Goal: Task Accomplishment & Management: Use online tool/utility

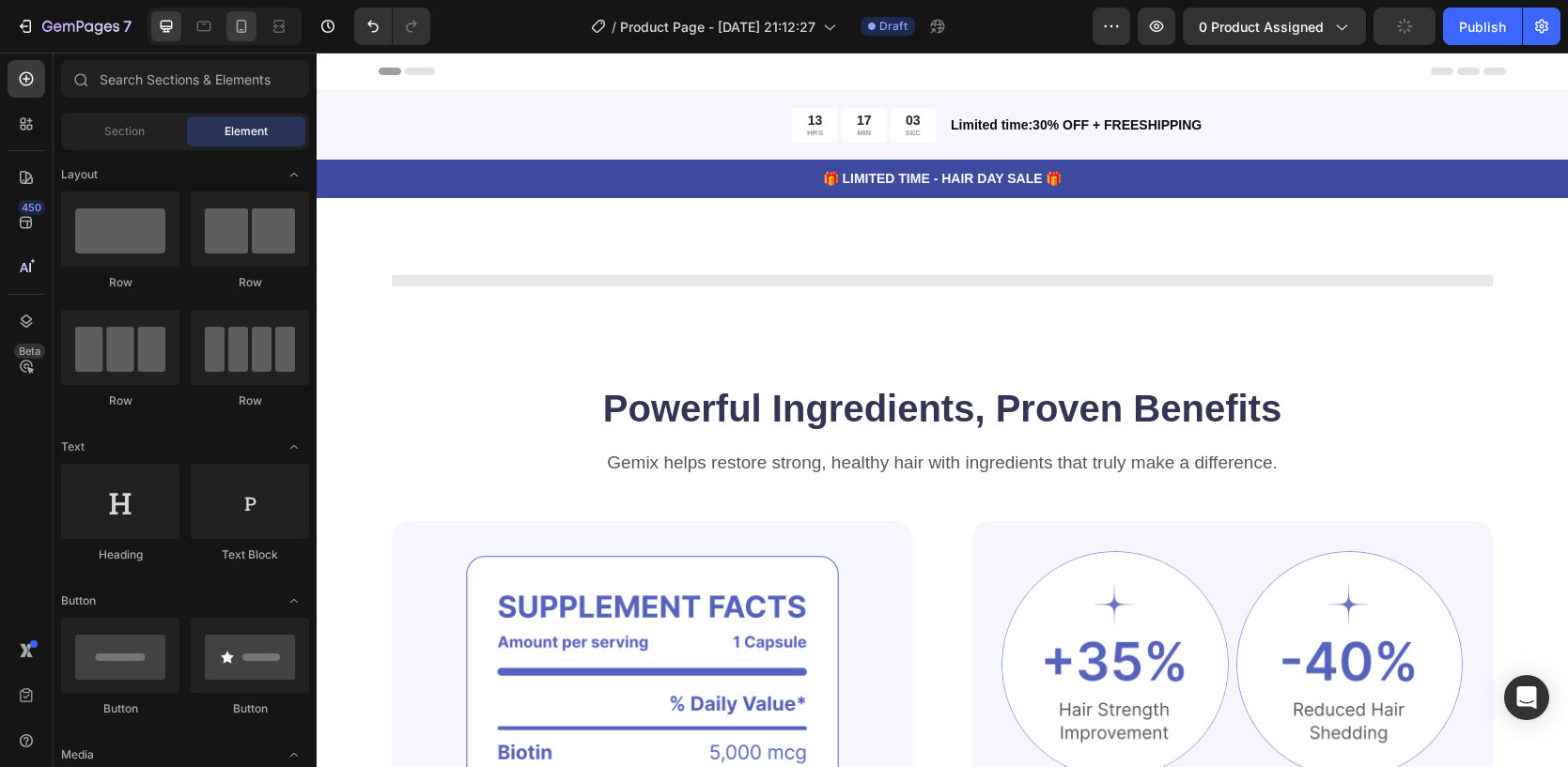
click at [238, 33] on icon at bounding box center [241, 26] width 19 height 19
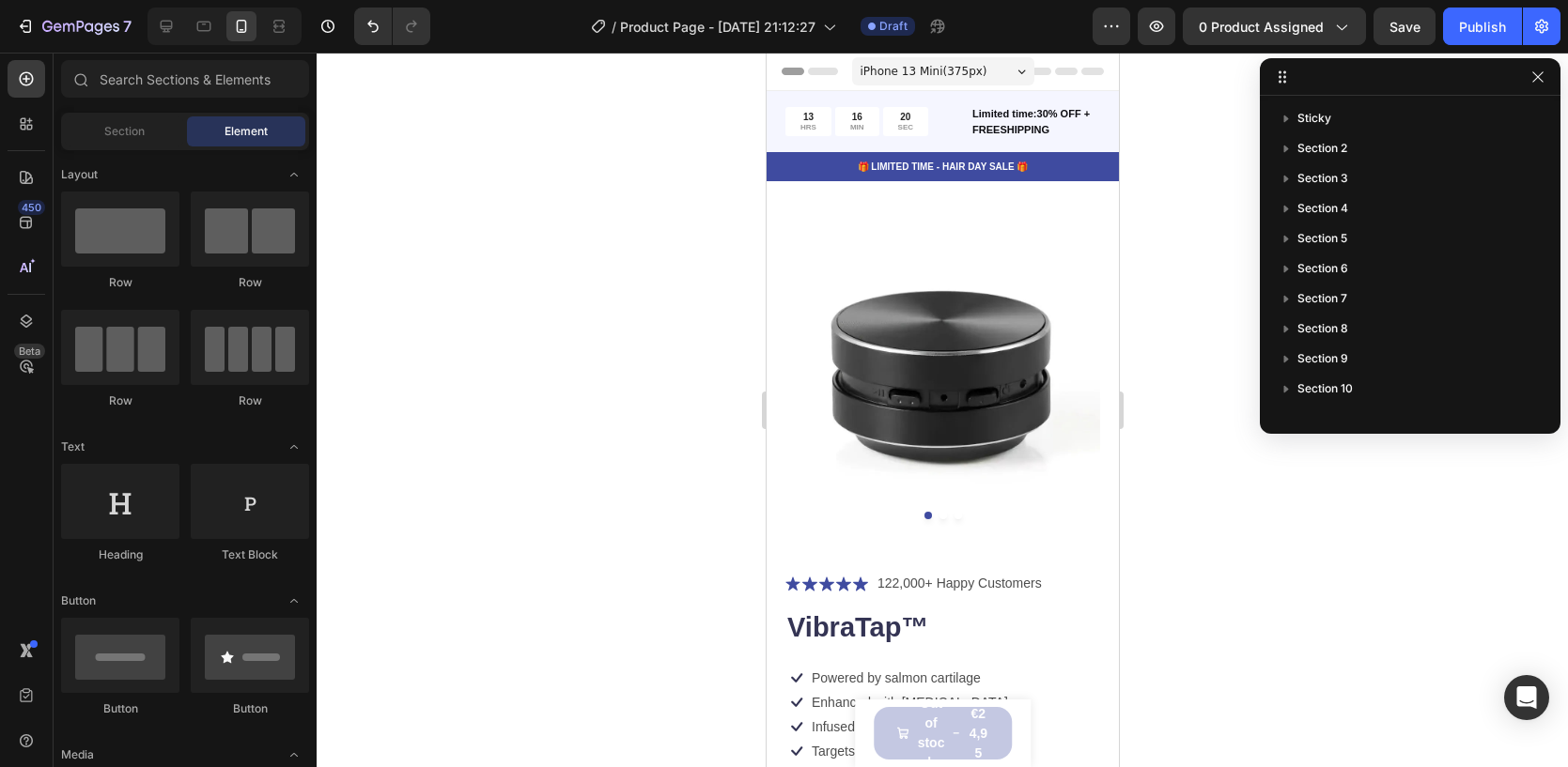
click at [1269, 603] on div at bounding box center [942, 409] width 1251 height 714
click at [1543, 76] on icon "button" at bounding box center [1537, 76] width 15 height 15
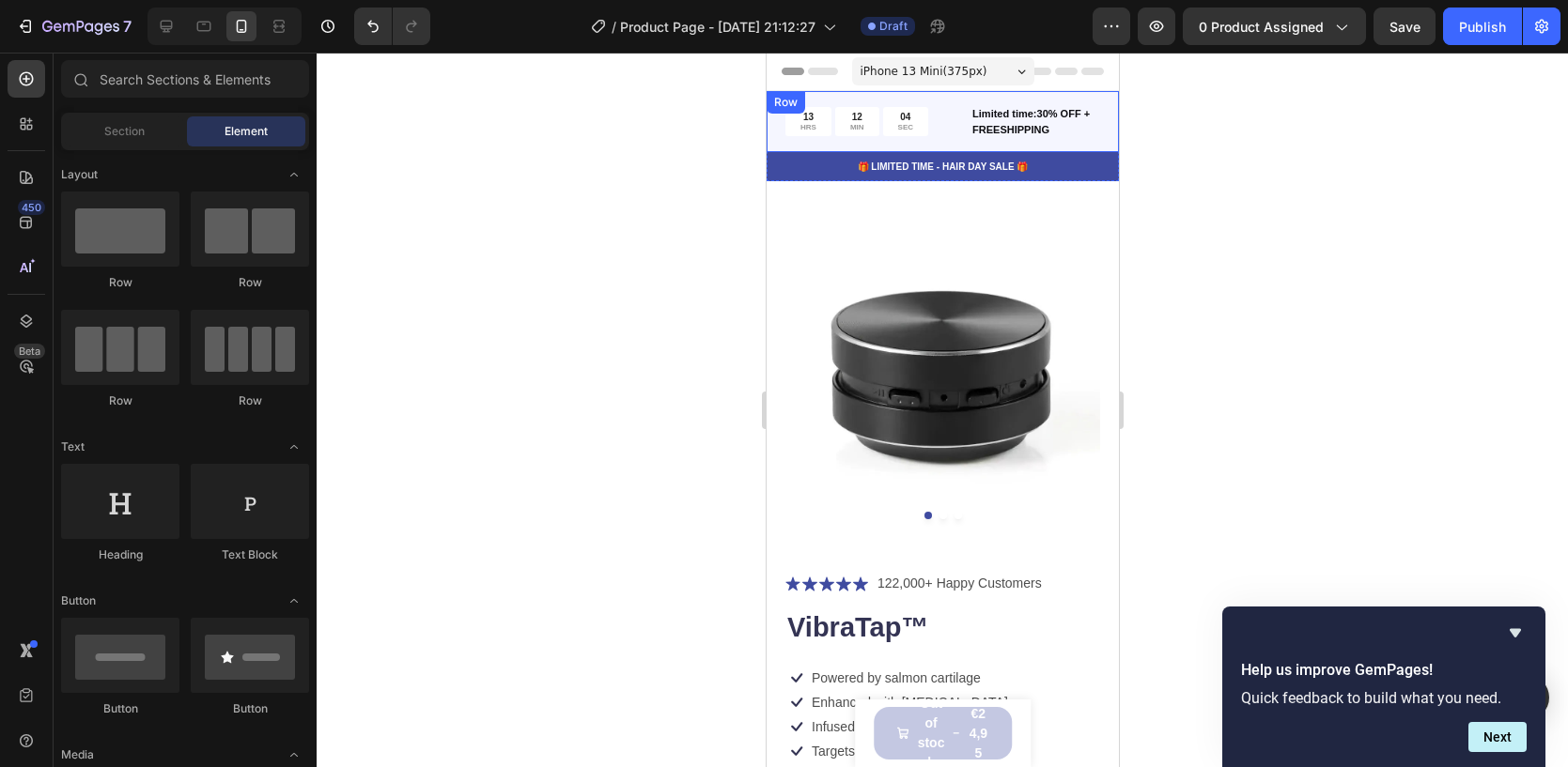
click at [917, 99] on div "13 HRS 12 MIN 04 SEC Countdown Timer Limited time:30% OFF + FREESHIPPING Text B…" at bounding box center [941, 122] width 352 height 61
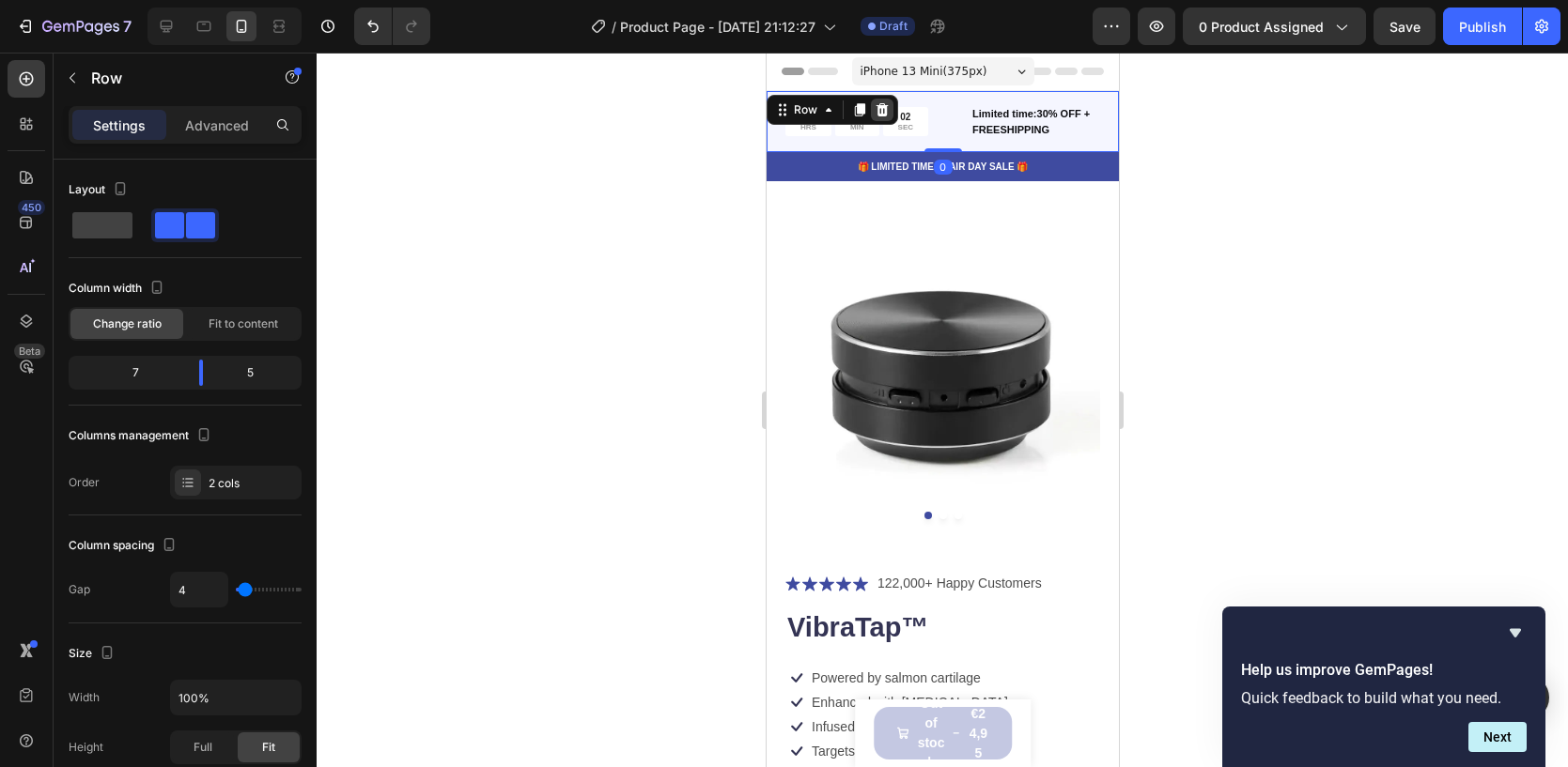
click at [884, 102] on icon at bounding box center [880, 109] width 15 height 15
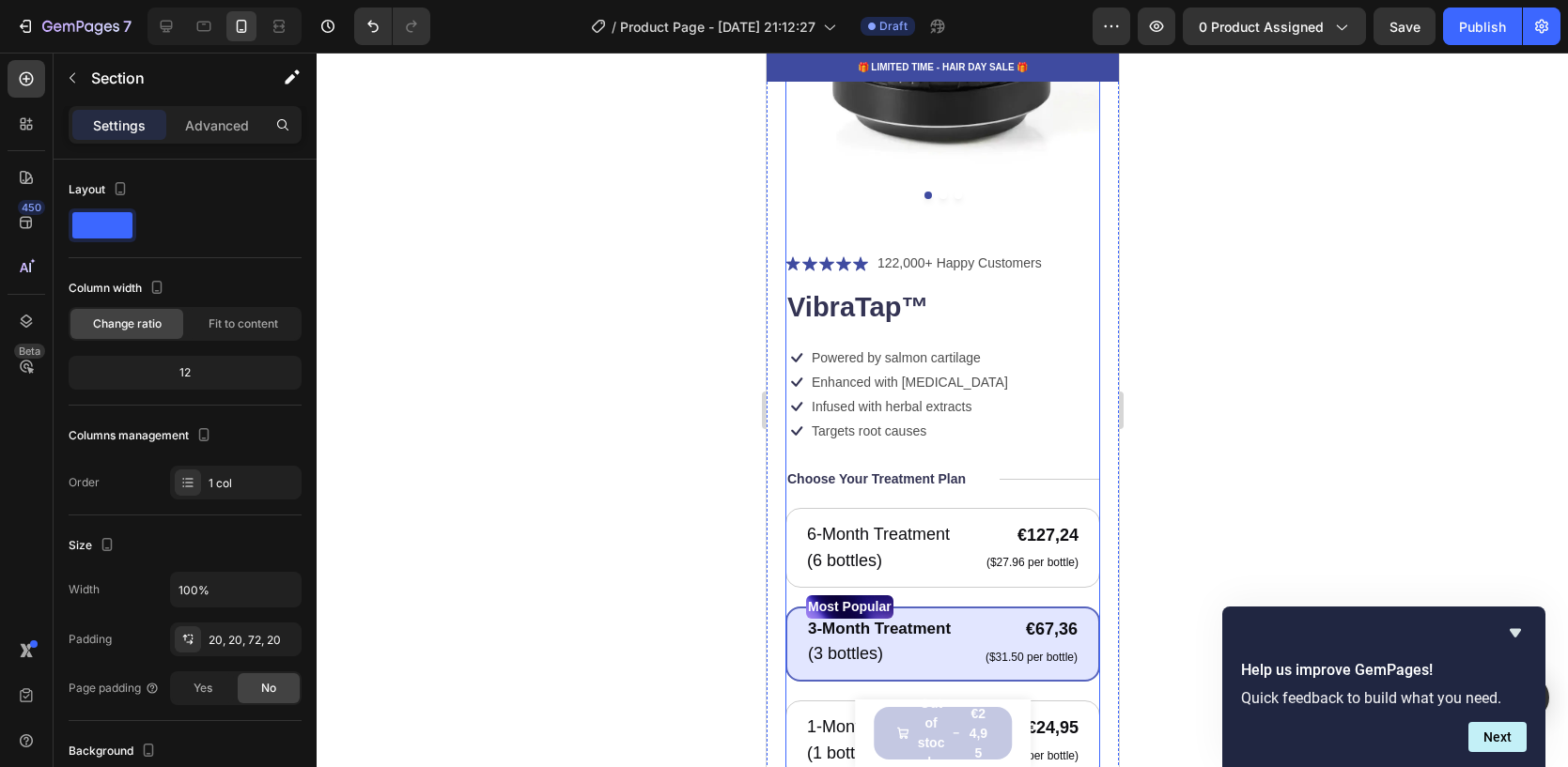
scroll to position [544, 0]
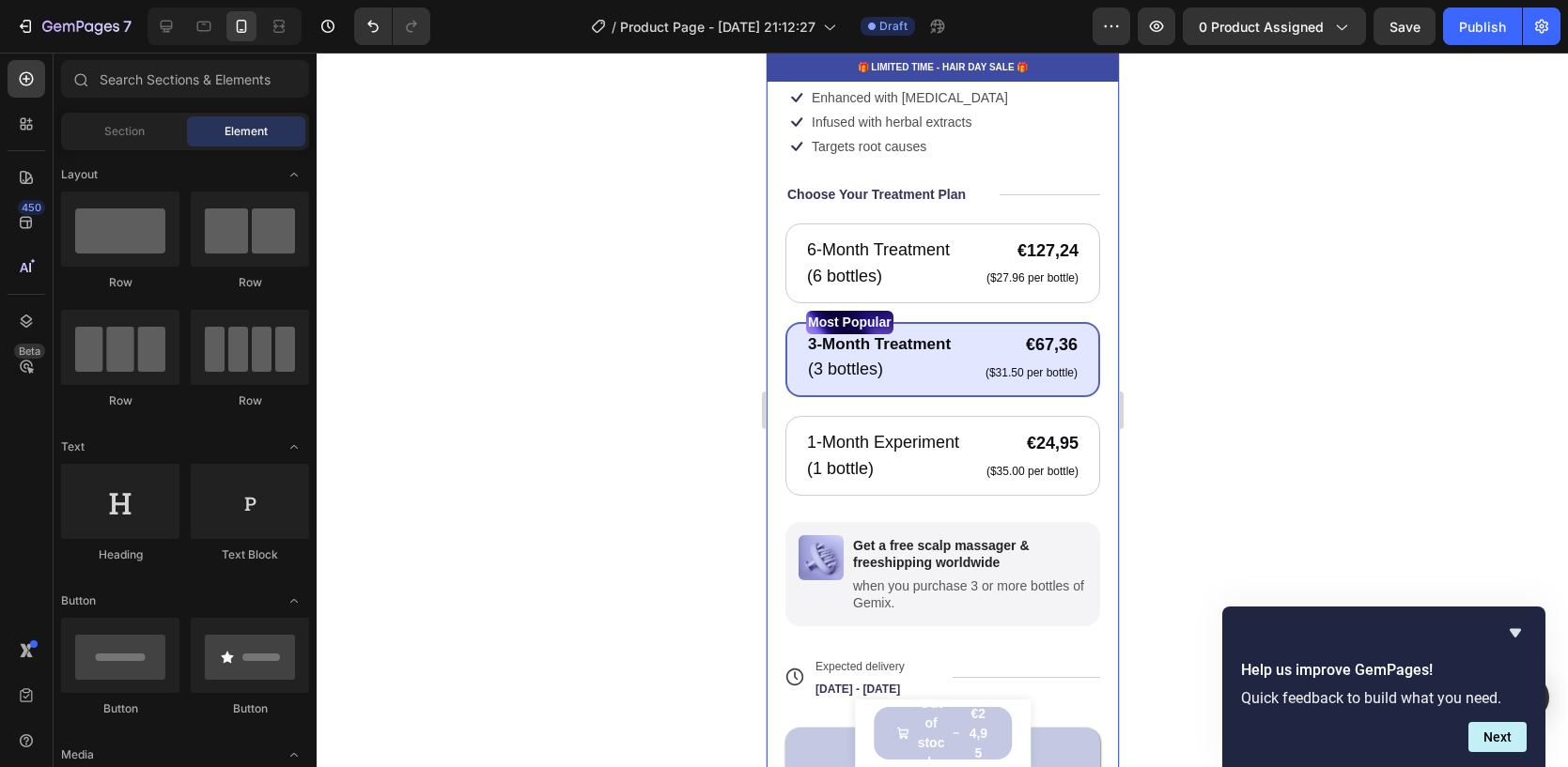
click at [1106, 295] on div "Product Images Icon Icon Icon Icon Icon Icon List 122,000+ Happy Customers Text…" at bounding box center [941, 247] width 352 height 1341
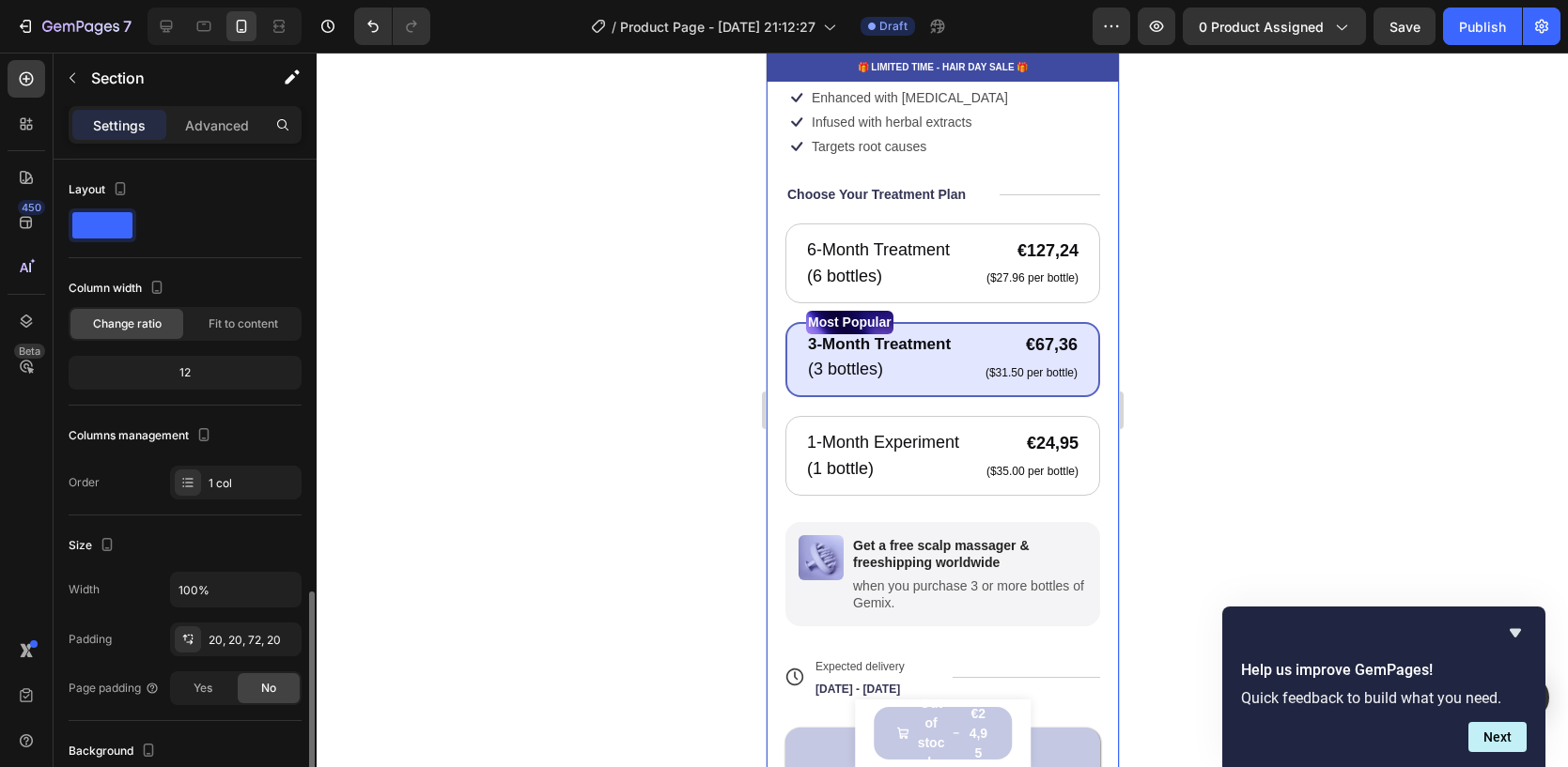
scroll to position [434, 0]
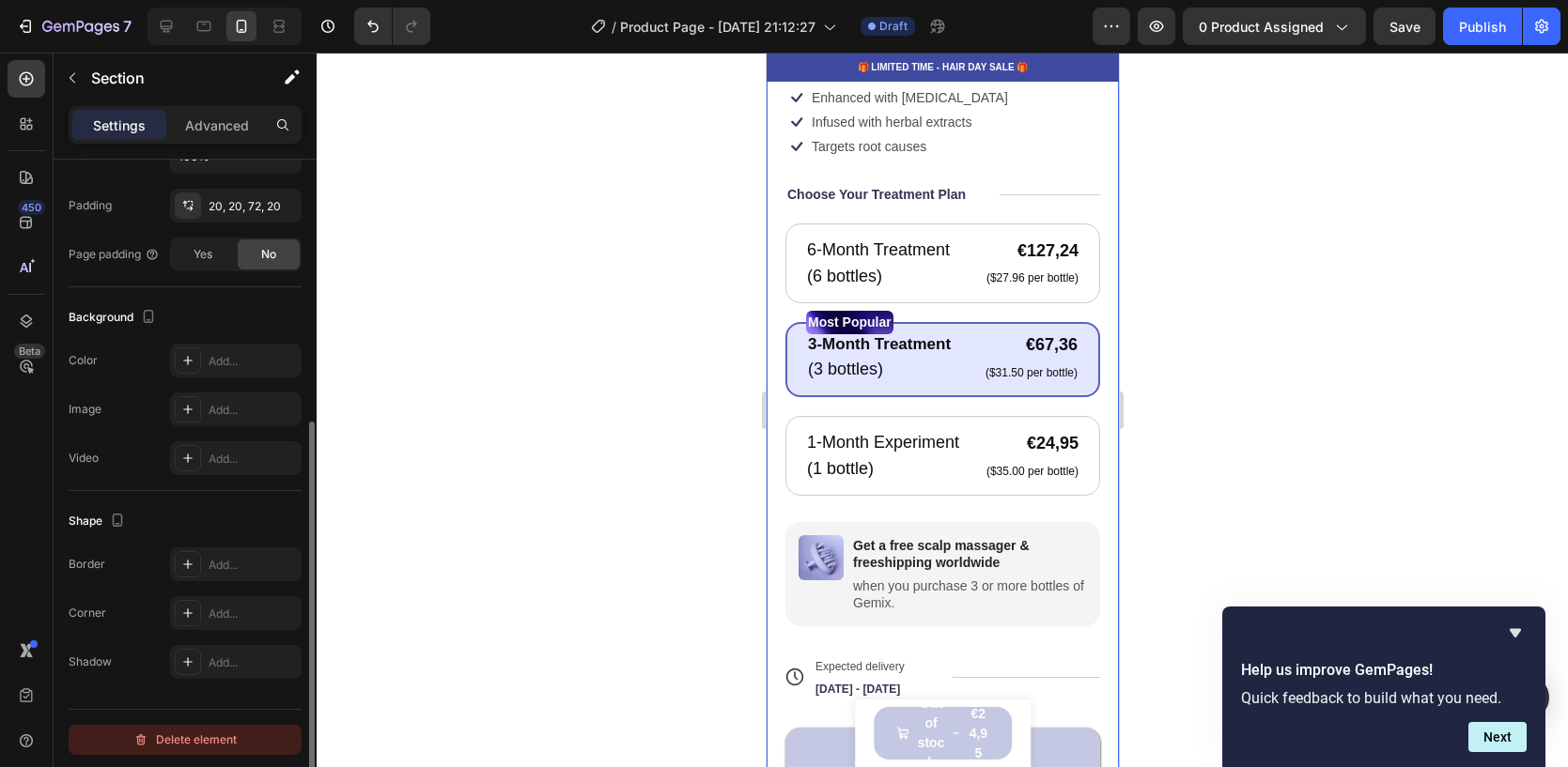
click at [199, 729] on div "Delete element" at bounding box center [185, 739] width 103 height 23
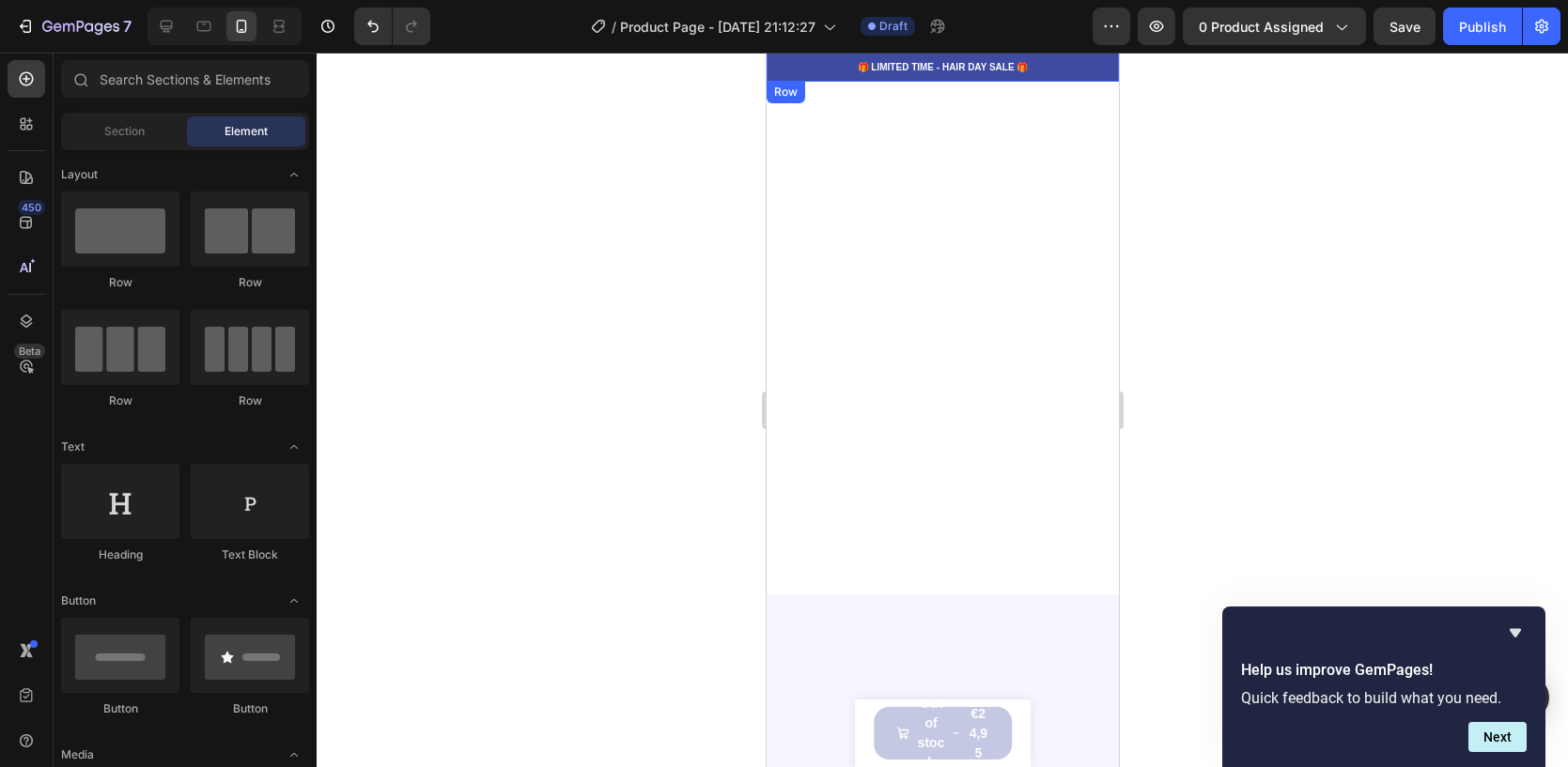
click at [1041, 76] on div "🎁 LIMITED TIME - HAIR DAY SALE 🎁 Text Block Row" at bounding box center [941, 66] width 352 height 29
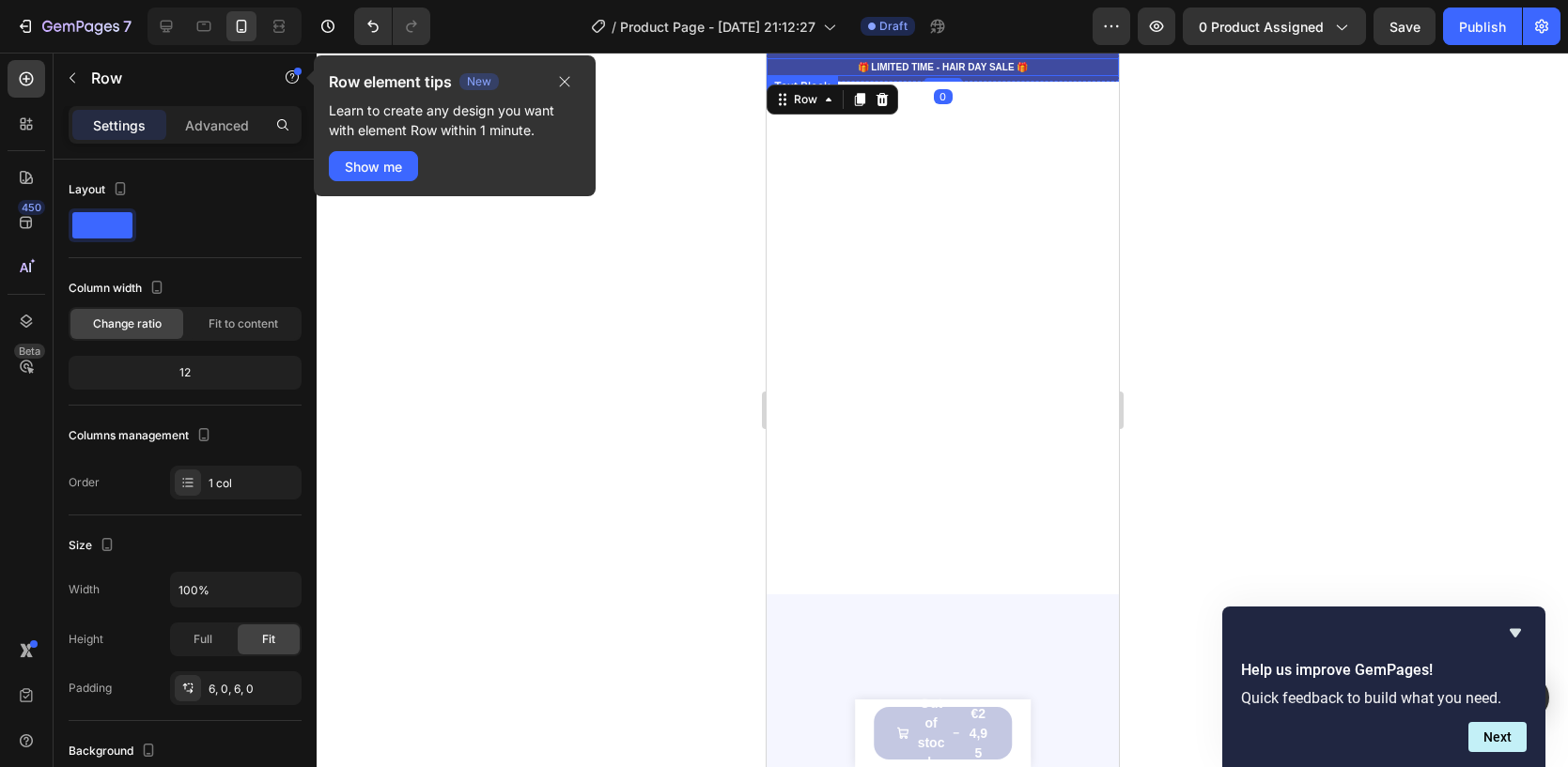
click at [1057, 67] on p "🎁 LIMITED TIME - HAIR DAY SALE 🎁" at bounding box center [942, 67] width 349 height 14
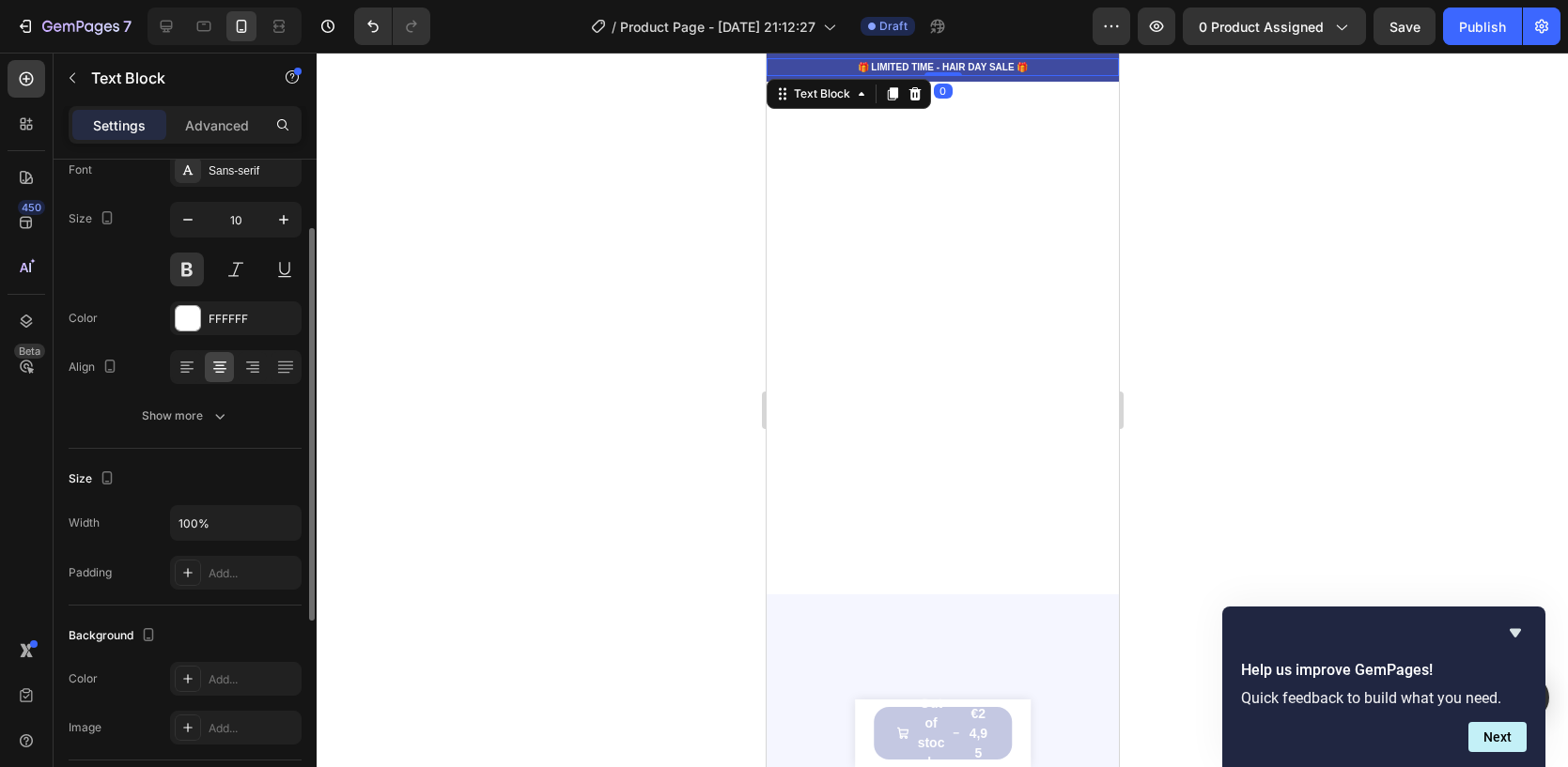
scroll to position [449, 0]
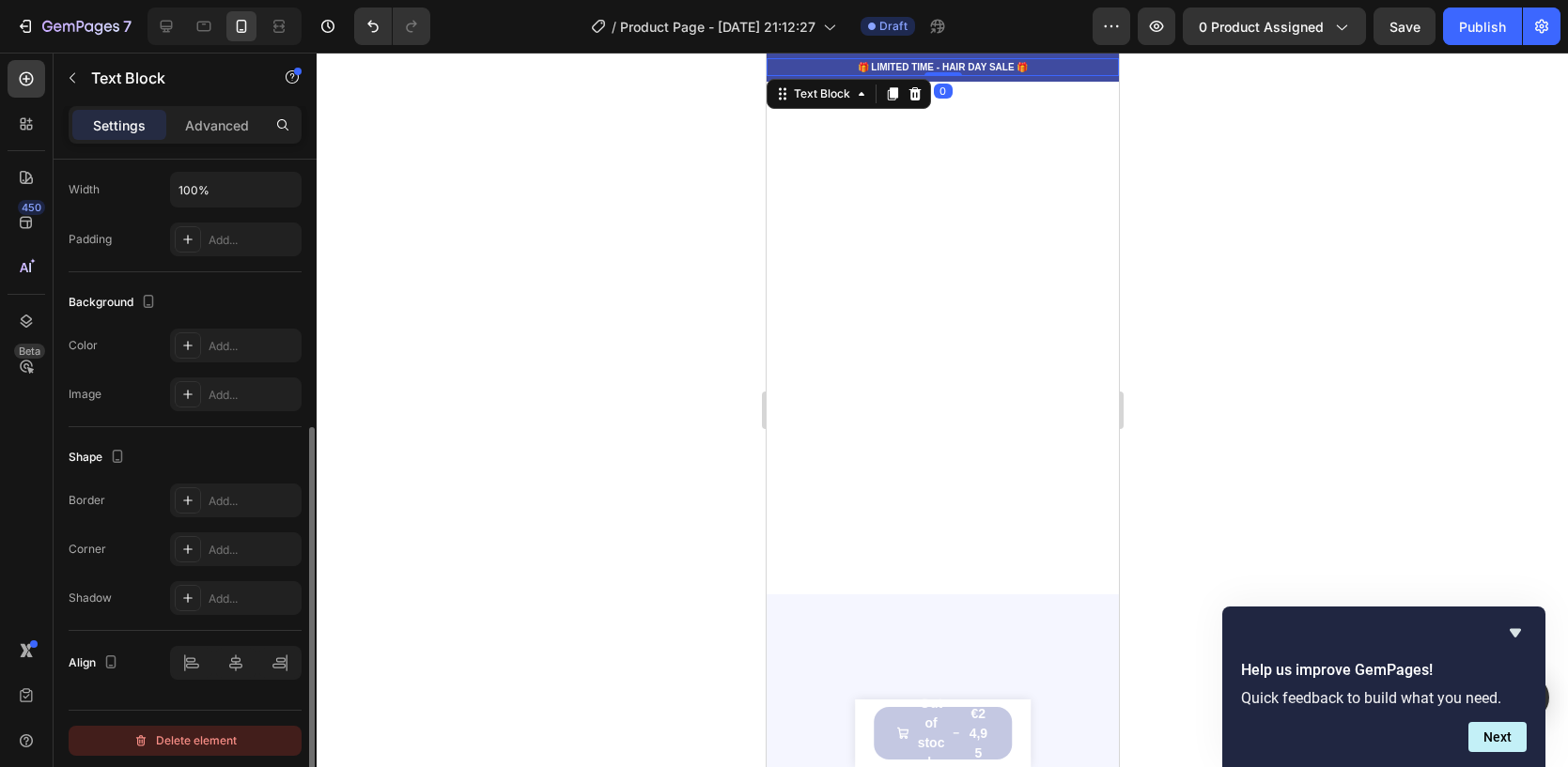
click at [189, 741] on div "Delete element" at bounding box center [185, 740] width 103 height 23
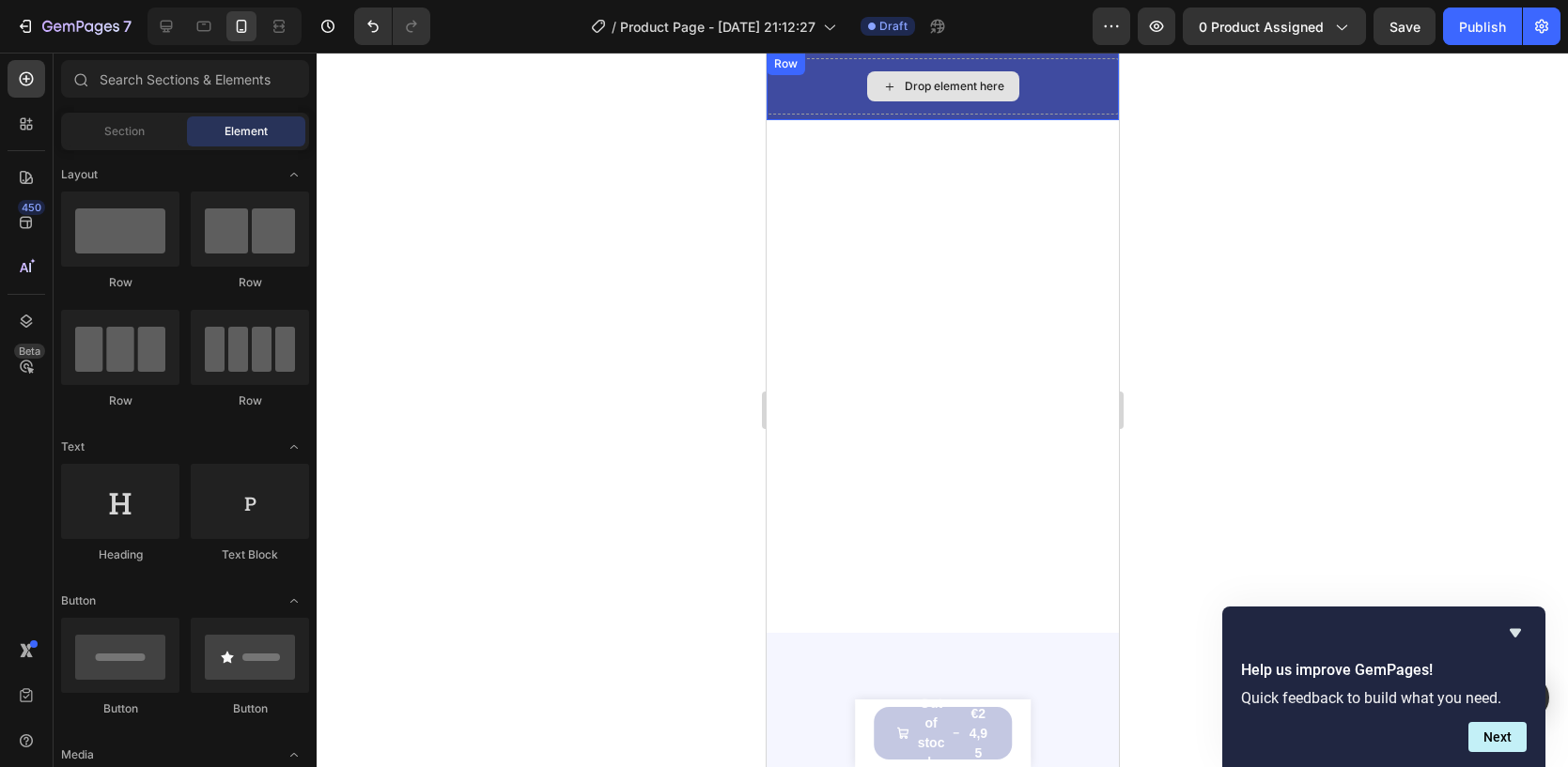
click at [805, 82] on div "Drop element here Row" at bounding box center [941, 86] width 352 height 67
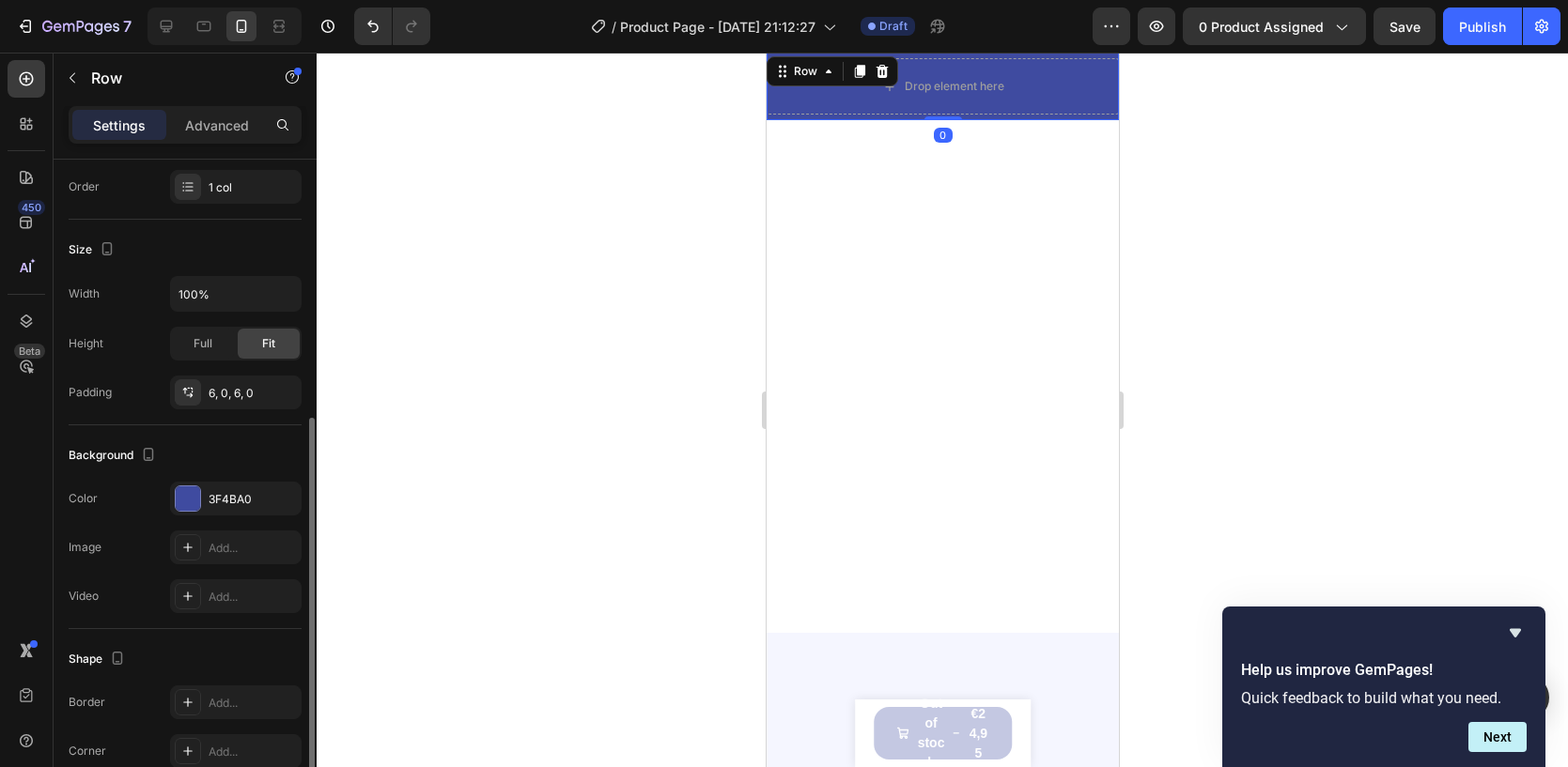
scroll to position [434, 0]
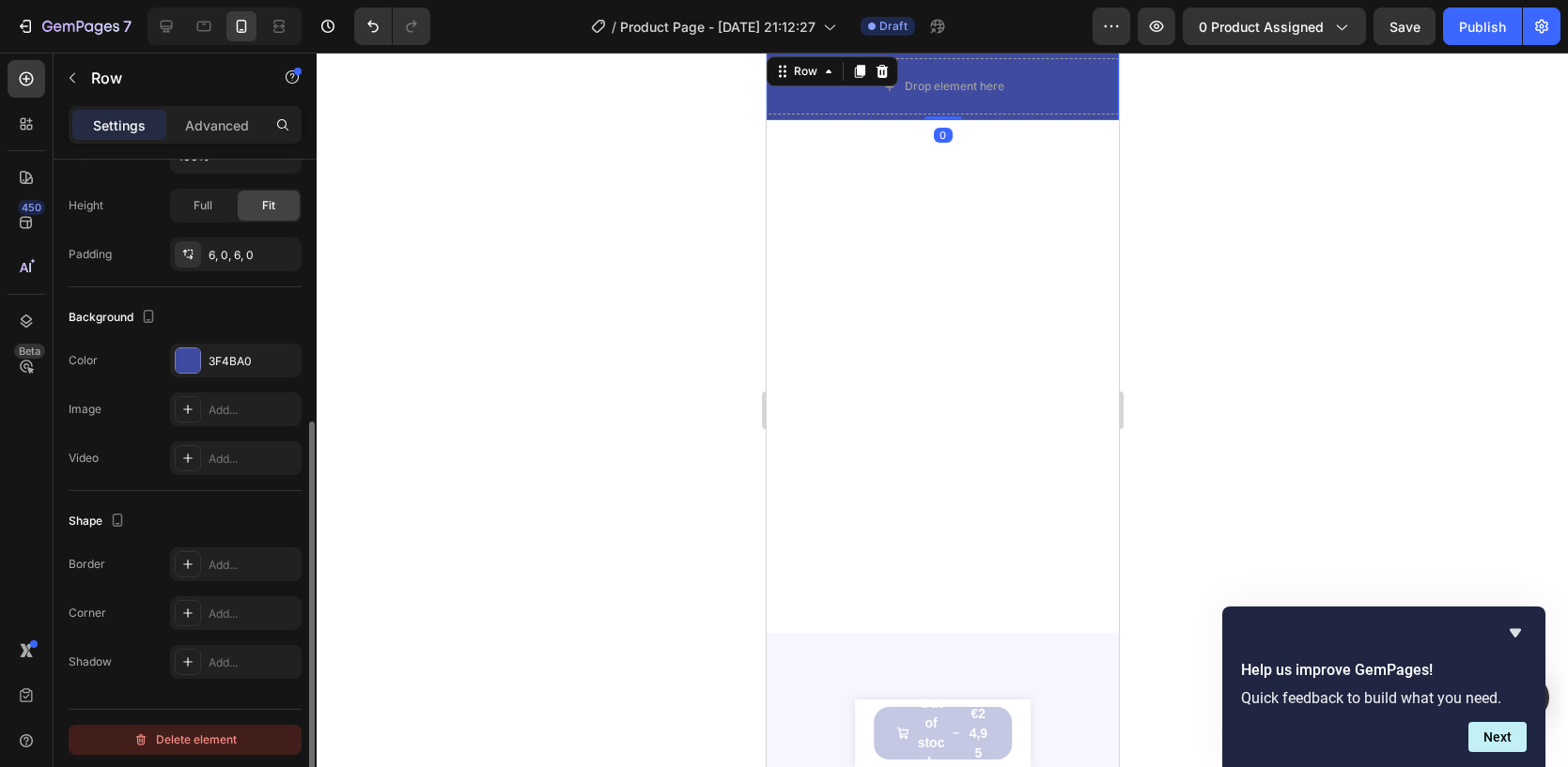
click at [182, 738] on div "Delete element" at bounding box center [185, 739] width 103 height 23
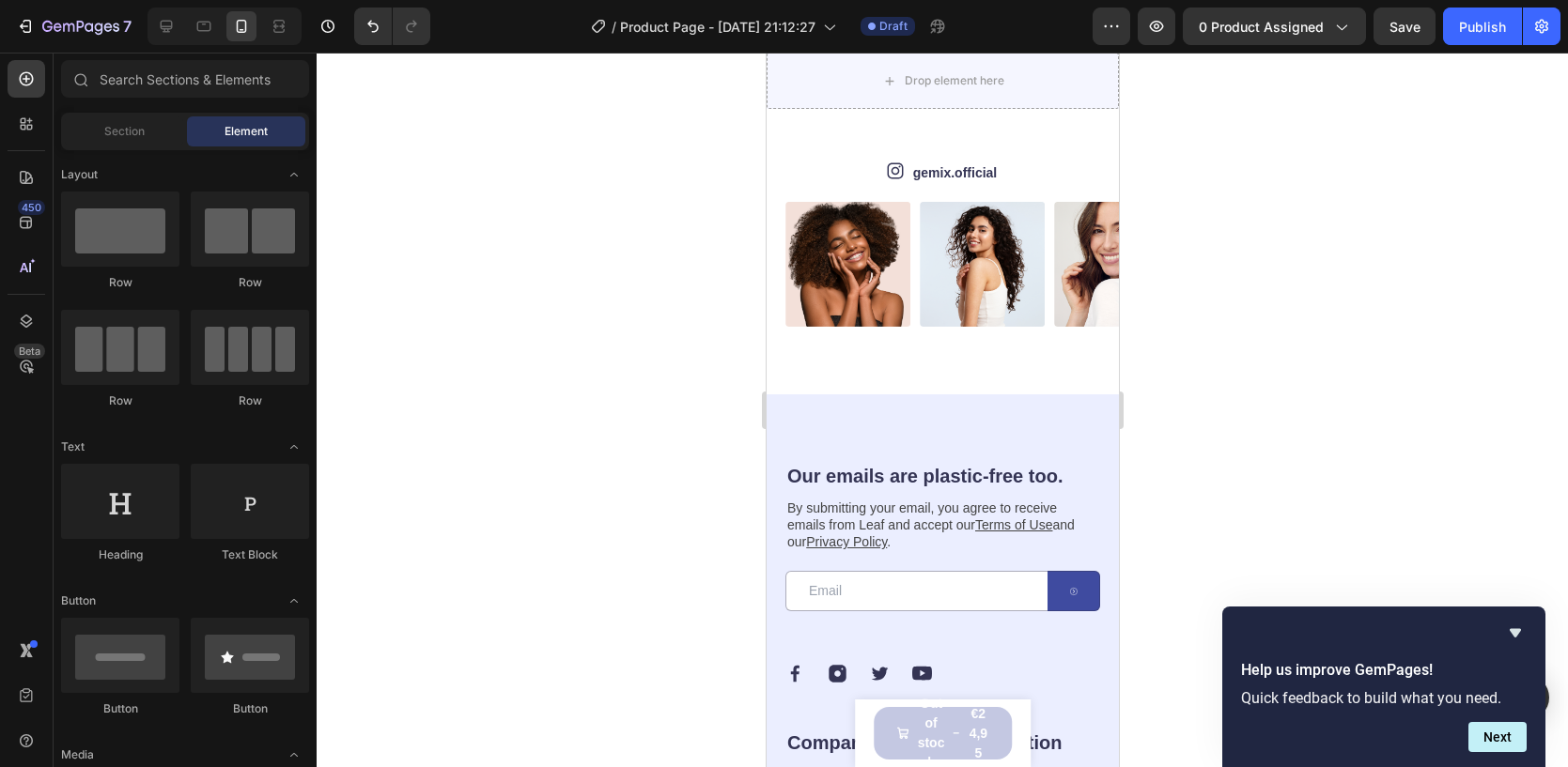
scroll to position [4905, 0]
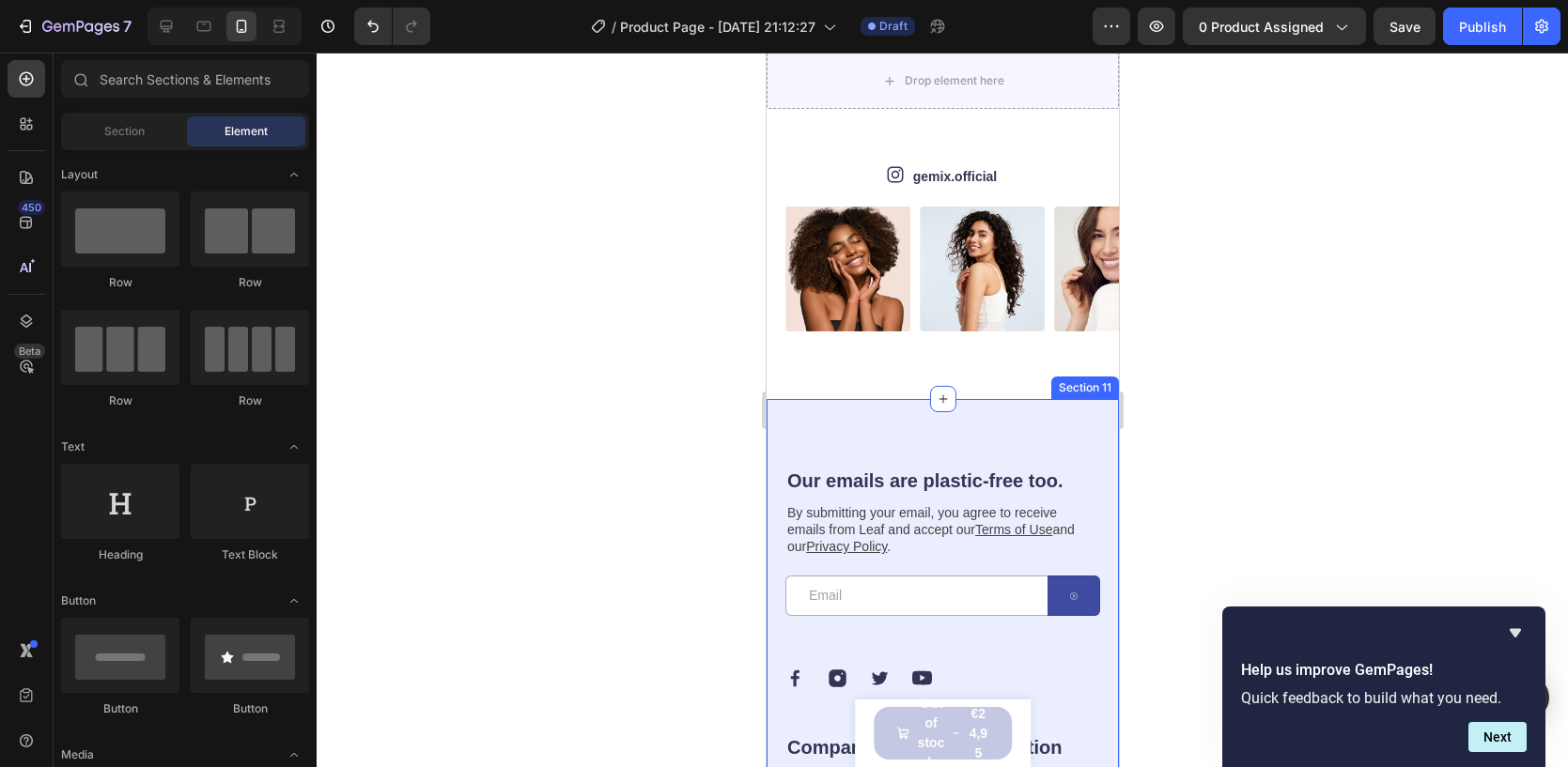
click at [783, 404] on div "Our emails are plastic-free too. Heading By submitting your email, you agree to…" at bounding box center [941, 750] width 352 height 702
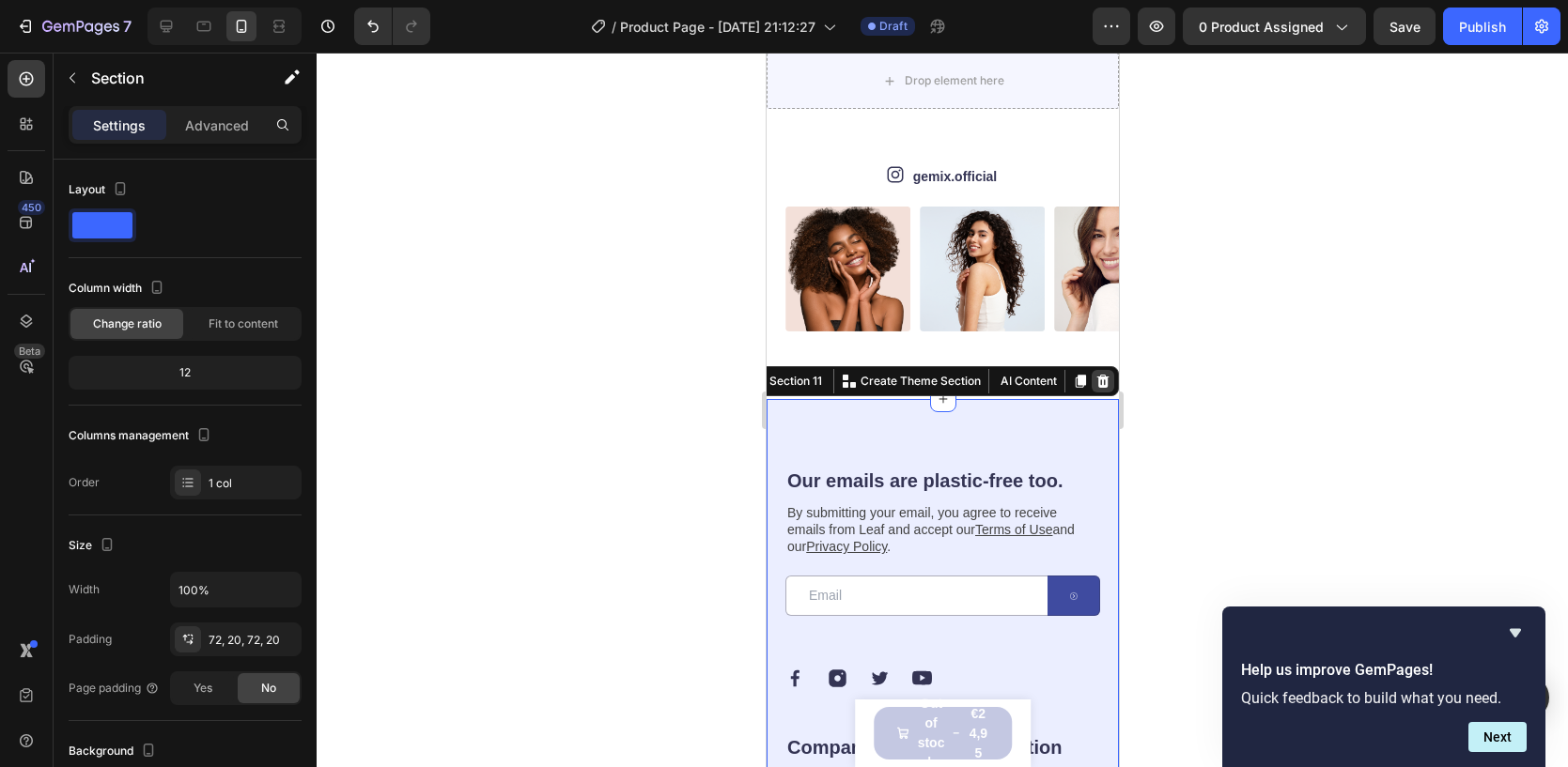
click at [1099, 374] on icon at bounding box center [1101, 381] width 15 height 15
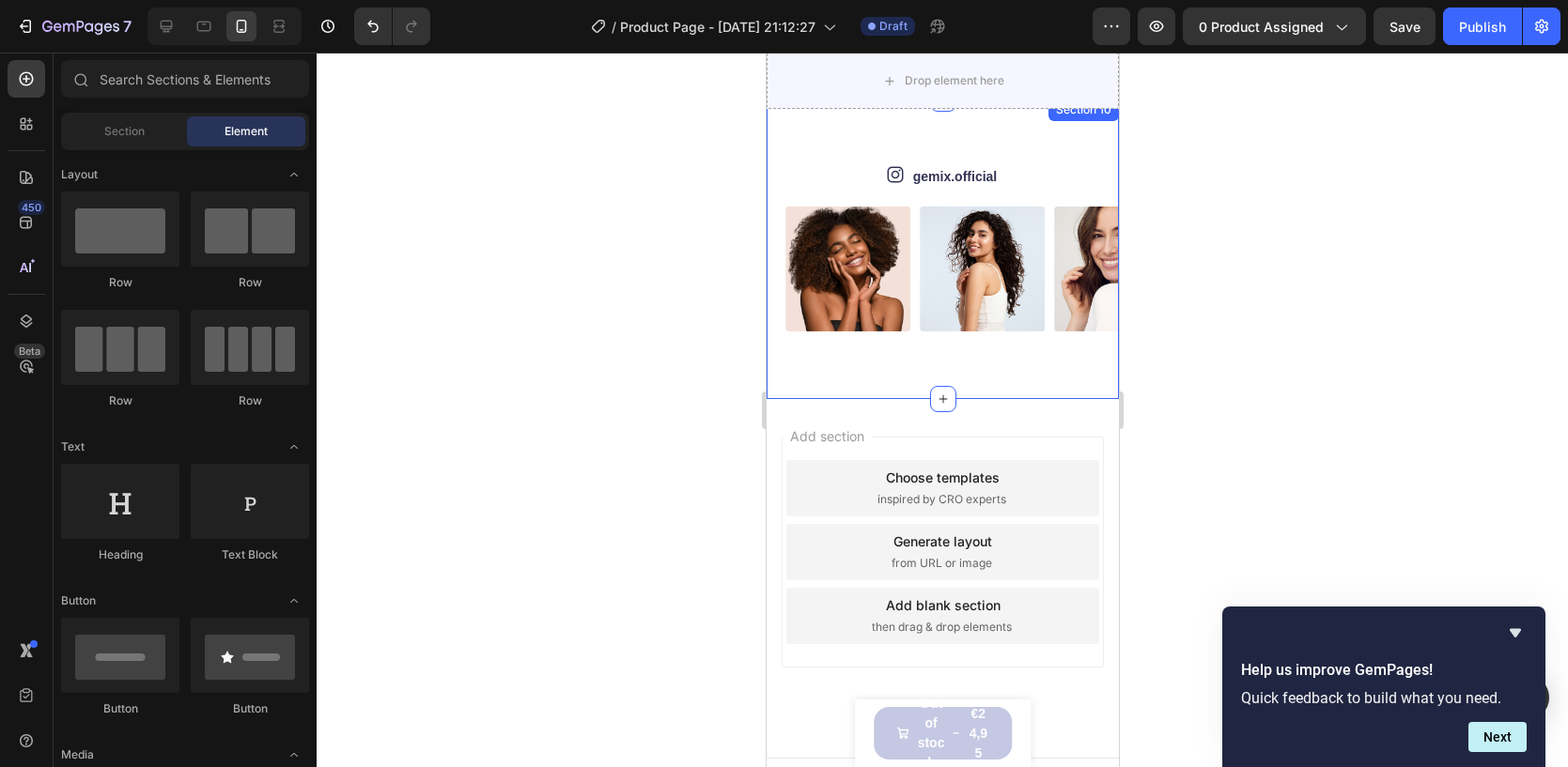
click at [1043, 381] on div "Icon gemix.official Text Block Row Image Image Image Image Image Image Image Im…" at bounding box center [941, 249] width 352 height 299
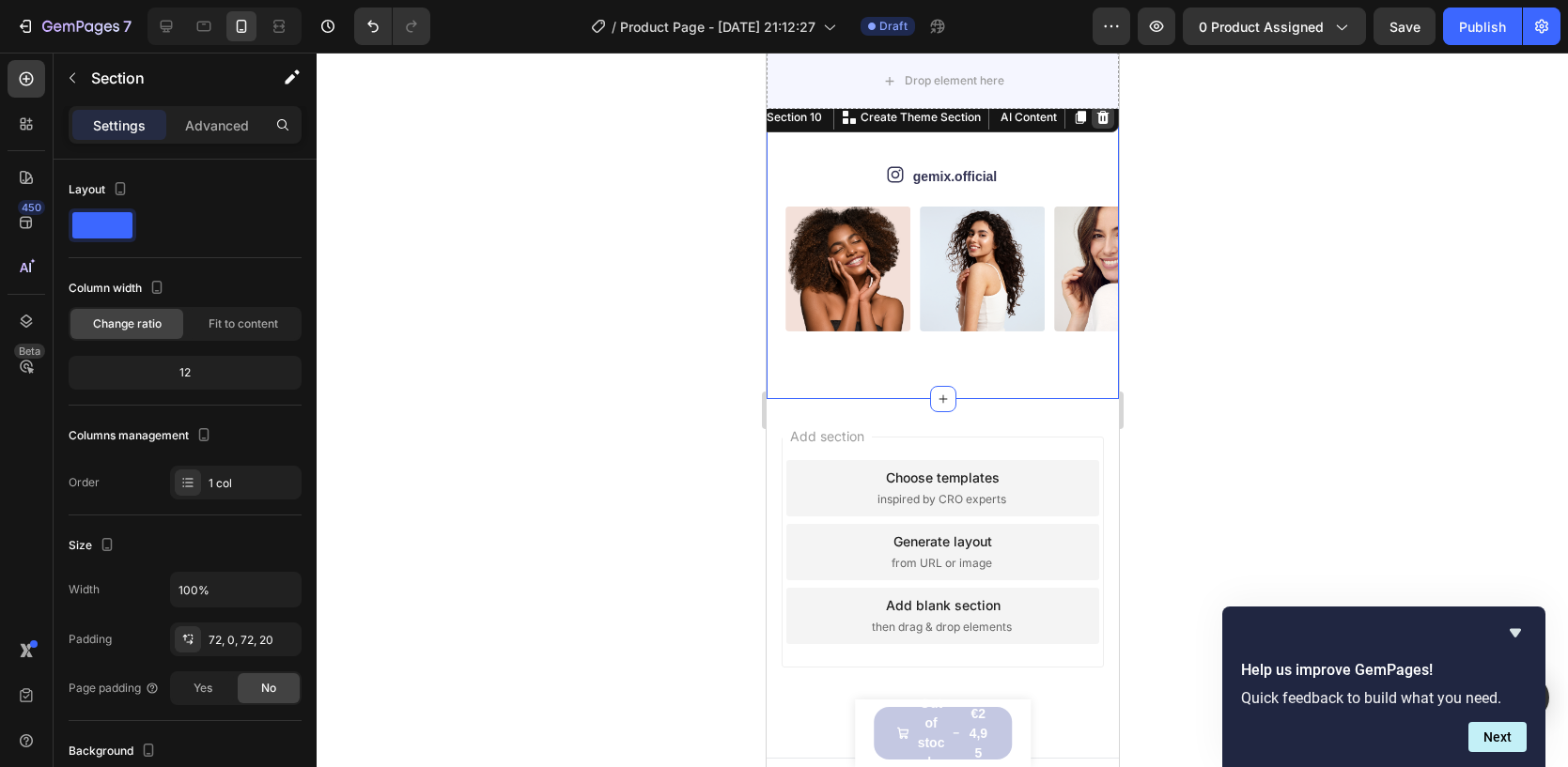
click at [1097, 119] on icon at bounding box center [1102, 117] width 12 height 13
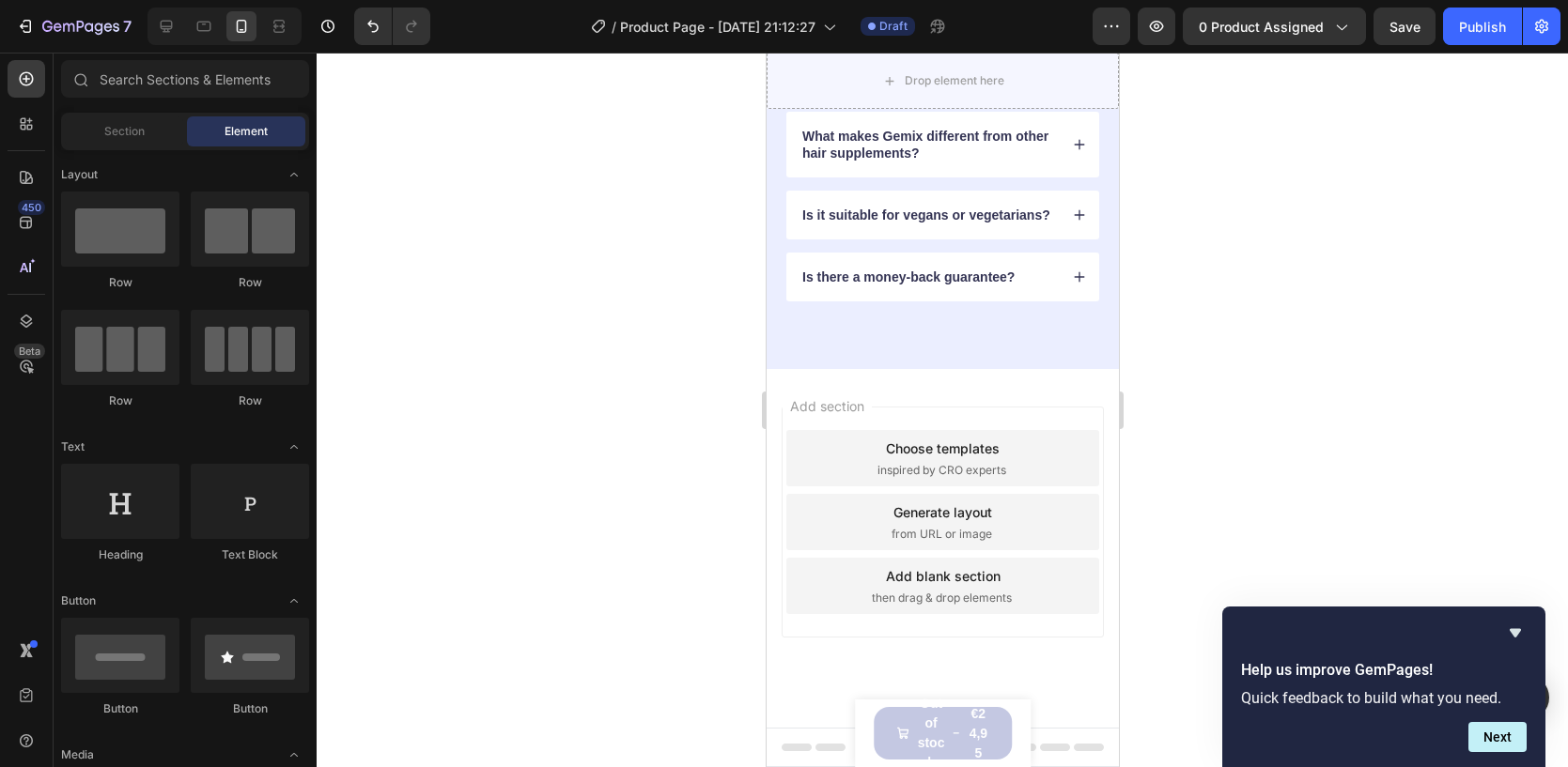
scroll to position [4632, 0]
click at [1037, 357] on div "FAQs Heading Got questions? We’ve got answer... Text Block How long does it tak…" at bounding box center [941, 55] width 352 height 636
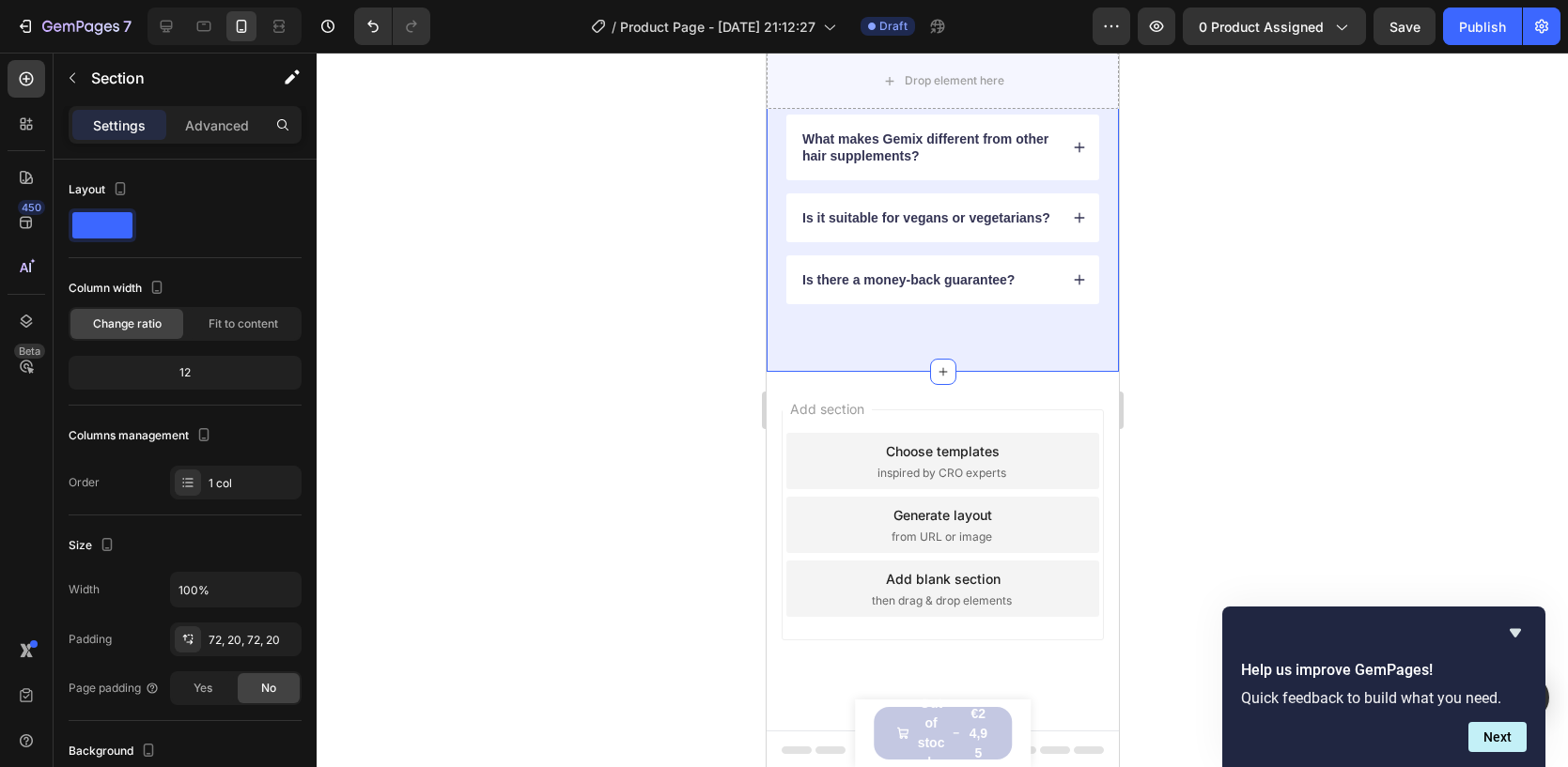
click at [1038, 340] on div "FAQs Heading Got questions? We’ve got answer... Text Block How long does it tak…" at bounding box center [941, 55] width 352 height 636
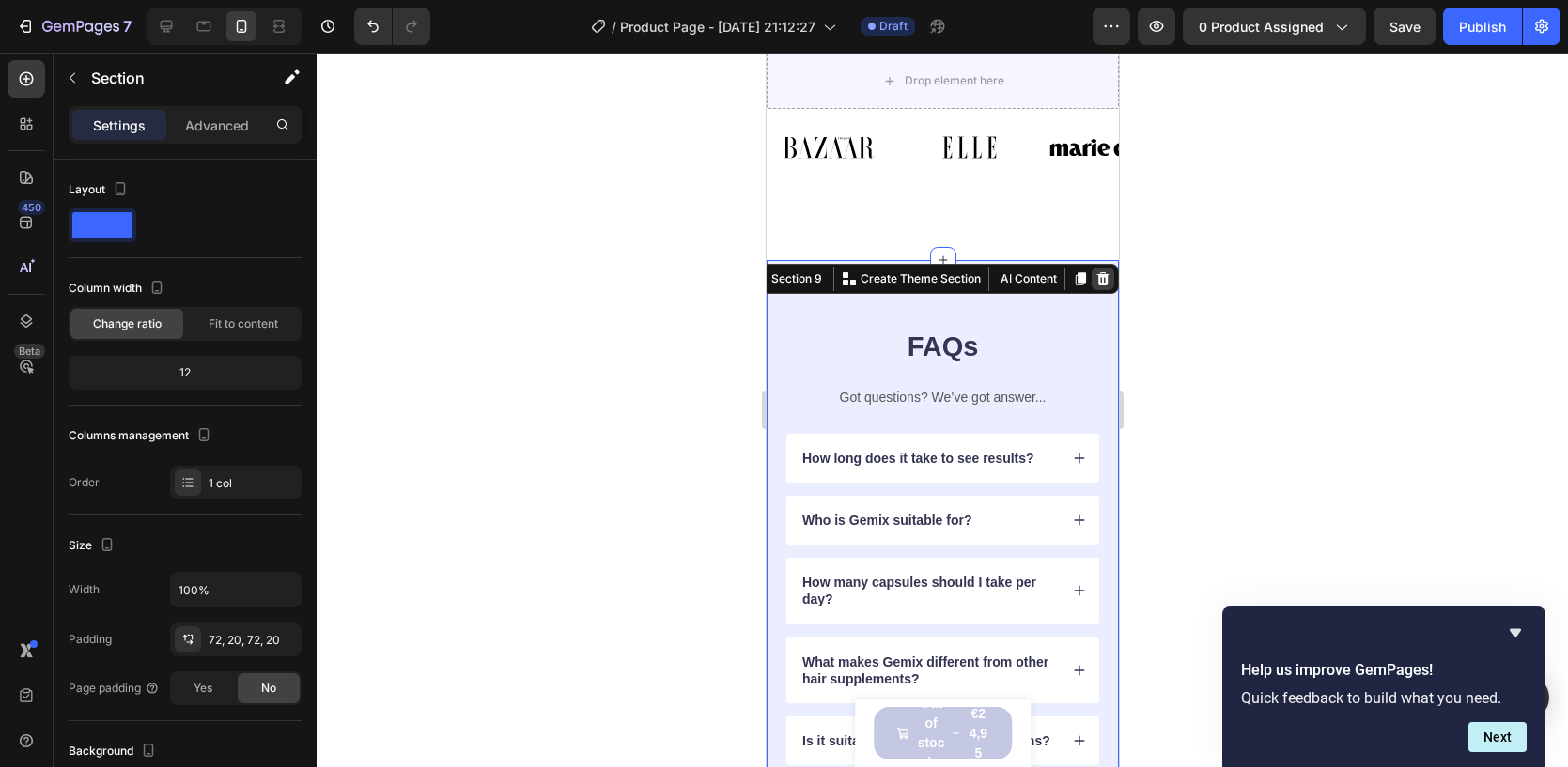
click at [1102, 276] on icon at bounding box center [1102, 278] width 12 height 13
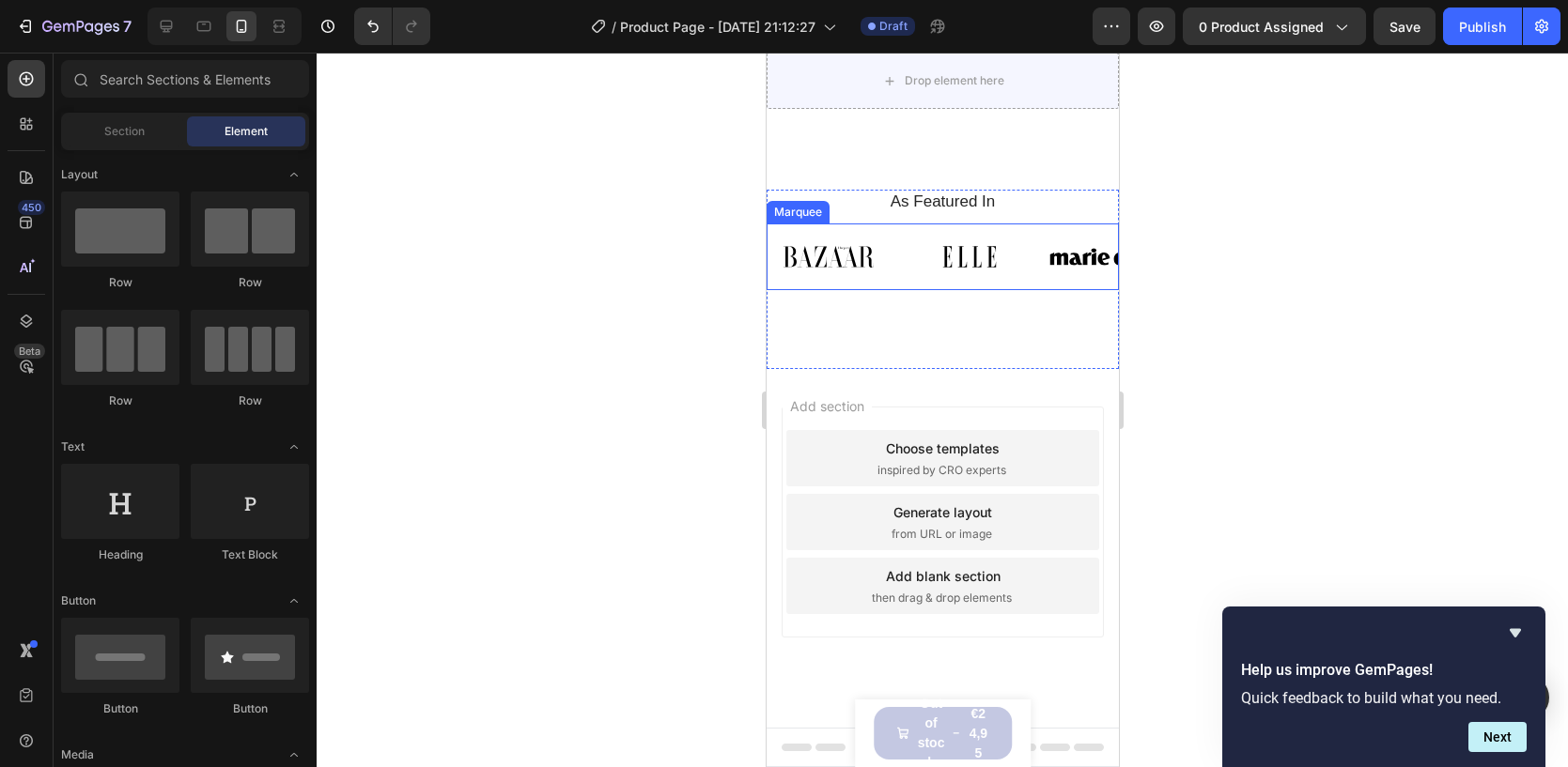
scroll to position [3999, 0]
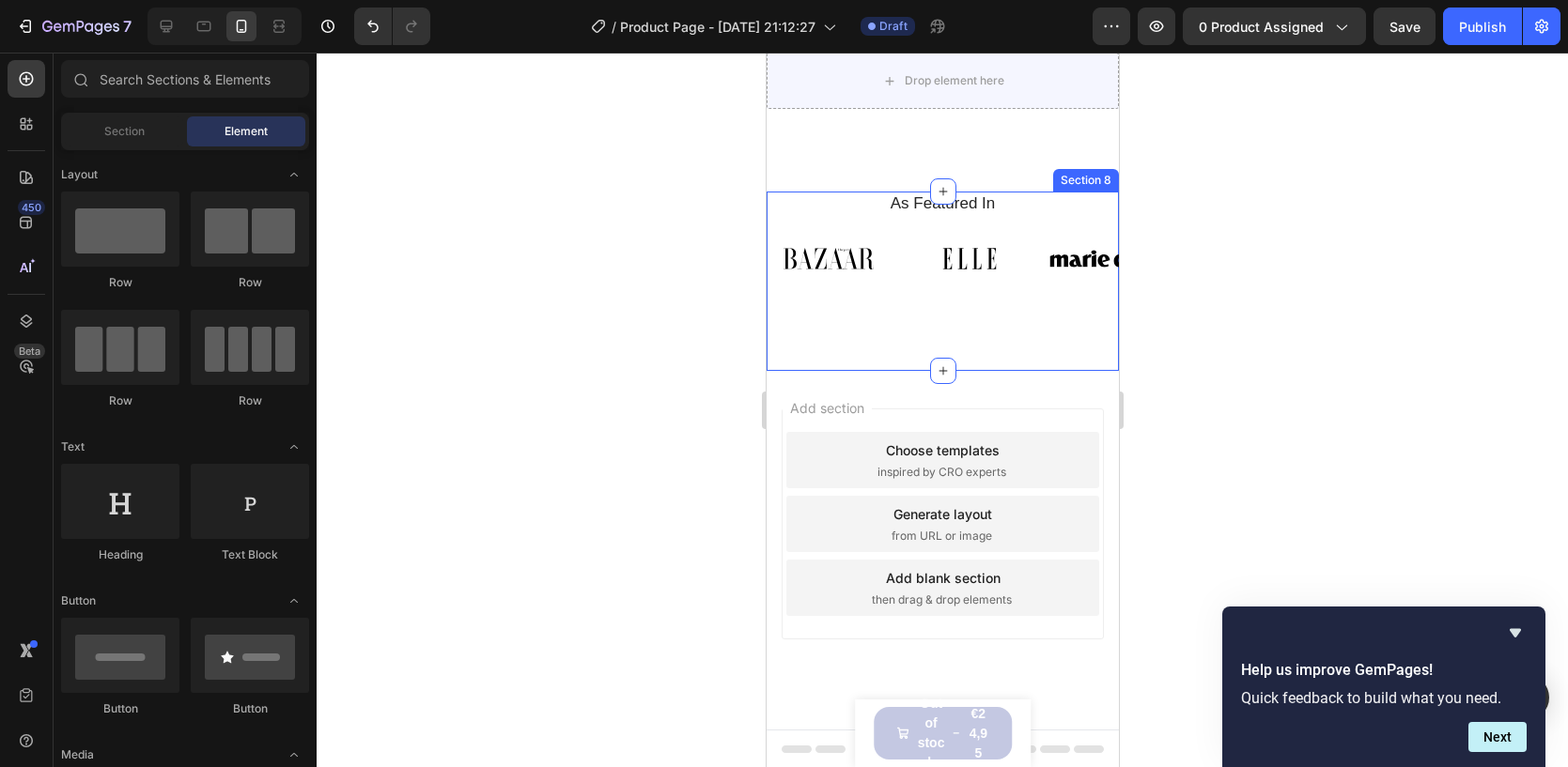
click at [1035, 296] on div "Image Image Image Image Image Image Image Image Image Image Image Image Marquee" at bounding box center [941, 265] width 352 height 79
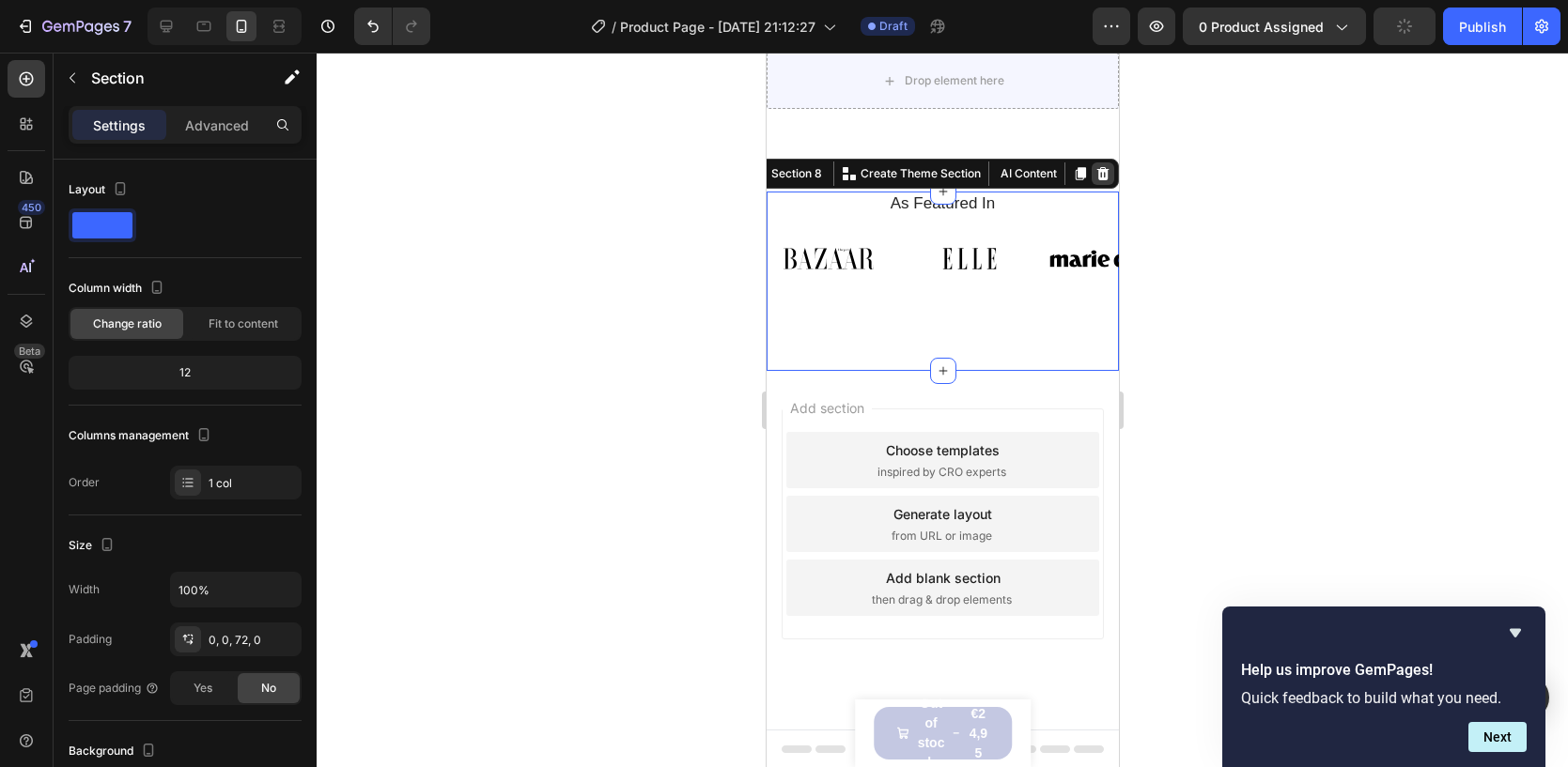
click at [1104, 176] on icon at bounding box center [1102, 172] width 12 height 13
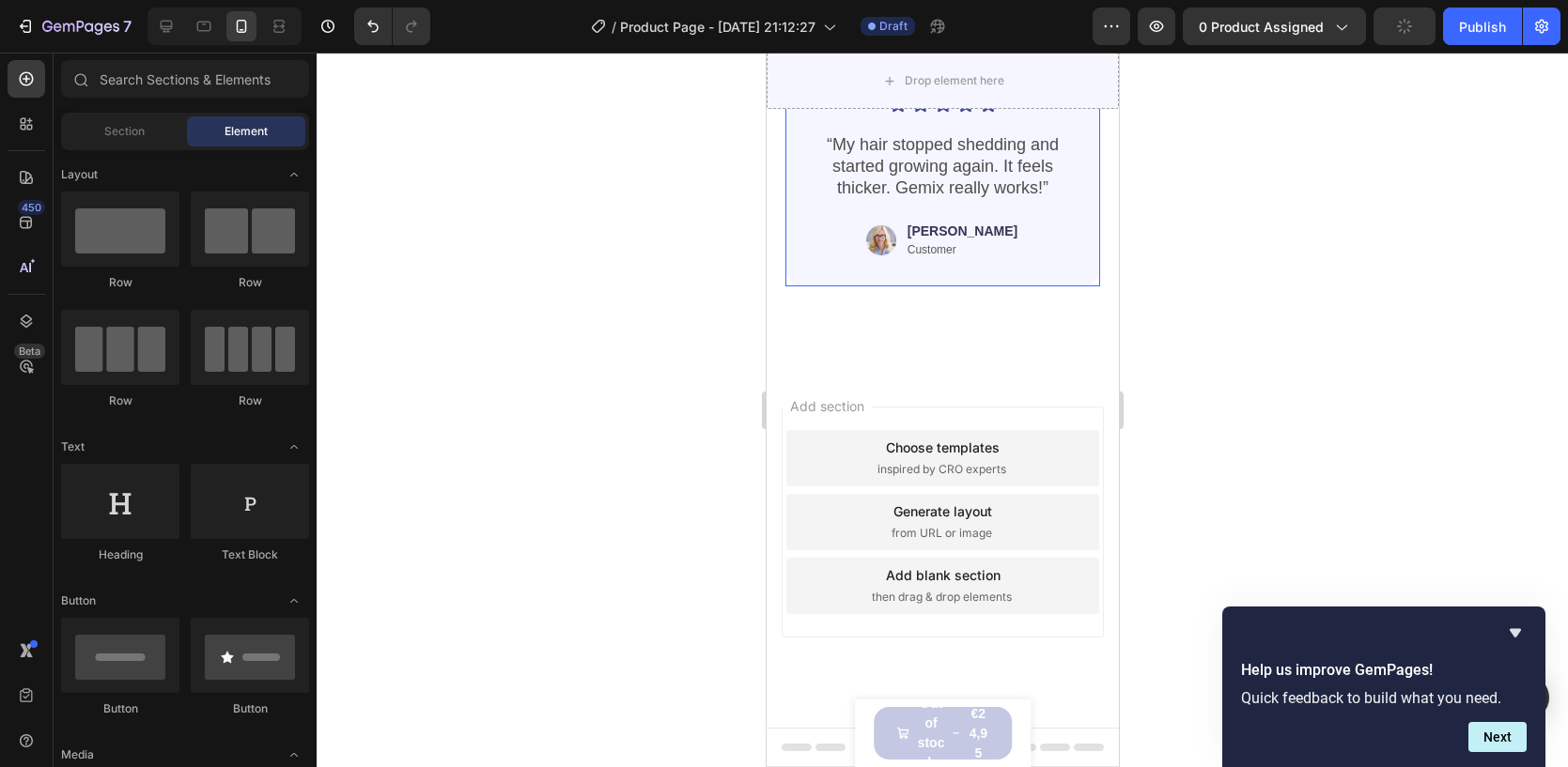
scroll to position [3818, 0]
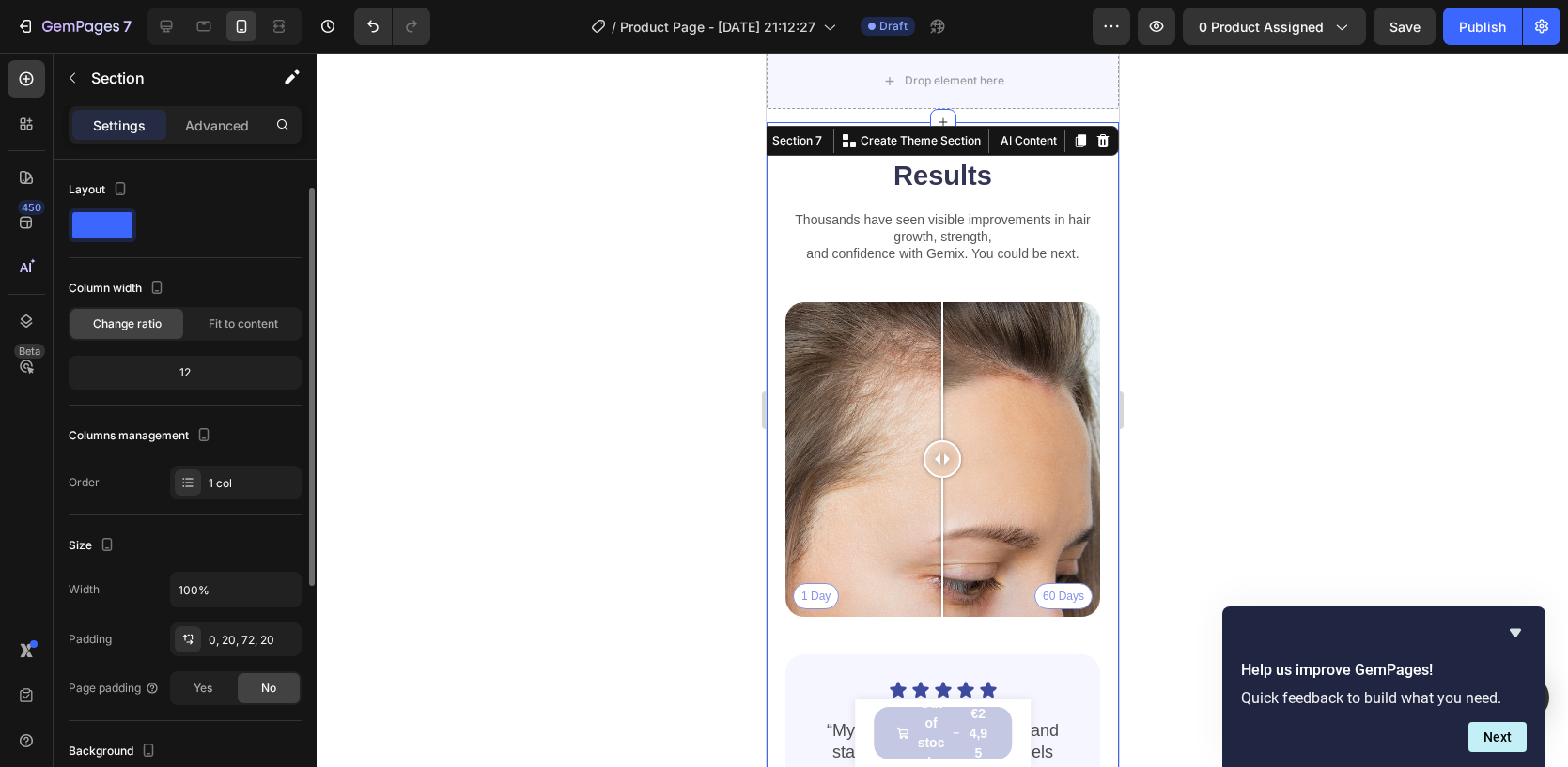
scroll to position [434, 0]
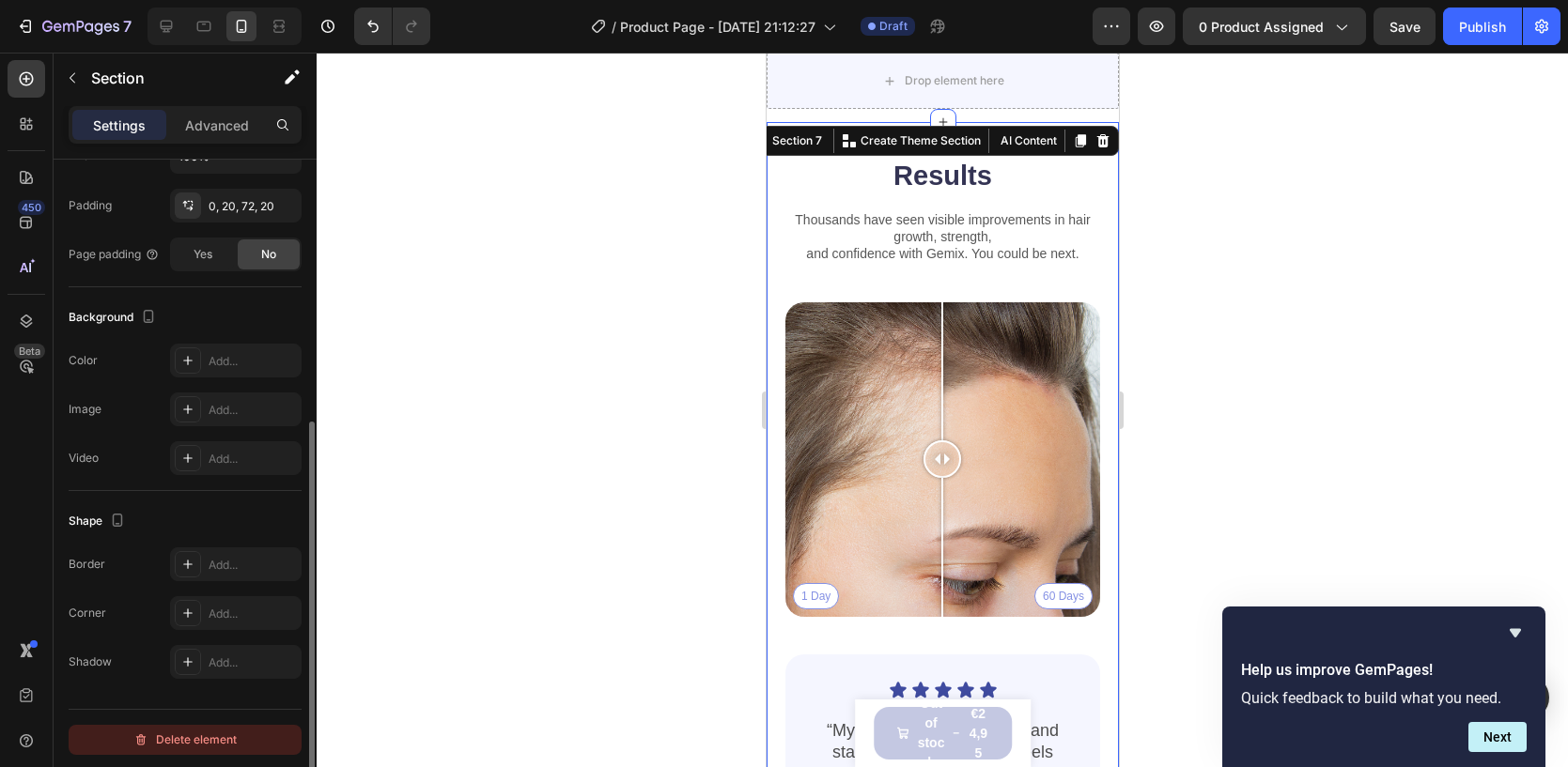
click at [173, 737] on div "Delete element" at bounding box center [185, 739] width 103 height 23
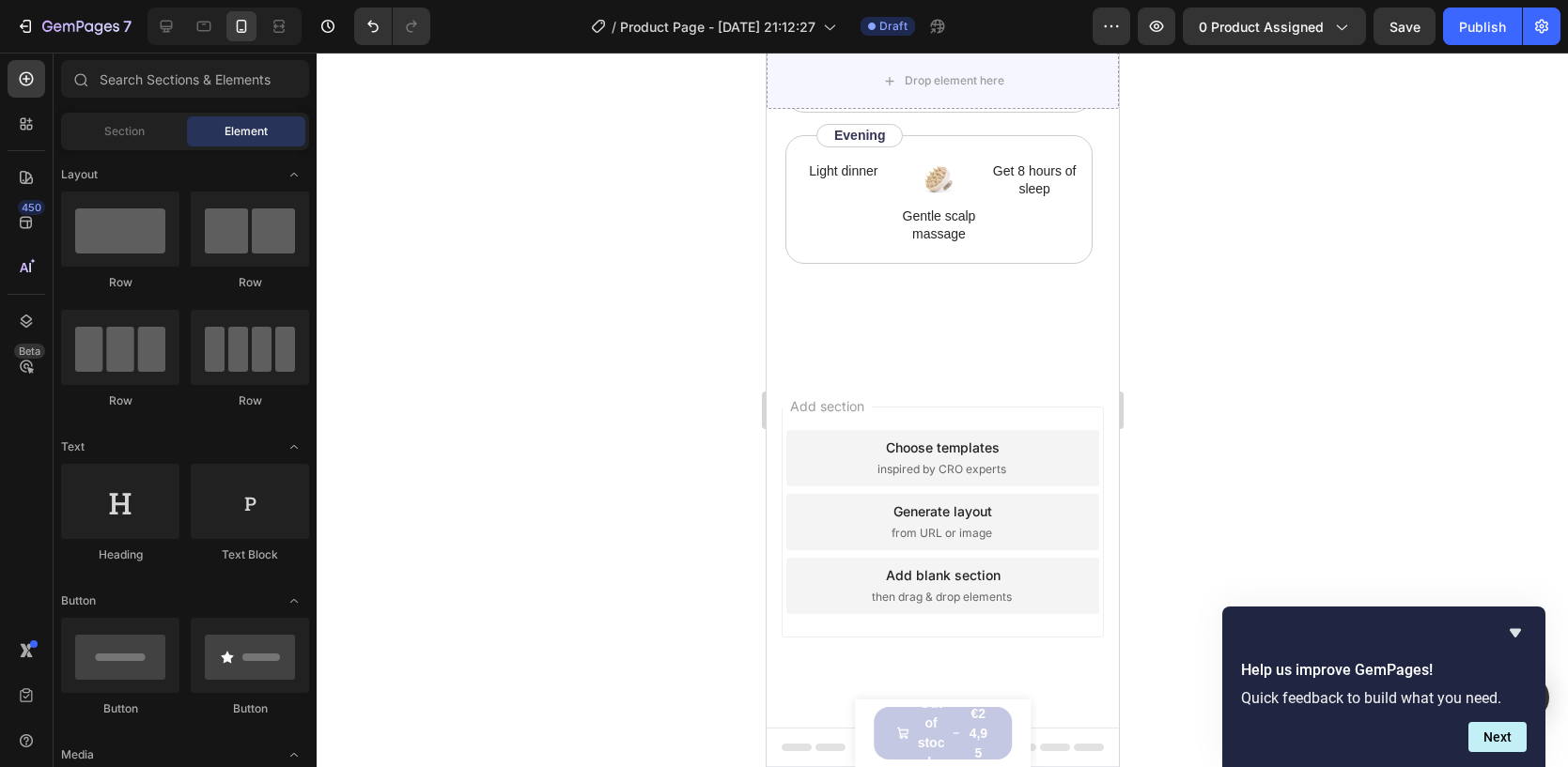
scroll to position [2985, 0]
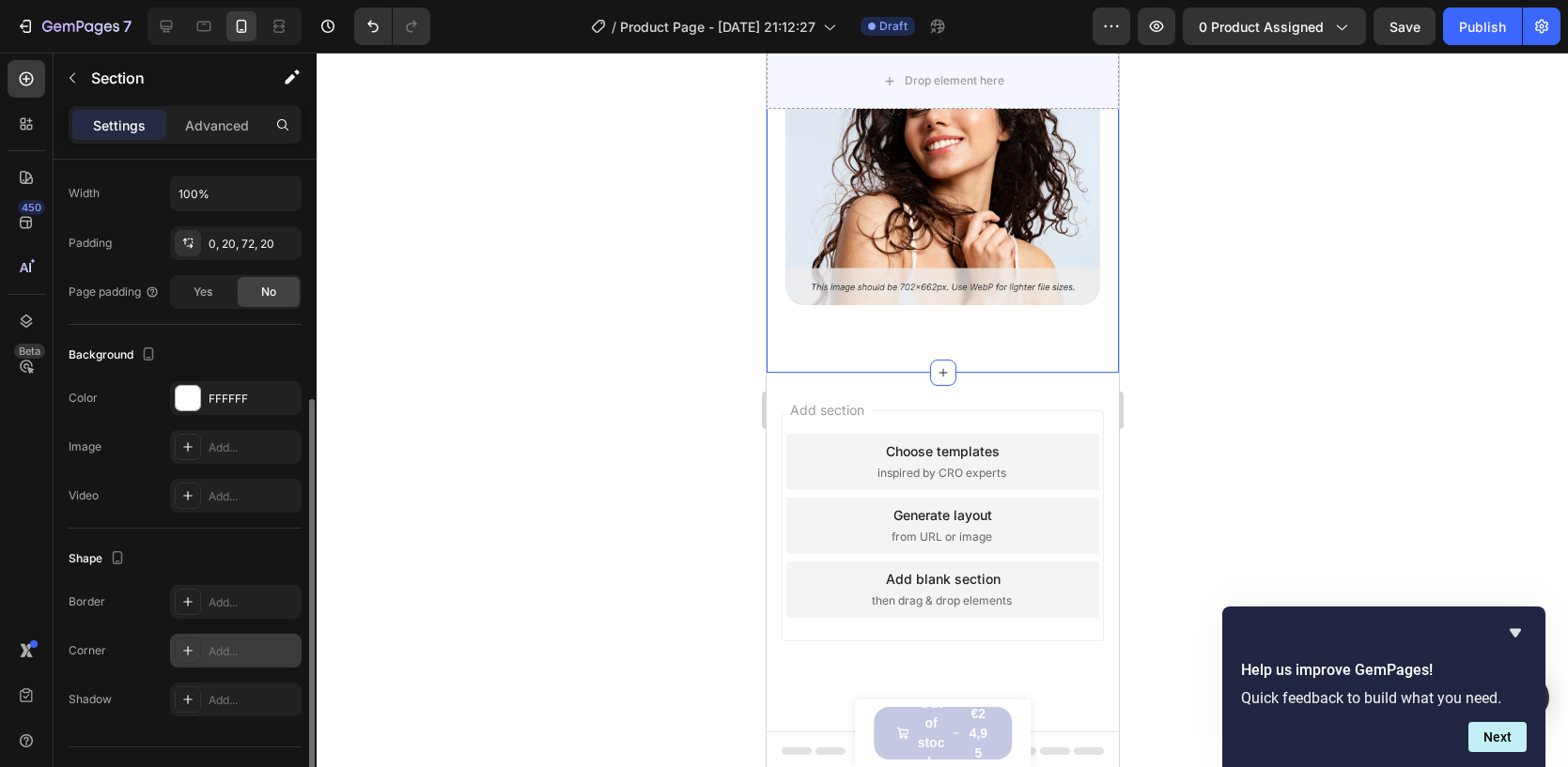
scroll to position [434, 0]
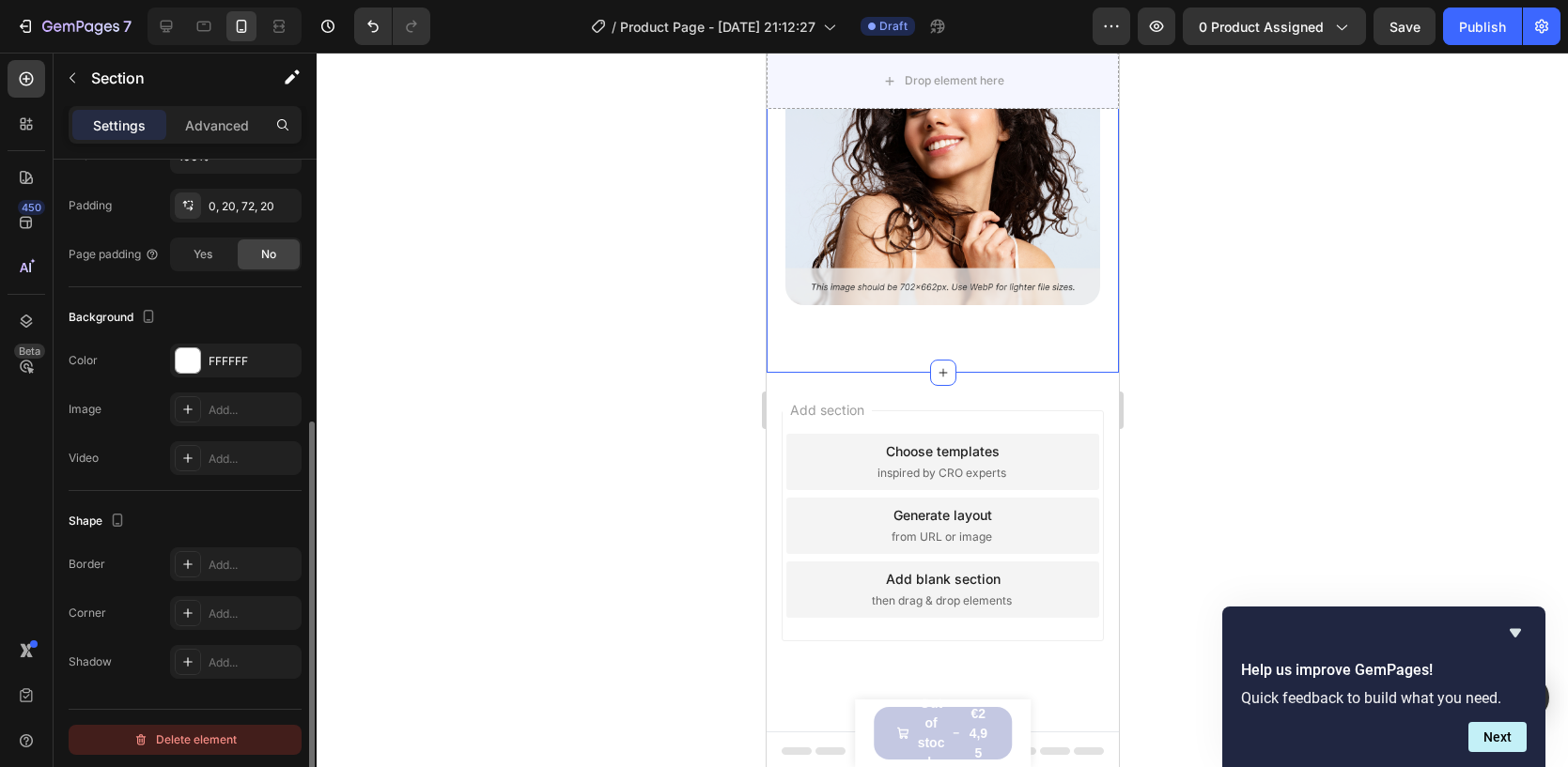
click at [153, 728] on div "Delete element" at bounding box center [185, 739] width 103 height 23
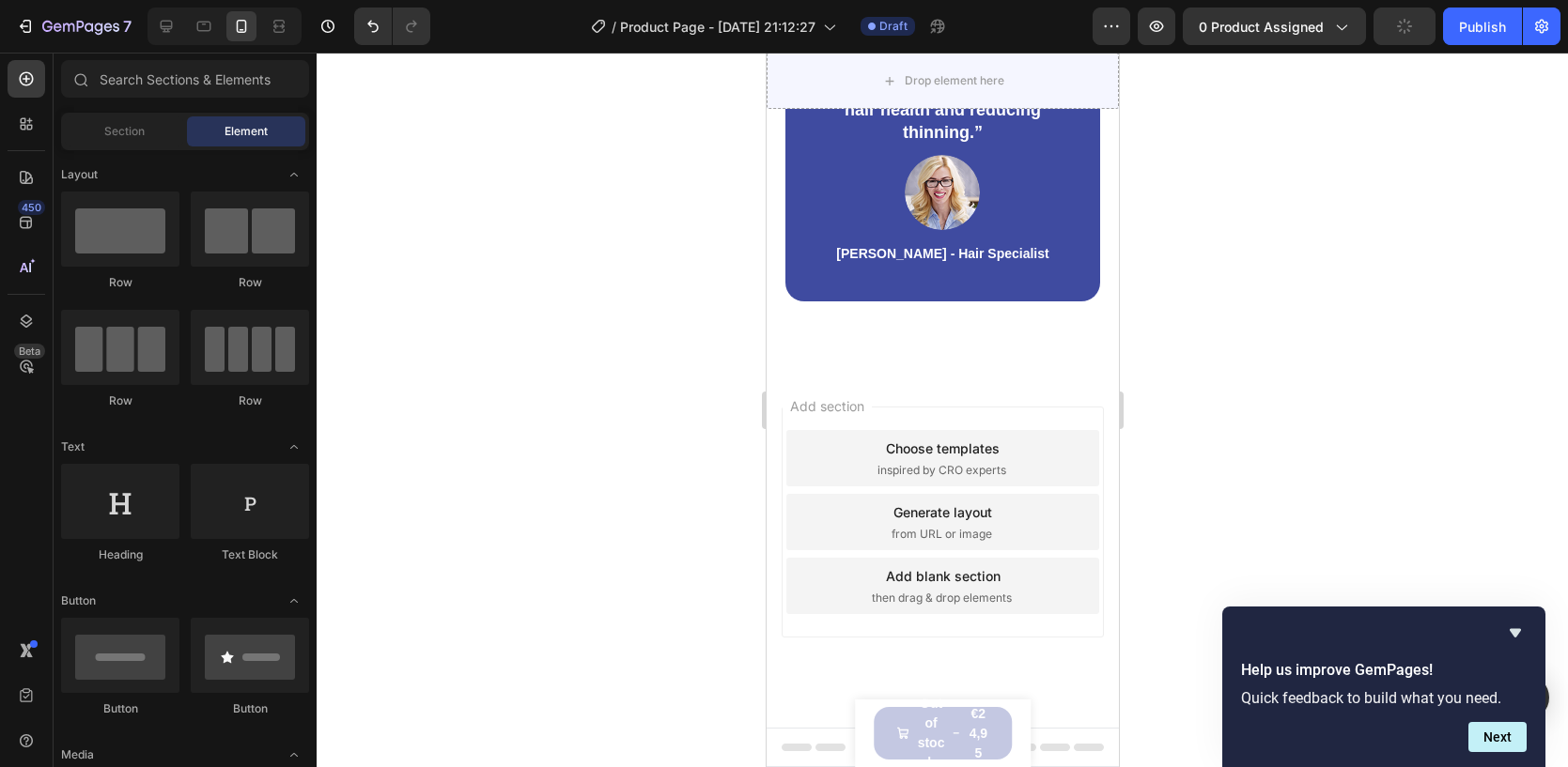
scroll to position [2011, 0]
click at [884, 318] on div "“Based on ingredients, Gemix offers a well-rounded approach to hair health and …" at bounding box center [941, 161] width 352 height 421
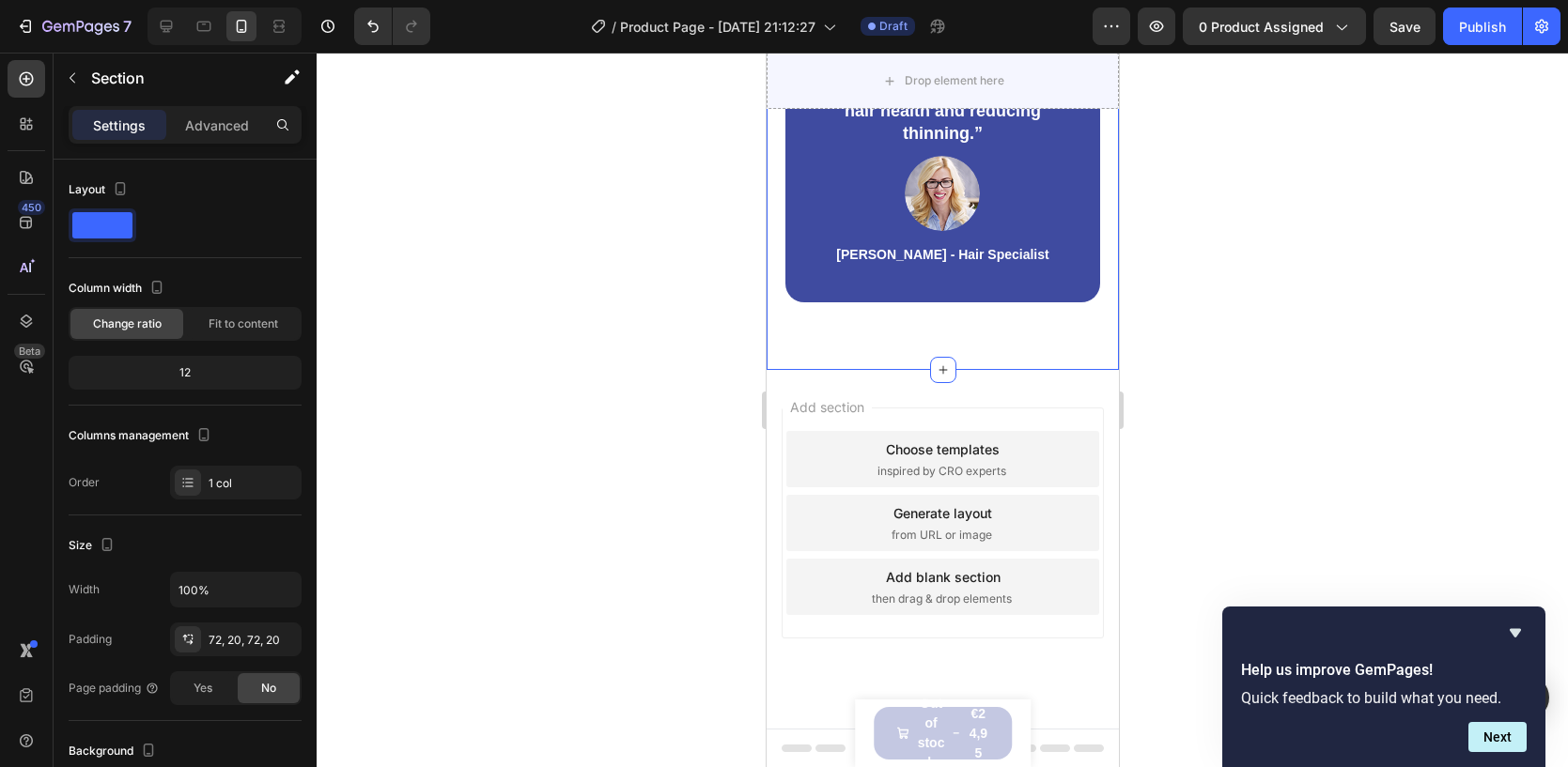
scroll to position [434, 0]
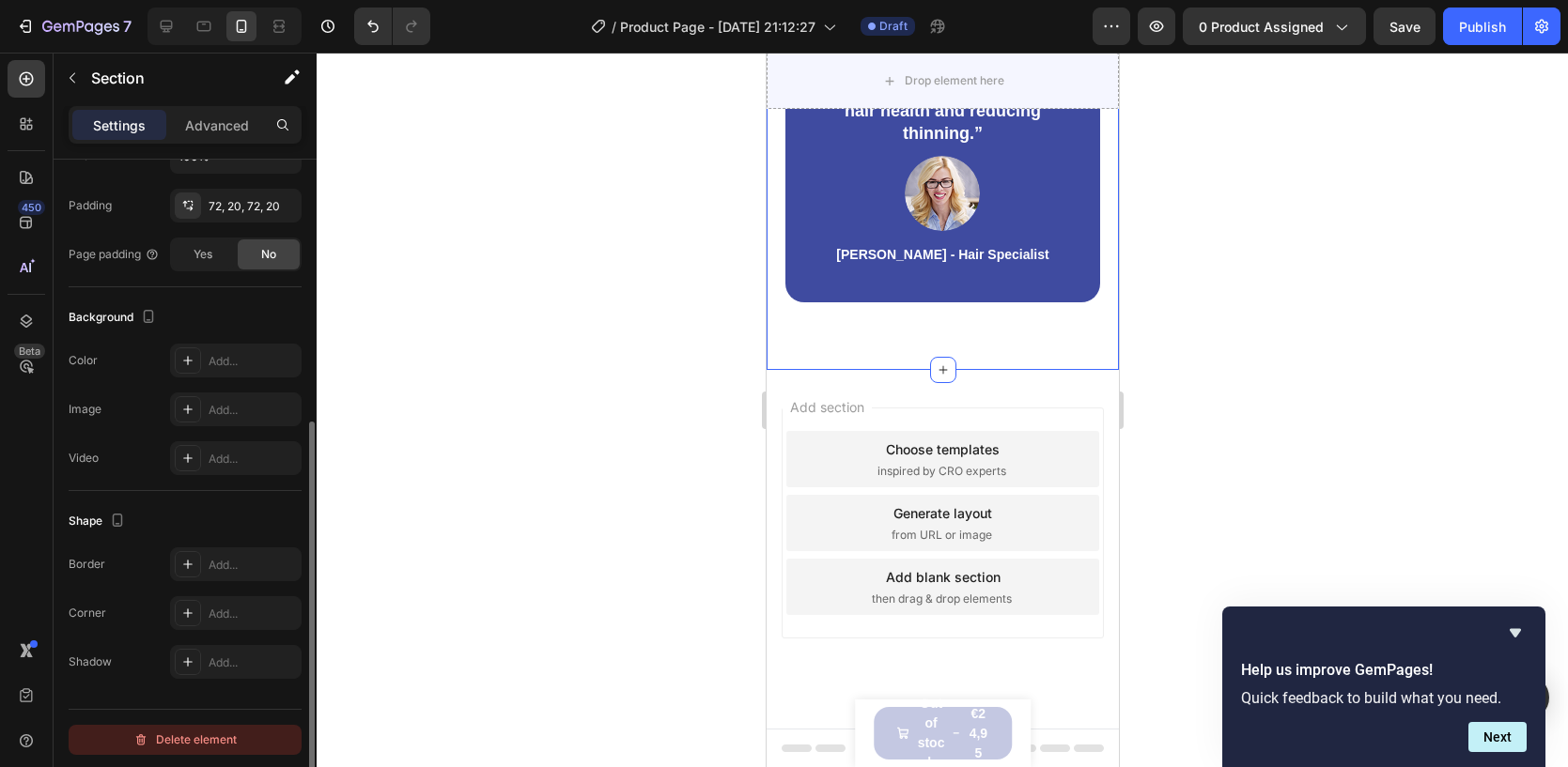
click at [146, 732] on icon "button" at bounding box center [141, 739] width 15 height 15
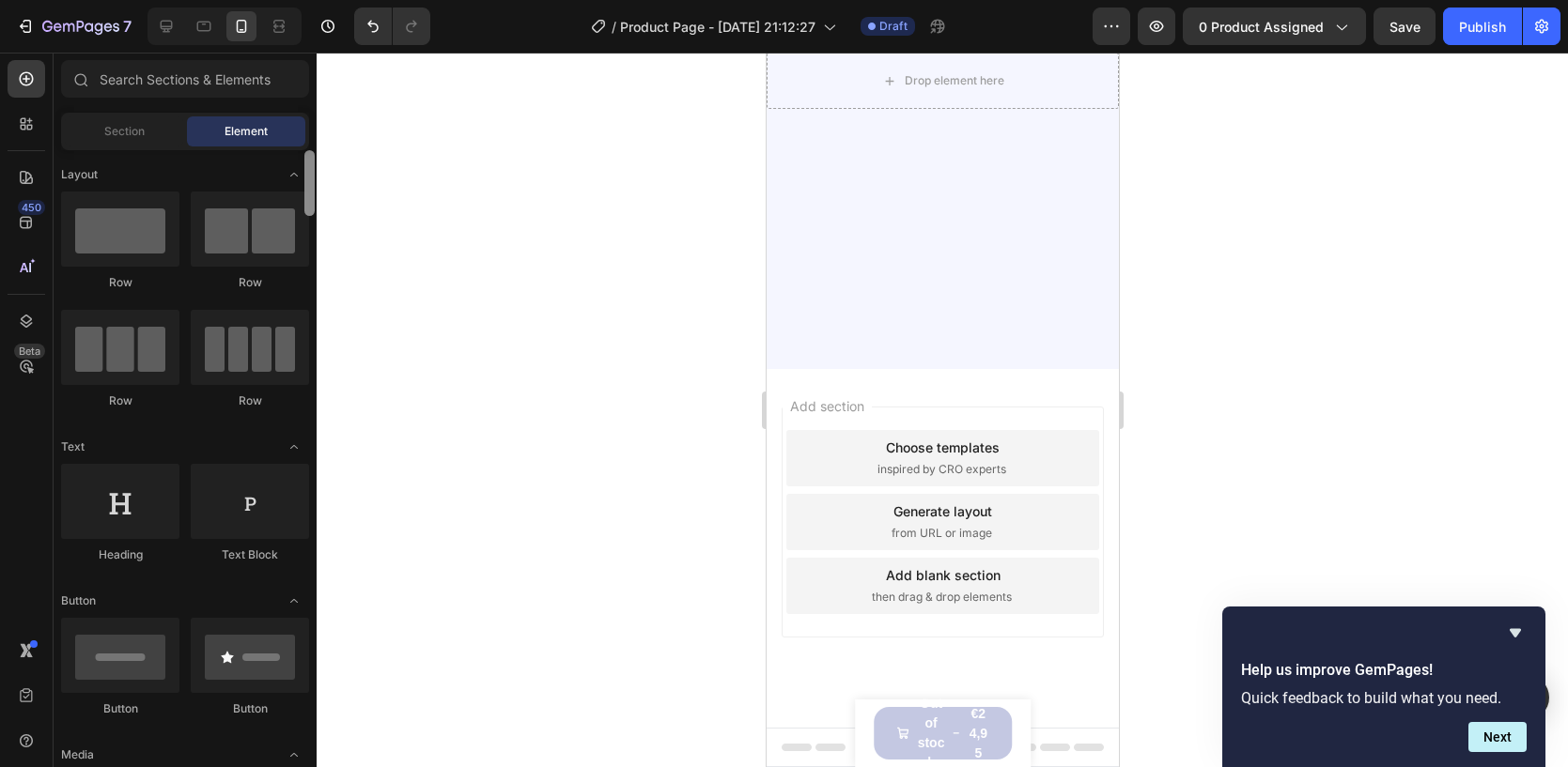
scroll to position [1590, 0]
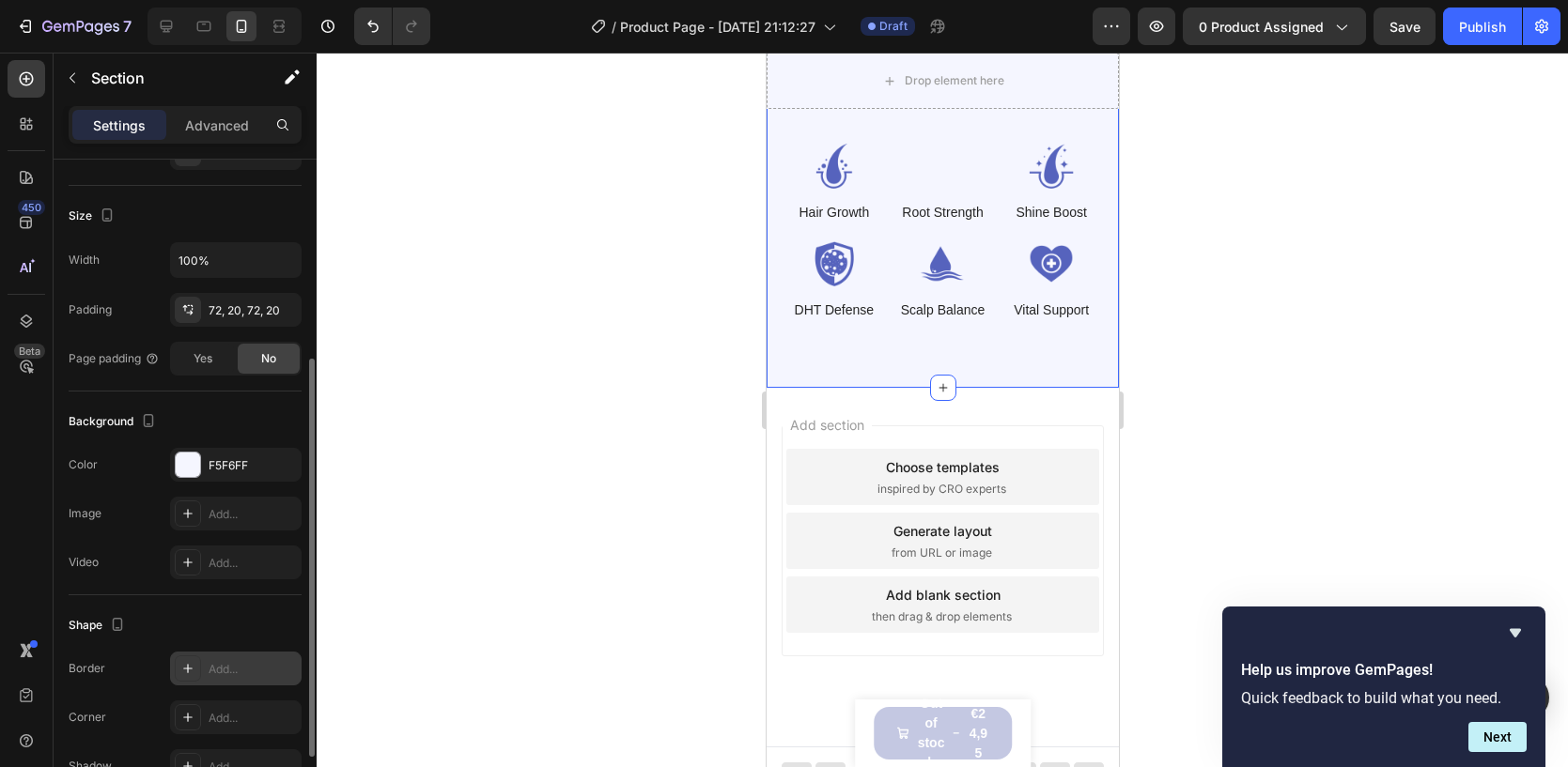
scroll to position [434, 0]
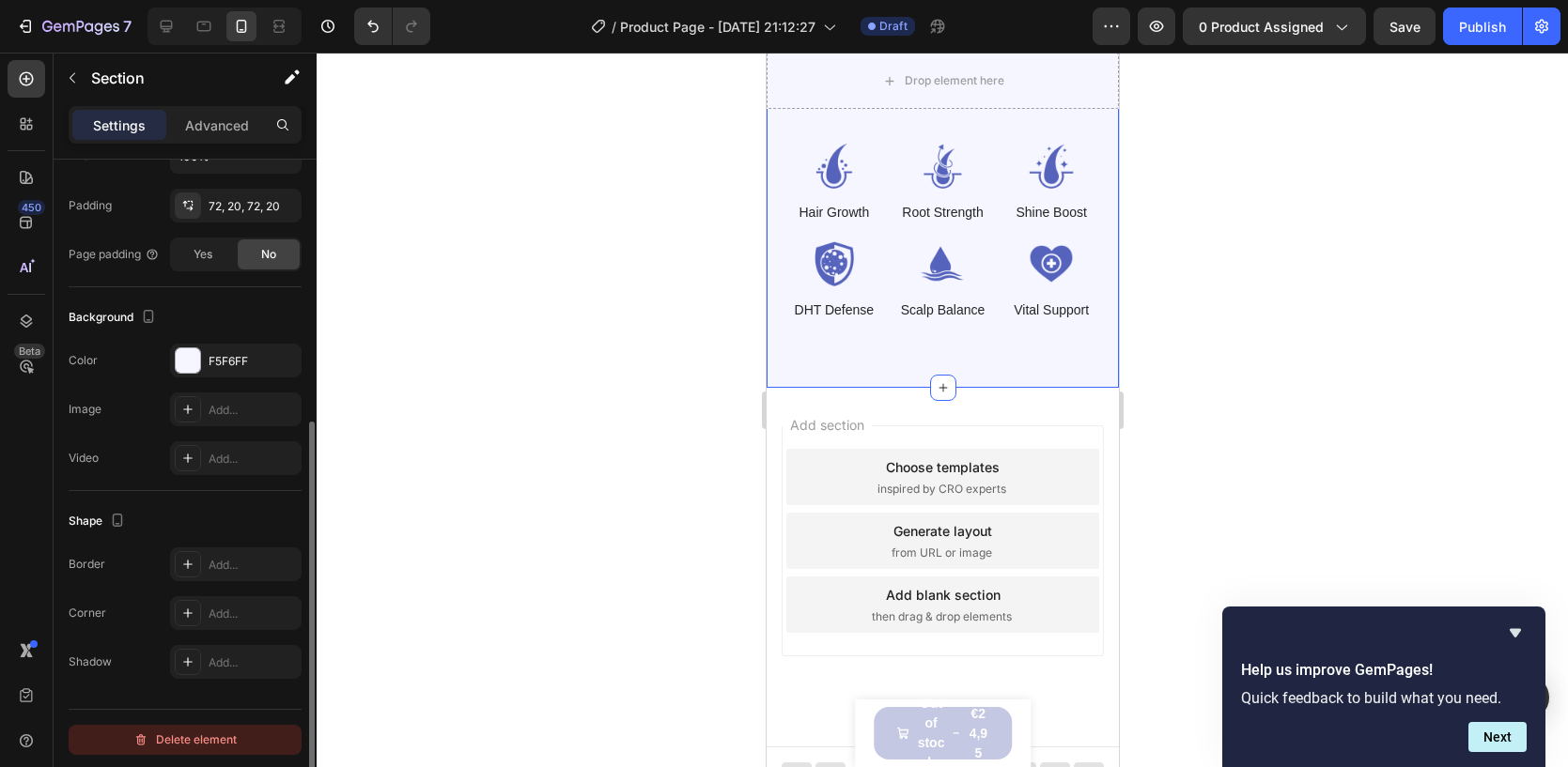
click at [164, 731] on div "Delete element" at bounding box center [185, 739] width 103 height 23
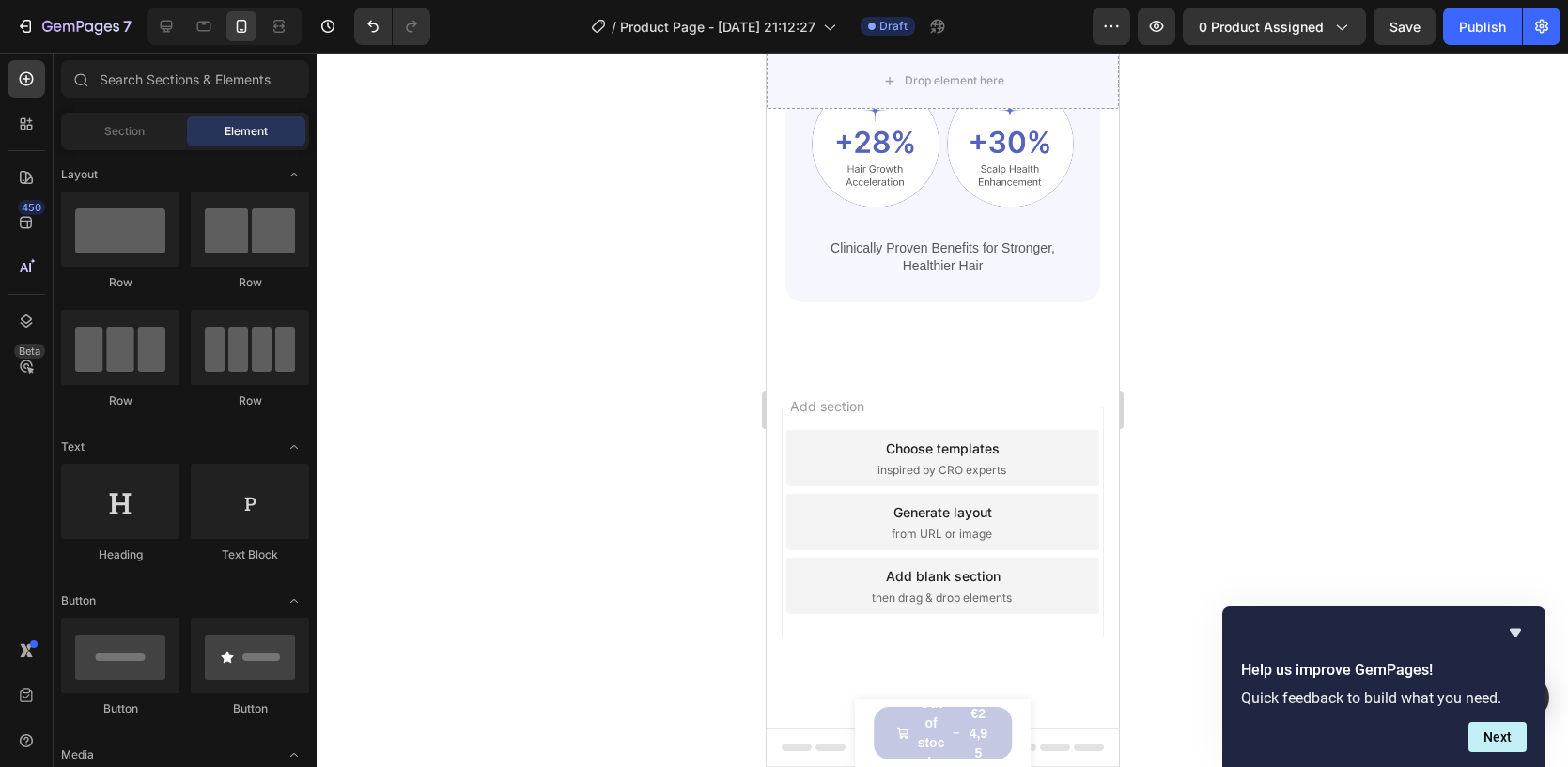
scroll to position [795, 0]
click at [845, 282] on div "Image Image Row Image Image Row Clinically Proven Benefits for Stronger, Health…" at bounding box center [942, 102] width 315 height 401
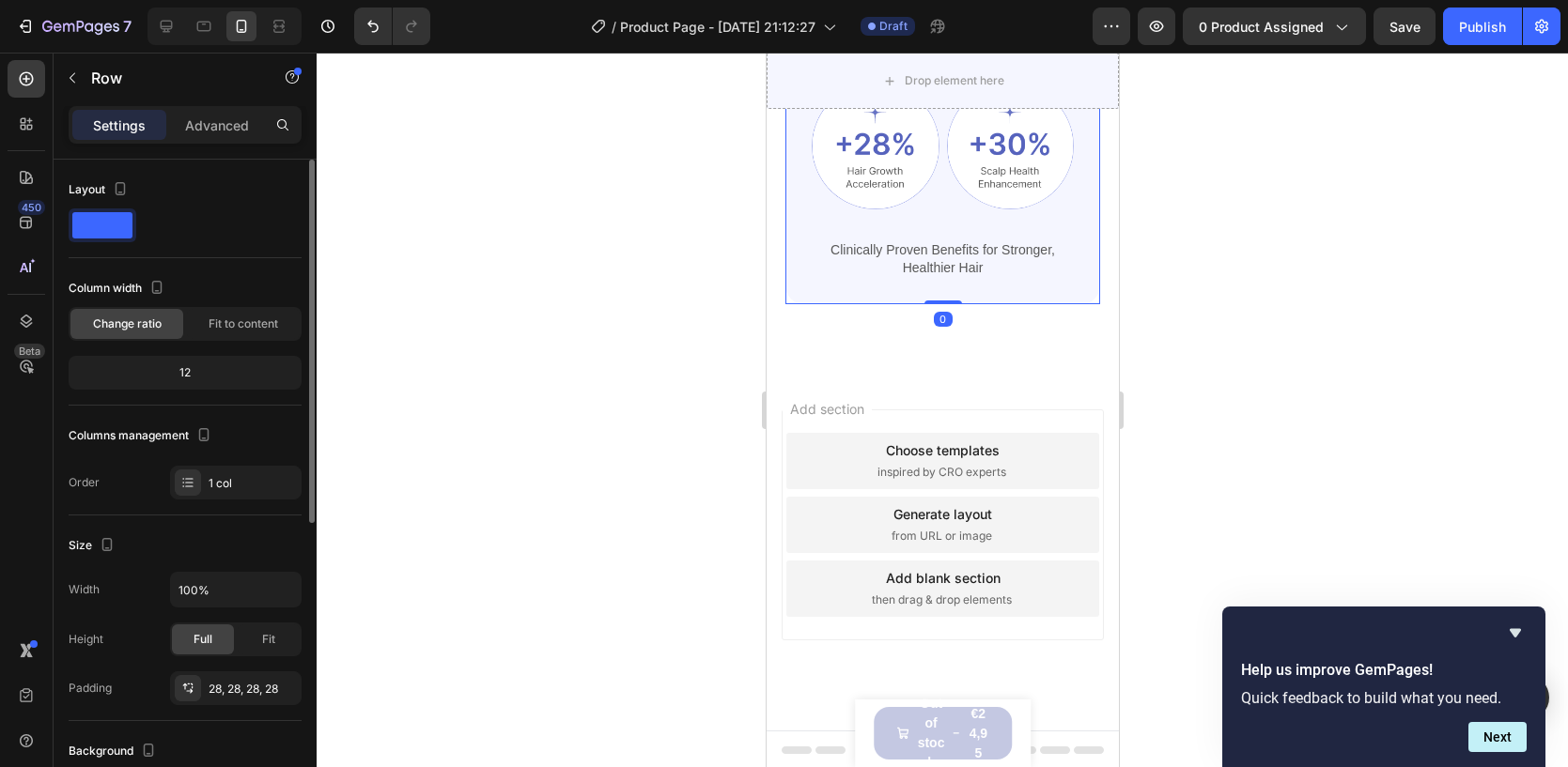
scroll to position [540, 0]
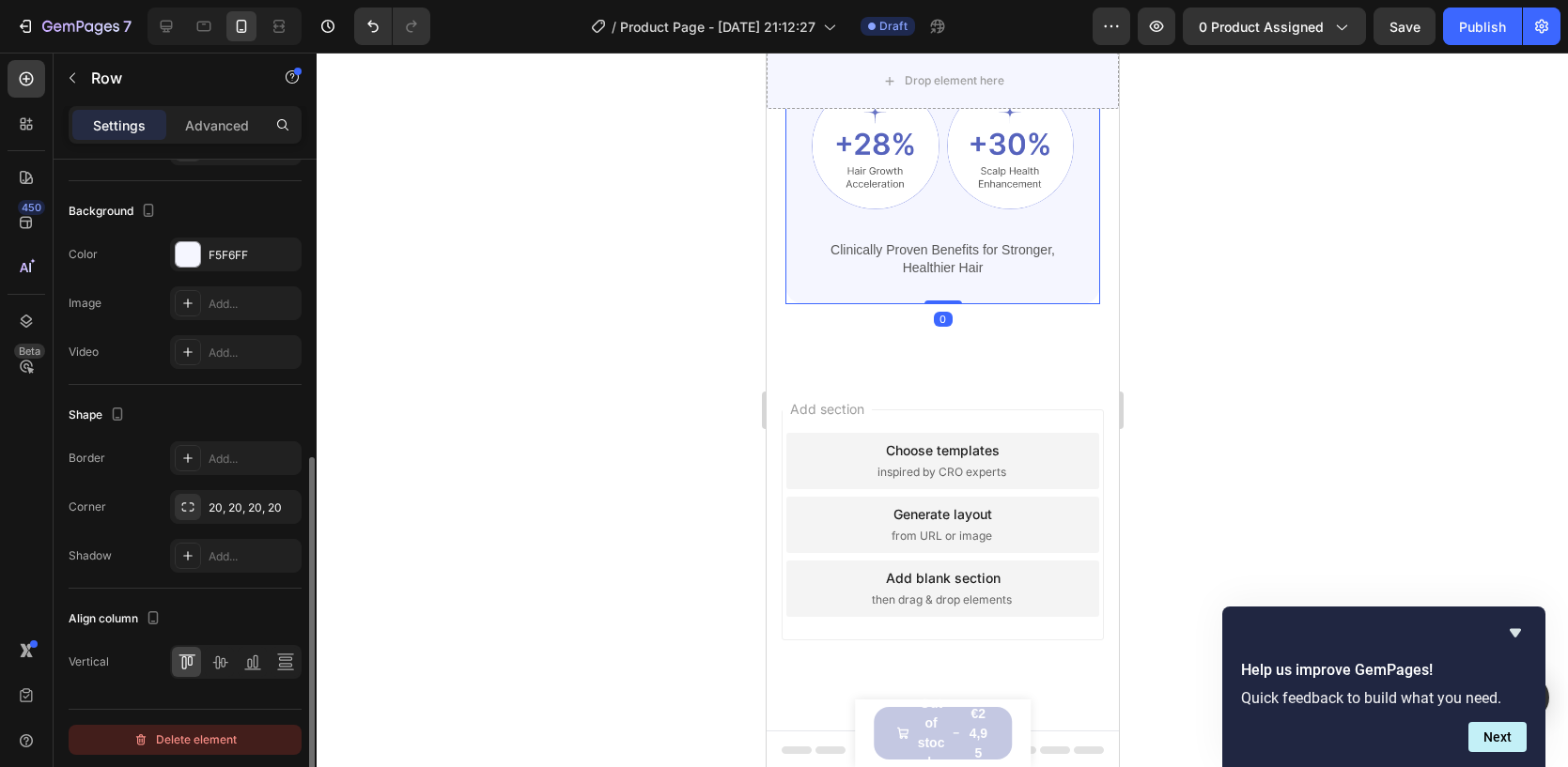
click at [153, 740] on div "Delete element" at bounding box center [185, 739] width 103 height 23
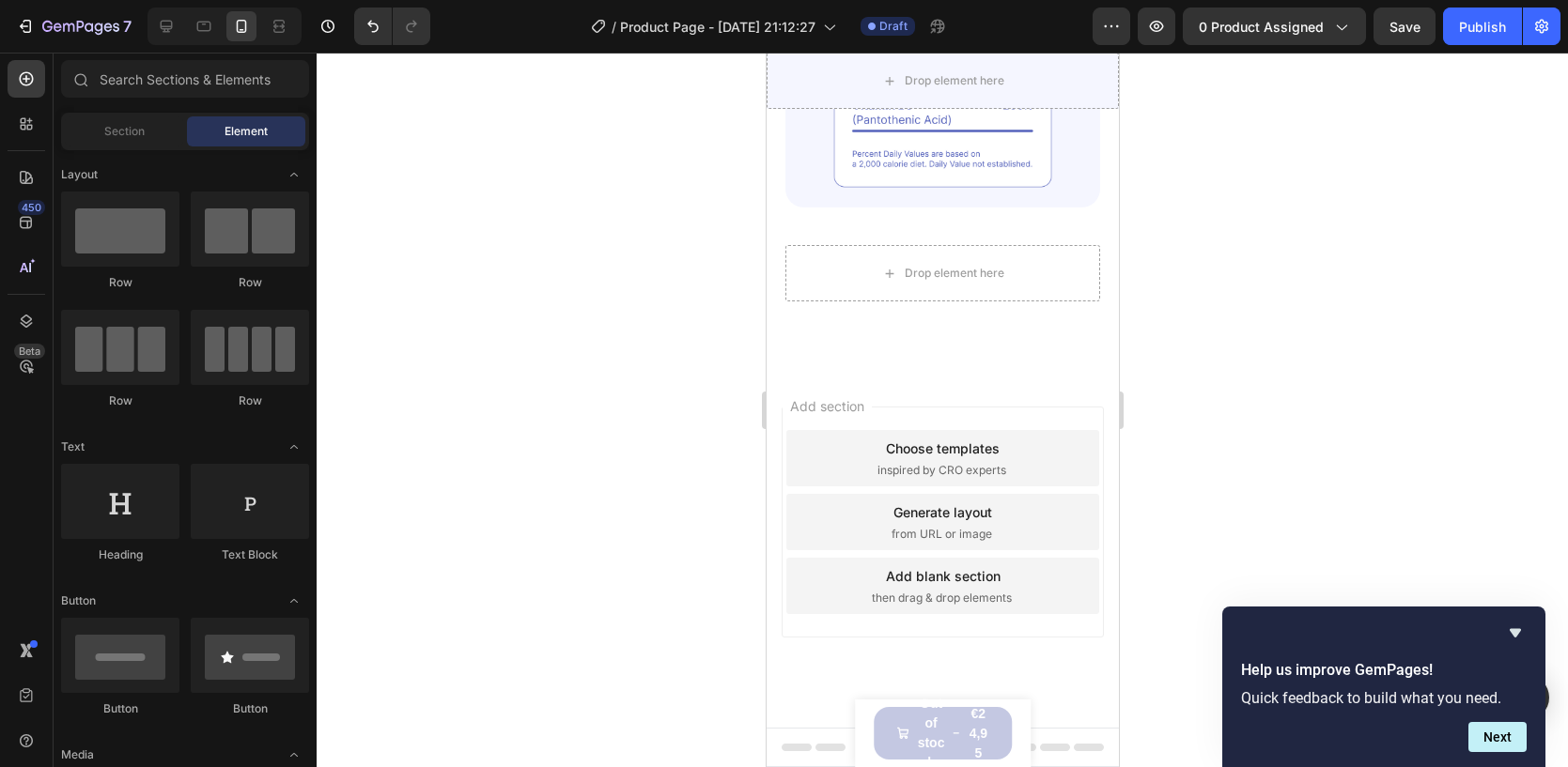
scroll to position [450, 0]
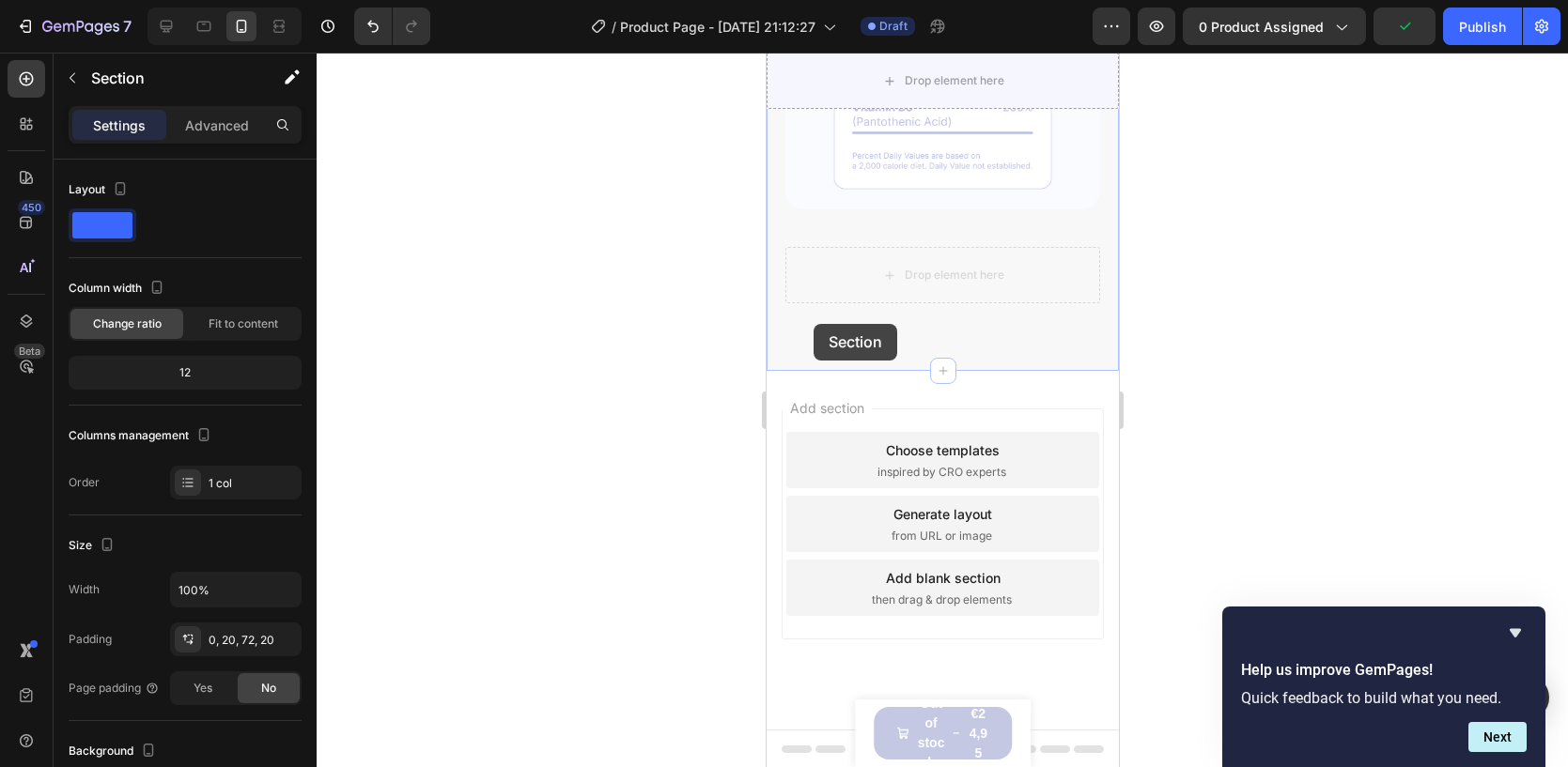
drag, startPoint x: 814, startPoint y: 324, endPoint x: 988, endPoint y: 355, distance: 176.7
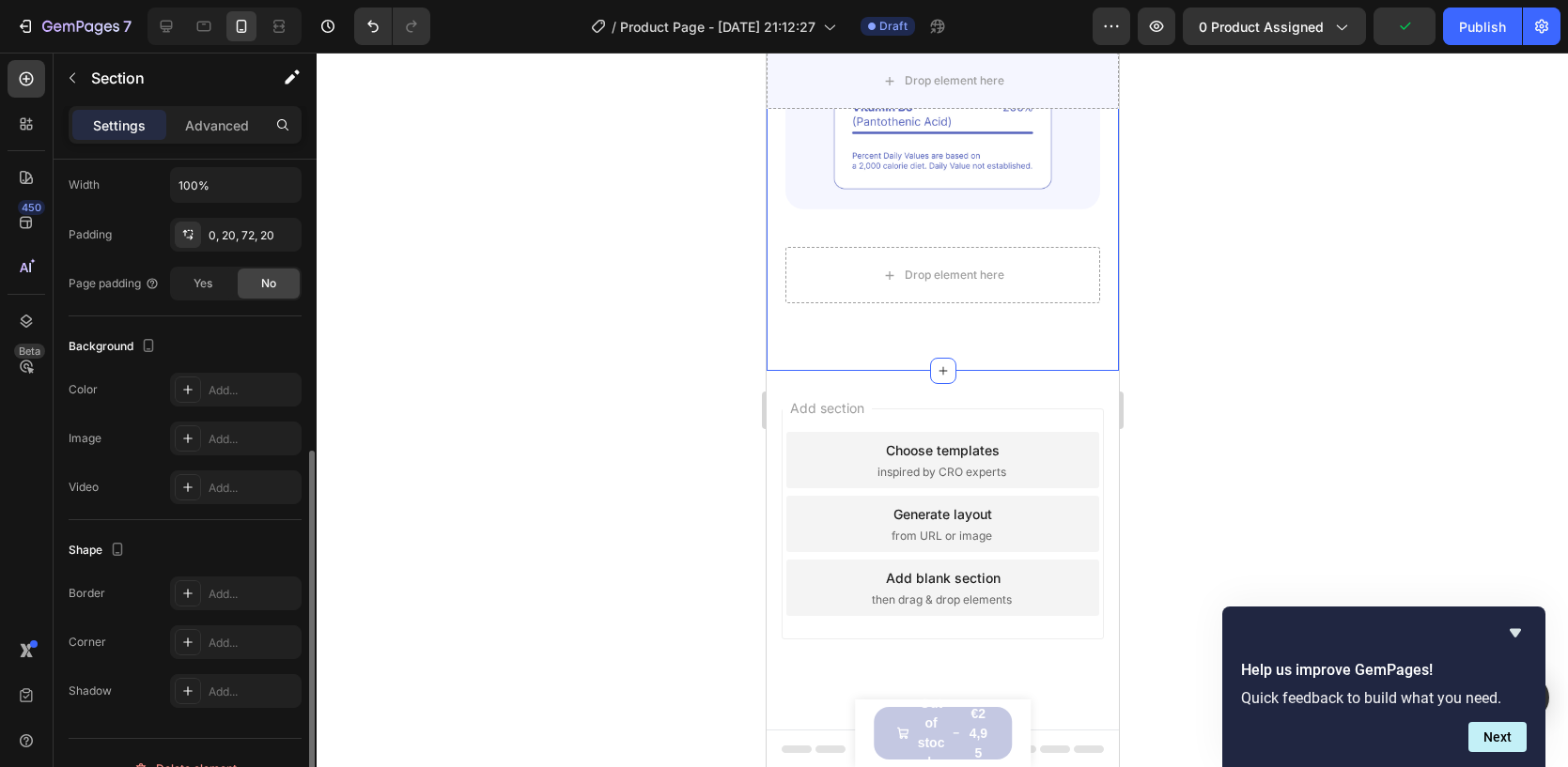
scroll to position [434, 0]
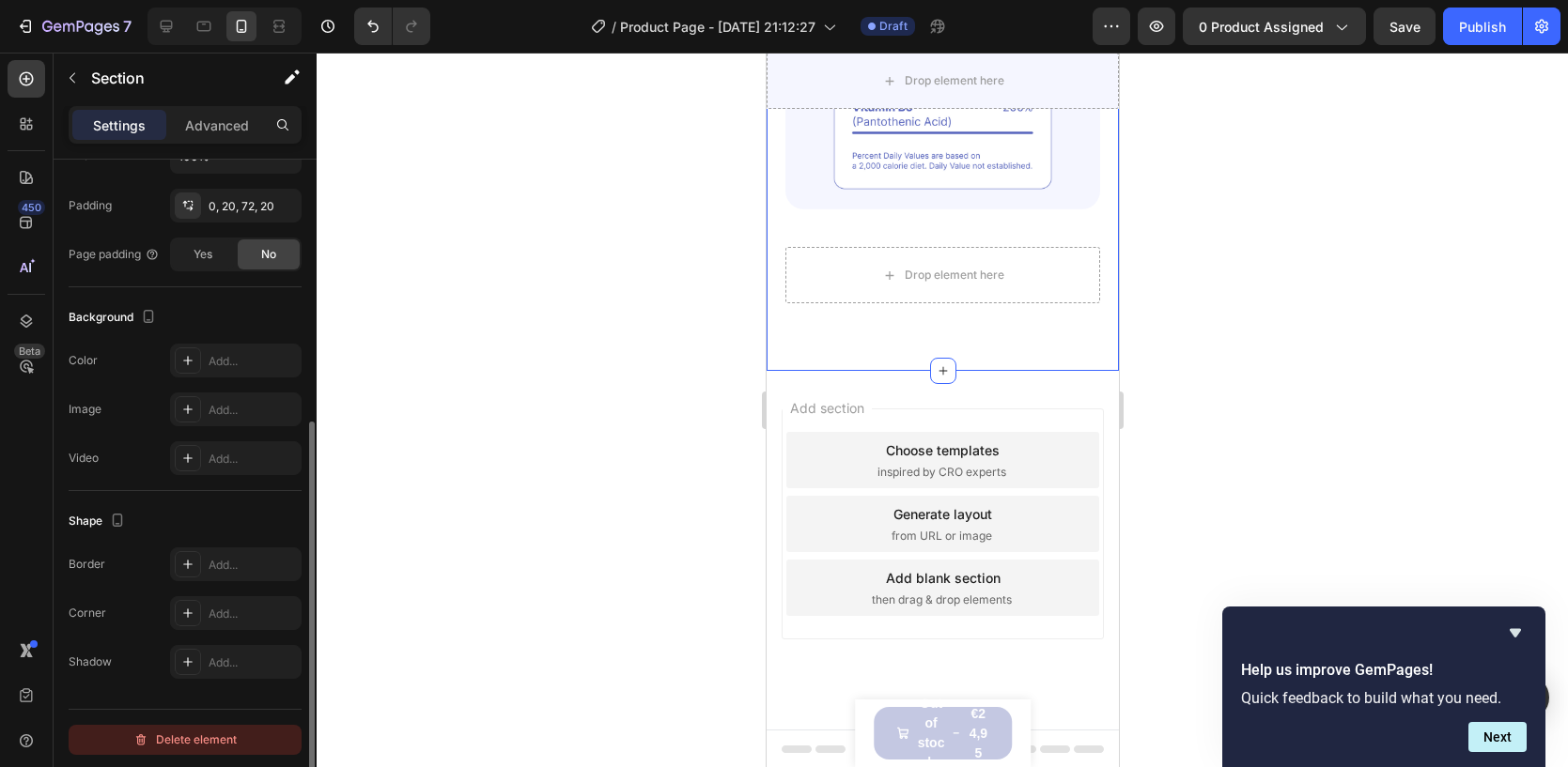
click at [168, 741] on div "Delete element" at bounding box center [185, 739] width 103 height 23
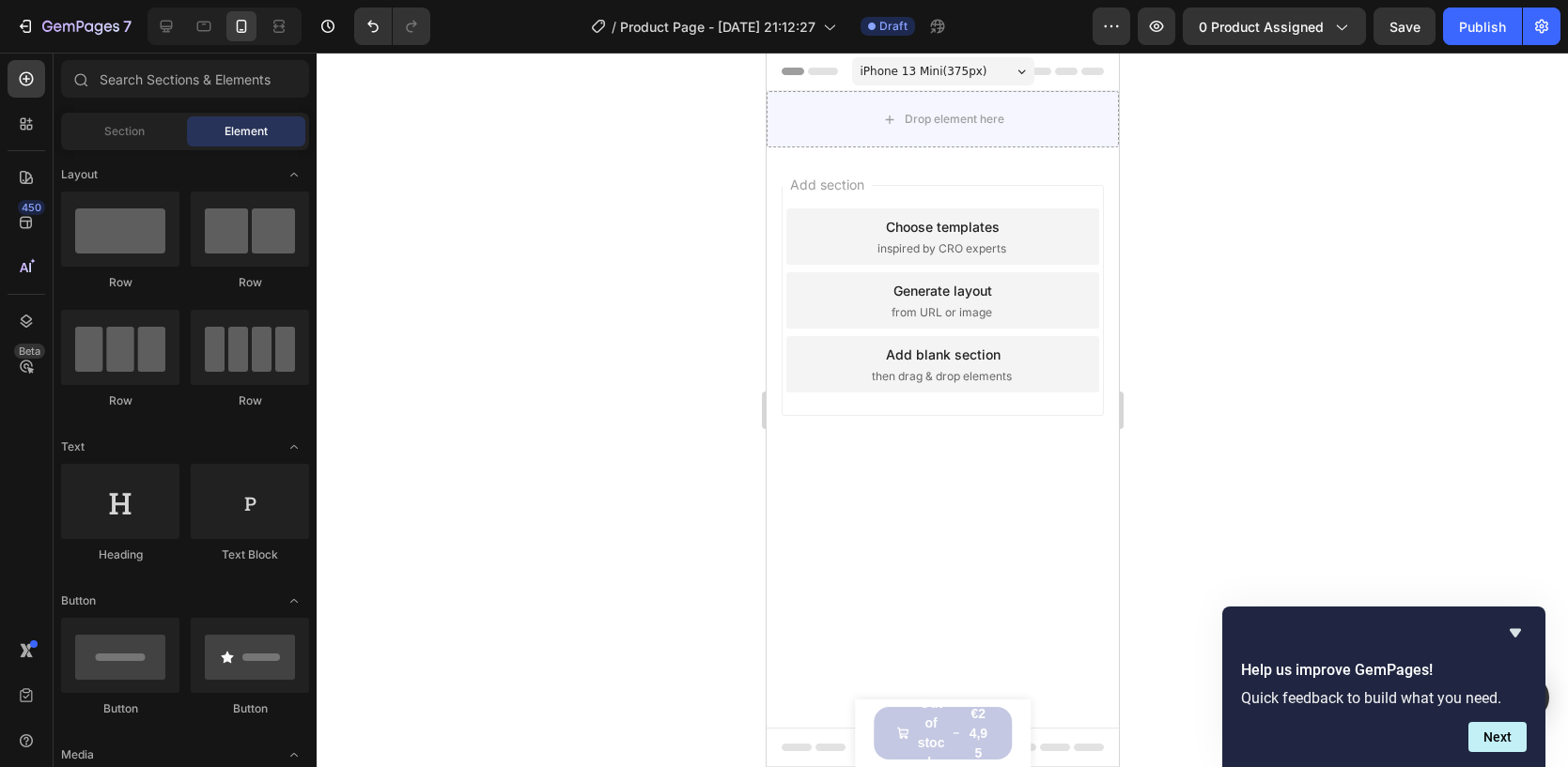
scroll to position [0, 0]
click at [892, 143] on div "Drop element here" at bounding box center [941, 119] width 352 height 56
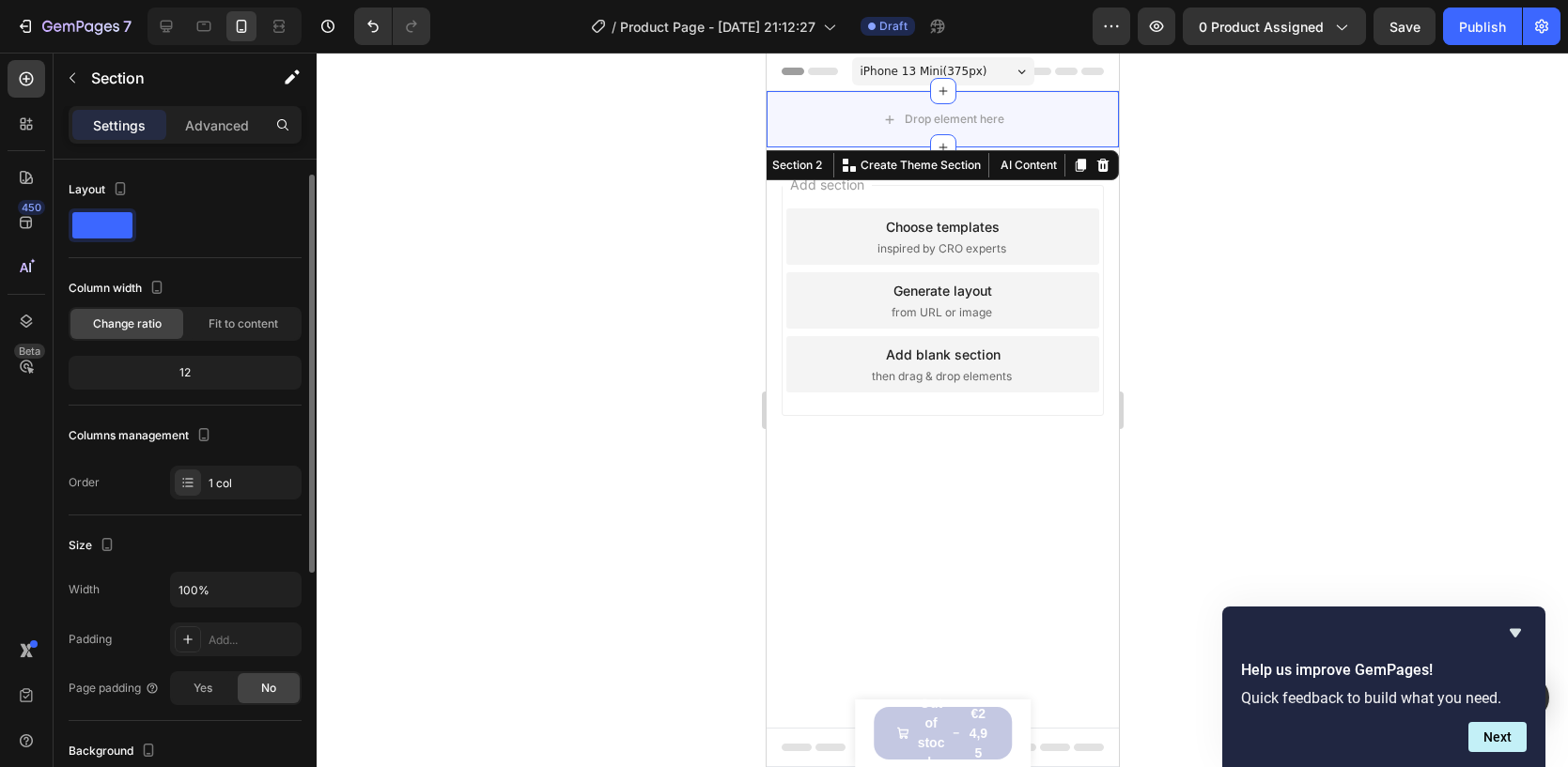
scroll to position [434, 0]
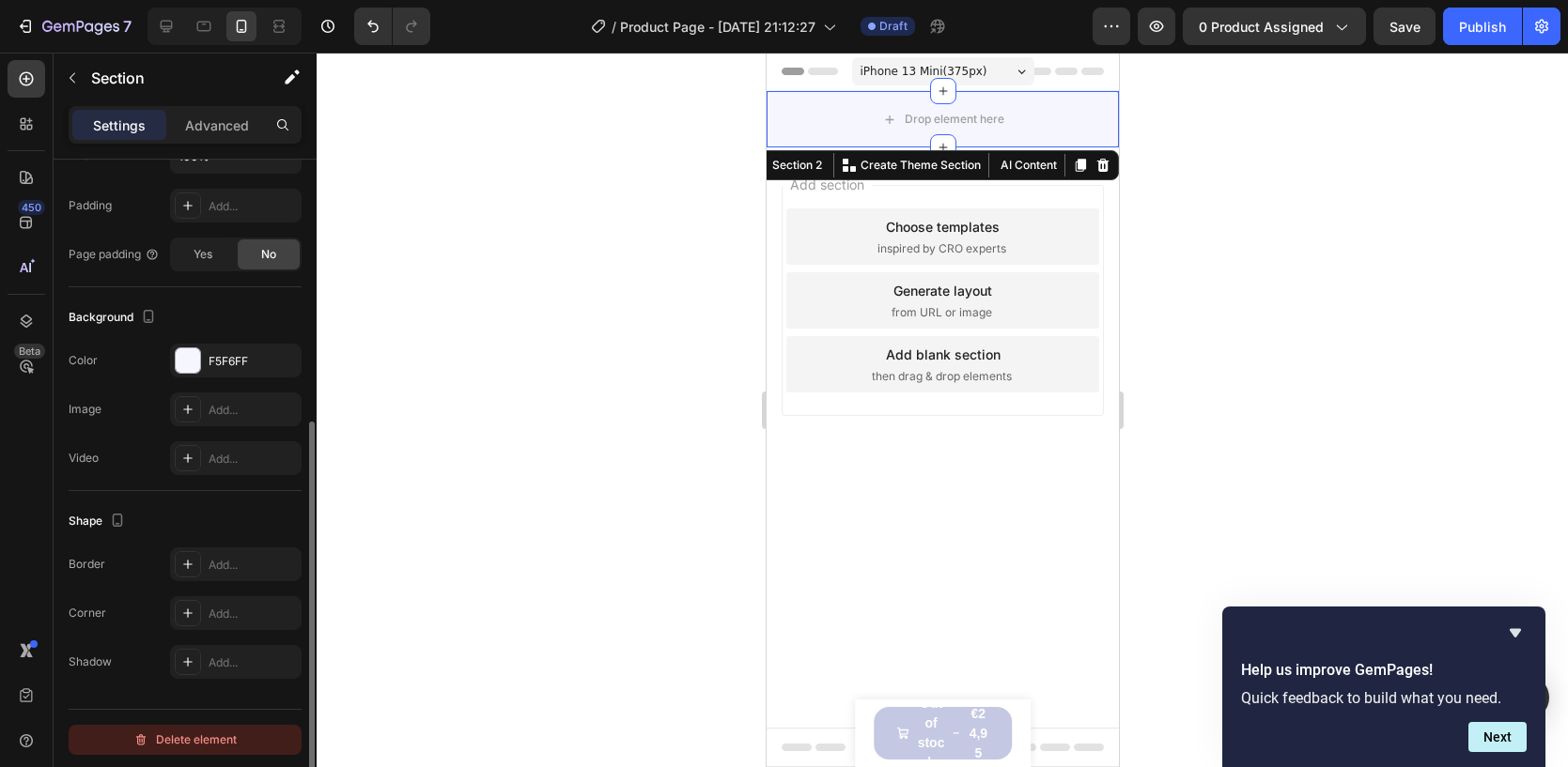
click at [181, 735] on div "Delete element" at bounding box center [185, 739] width 103 height 23
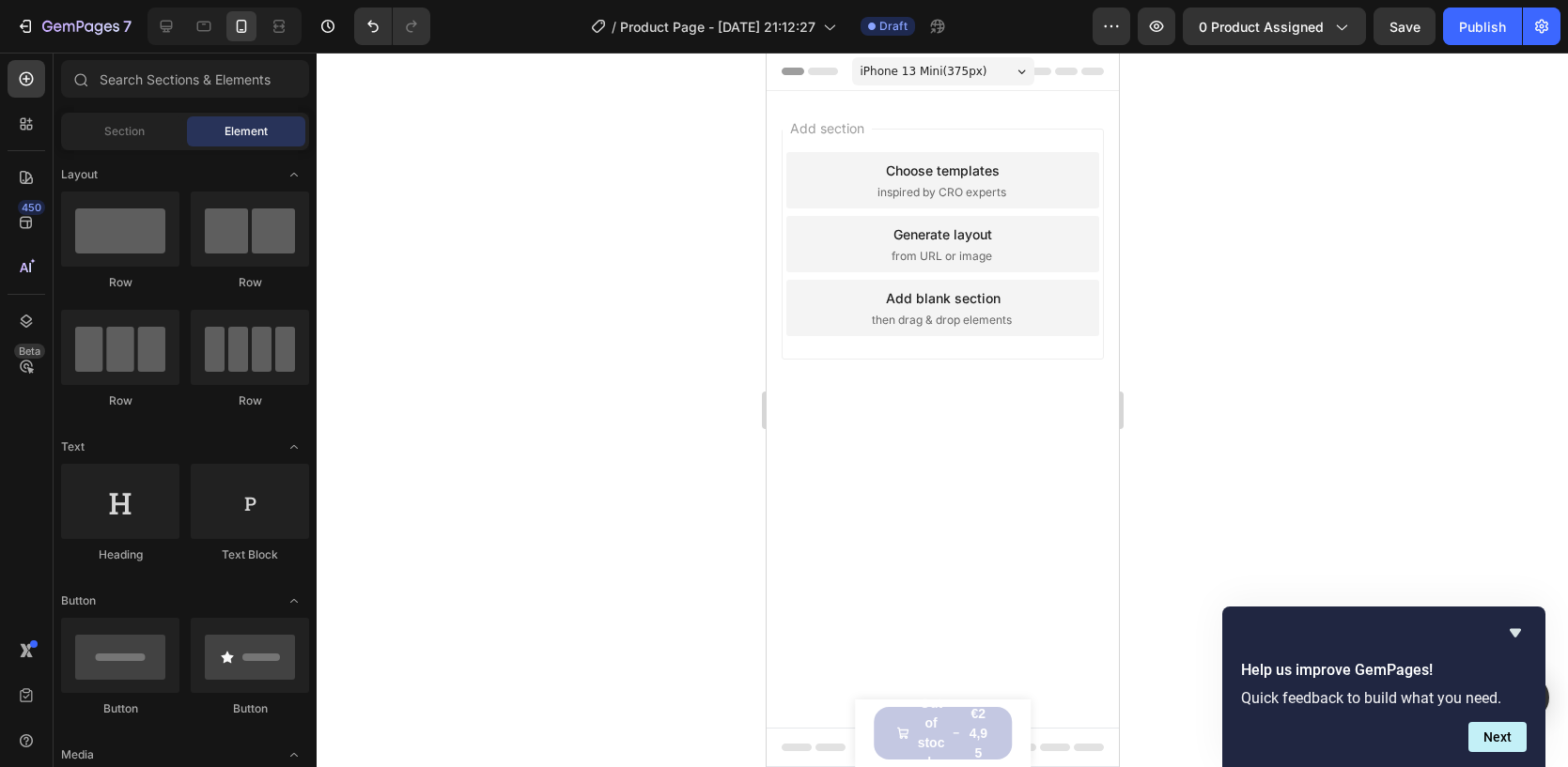
click at [1288, 185] on div at bounding box center [942, 409] width 1251 height 714
click at [1515, 633] on icon "Hide survey" at bounding box center [1514, 633] width 11 height 9
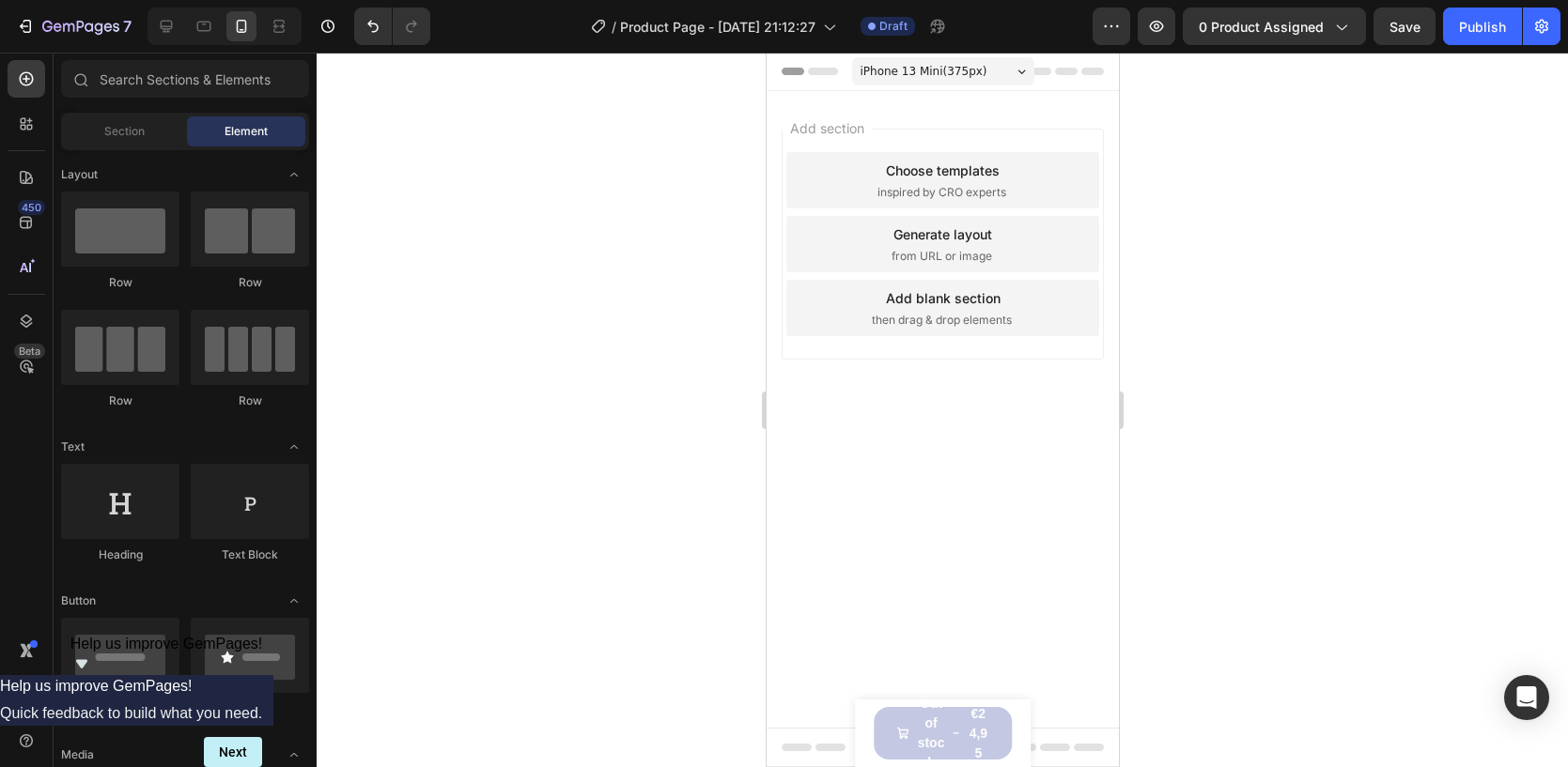
click at [1309, 230] on div at bounding box center [942, 409] width 1251 height 714
click at [29, 173] on icon at bounding box center [26, 176] width 13 height 13
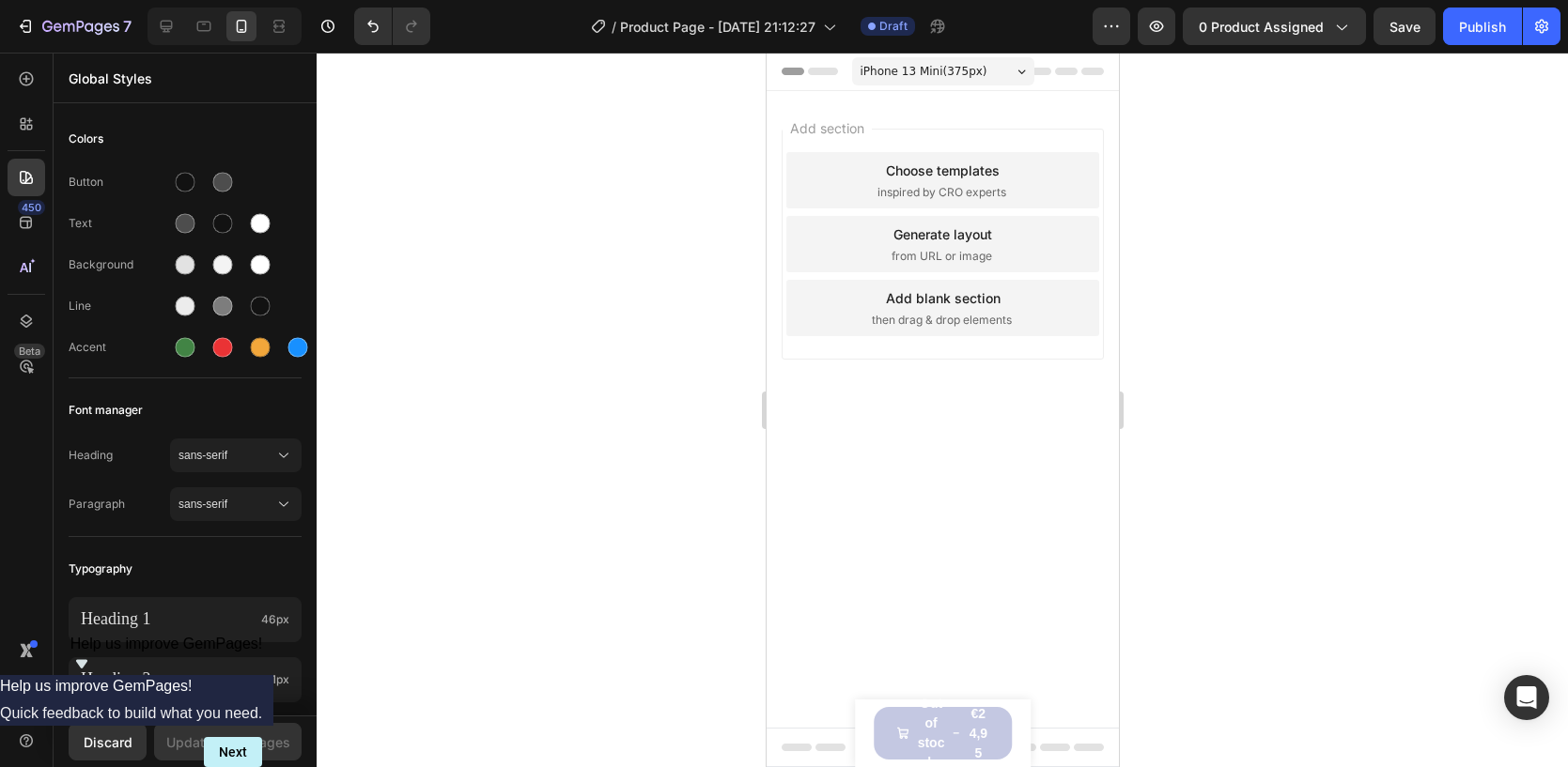
click at [924, 189] on span "inspired by CRO experts" at bounding box center [941, 192] width 129 height 17
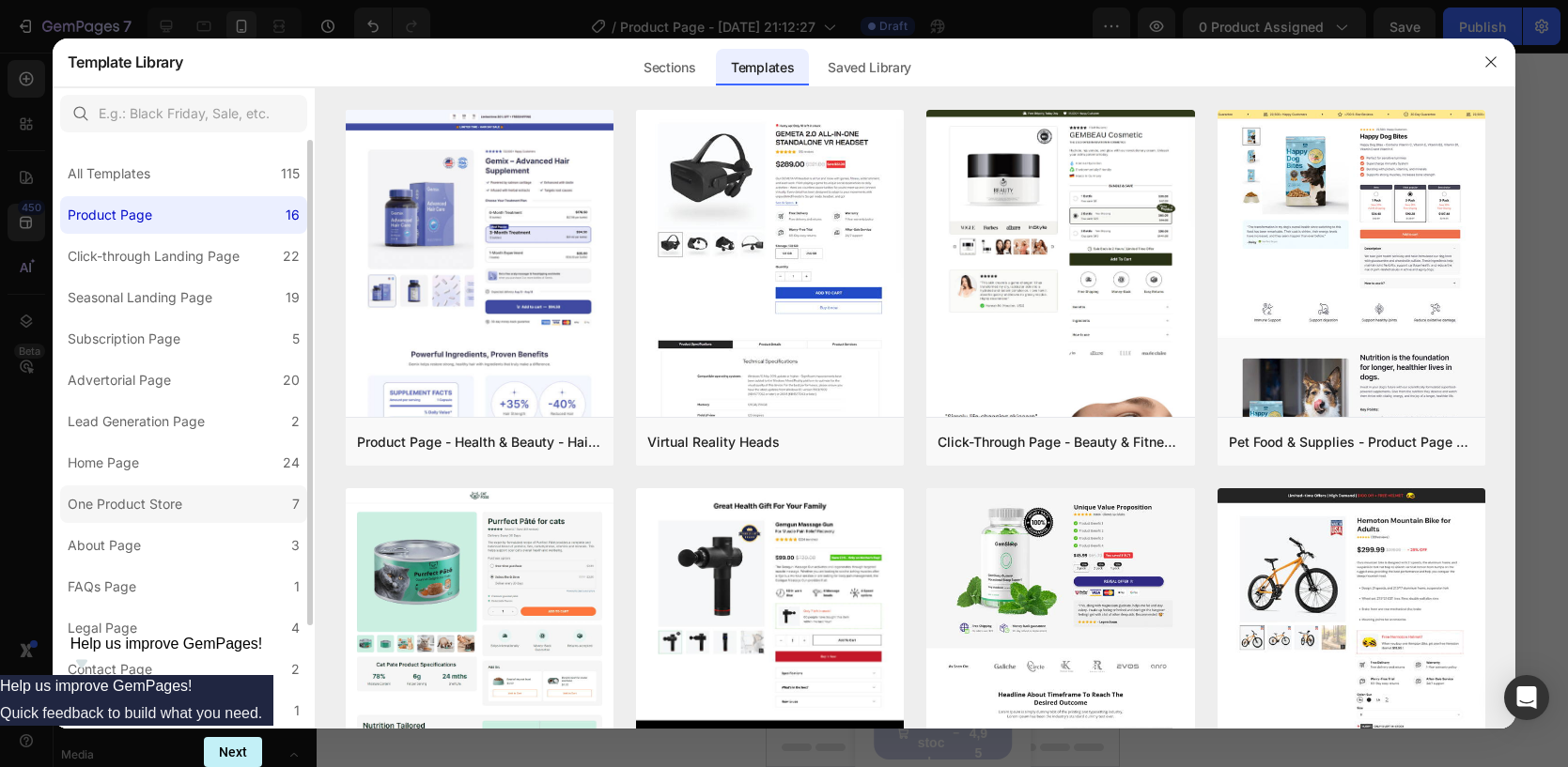
click at [136, 501] on div "One Product Store" at bounding box center [125, 504] width 115 height 23
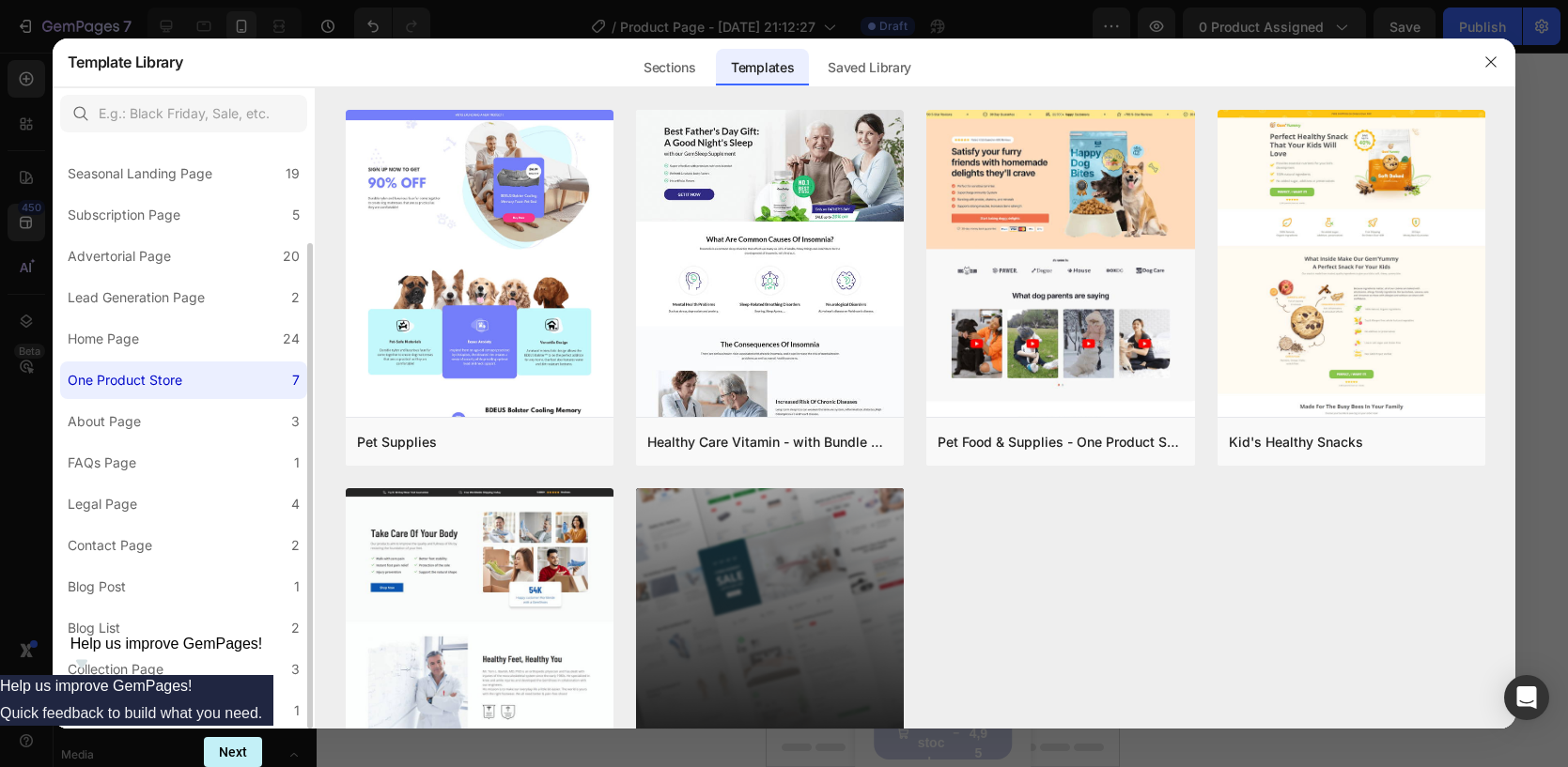
scroll to position [0, 0]
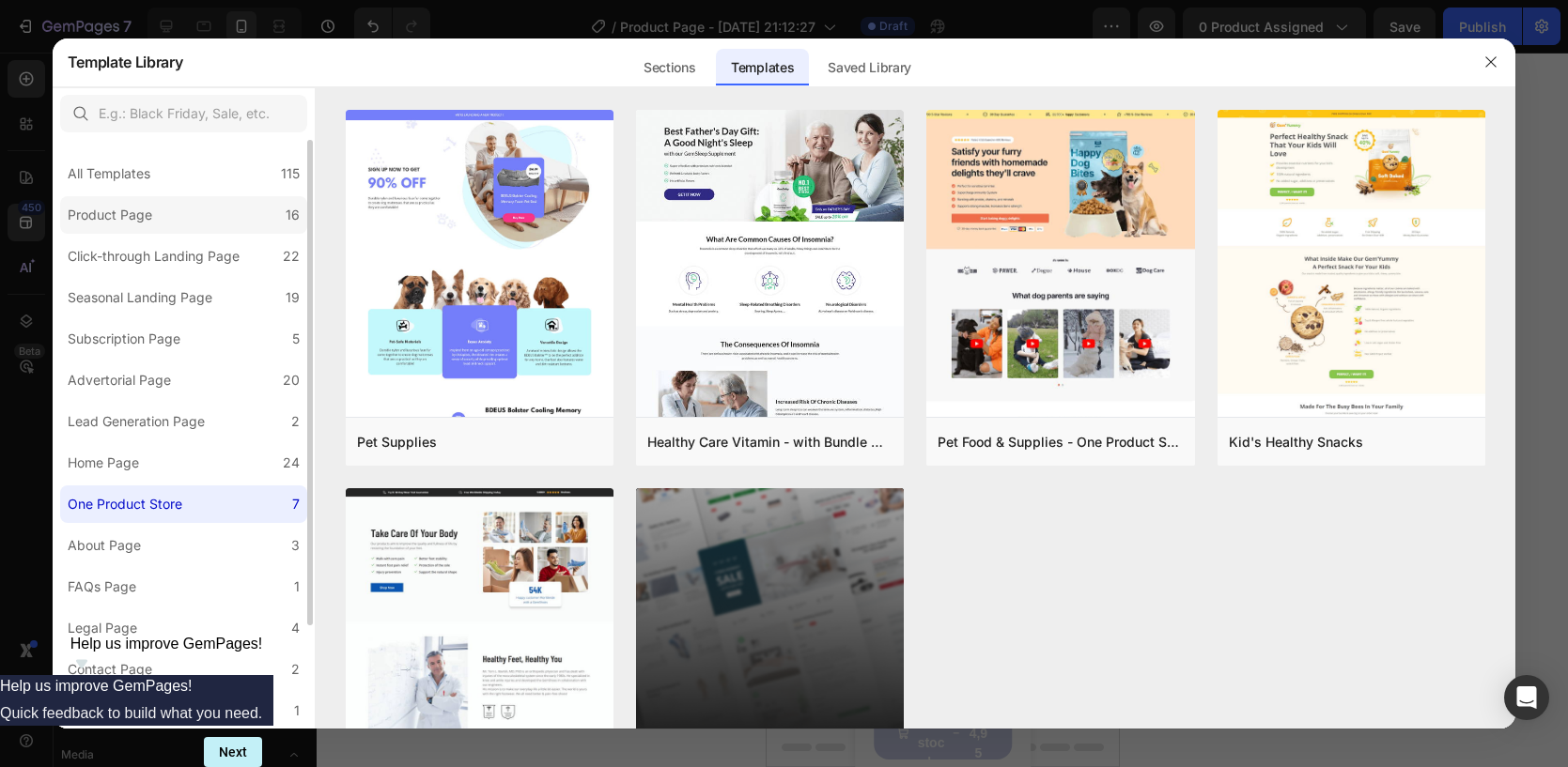
click at [129, 229] on label "Product Page 16" at bounding box center [183, 215] width 247 height 38
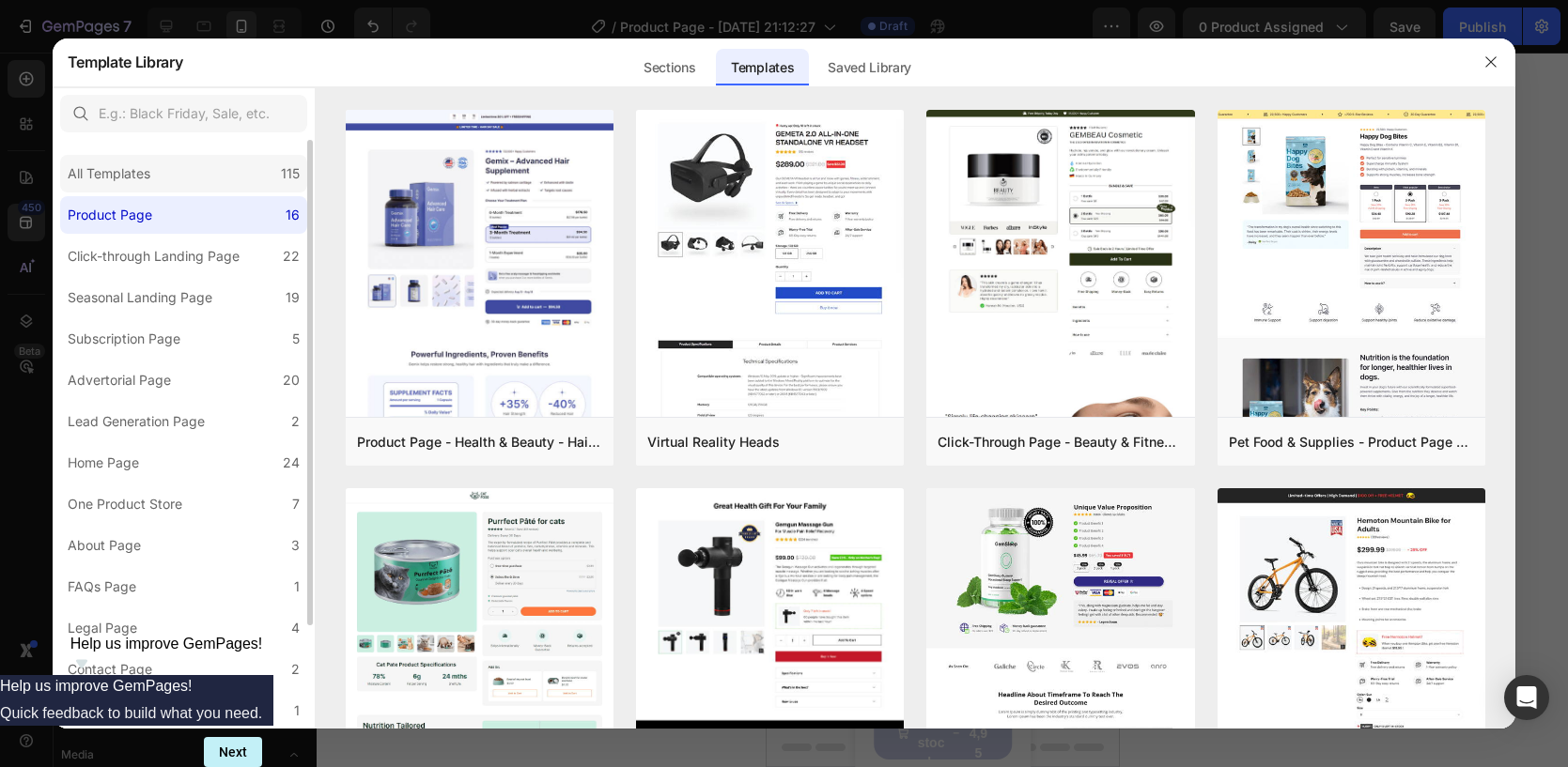
click at [168, 168] on div "All Templates 115" at bounding box center [183, 173] width 247 height 38
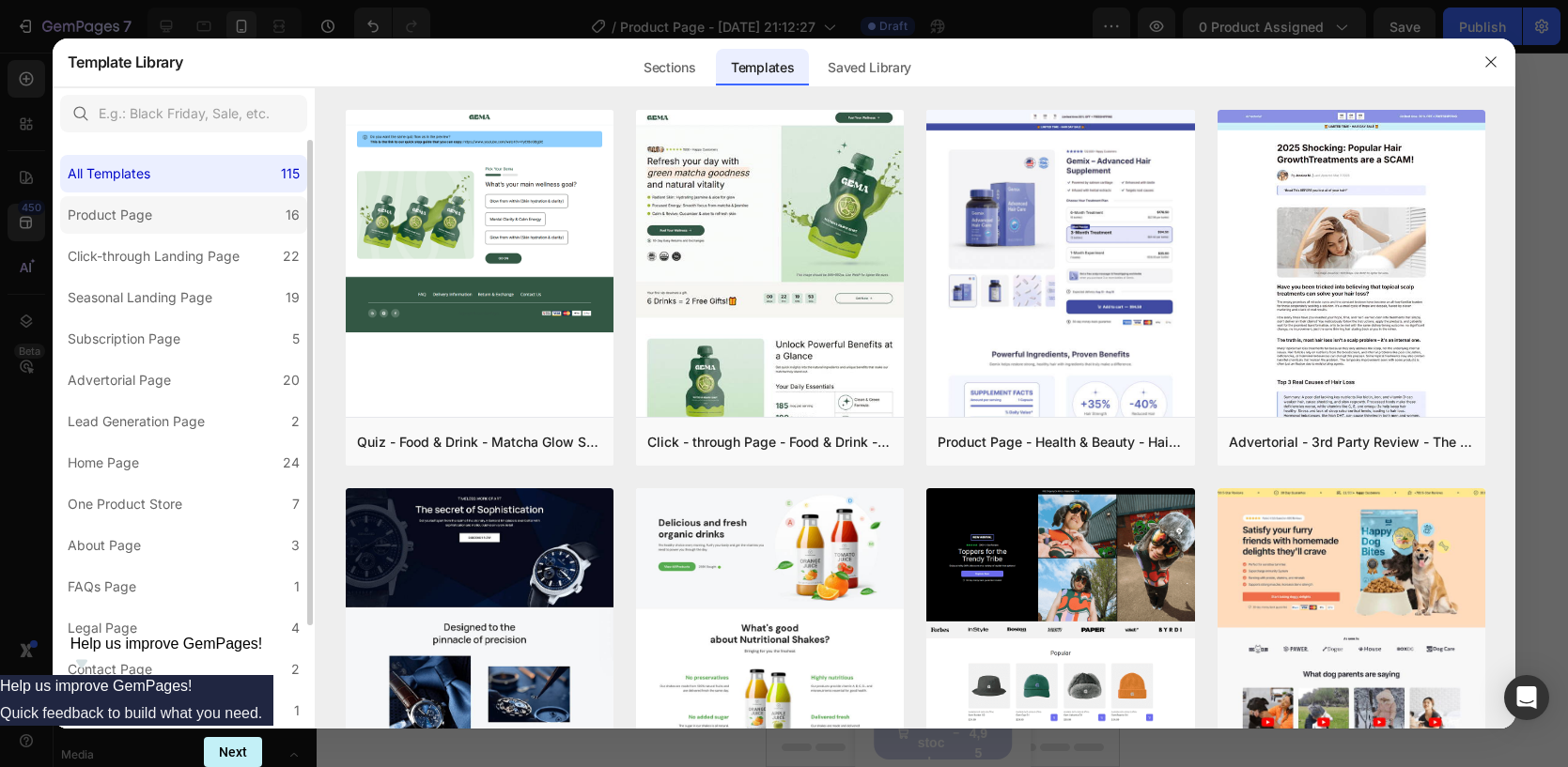
click at [151, 226] on label "Product Page 16" at bounding box center [183, 215] width 247 height 38
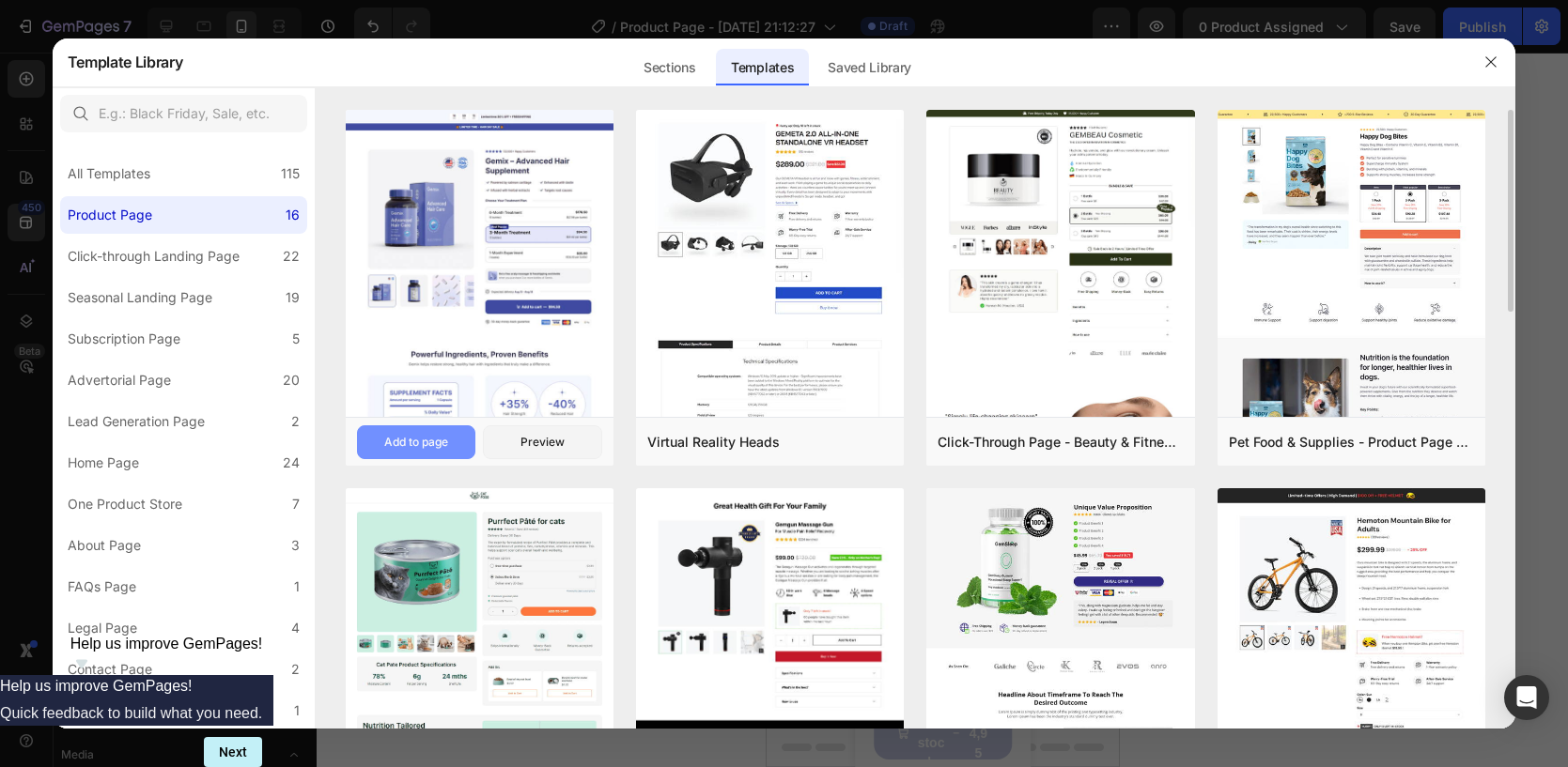
click at [416, 432] on button "Add to page" at bounding box center [416, 442] width 119 height 34
click at [420, 446] on div "Add to page" at bounding box center [416, 442] width 63 height 17
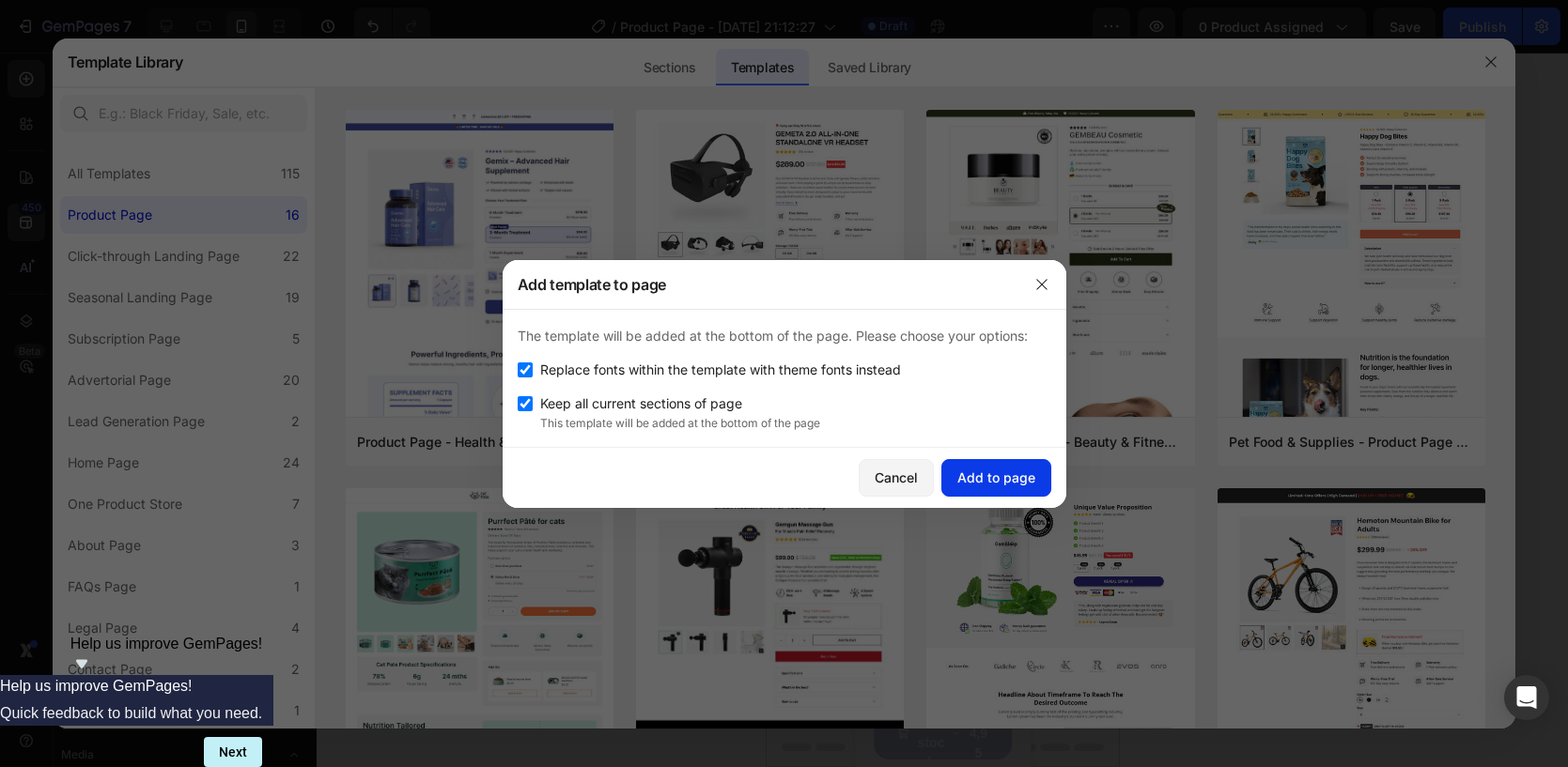
click at [976, 466] on button "Add to page" at bounding box center [996, 478] width 110 height 38
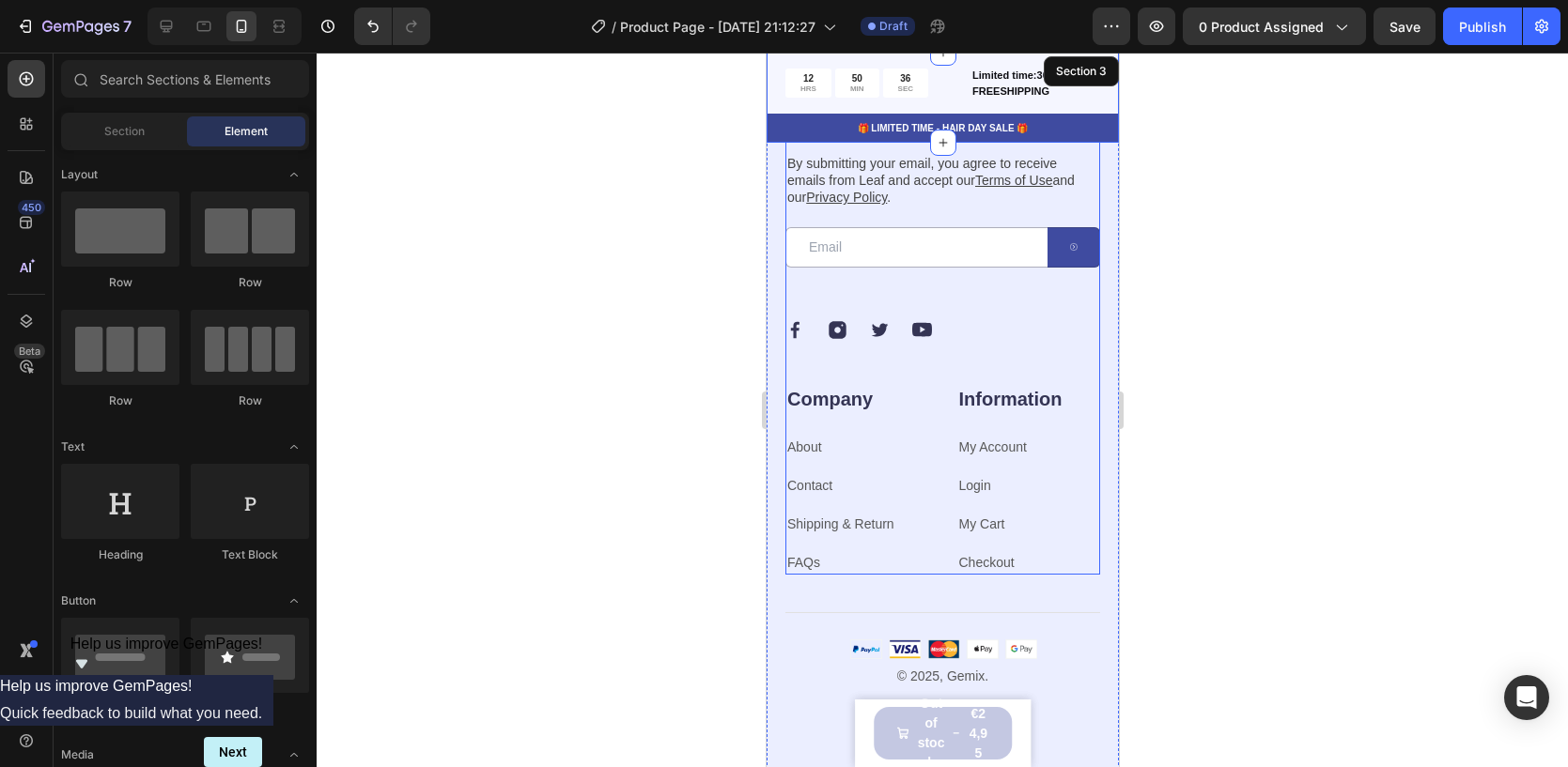
scroll to position [7025, 0]
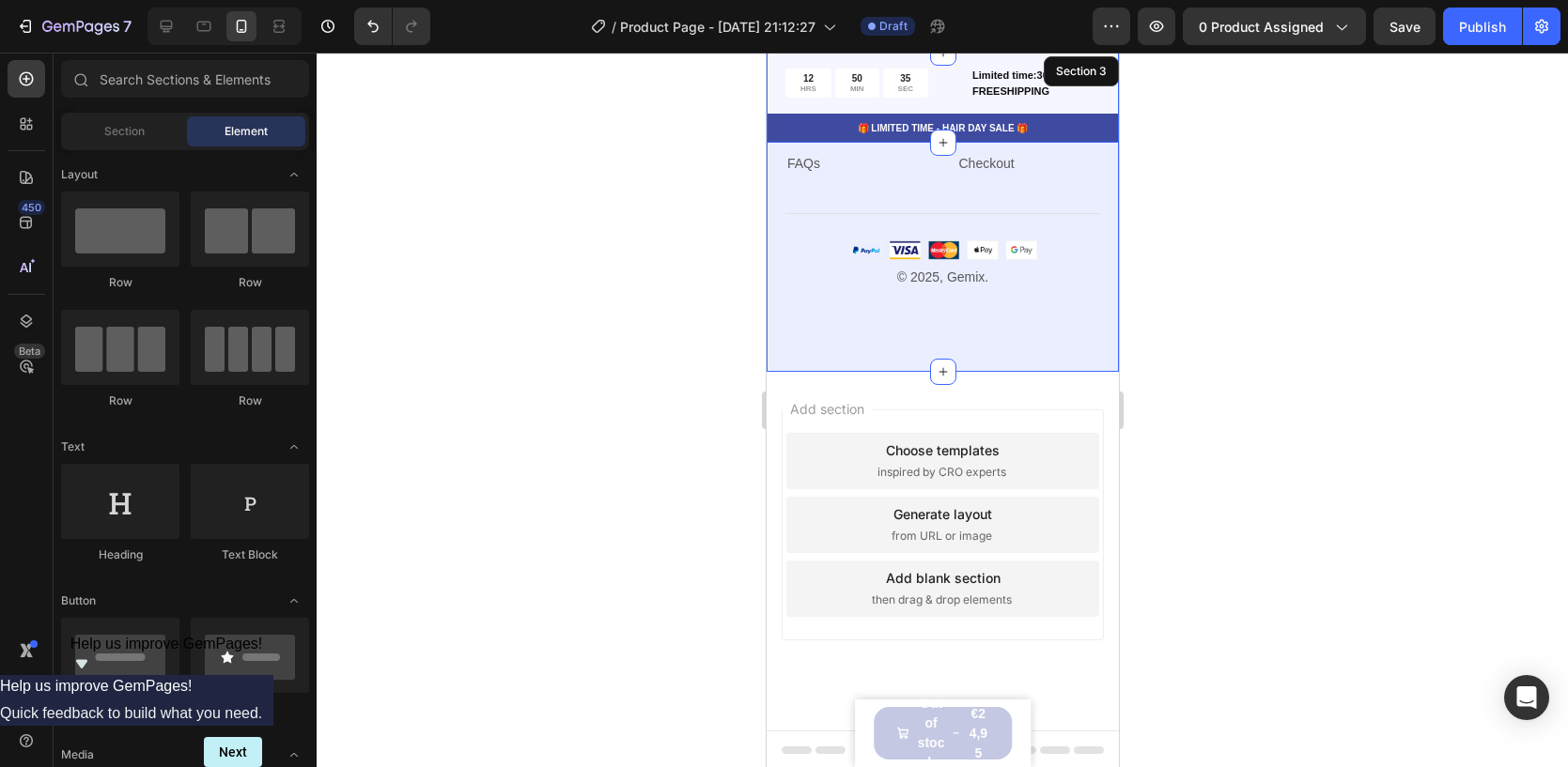
click at [959, 324] on div "Our emails are plastic-free too. Heading By submitting your email, you agree to…" at bounding box center [941, 11] width 352 height 721
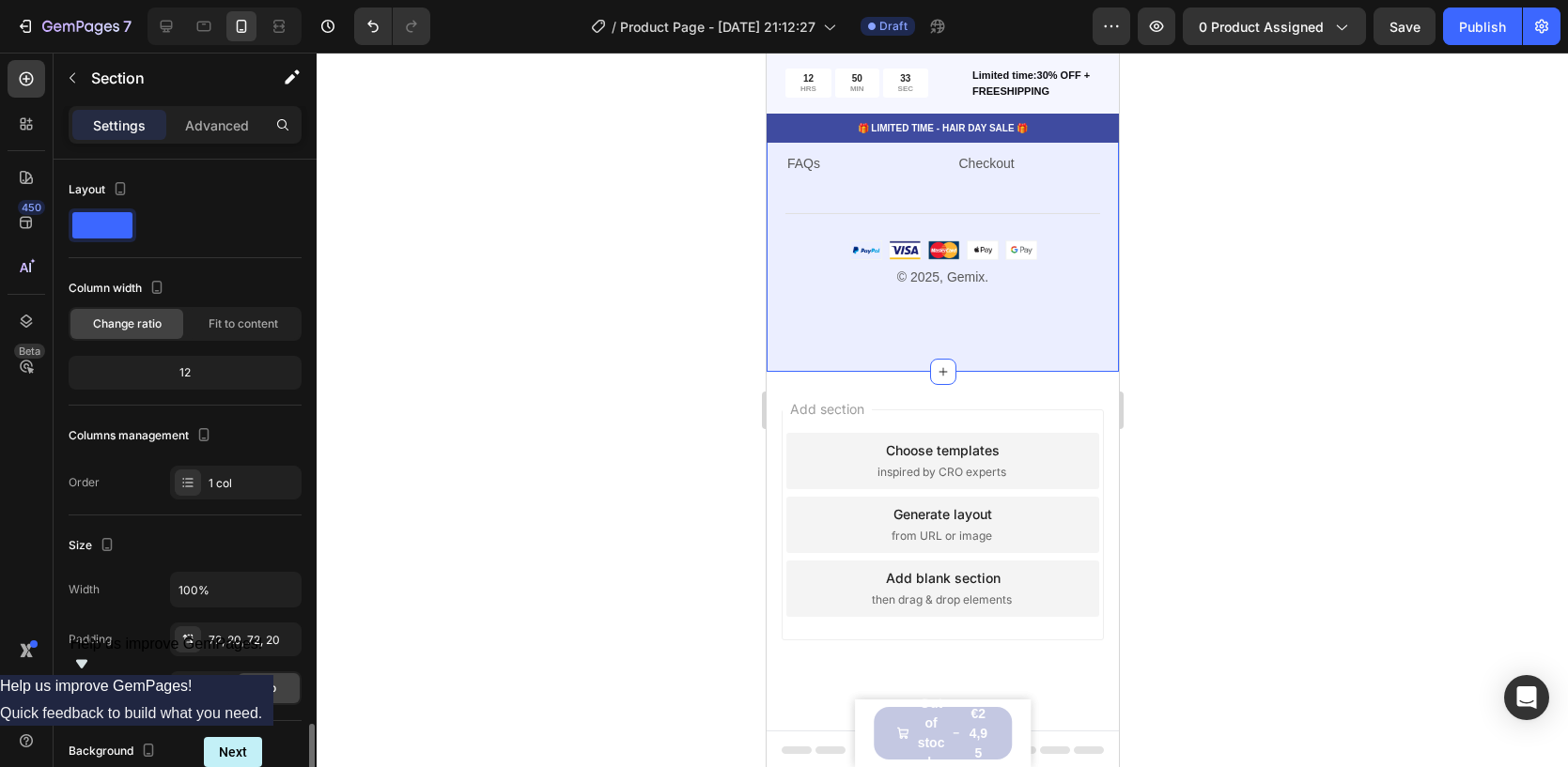
scroll to position [434, 0]
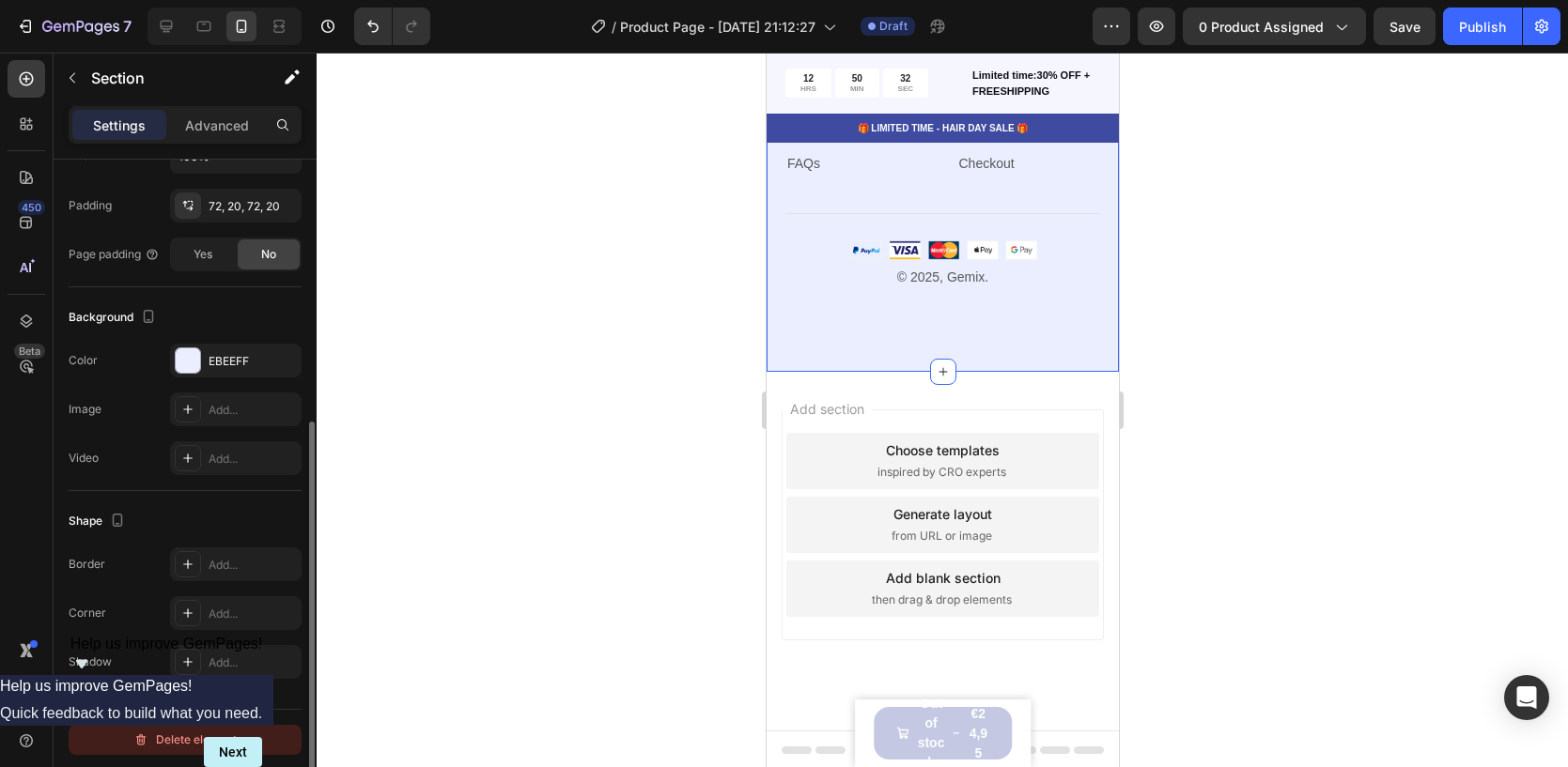
click at [168, 733] on div "Delete element" at bounding box center [185, 739] width 103 height 23
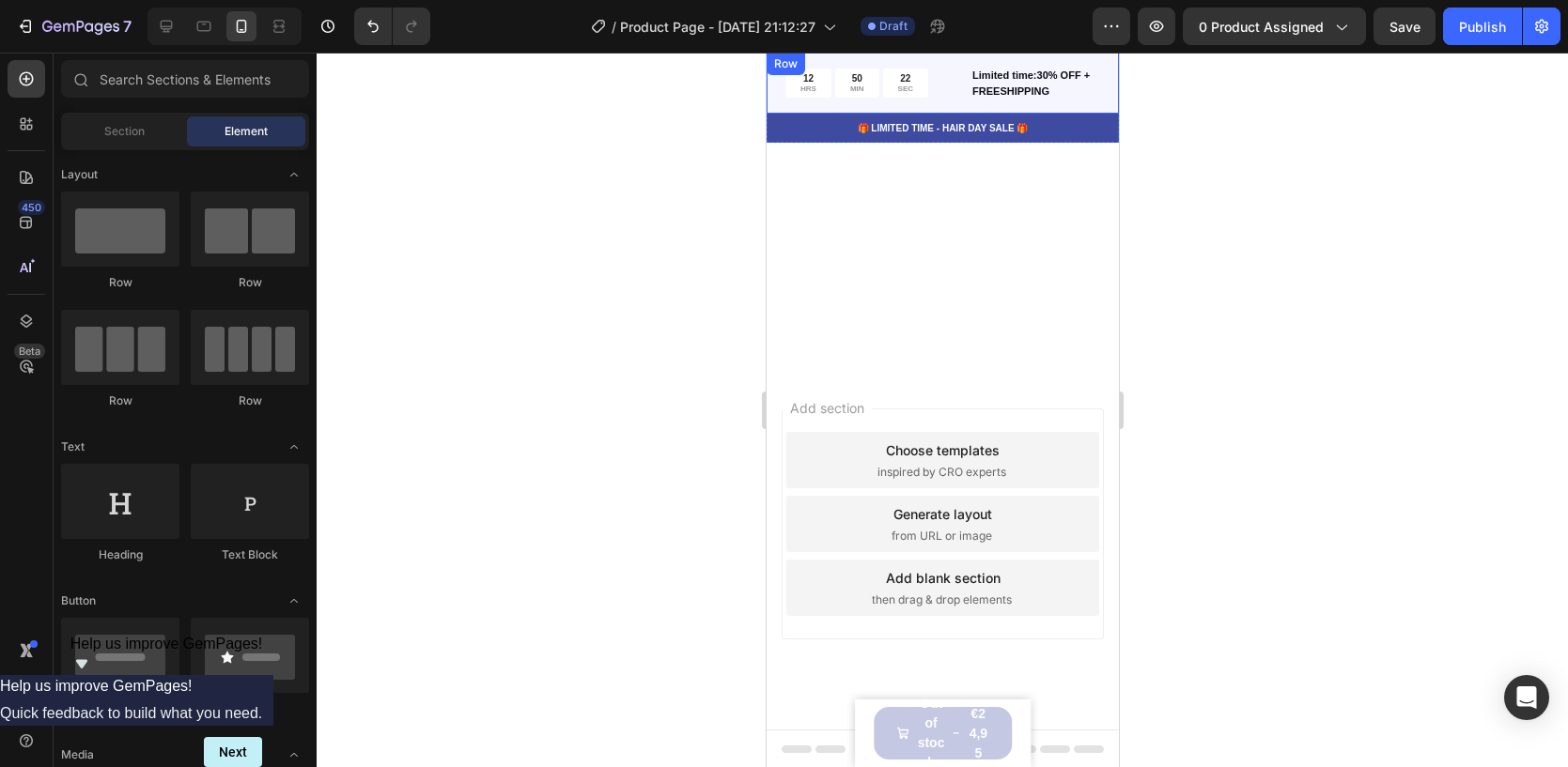
scroll to position [0, 0]
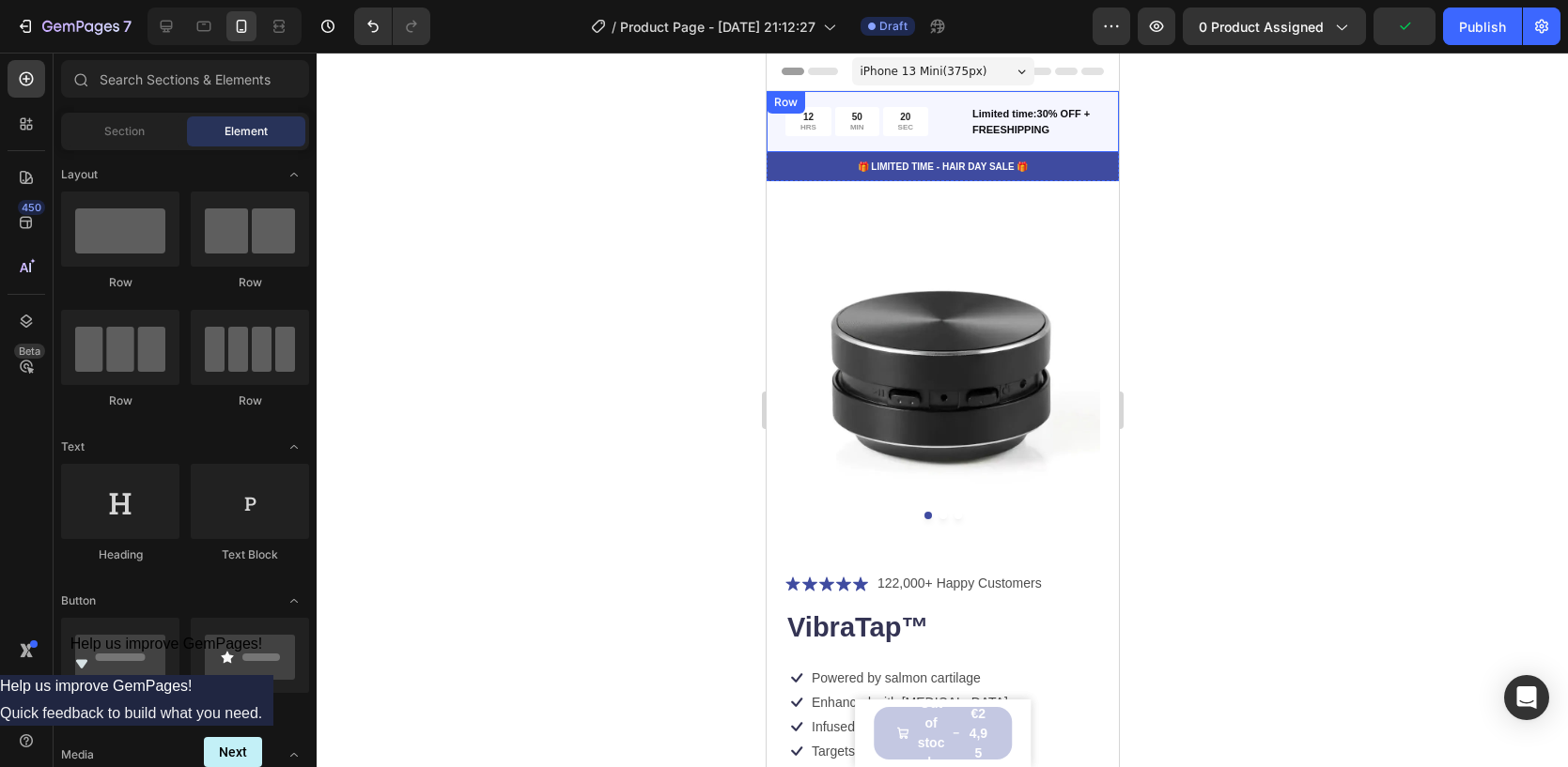
click at [945, 101] on div "12 HRS 50 MIN 20 SEC Countdown Timer Limited time:30% OFF + FREESHIPPING Text B…" at bounding box center [941, 122] width 352 height 61
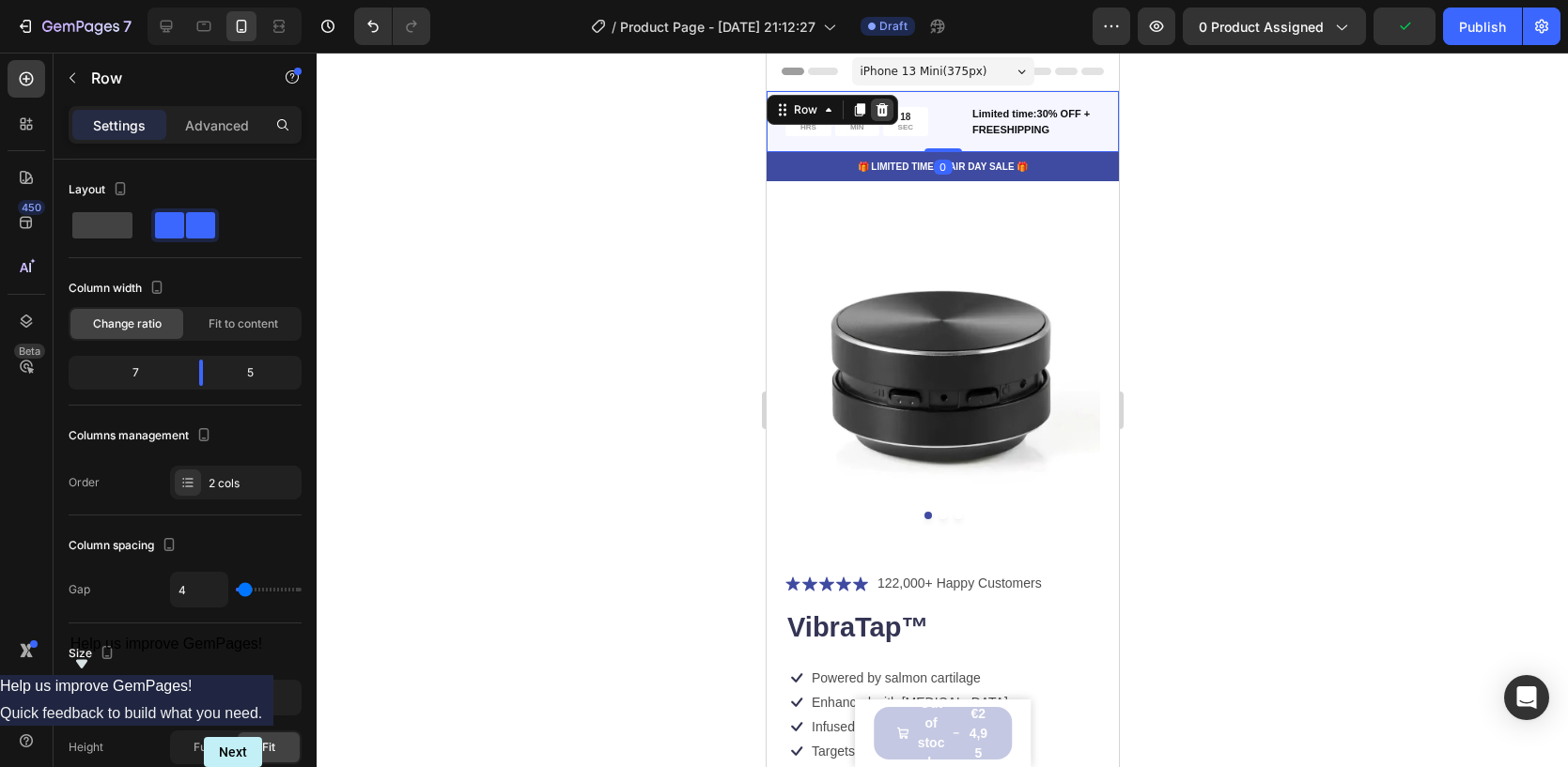
click at [880, 112] on icon at bounding box center [881, 109] width 12 height 13
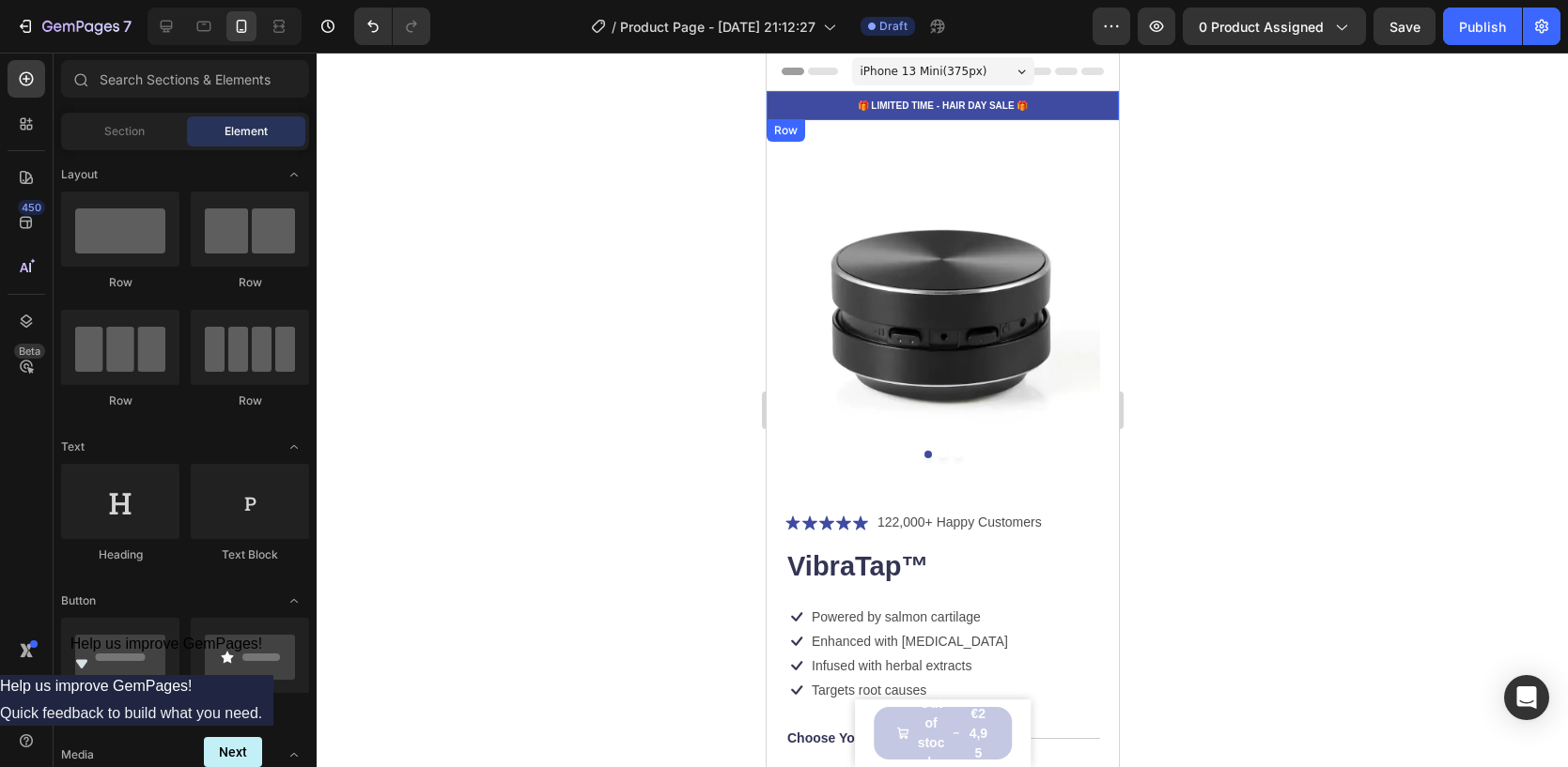
click at [817, 91] on div "🎁 LIMITED TIME - HAIR DAY SALE 🎁 Text Block Row" at bounding box center [941, 105] width 352 height 29
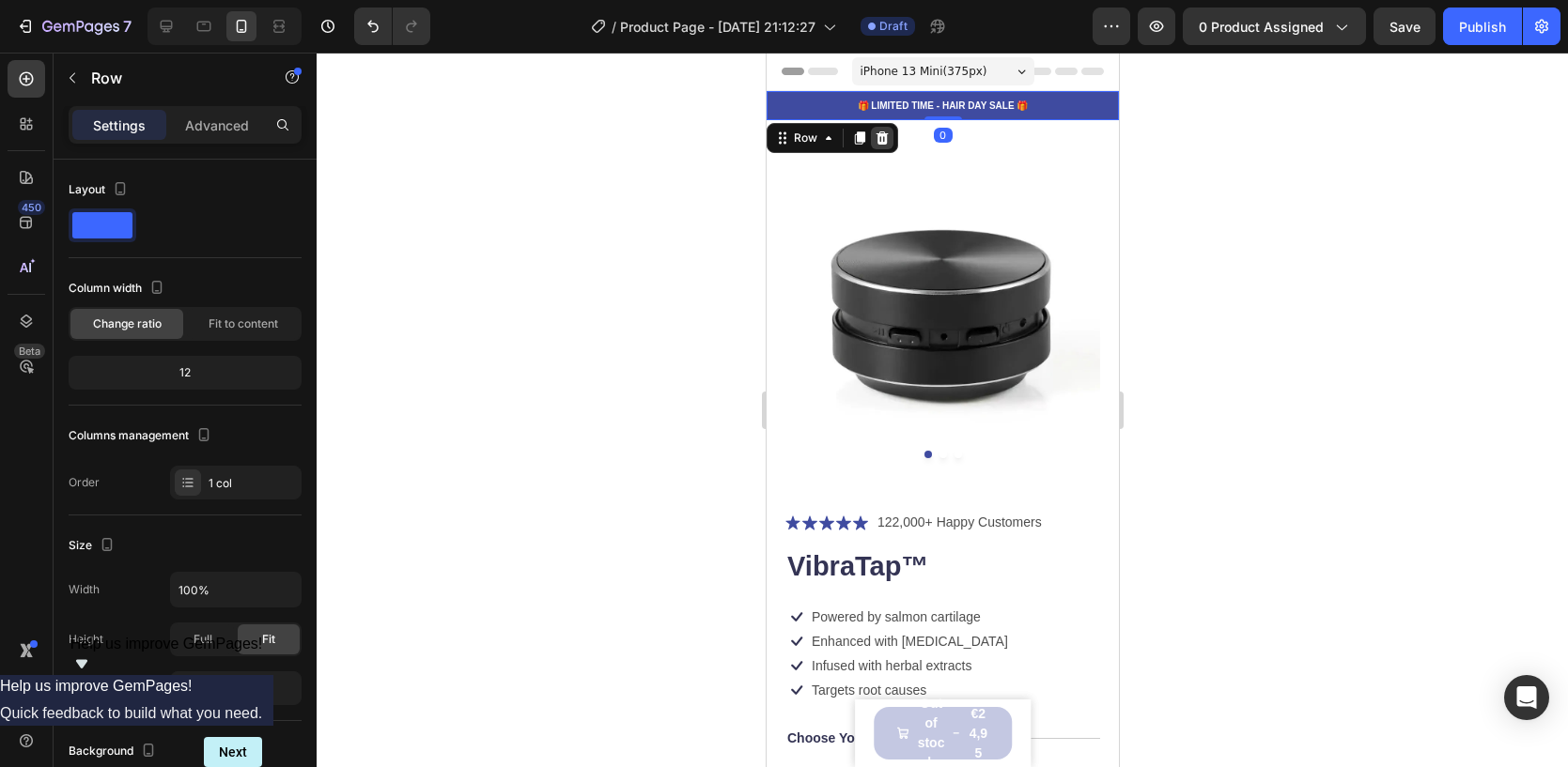
click at [873, 134] on icon at bounding box center [880, 138] width 15 height 15
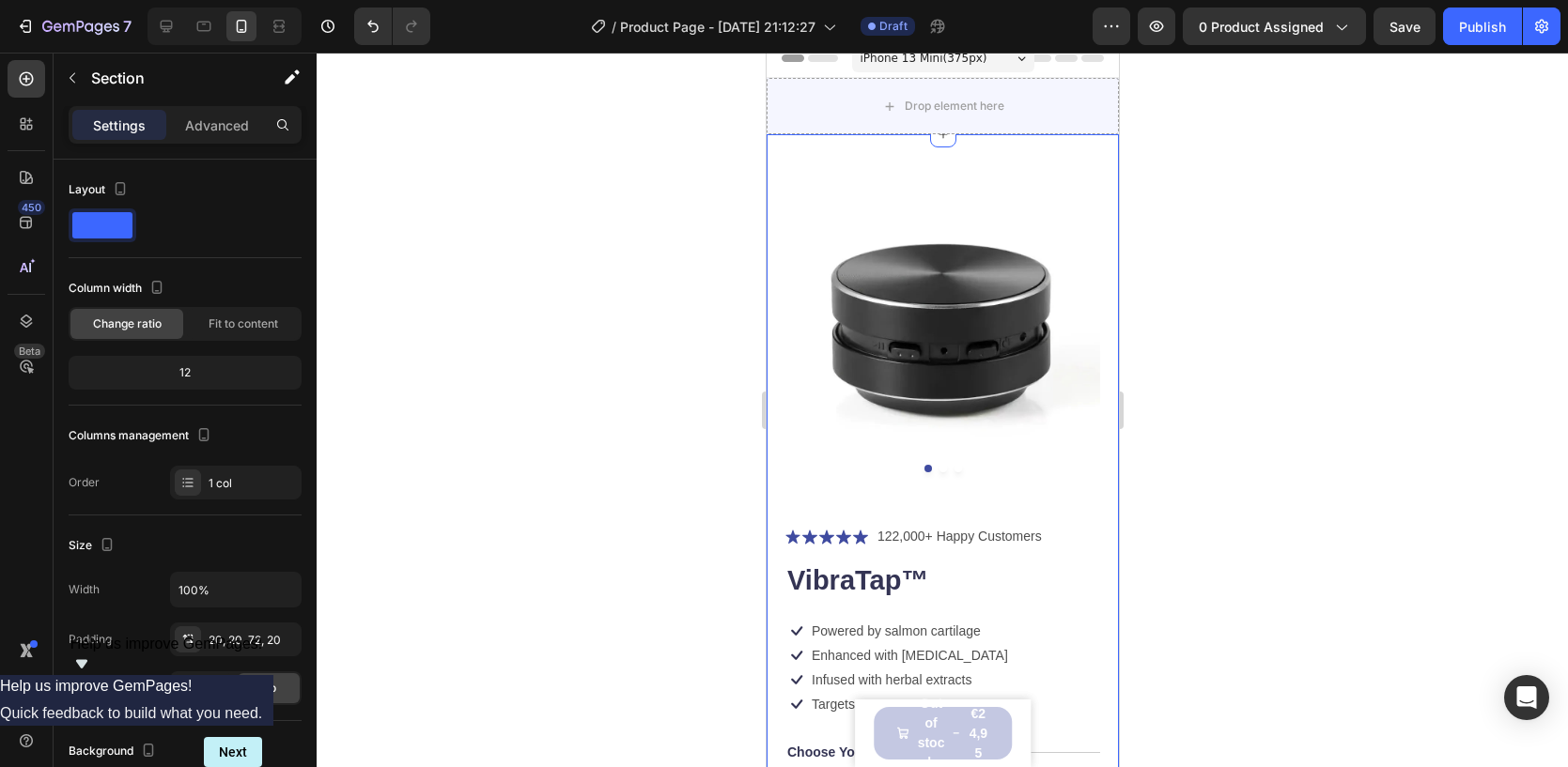
scroll to position [12, 0]
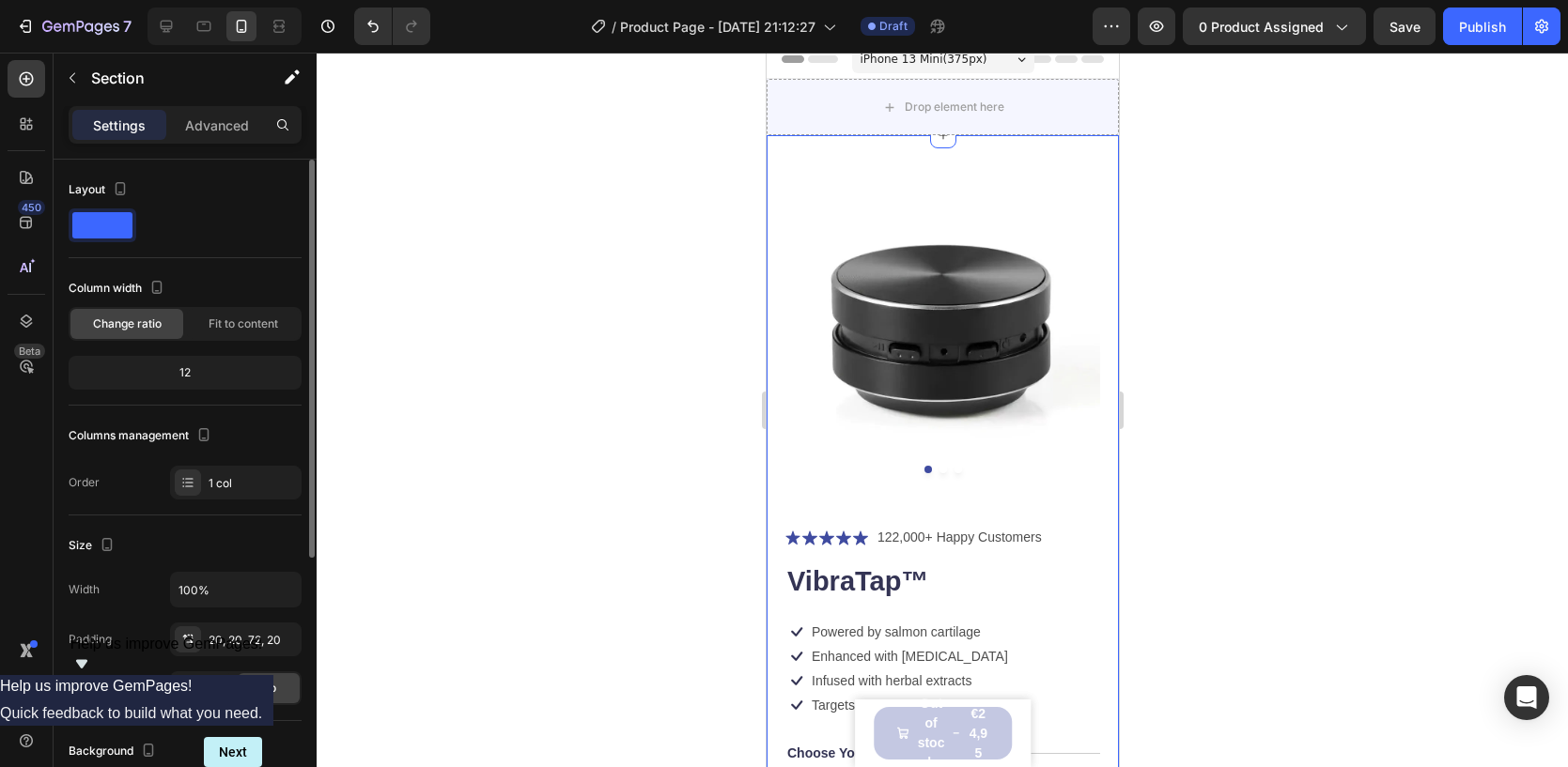
scroll to position [434, 0]
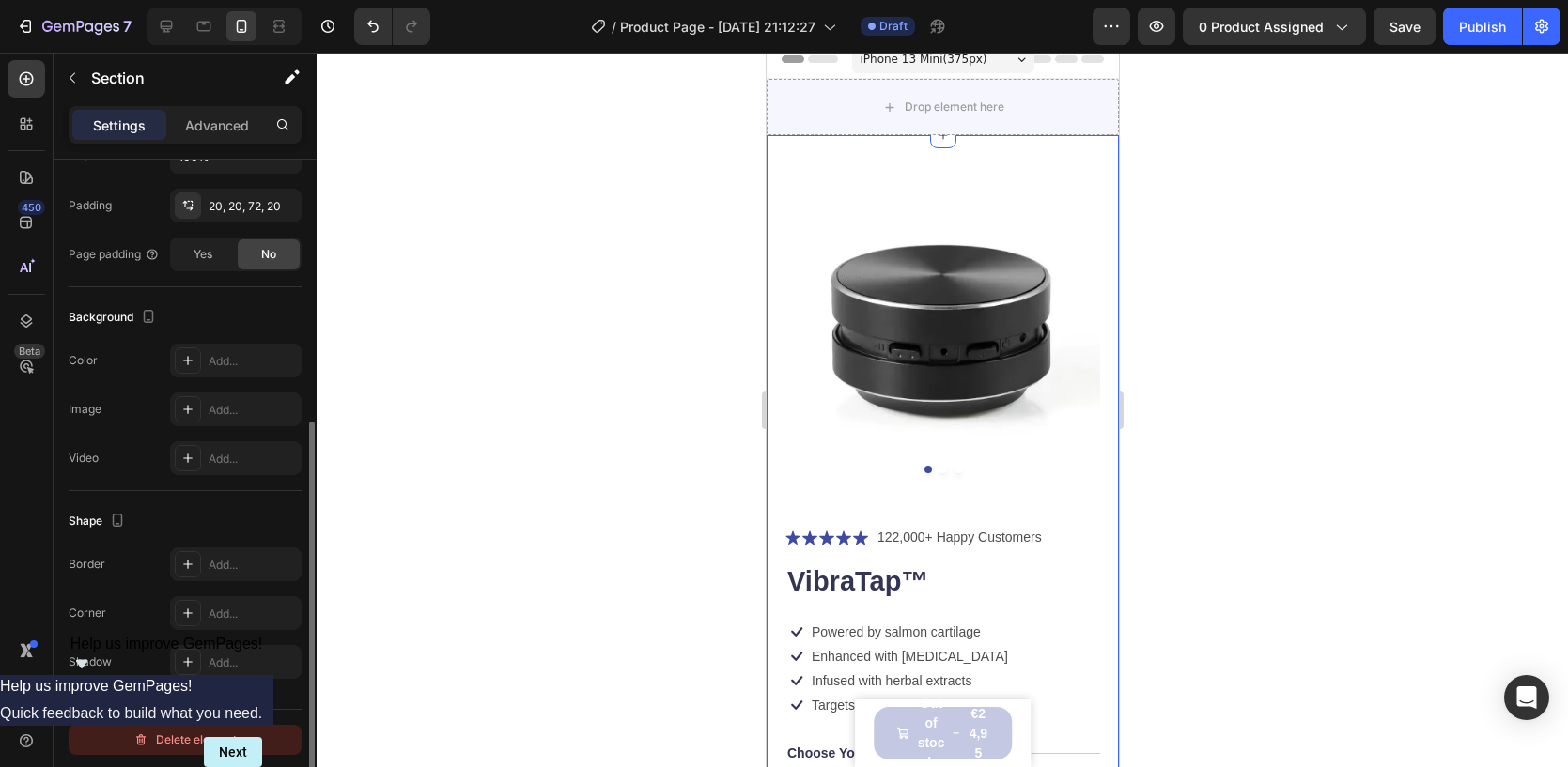
click at [205, 728] on div "Delete element" at bounding box center [185, 739] width 103 height 23
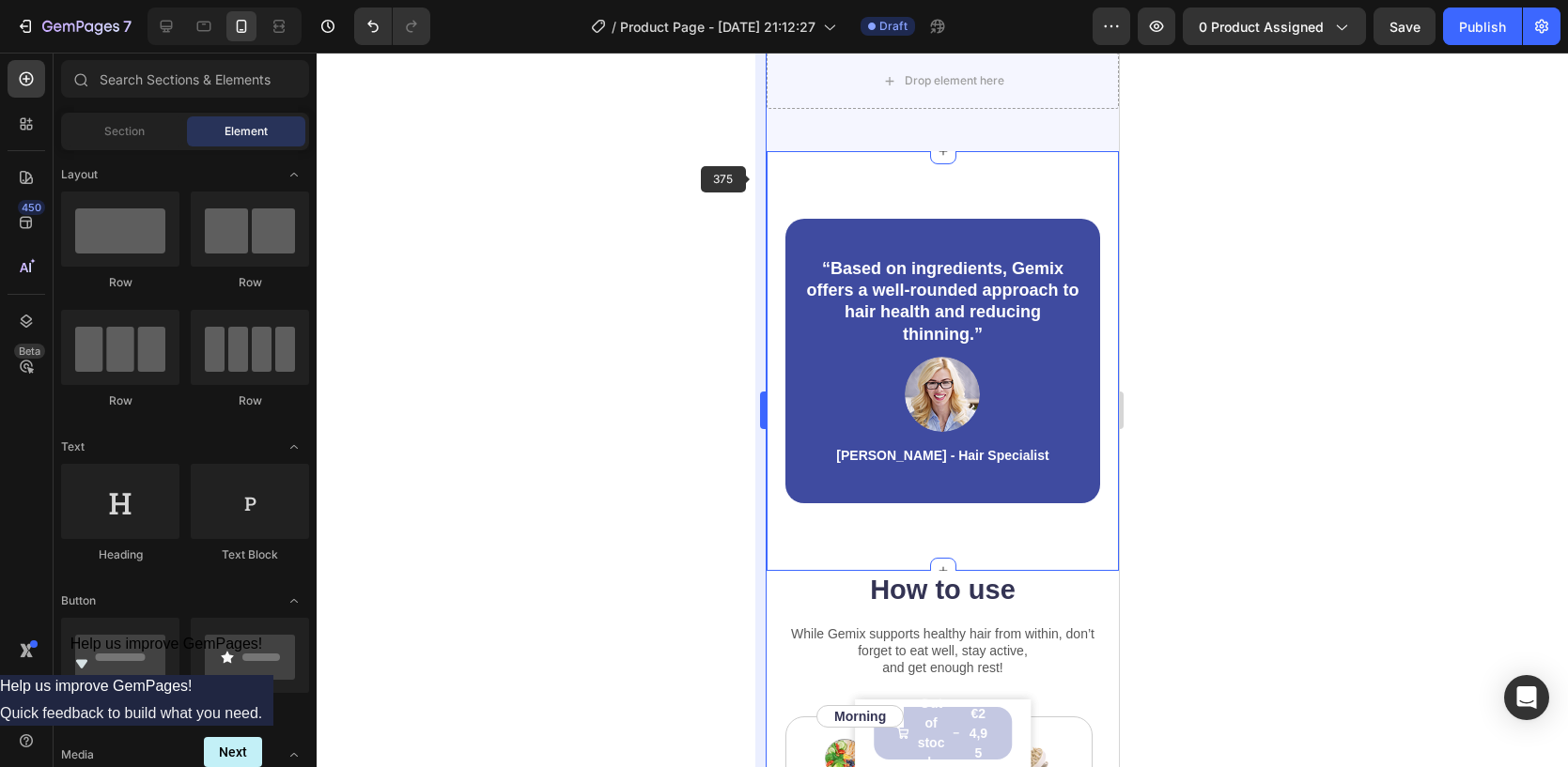
scroll to position [2055, 0]
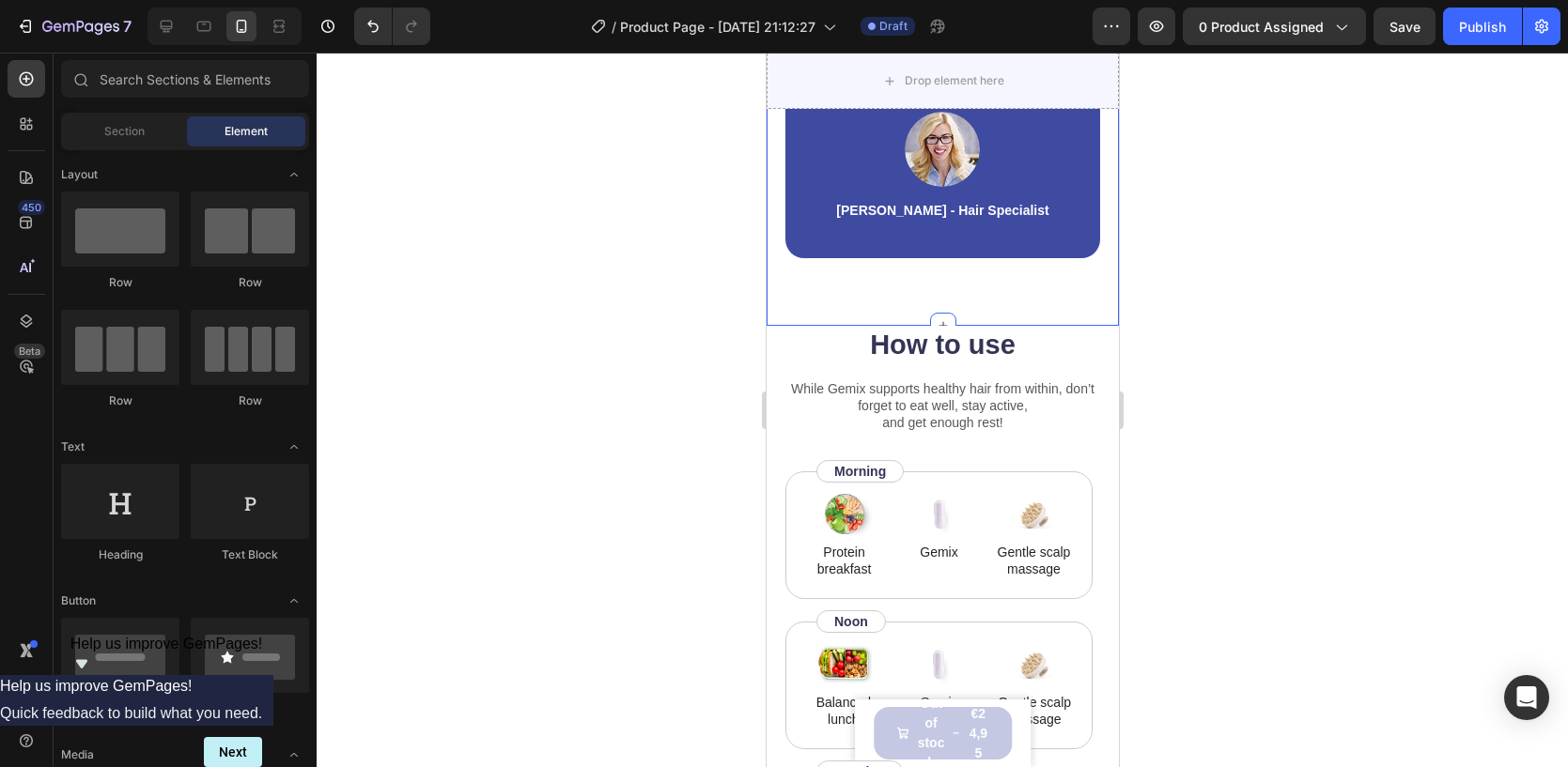
click at [777, 163] on div "“Based on ingredients, Gemix offers a well-rounded approach to hair health and …" at bounding box center [941, 116] width 352 height 421
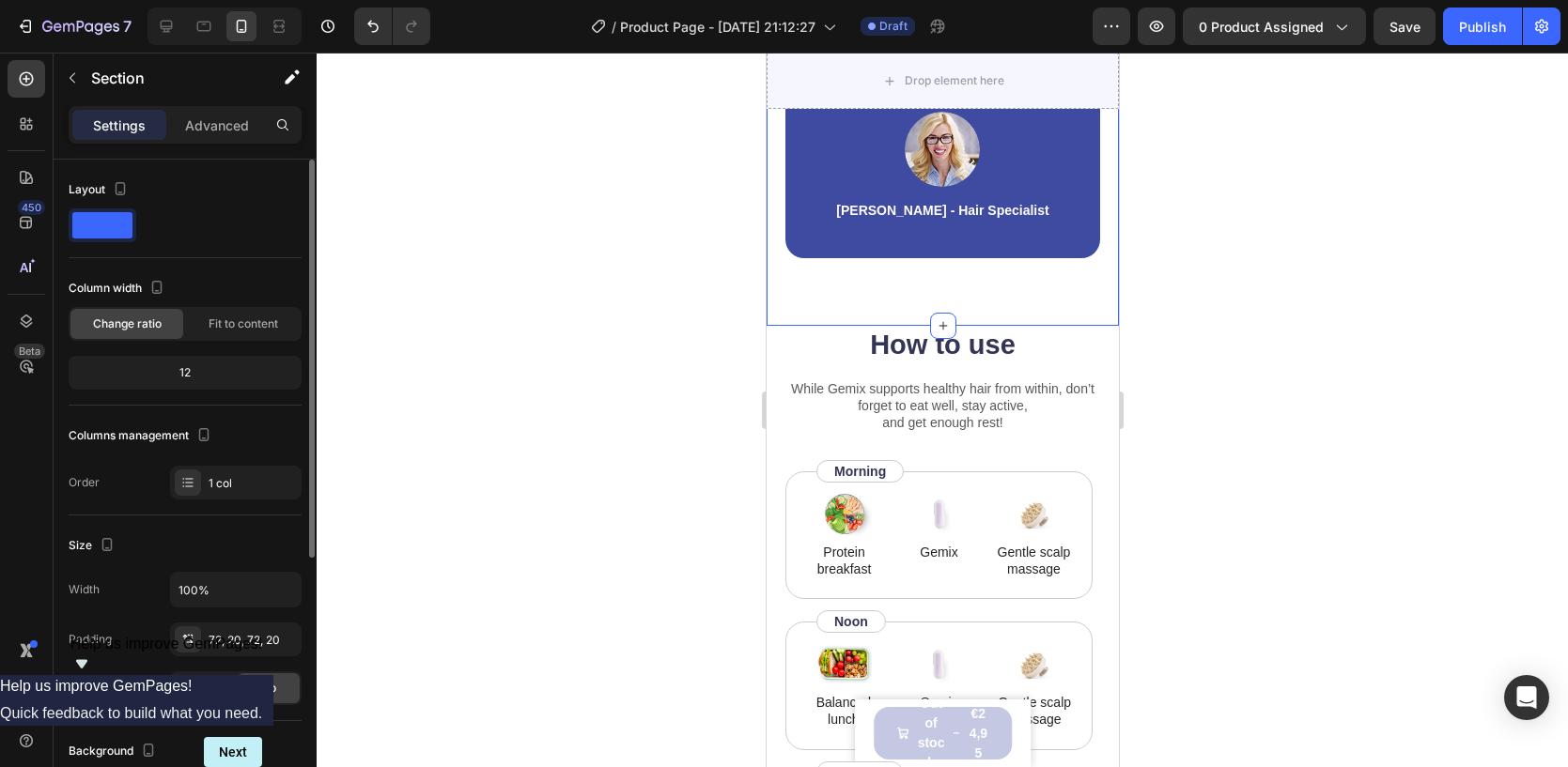
scroll to position [434, 0]
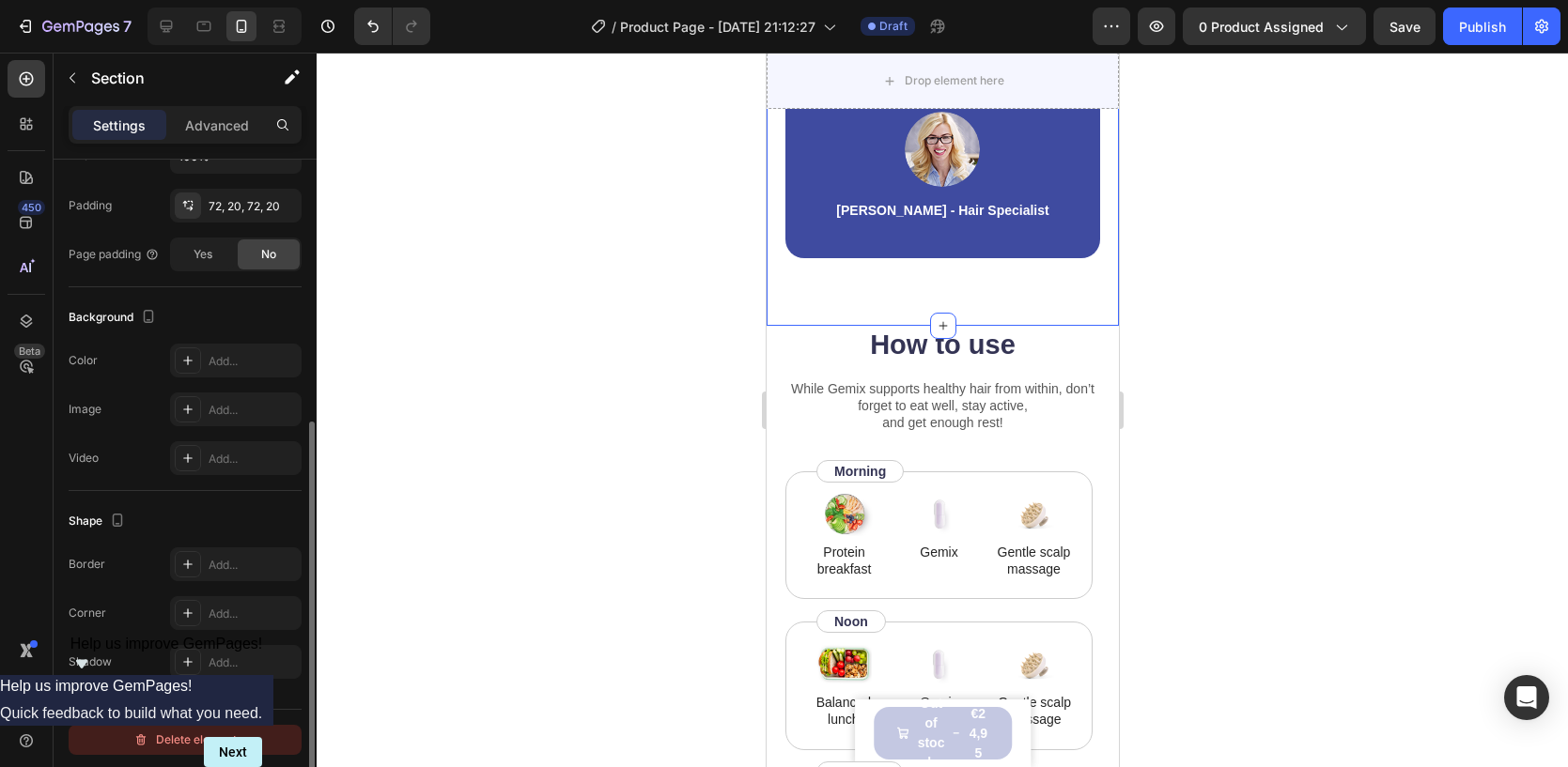
click at [184, 733] on div "Delete element" at bounding box center [185, 739] width 103 height 23
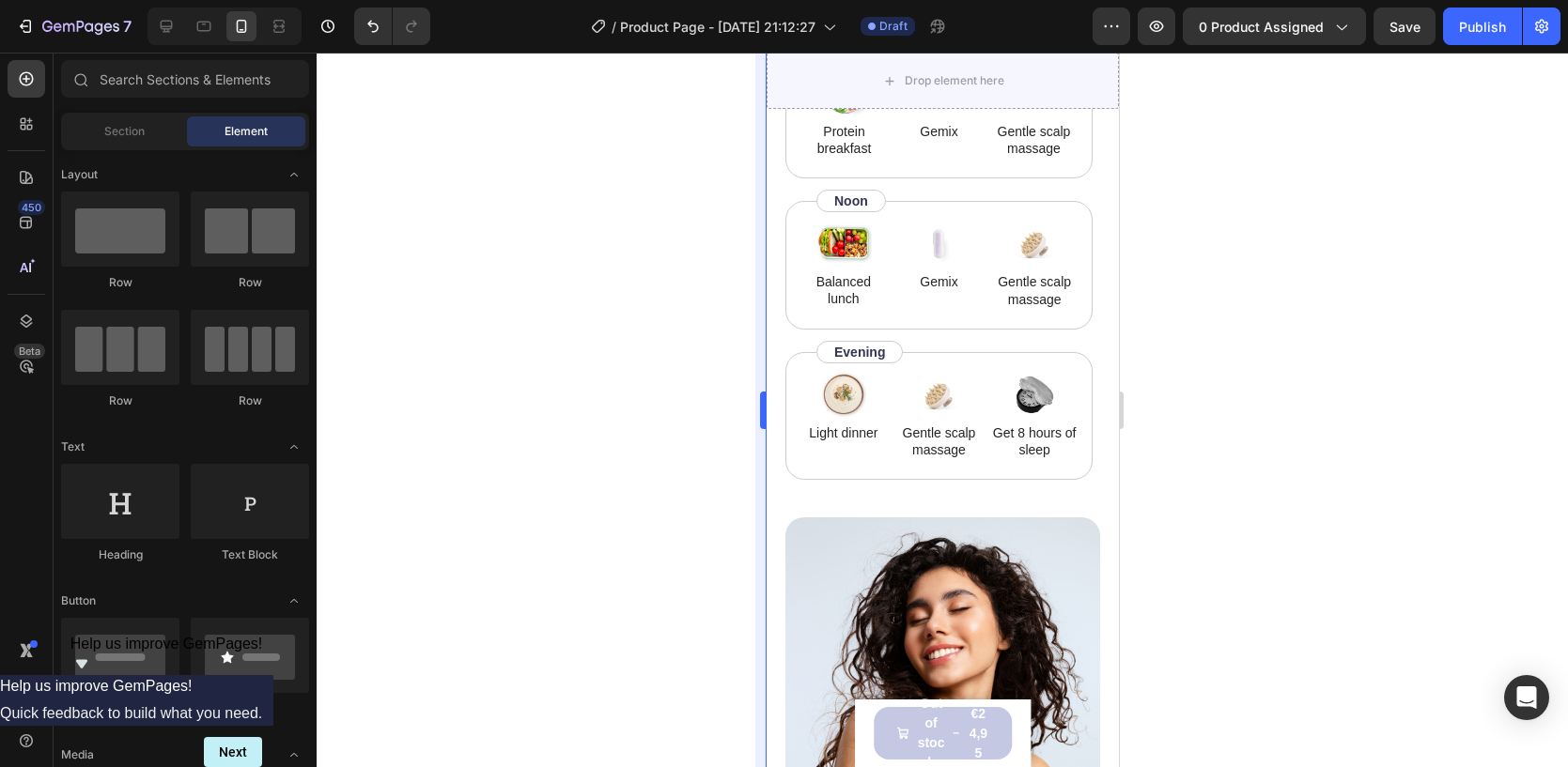
scroll to position [1635, 0]
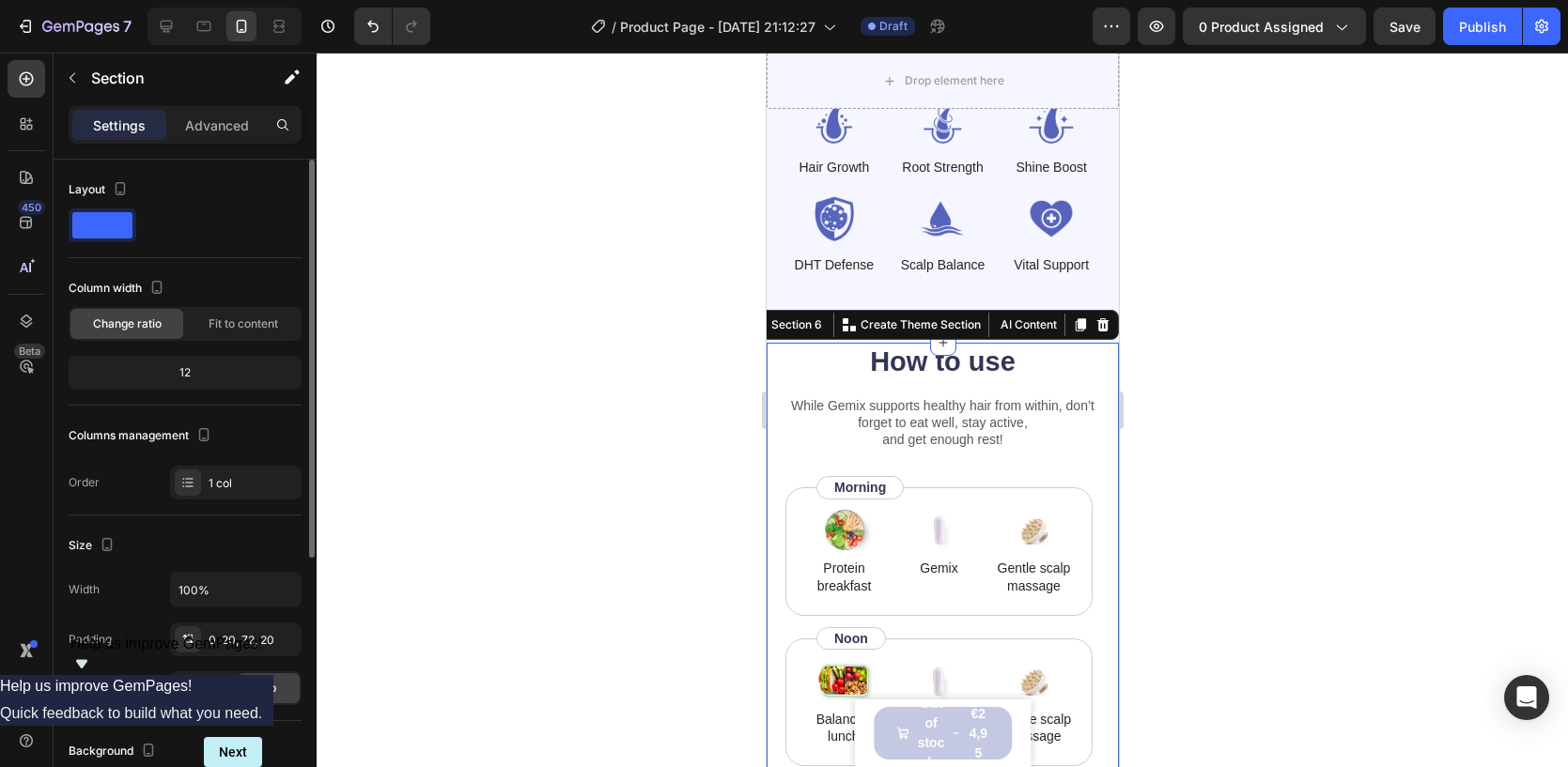
scroll to position [434, 0]
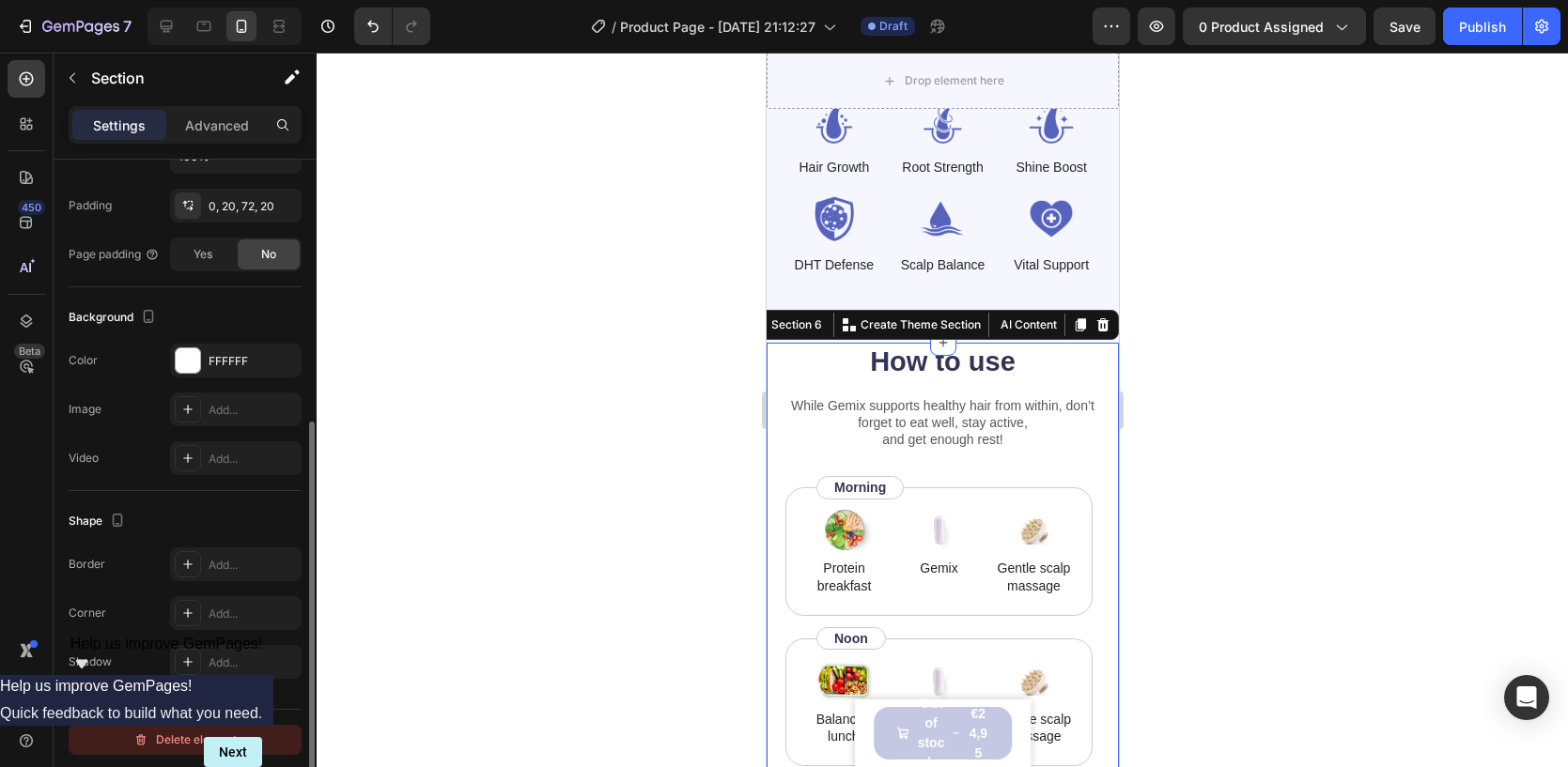
click at [182, 742] on div "Delete element" at bounding box center [185, 739] width 103 height 23
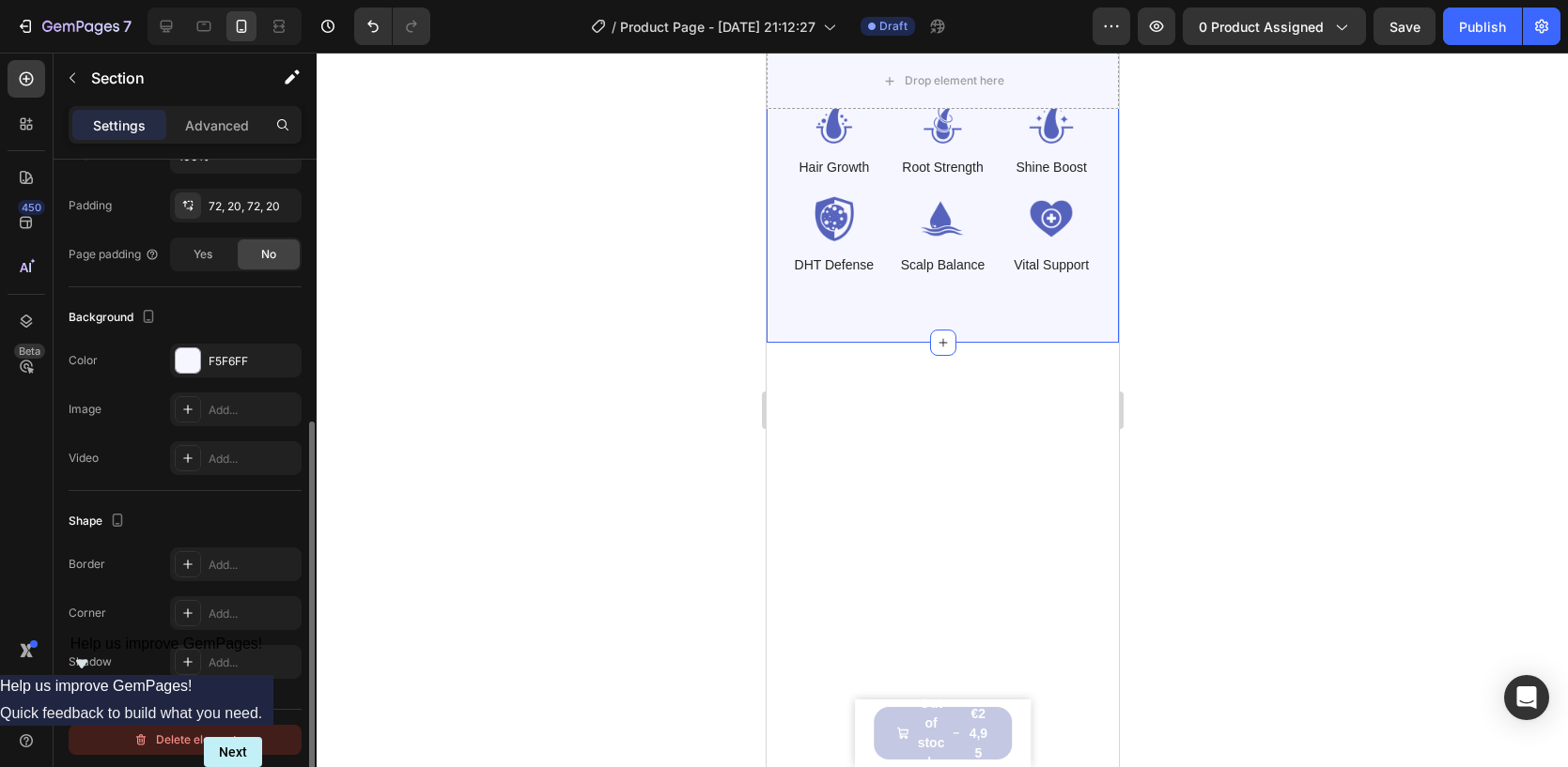
click at [173, 738] on div "Delete element" at bounding box center [185, 739] width 103 height 23
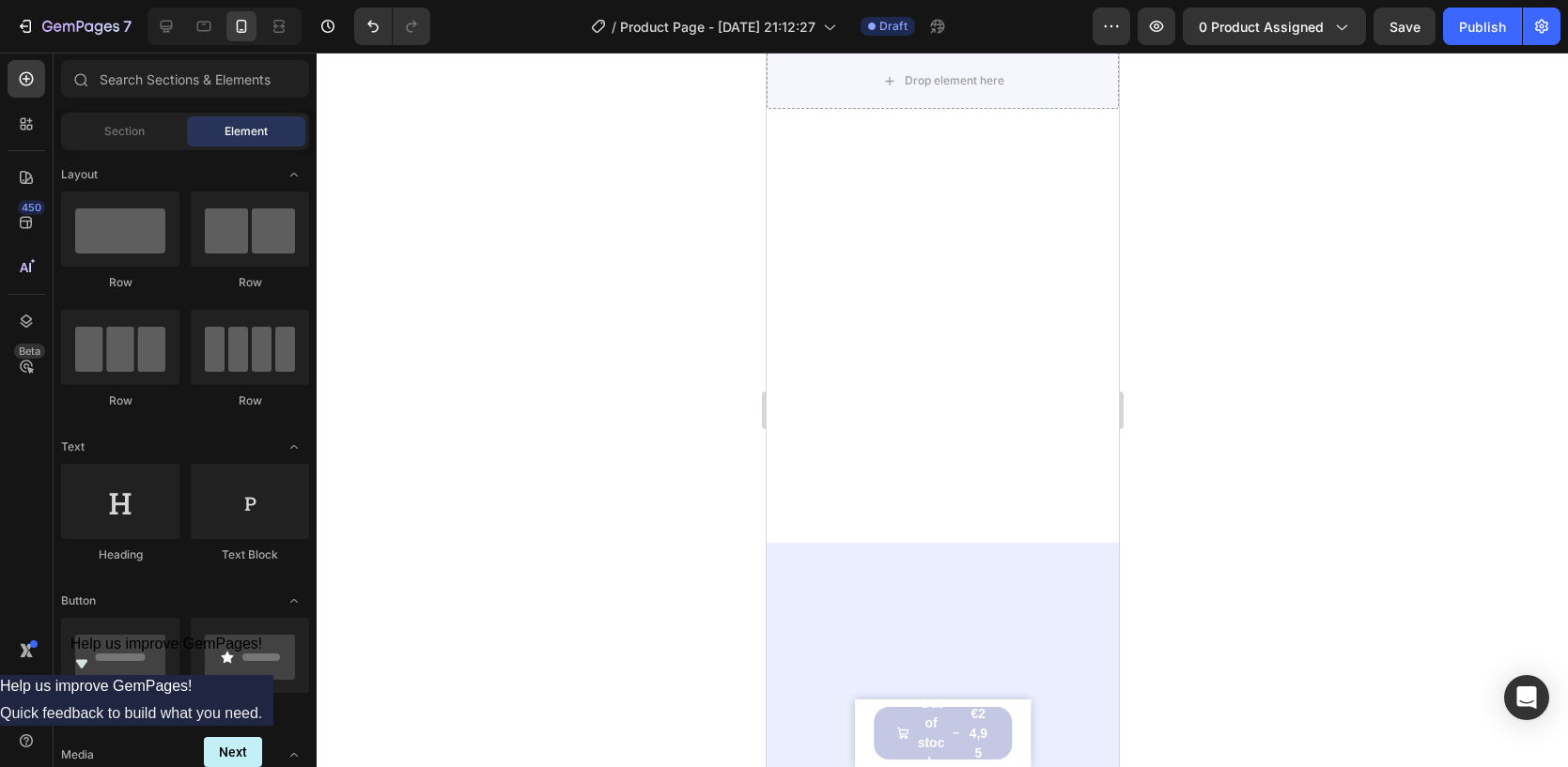
scroll to position [839, 0]
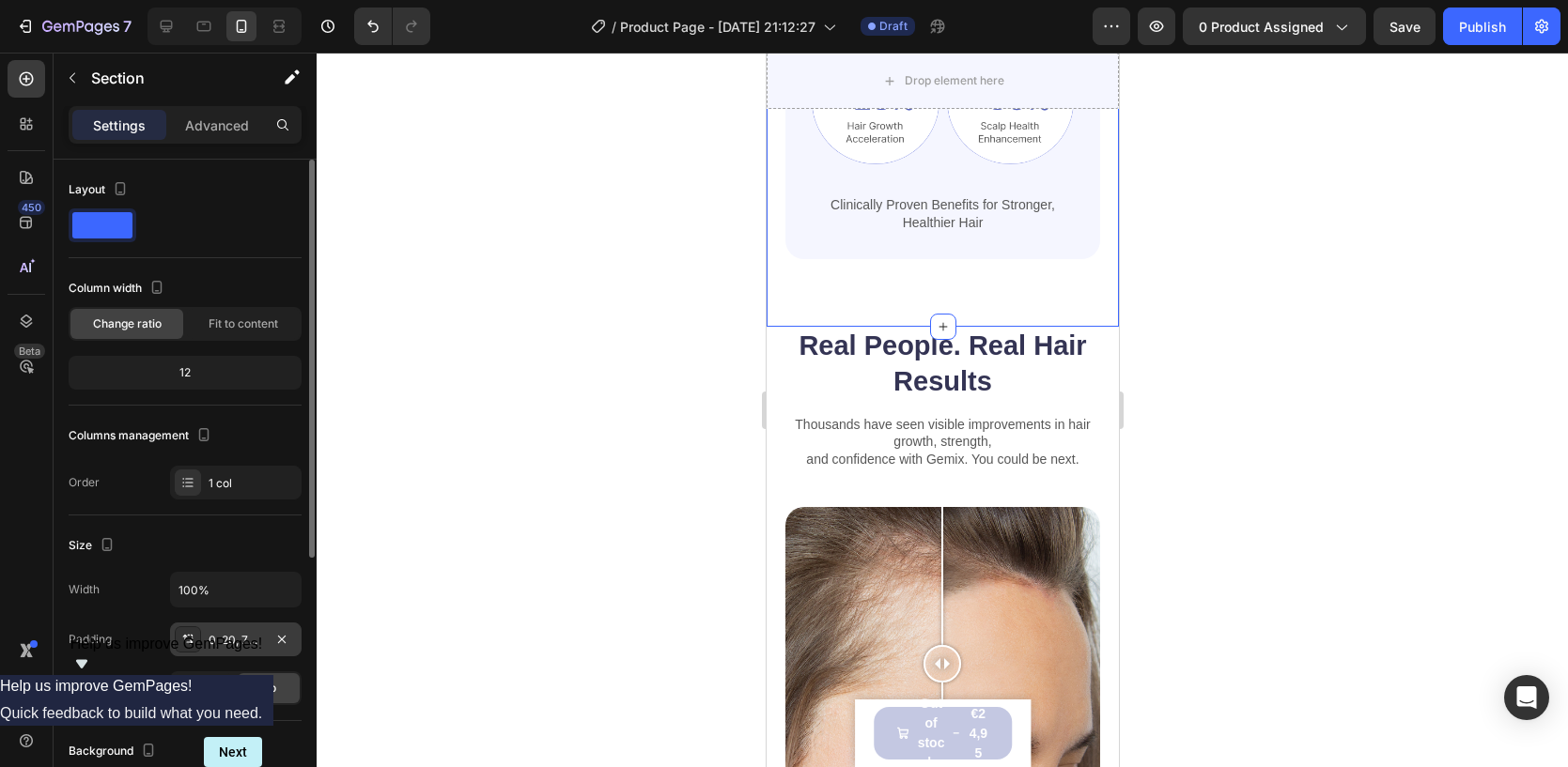
scroll to position [434, 0]
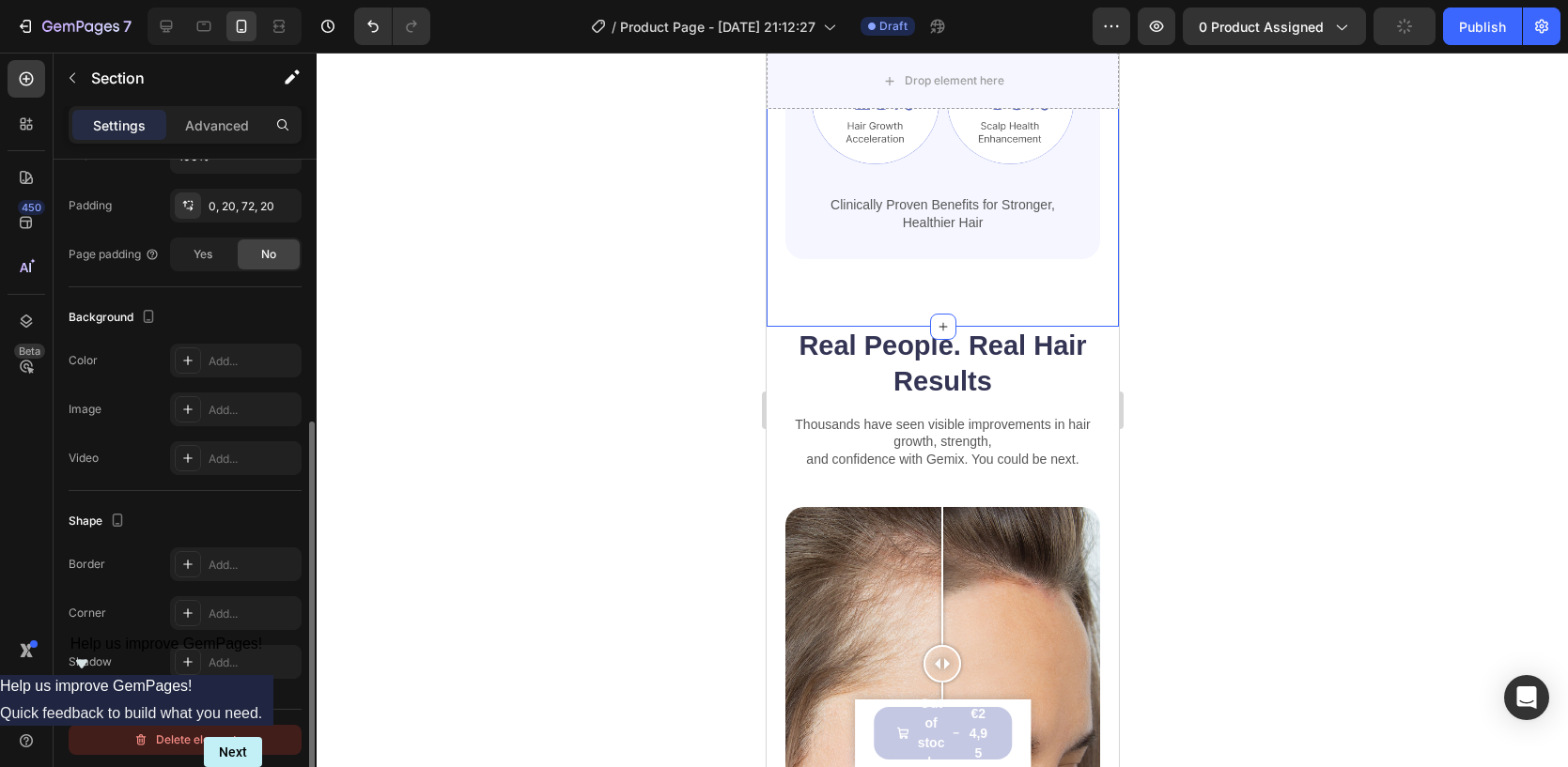
click at [180, 736] on div "Delete element" at bounding box center [185, 739] width 103 height 23
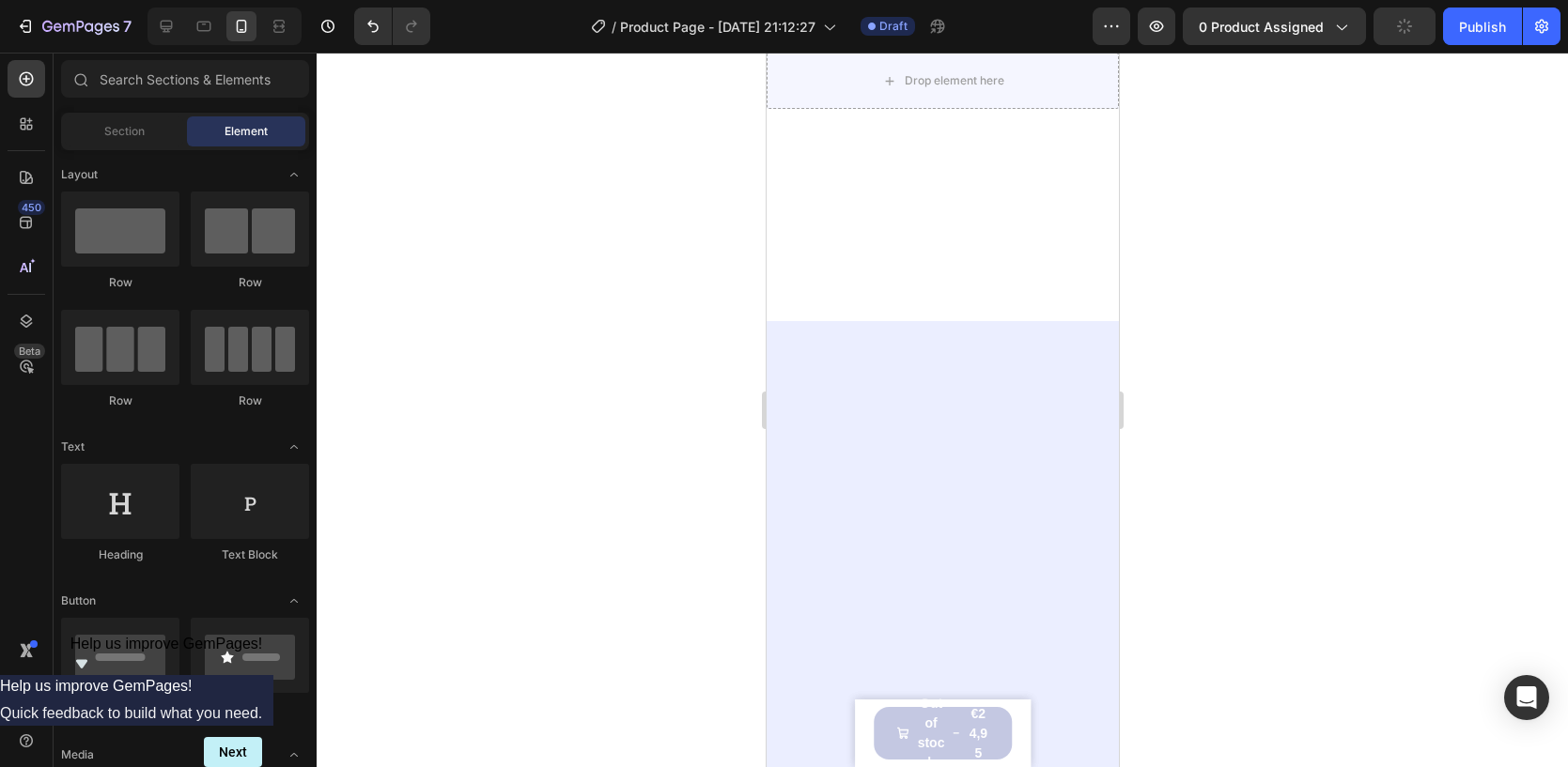
scroll to position [0, 0]
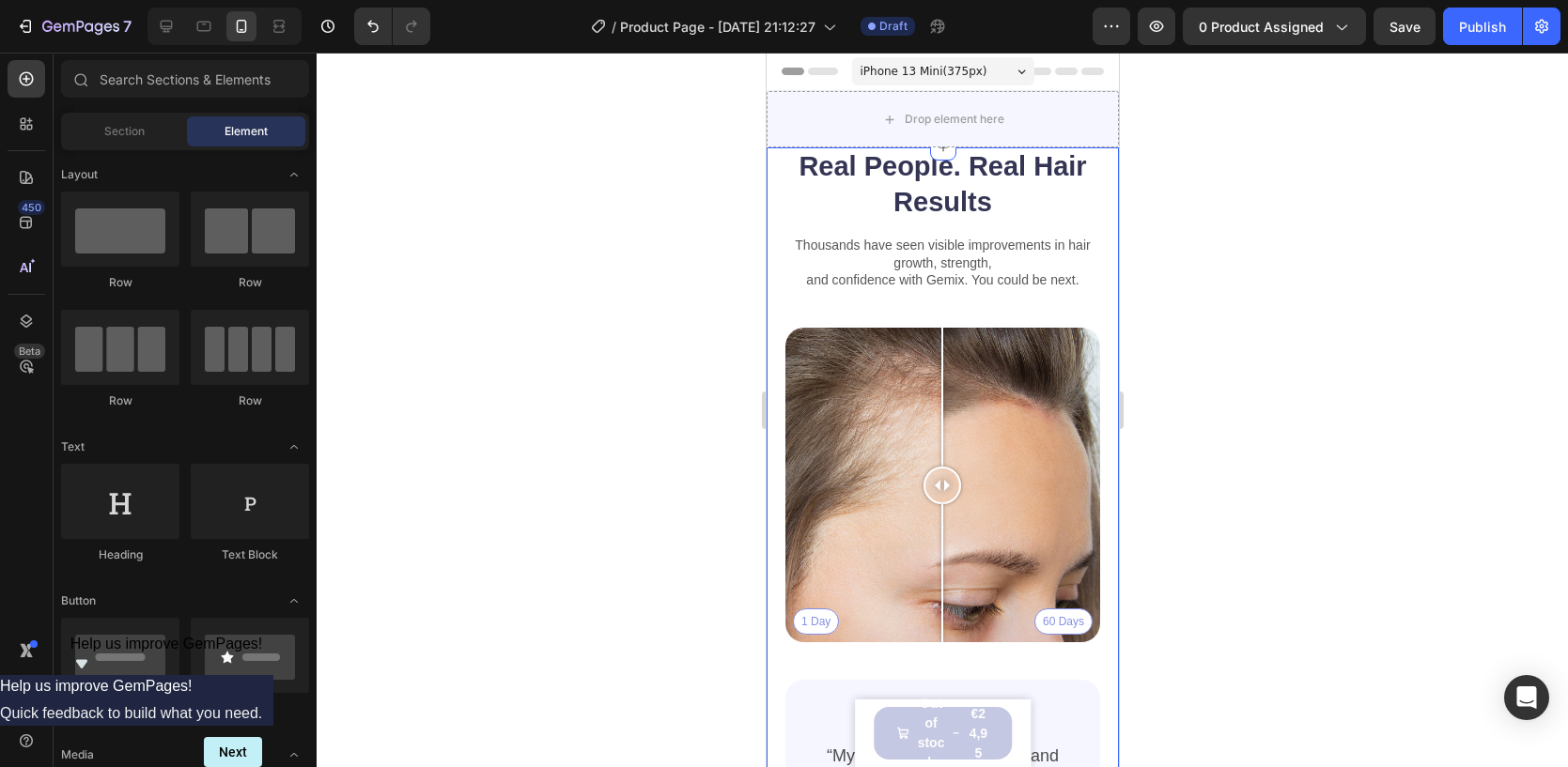
click at [777, 166] on div "Real People. Real Hair Results Heading Thousands have seen visible improvements…" at bounding box center [941, 564] width 352 height 833
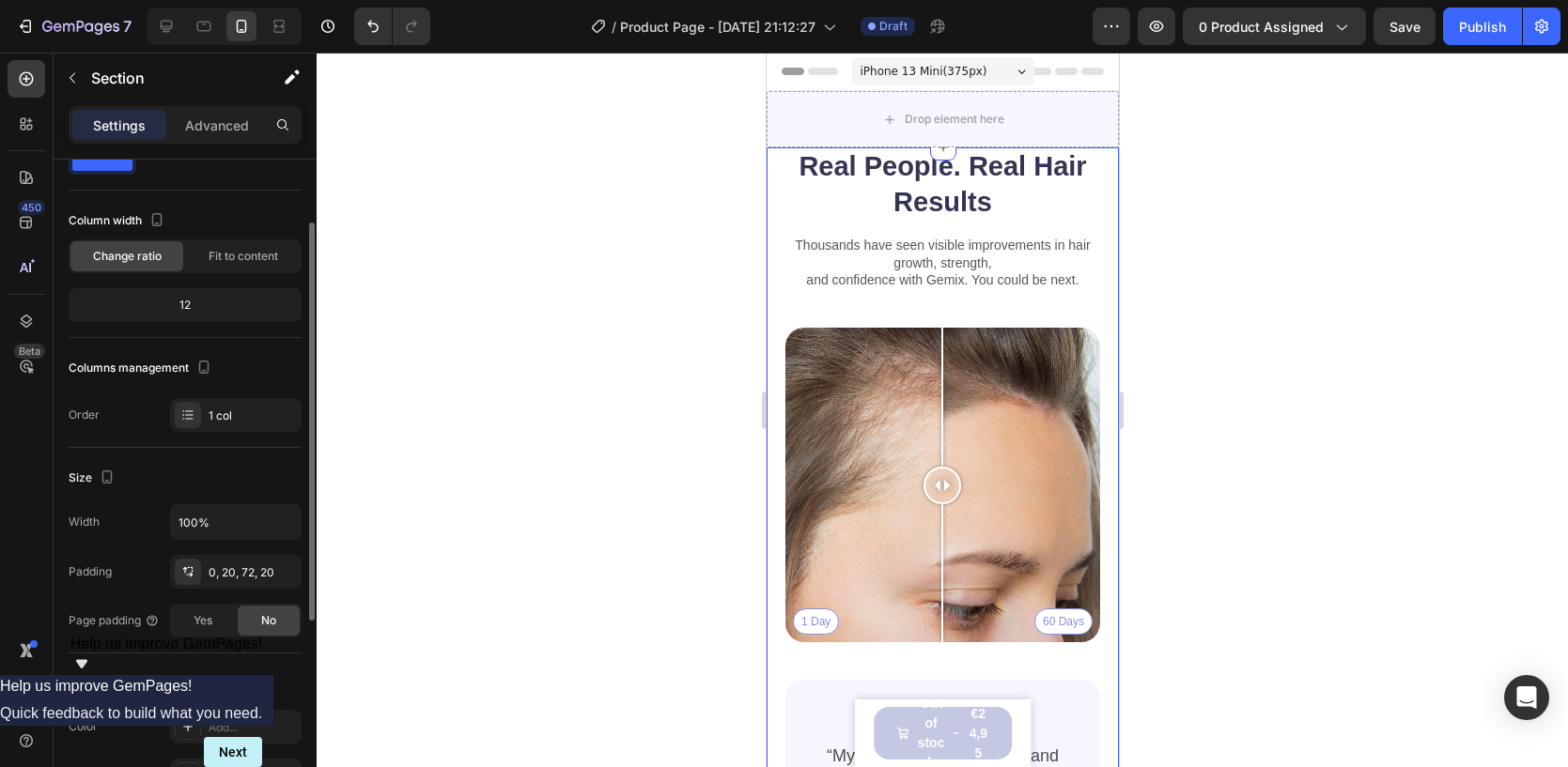
scroll to position [434, 0]
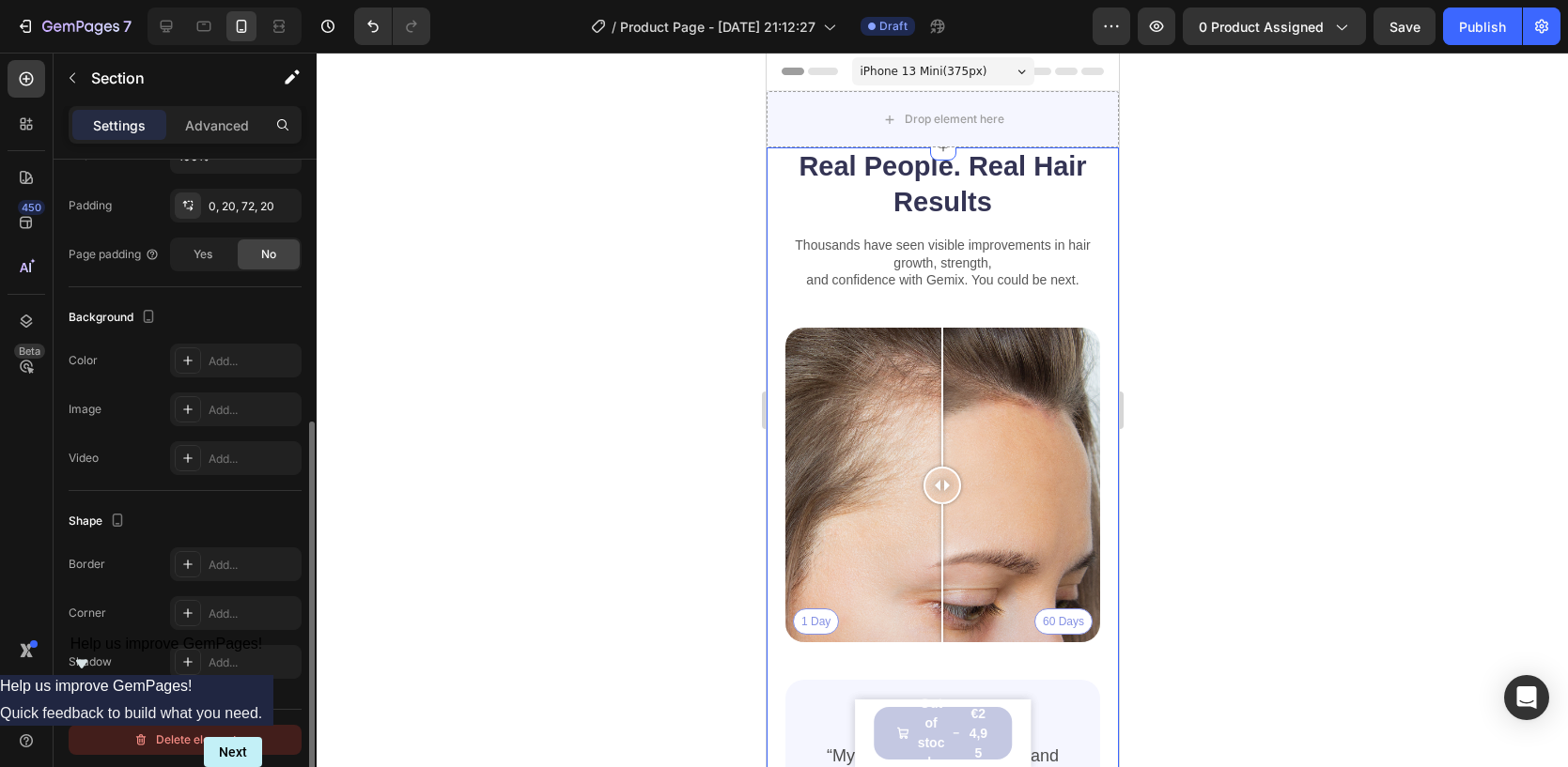
click at [186, 728] on div "Delete element" at bounding box center [185, 739] width 103 height 23
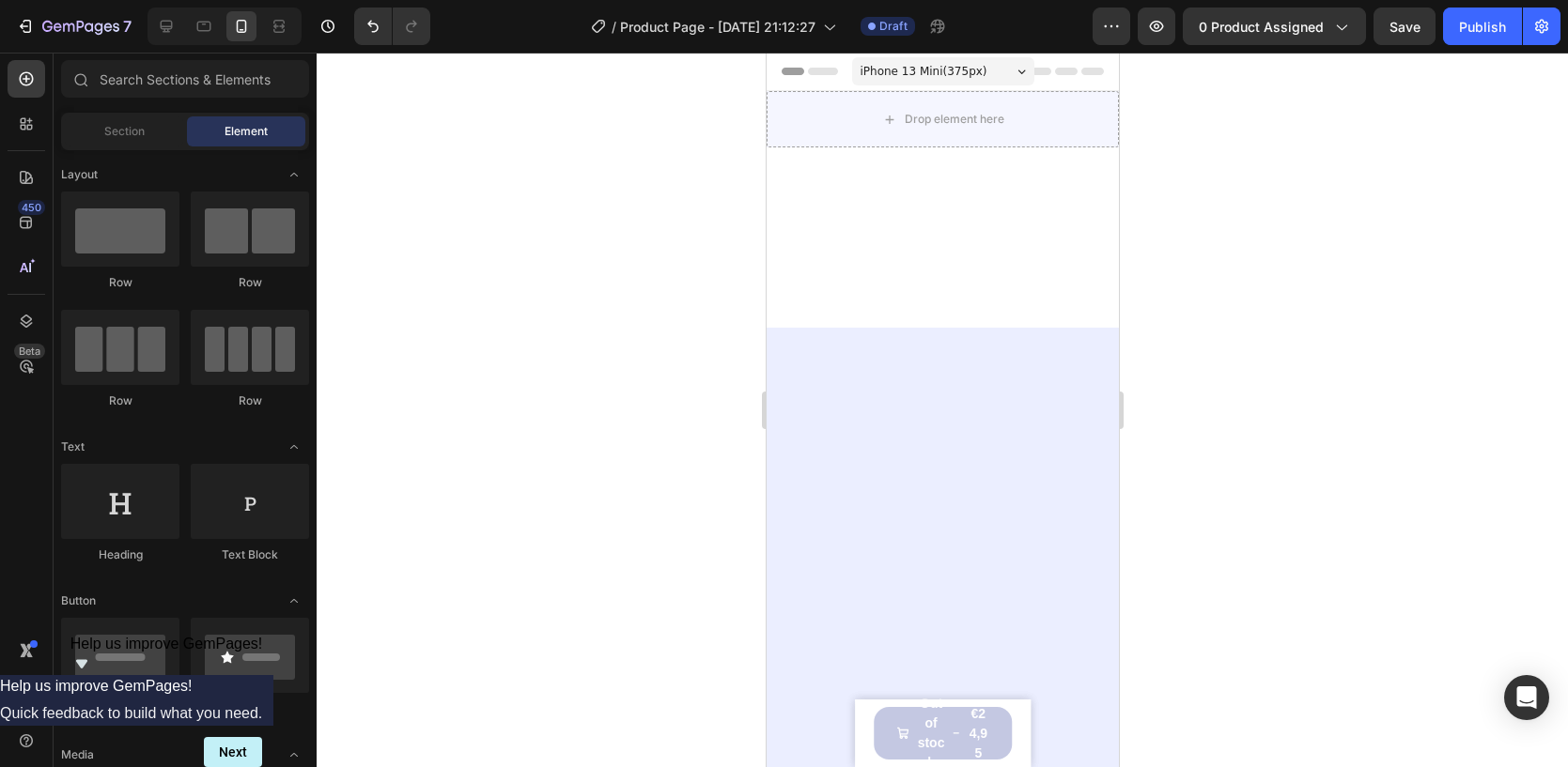
click at [780, 181] on div at bounding box center [941, 238] width 352 height 180
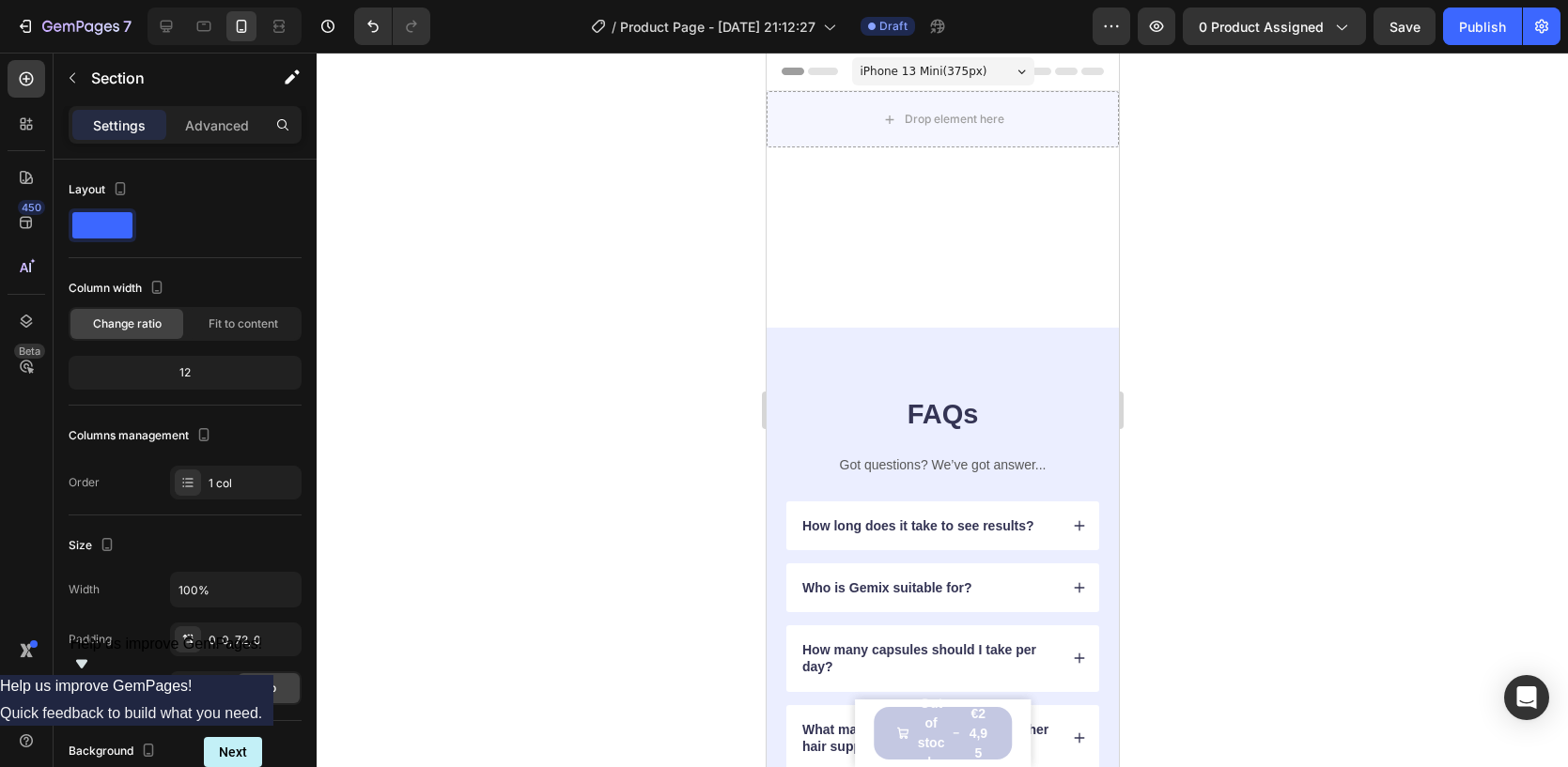
scroll to position [891, 0]
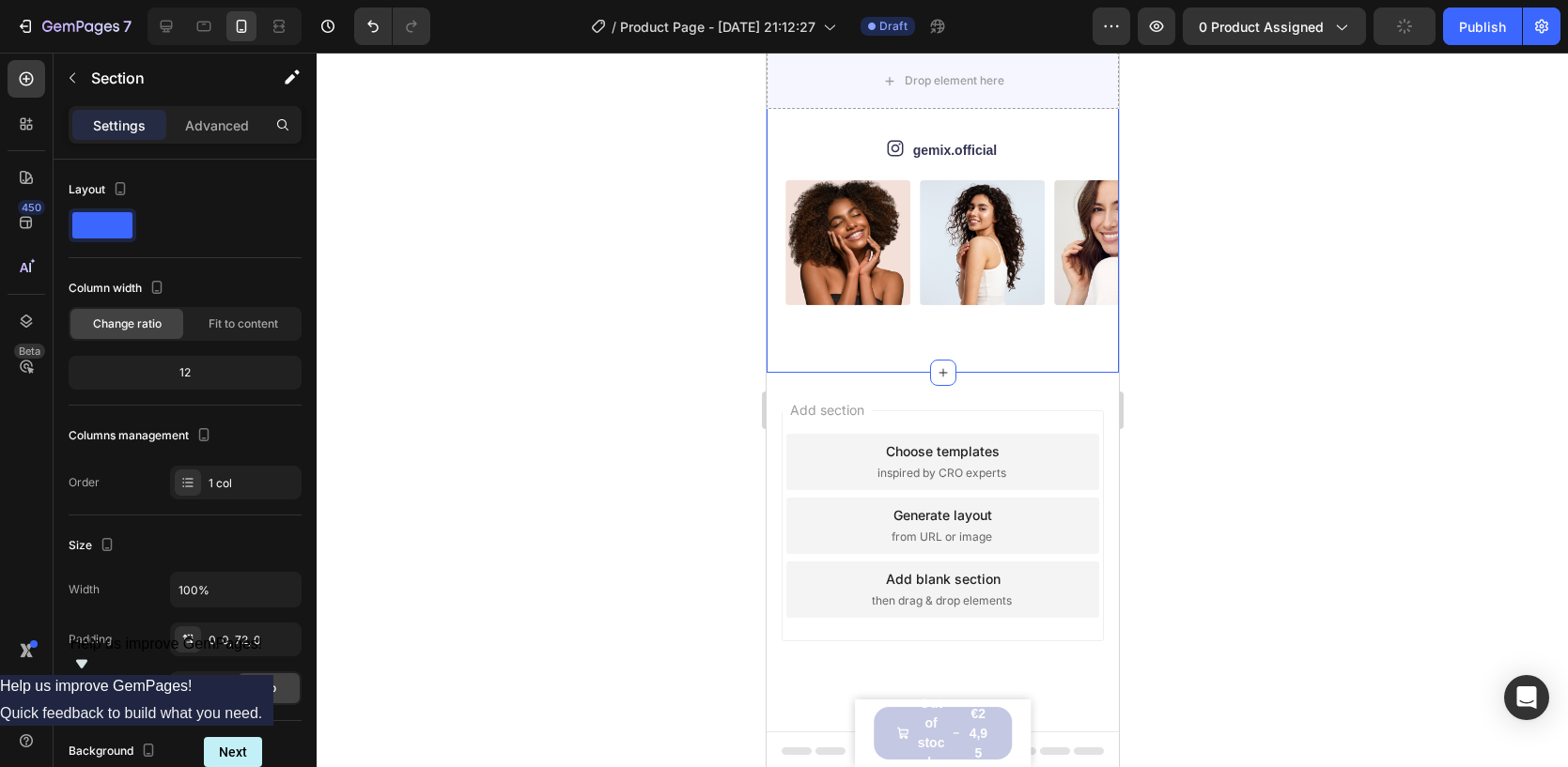
click at [789, 307] on div "Icon gemix.official Text Block Row Image Image Image Image Image Image Image Im…" at bounding box center [941, 222] width 352 height 299
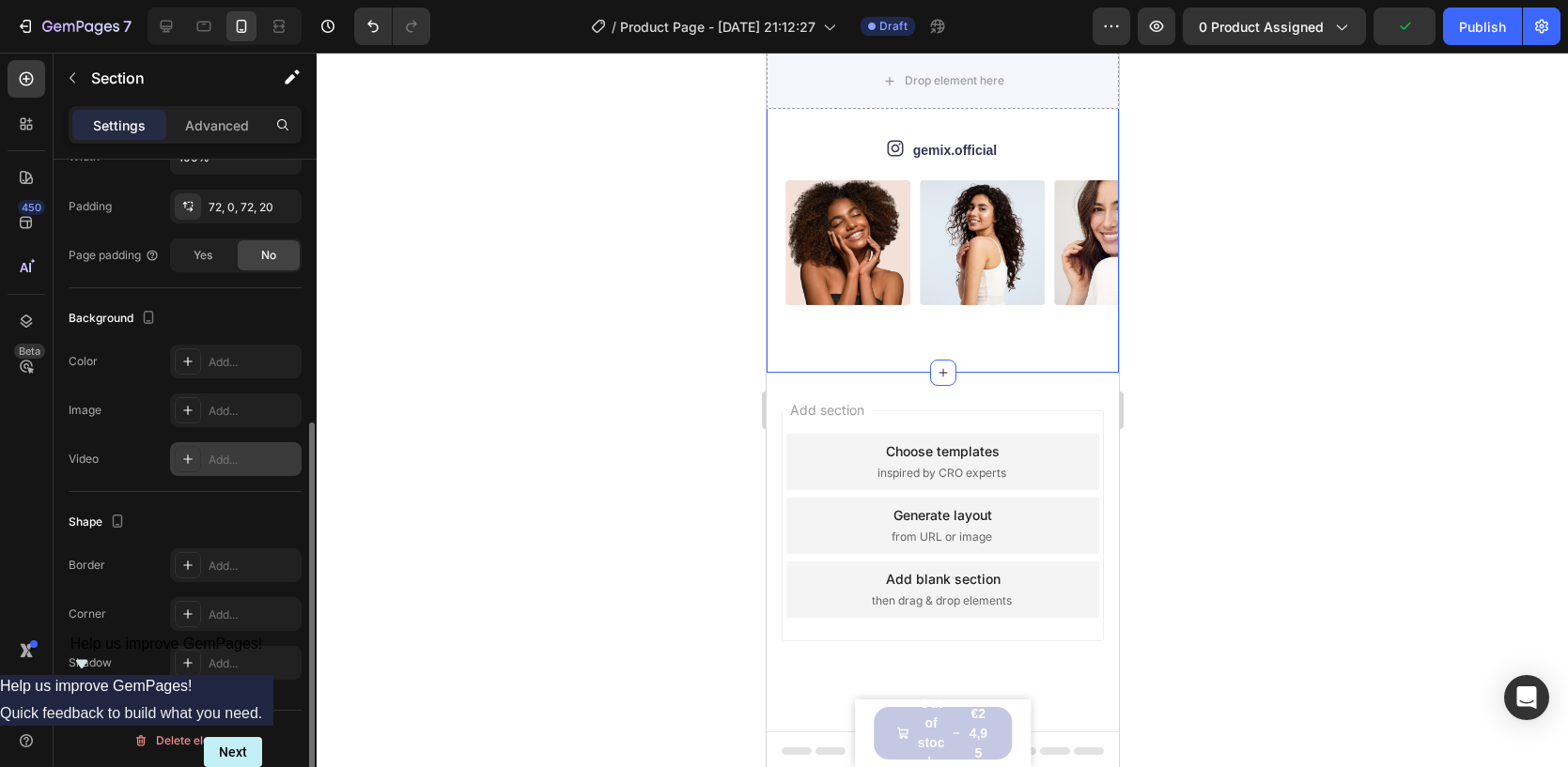
scroll to position [434, 0]
click at [142, 742] on icon "button" at bounding box center [141, 739] width 15 height 15
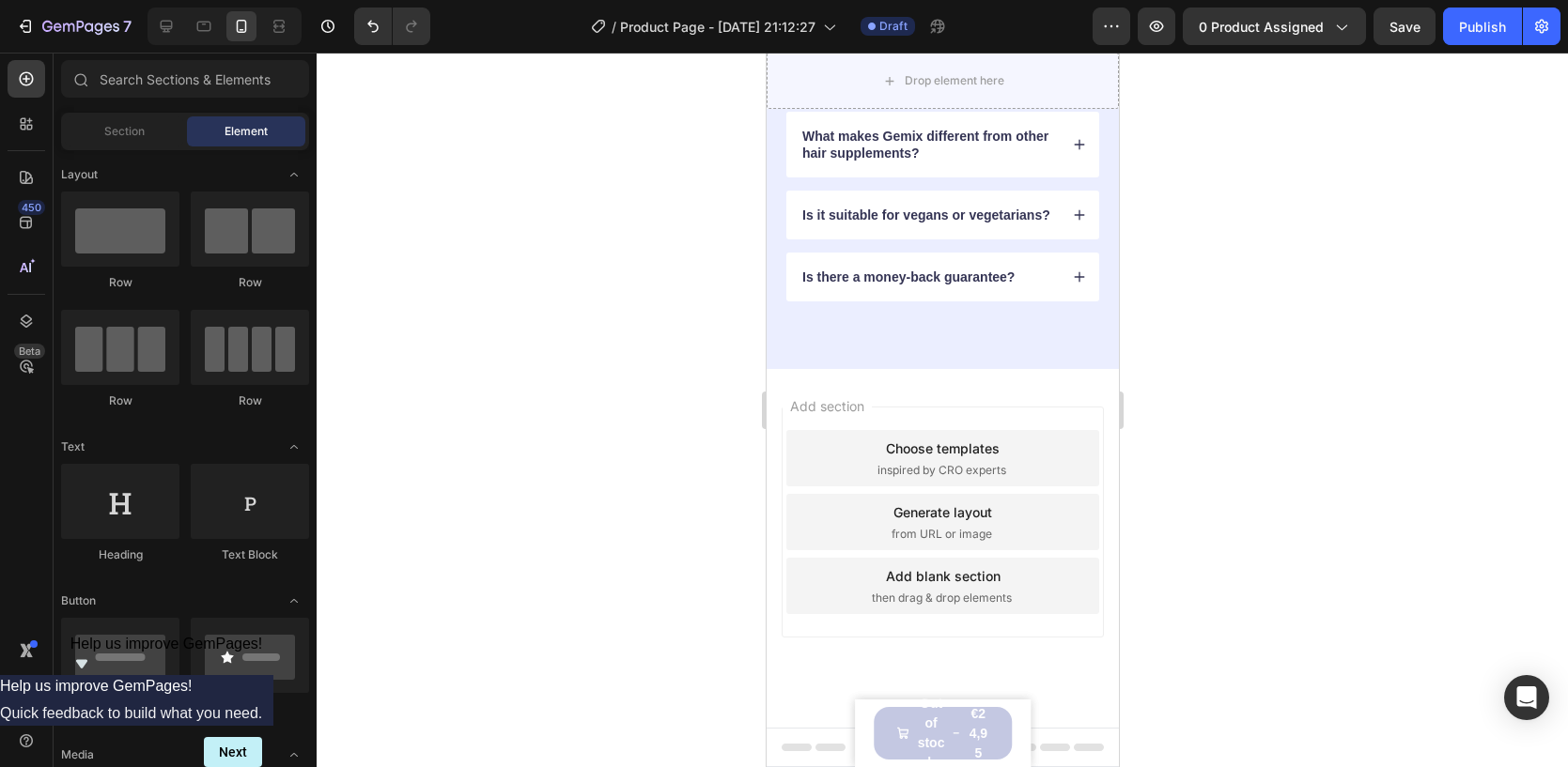
scroll to position [591, 0]
click at [772, 293] on div "FAQs Heading Got questions? We’ve got answer... Text Block How long does it tak…" at bounding box center [941, 55] width 352 height 636
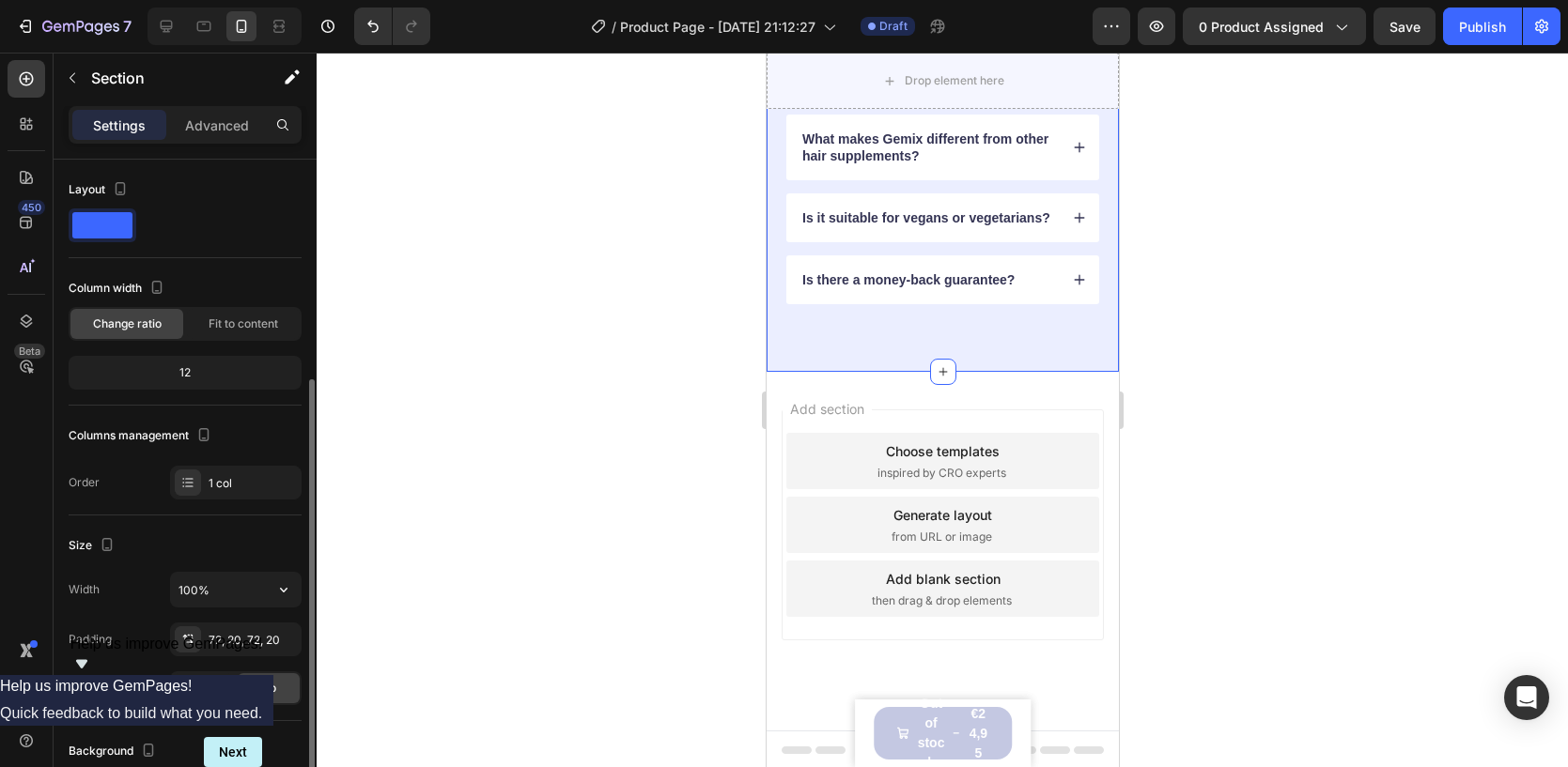
scroll to position [434, 0]
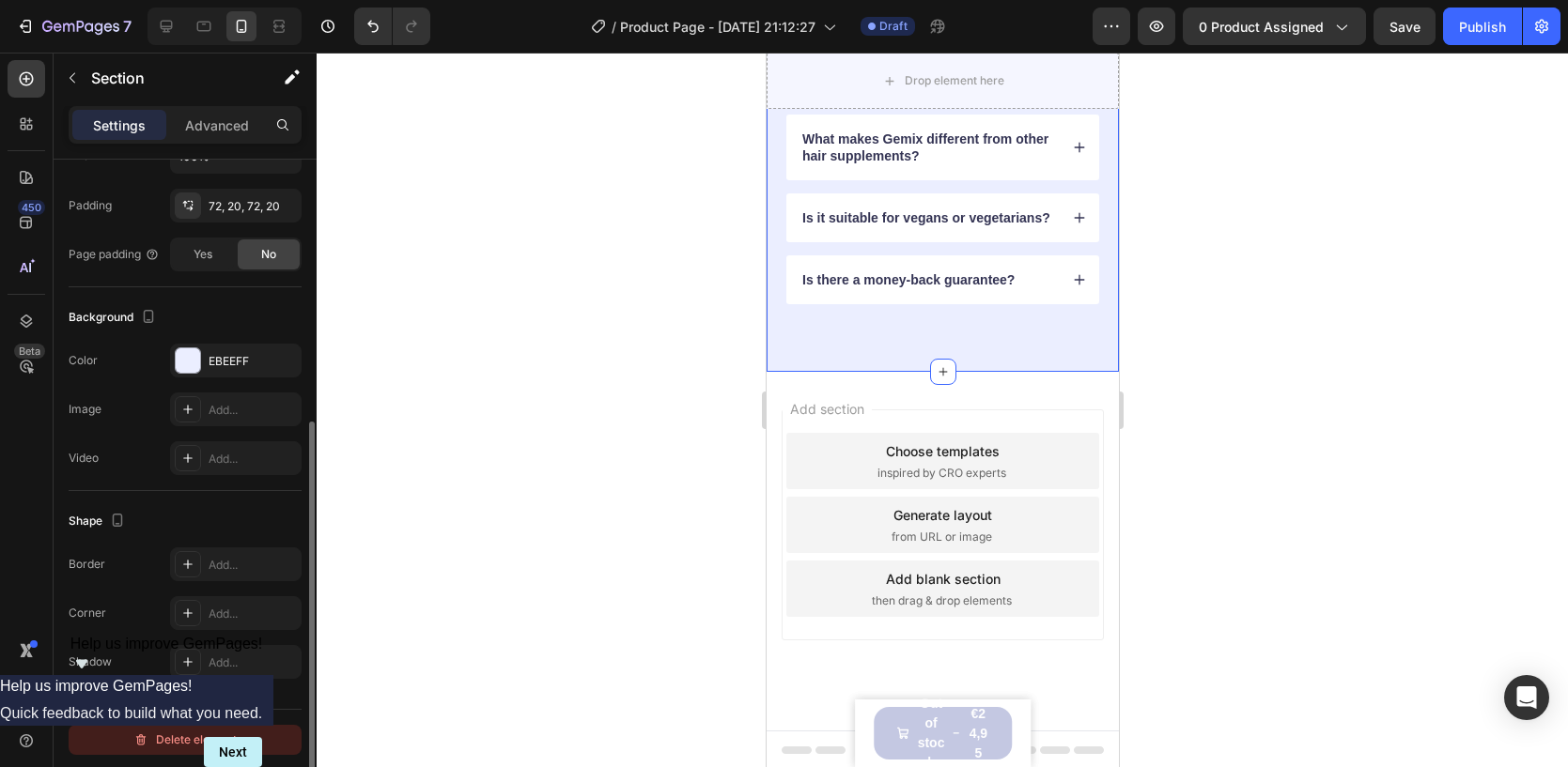
click at [193, 728] on div "Delete element" at bounding box center [185, 739] width 103 height 23
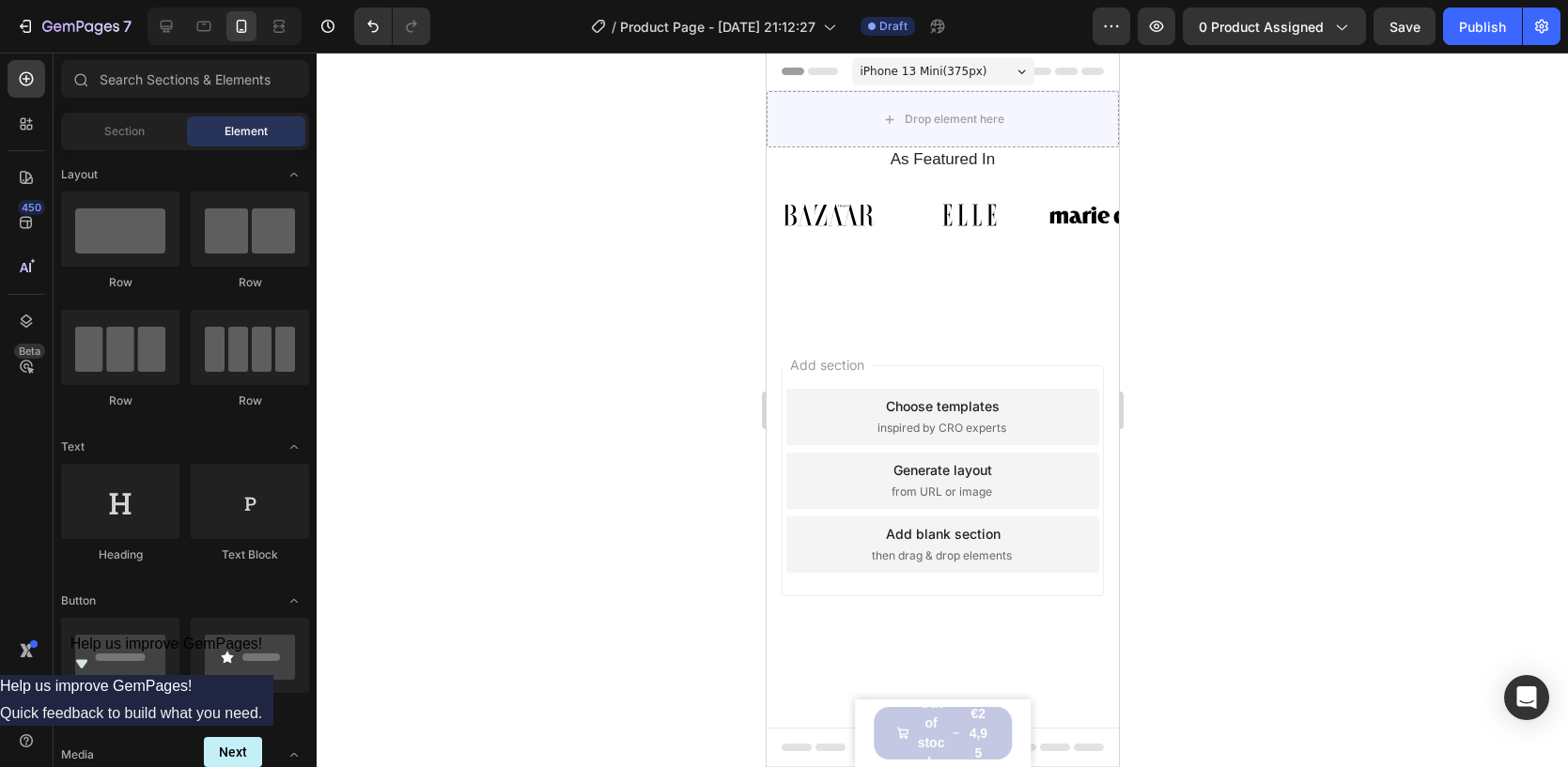
scroll to position [0, 0]
click at [783, 278] on div "As Featured In Heading Image Image Image Image Image Image Image Image Image Im…" at bounding box center [941, 238] width 352 height 180
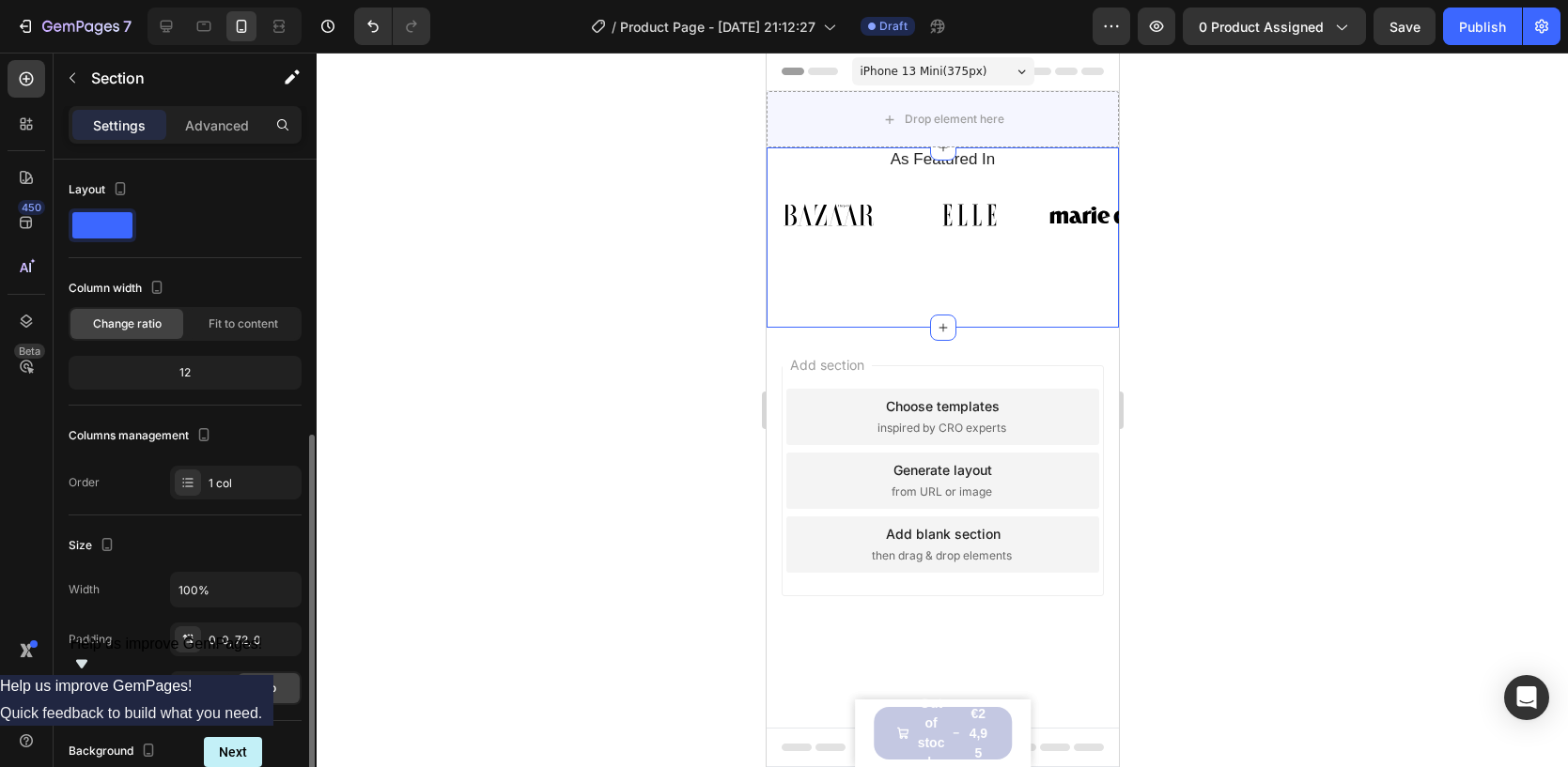
scroll to position [434, 0]
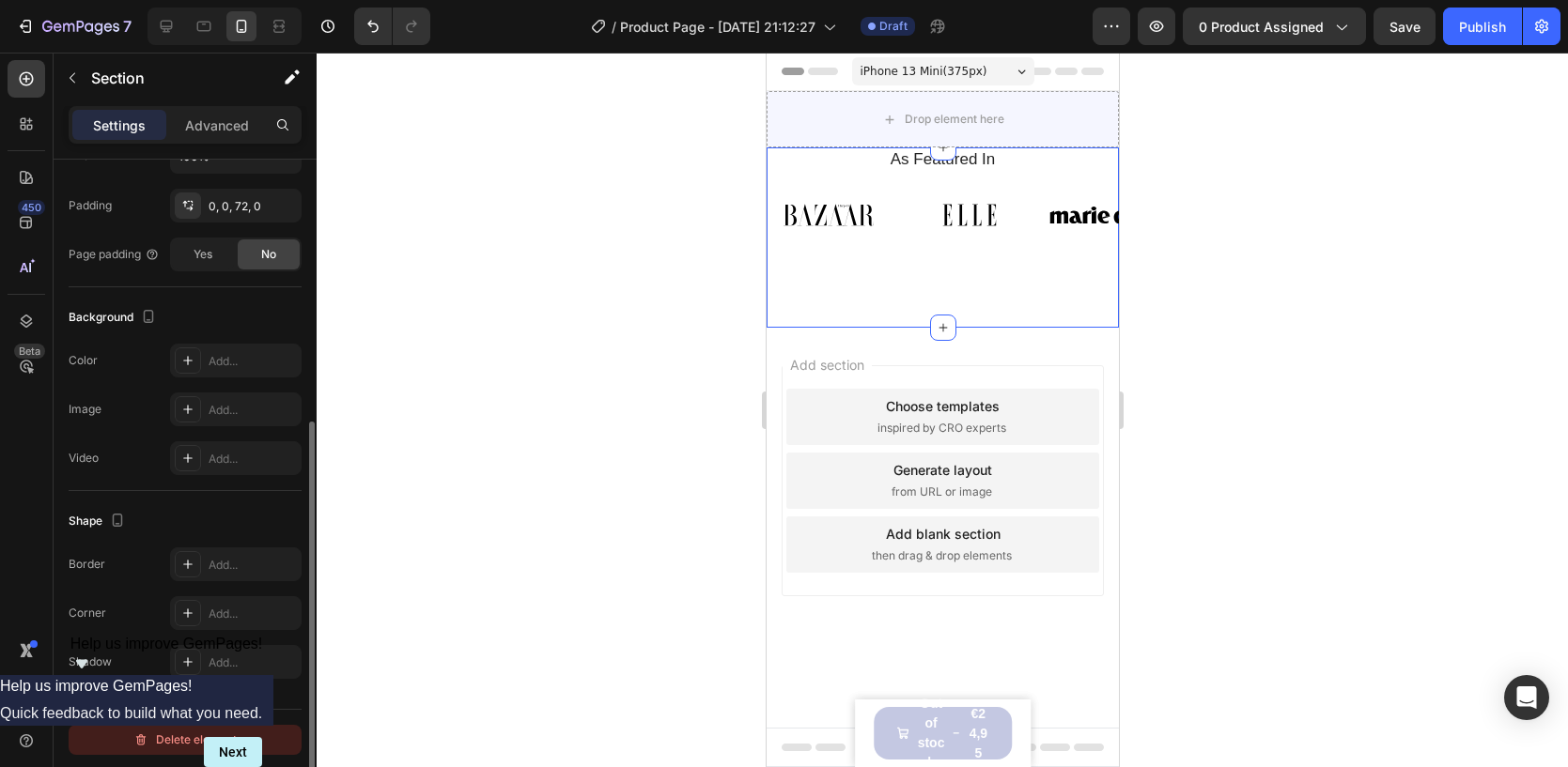
click at [152, 732] on div "Delete element" at bounding box center [185, 739] width 103 height 23
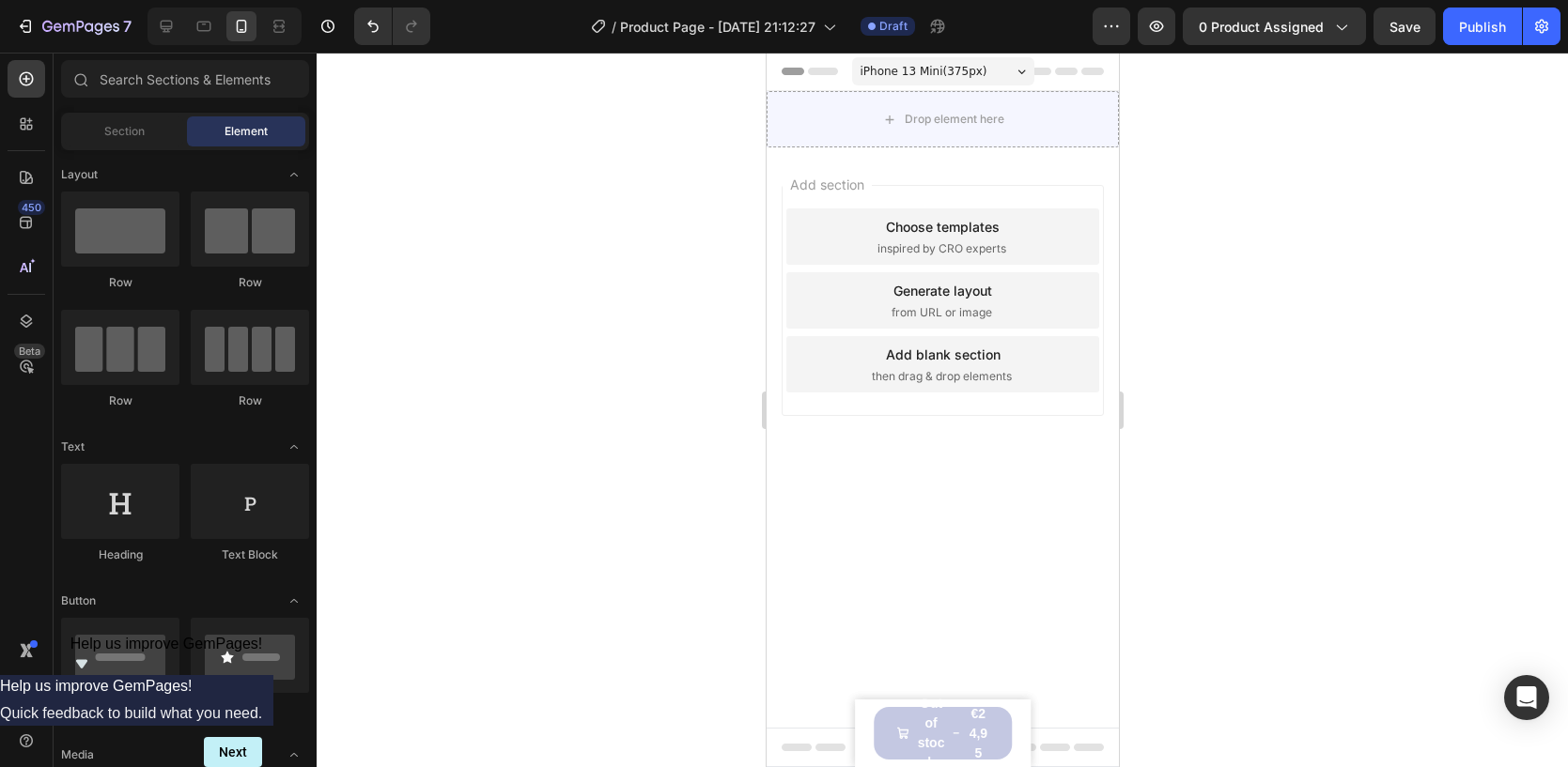
click at [946, 219] on div "Choose templates" at bounding box center [942, 227] width 114 height 20
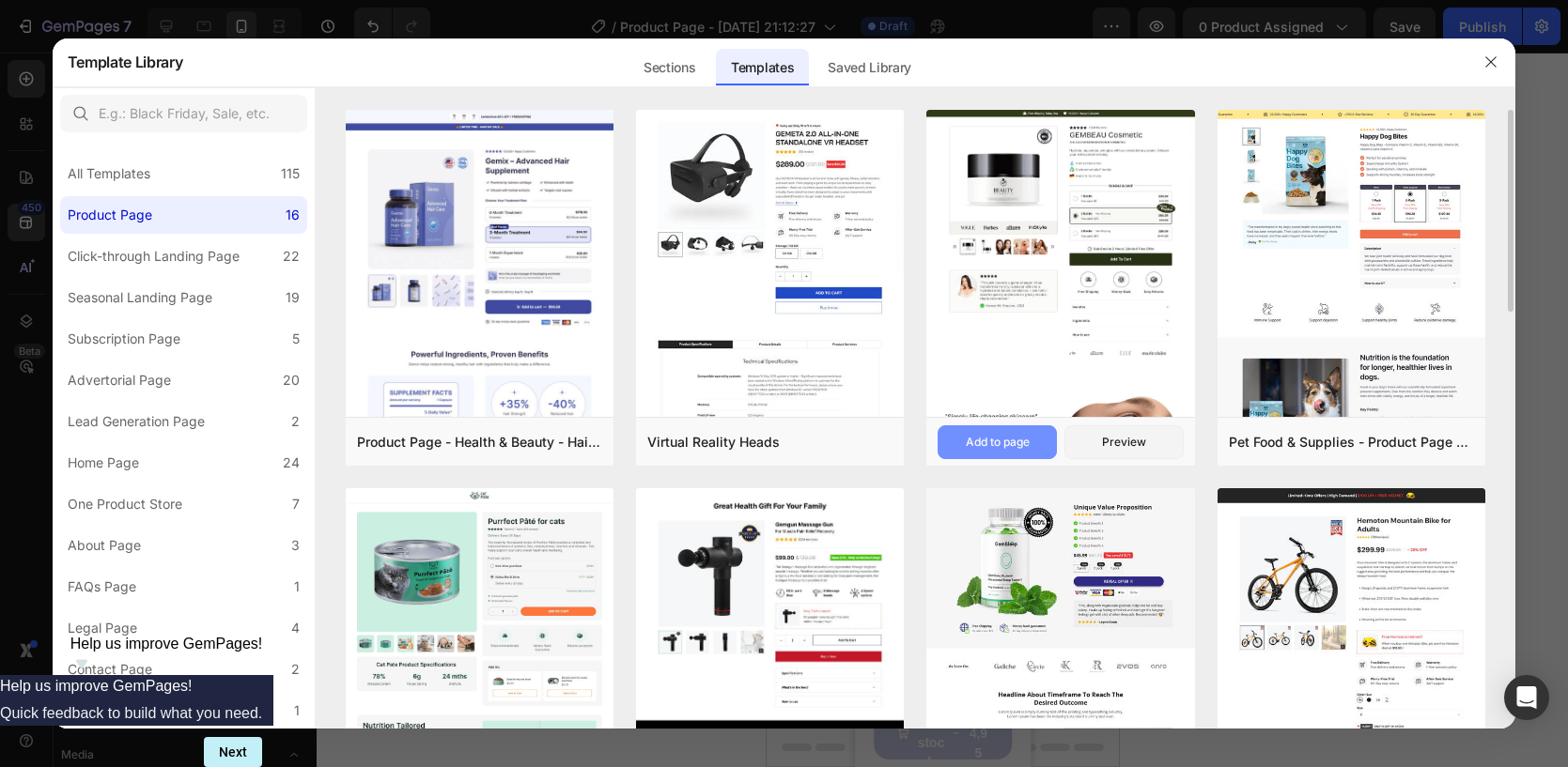
click at [992, 442] on div "Add to page" at bounding box center [997, 442] width 63 height 17
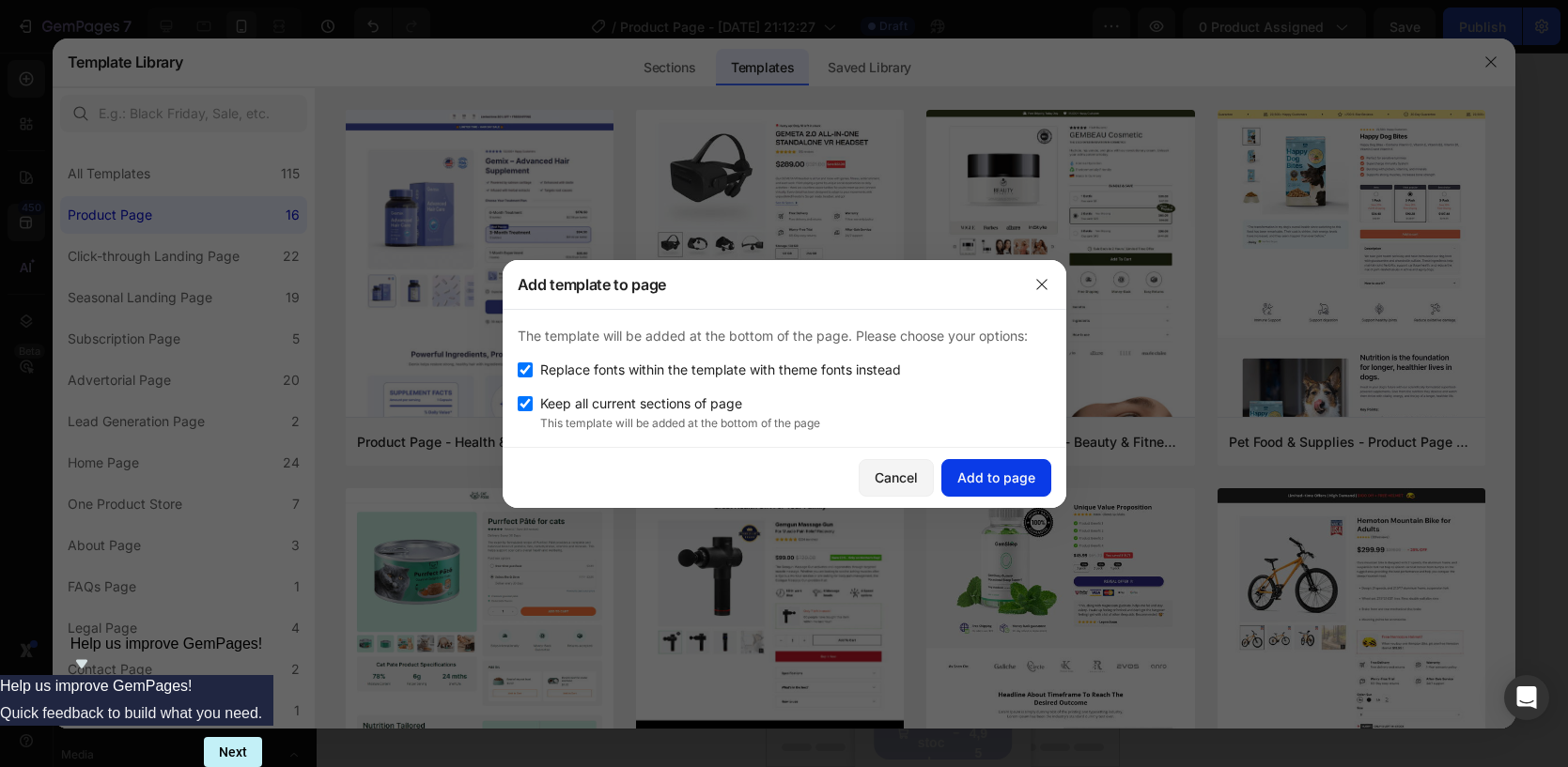
click at [981, 481] on div "Add to page" at bounding box center [996, 478] width 78 height 20
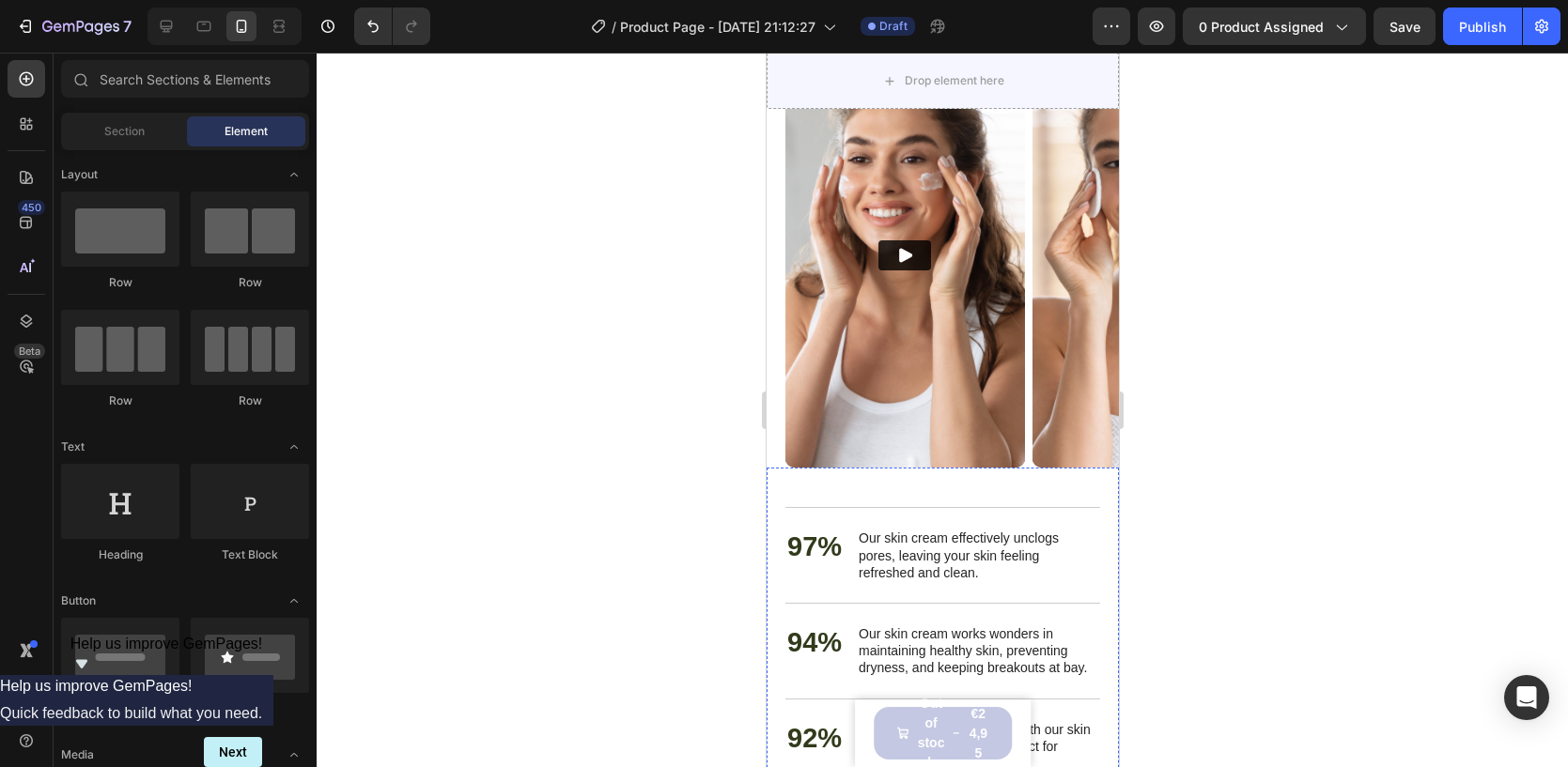
scroll to position [4846, 0]
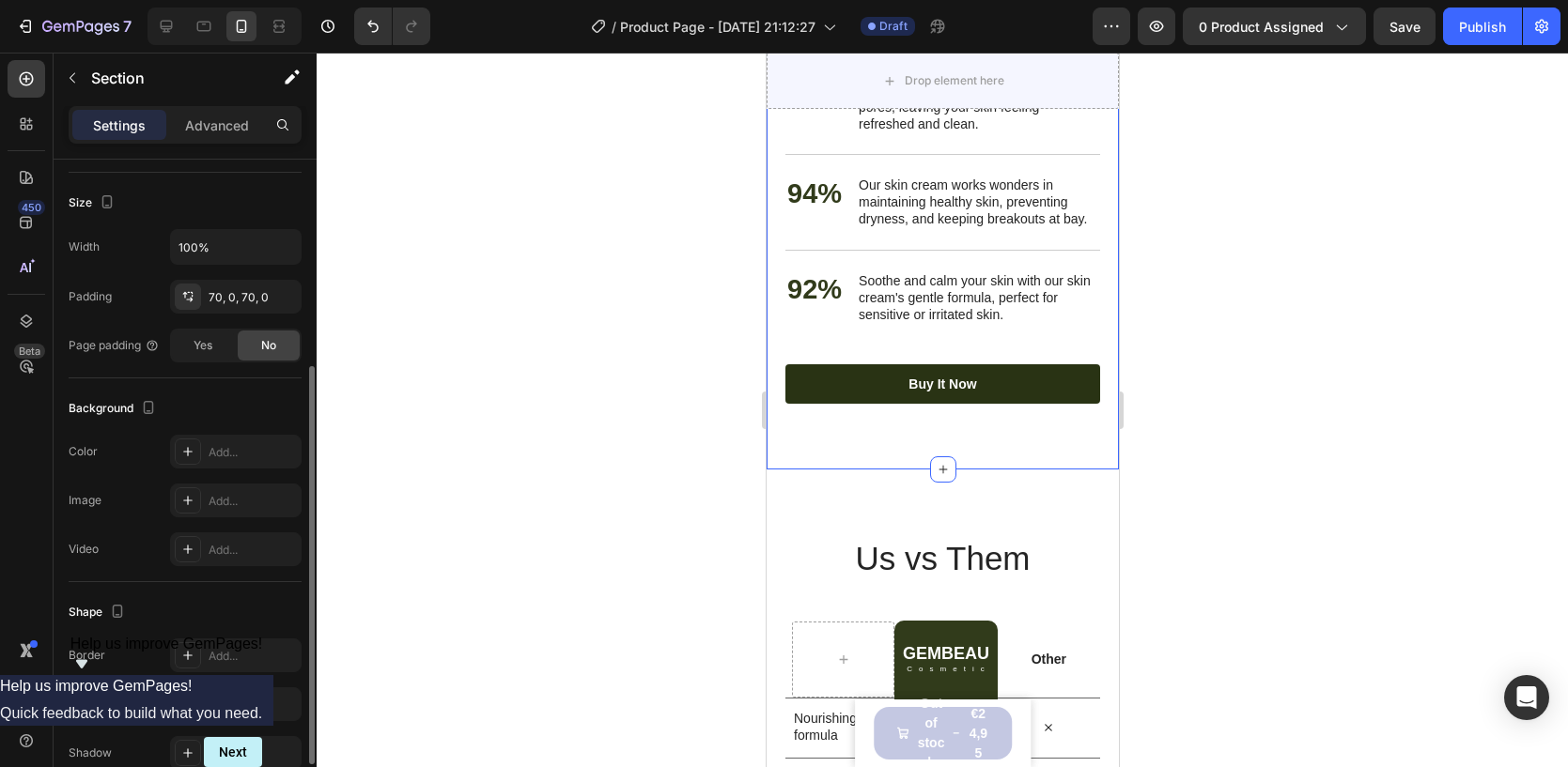
scroll to position [434, 0]
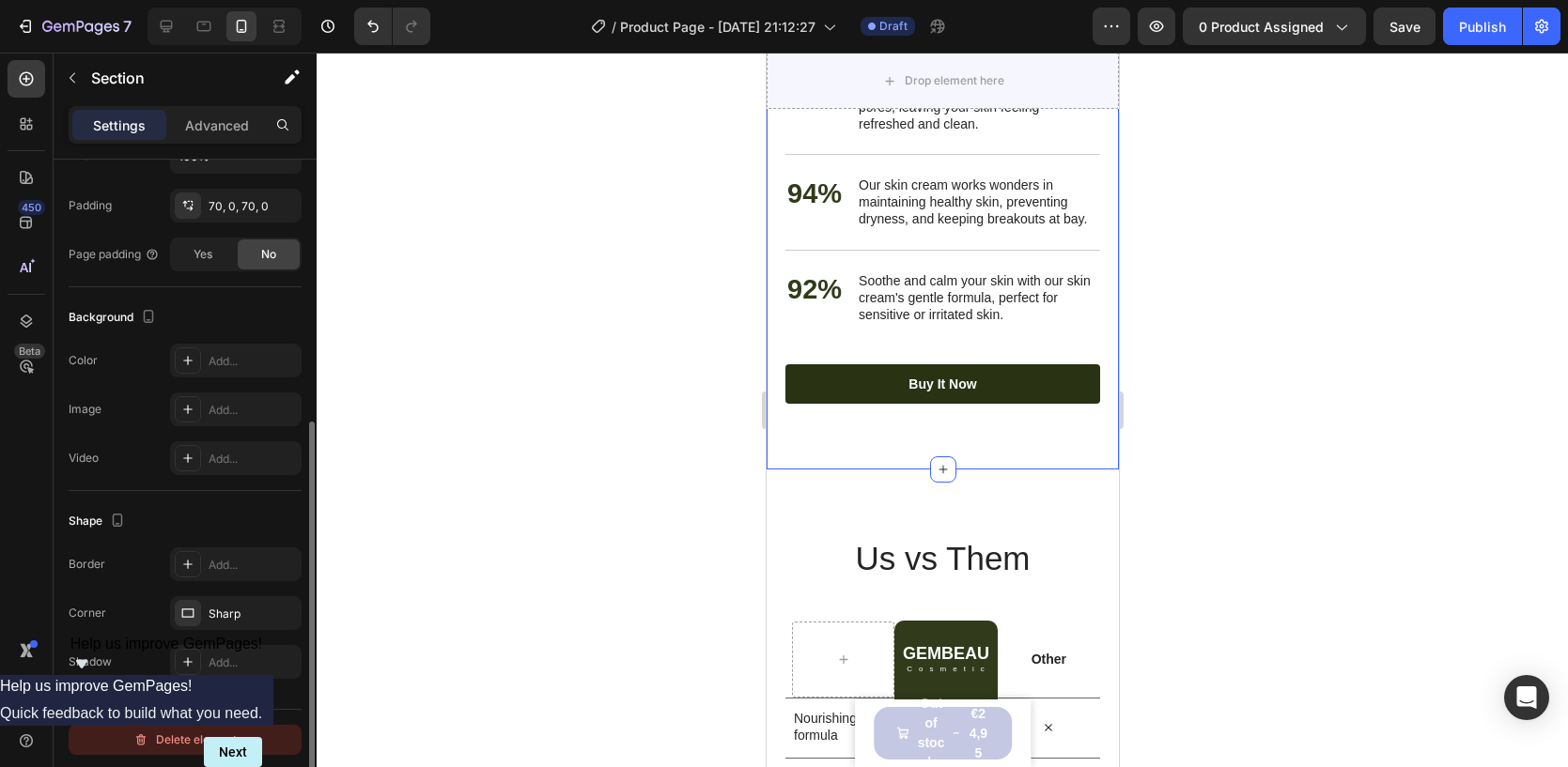
click at [194, 730] on div "Delete element" at bounding box center [185, 739] width 103 height 23
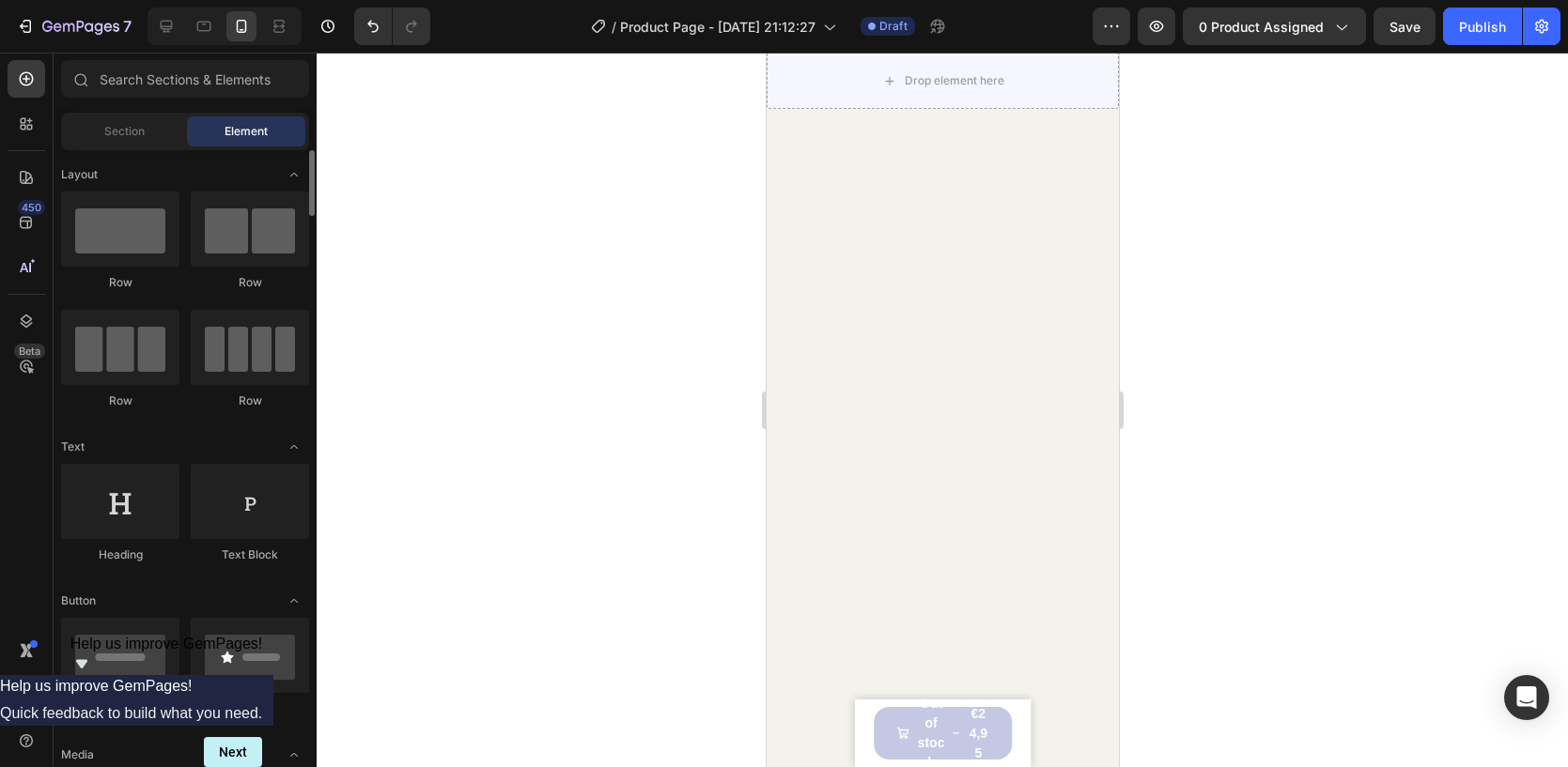
scroll to position [3714, 0]
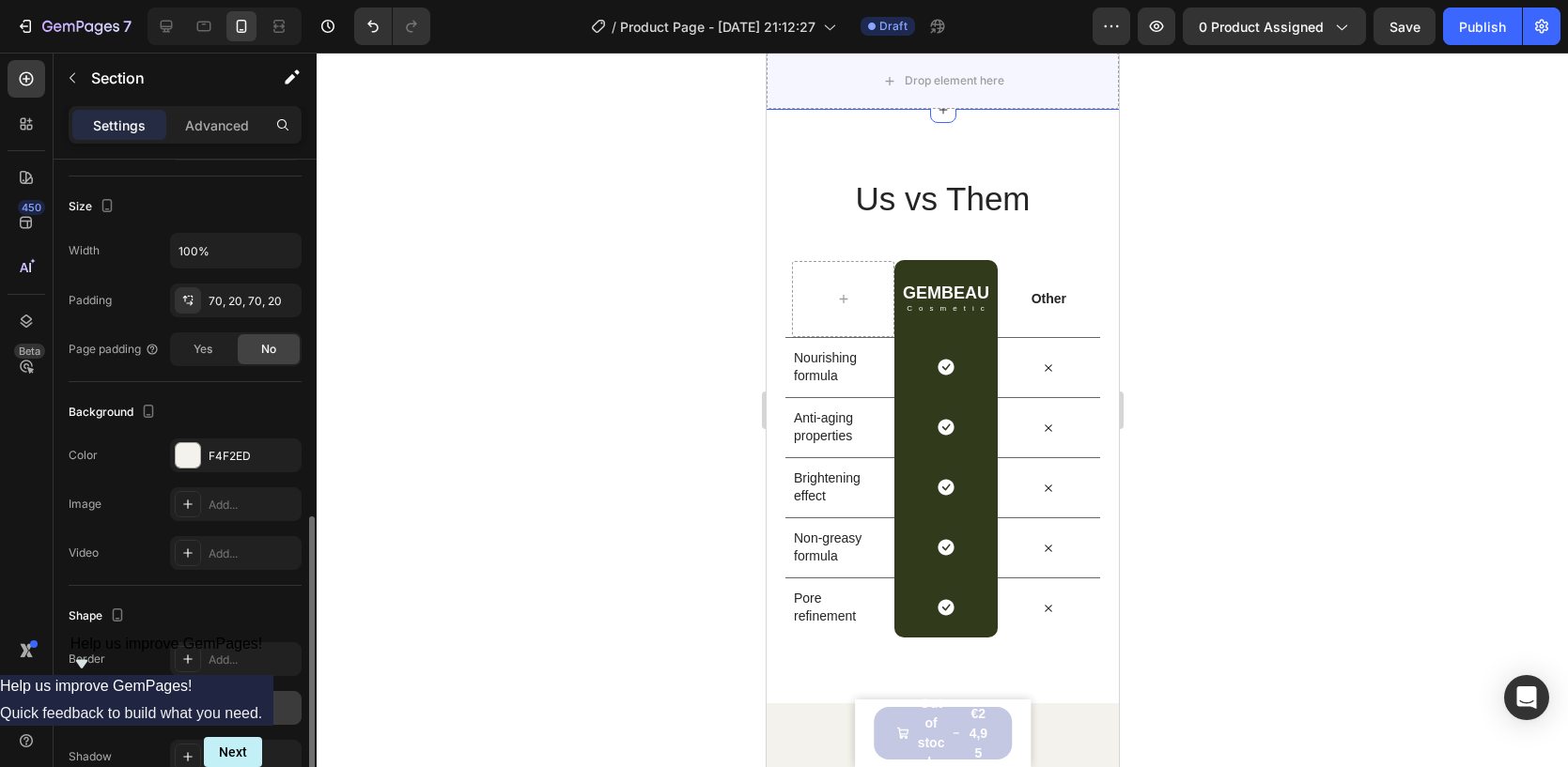
scroll to position [434, 0]
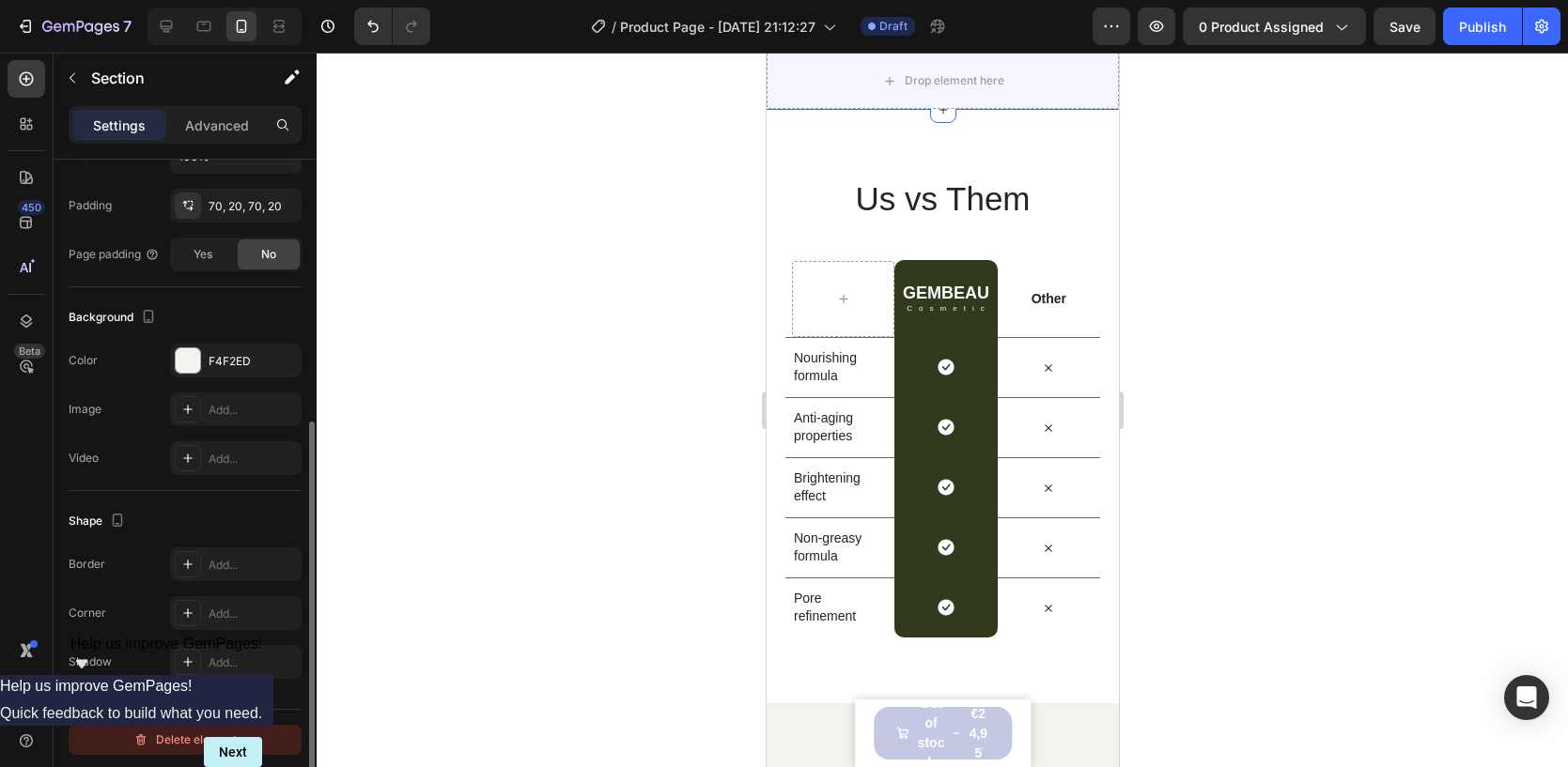
click at [168, 742] on div "Delete element" at bounding box center [185, 739] width 103 height 23
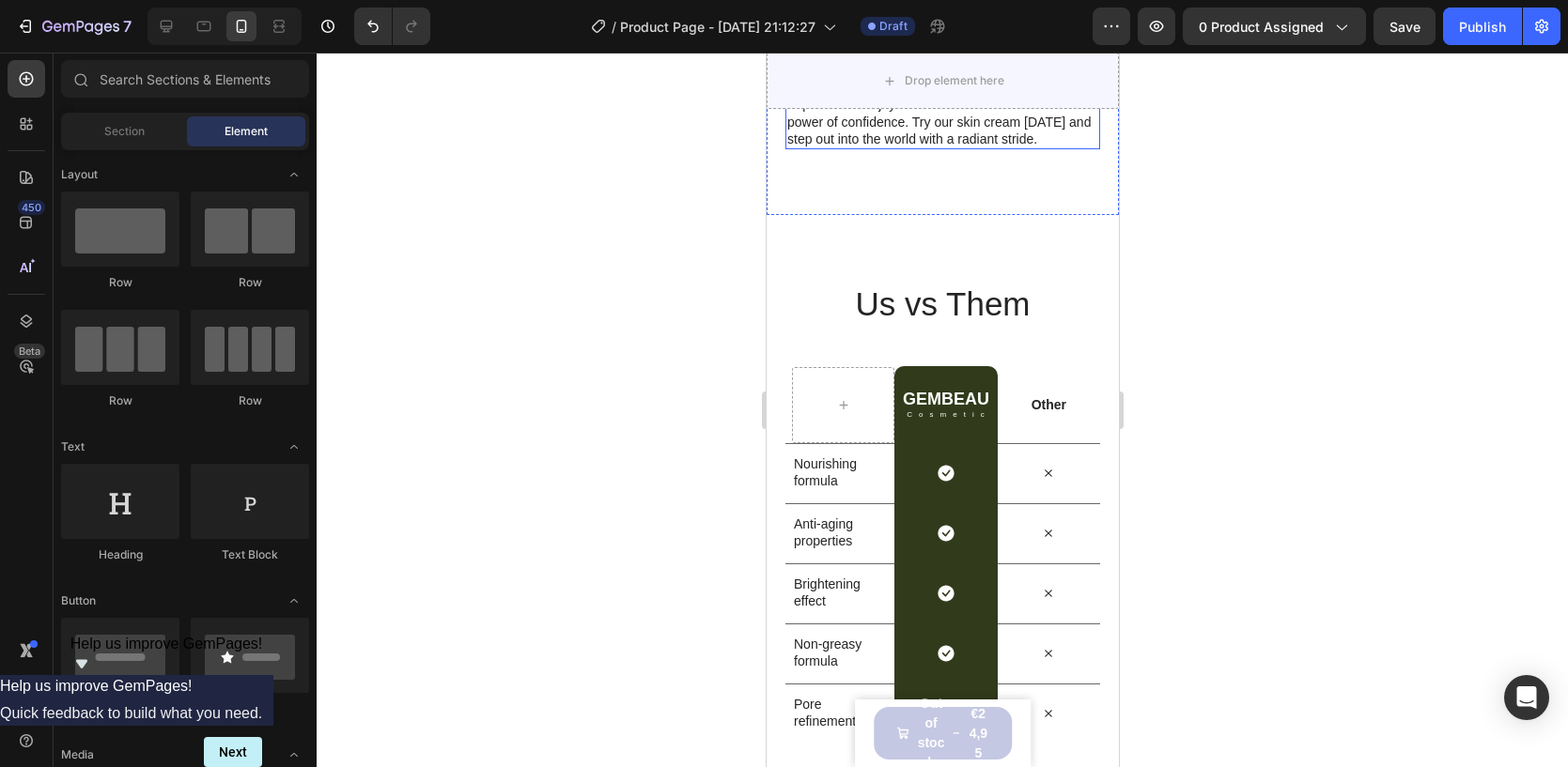
scroll to position [2379, 0]
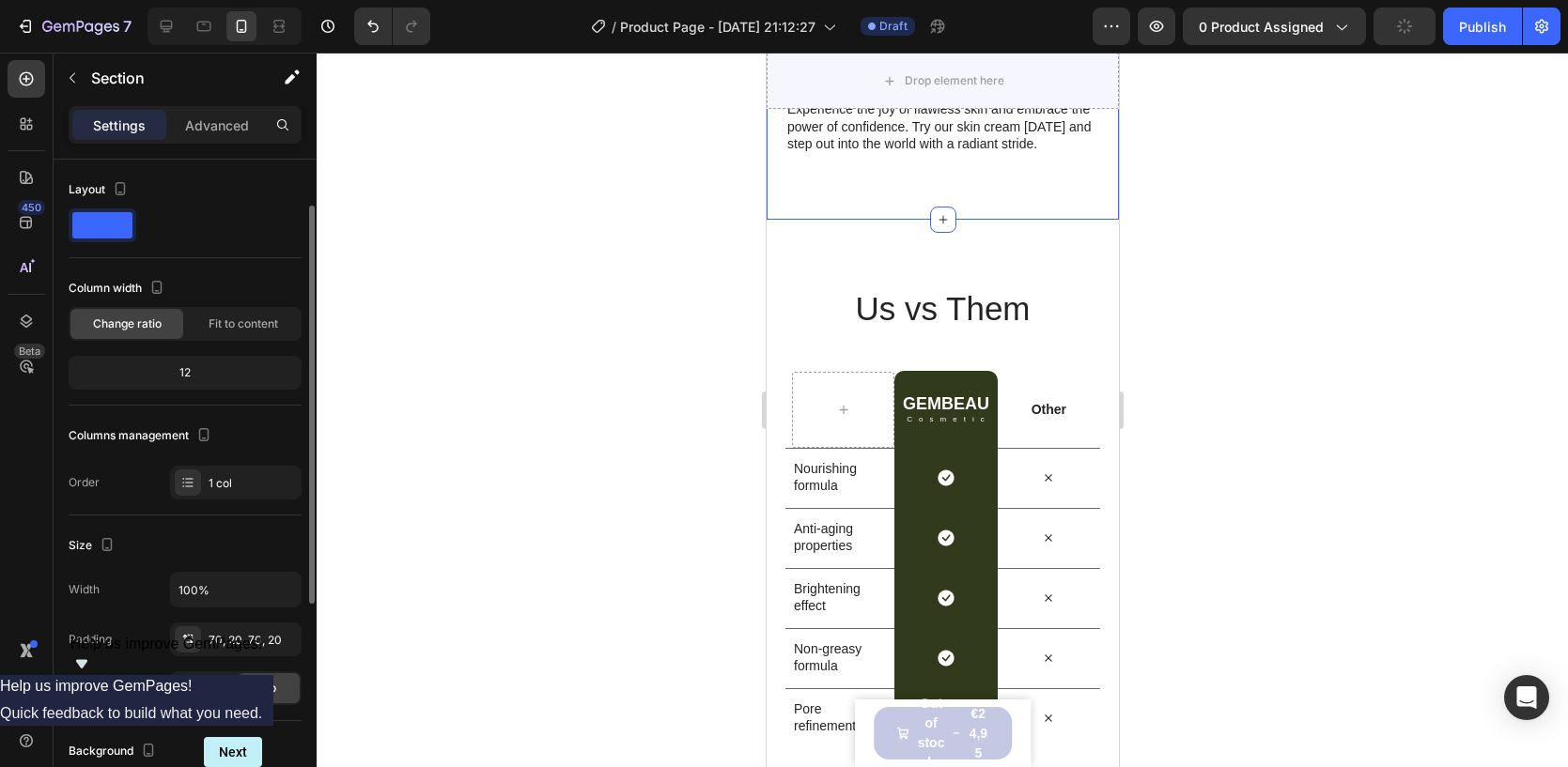
scroll to position [434, 0]
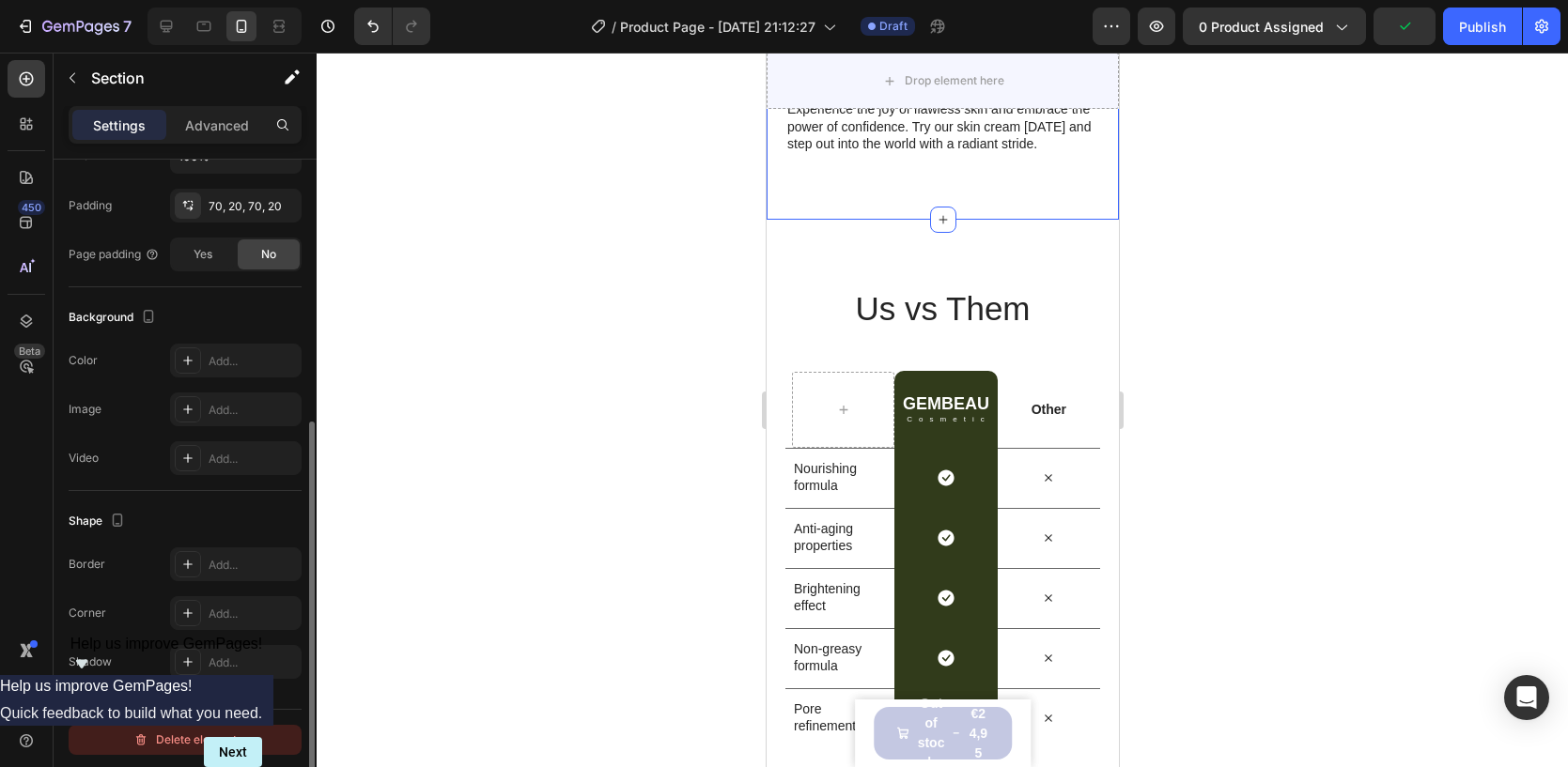
click at [153, 725] on button "Delete element" at bounding box center [184, 740] width 233 height 30
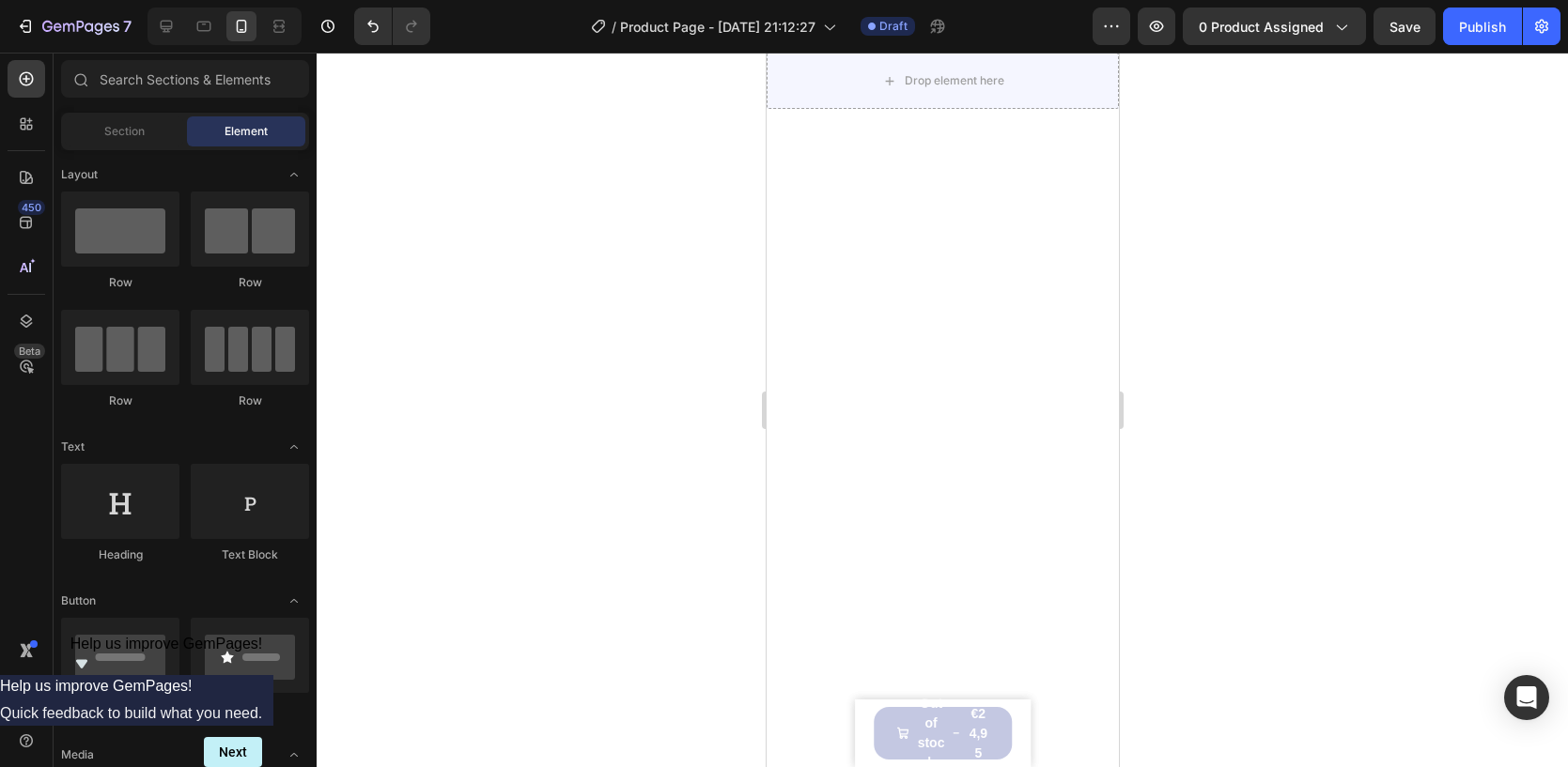
scroll to position [3069, 0]
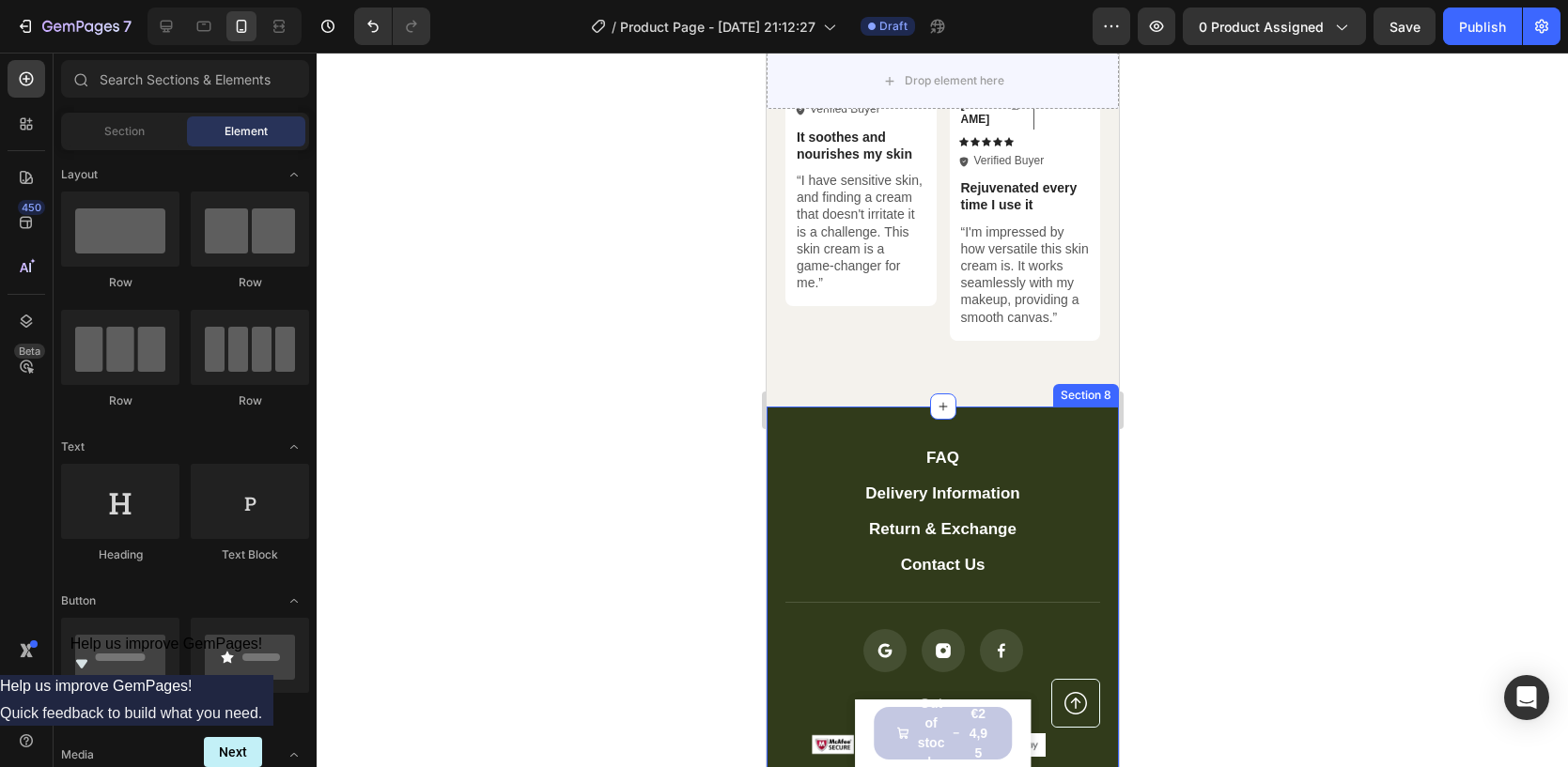
click at [1064, 406] on div "FAQ Button Delivery Information Button Return & Exchange Button Contact Us Butt…" at bounding box center [941, 602] width 352 height 390
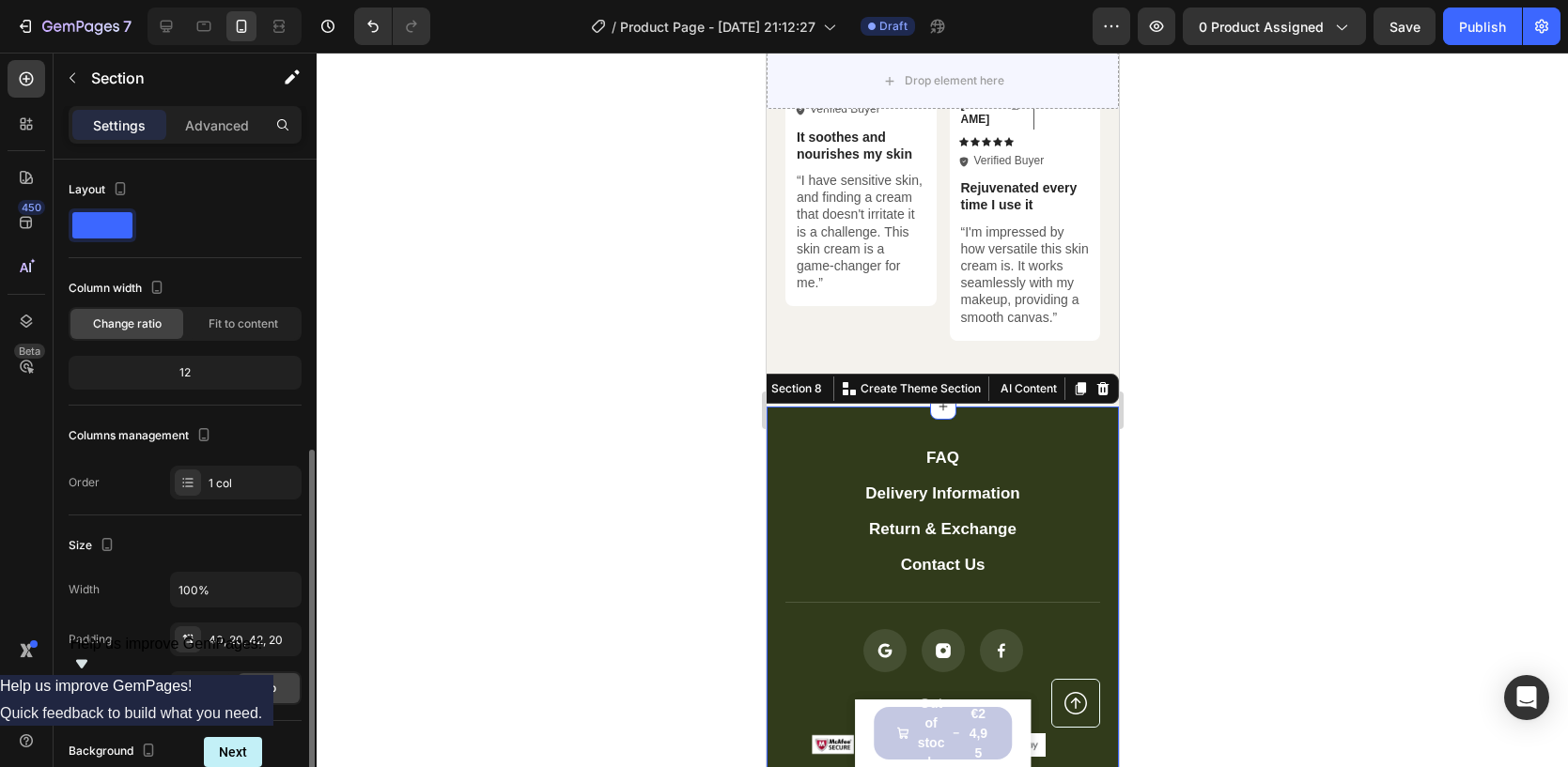
scroll to position [434, 0]
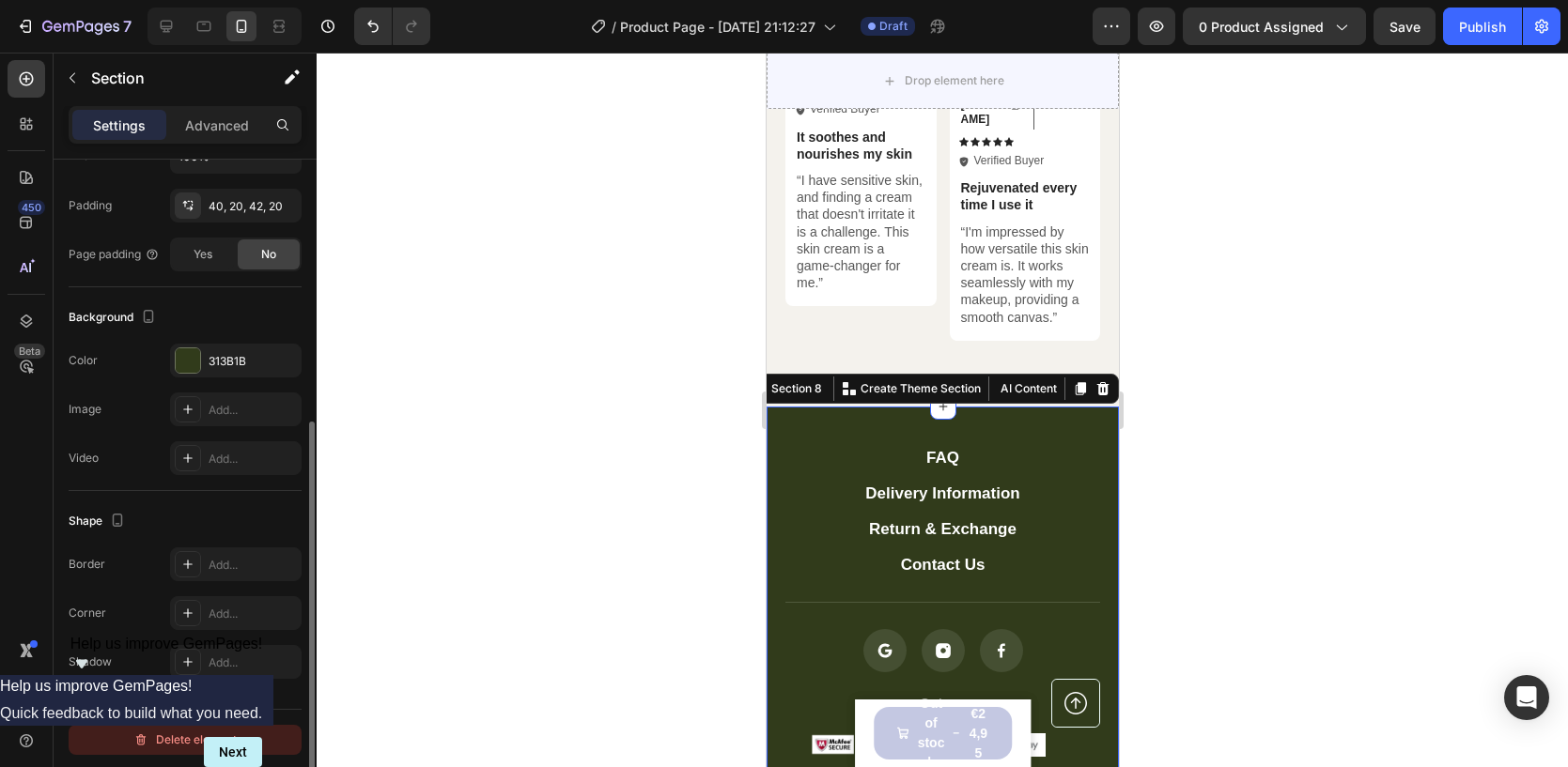
click at [165, 729] on div "Delete element" at bounding box center [185, 739] width 103 height 23
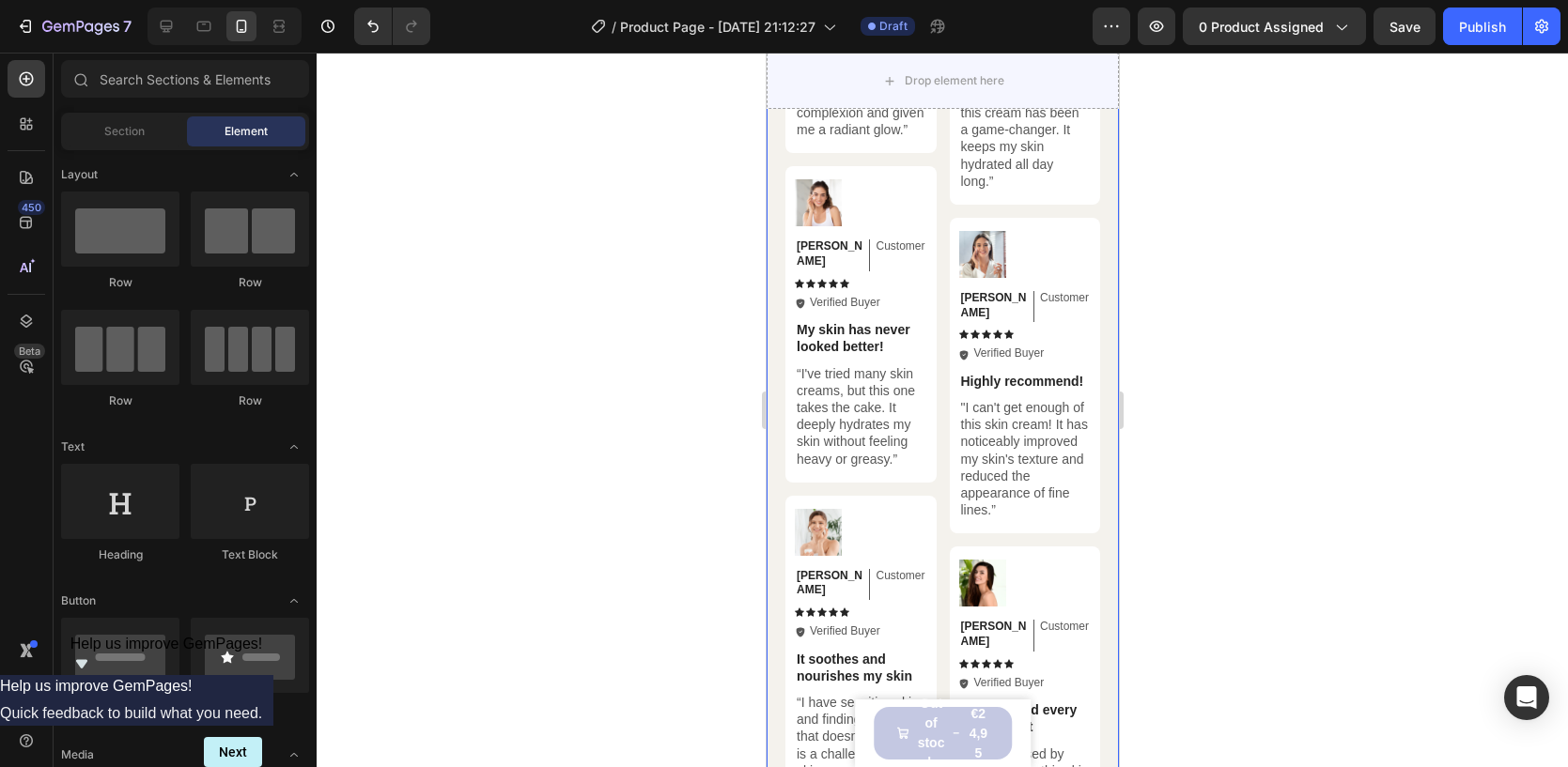
scroll to position [2453, 0]
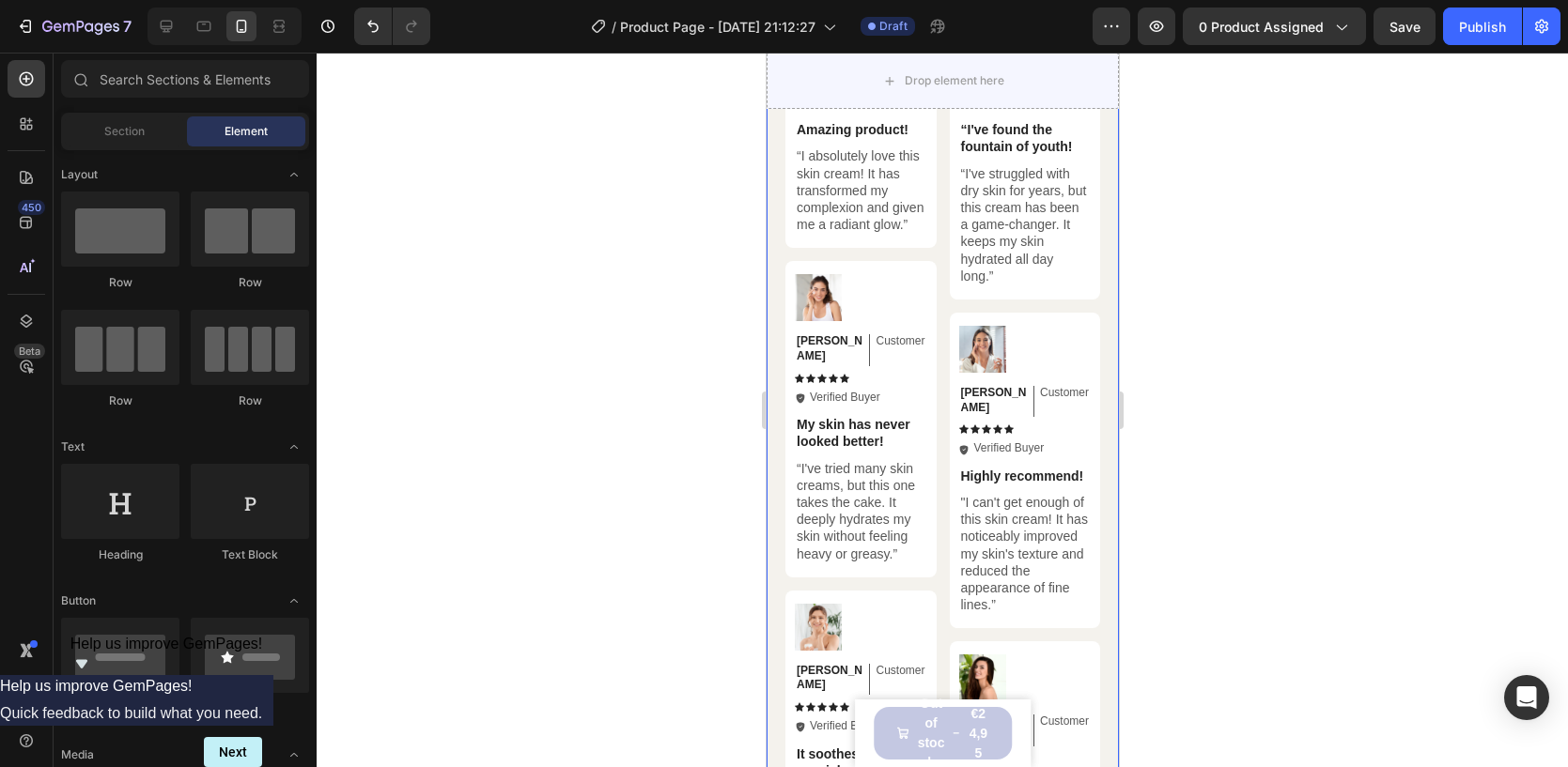
click at [775, 225] on div "Hear from Our Customers Heading Icon Icon Icon Icon Icon Icon List 2000+ Custom…" at bounding box center [941, 380] width 352 height 1286
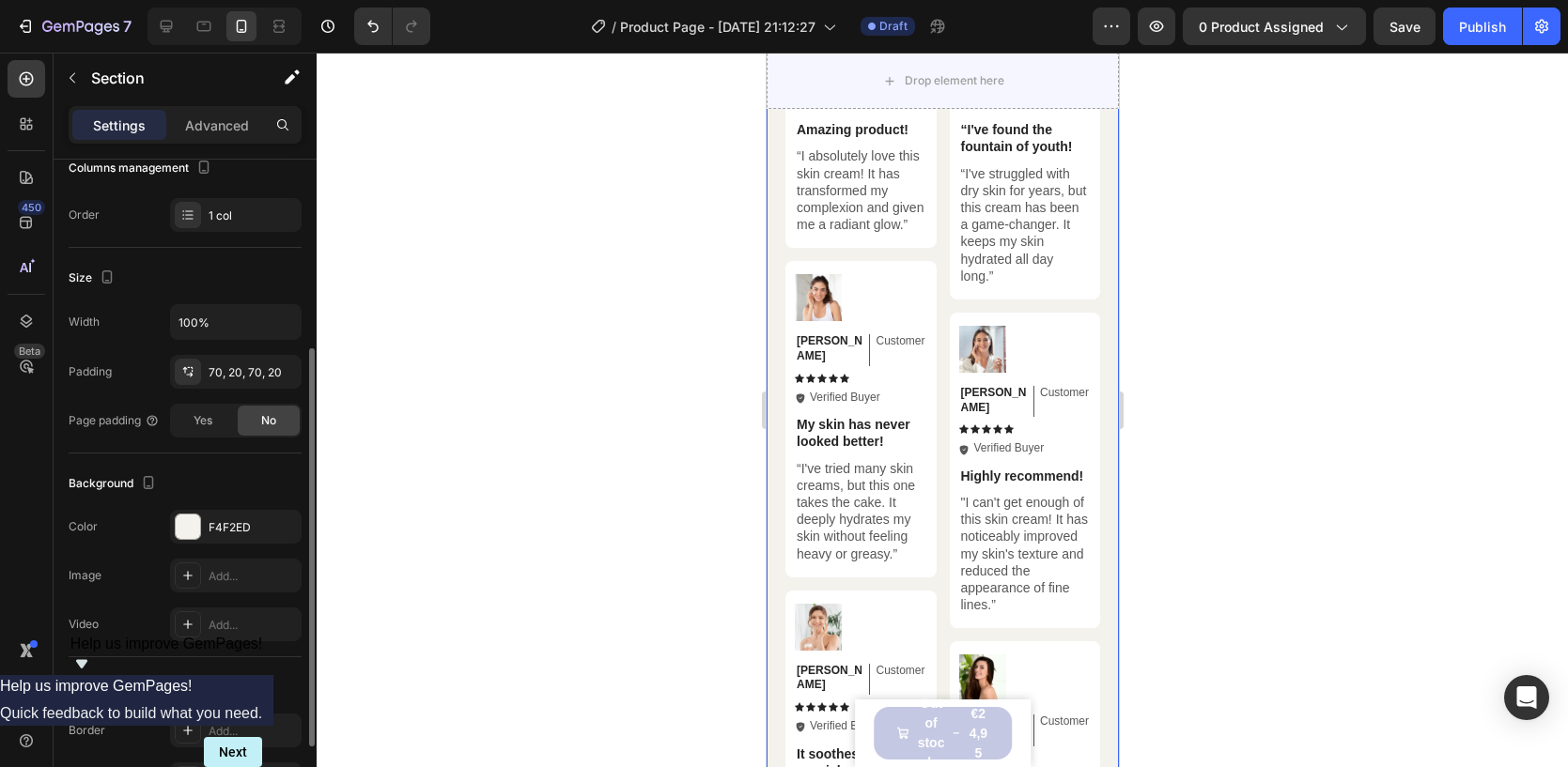
scroll to position [434, 0]
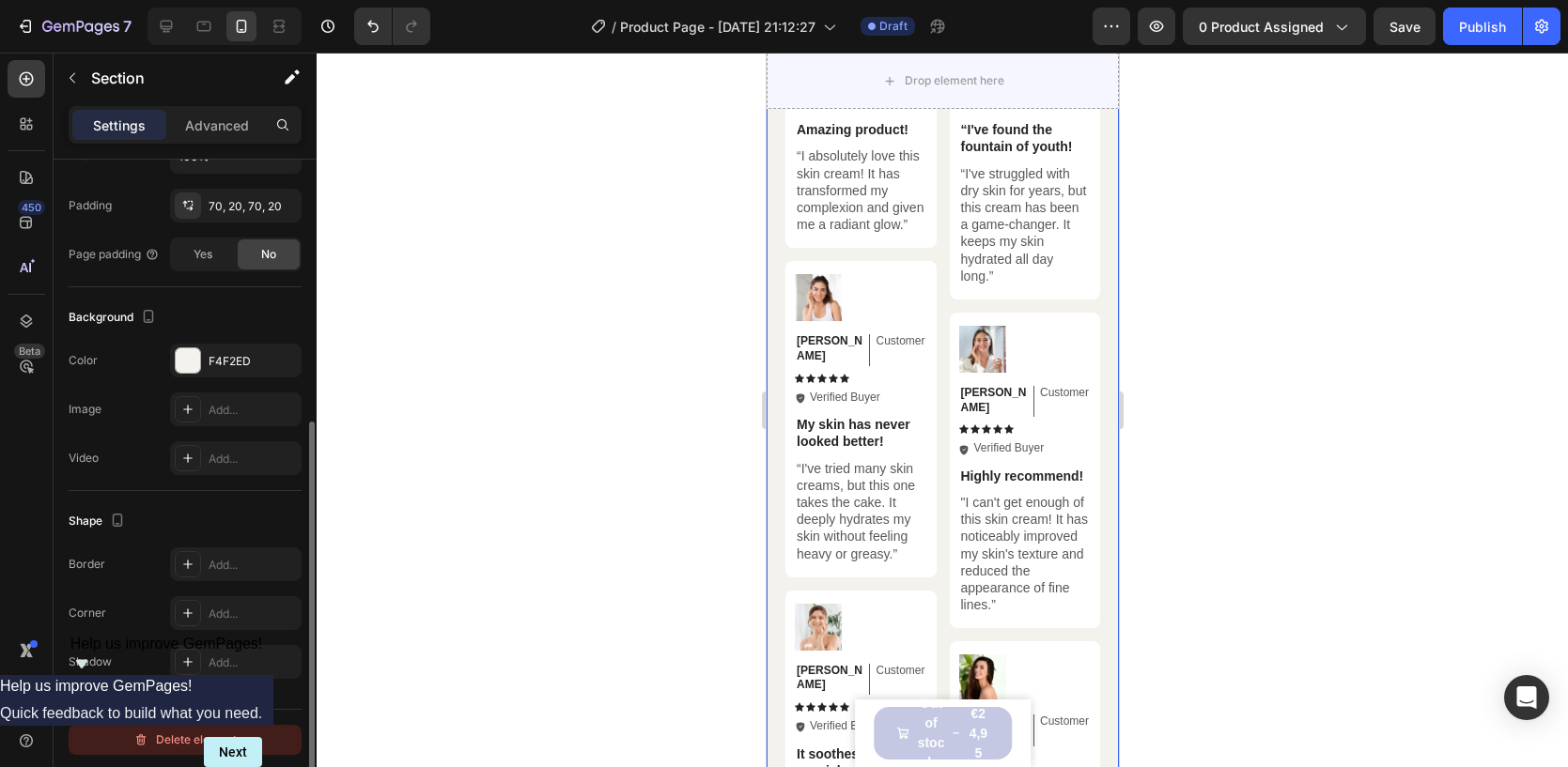
click at [177, 736] on div "Delete element" at bounding box center [185, 739] width 103 height 23
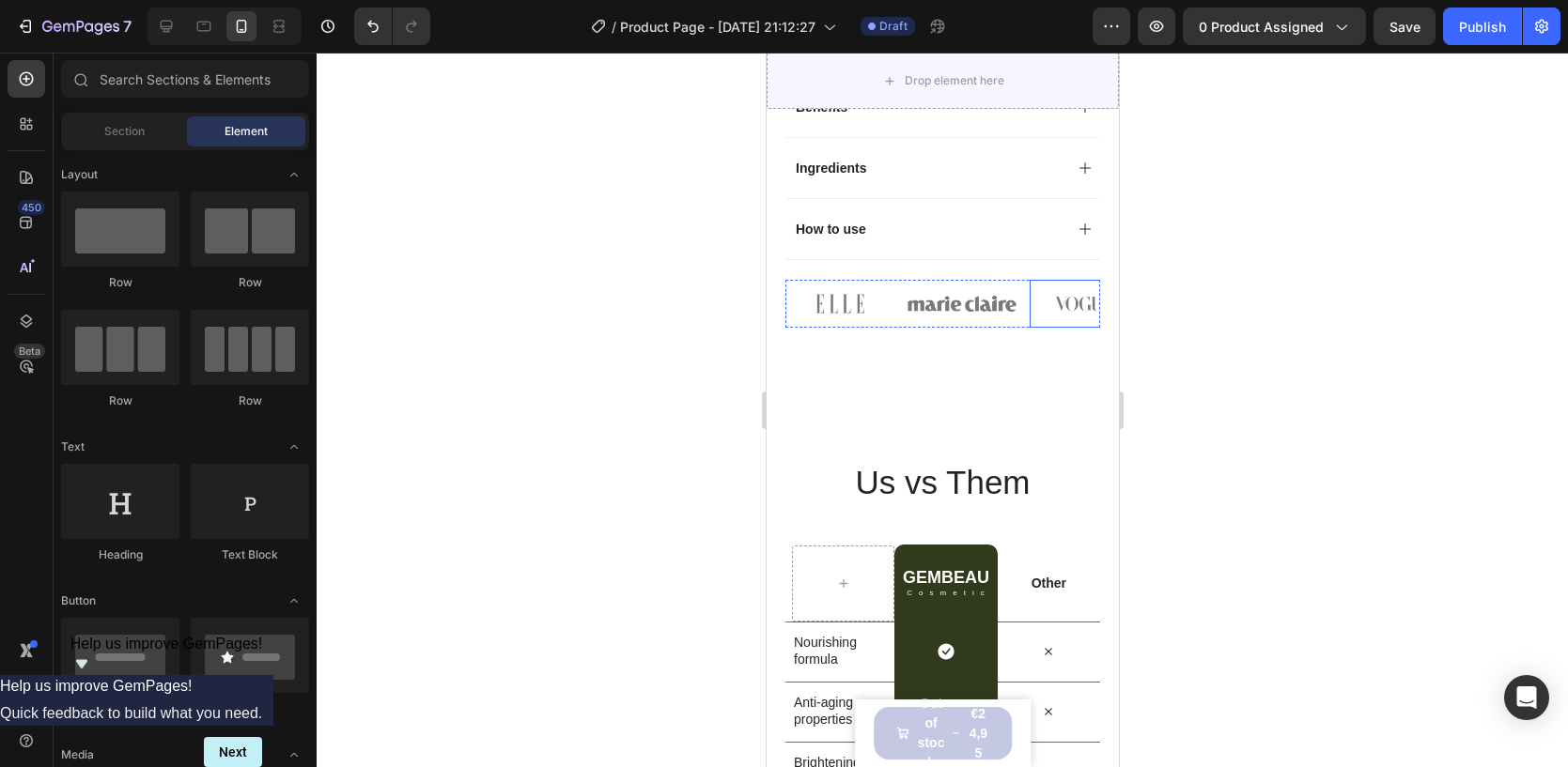
scroll to position [1074, 0]
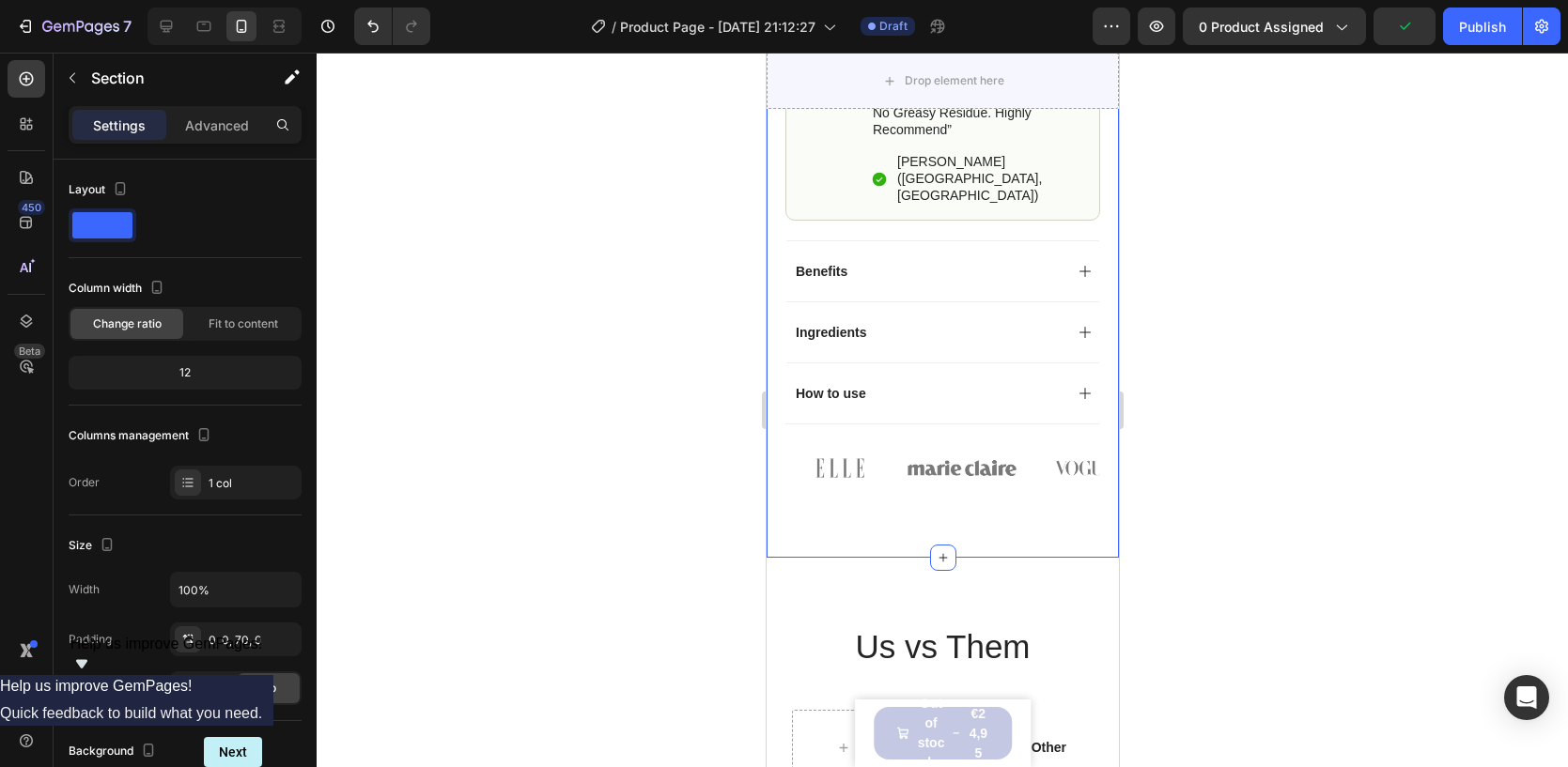
scroll to position [434, 0]
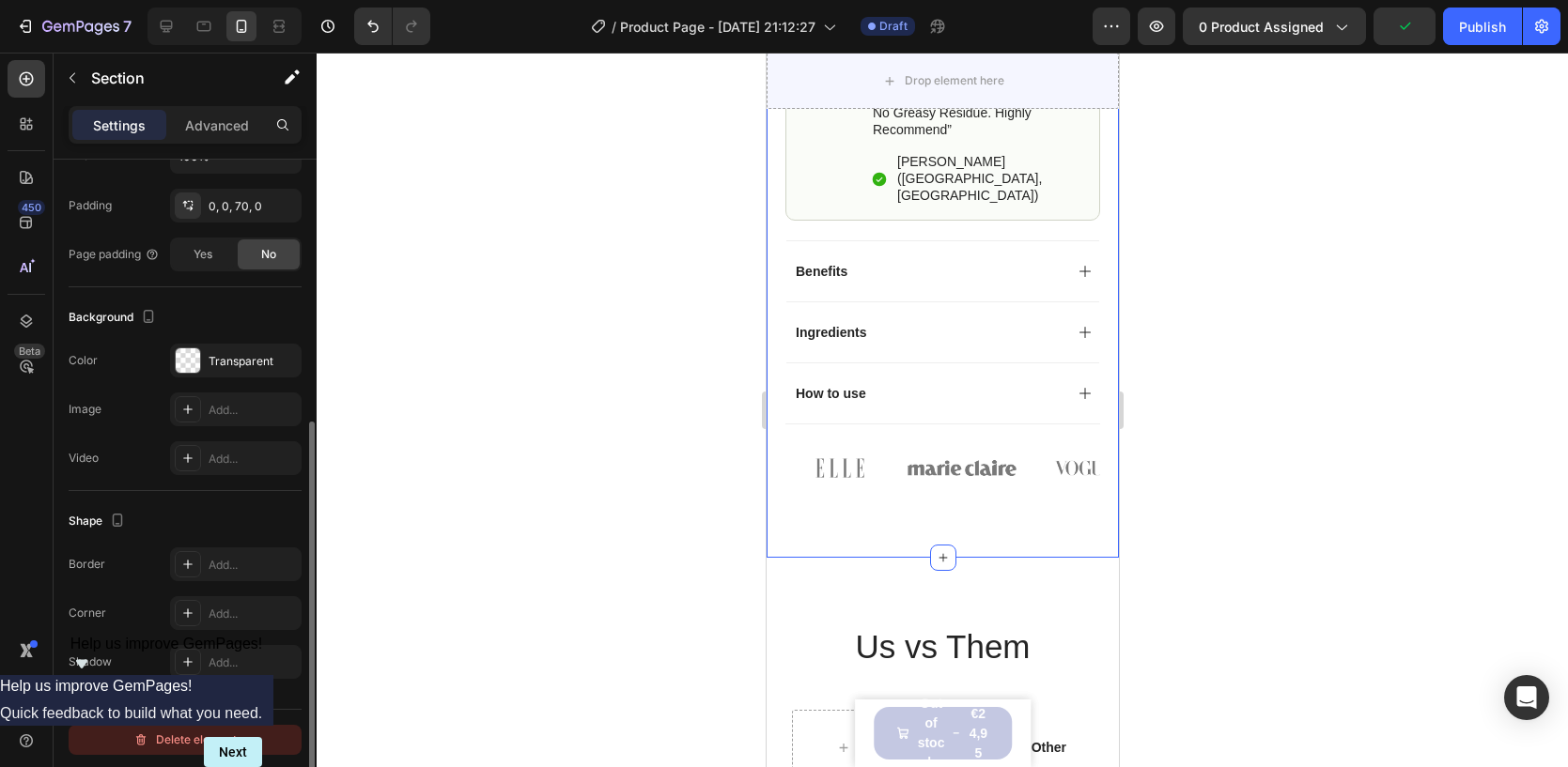
click at [161, 743] on div "Delete element" at bounding box center [185, 739] width 103 height 23
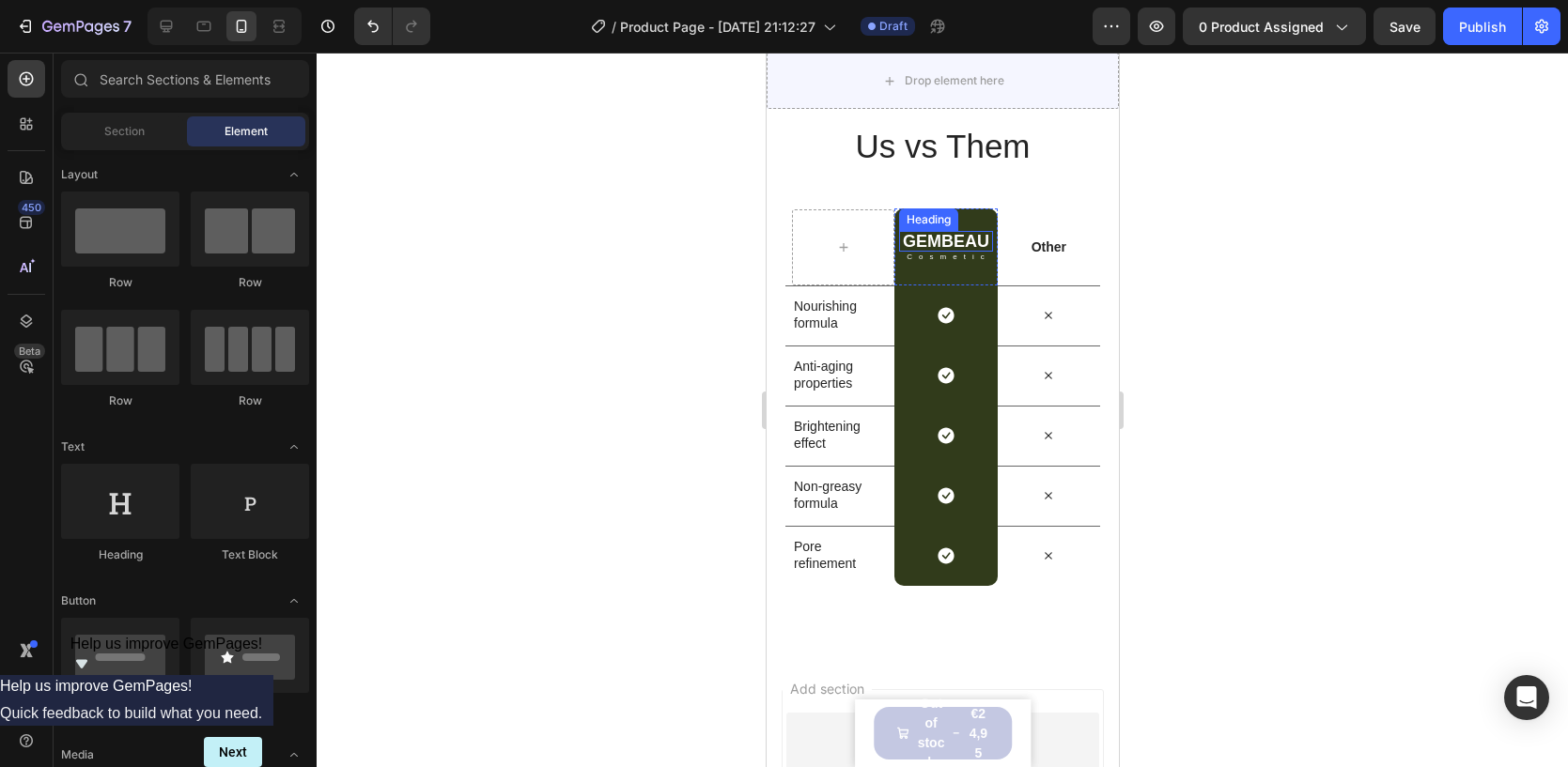
scroll to position [0, 0]
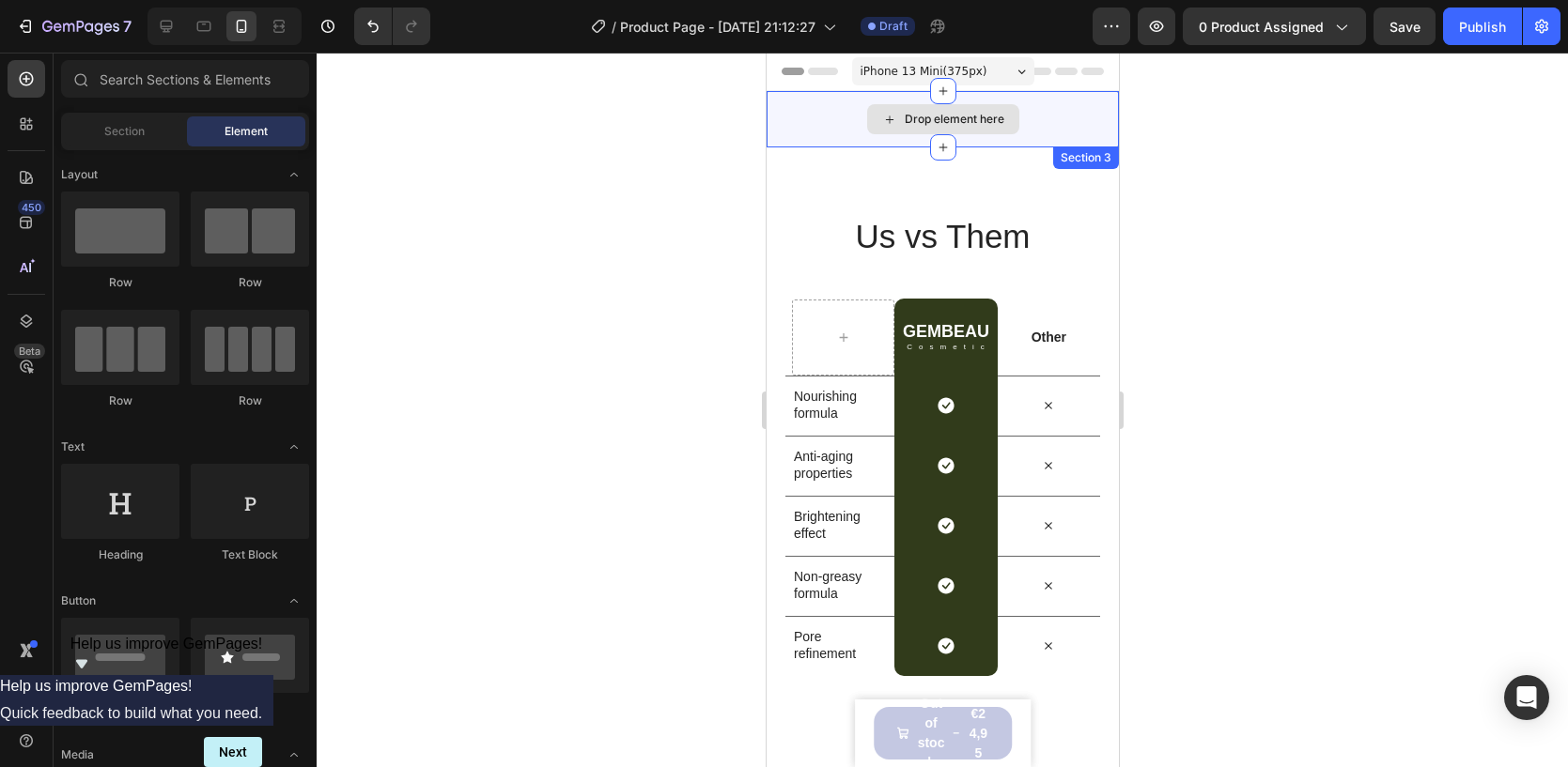
click at [954, 121] on div "Drop element here" at bounding box center [953, 119] width 99 height 15
click at [1026, 135] on div "Drop element here" at bounding box center [941, 119] width 352 height 56
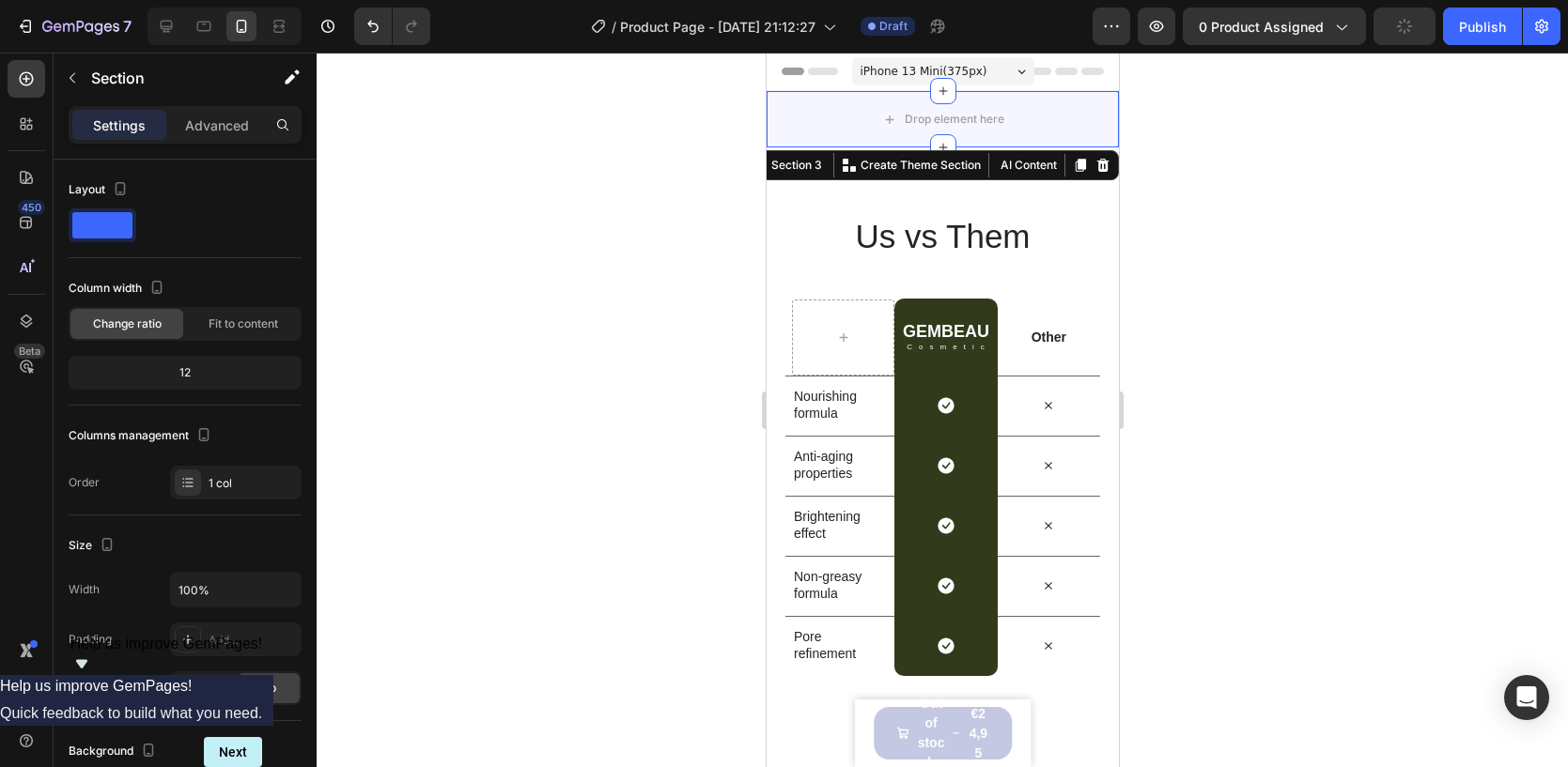
scroll to position [434, 0]
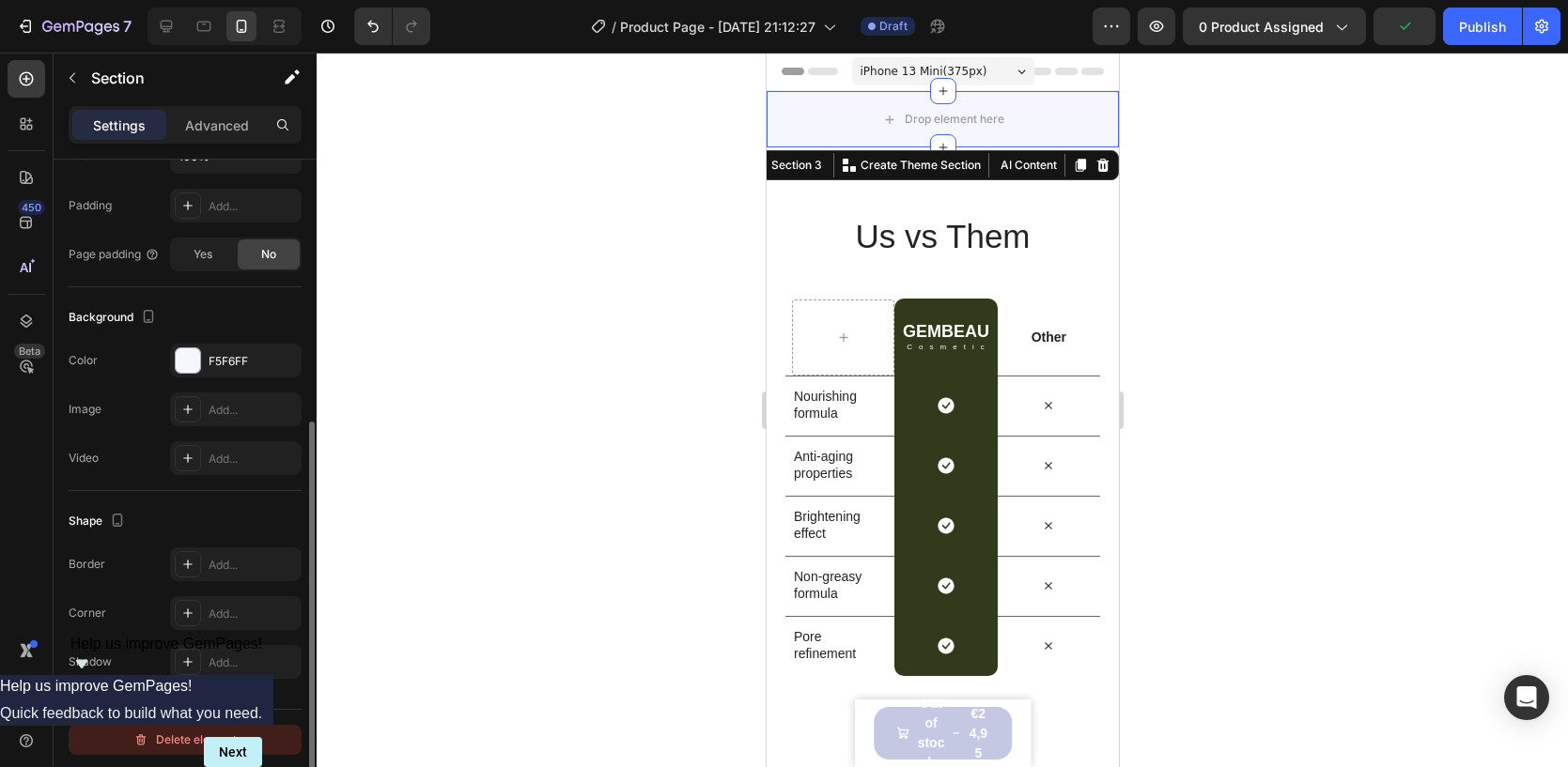
click at [151, 742] on div "Delete element" at bounding box center [185, 739] width 103 height 23
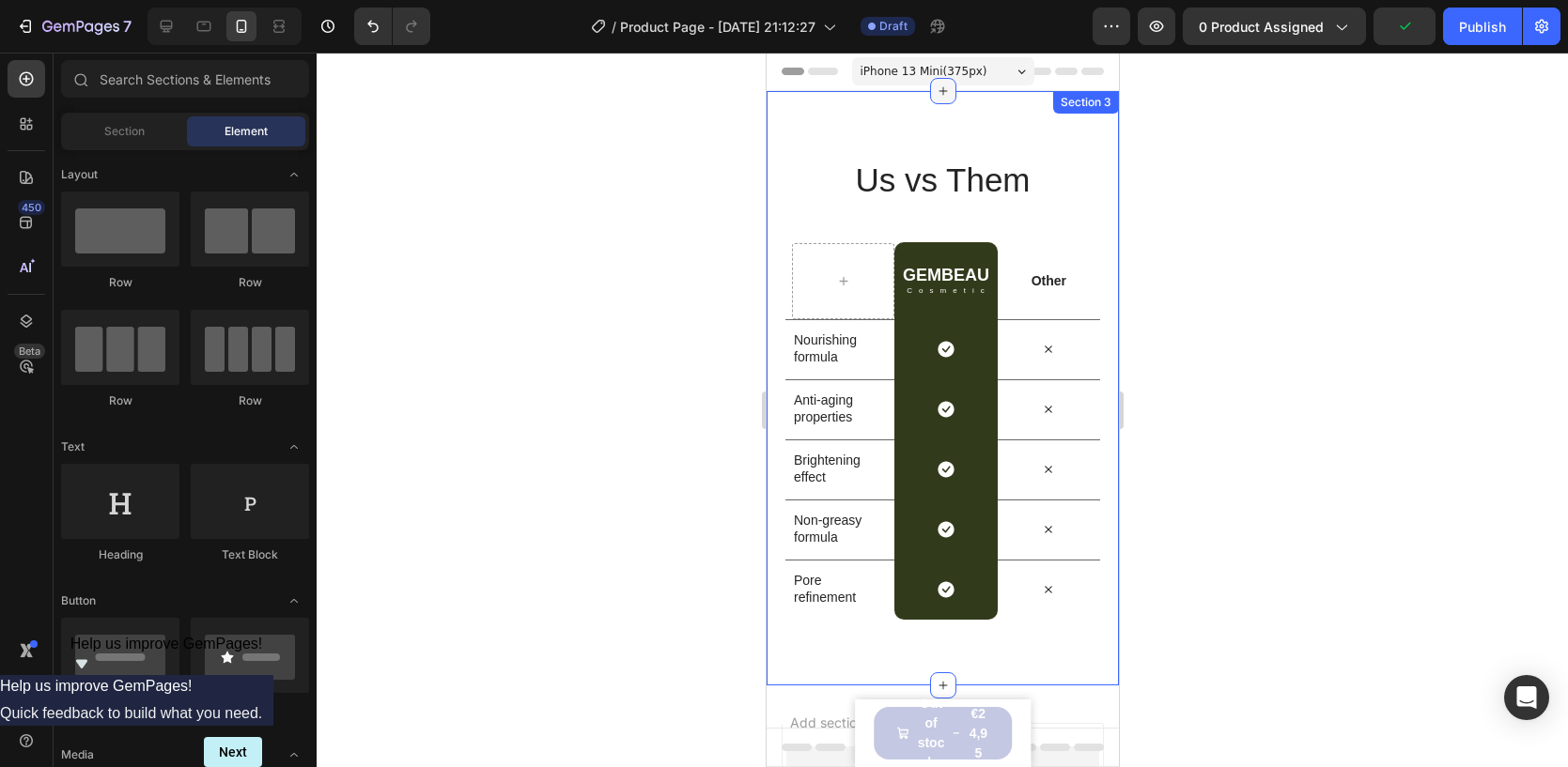
click at [938, 89] on icon at bounding box center [942, 90] width 15 height 15
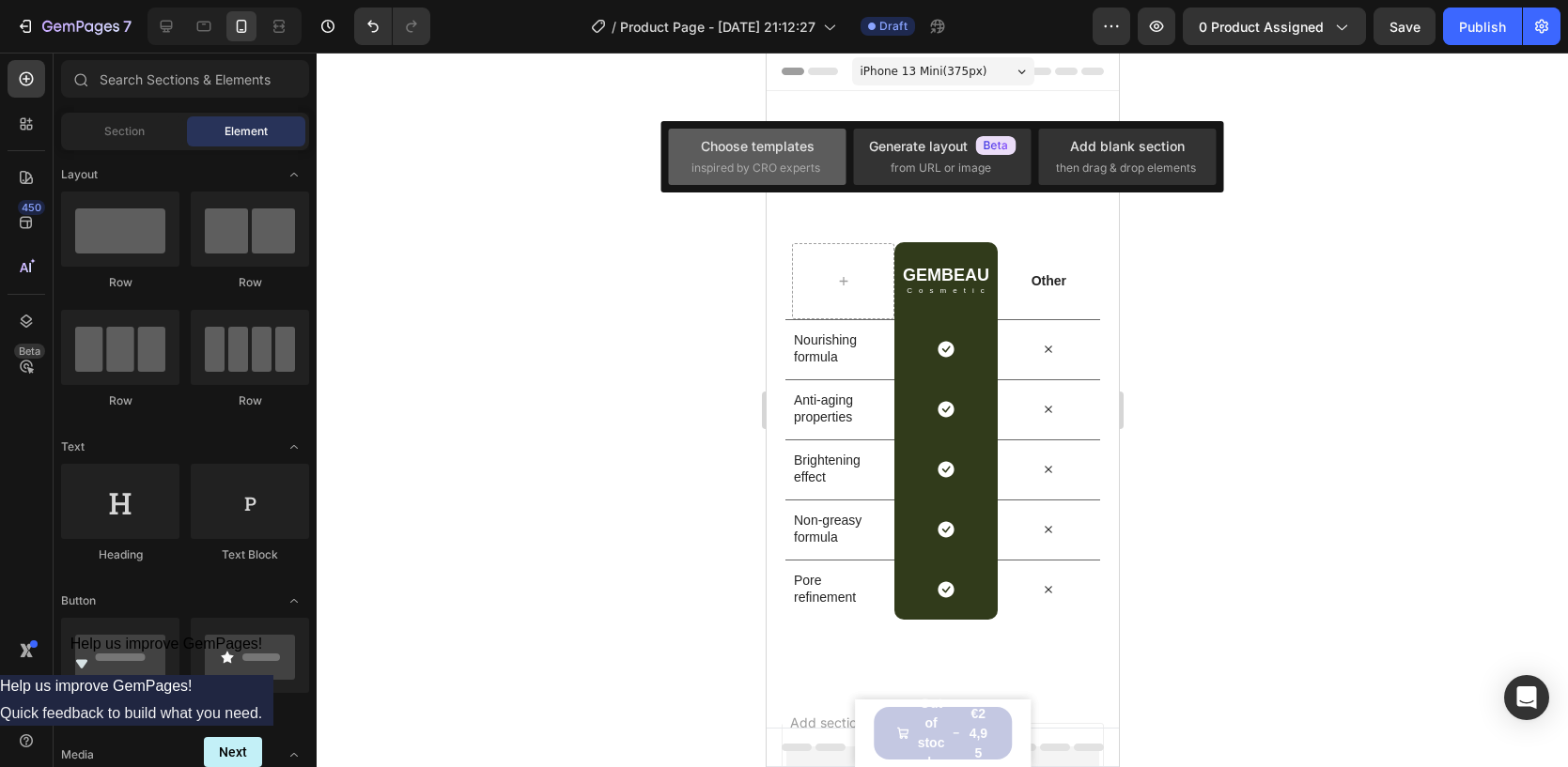
click at [802, 158] on div "Choose templates inspired by CRO experts" at bounding box center [757, 156] width 132 height 41
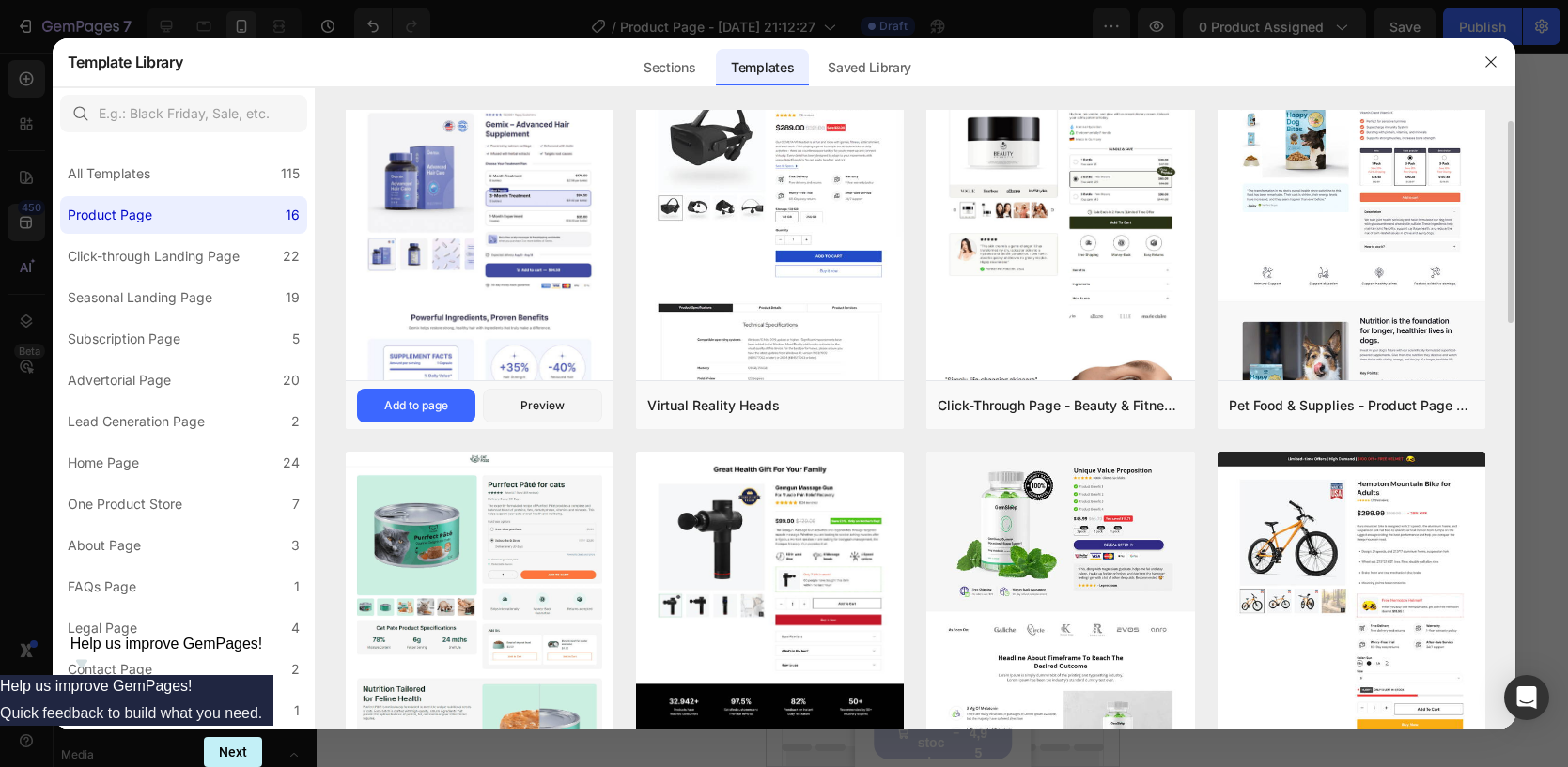
scroll to position [0, 0]
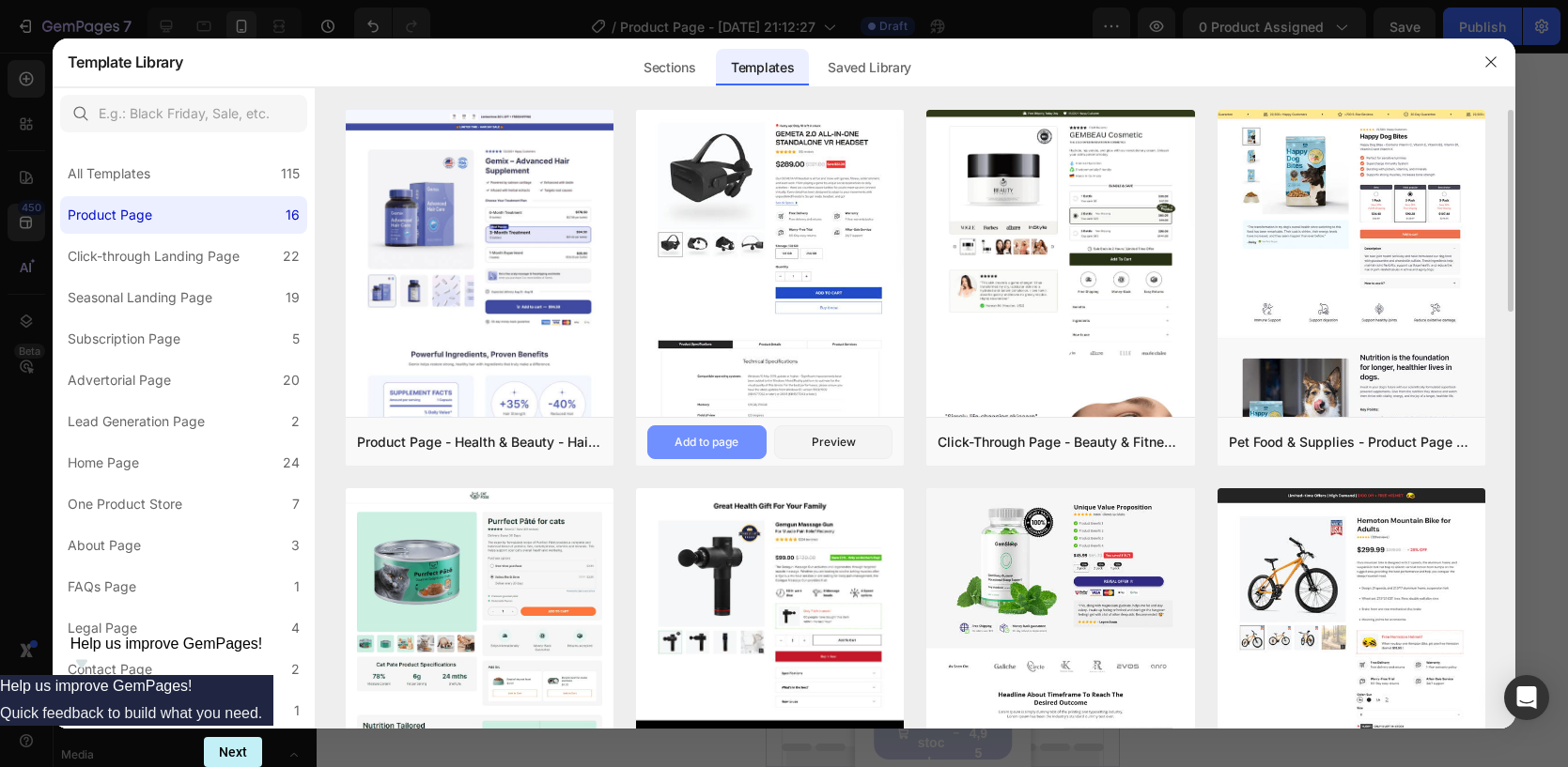
click at [716, 449] on div "Add to page" at bounding box center [707, 442] width 63 height 17
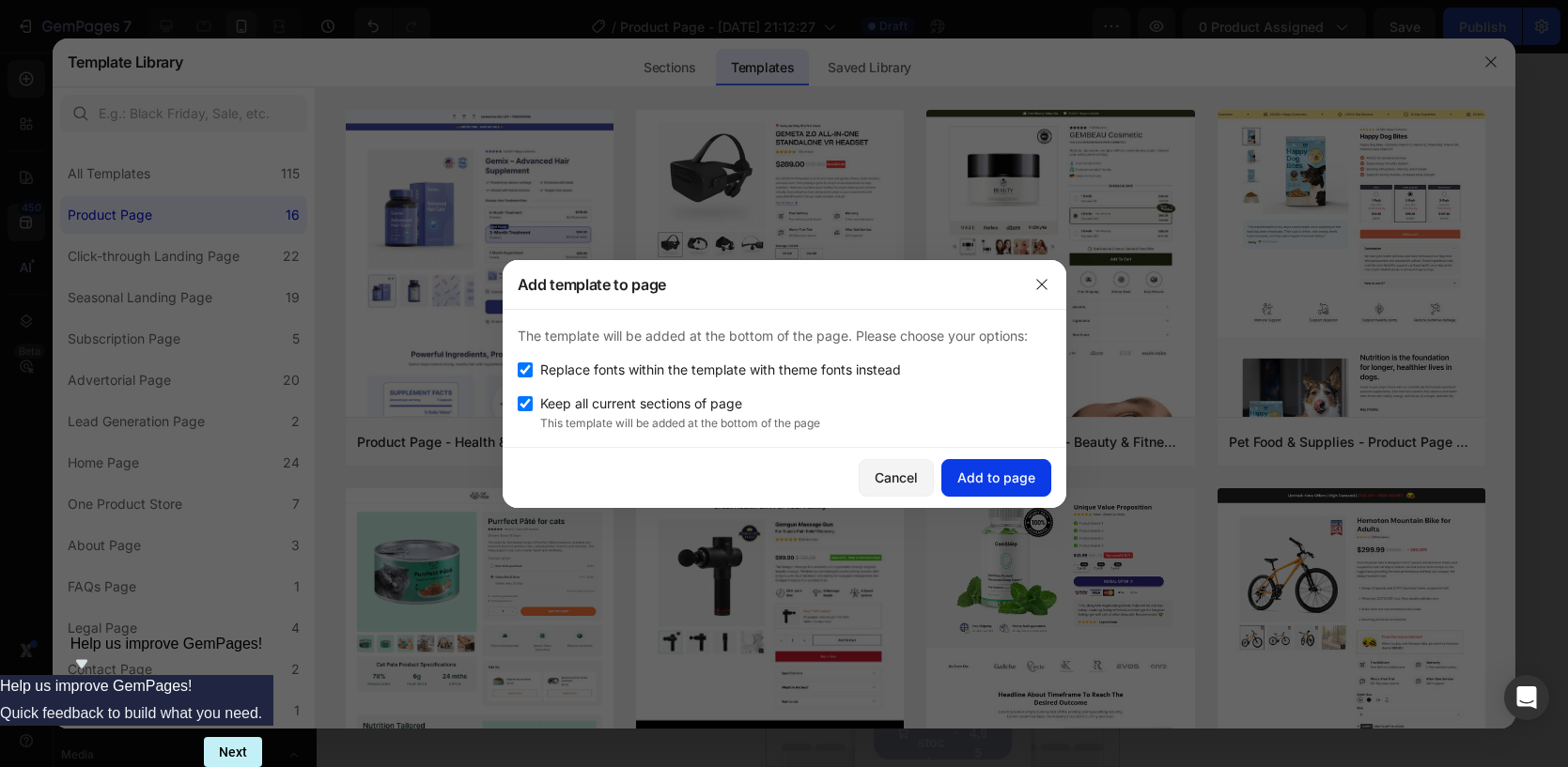
click at [1000, 480] on div "Add to page" at bounding box center [996, 478] width 78 height 20
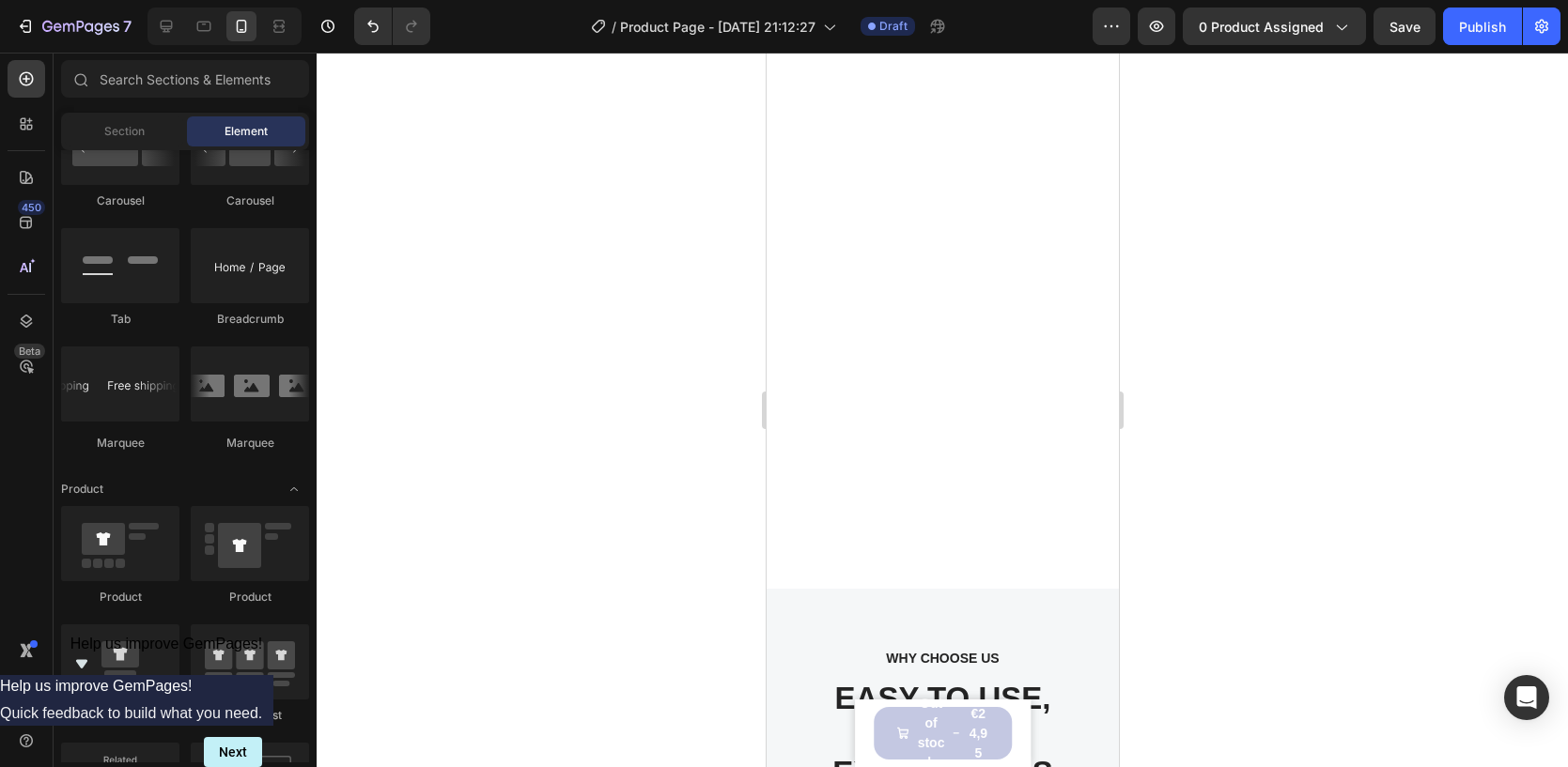
scroll to position [5723, 0]
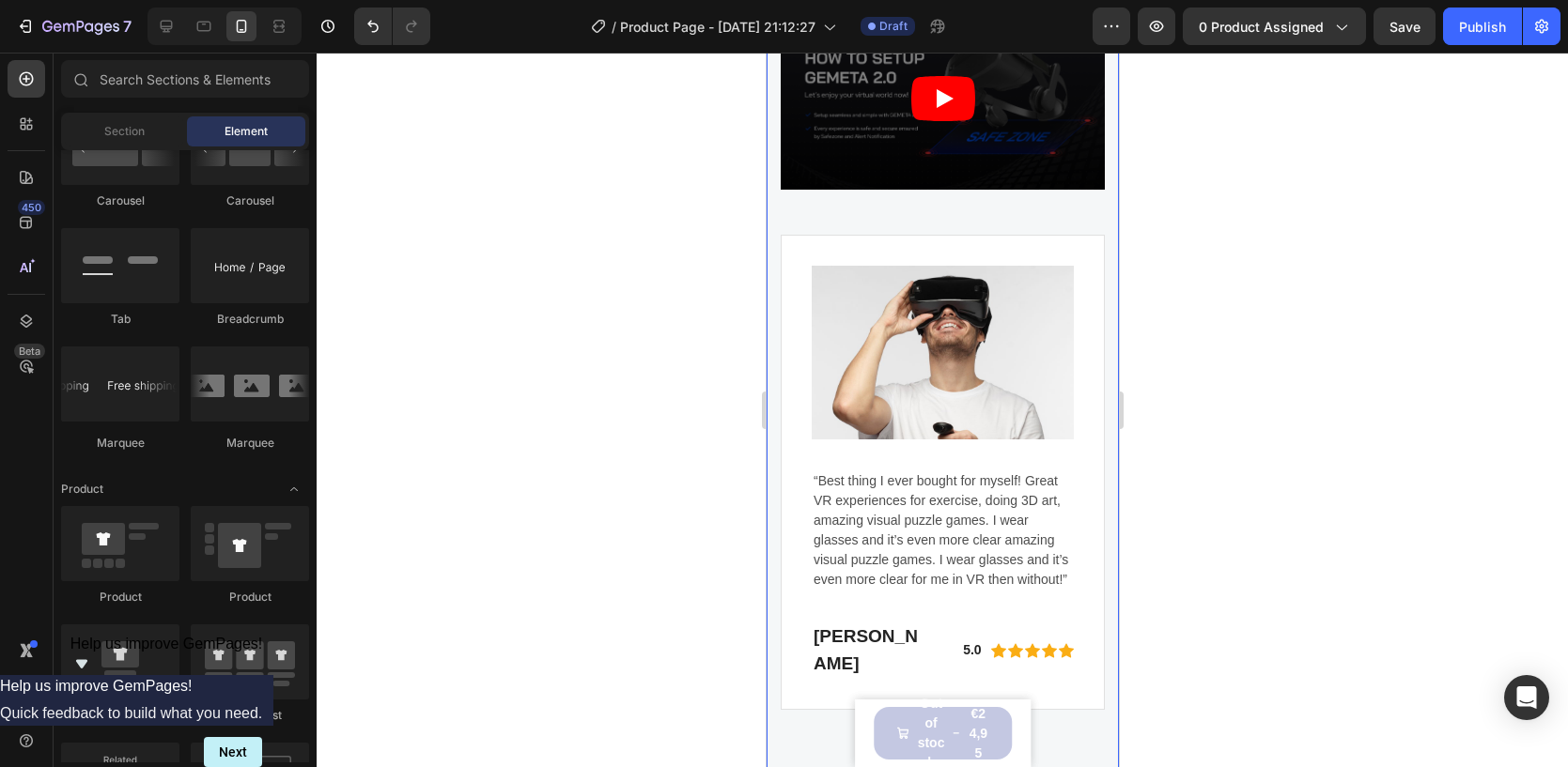
click at [768, 348] on div "WHY CHOOSE US Text block EASY TO USE, IMMERSIVE EXPERIENCES Heading Video Image…" at bounding box center [941, 273] width 352 height 1044
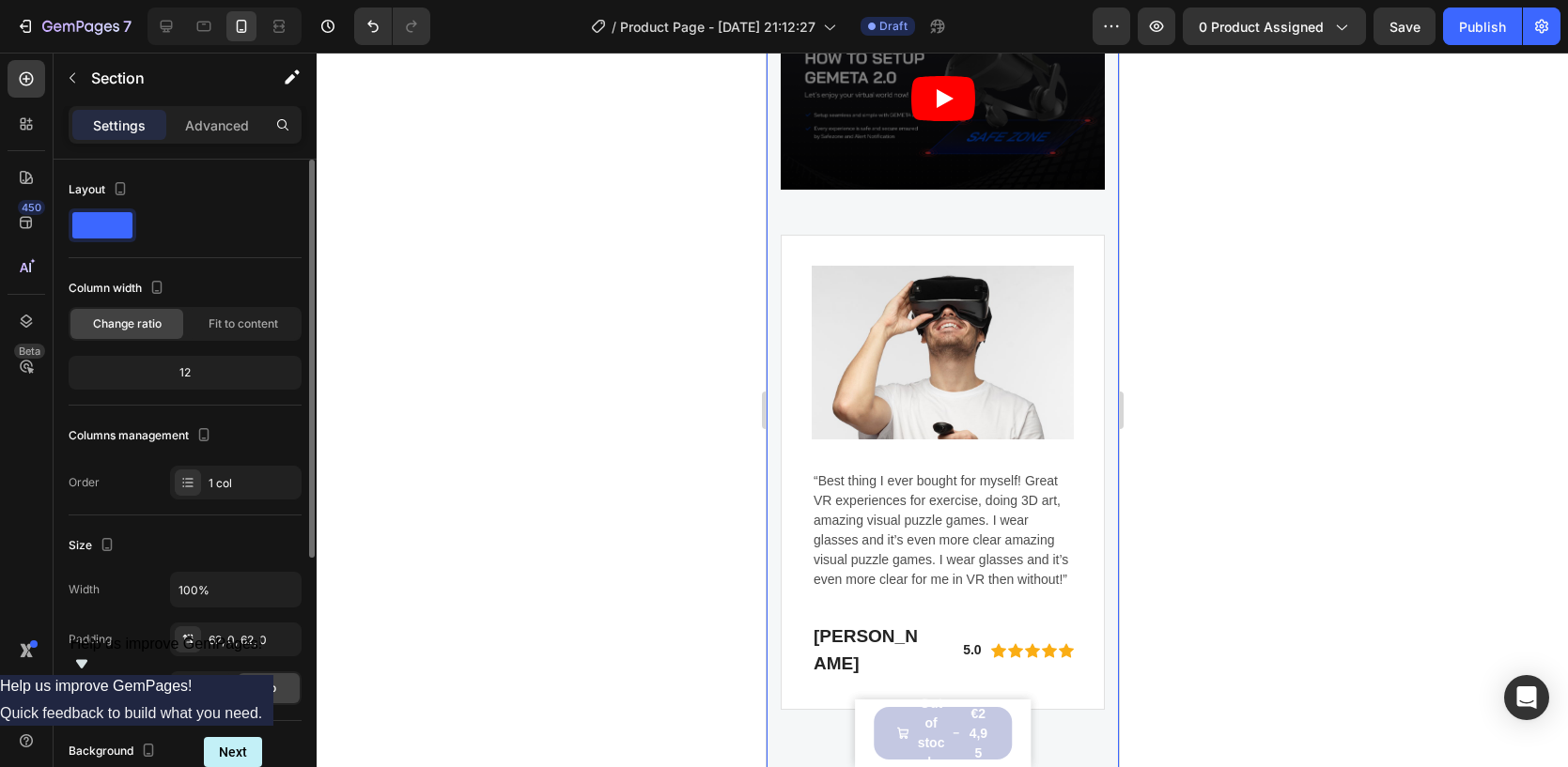
scroll to position [434, 0]
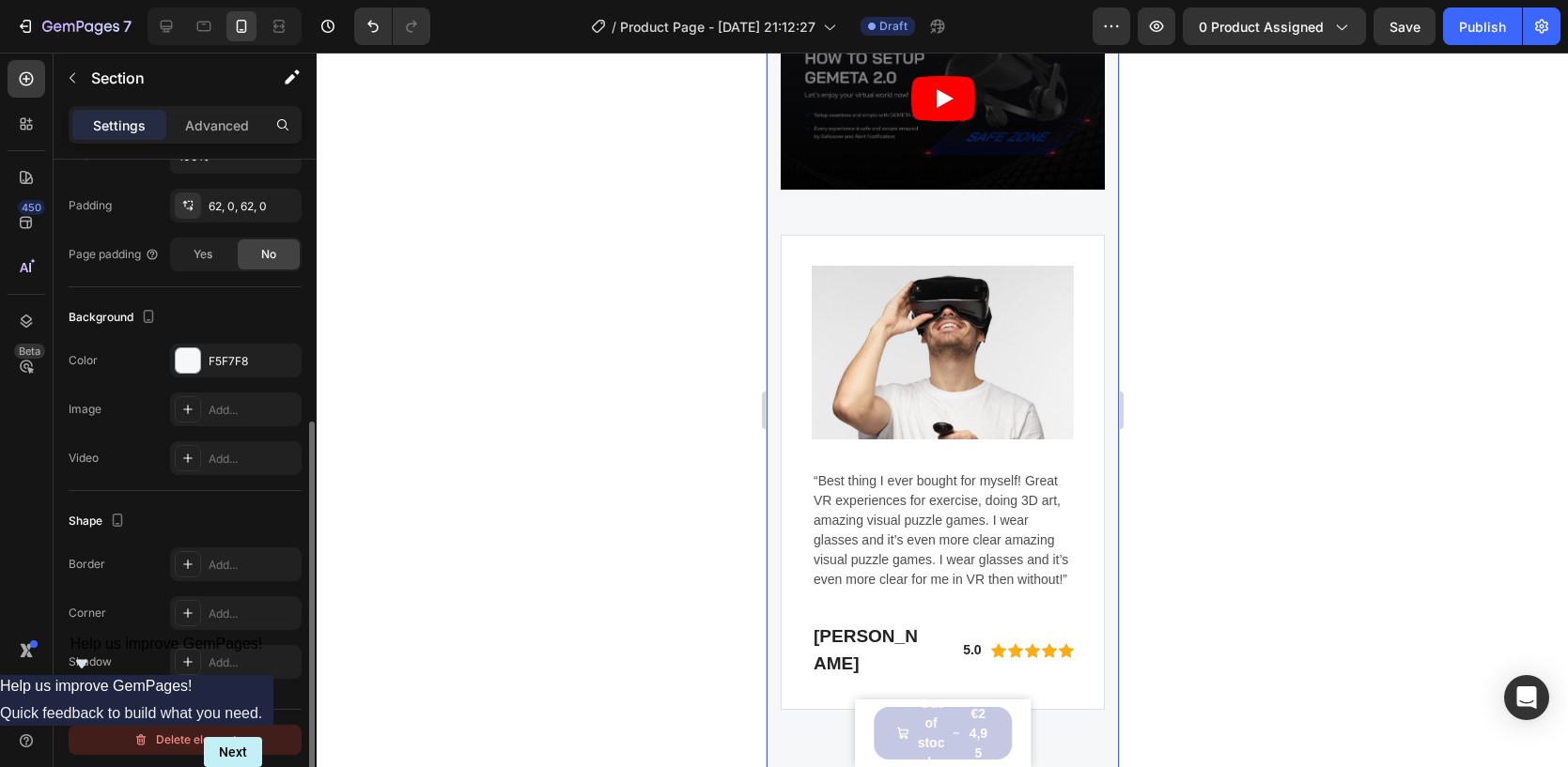
click at [160, 731] on div "Delete element" at bounding box center [185, 739] width 103 height 23
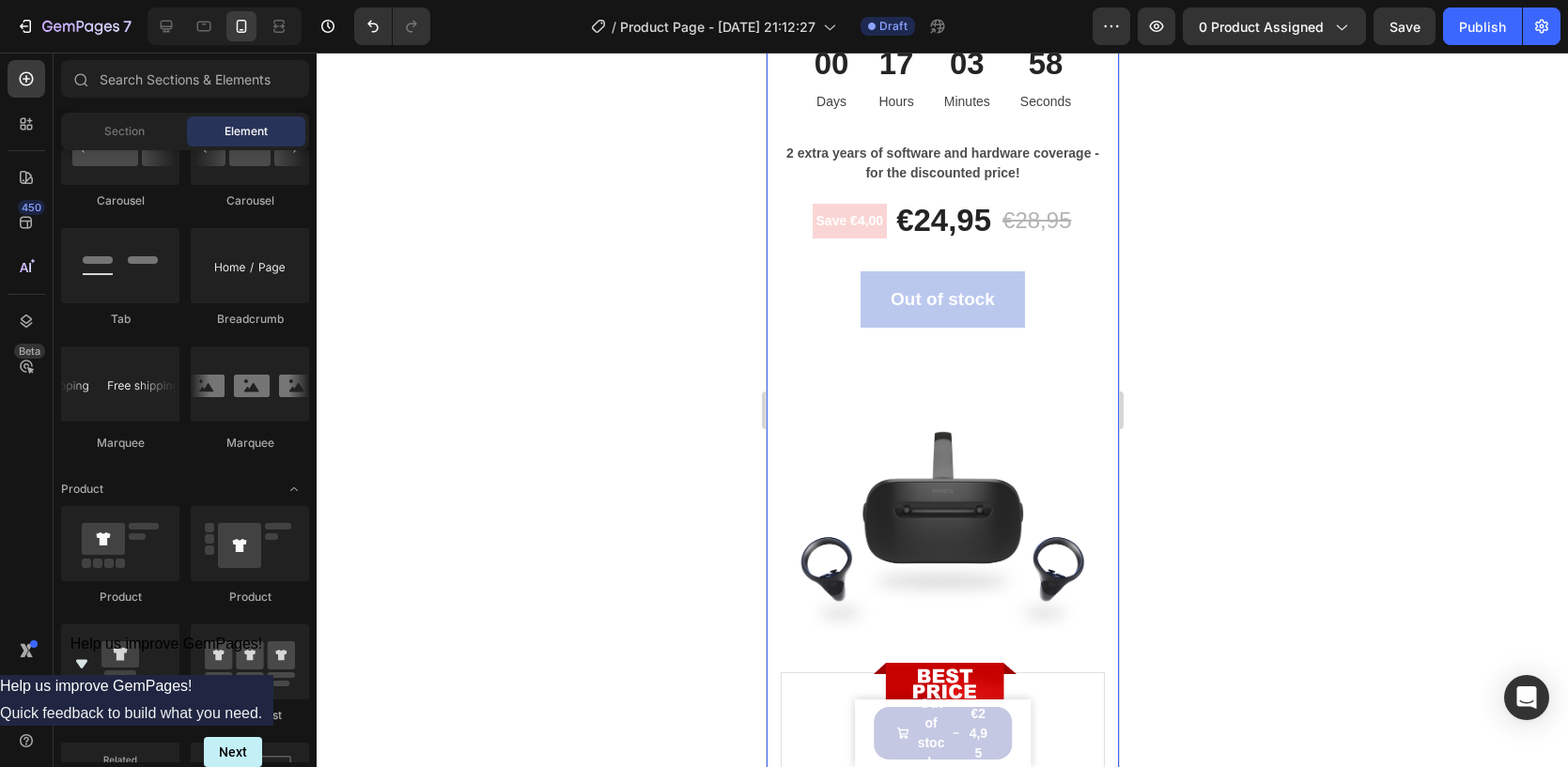
click at [774, 267] on div "LIMITED TIME DEAL Text block PLAY WORRY-FREE WITH OUR EXTENDED WARRANTY Heading…" at bounding box center [941, 427] width 352 height 1355
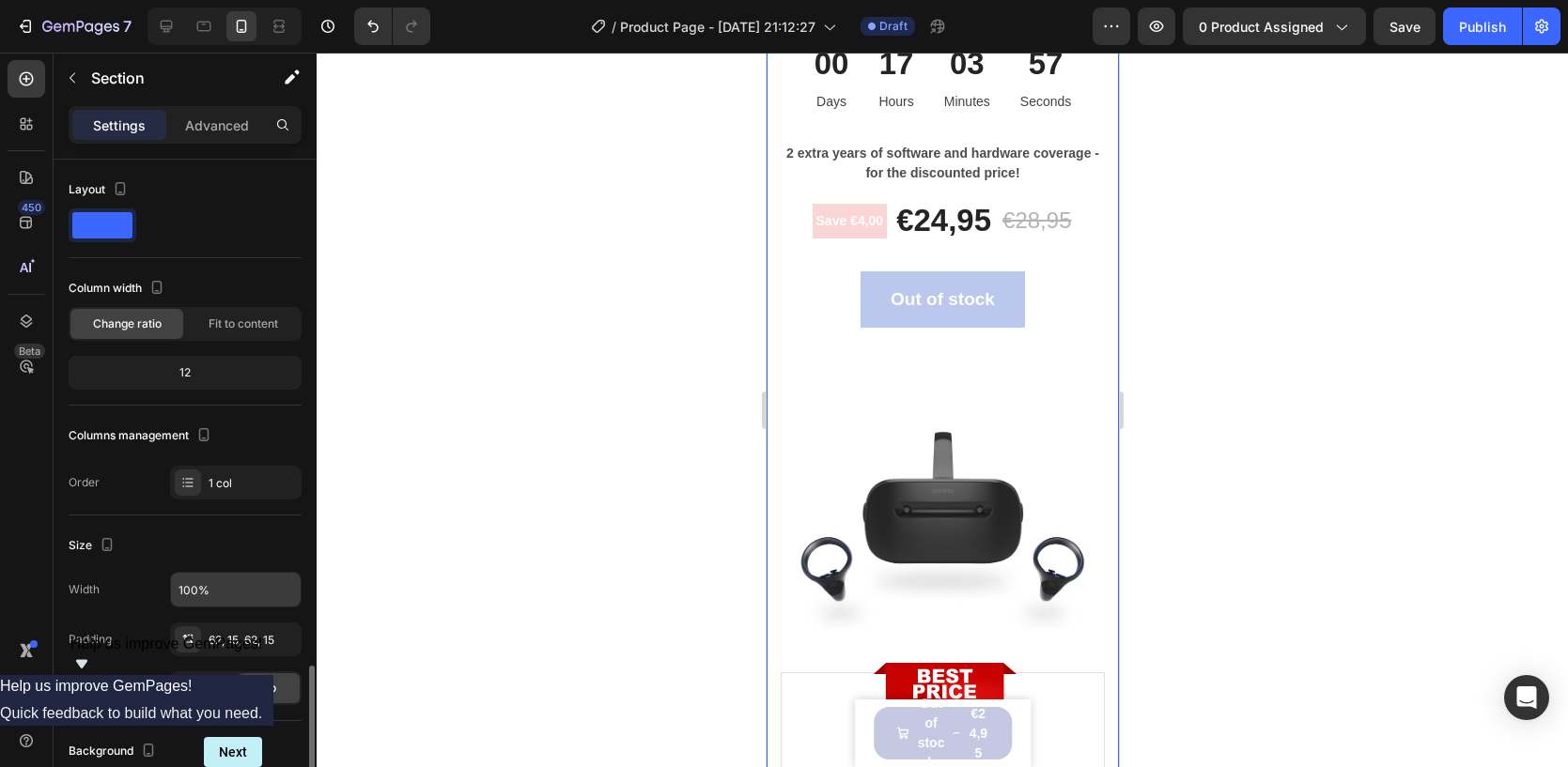
scroll to position [420, 0]
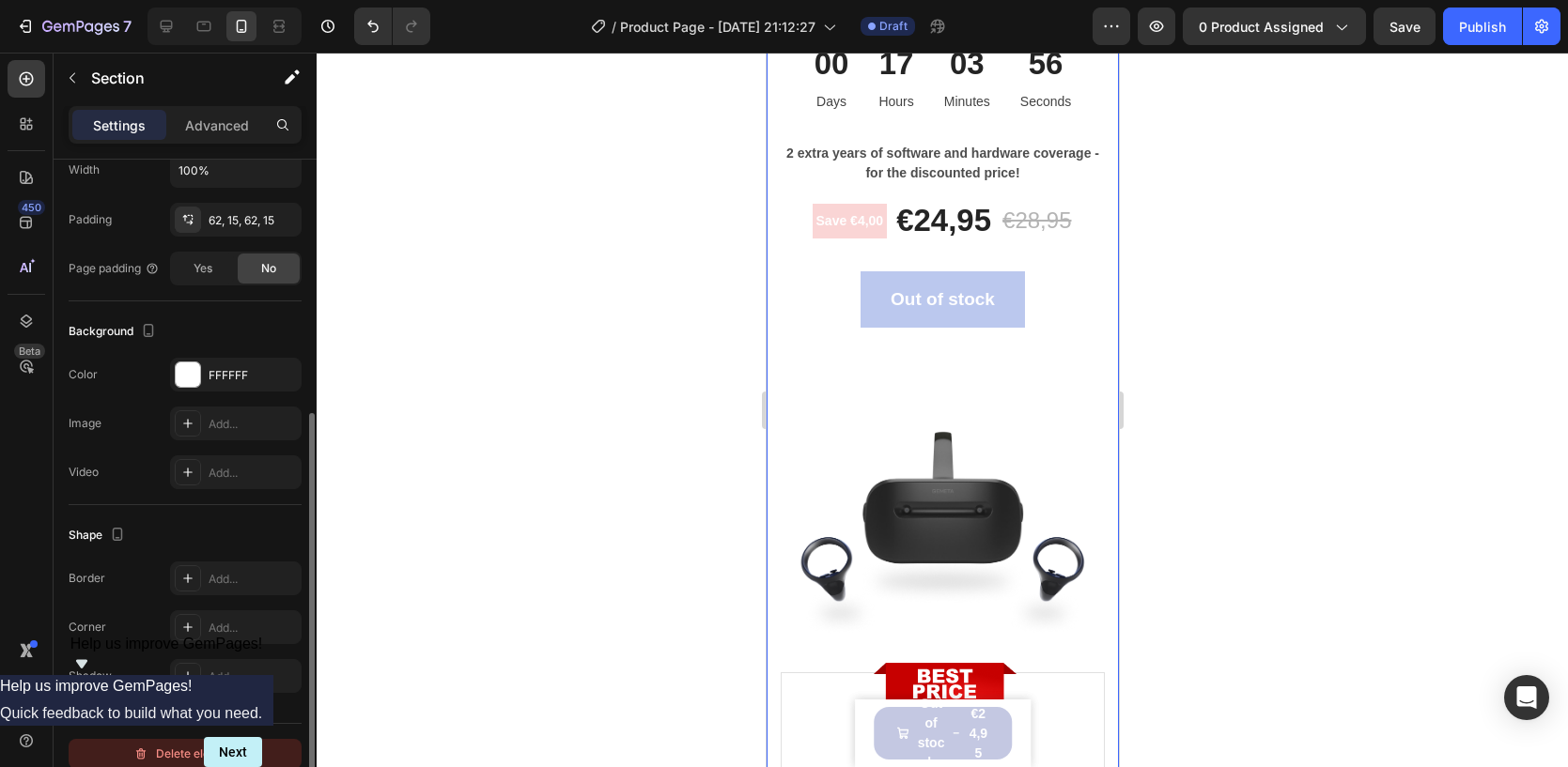
click at [175, 747] on div "Delete element" at bounding box center [185, 754] width 103 height 23
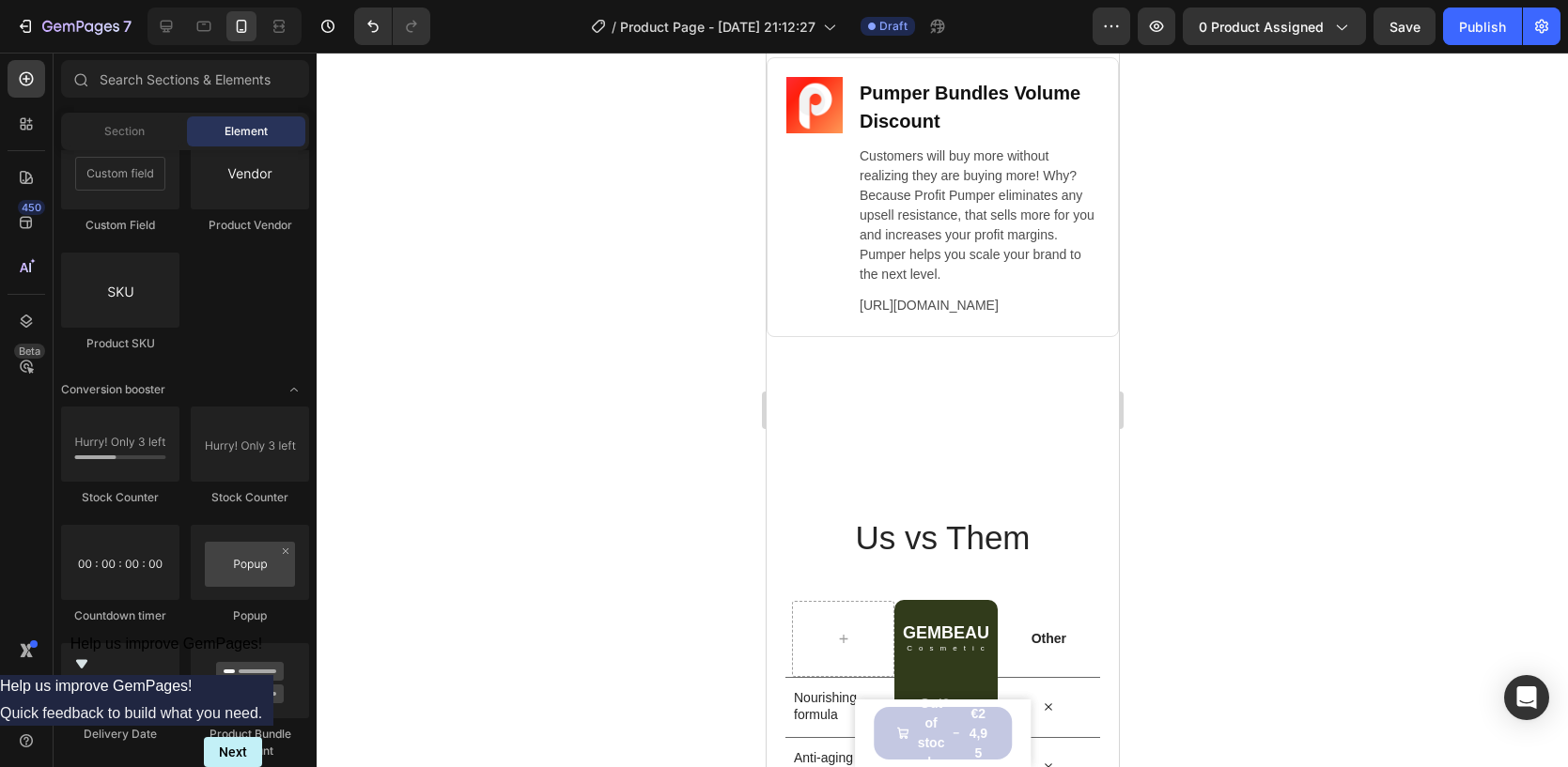
scroll to position [8593, 0]
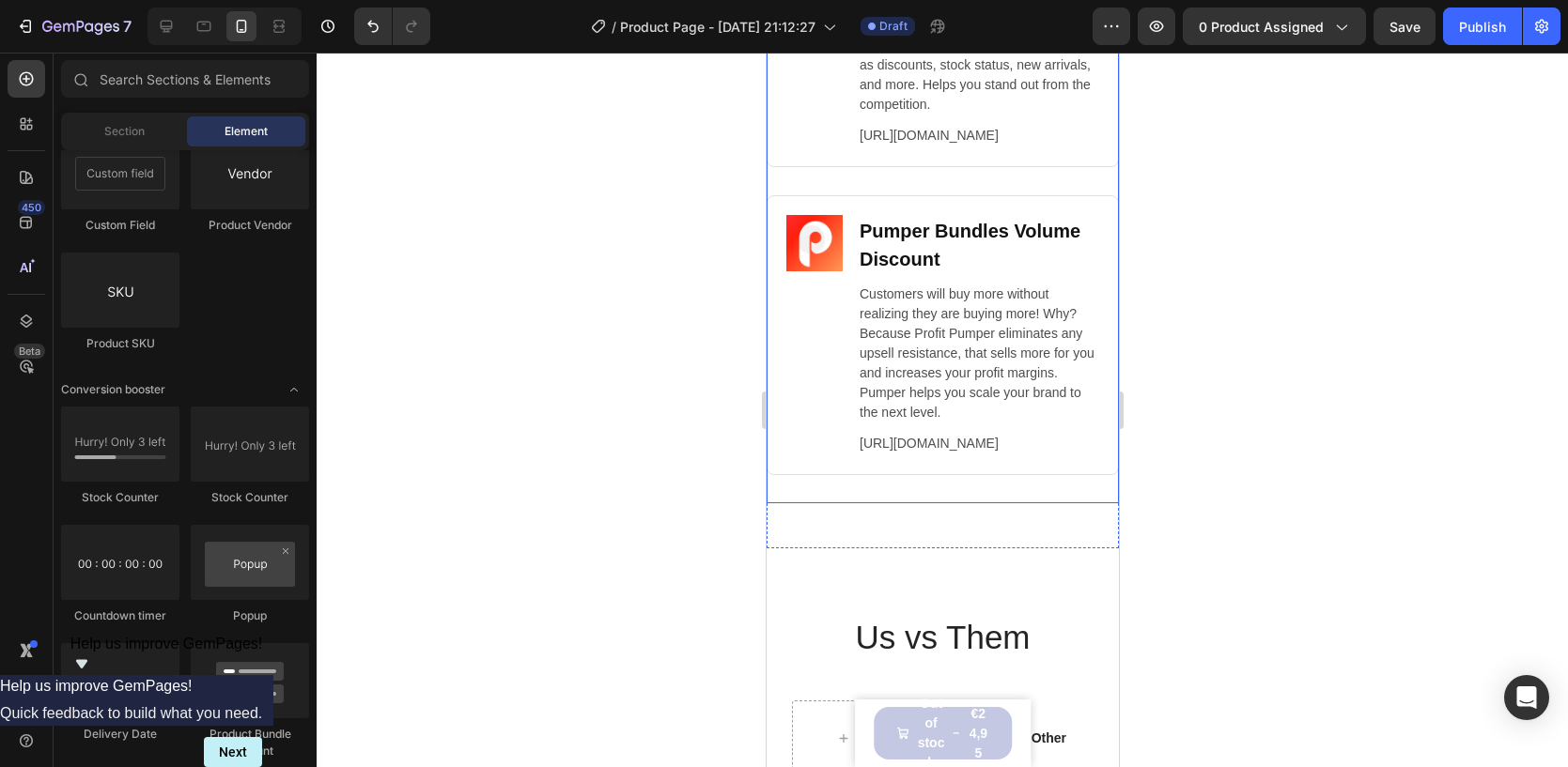
click at [793, 503] on div "Image Pumper Bundles Volume Discount Heading Customers will buy more without re…" at bounding box center [941, 349] width 352 height 308
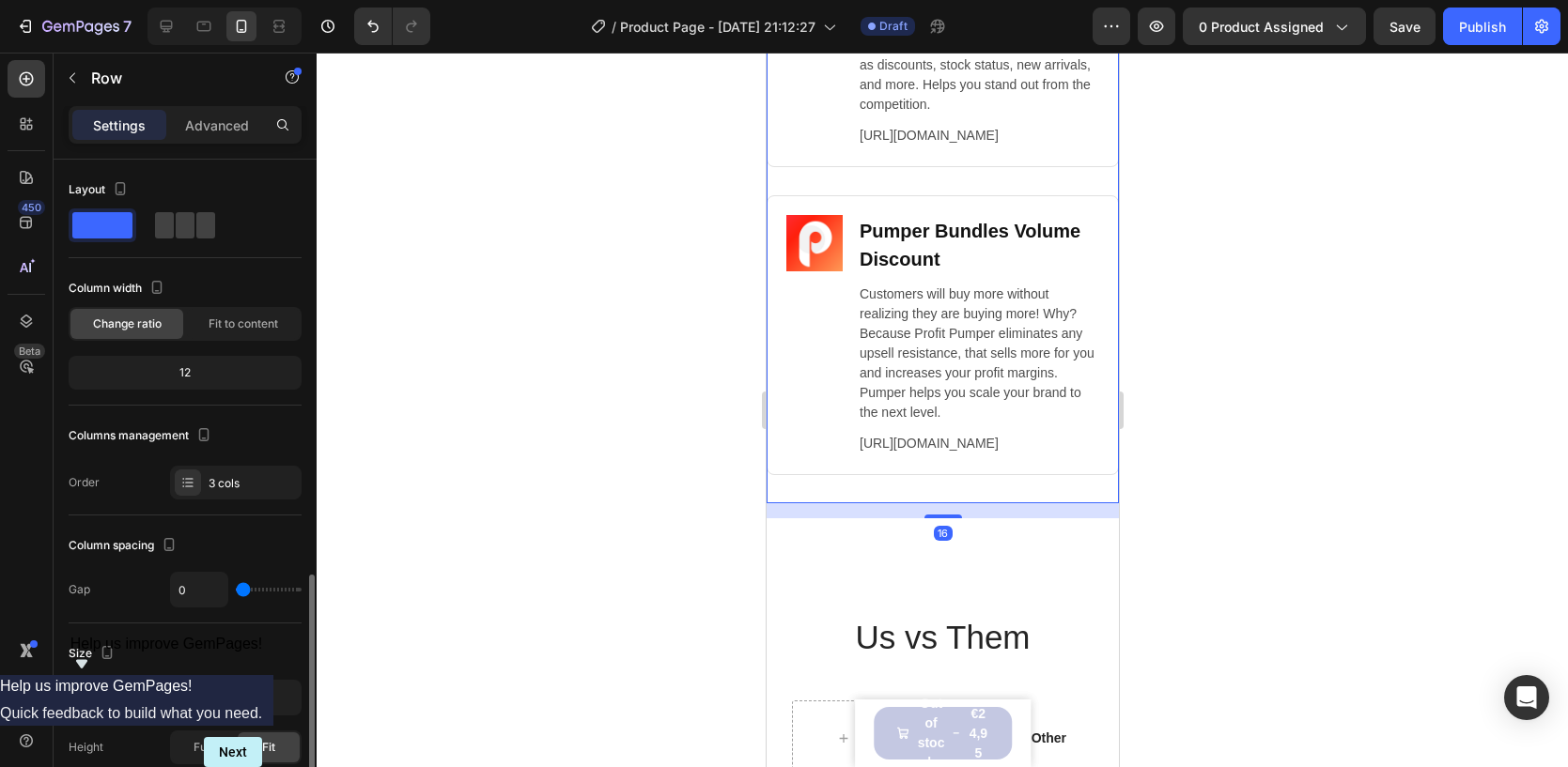
scroll to position [542, 0]
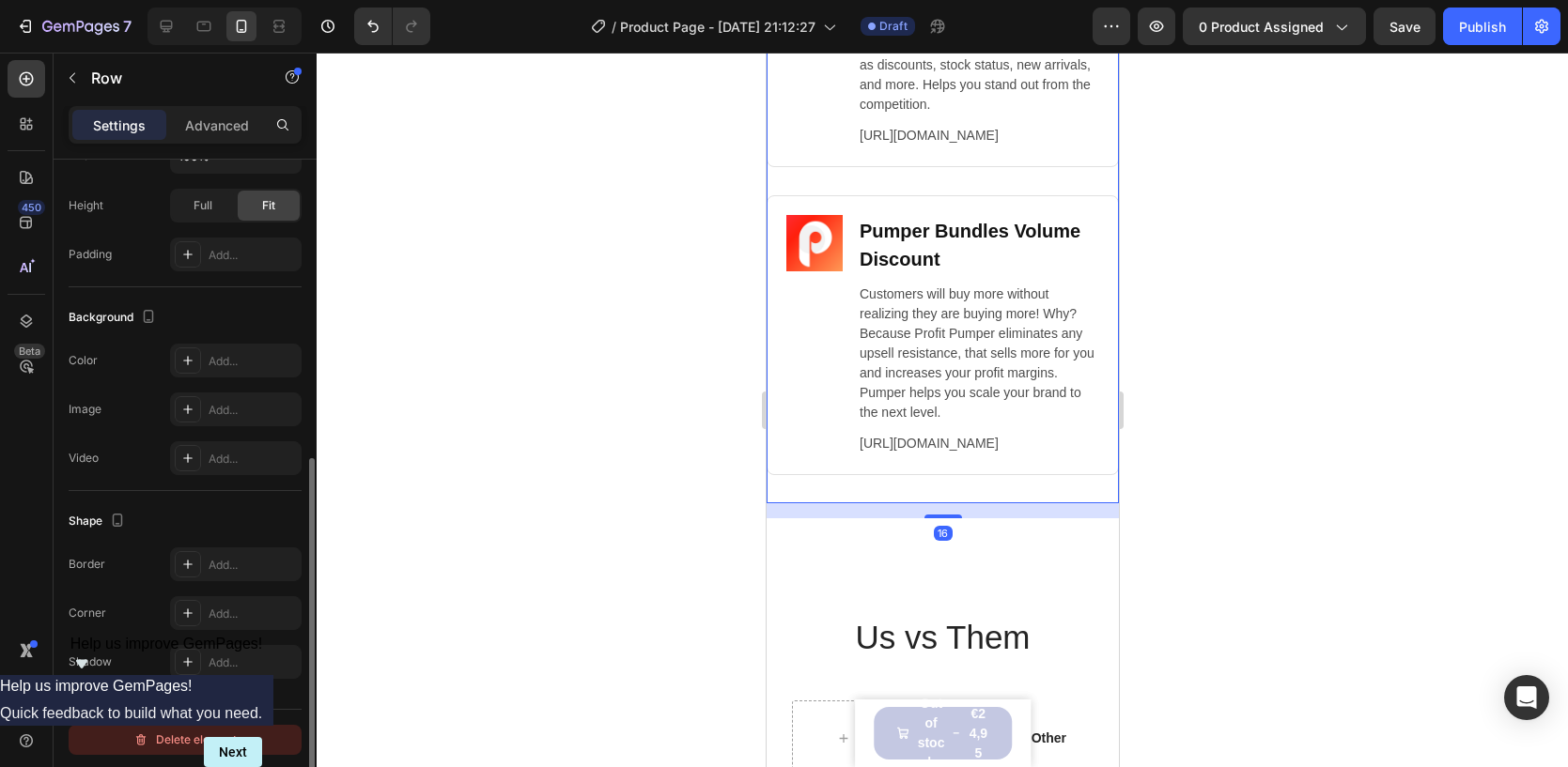
click at [189, 732] on div "Delete element" at bounding box center [185, 739] width 103 height 23
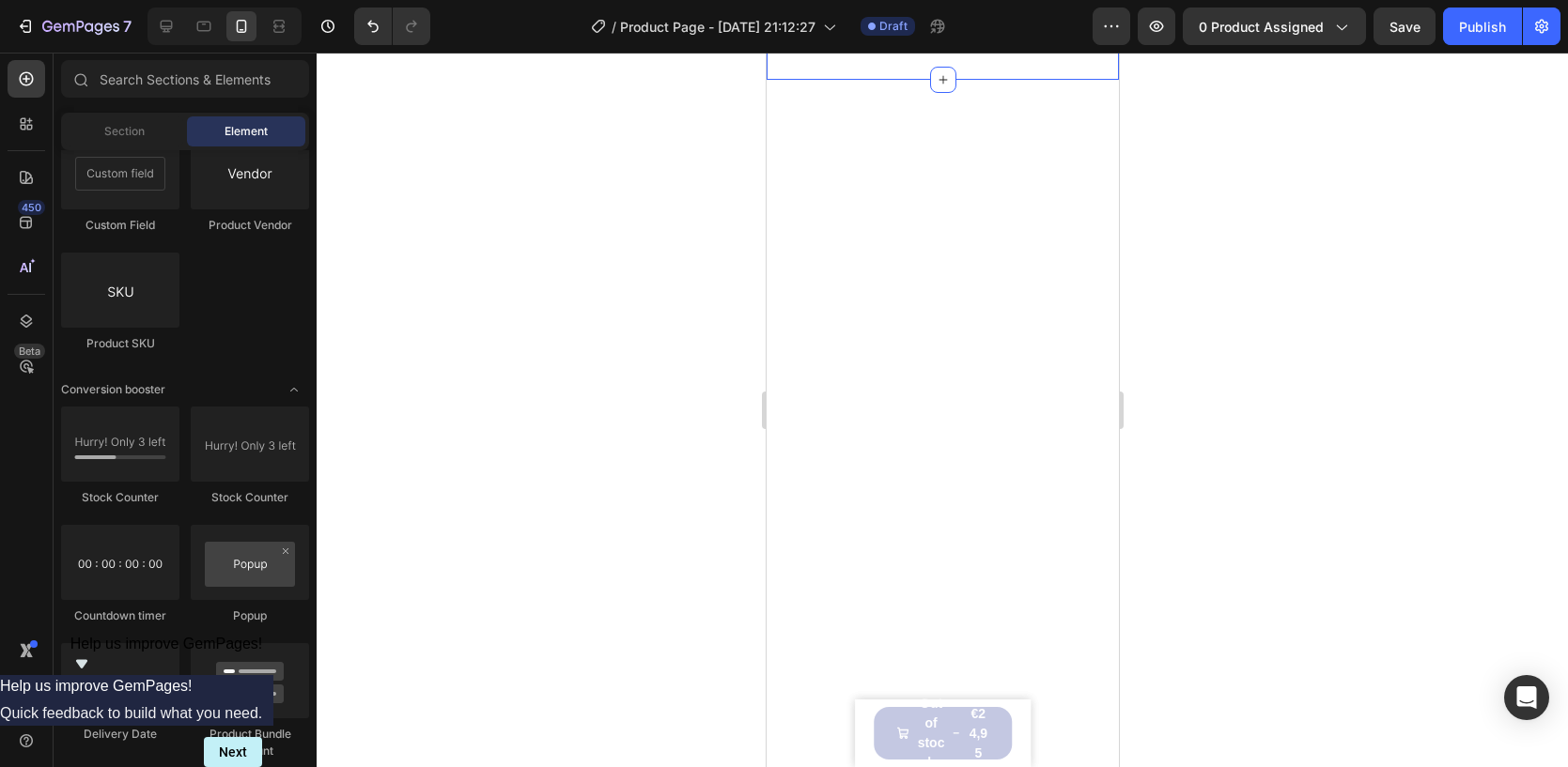
scroll to position [7311, 0]
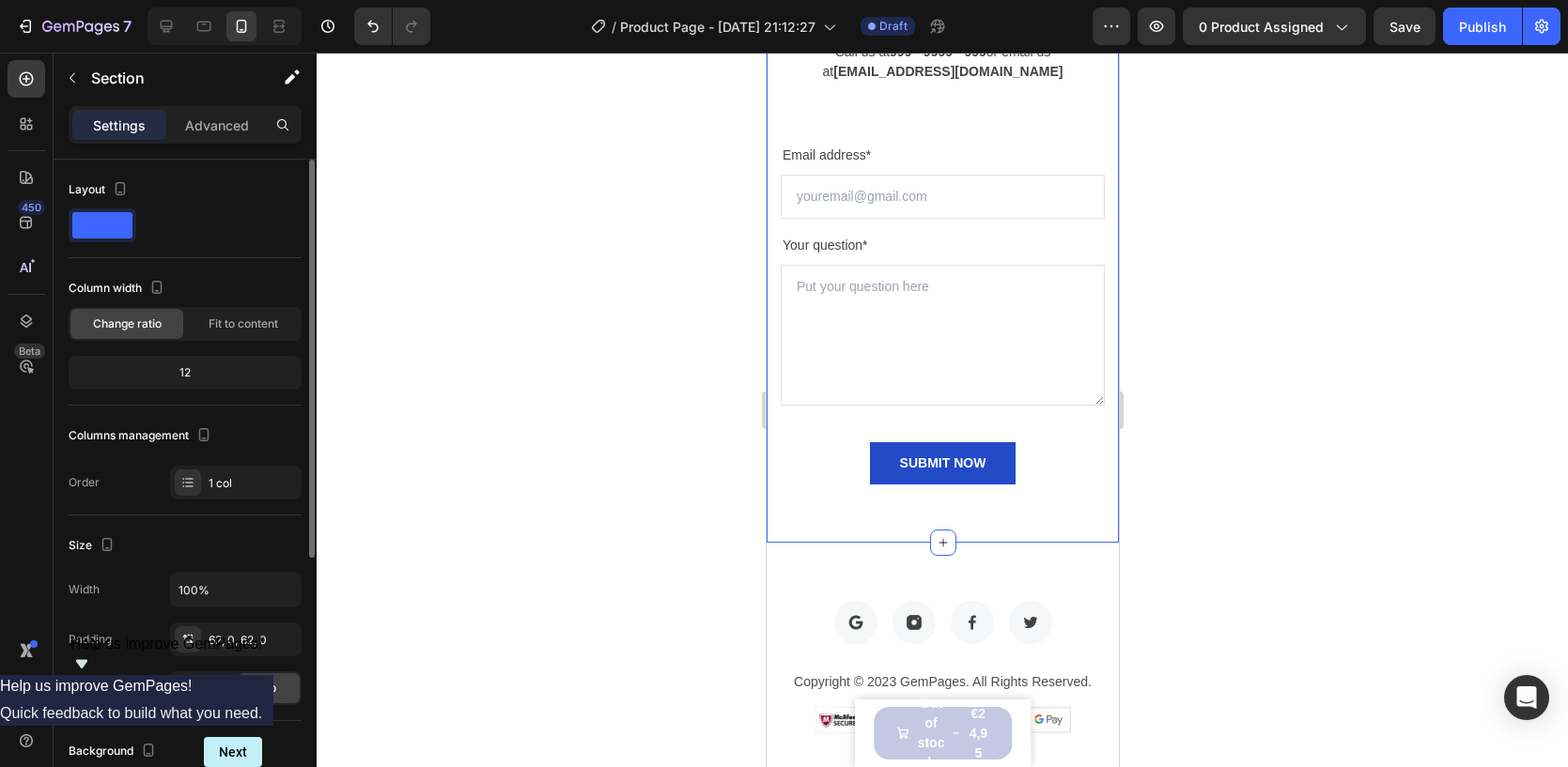
scroll to position [434, 0]
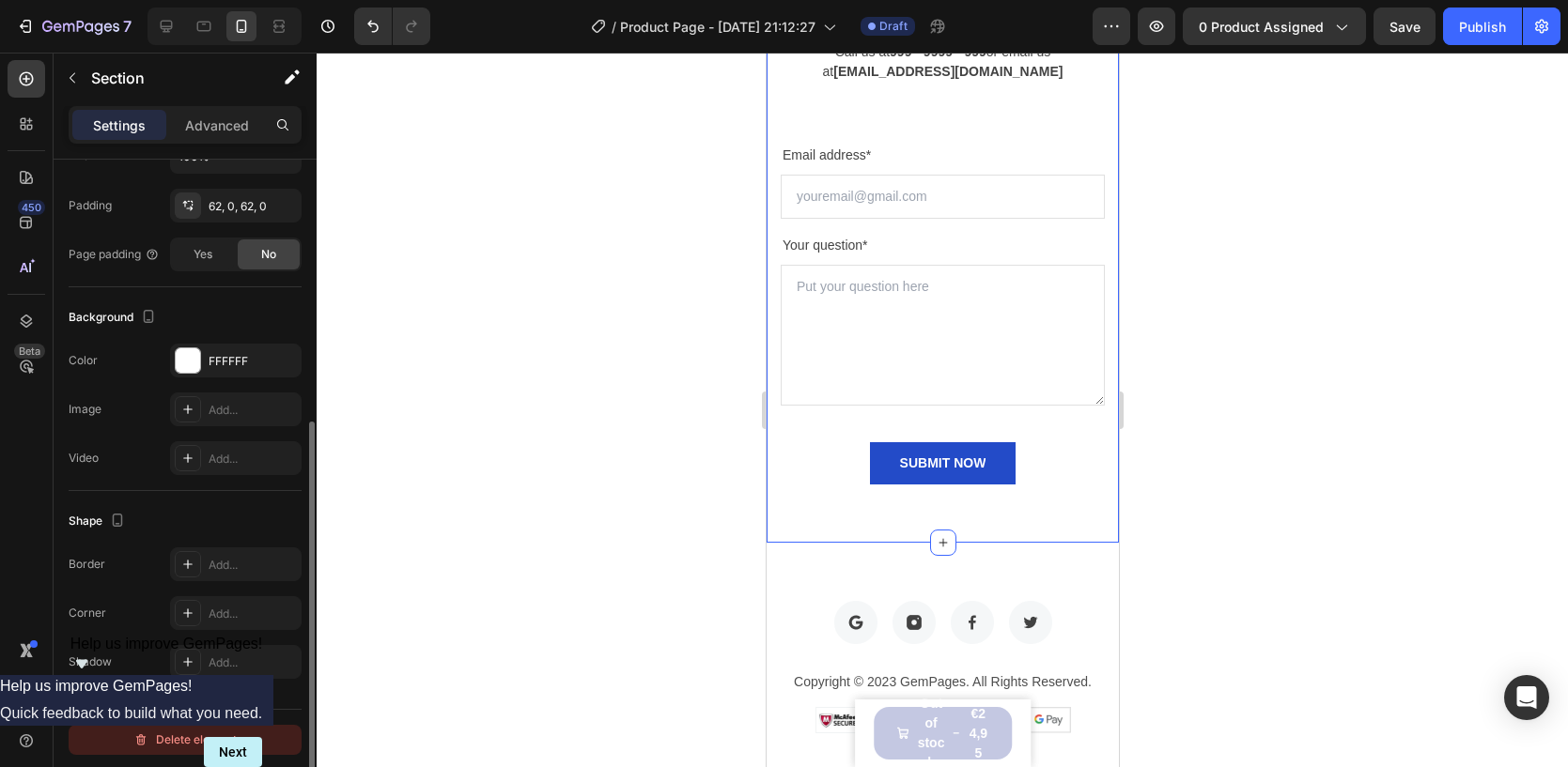
click at [159, 730] on div "Delete element" at bounding box center [185, 739] width 103 height 23
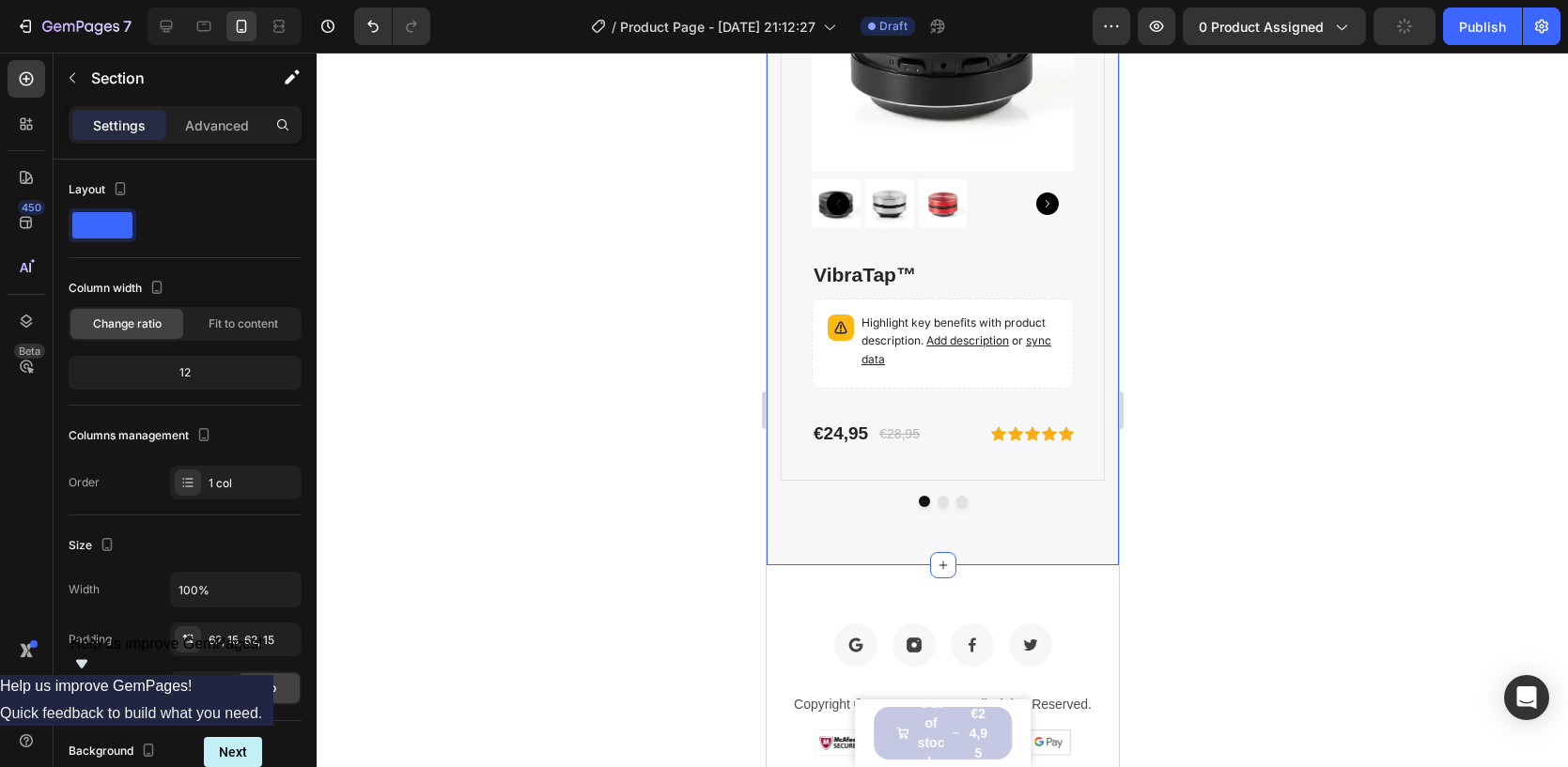
scroll to position [5840, 0]
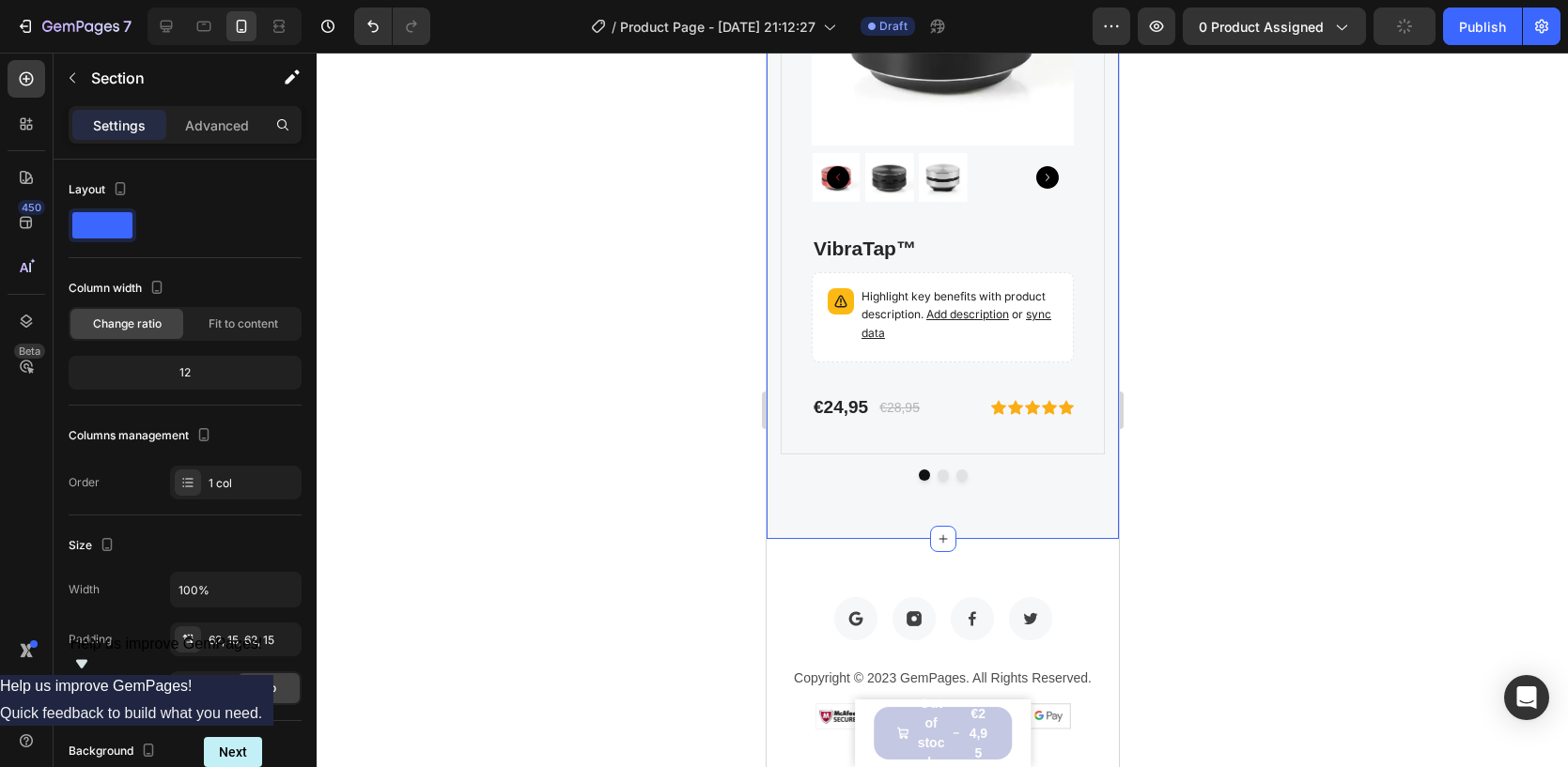
click at [770, 225] on div "FOR GEMETA 2.0 VR HEADSET Text block OUR FEATURED ACCESSORIES Heading Product I…" at bounding box center [941, 85] width 352 height 907
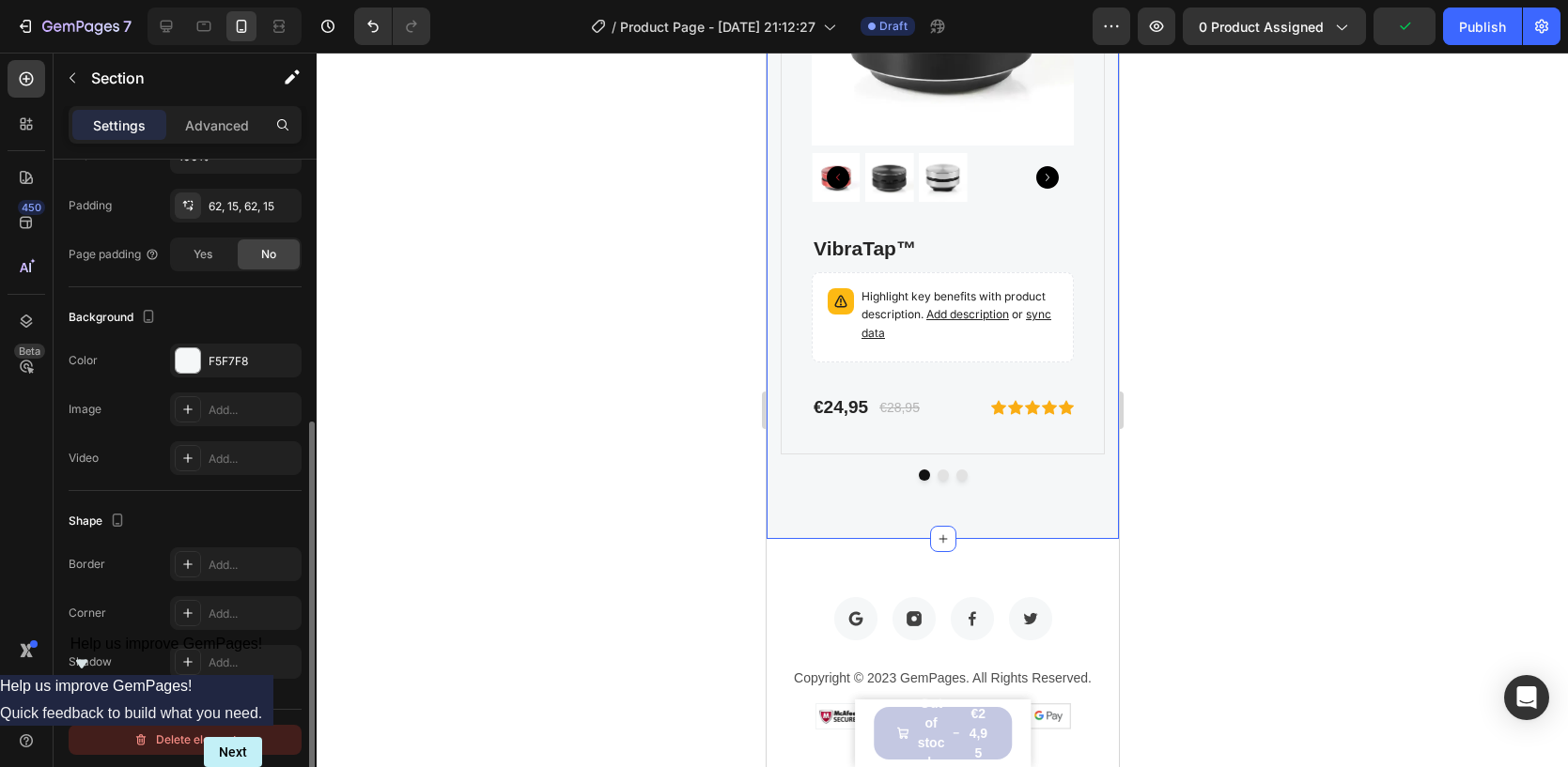
click at [184, 738] on div "Delete element" at bounding box center [185, 739] width 103 height 23
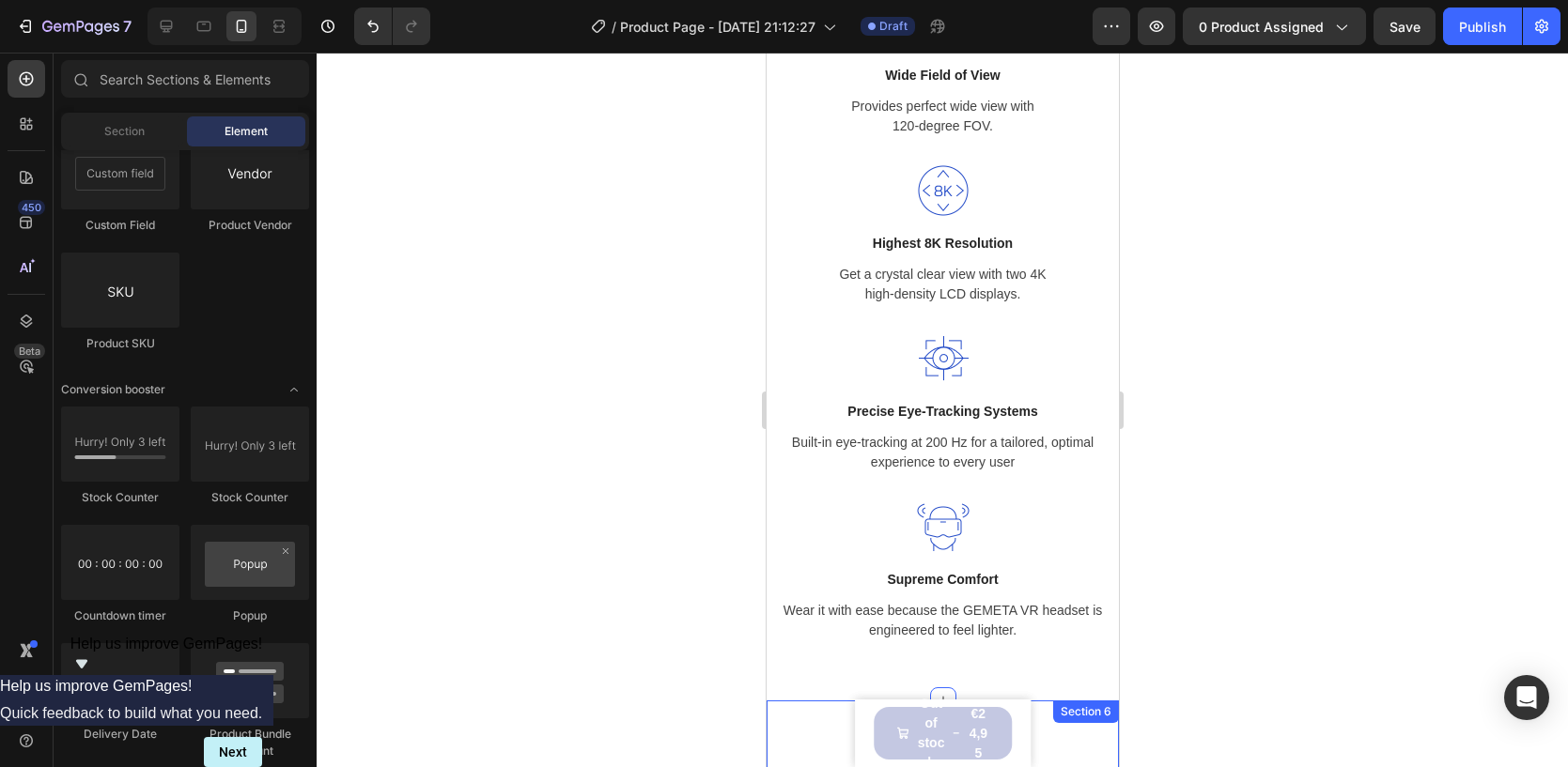
scroll to position [3460, 0]
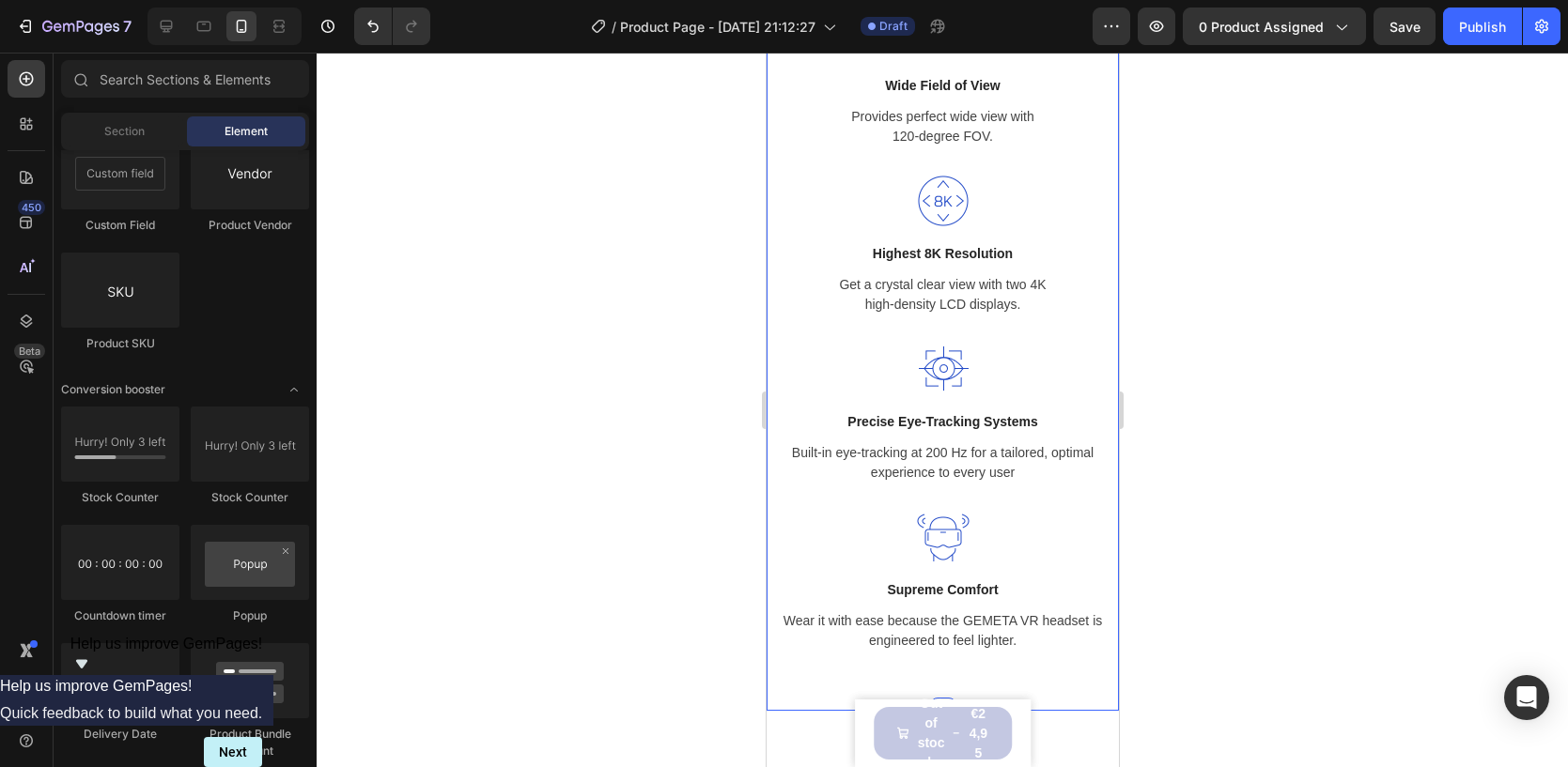
click at [772, 268] on div "A CLOSER LOOK Text block EXPLORE THE GEMETA 2.0 VR HEADSET Heading Row Image Wi…" at bounding box center [941, 45] width 352 height 1331
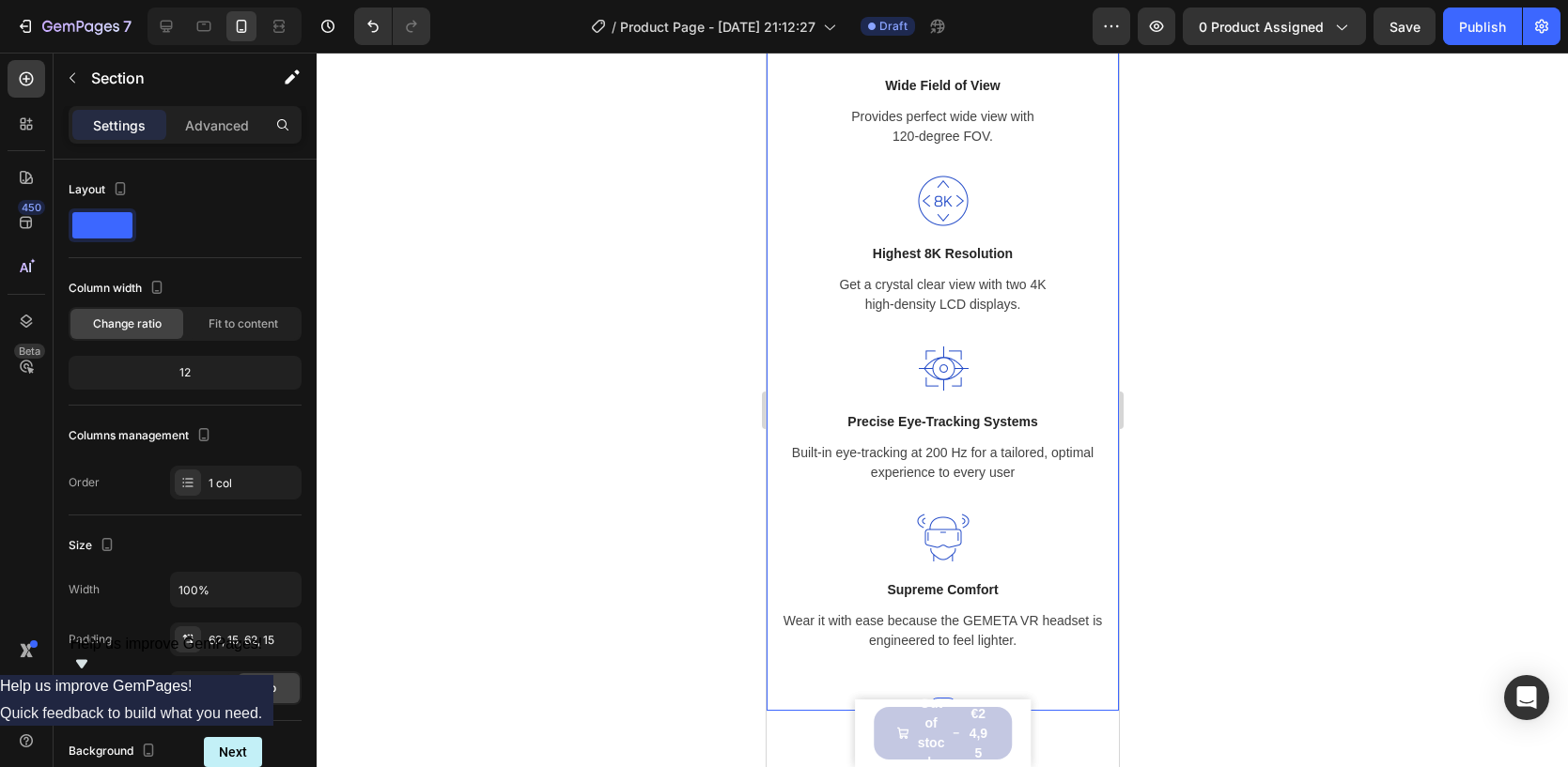
scroll to position [434, 0]
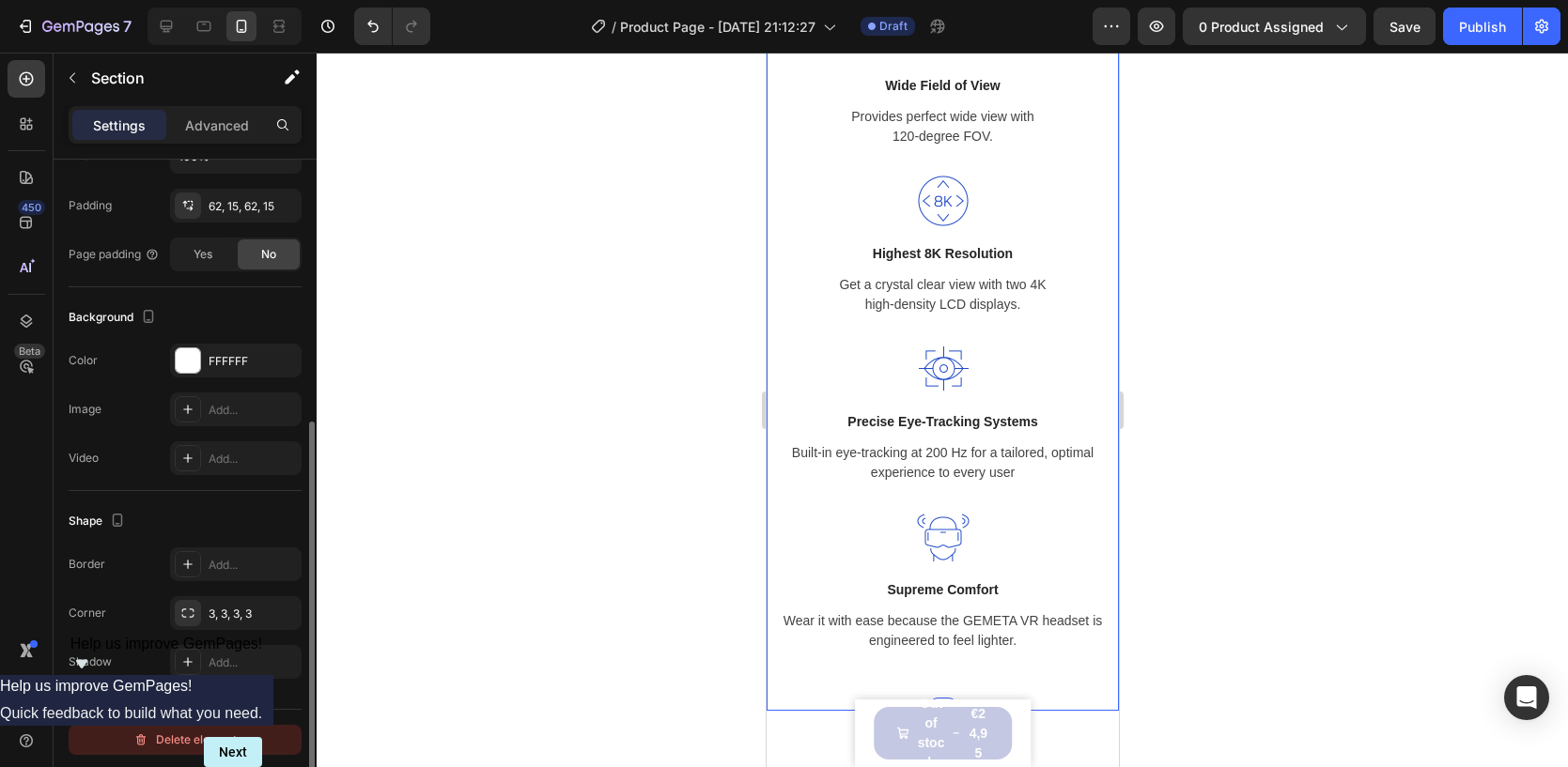
click at [203, 739] on div "Delete element" at bounding box center [185, 739] width 103 height 23
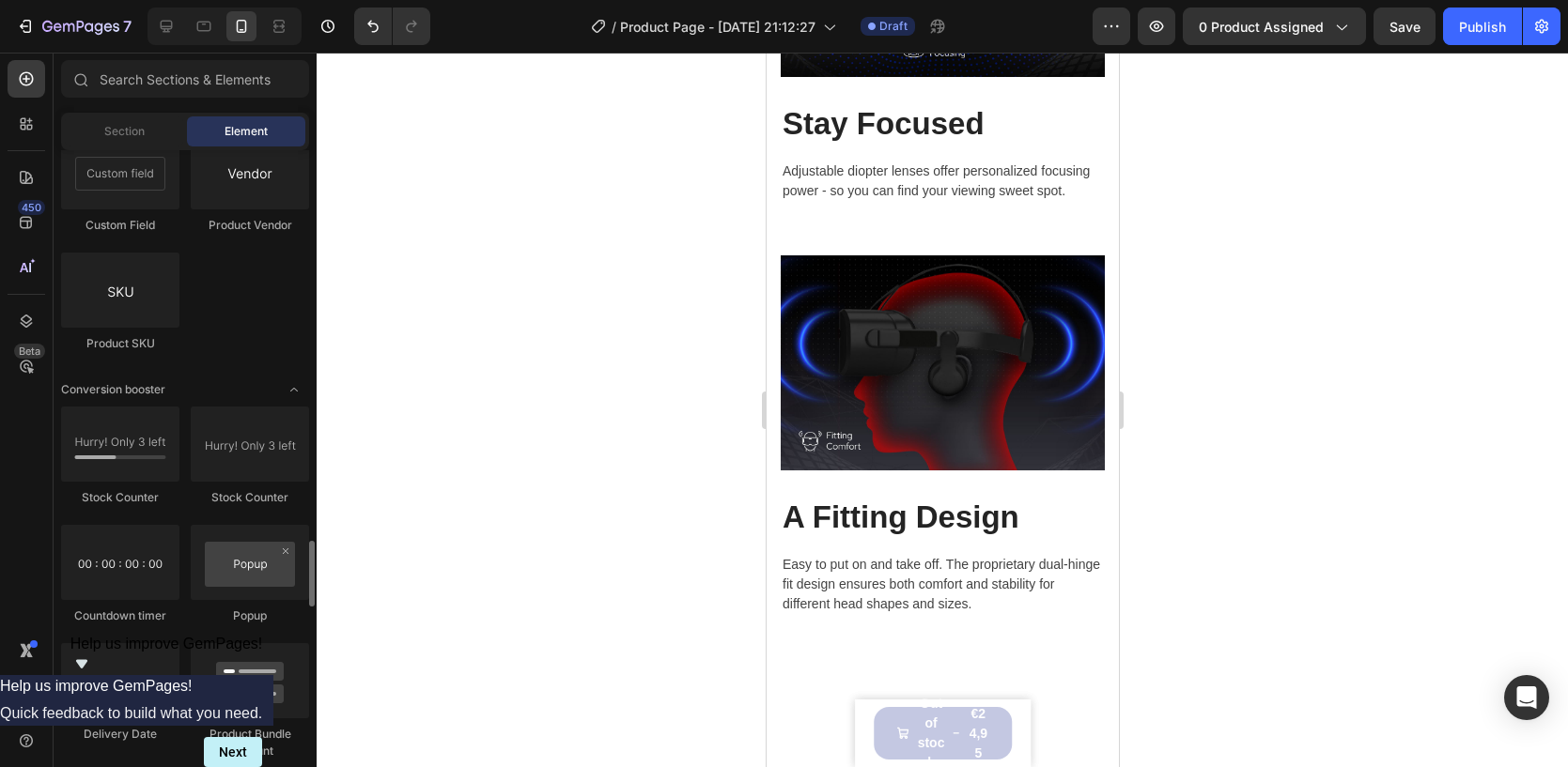
scroll to position [2131, 0]
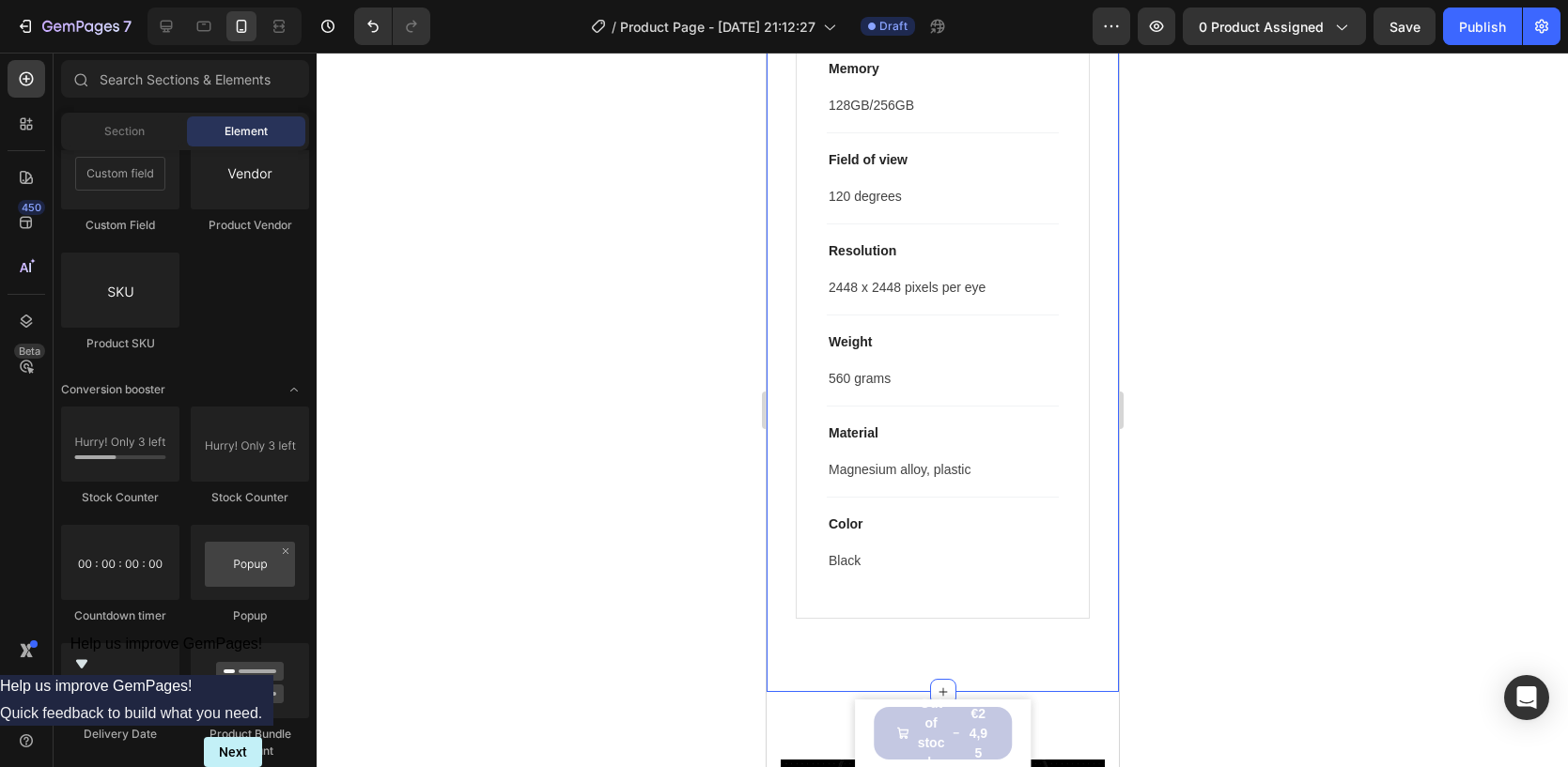
click at [766, 358] on div "Product Specifications Product Details Product Services Technical Specification…" at bounding box center [941, 119] width 352 height 1146
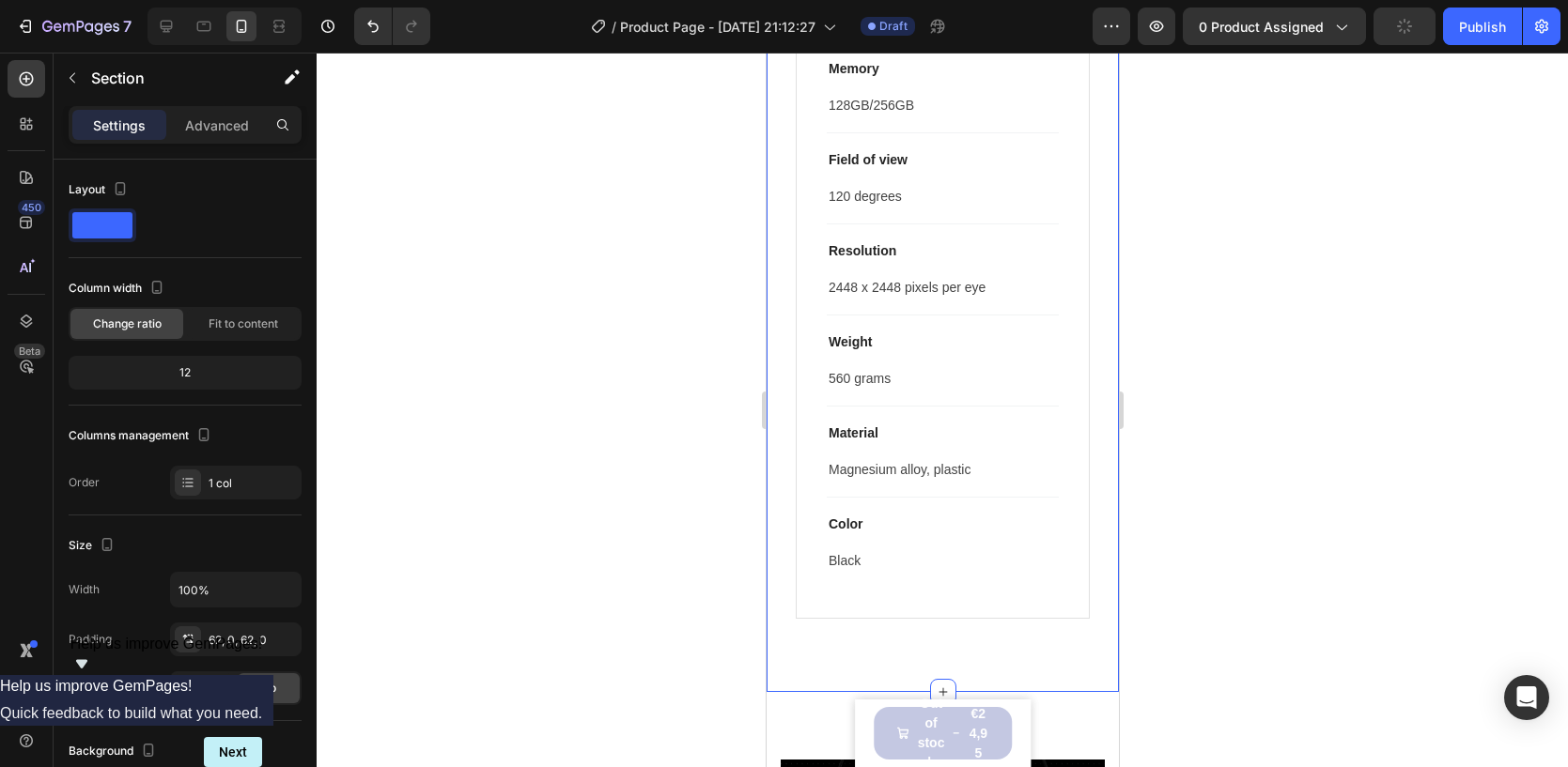
scroll to position [434, 0]
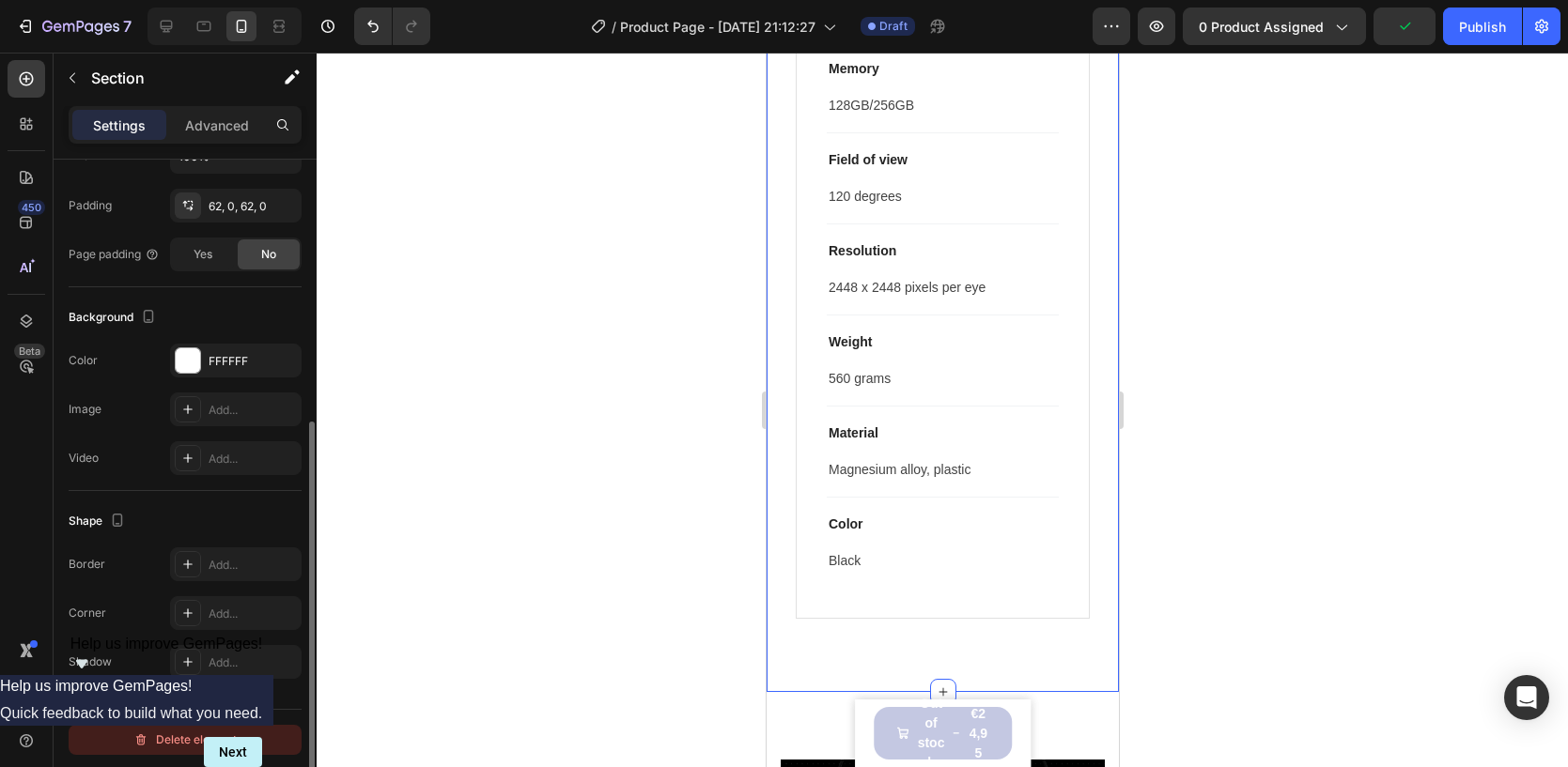
click at [179, 747] on div "Delete element" at bounding box center [185, 739] width 103 height 23
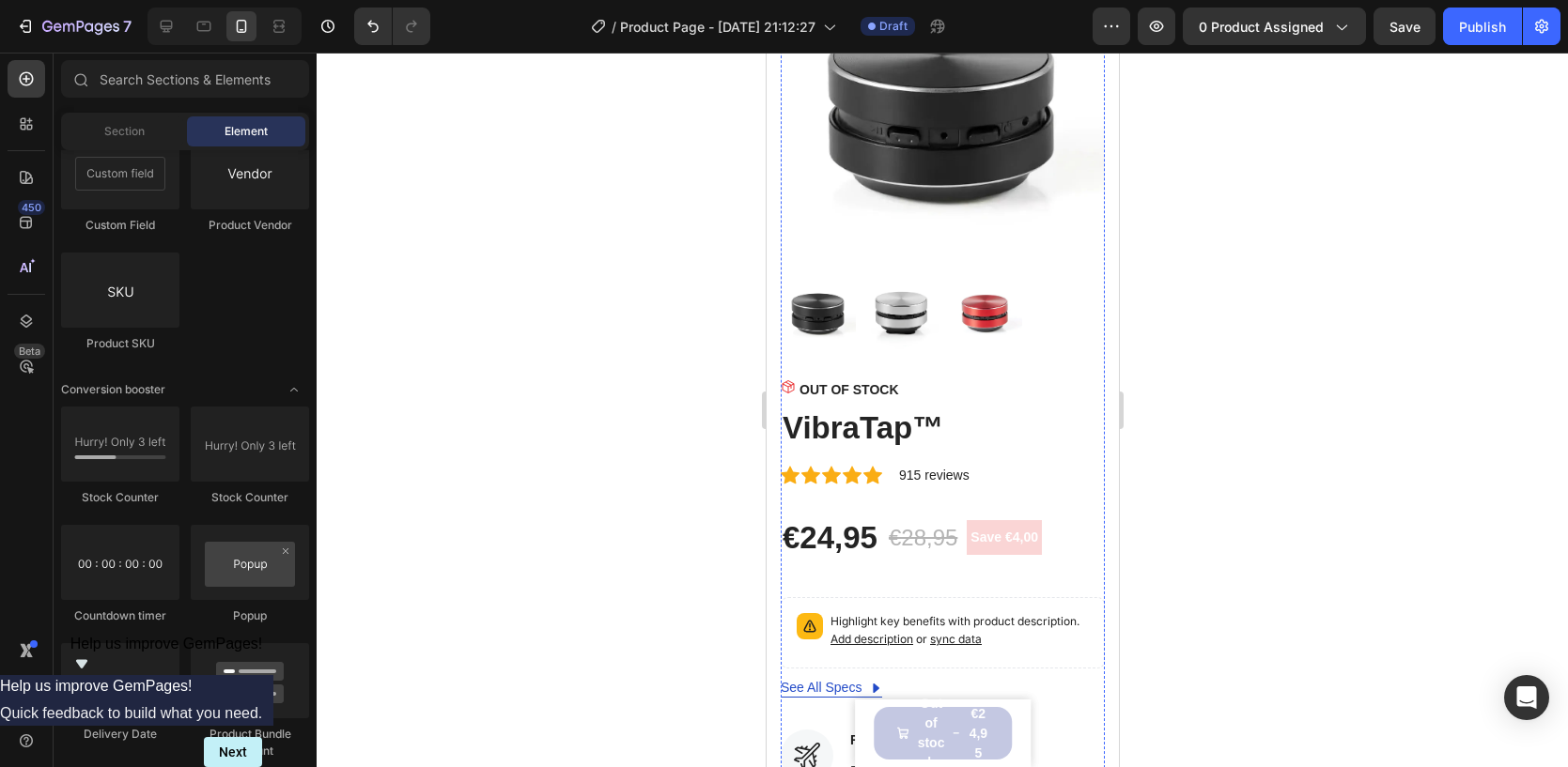
scroll to position [153, 0]
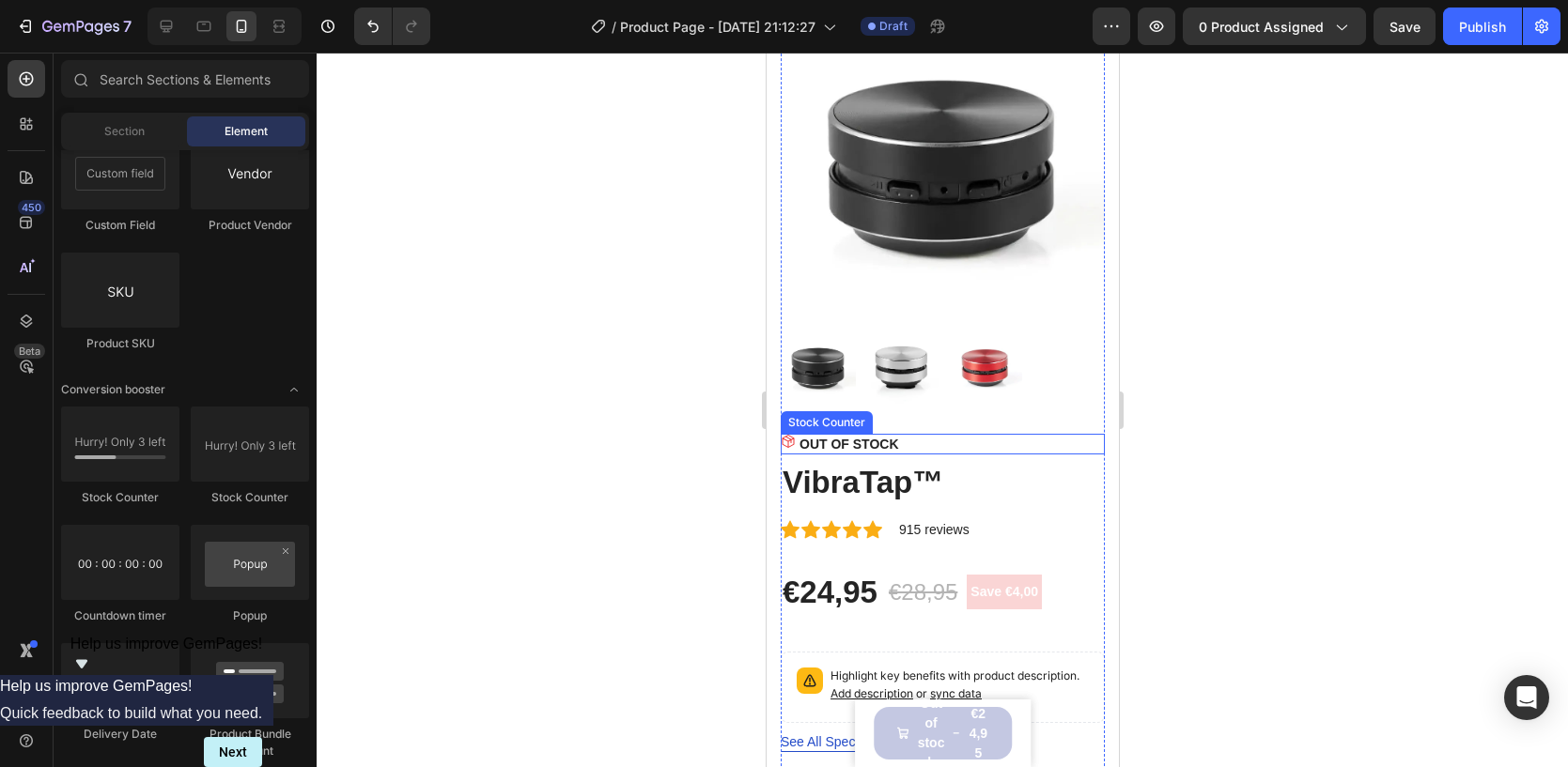
click at [785, 440] on icon at bounding box center [787, 441] width 15 height 15
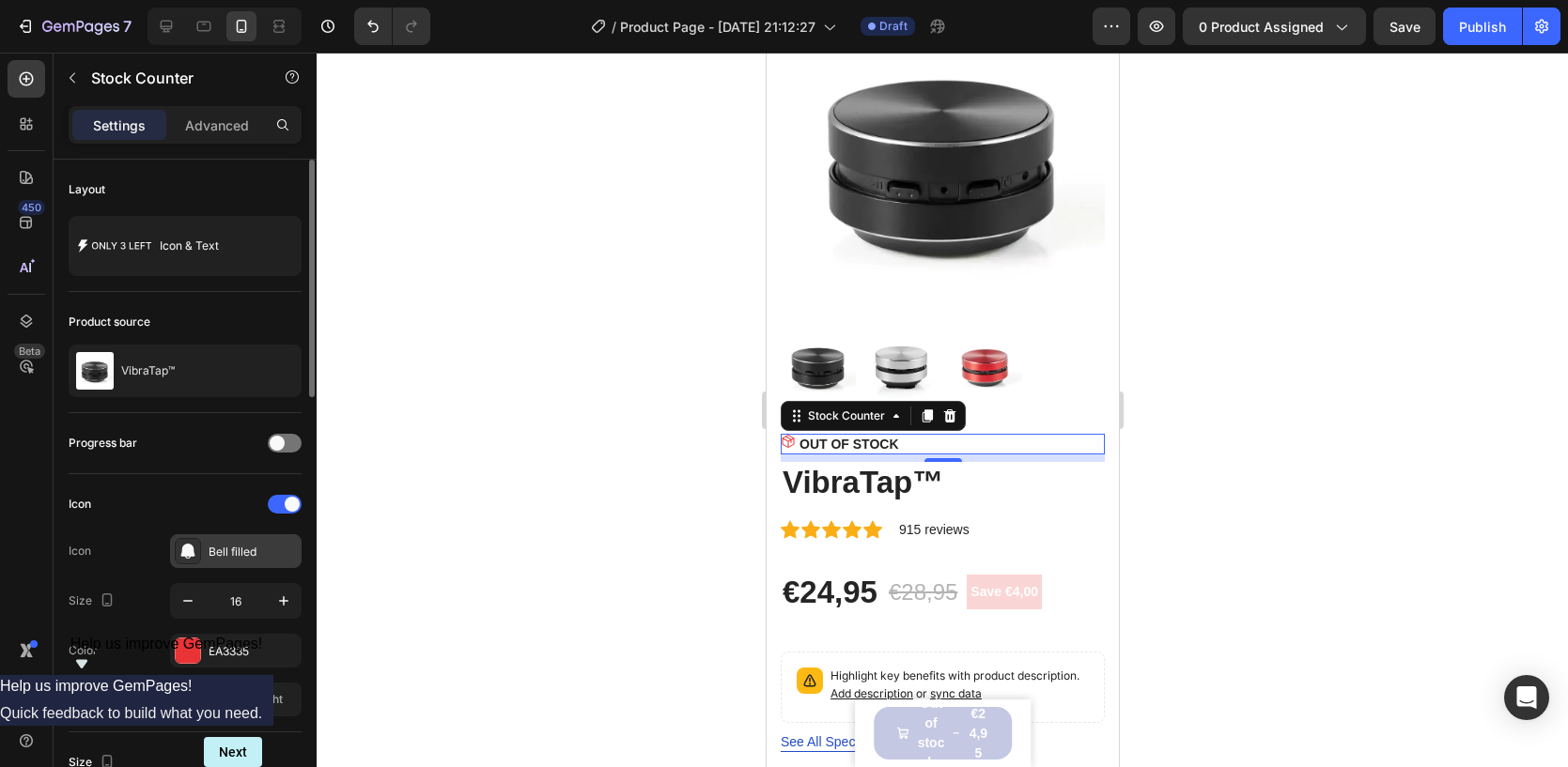
click at [209, 549] on div "Bell filled" at bounding box center [252, 552] width 88 height 17
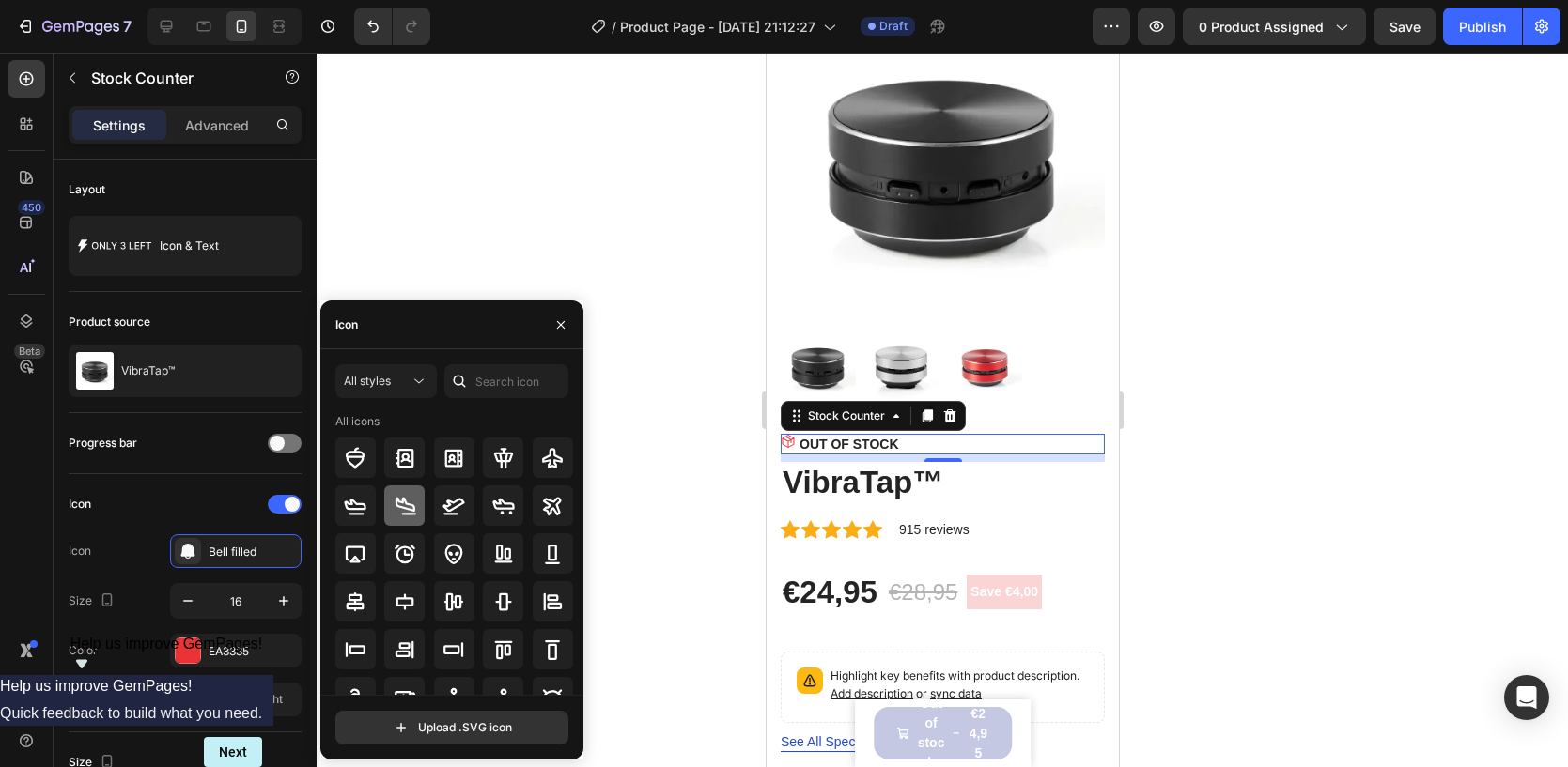
click at [403, 511] on icon at bounding box center [404, 505] width 23 height 23
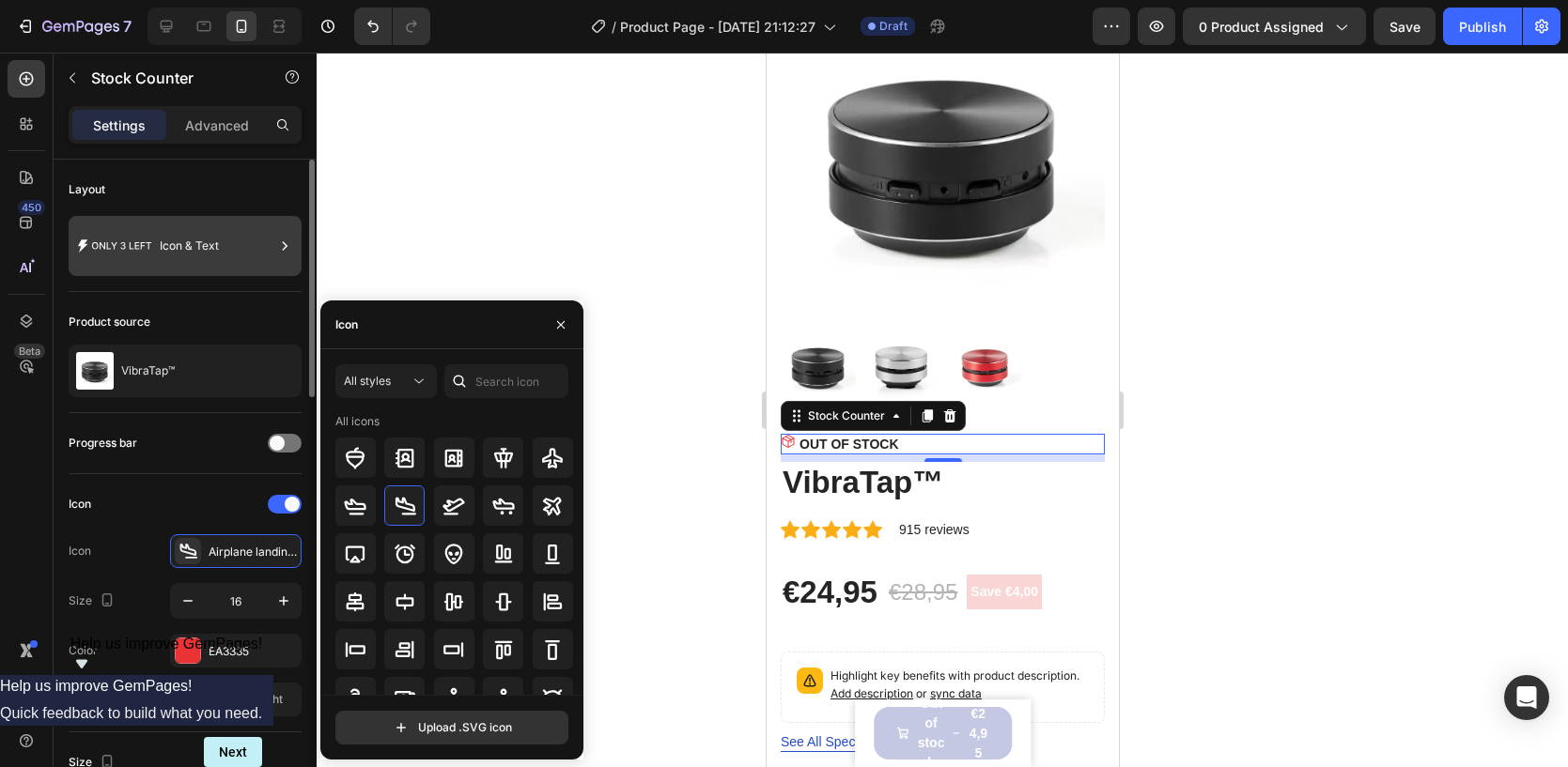
click at [176, 257] on div "Icon & Text" at bounding box center [217, 247] width 115 height 44
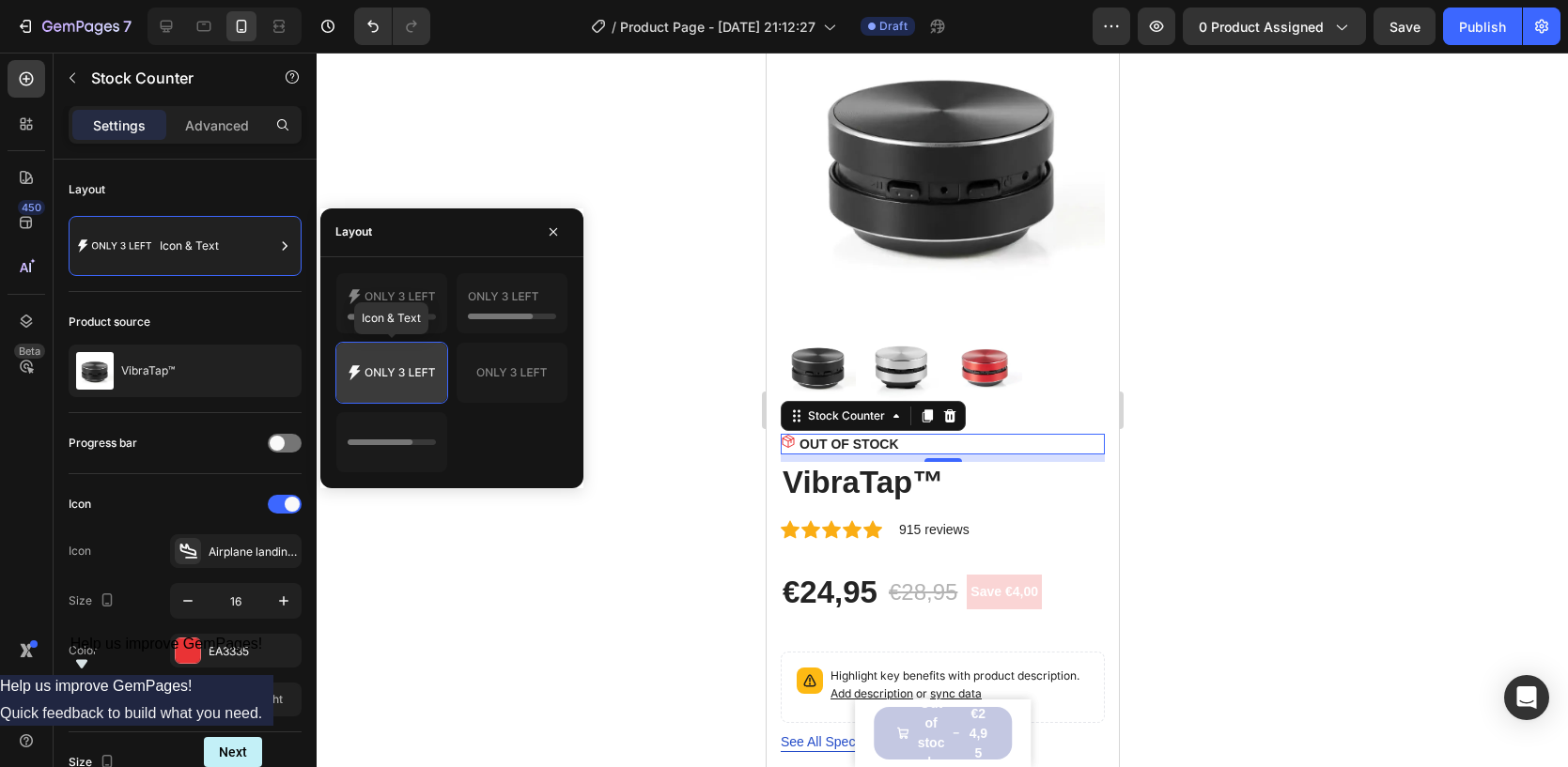
click at [404, 381] on icon at bounding box center [392, 373] width 88 height 38
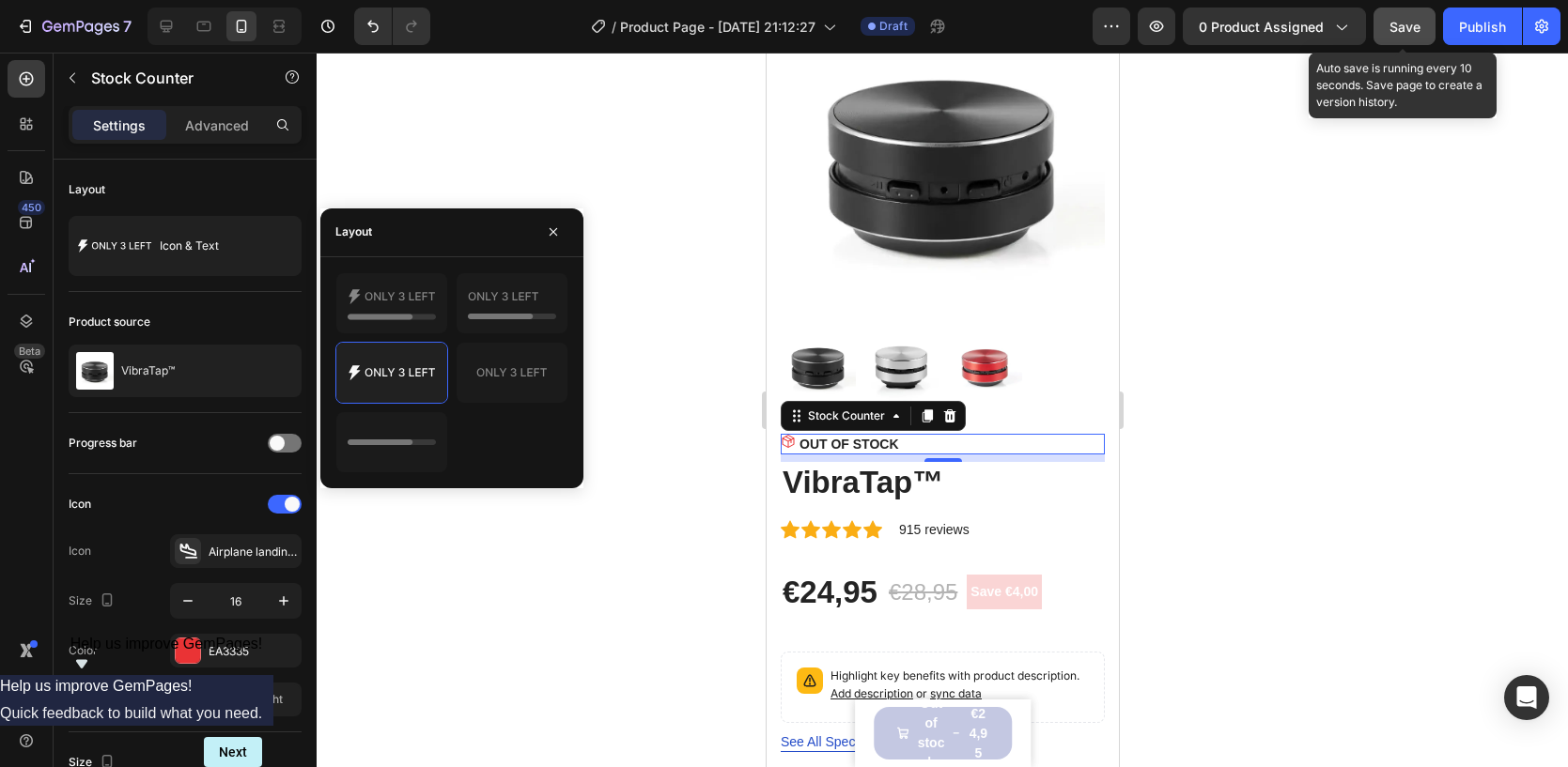
click at [1415, 35] on div "Save" at bounding box center [1404, 27] width 31 height 20
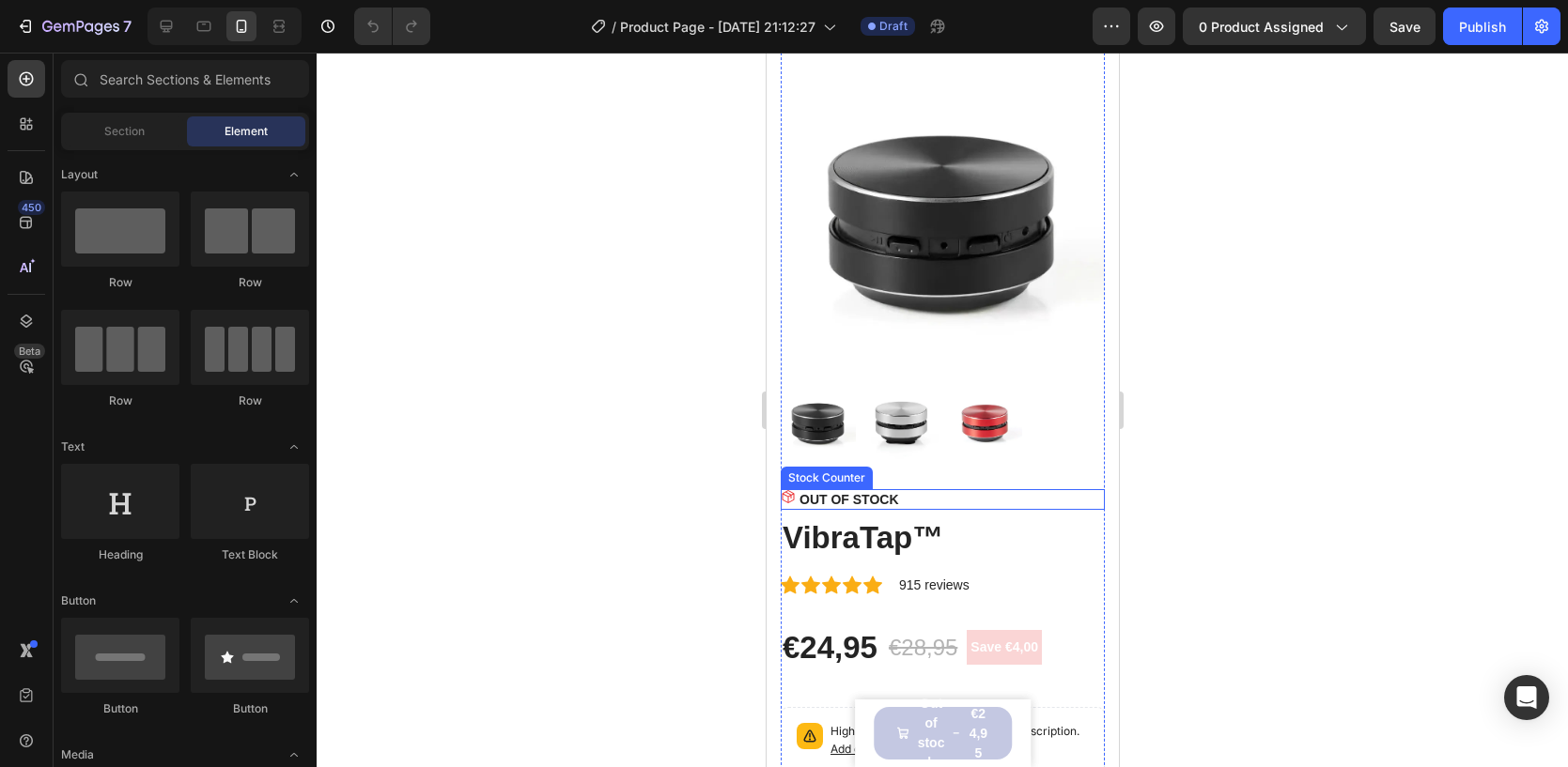
scroll to position [99, 0]
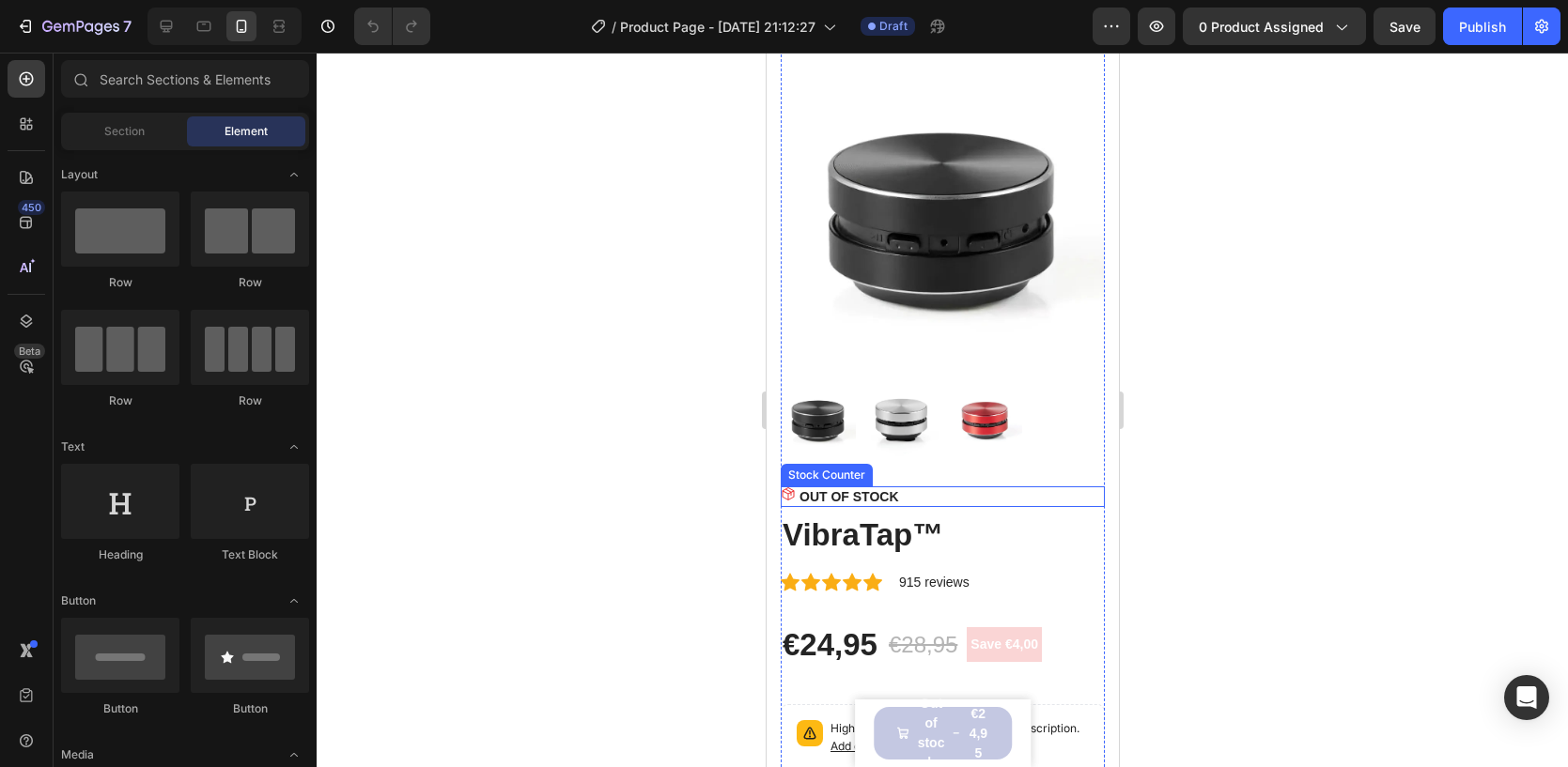
click at [922, 494] on div "OUT OF STOCK" at bounding box center [942, 496] width 324 height 21
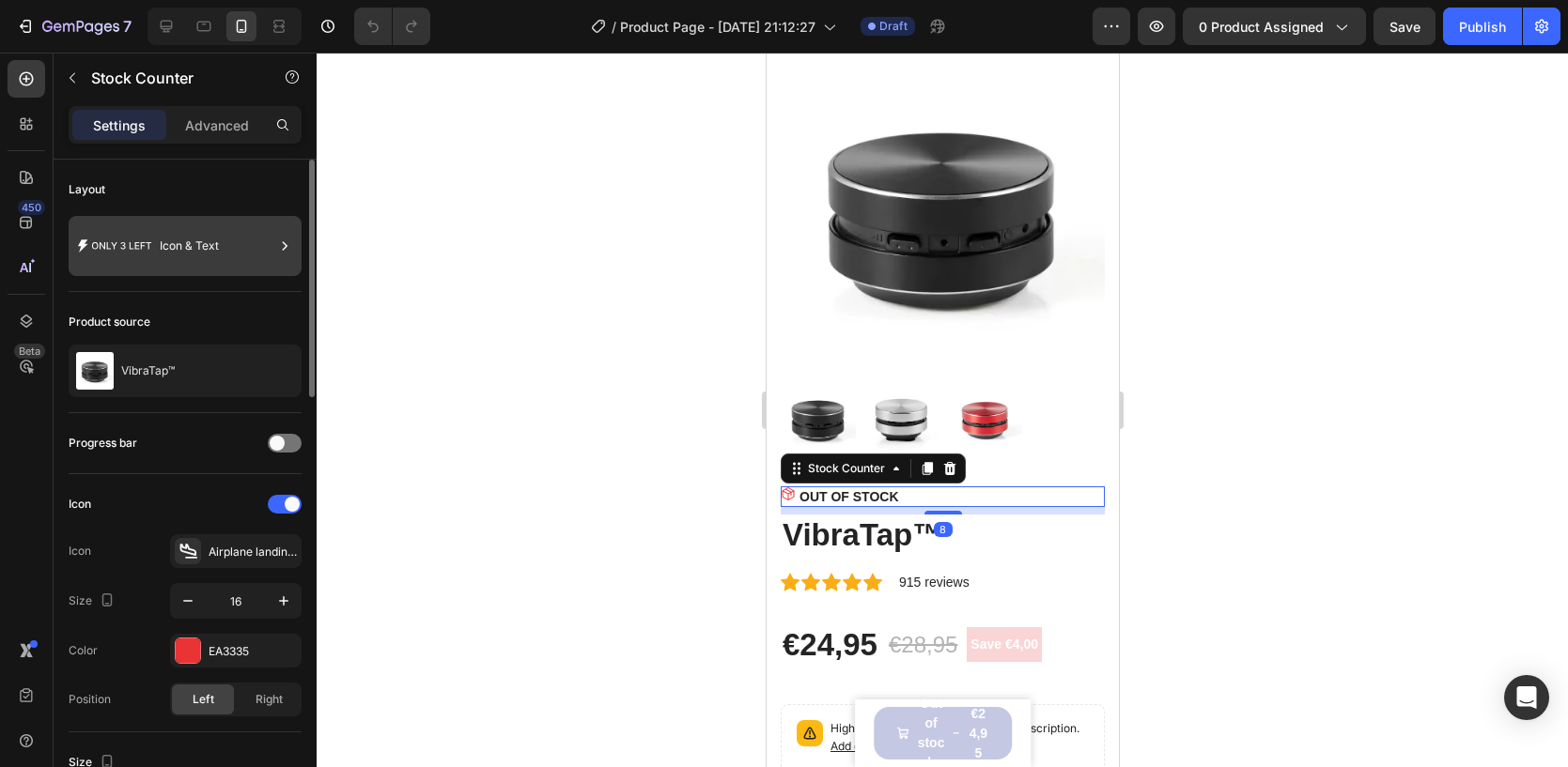
click at [129, 238] on icon at bounding box center [115, 247] width 75 height 44
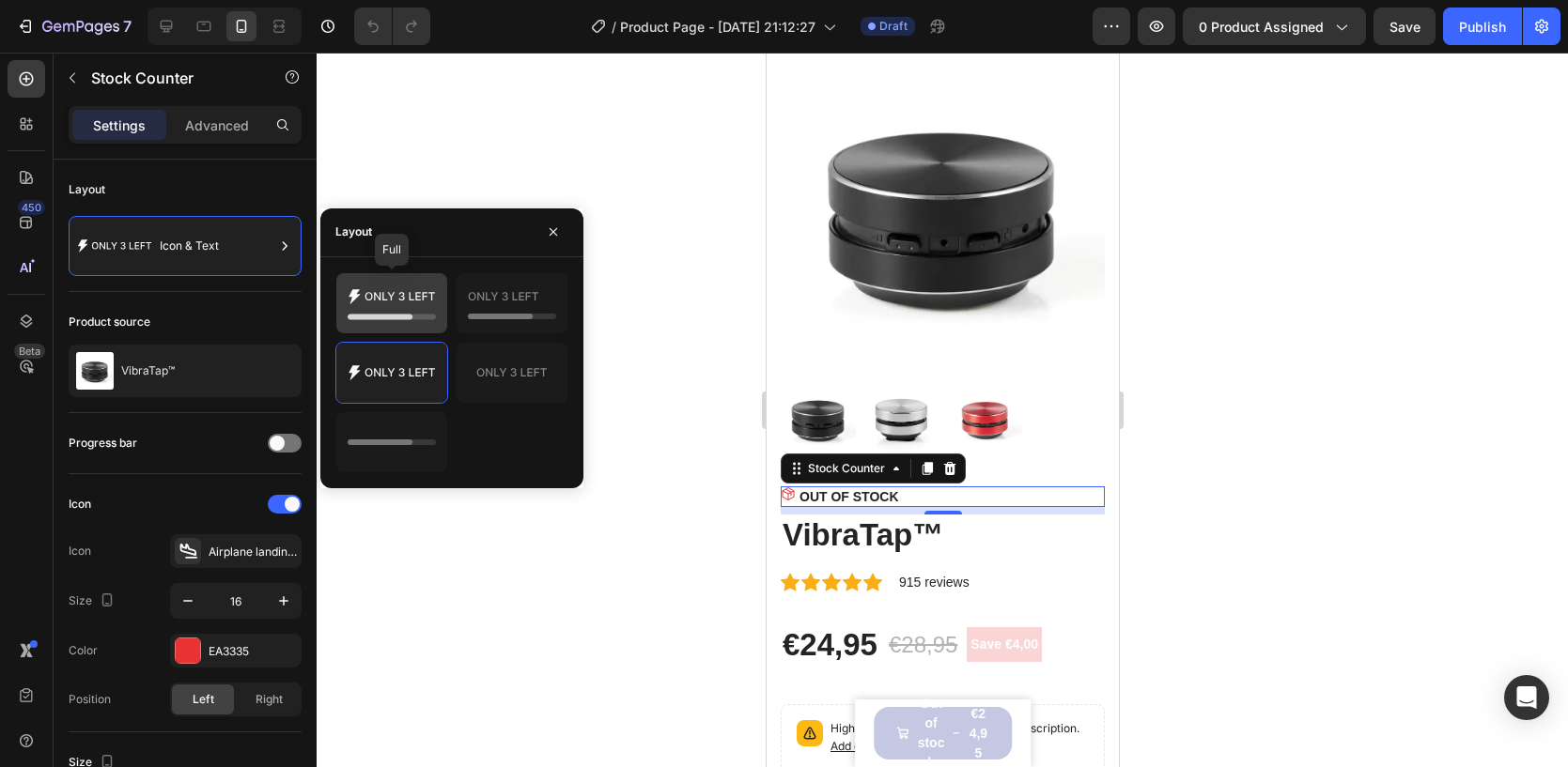
click at [413, 300] on icon at bounding box center [392, 303] width 88 height 38
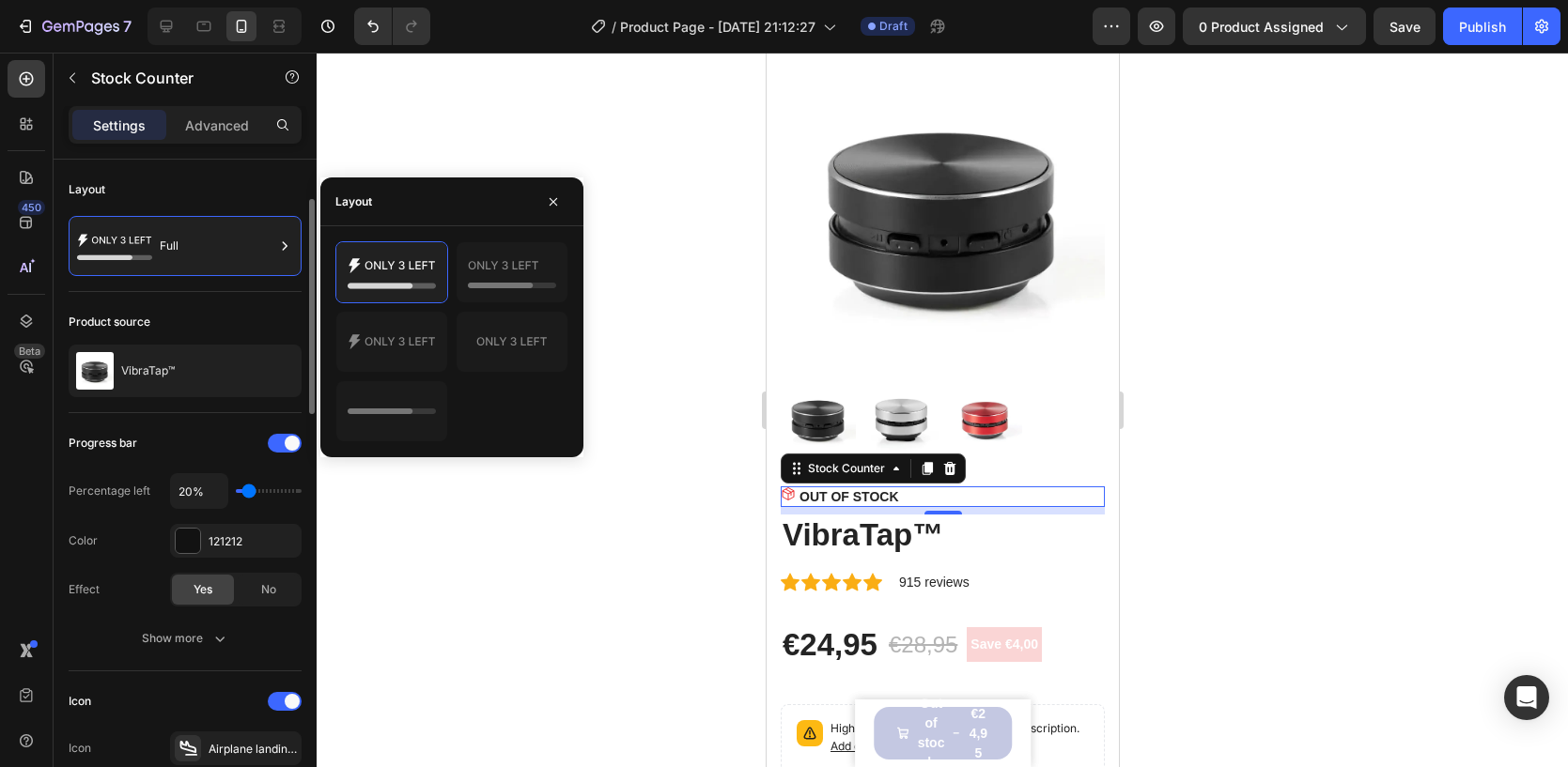
scroll to position [183, 0]
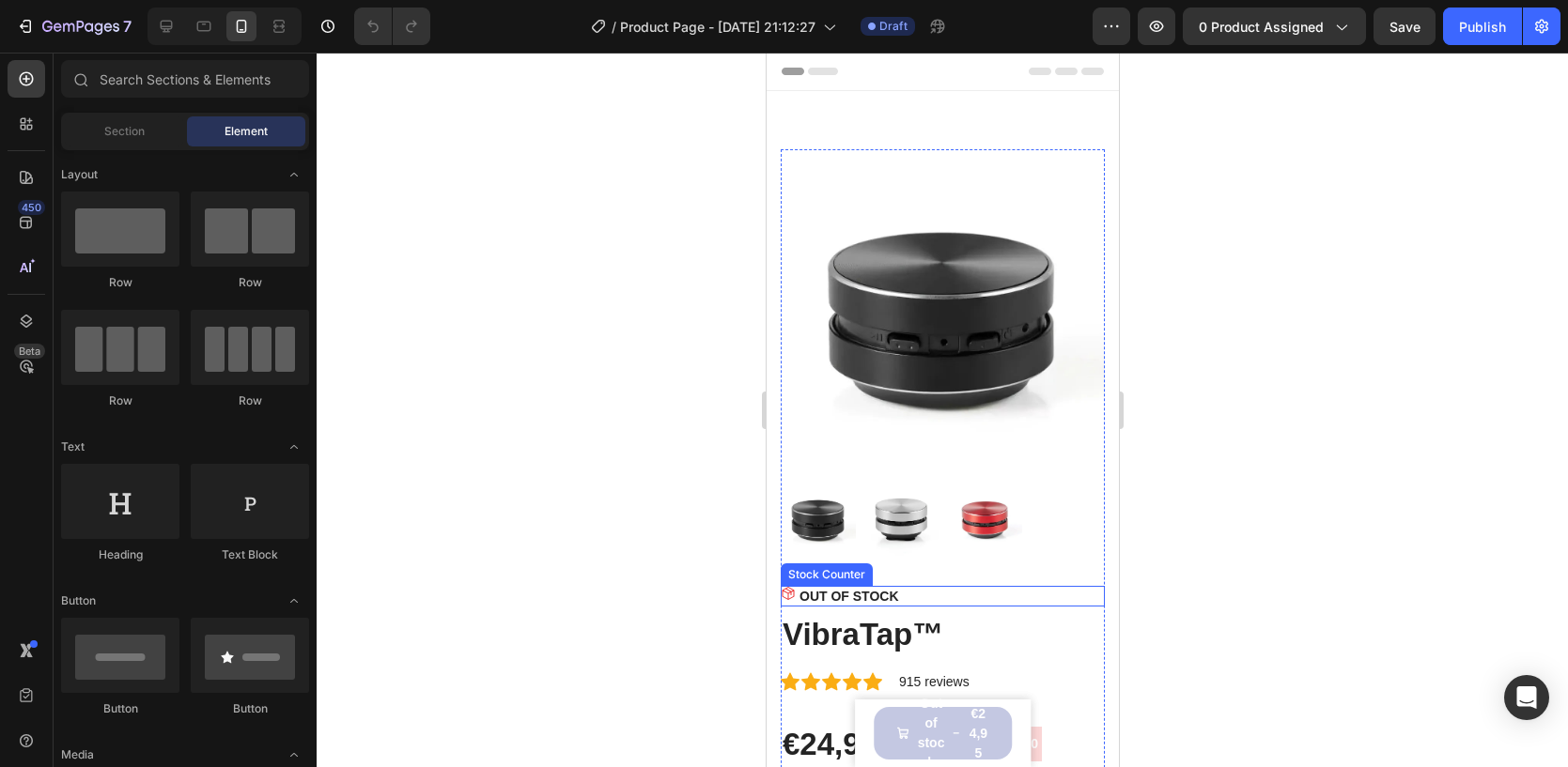
click at [942, 597] on div "OUT OF STOCK" at bounding box center [942, 596] width 324 height 21
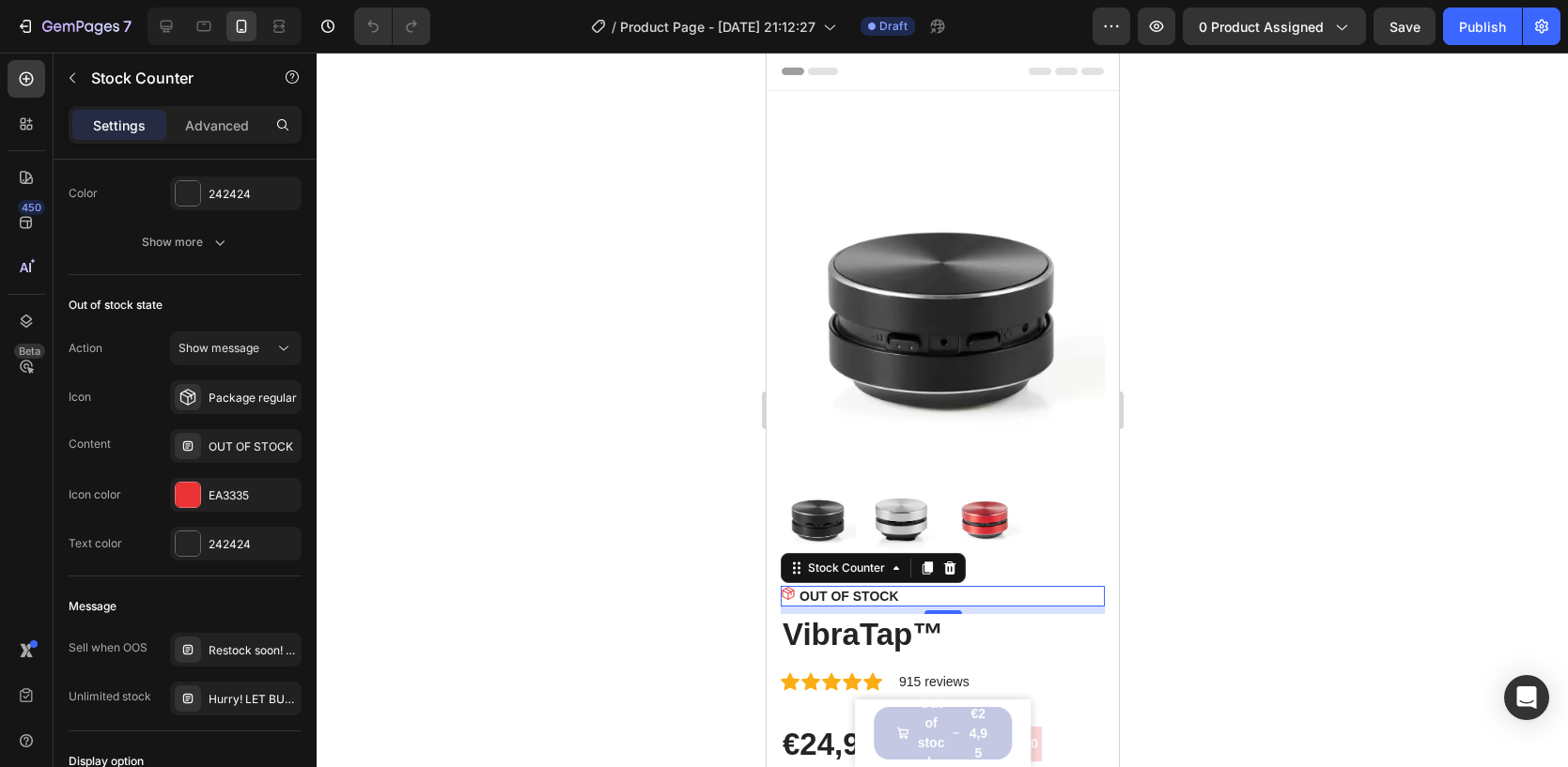
scroll to position [1370, 0]
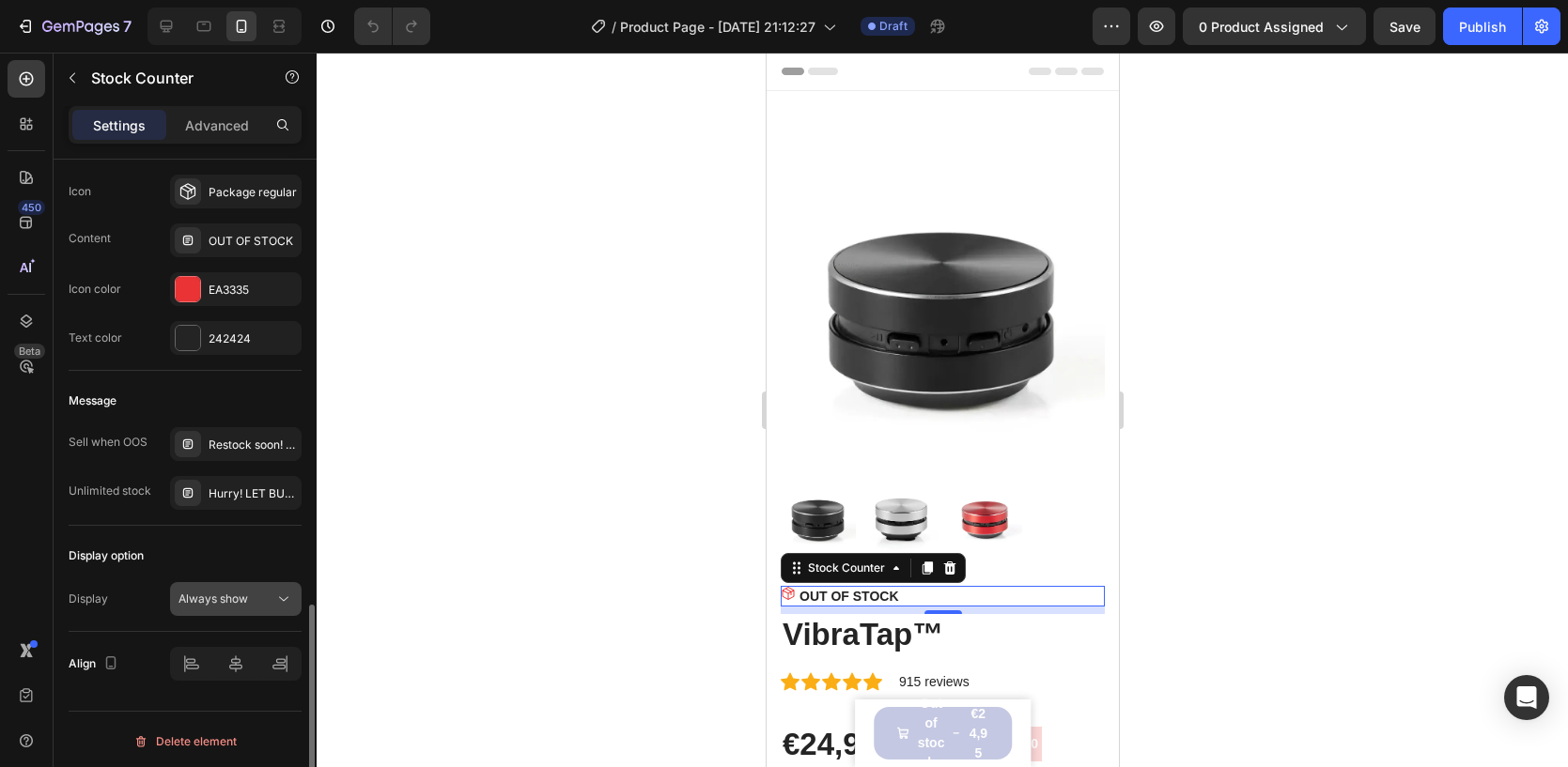
click at [247, 599] on span "Always show" at bounding box center [213, 599] width 69 height 14
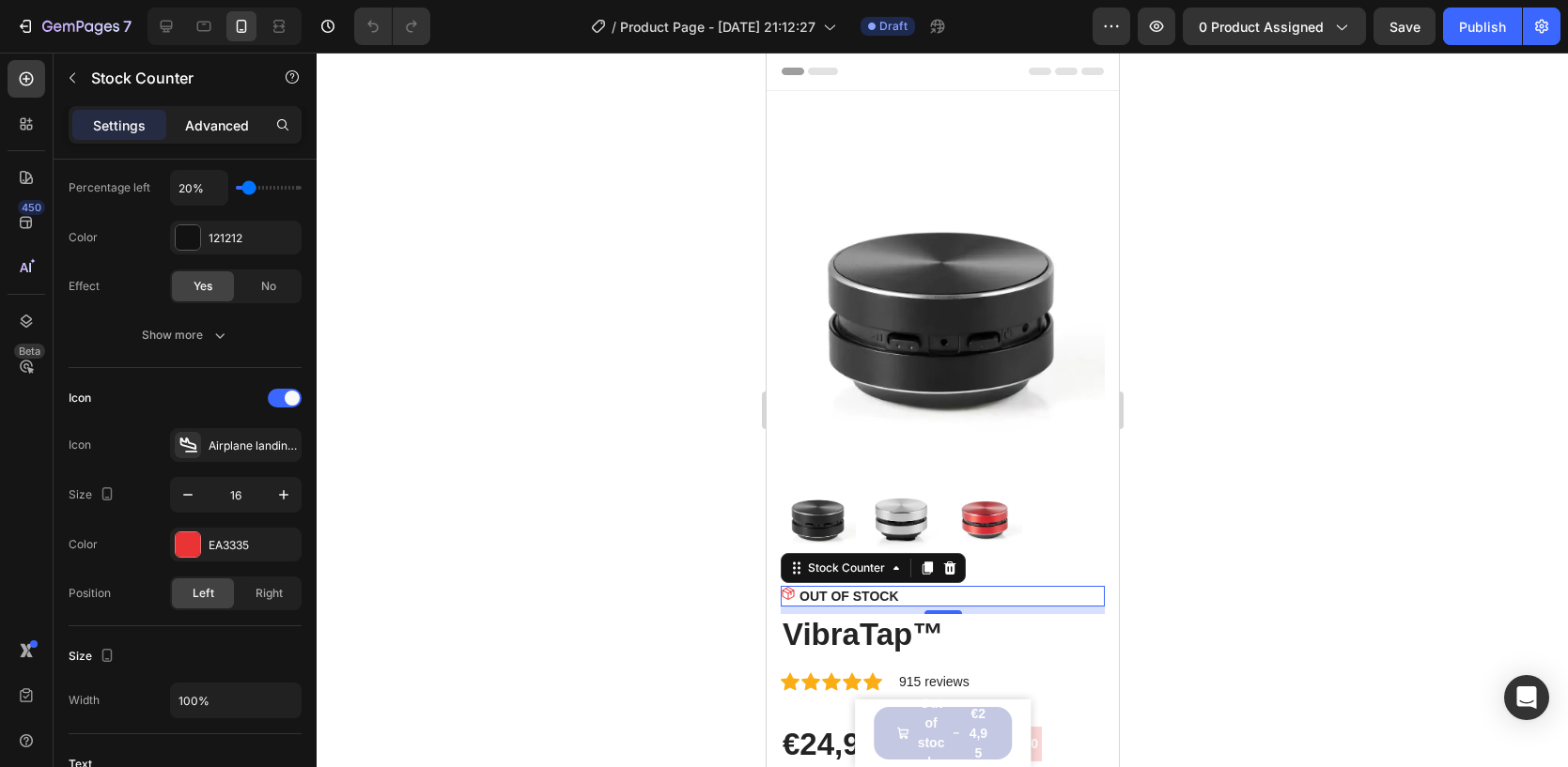
click at [225, 126] on p "Advanced" at bounding box center [217, 126] width 63 height 20
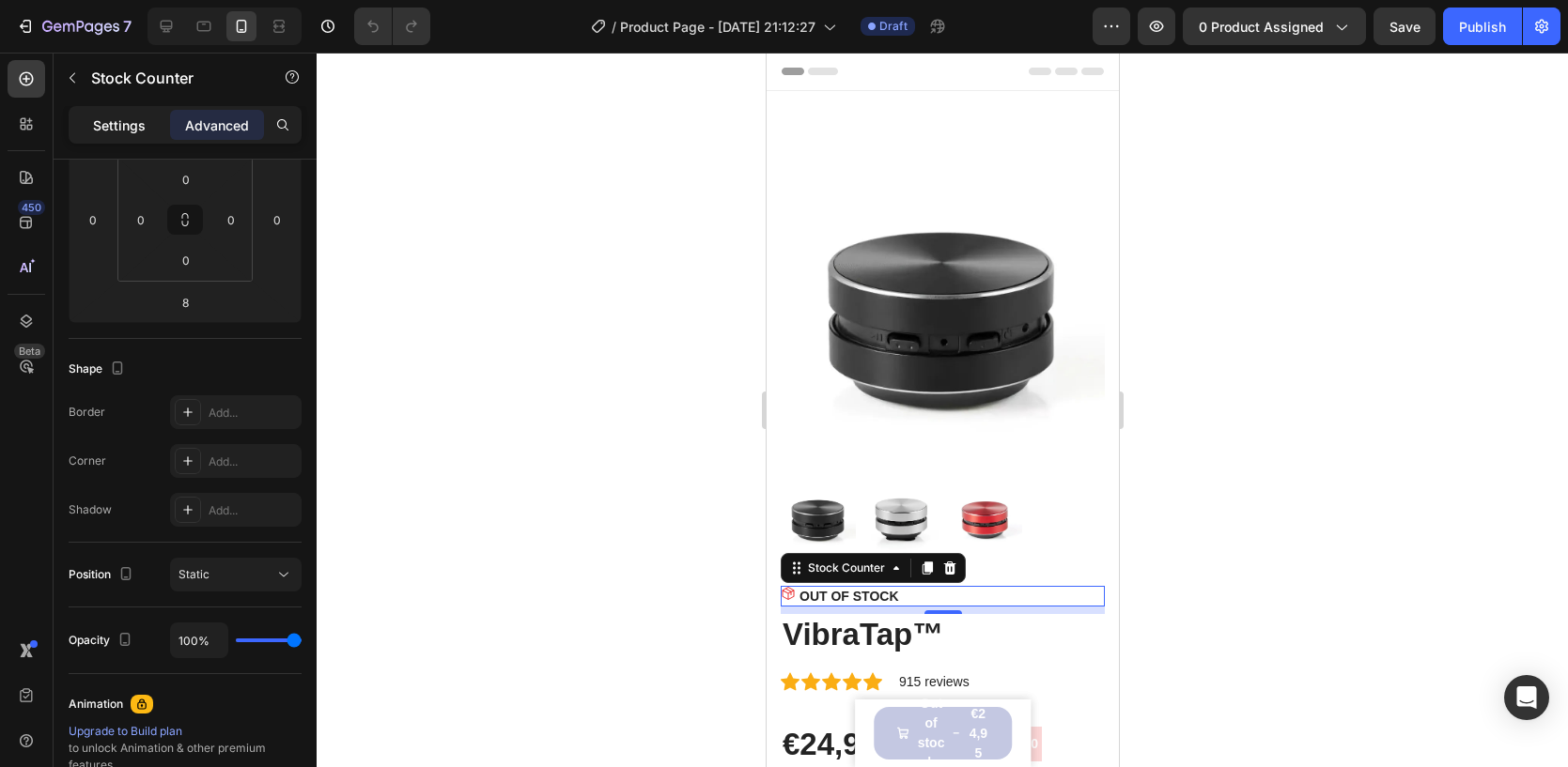
click at [141, 126] on p "Settings" at bounding box center [119, 126] width 53 height 20
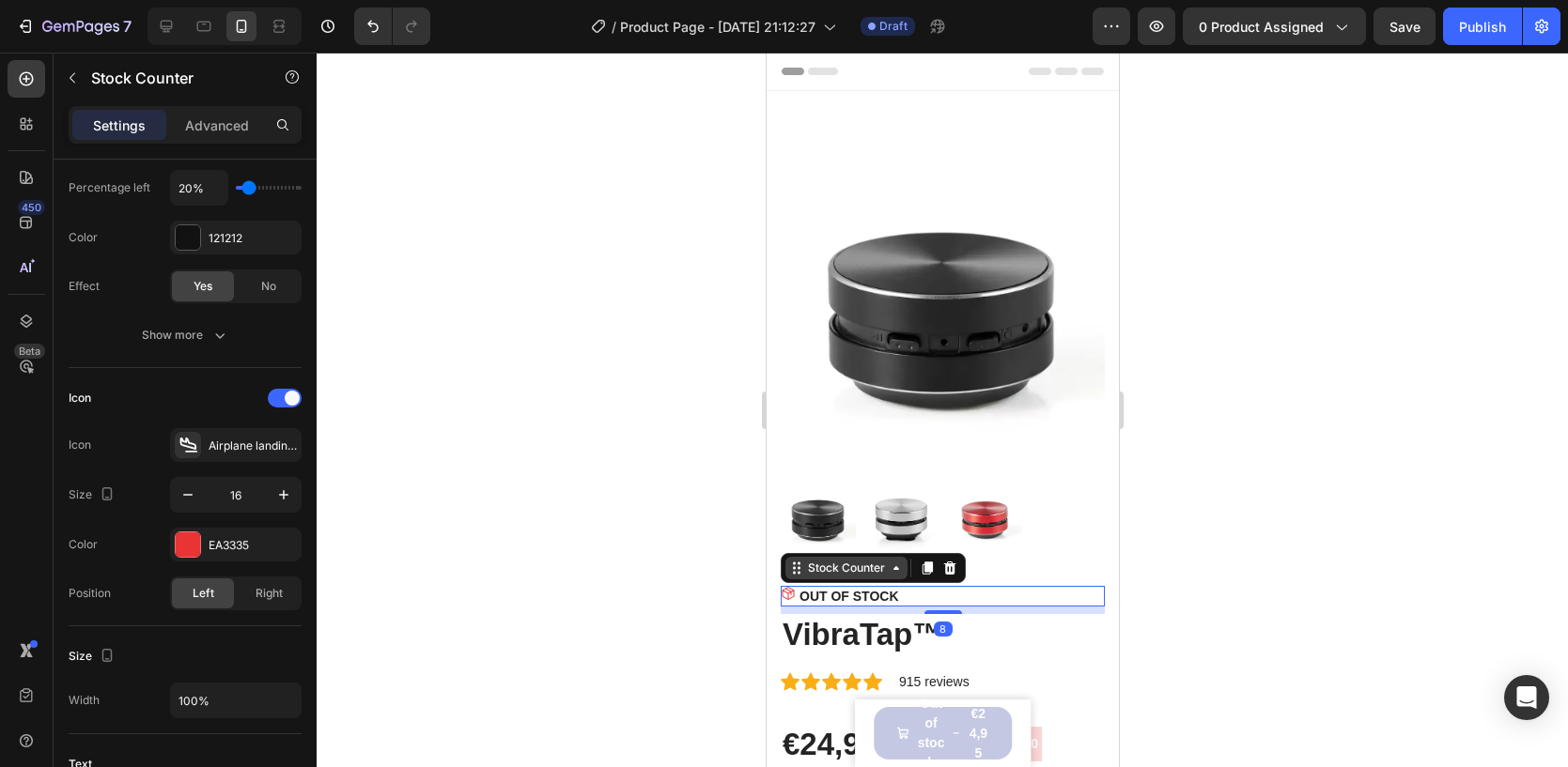
click at [877, 558] on div "Stock Counter" at bounding box center [844, 568] width 122 height 23
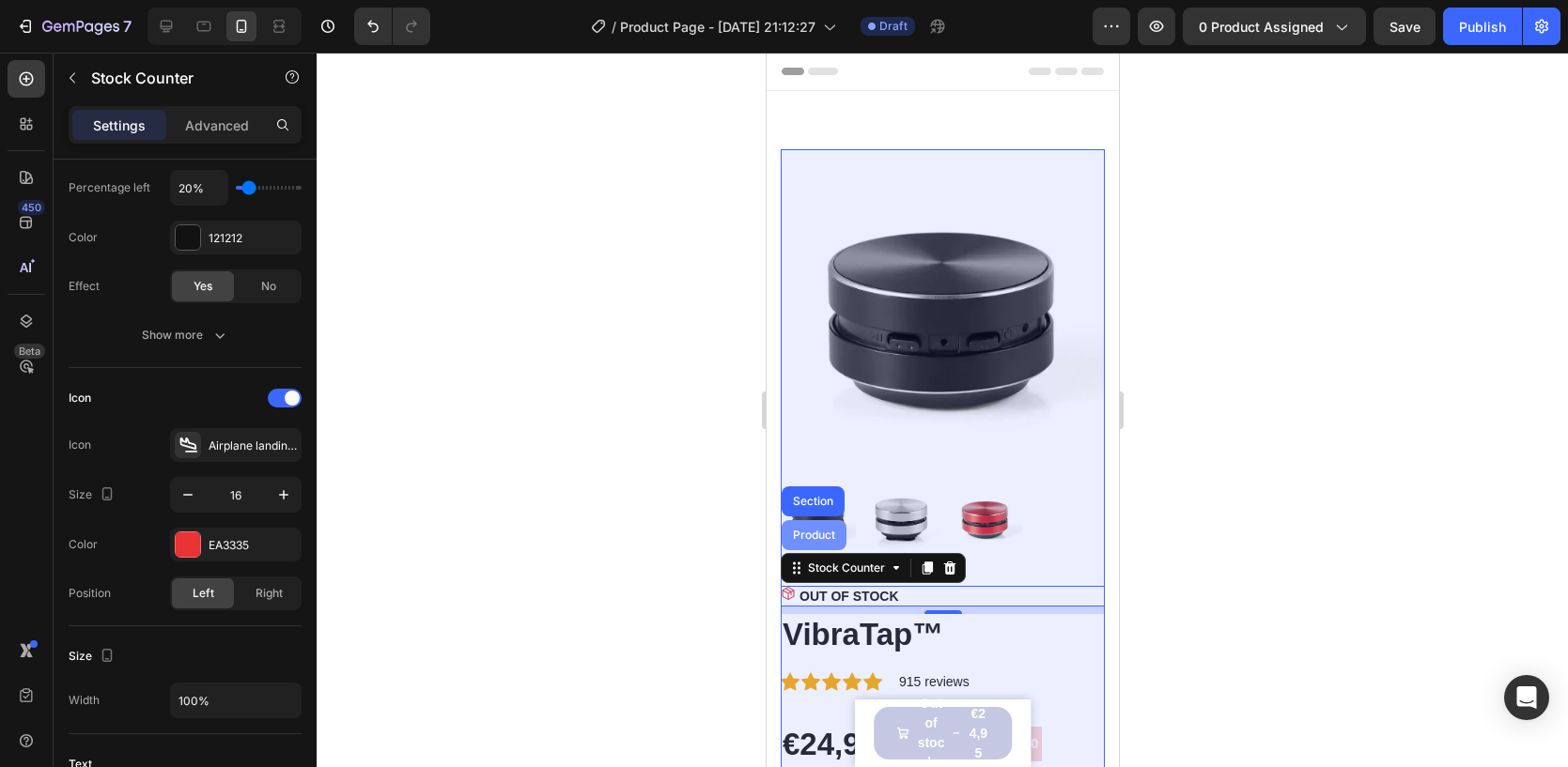
click at [815, 533] on div "Product" at bounding box center [813, 535] width 50 height 11
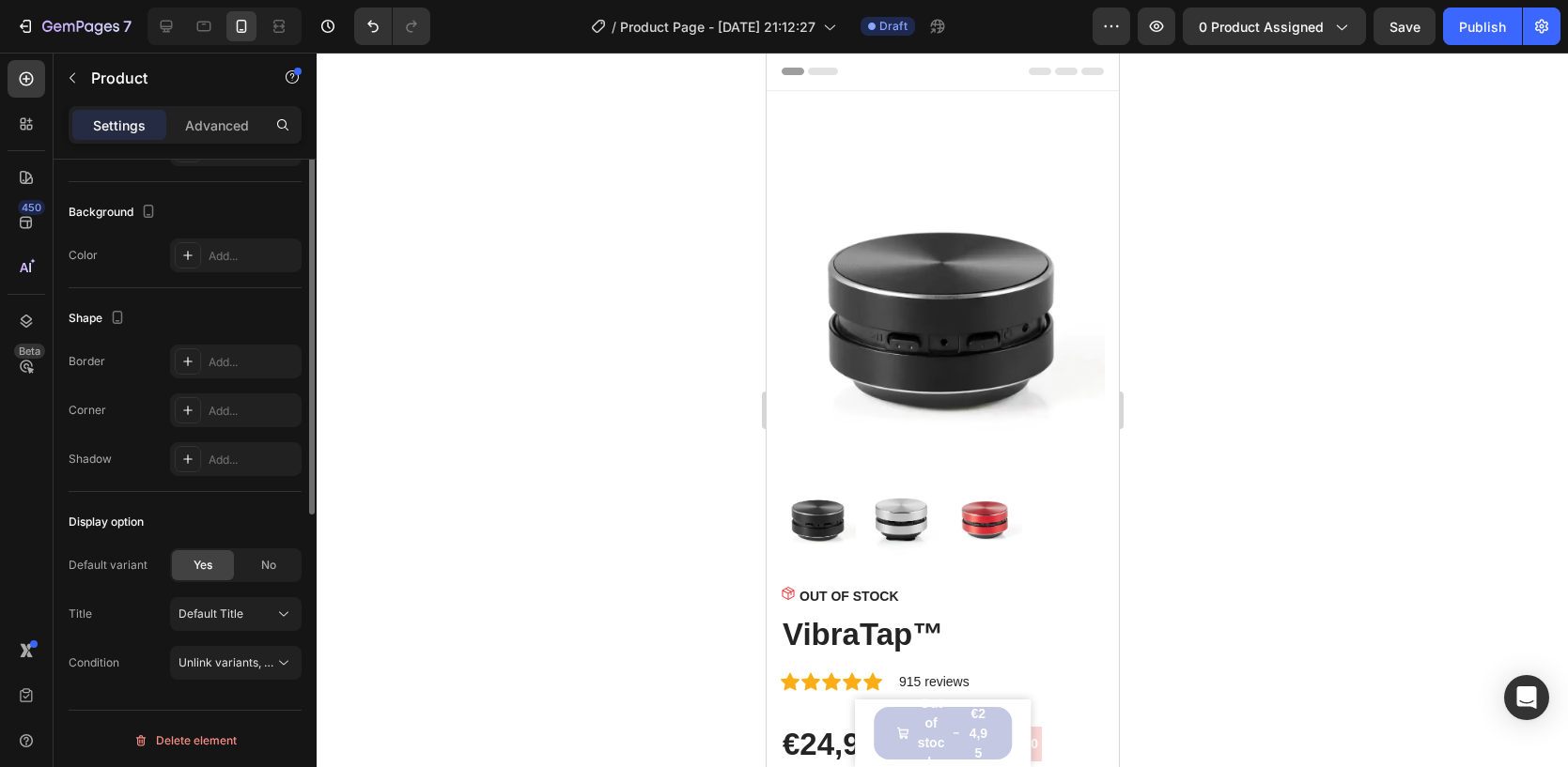
scroll to position [0, 0]
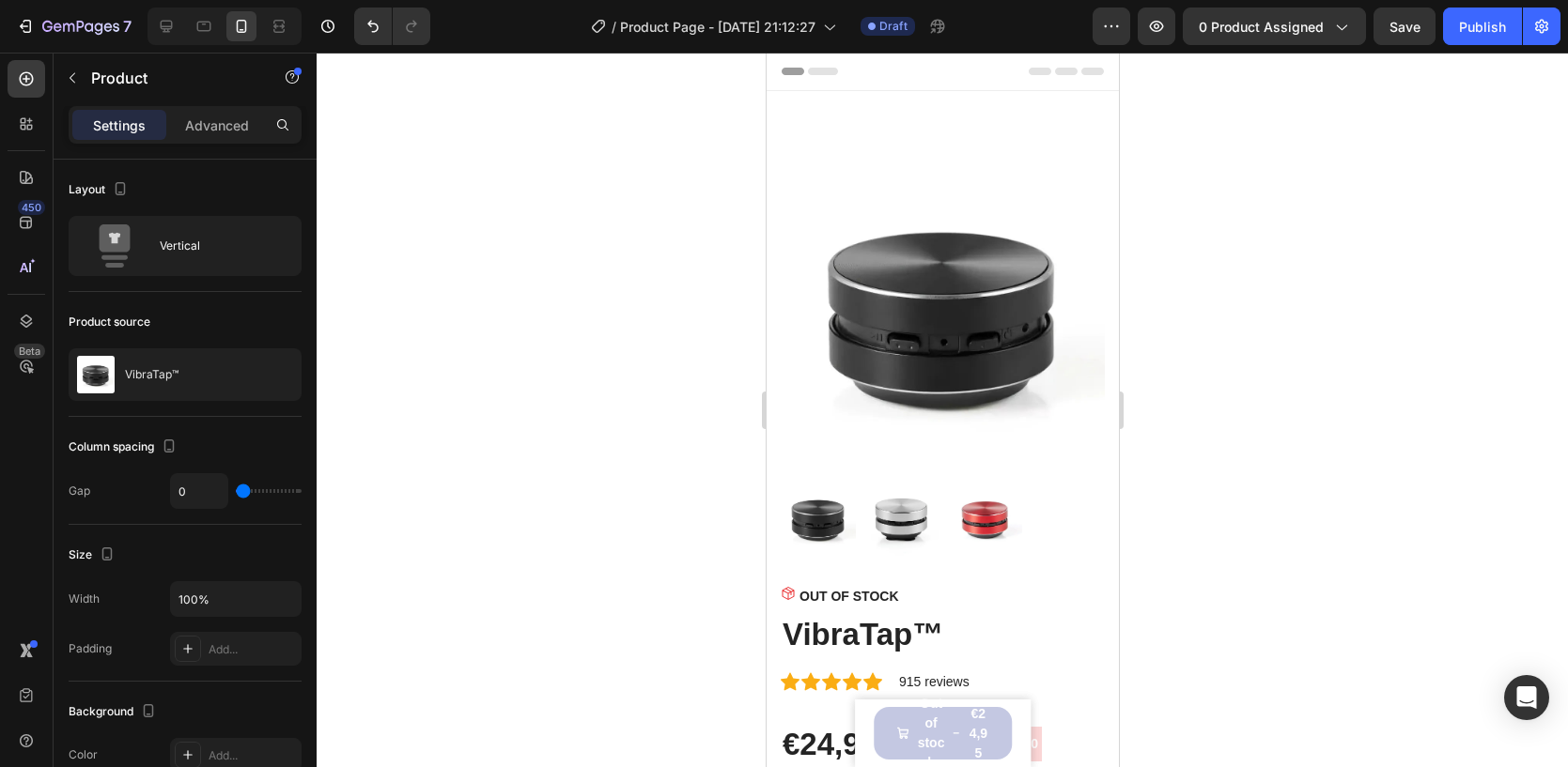
click at [185, 142] on div "Settings Advanced" at bounding box center [184, 125] width 233 height 38
click at [201, 117] on p "Advanced" at bounding box center [217, 126] width 63 height 20
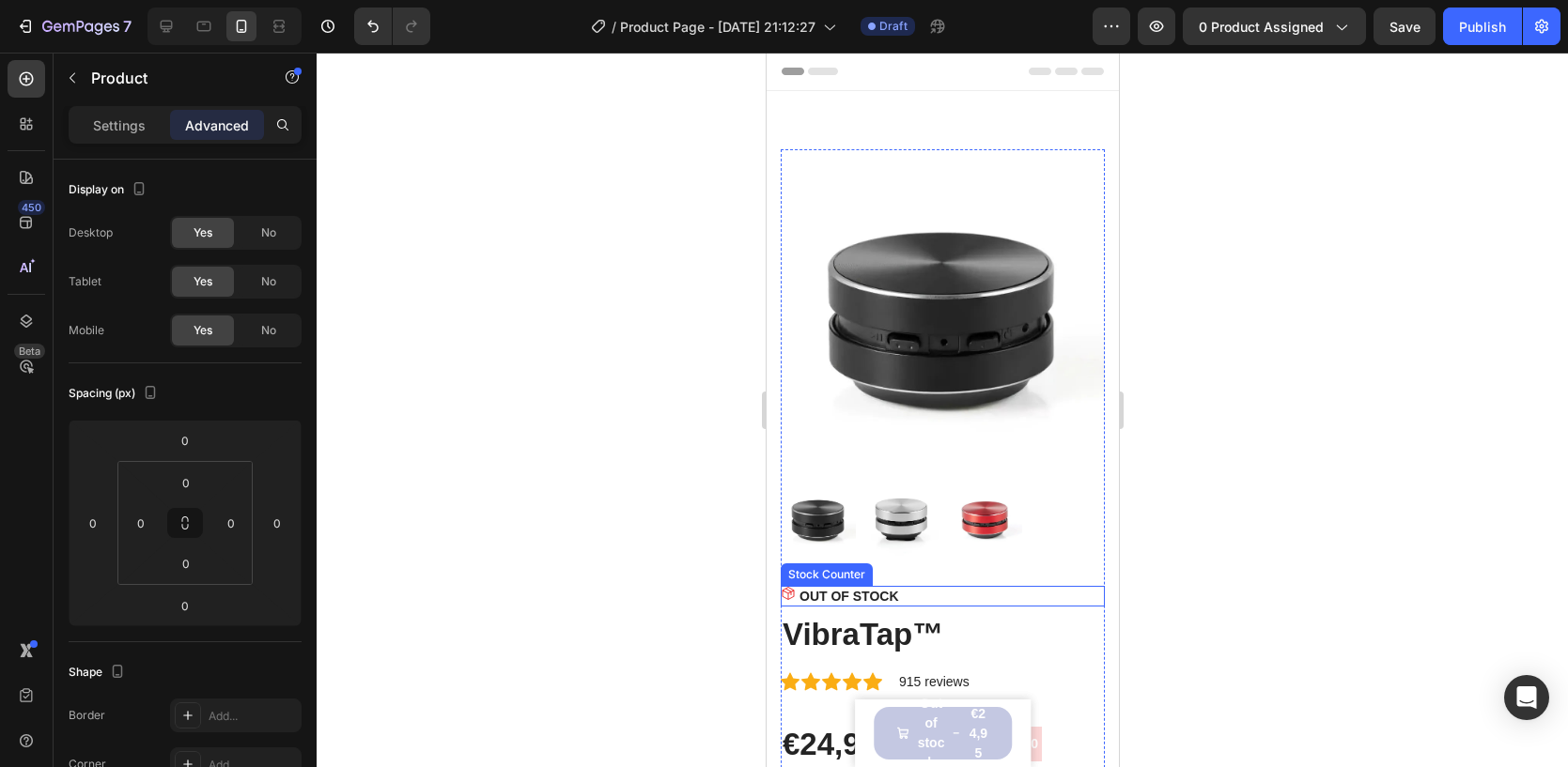
click at [938, 600] on div "OUT OF STOCK" at bounding box center [942, 596] width 324 height 21
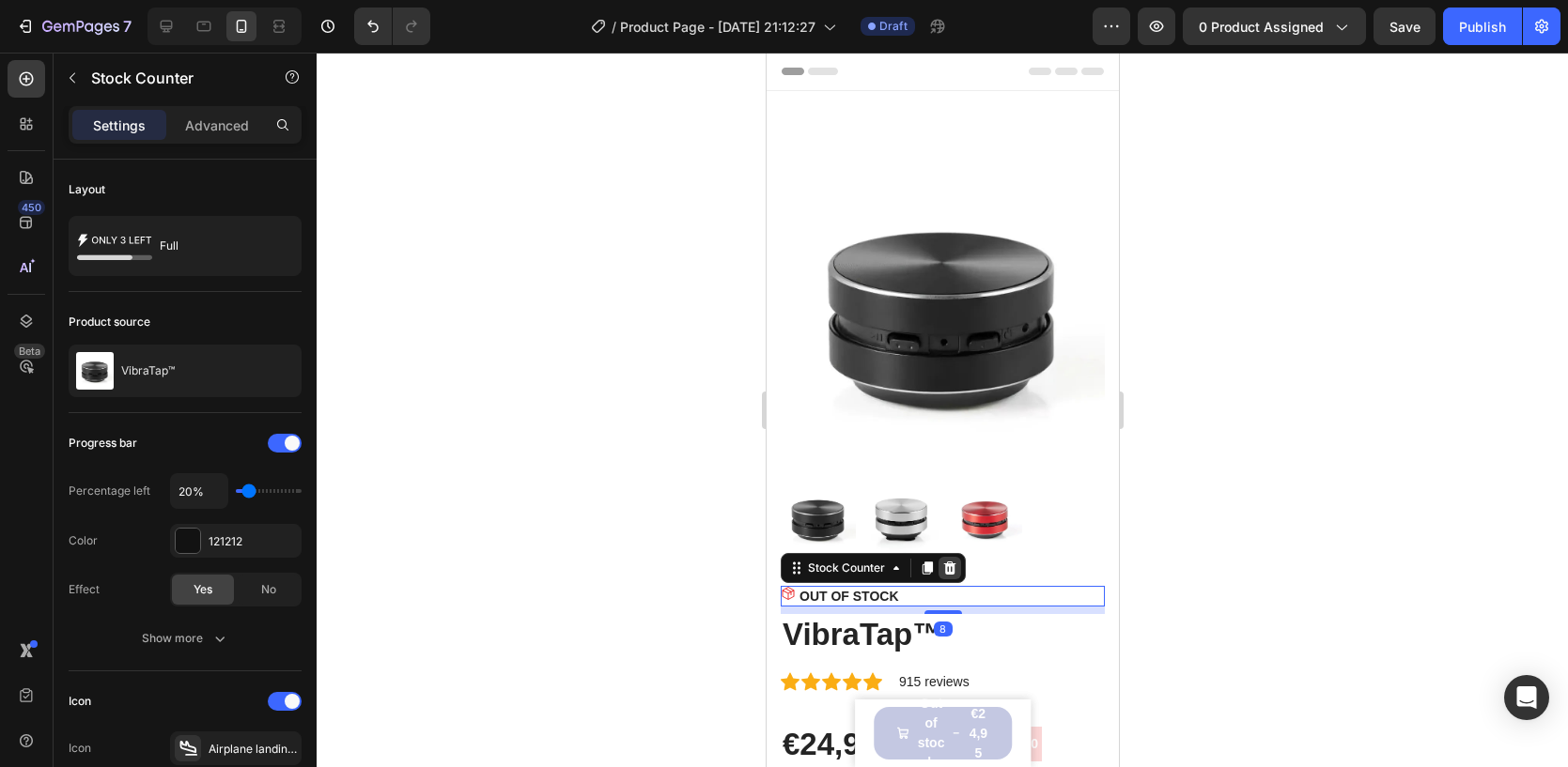
click at [951, 574] on icon at bounding box center [950, 568] width 12 height 13
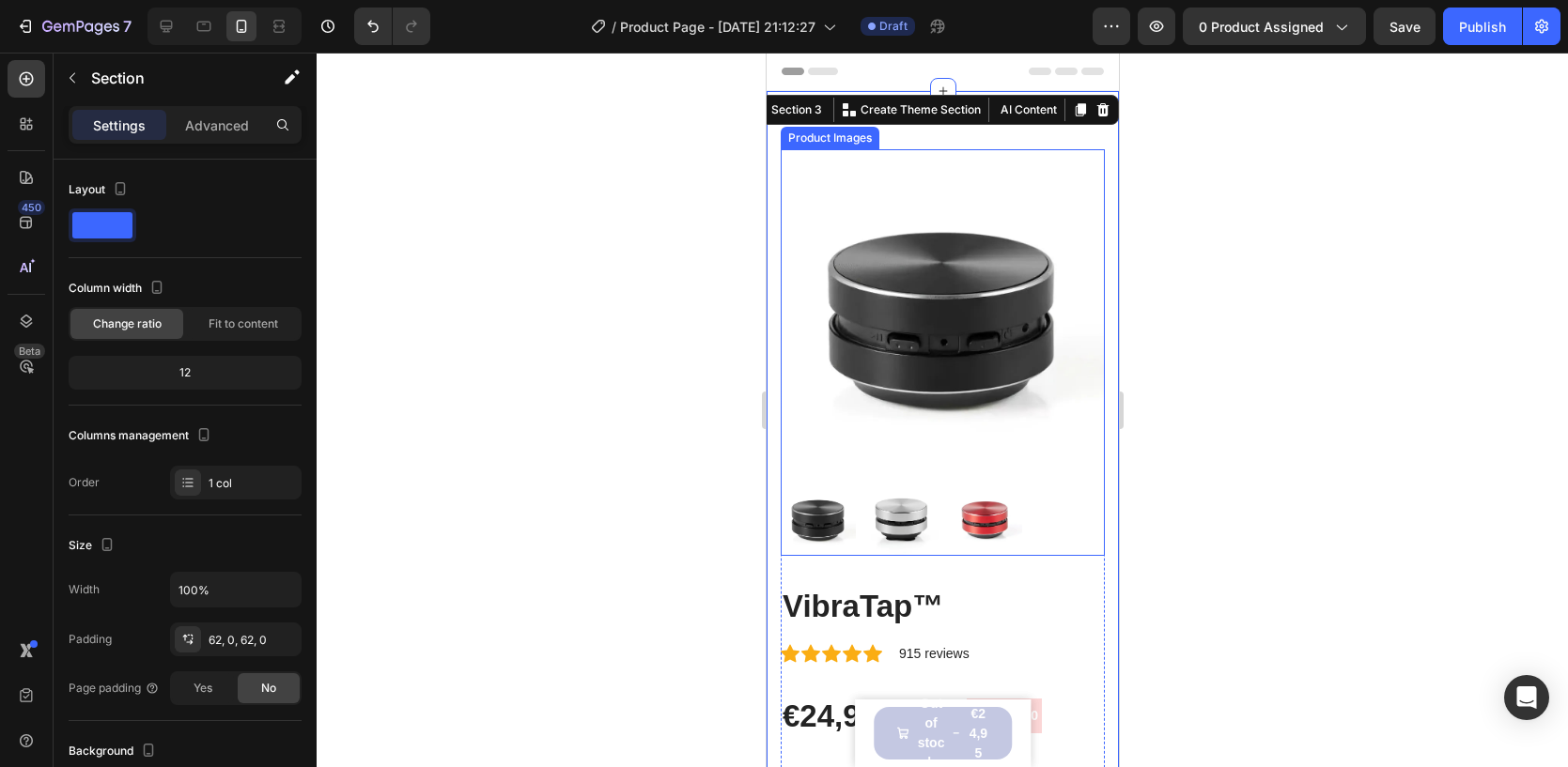
click at [886, 189] on img at bounding box center [942, 311] width 324 height 324
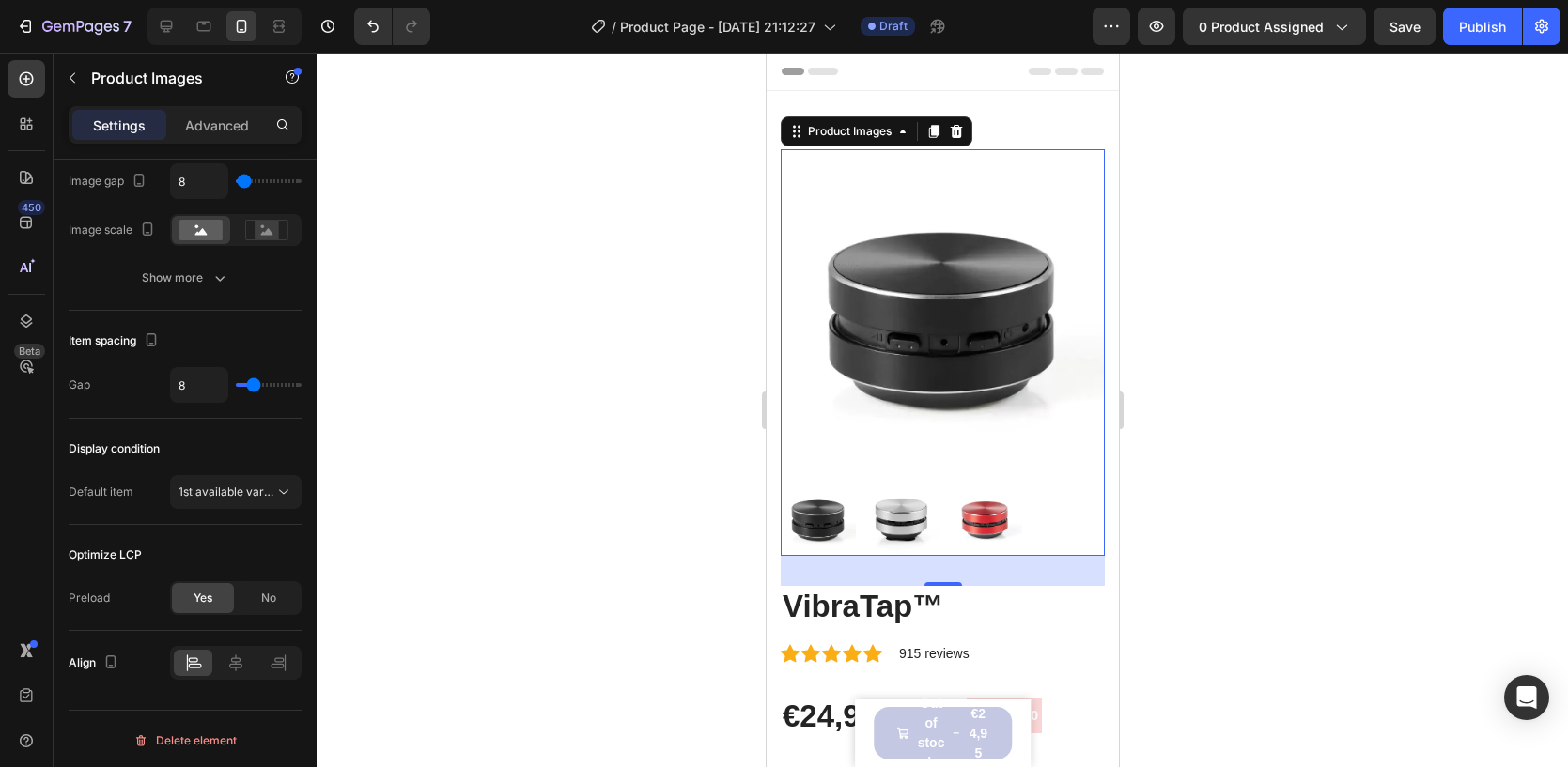
scroll to position [31, 0]
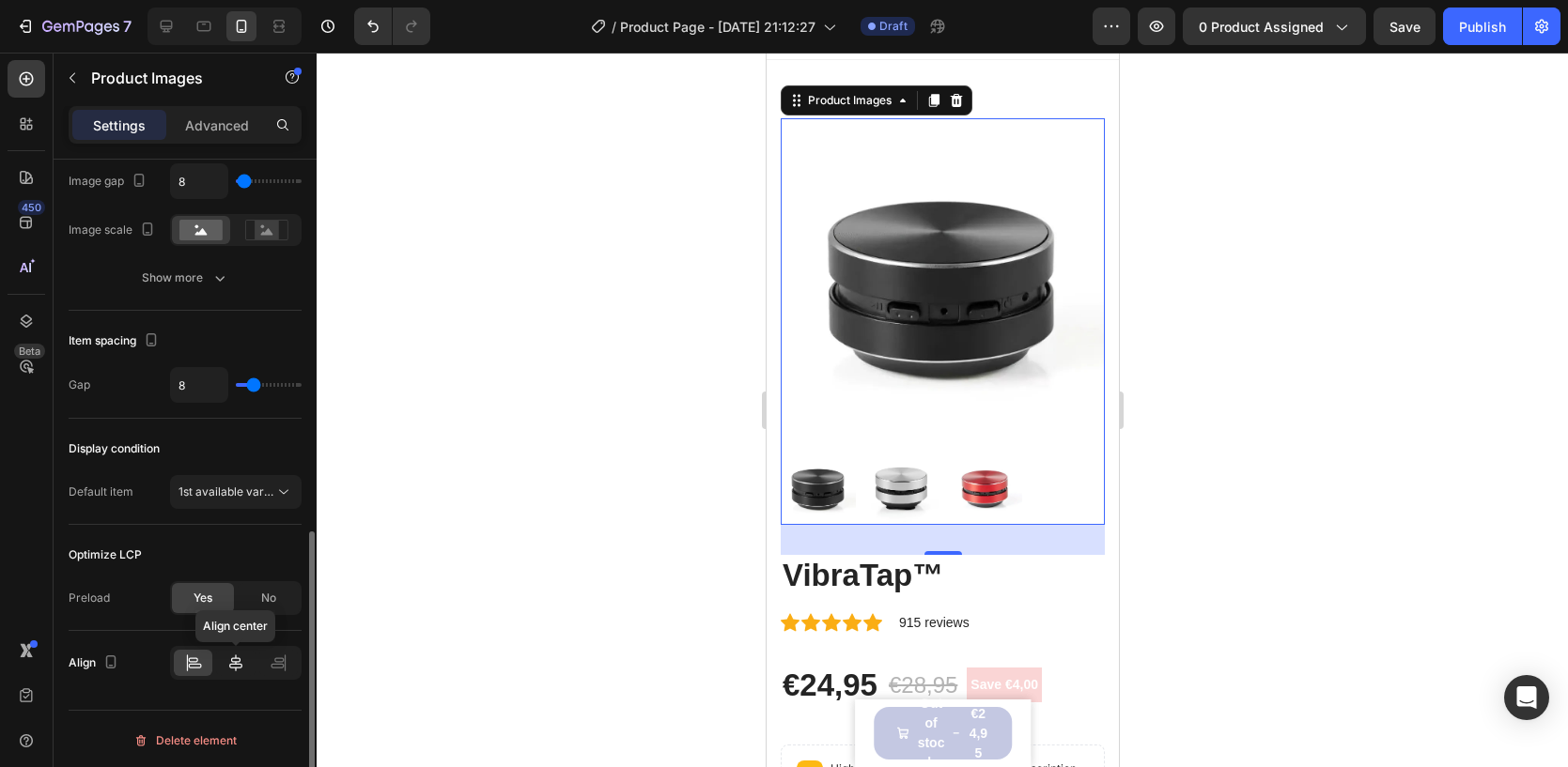
click at [231, 654] on icon at bounding box center [235, 663] width 19 height 19
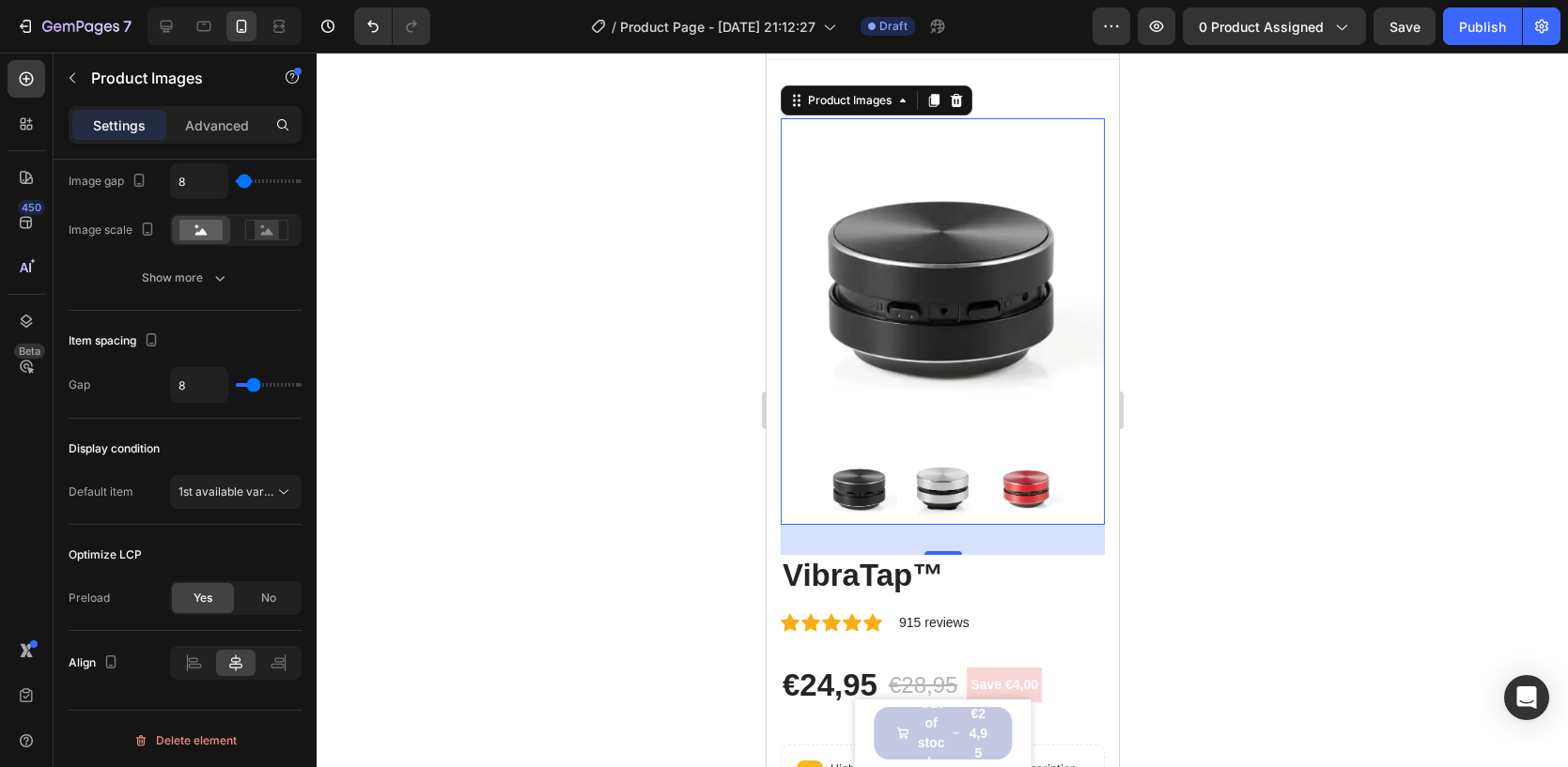
click at [652, 404] on div at bounding box center [942, 409] width 1251 height 714
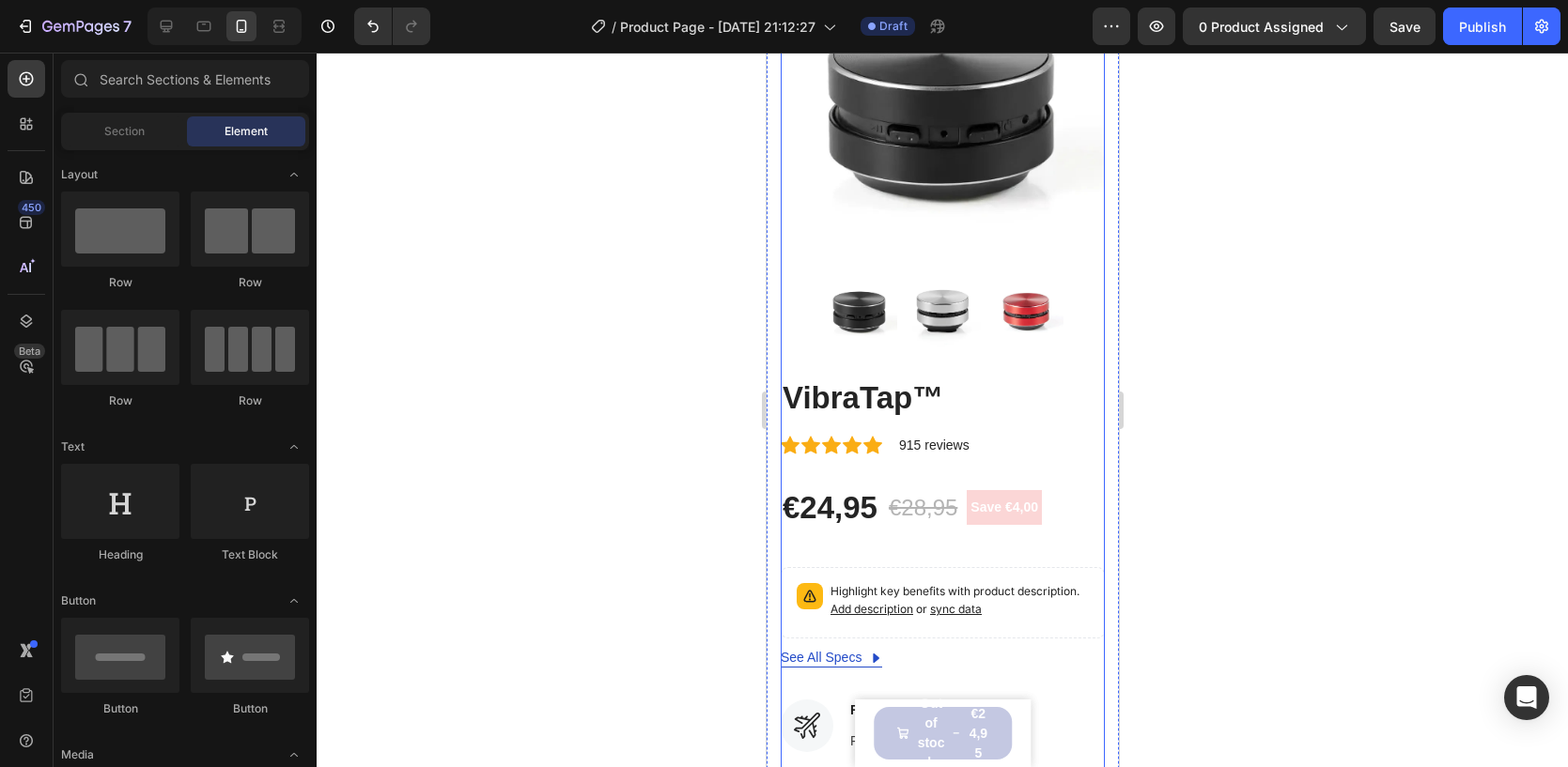
scroll to position [231, 0]
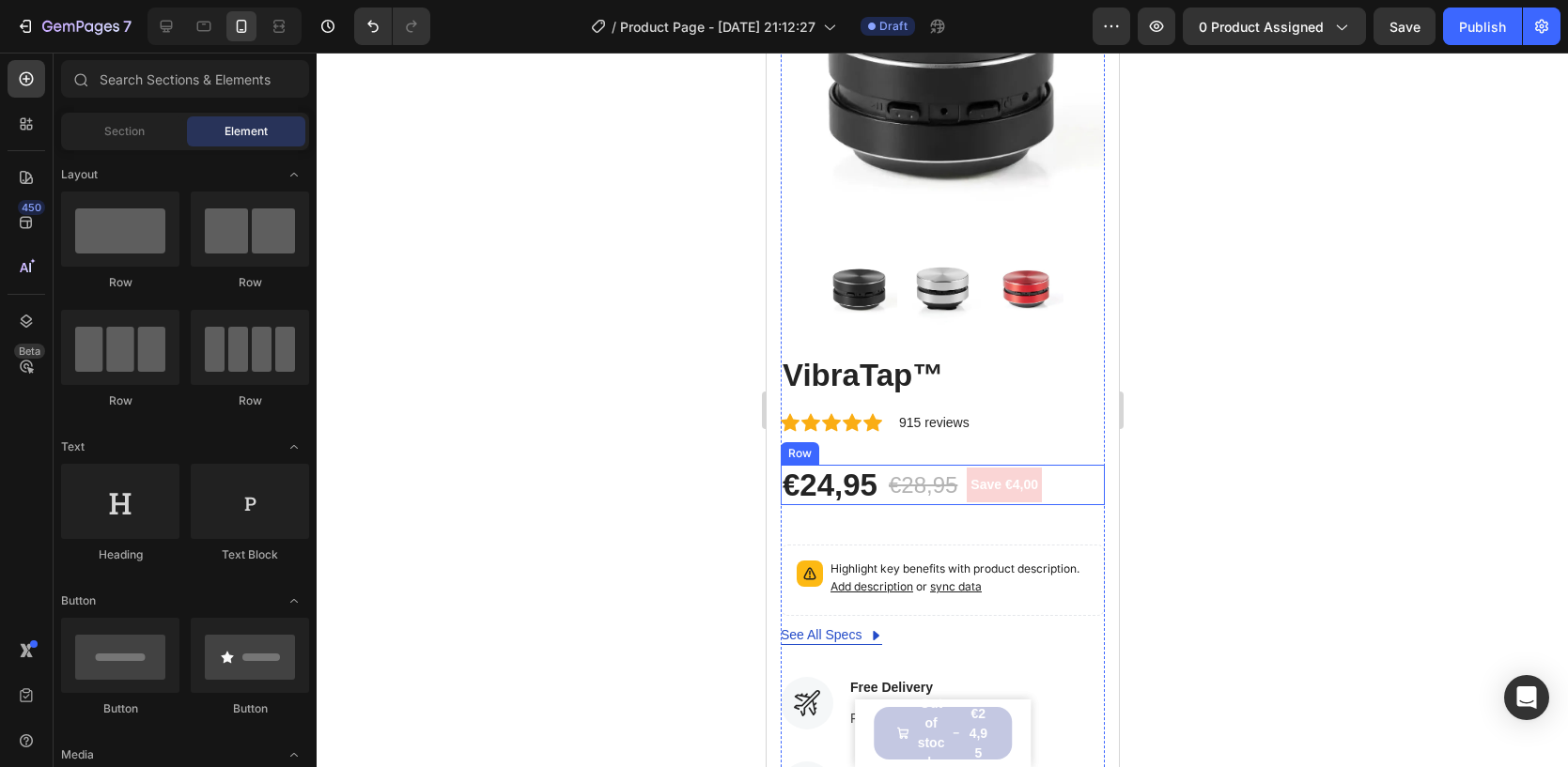
click at [1063, 486] on div "€24,95 Product Price Product Price €28,95 Compare Price Compare Price Save €4,0…" at bounding box center [942, 486] width 324 height 42
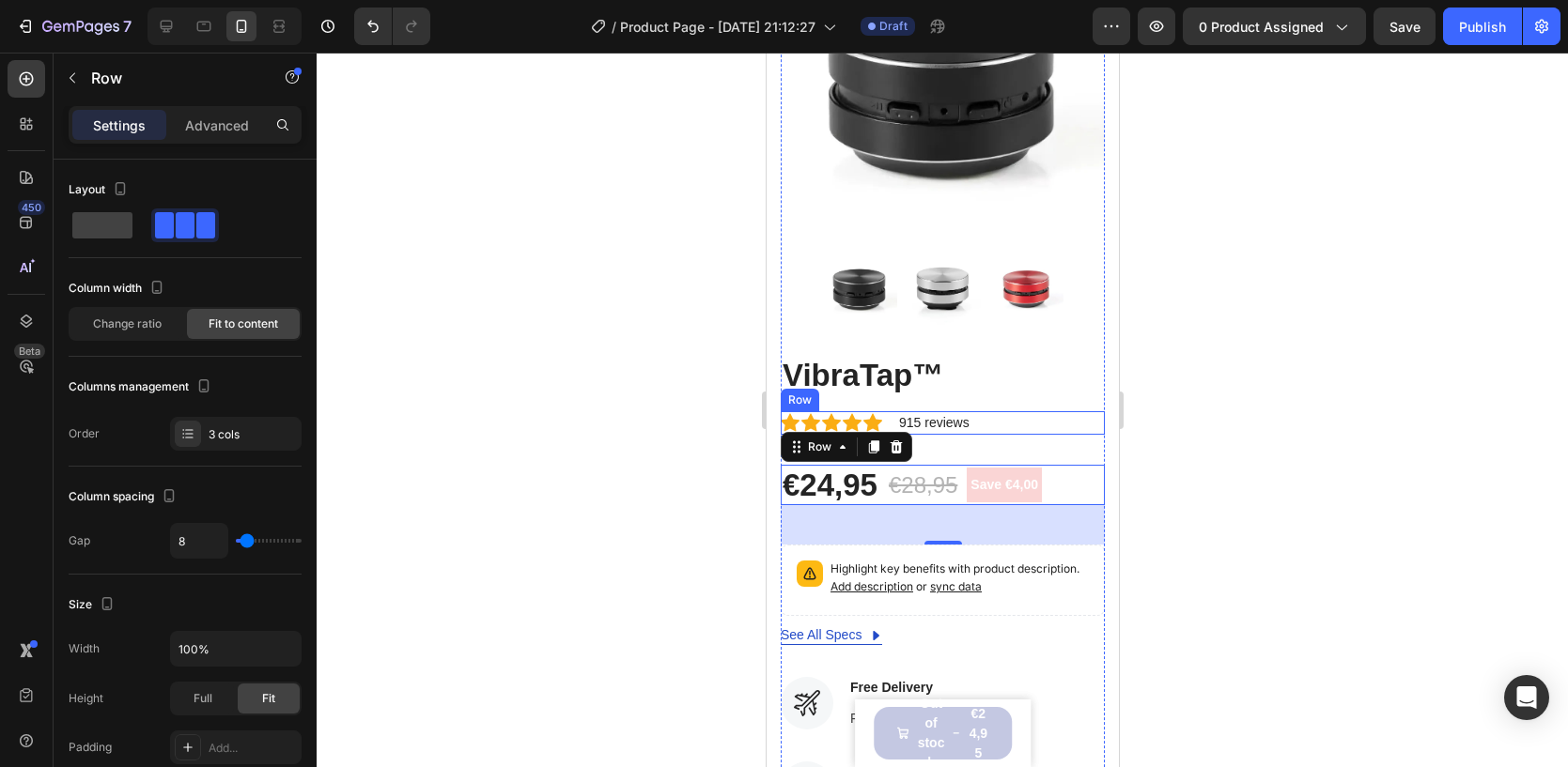
click at [980, 417] on div "Icon Icon Icon Icon Icon Icon List Hoz 915 reviews Text block Row" at bounding box center [942, 423] width 324 height 24
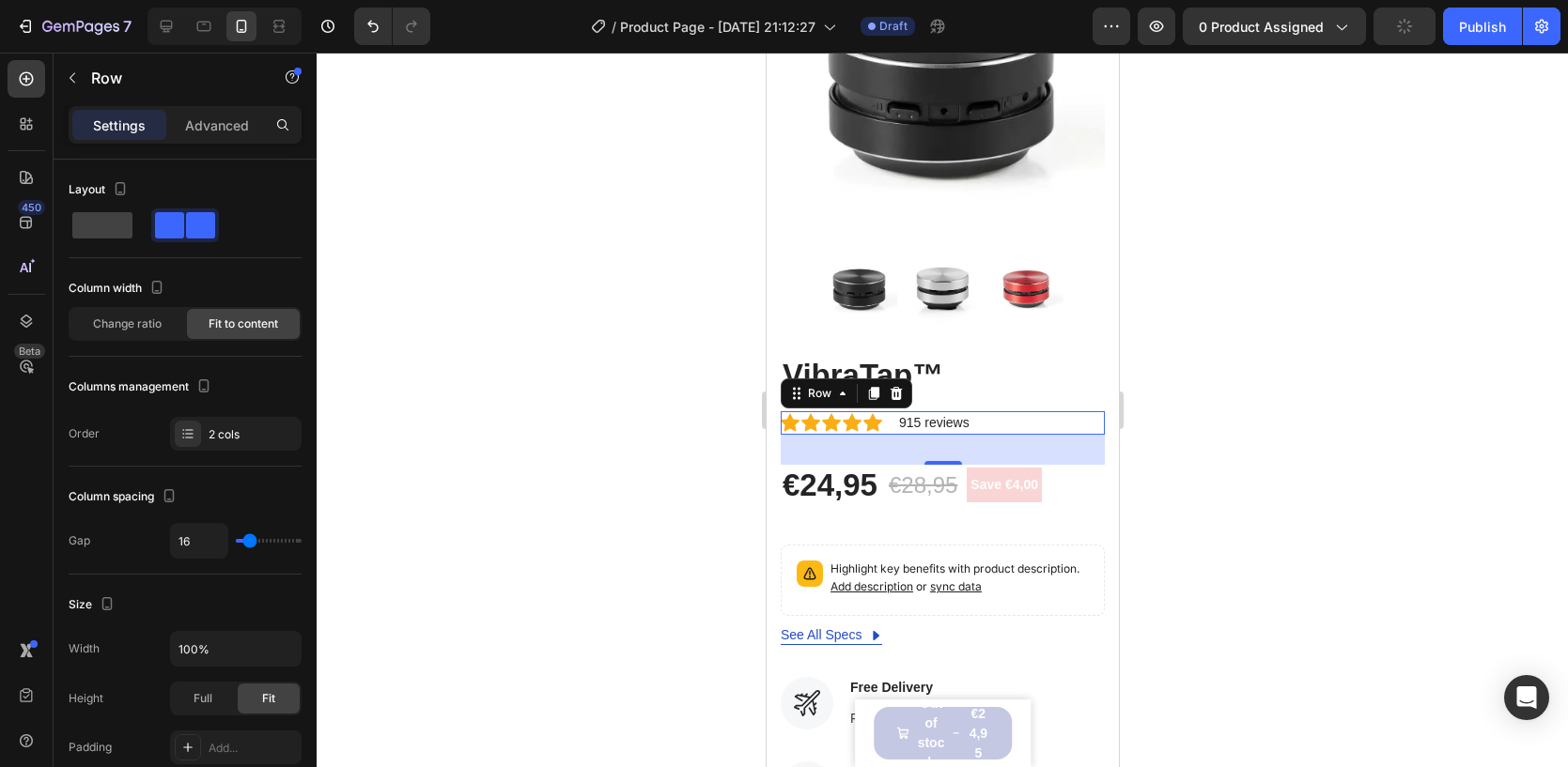
scroll to position [648, 0]
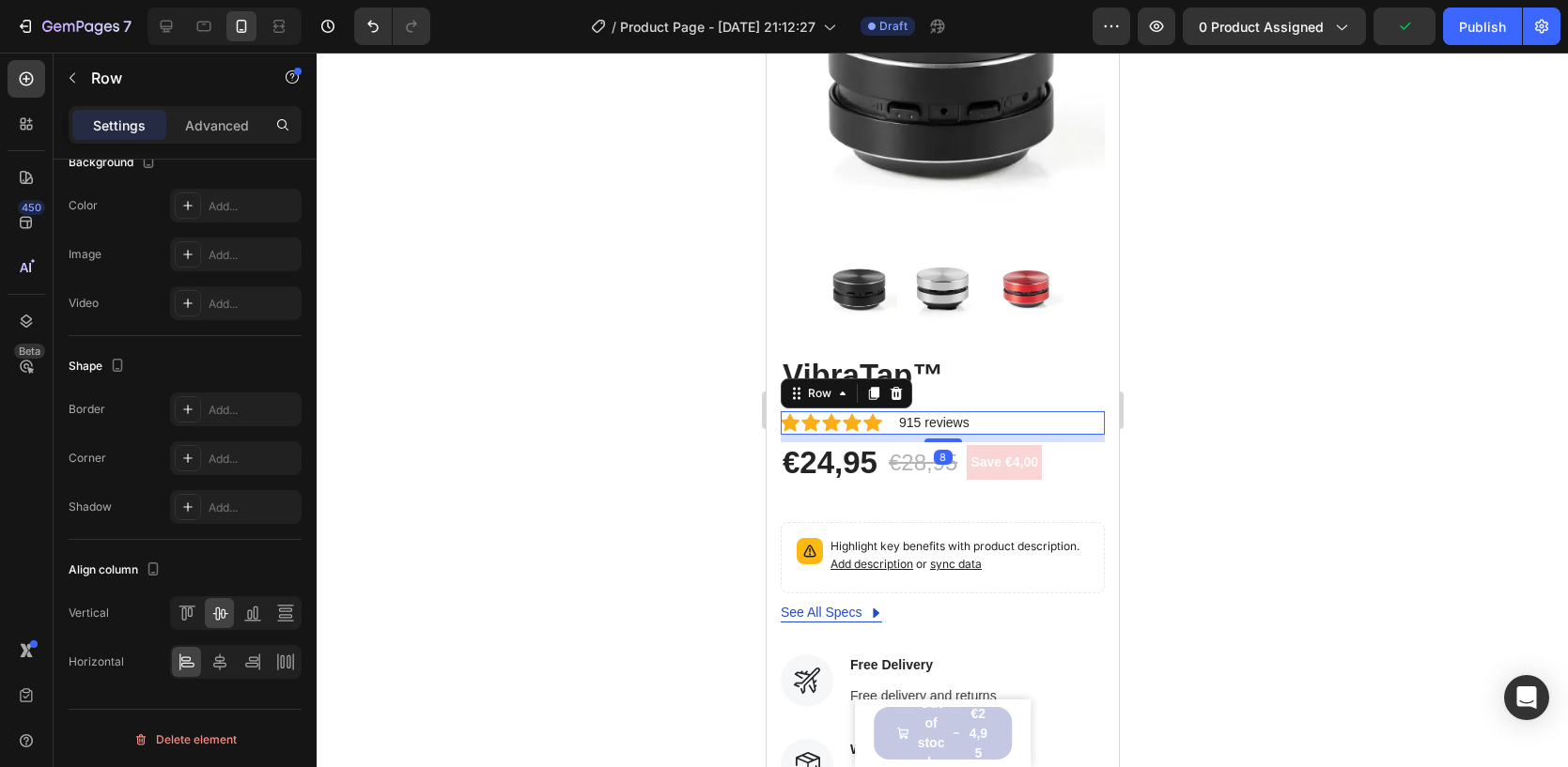
drag, startPoint x: 932, startPoint y: 459, endPoint x: 910, endPoint y: 438, distance: 30.4
click at [910, 435] on div "8" at bounding box center [942, 435] width 324 height 0
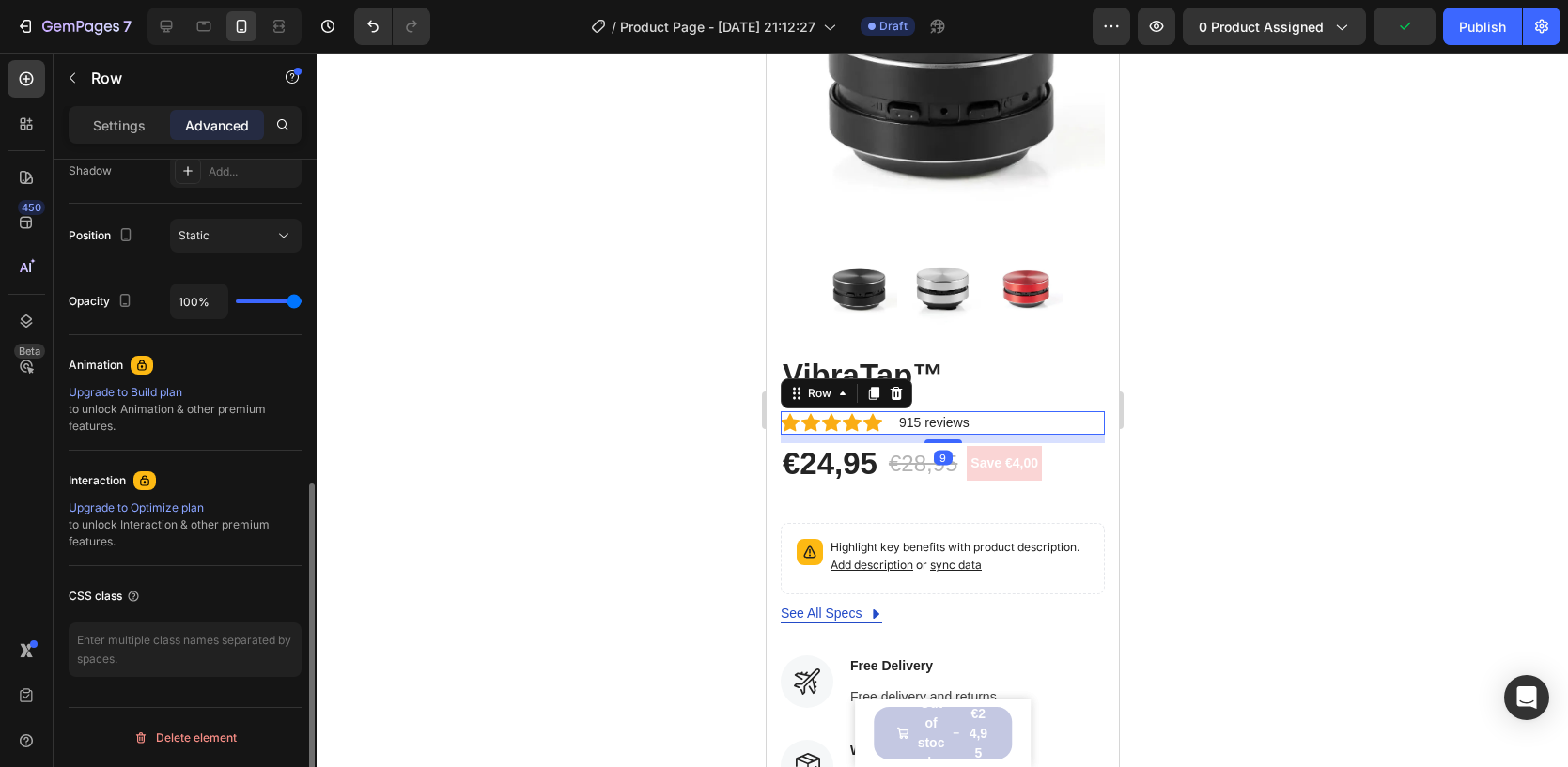
click at [1306, 345] on div at bounding box center [942, 409] width 1251 height 714
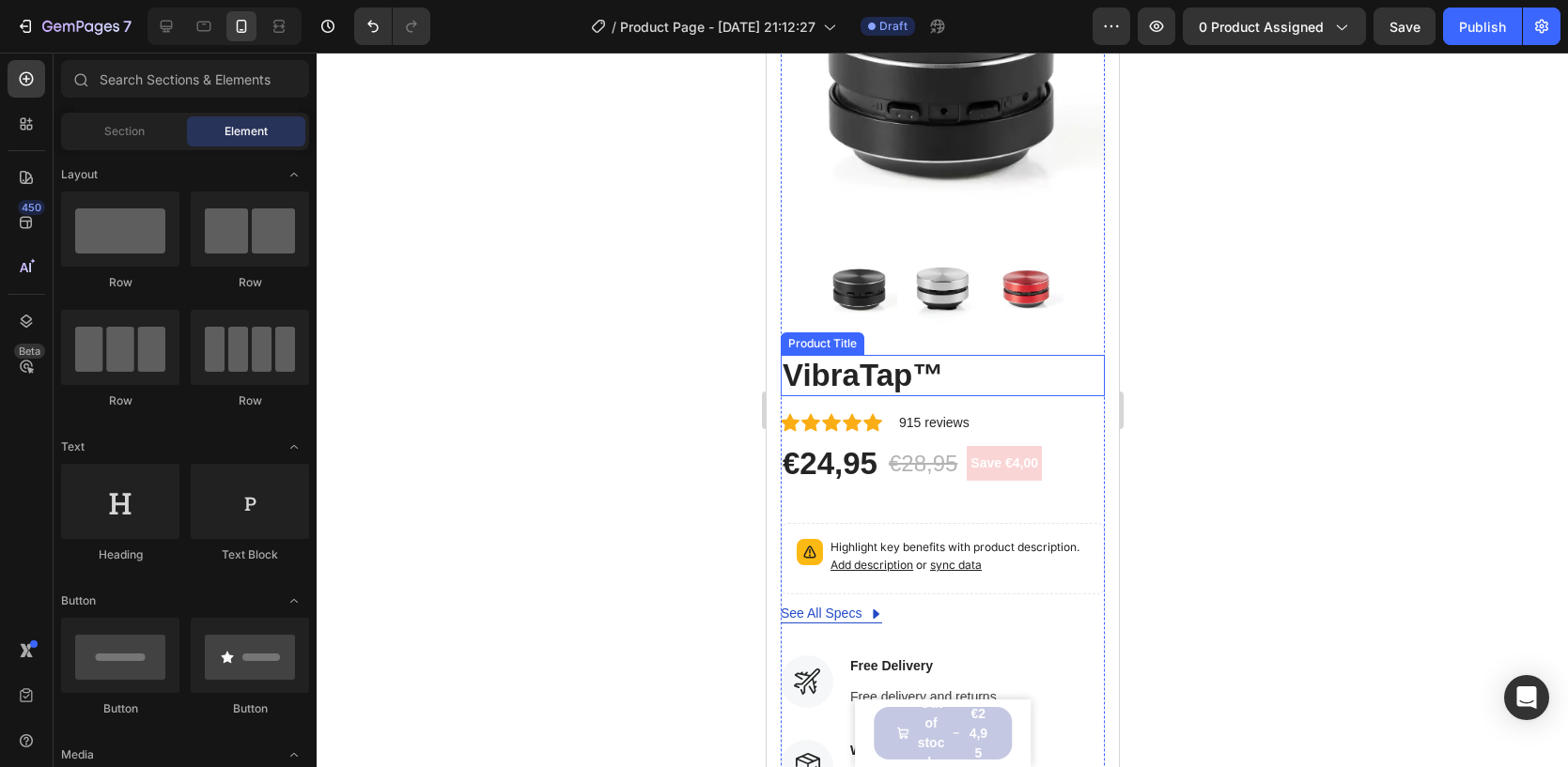
click at [980, 383] on h2 "VibraTap™" at bounding box center [942, 376] width 324 height 42
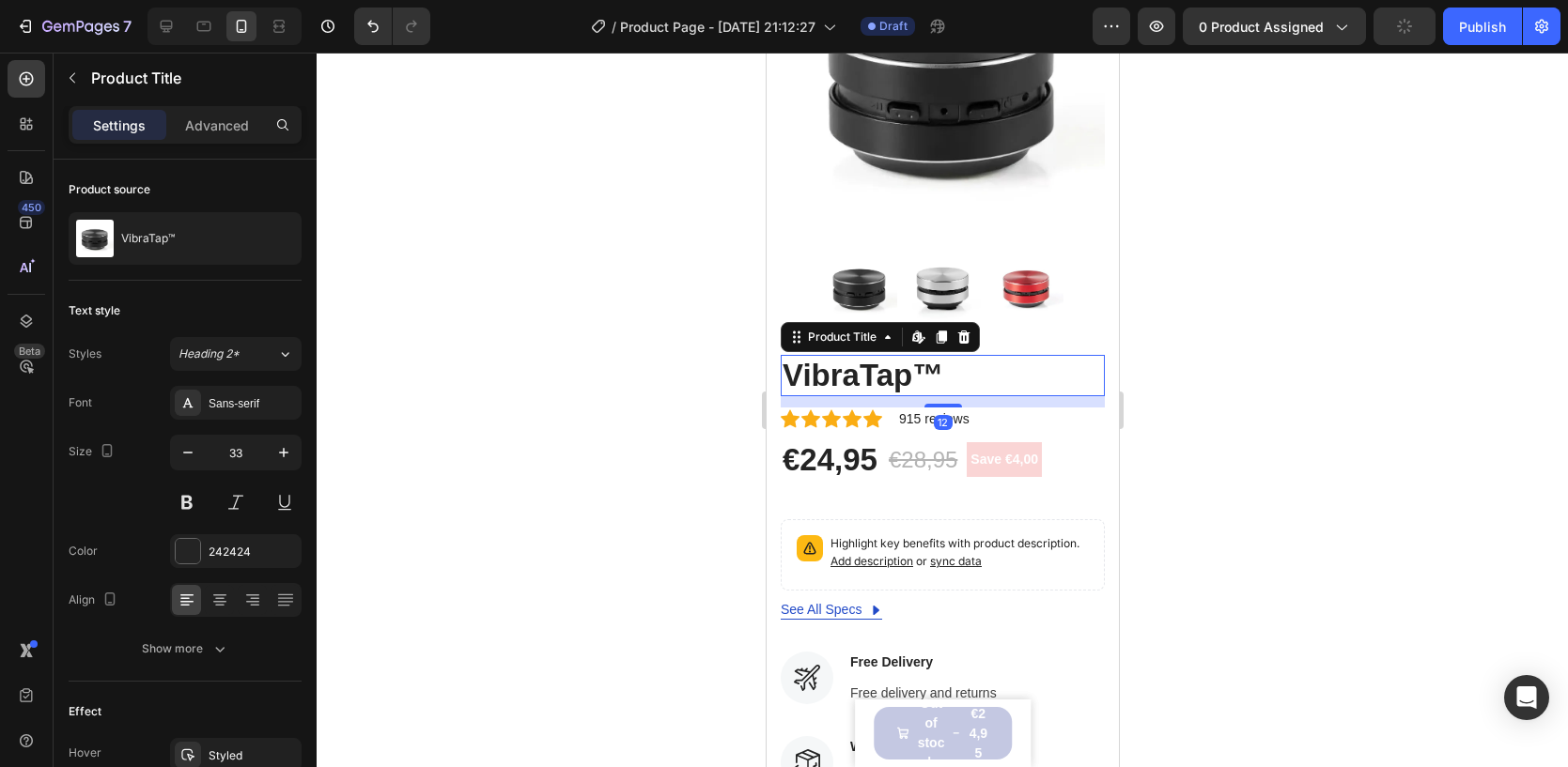
click at [913, 396] on div "12" at bounding box center [942, 396] width 324 height 0
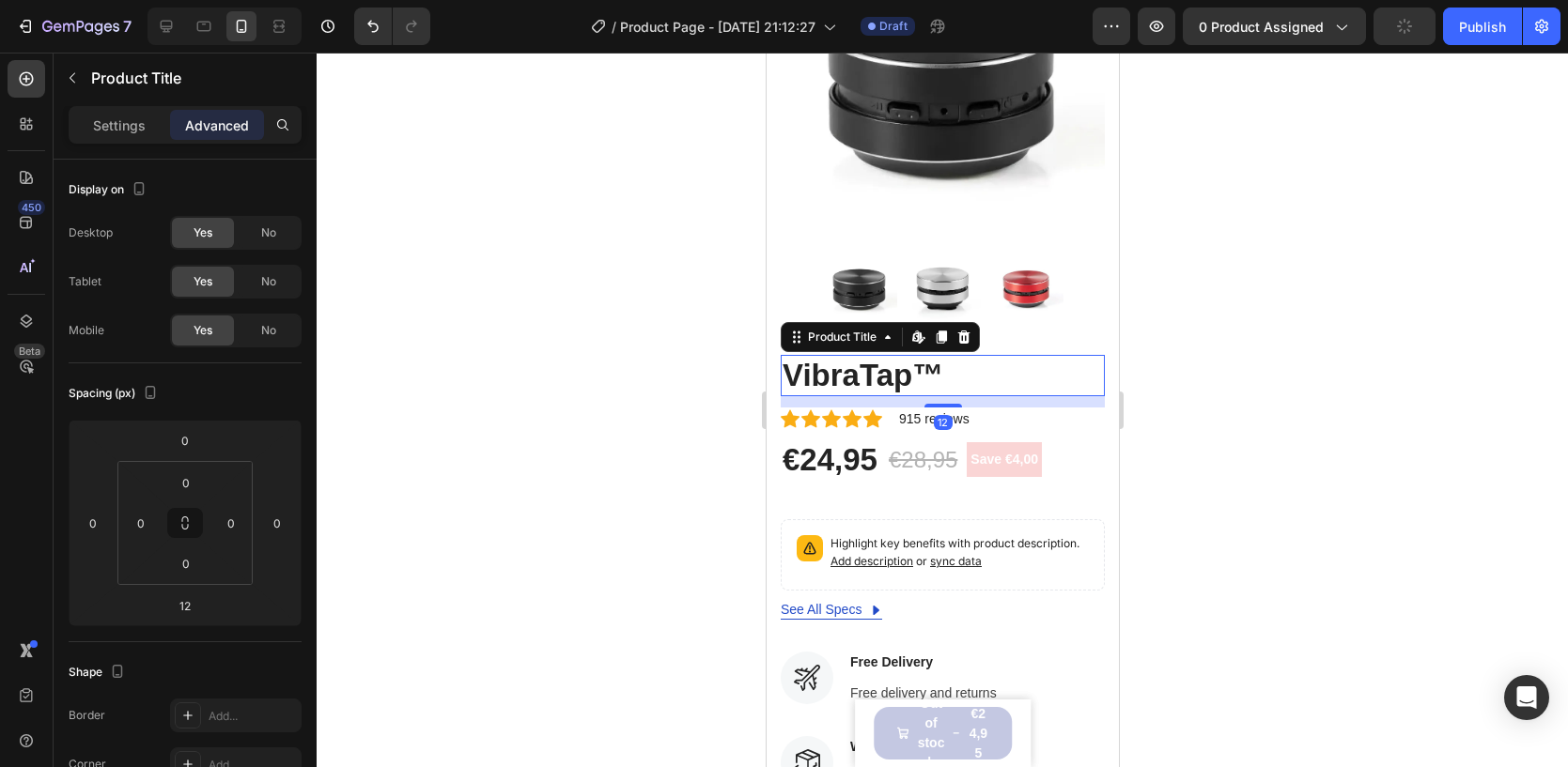
click at [1370, 274] on div at bounding box center [942, 409] width 1251 height 714
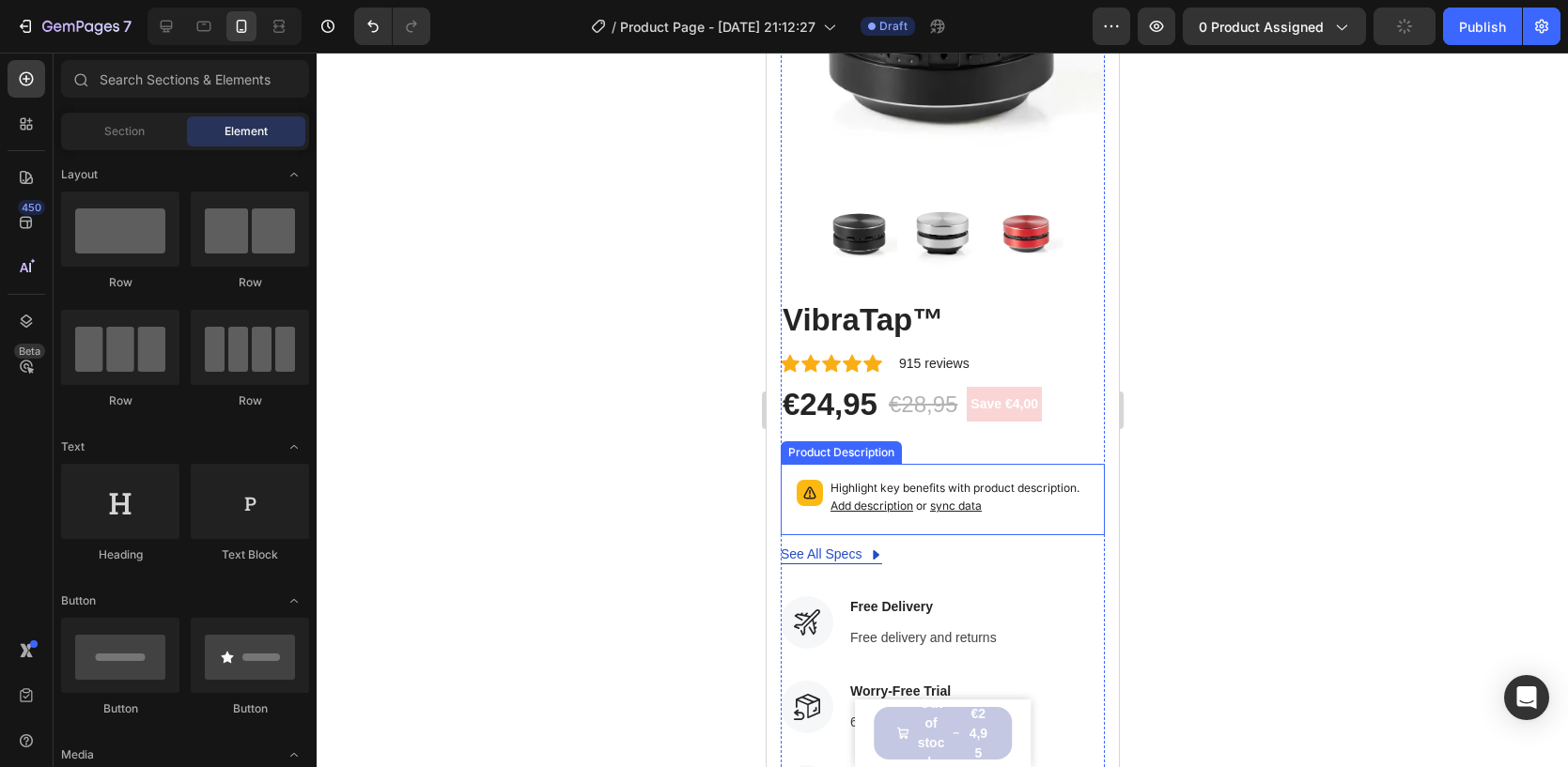
scroll to position [327, 0]
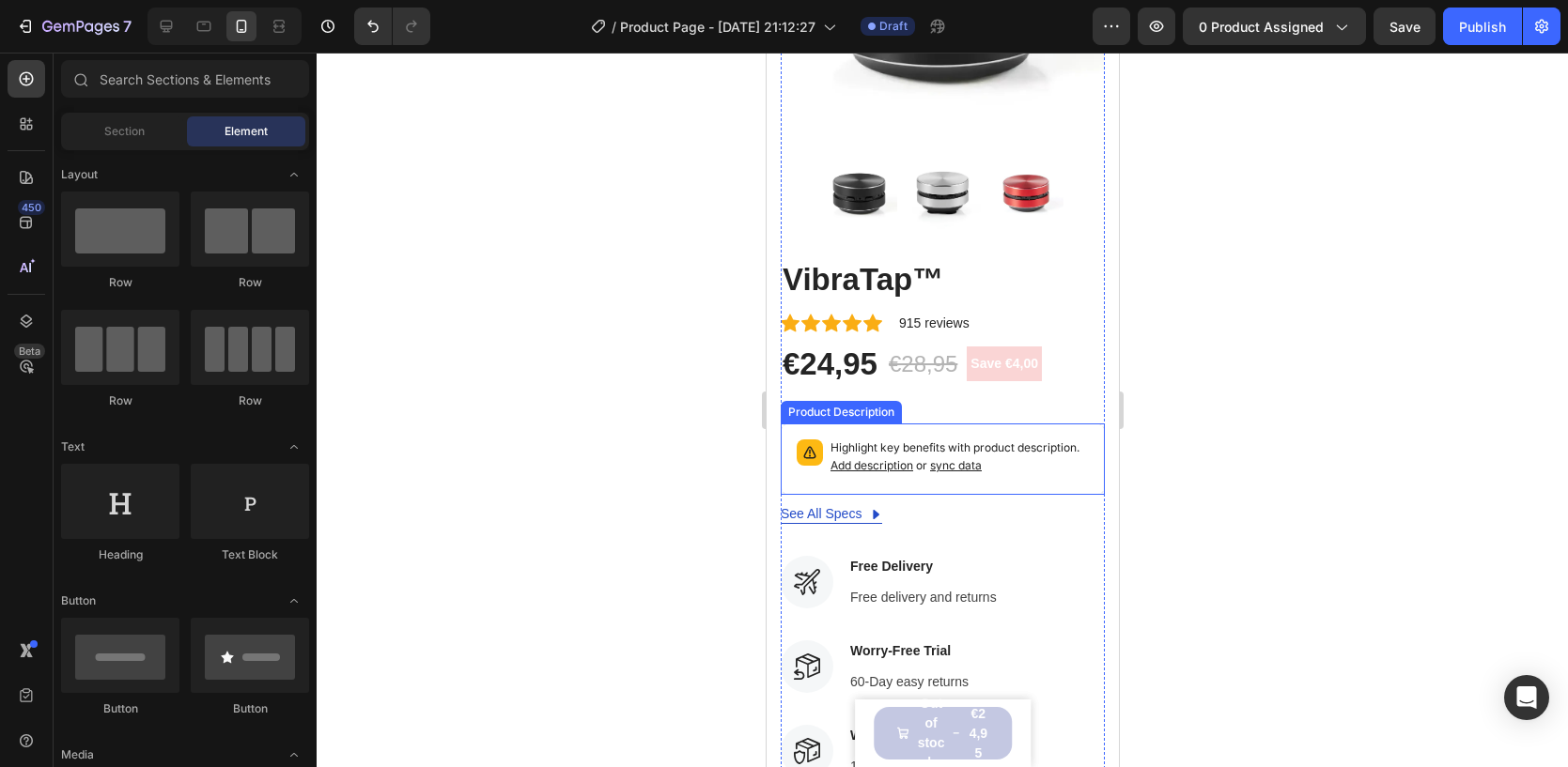
click at [1047, 471] on p "Highlight key benefits with product description. Add description or sync data" at bounding box center [958, 458] width 259 height 36
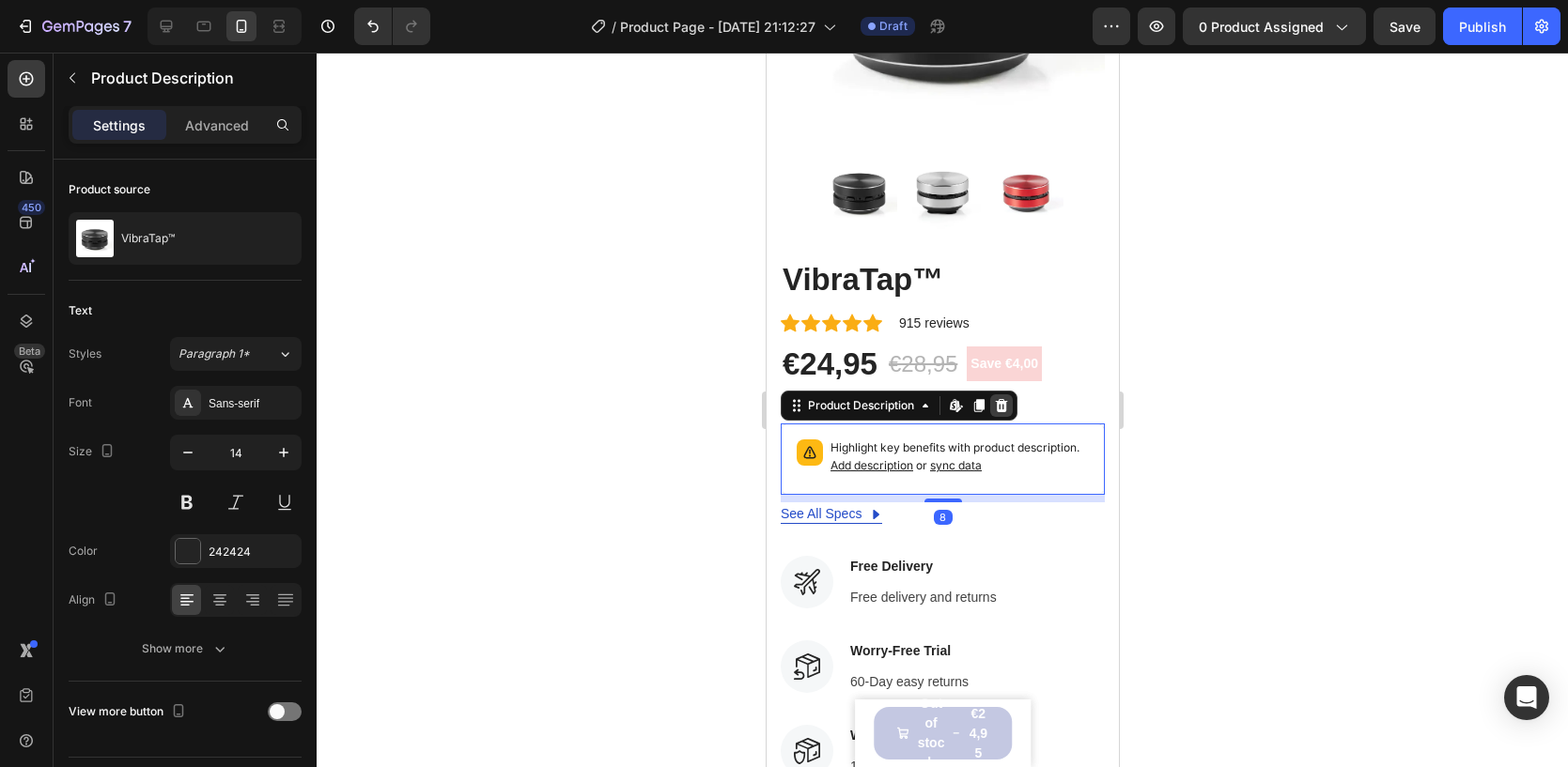
click at [1000, 401] on icon at bounding box center [1001, 405] width 12 height 13
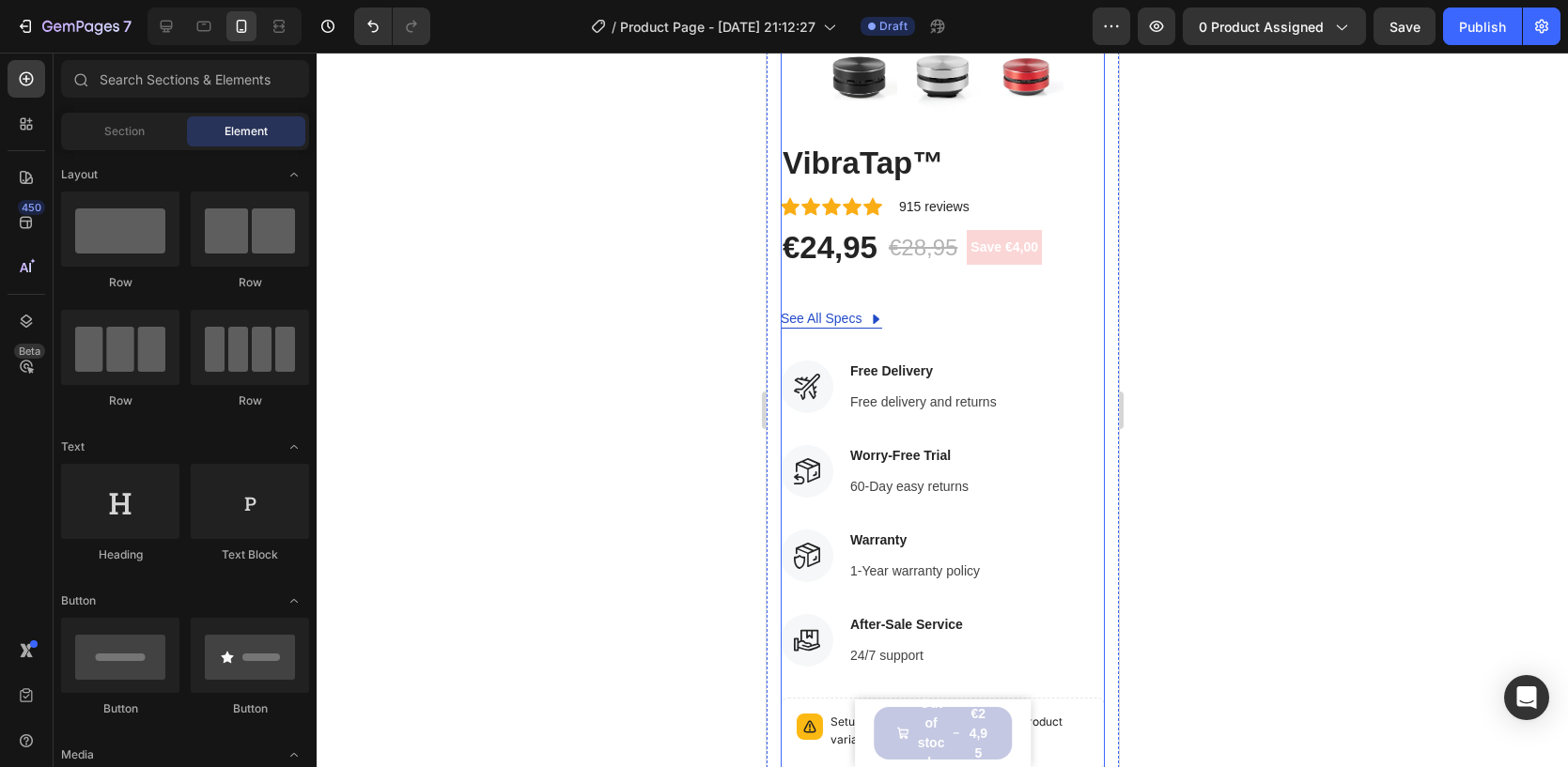
scroll to position [476, 0]
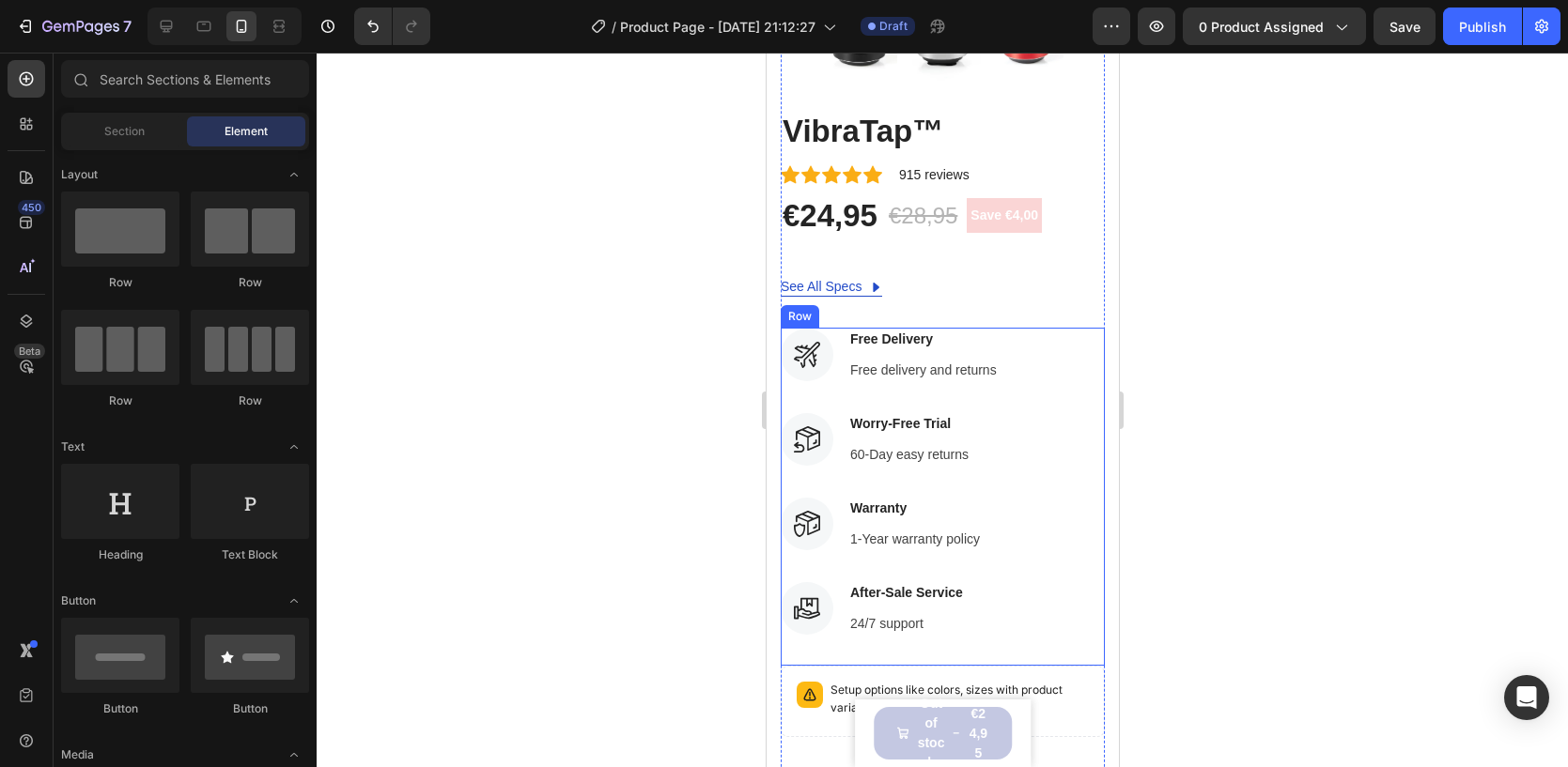
click at [1089, 477] on div "Icon Free Delivery Text block Free delivery and returns Text block Icon List Ic…" at bounding box center [942, 412] width 324 height 169
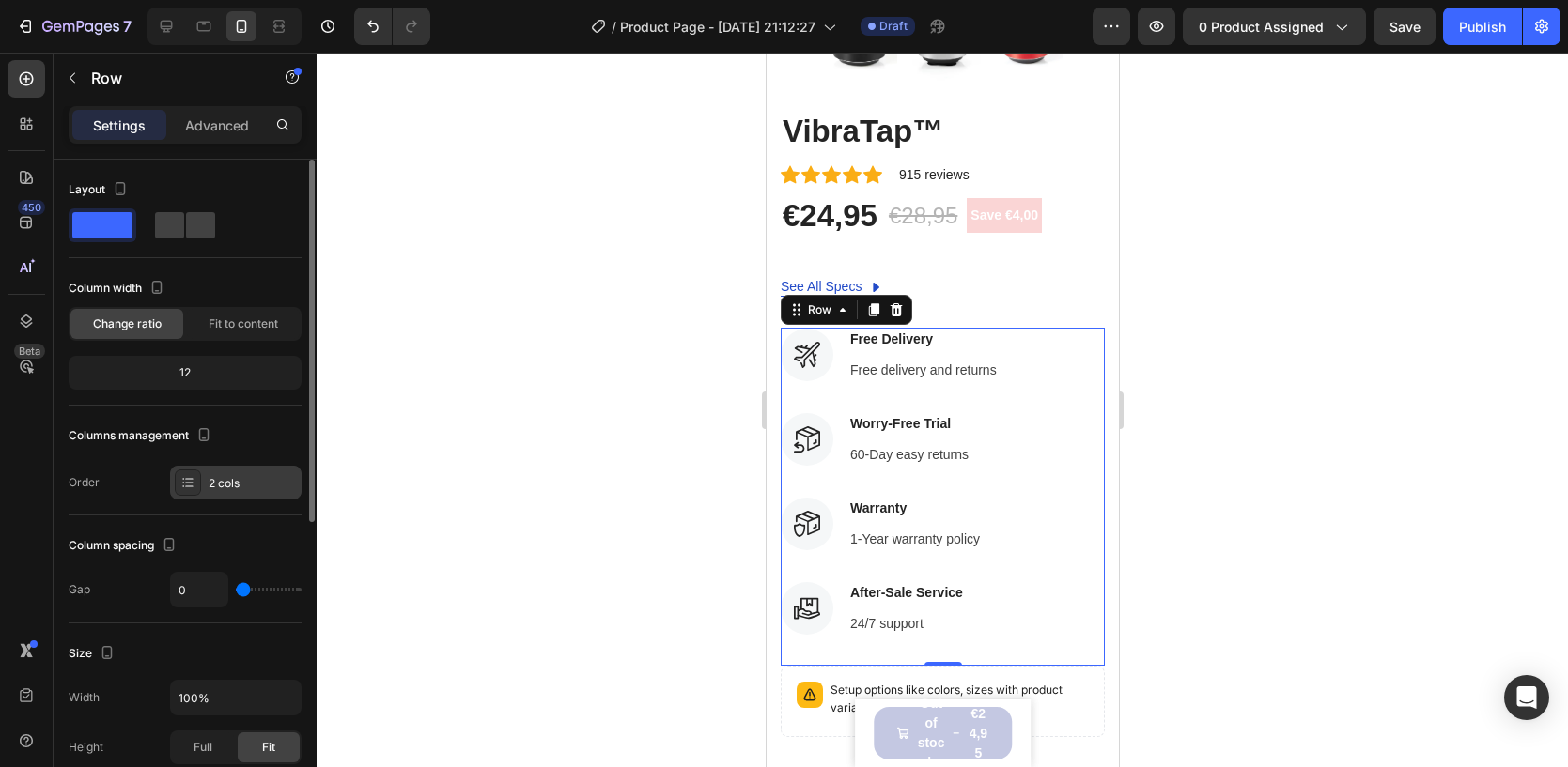
click at [227, 488] on div "2 cols" at bounding box center [252, 484] width 88 height 17
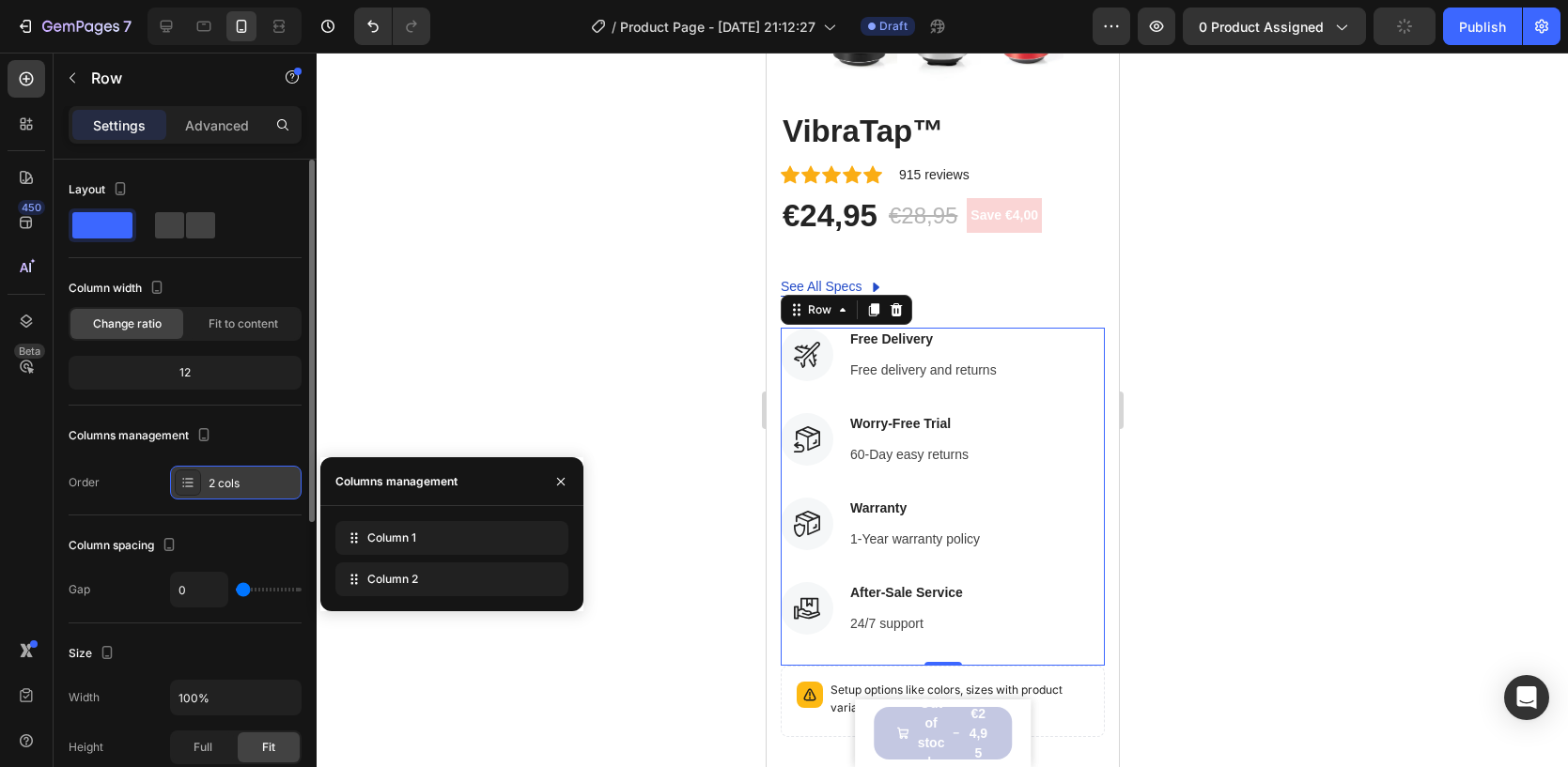
click at [264, 477] on div "2 cols" at bounding box center [252, 484] width 88 height 17
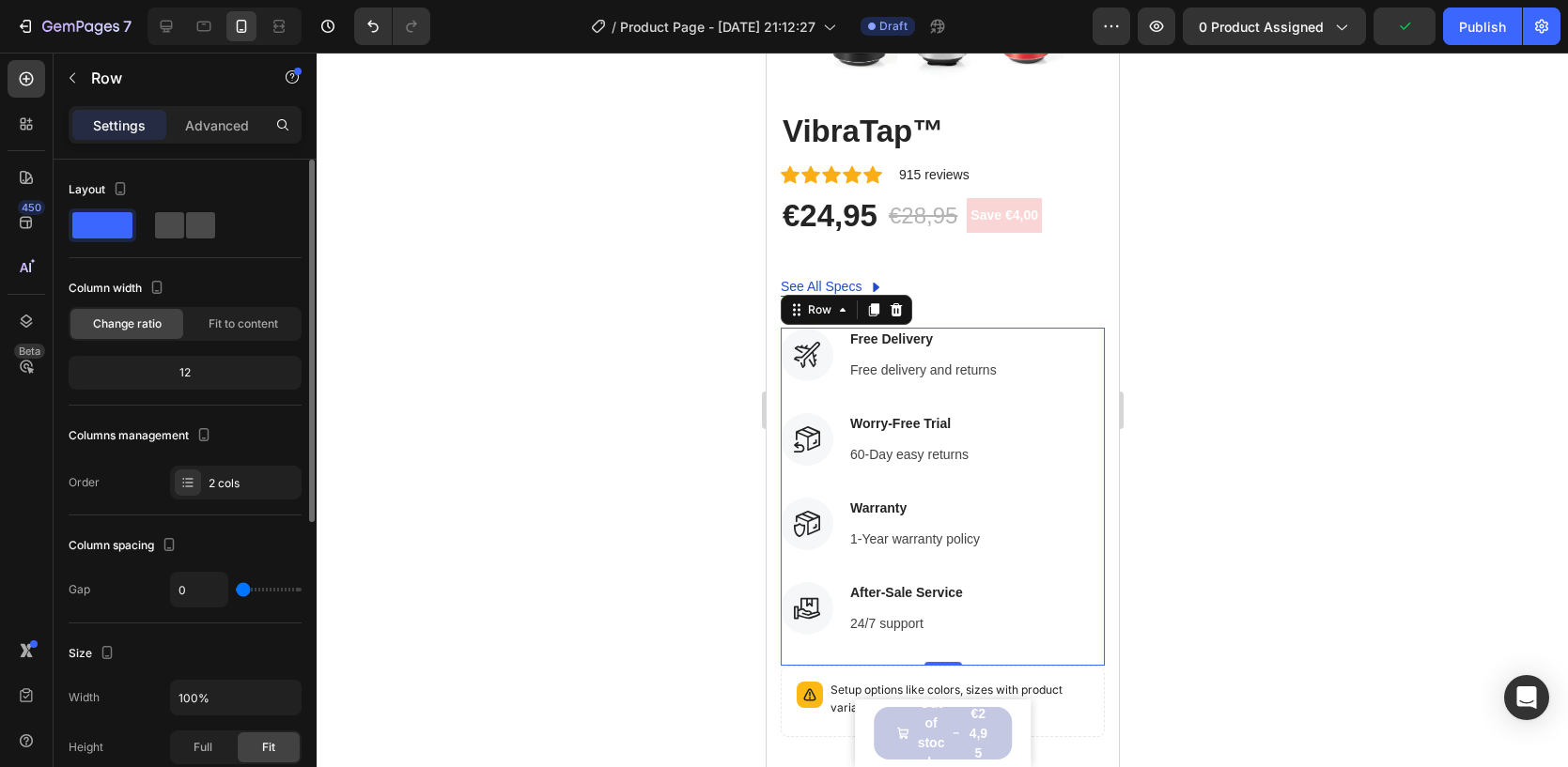
click at [184, 208] on div at bounding box center [185, 225] width 67 height 34
type input "32"
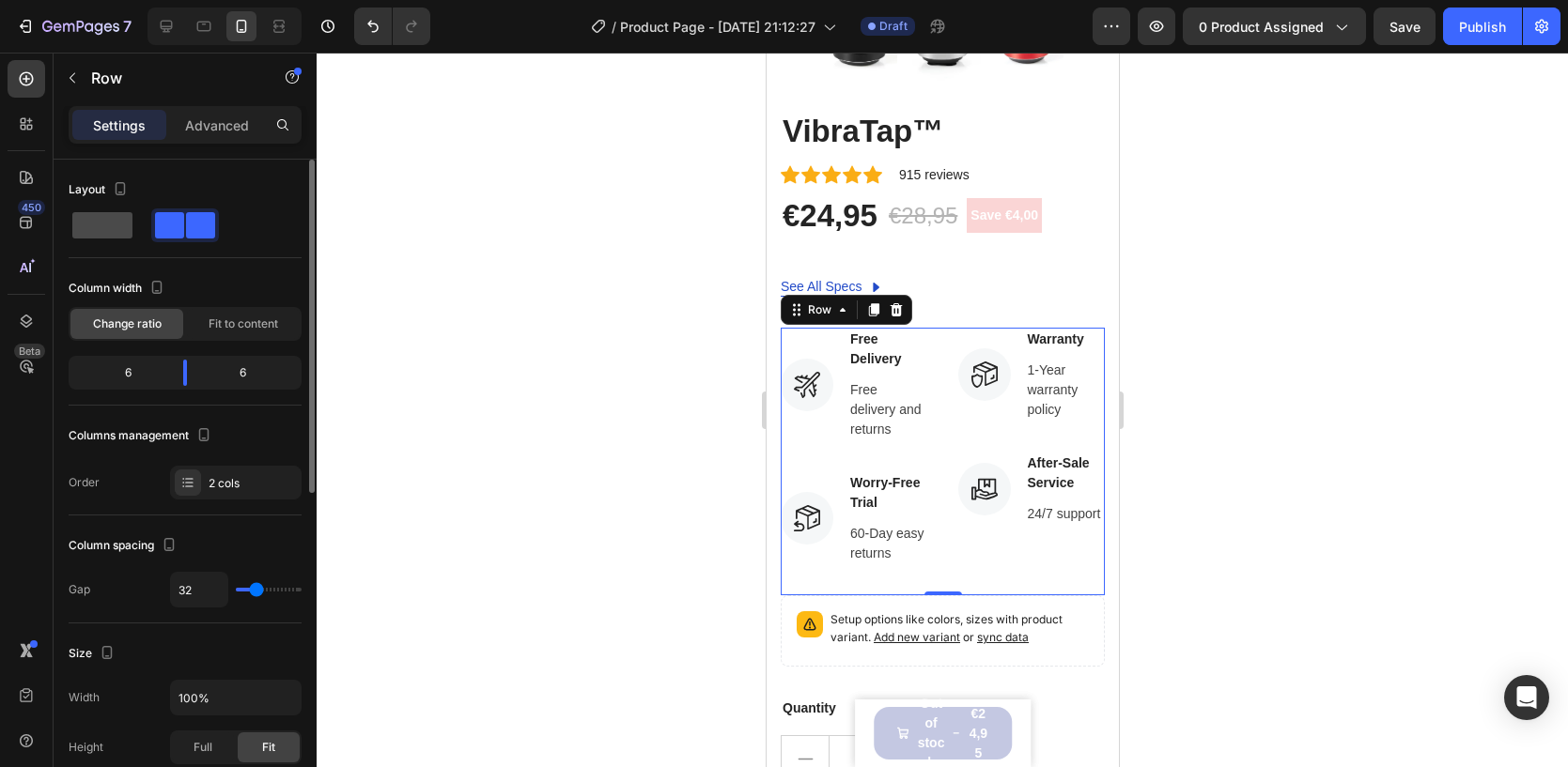
click at [112, 239] on div at bounding box center [102, 225] width 67 height 34
type input "0"
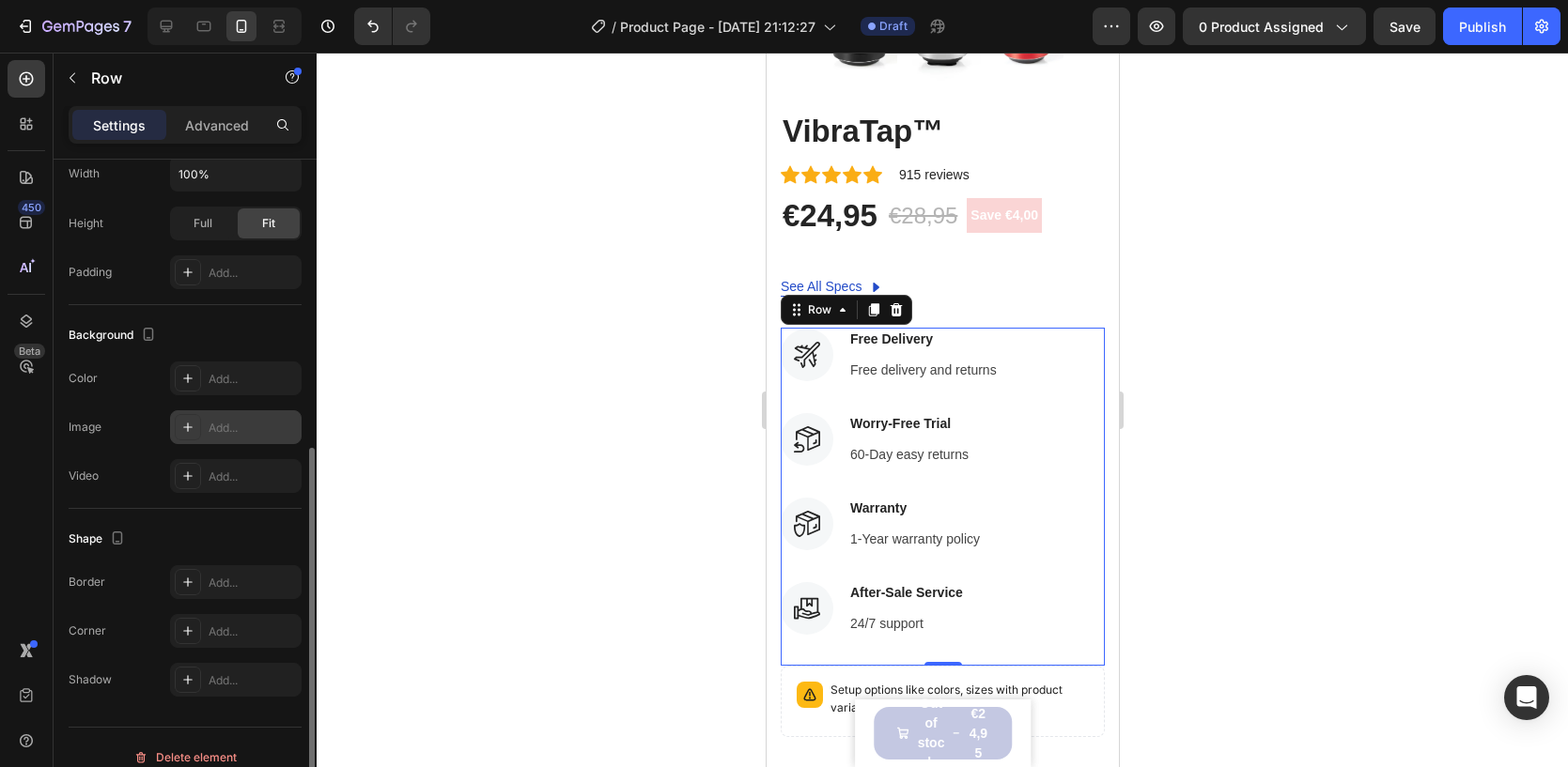
scroll to position [542, 0]
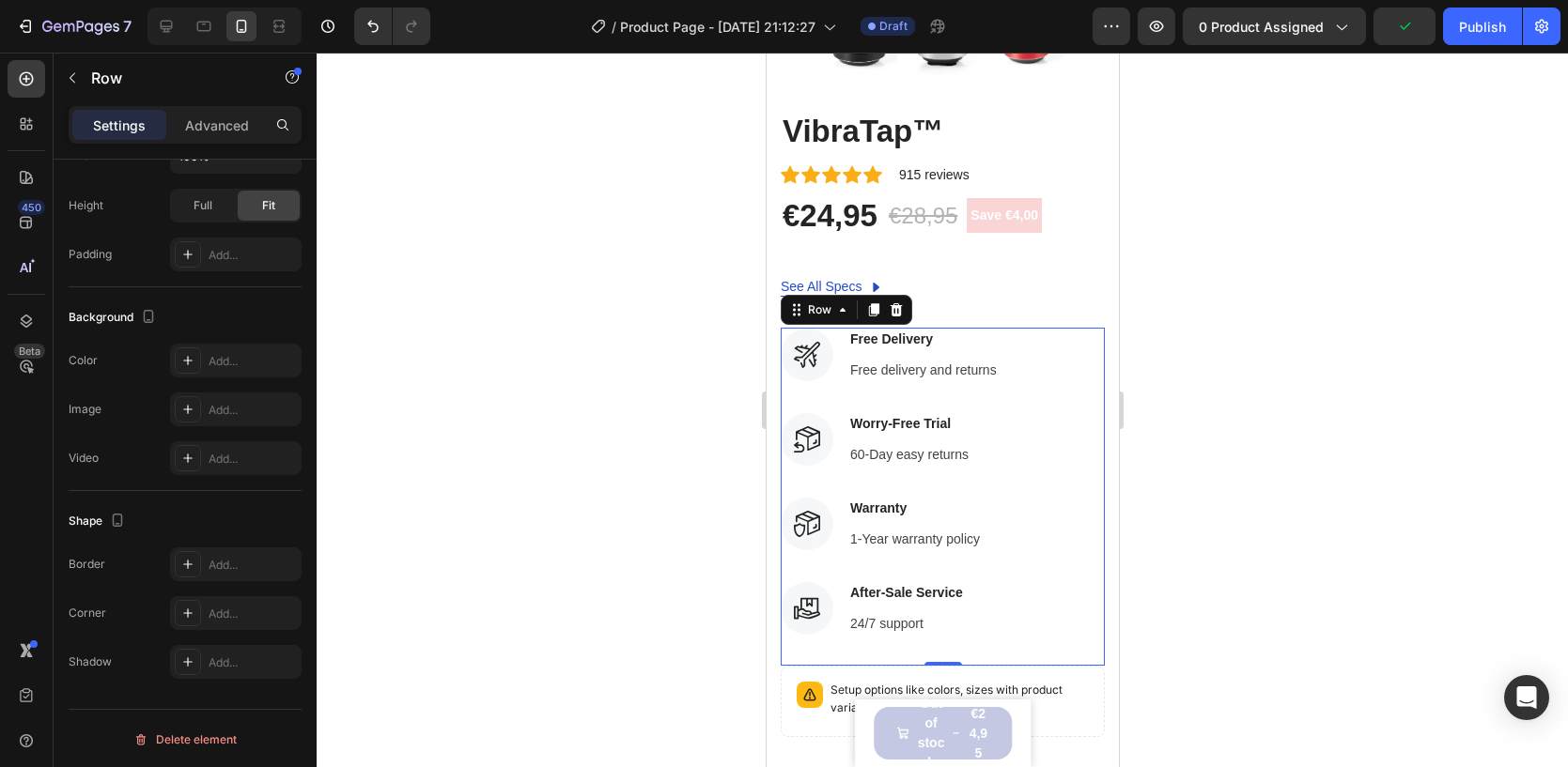
drag, startPoint x: 199, startPoint y: 738, endPoint x: 194, endPoint y: 726, distance: 13.0
click at [200, 737] on div "Delete element" at bounding box center [185, 739] width 103 height 23
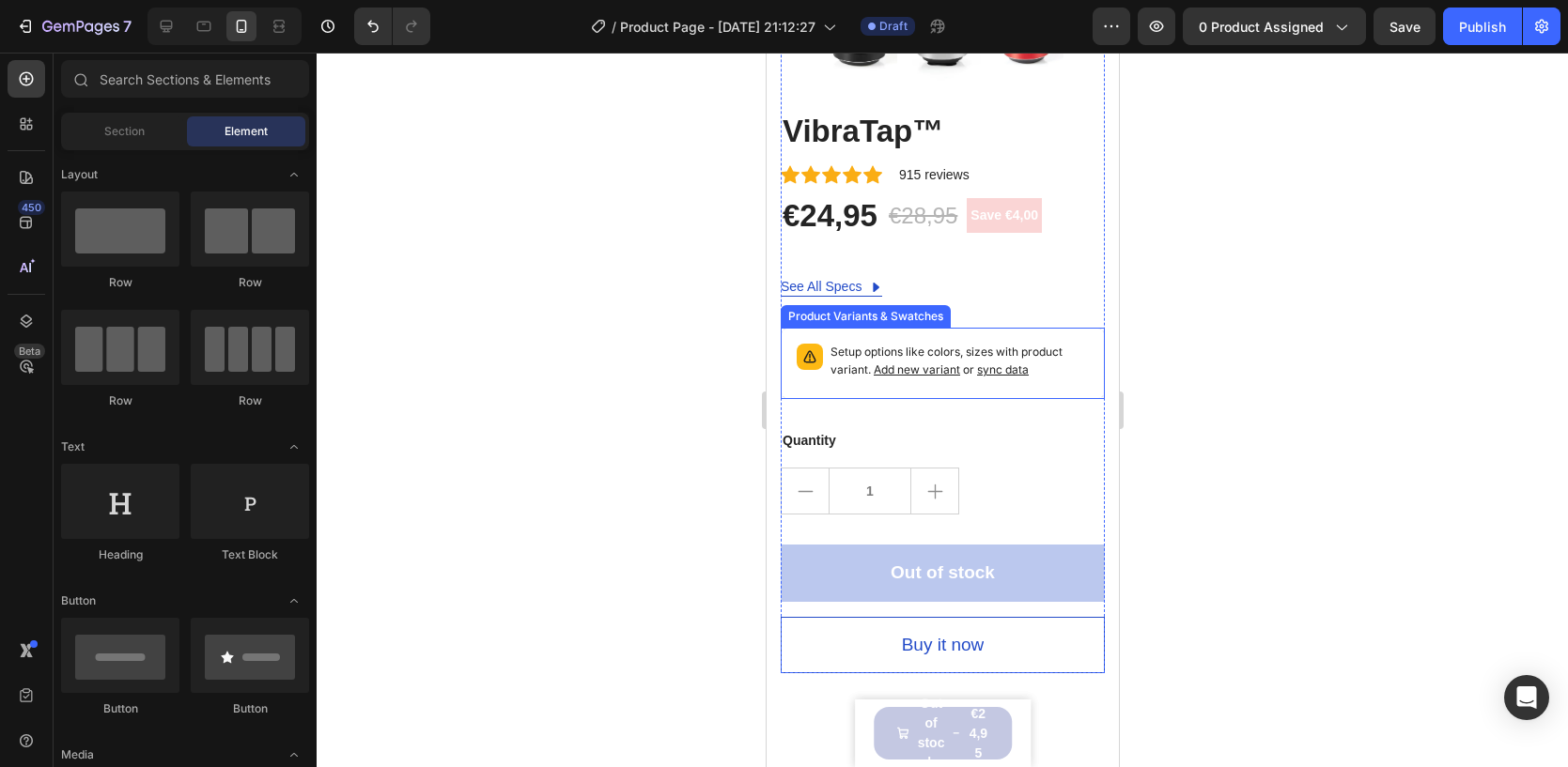
click at [1045, 374] on p "Setup options like colors, sizes with product variant. Add new variant or sync …" at bounding box center [958, 362] width 259 height 36
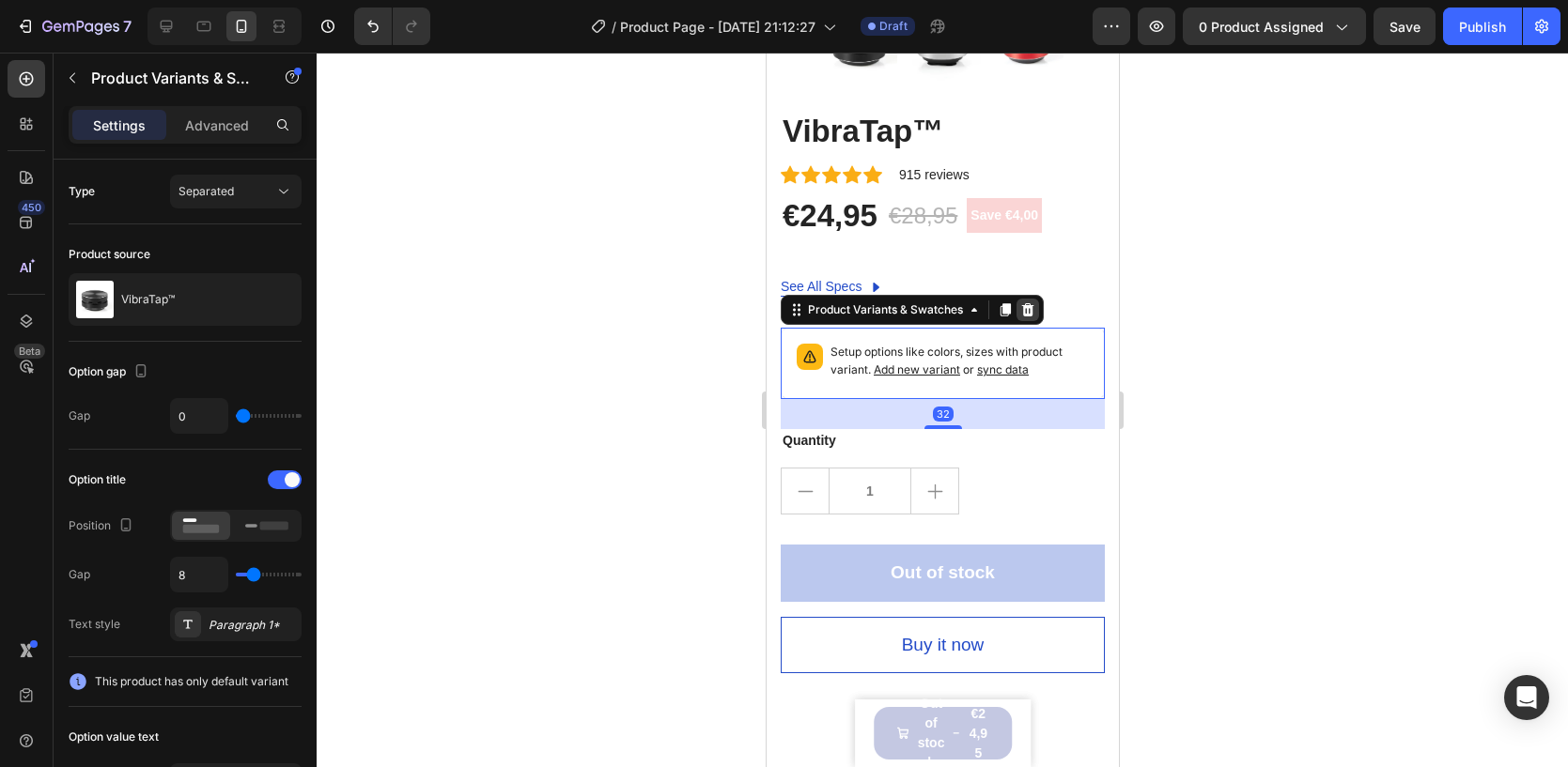
click at [1027, 315] on icon at bounding box center [1027, 309] width 12 height 13
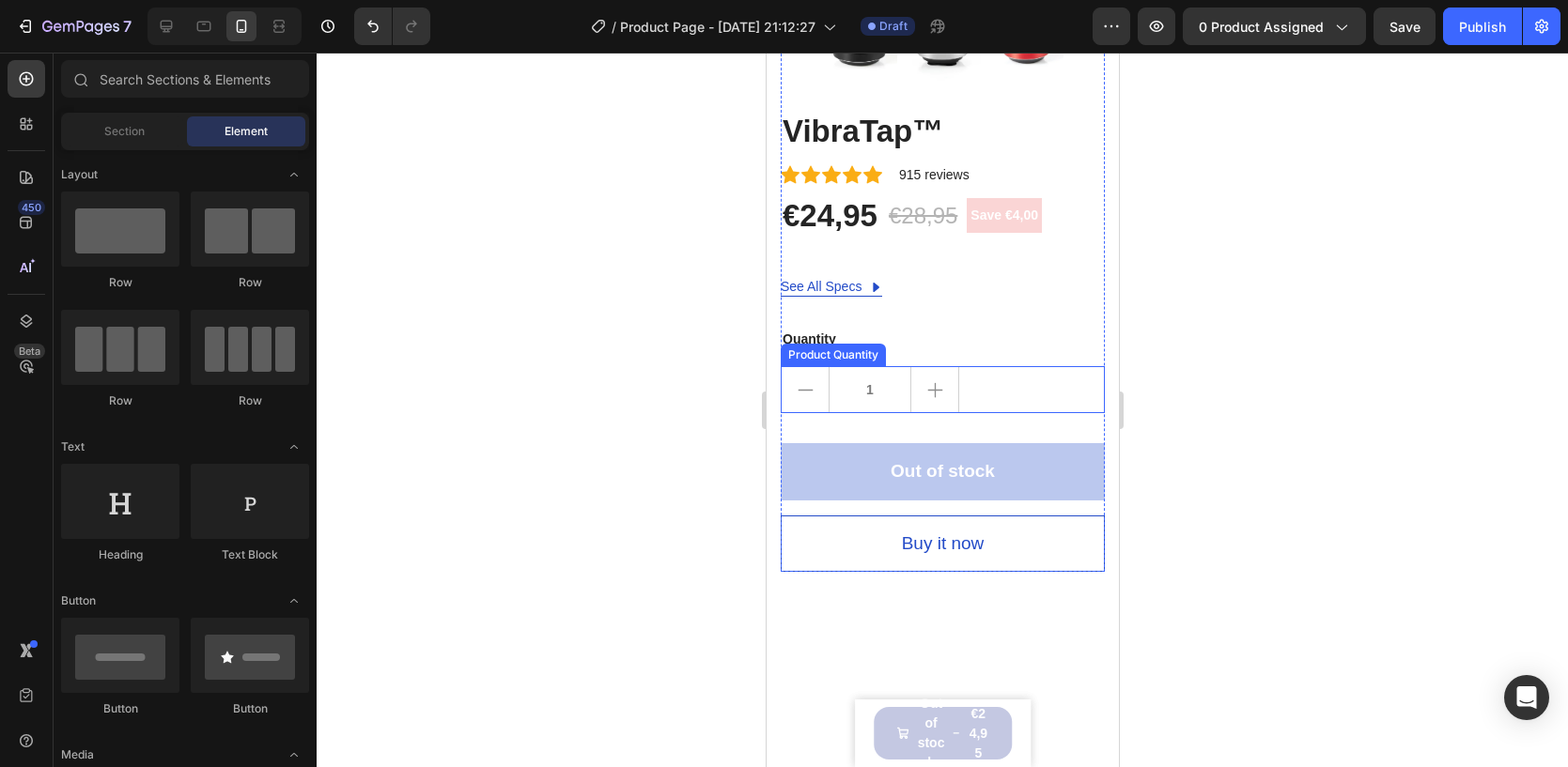
click at [966, 394] on div "1" at bounding box center [942, 389] width 324 height 47
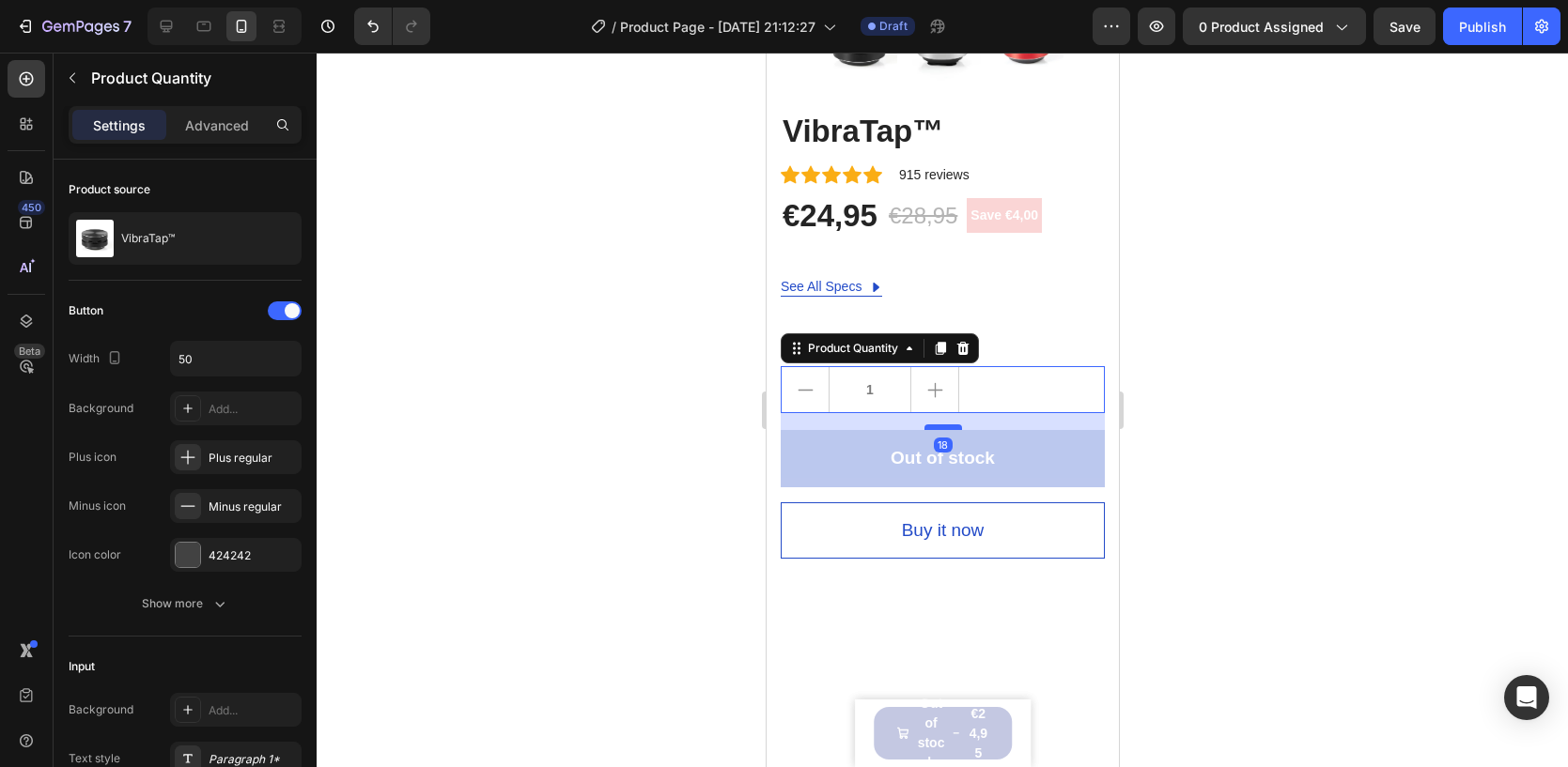
drag, startPoint x: 938, startPoint y: 439, endPoint x: 927, endPoint y: 425, distance: 17.8
click at [927, 425] on div at bounding box center [943, 427] width 38 height 6
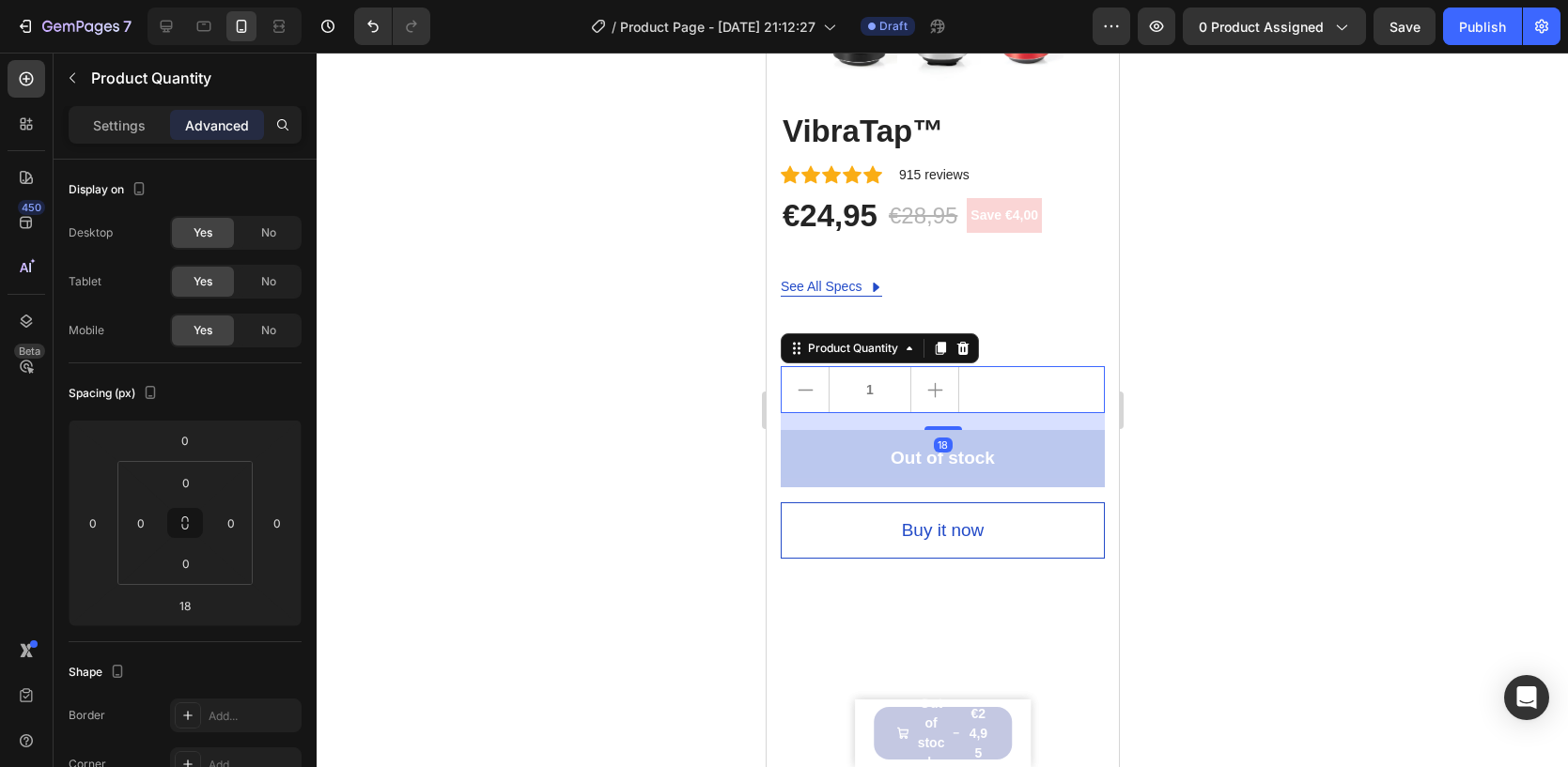
click at [549, 319] on div at bounding box center [942, 409] width 1251 height 714
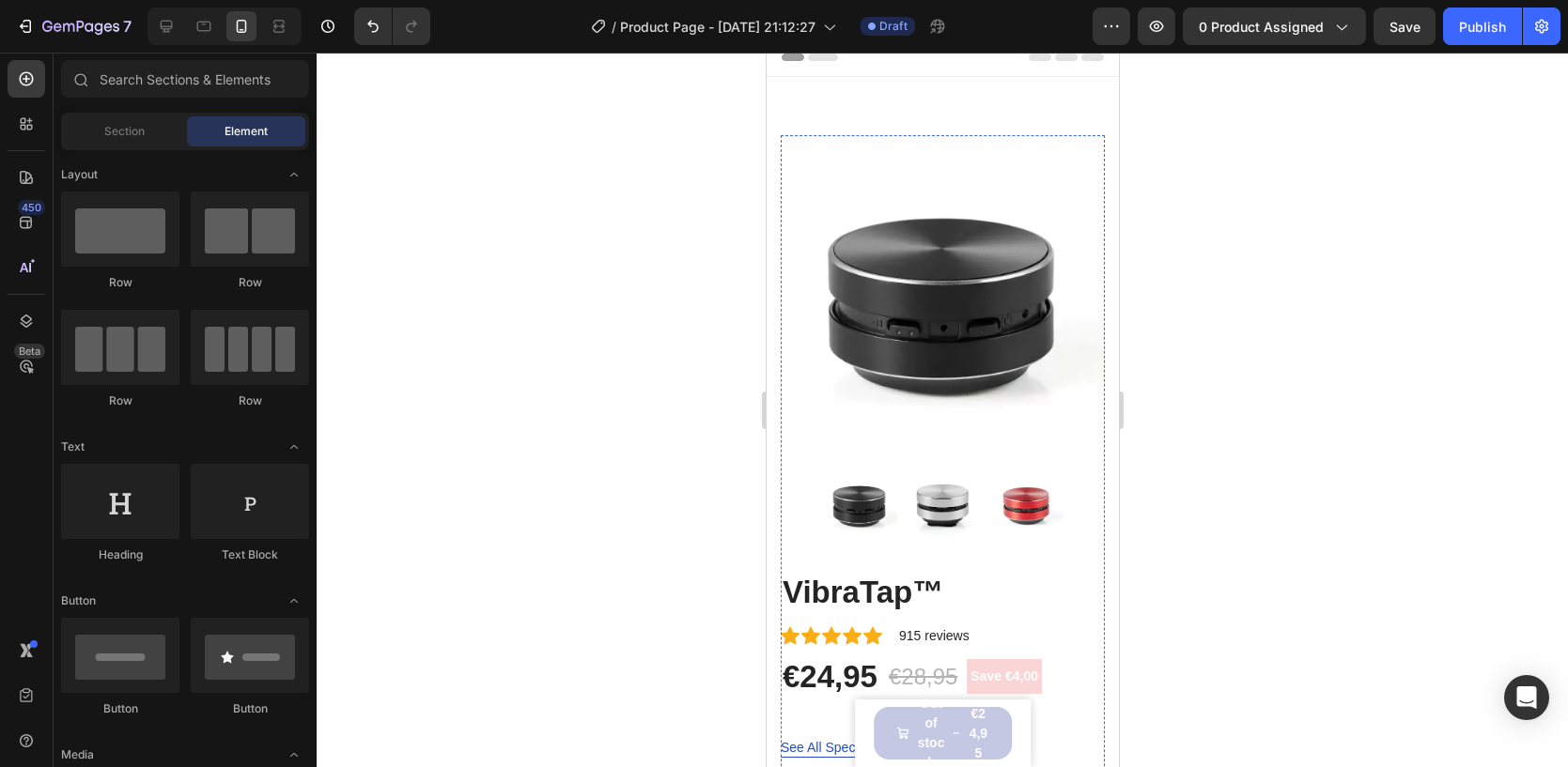
scroll to position [0, 0]
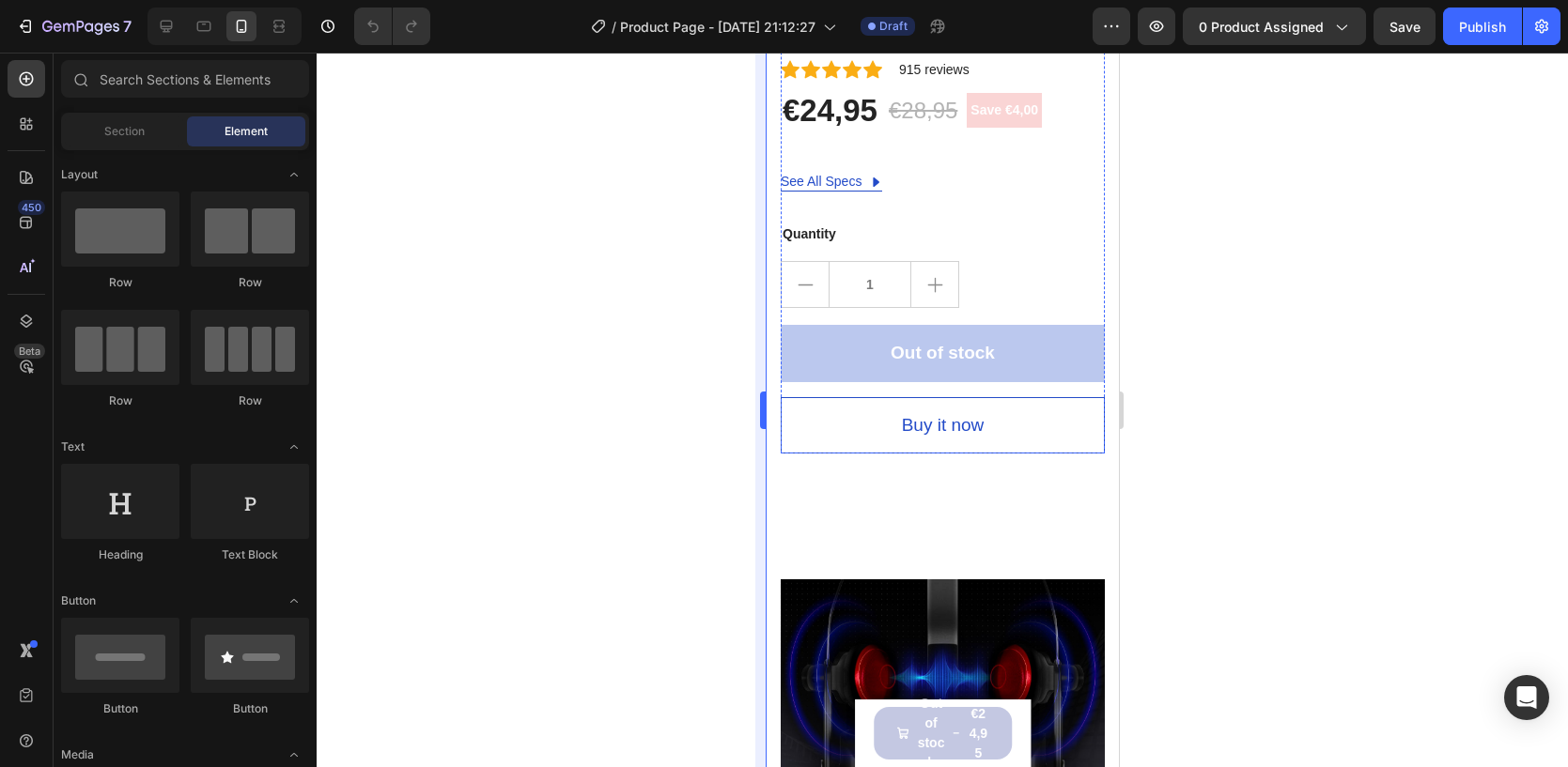
scroll to position [569, 0]
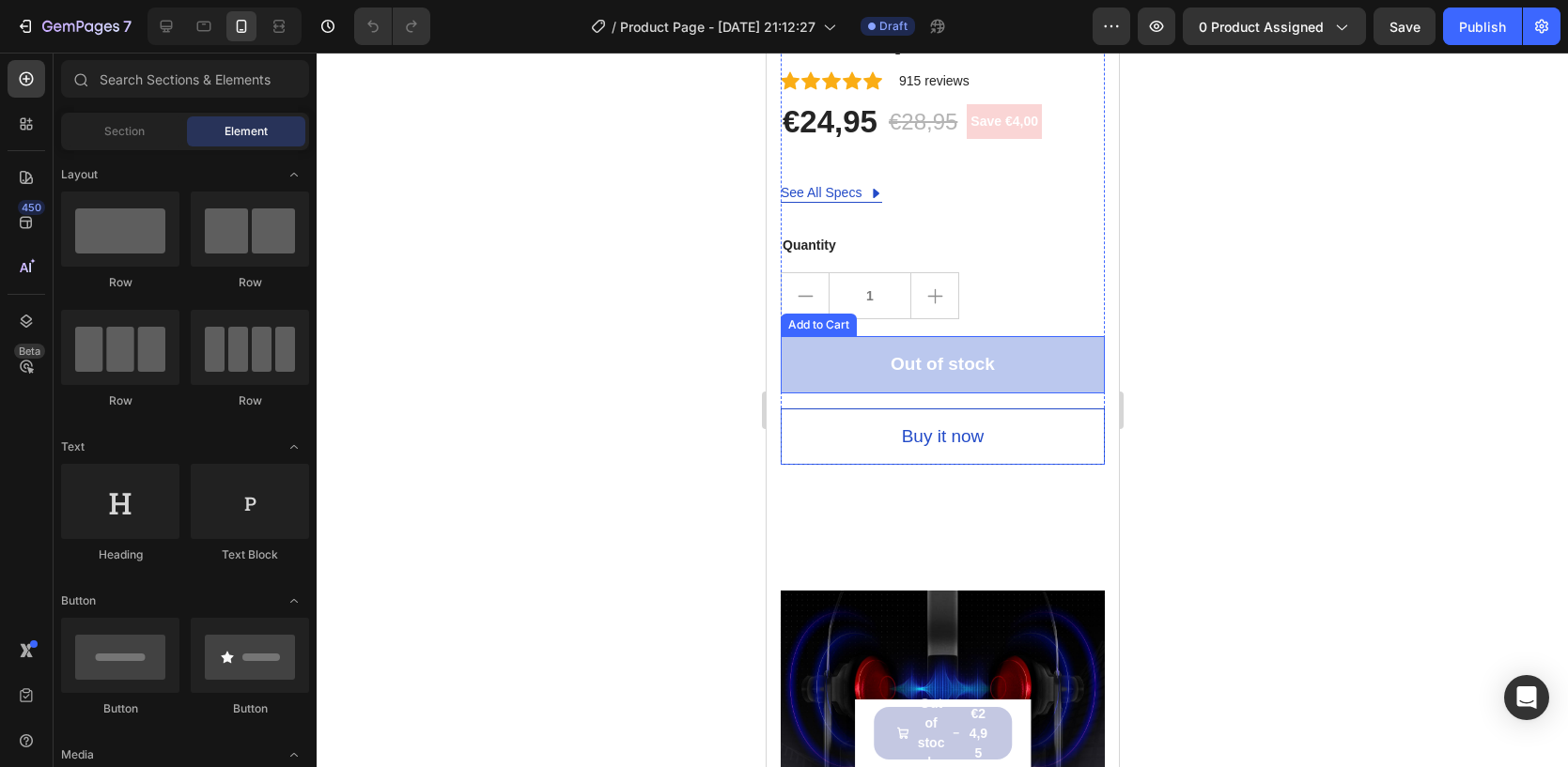
click at [1017, 362] on button "Out of stock" at bounding box center [942, 365] width 324 height 57
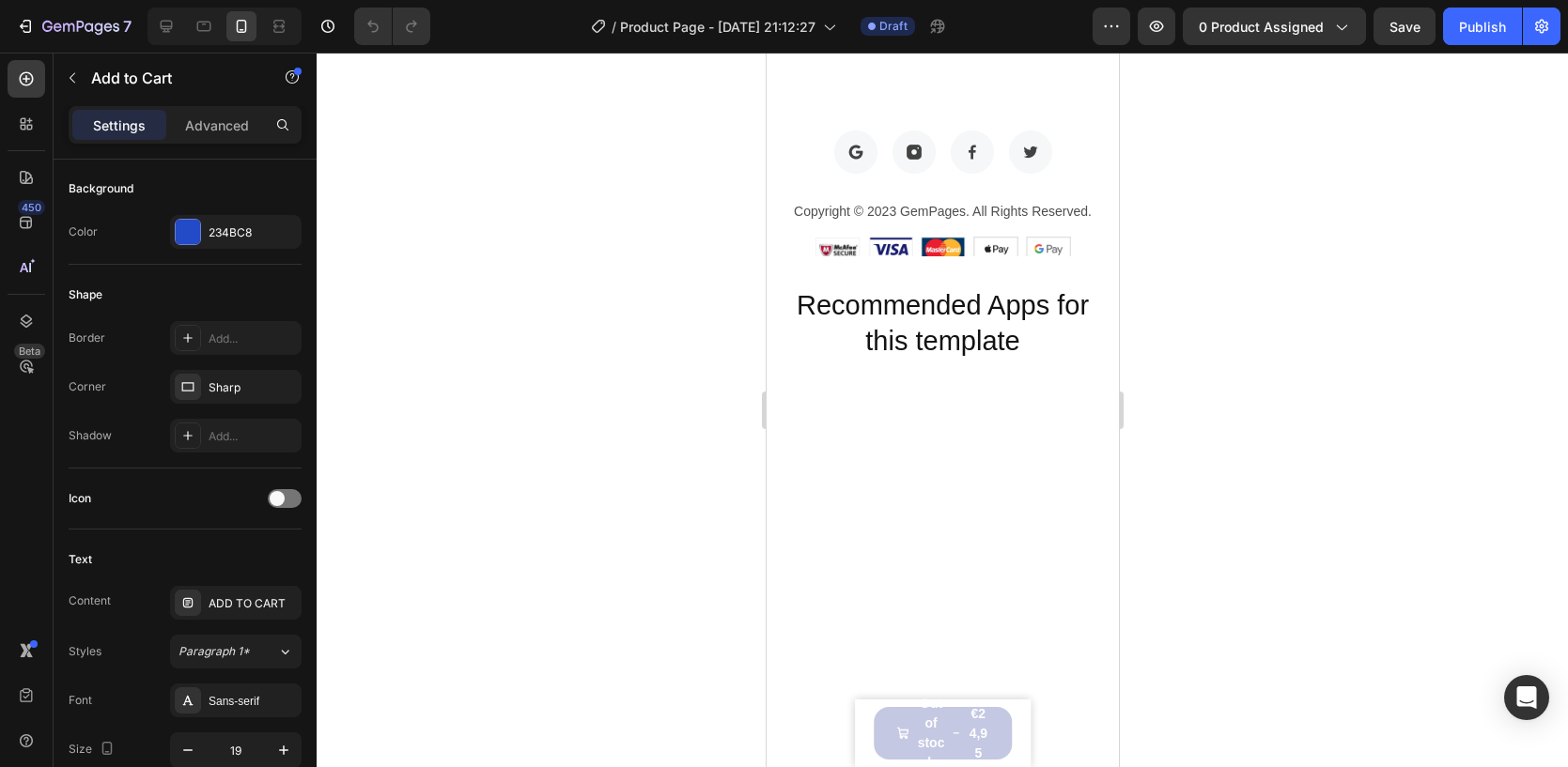
scroll to position [2287, 0]
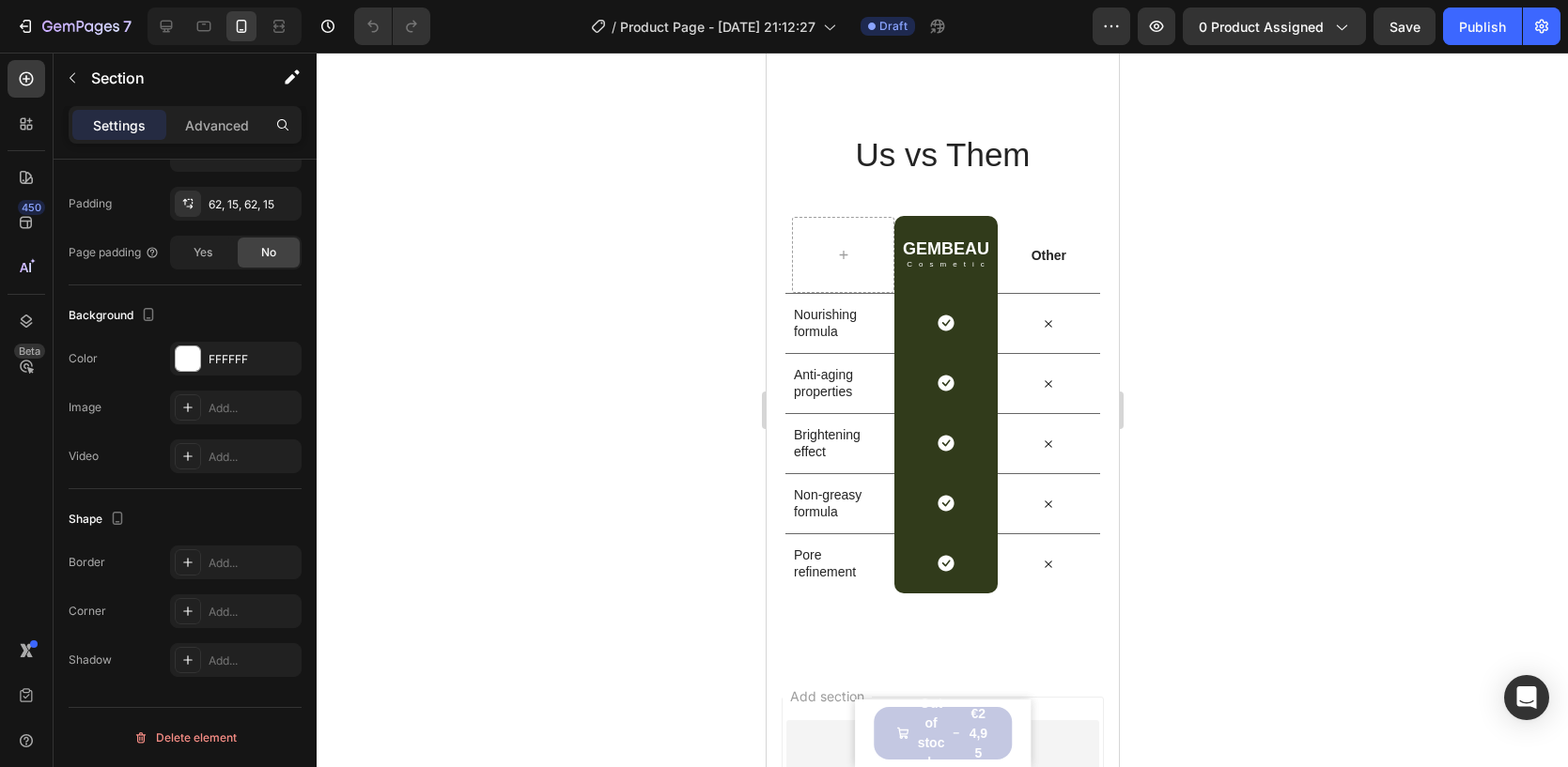
scroll to position [0, 0]
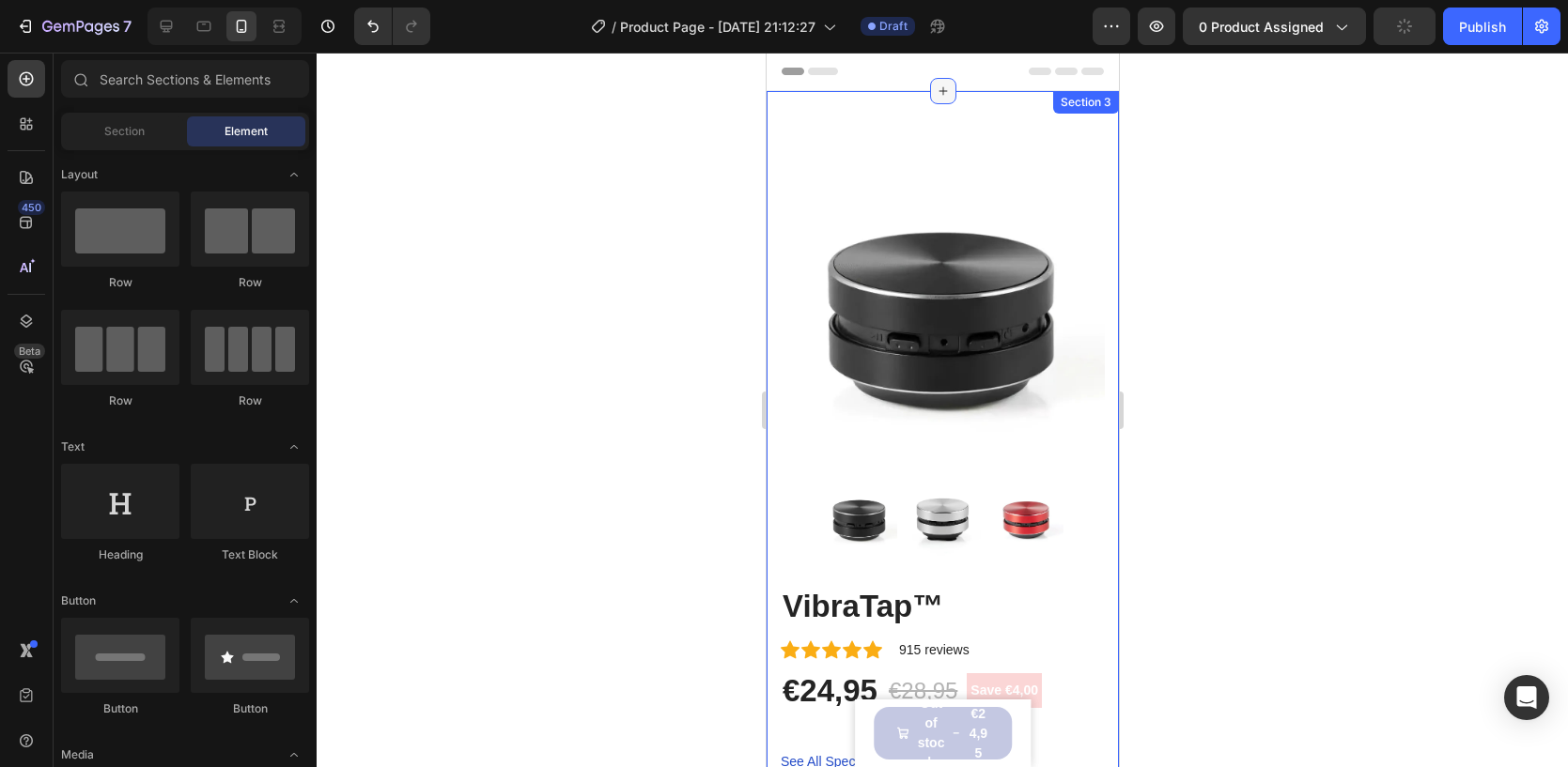
click at [938, 86] on icon at bounding box center [942, 90] width 15 height 15
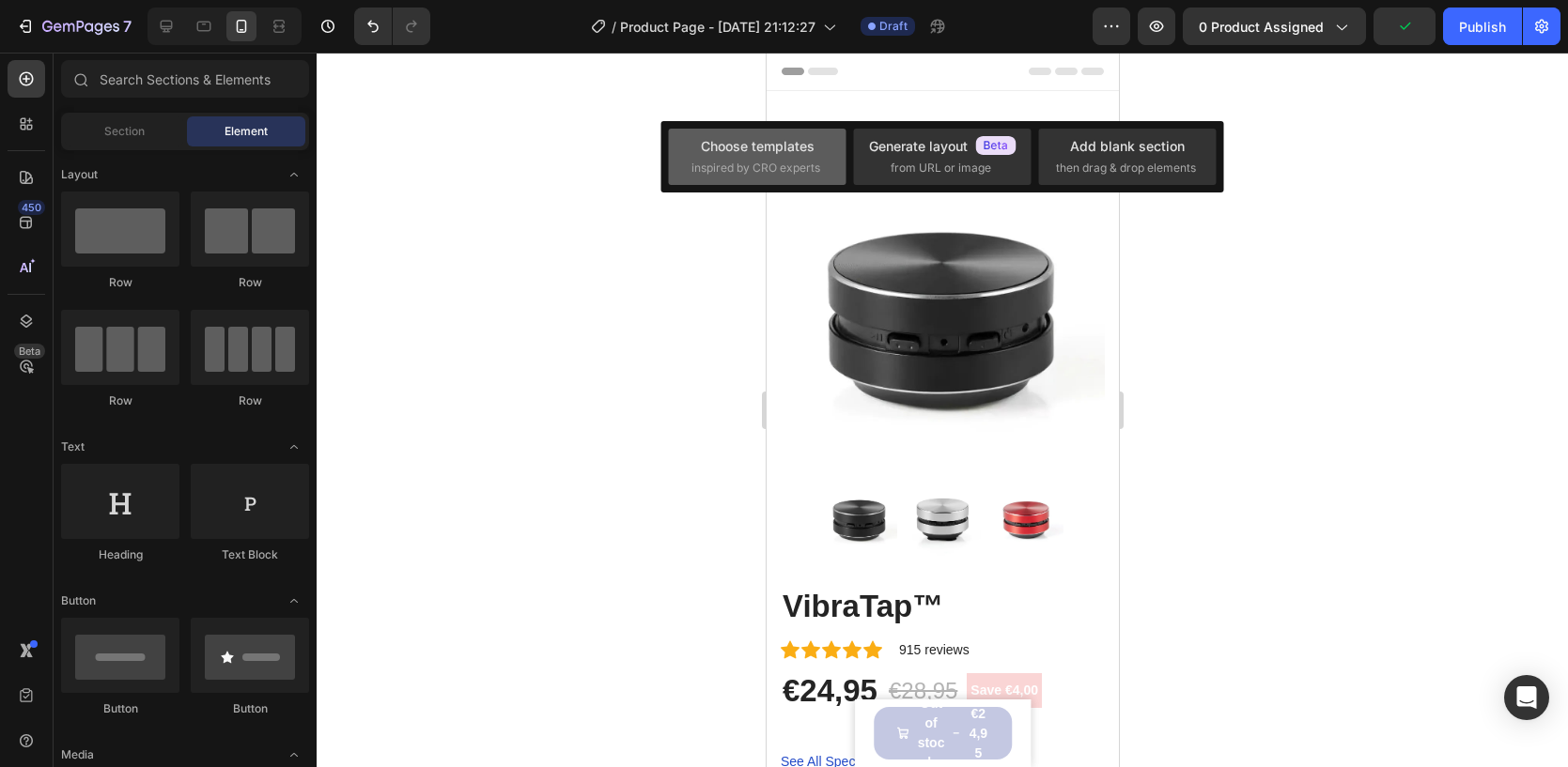
click at [794, 141] on div "Choose templates" at bounding box center [757, 146] width 114 height 20
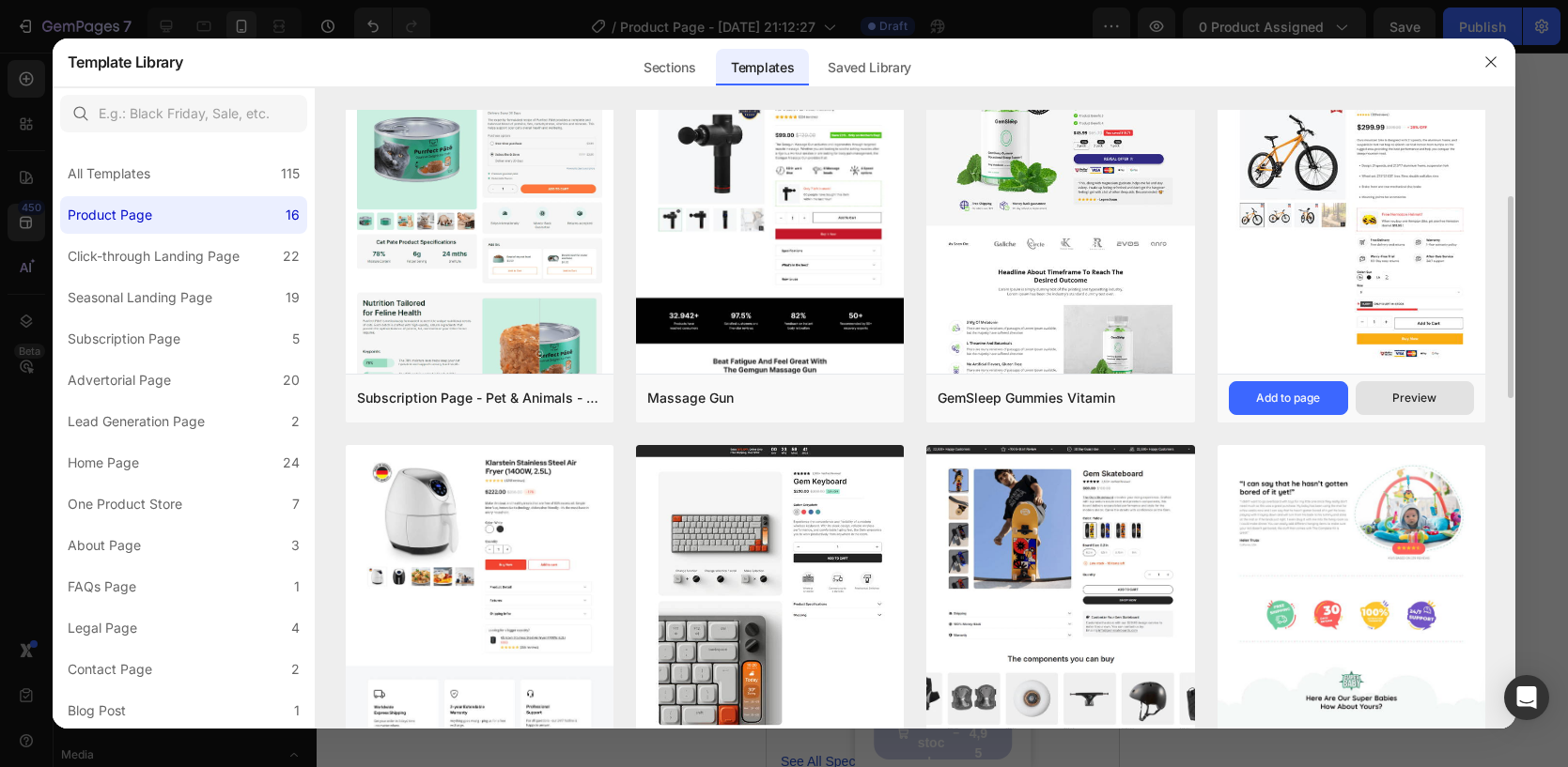
scroll to position [384, 0]
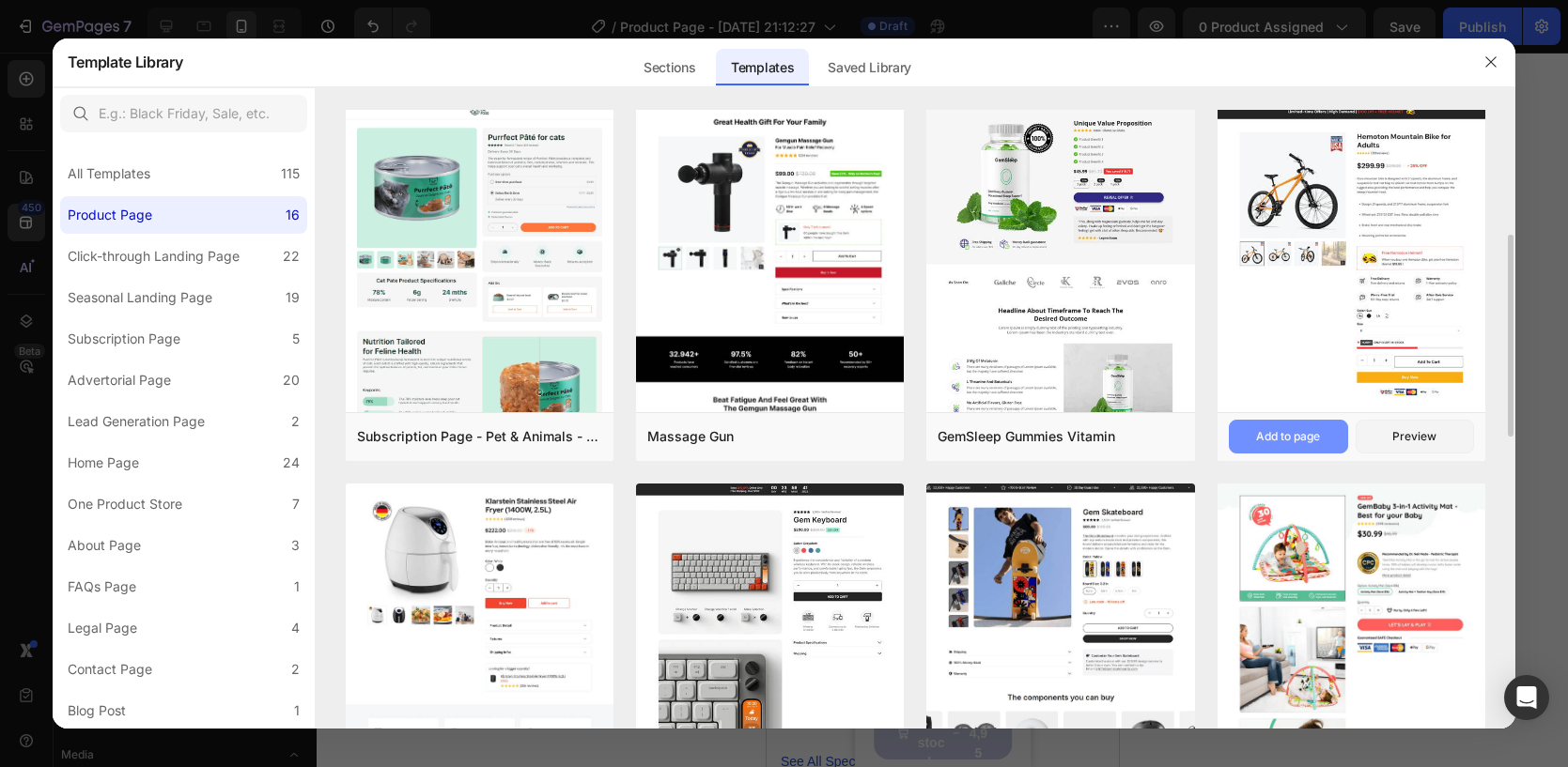
click at [1282, 440] on div "Add to page" at bounding box center [1288, 436] width 63 height 17
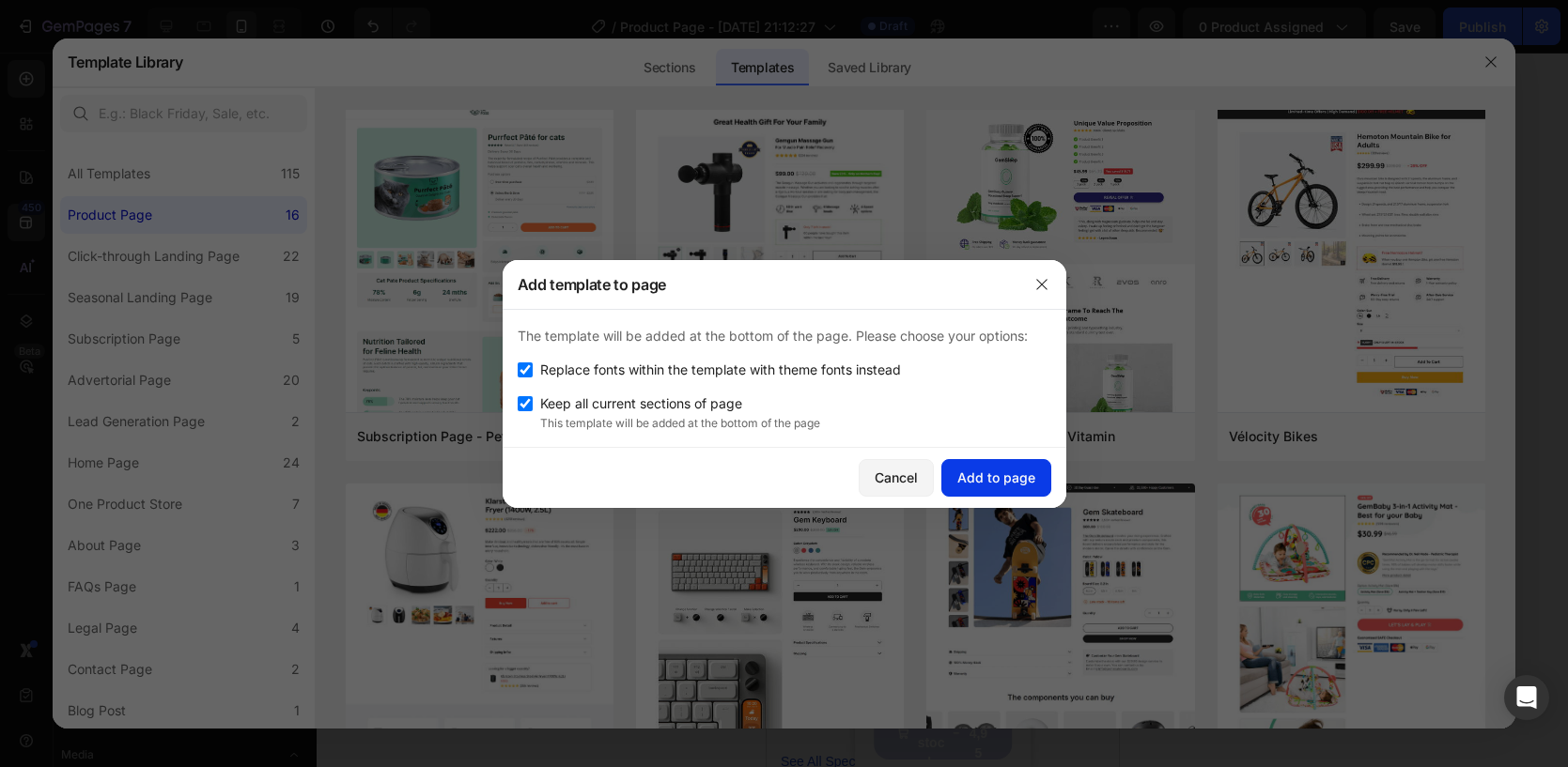
click at [979, 477] on div "Add to page" at bounding box center [996, 478] width 78 height 20
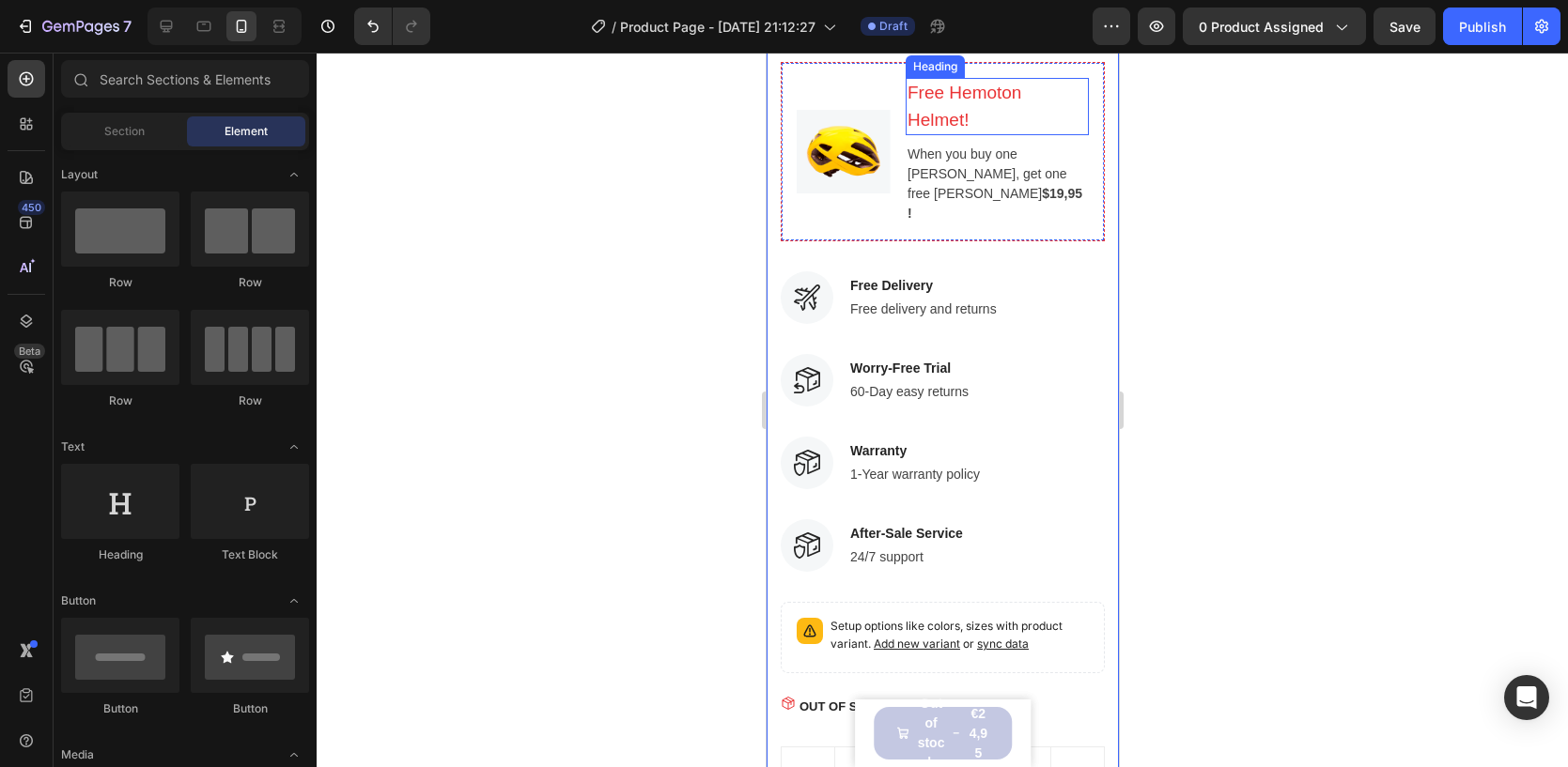
scroll to position [906, 0]
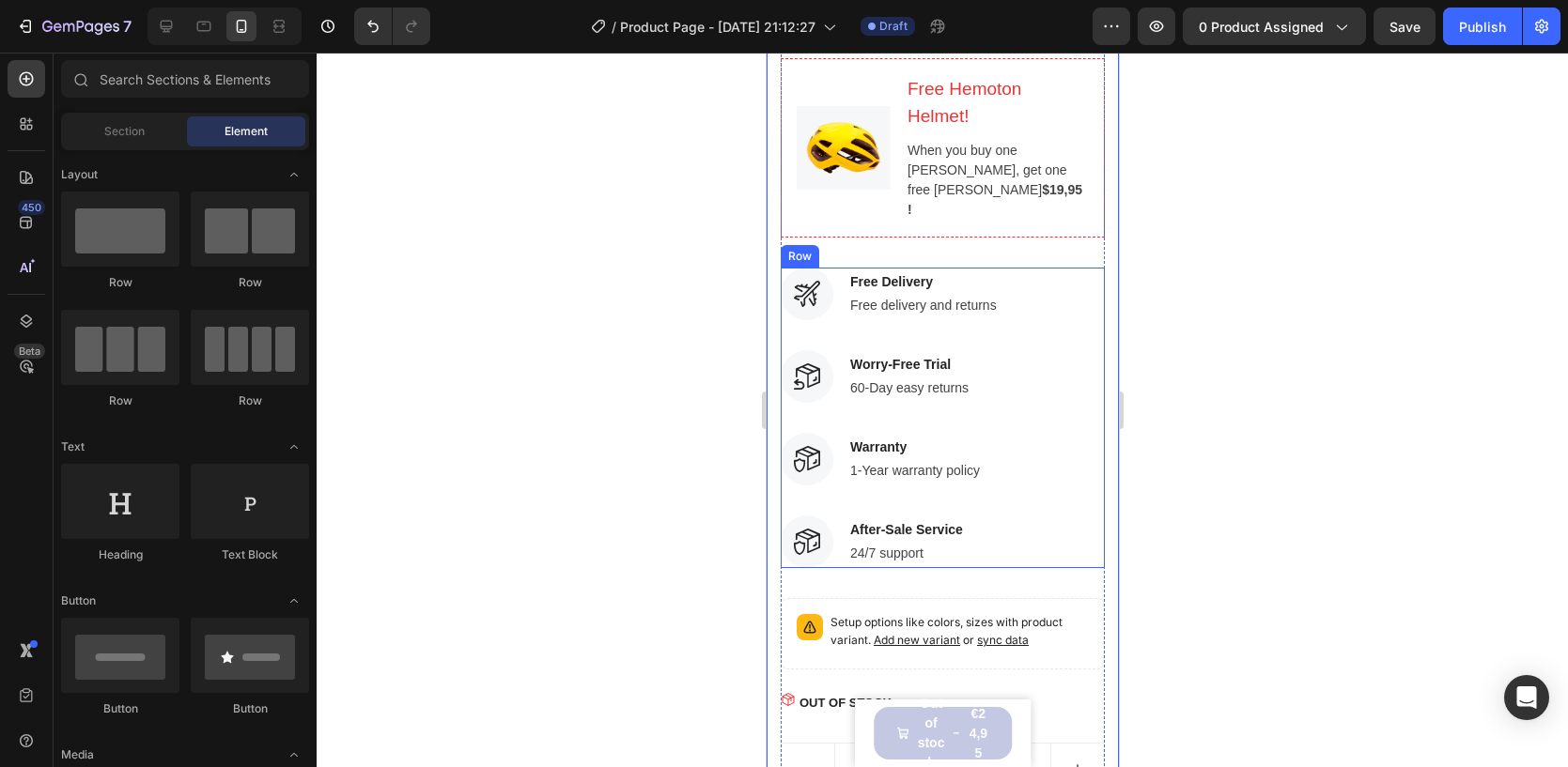
click at [1092, 301] on div "Image Free Delivery Text block Free delivery and returns Text block Row Image W…" at bounding box center [942, 350] width 324 height 165
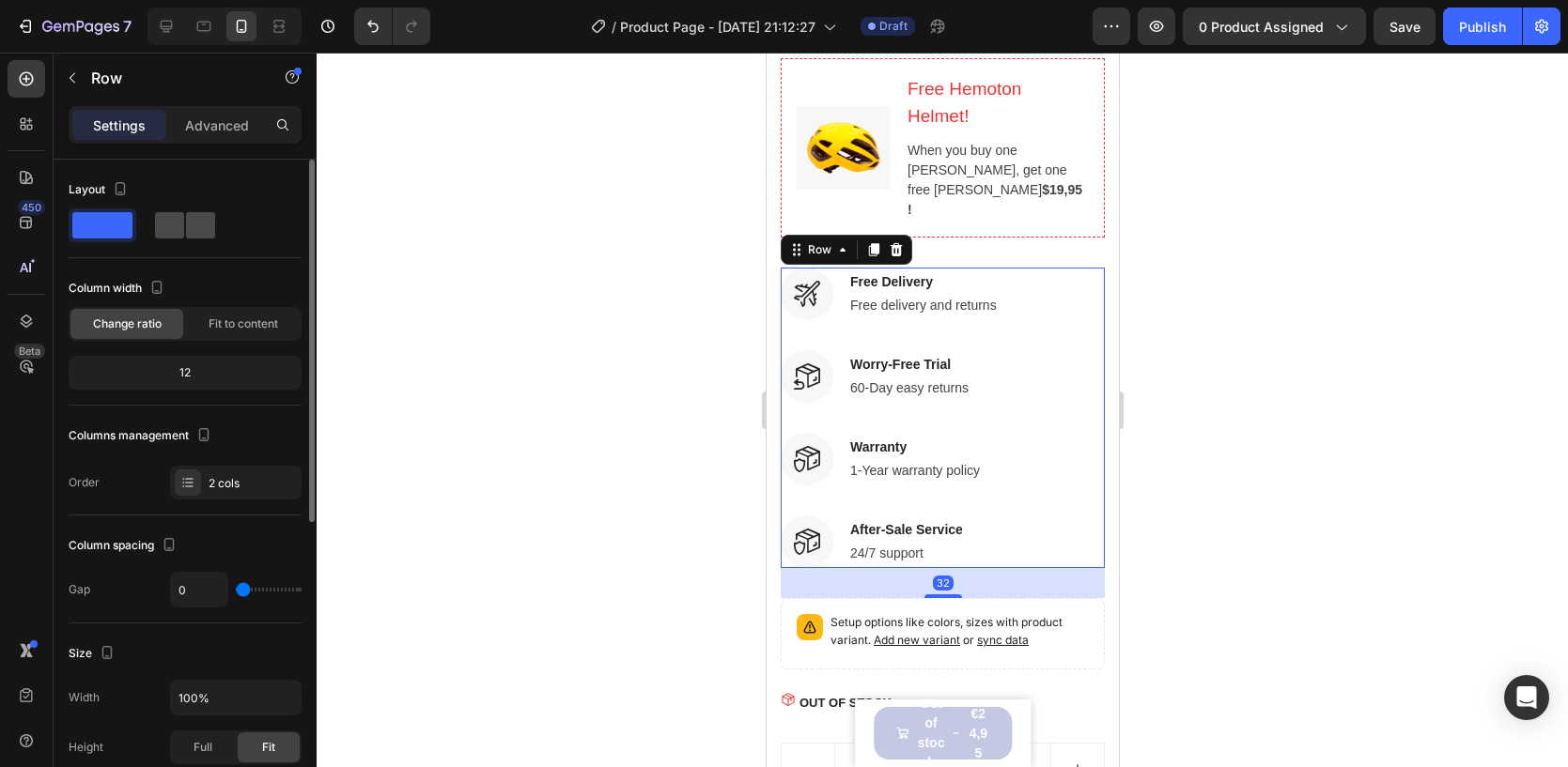
click at [184, 226] on div at bounding box center [184, 225] width 60 height 27
type input "32"
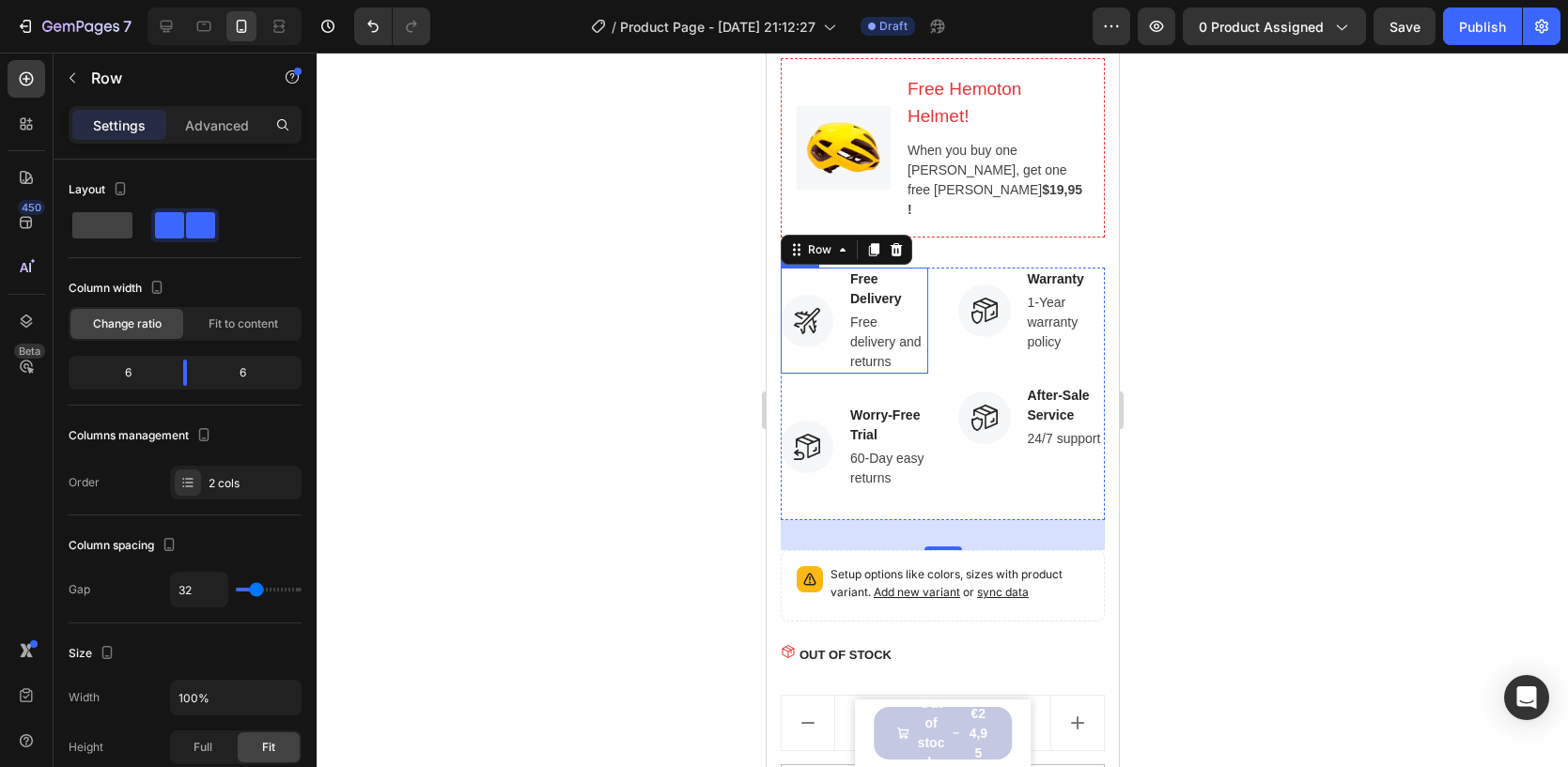
click at [834, 330] on div "Image Free Delivery Text block Free delivery and returns Text block Row" at bounding box center [853, 320] width 148 height 106
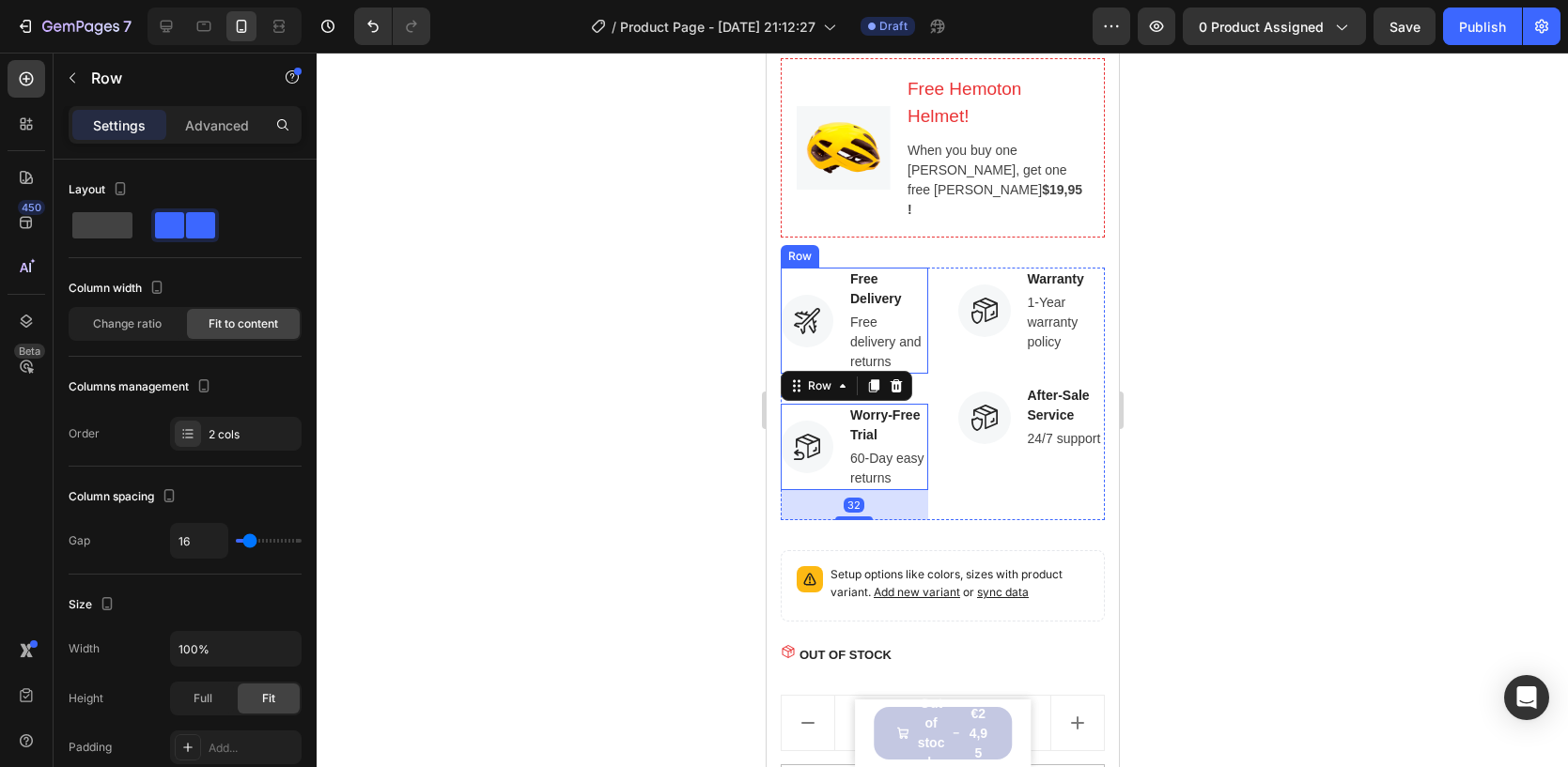
click at [831, 329] on div "Image" at bounding box center [806, 320] width 53 height 106
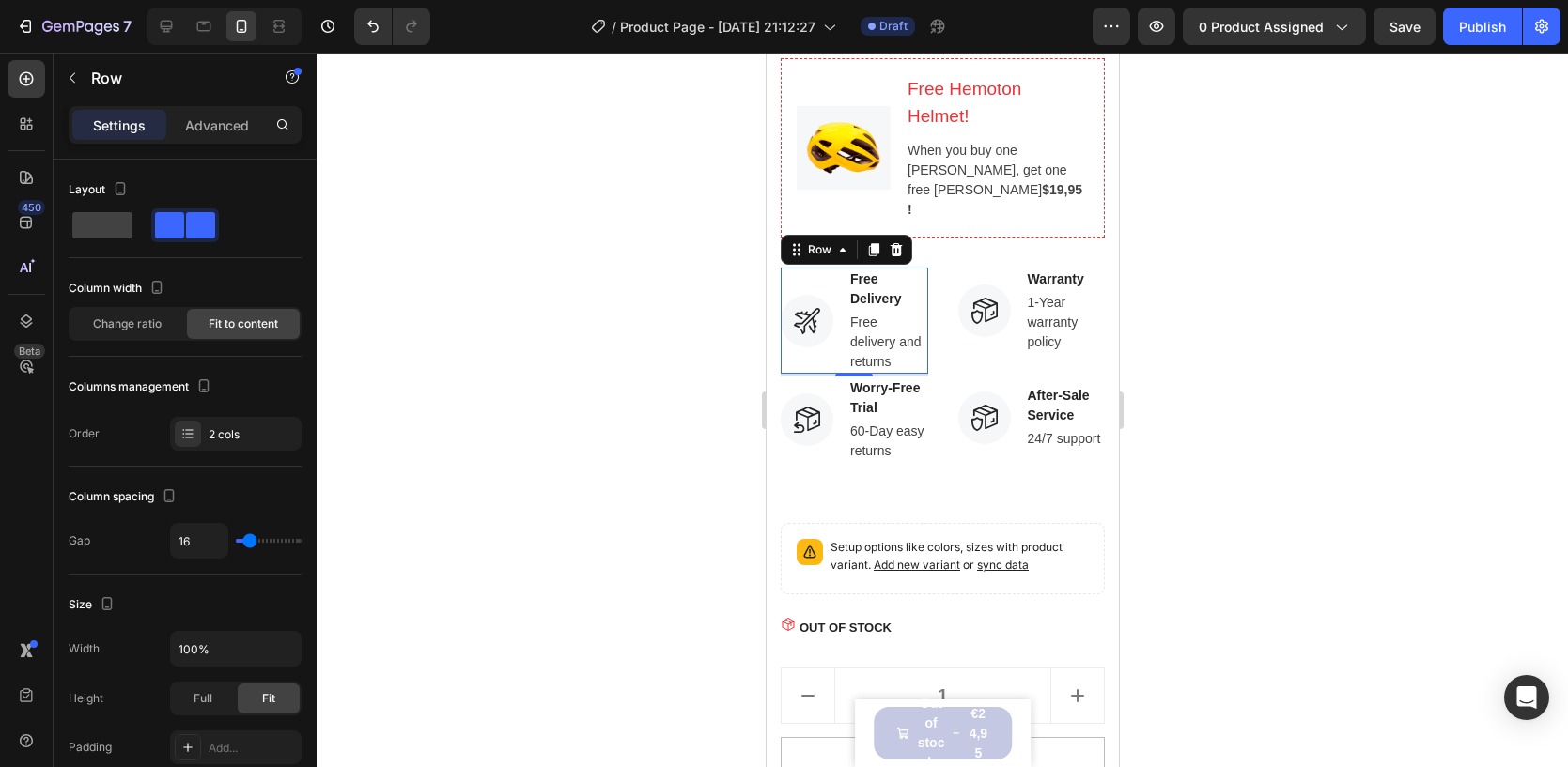
drag, startPoint x: 841, startPoint y: 378, endPoint x: 833, endPoint y: 351, distance: 28.2
click at [833, 351] on div "Image Free Delivery Text block Free delivery and returns Text block Row 3" at bounding box center [853, 320] width 148 height 106
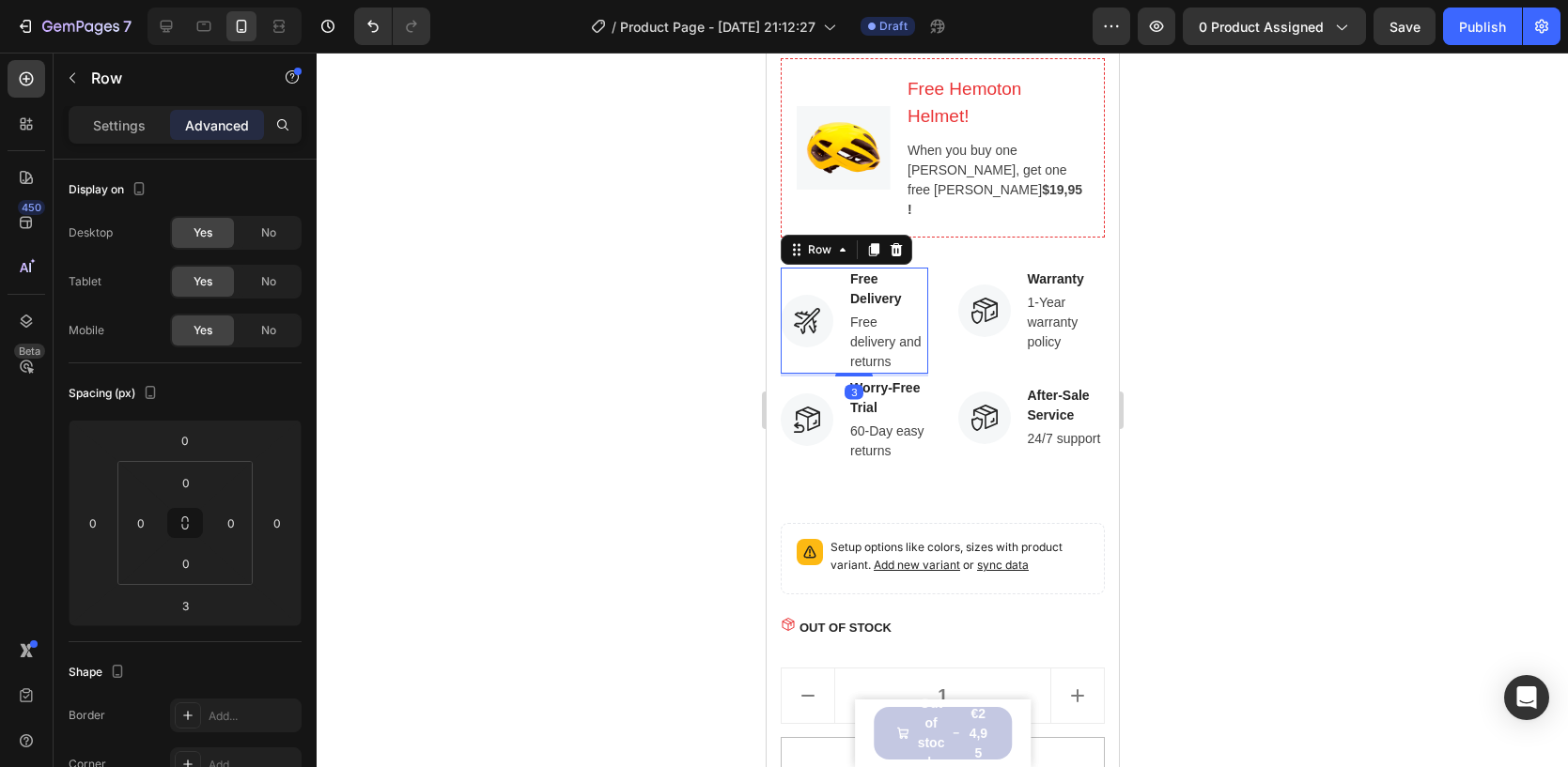
click at [1512, 405] on div at bounding box center [942, 409] width 1251 height 714
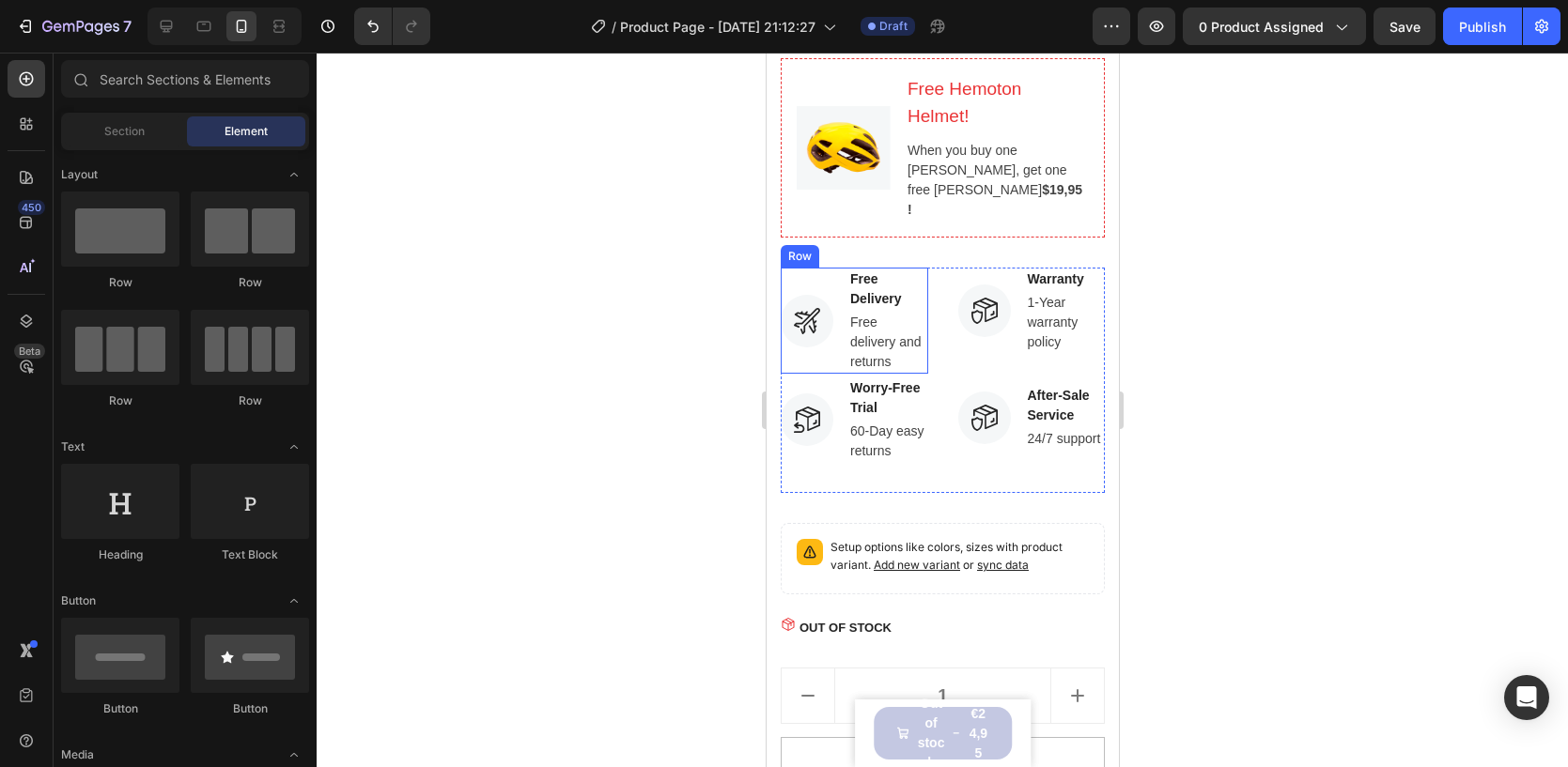
click at [833, 268] on div "Image Free Delivery Text block Free delivery and returns Text block Row" at bounding box center [853, 320] width 148 height 106
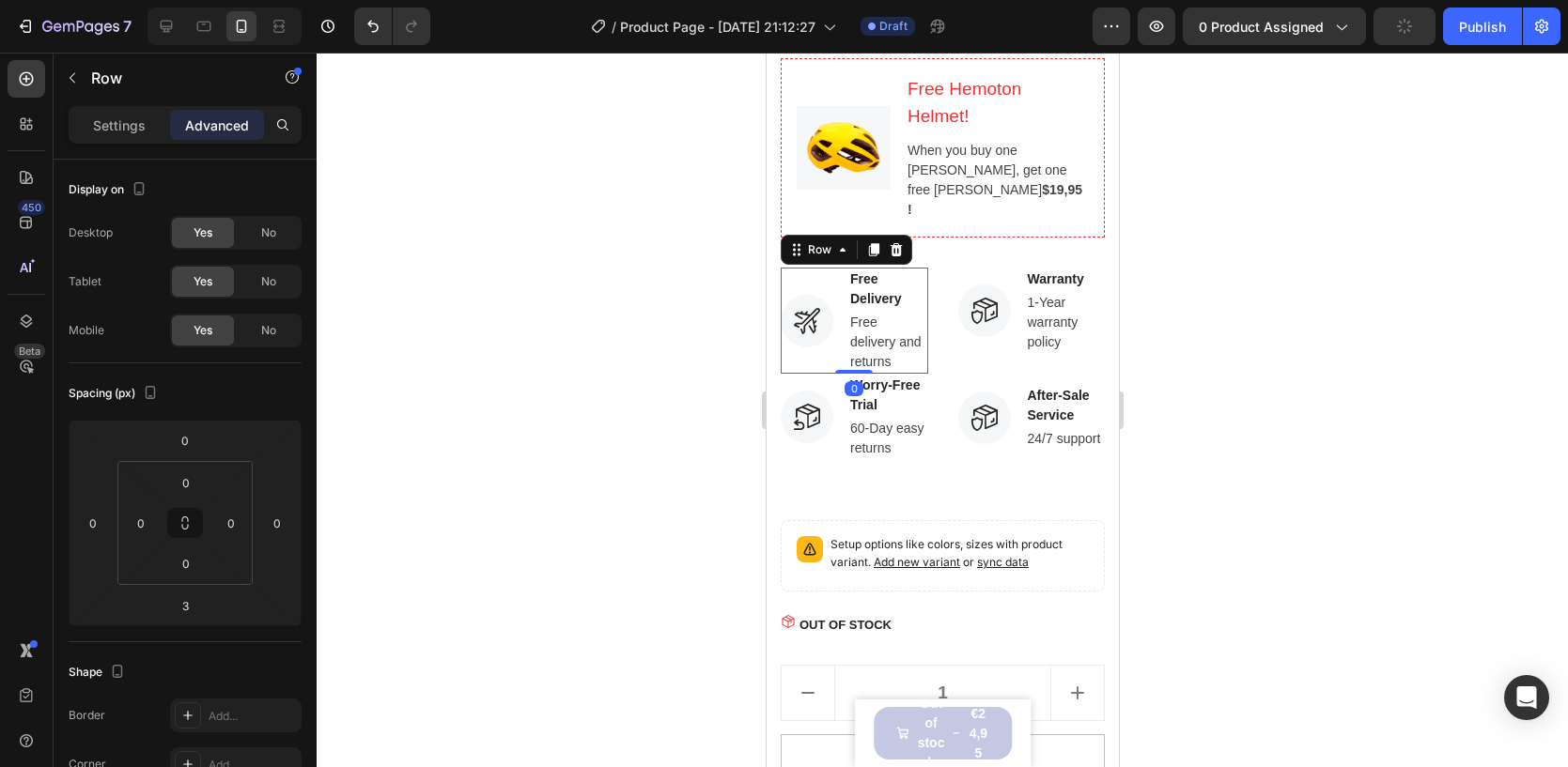
drag, startPoint x: 842, startPoint y: 351, endPoint x: 838, endPoint y: 337, distance: 14.6
click at [838, 337] on div "Image Free Delivery Text block Free delivery and returns Text block Row 0" at bounding box center [853, 320] width 148 height 106
type input "0"
click at [1291, 336] on div at bounding box center [942, 409] width 1251 height 714
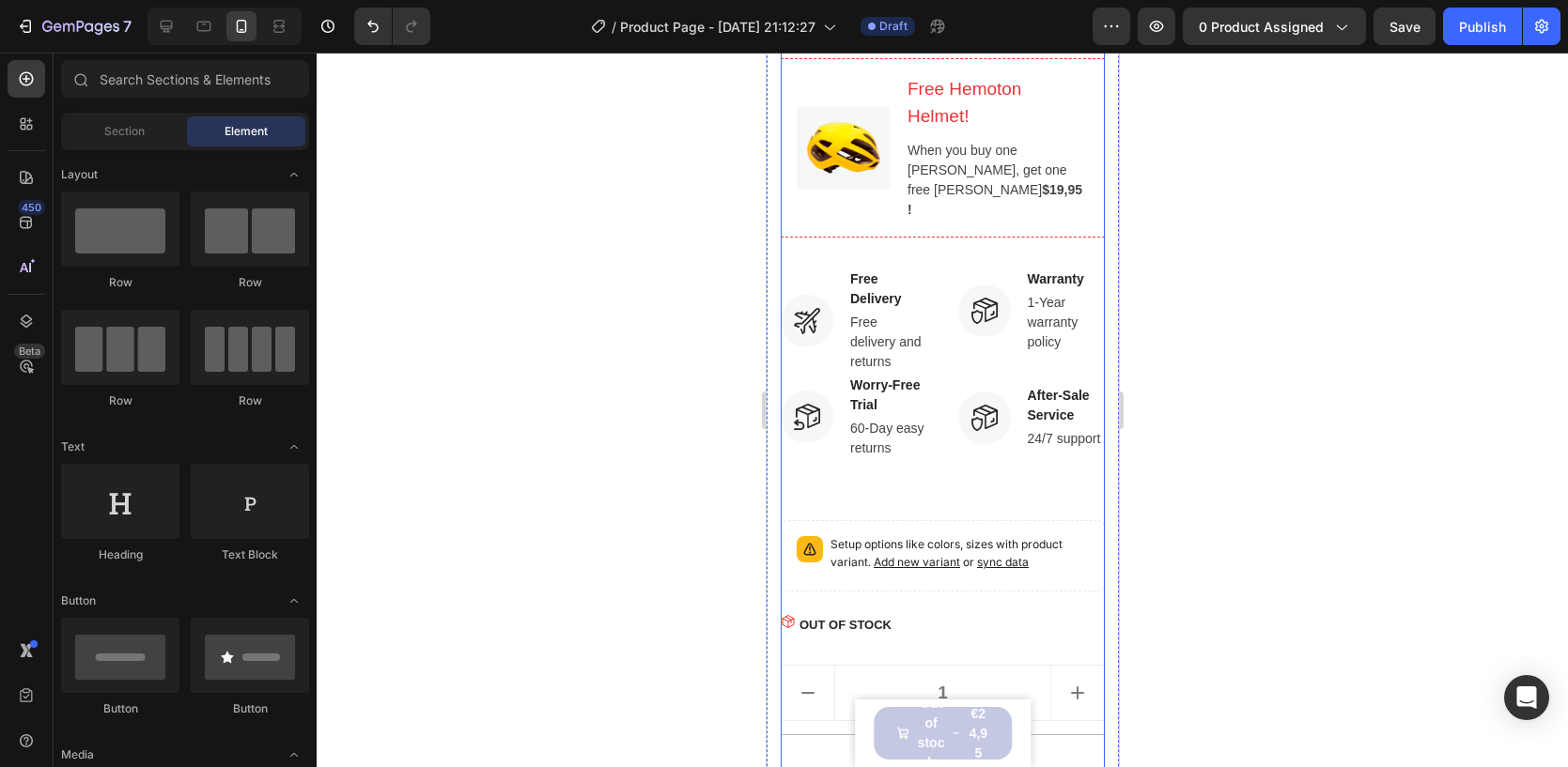
scroll to position [1125, 0]
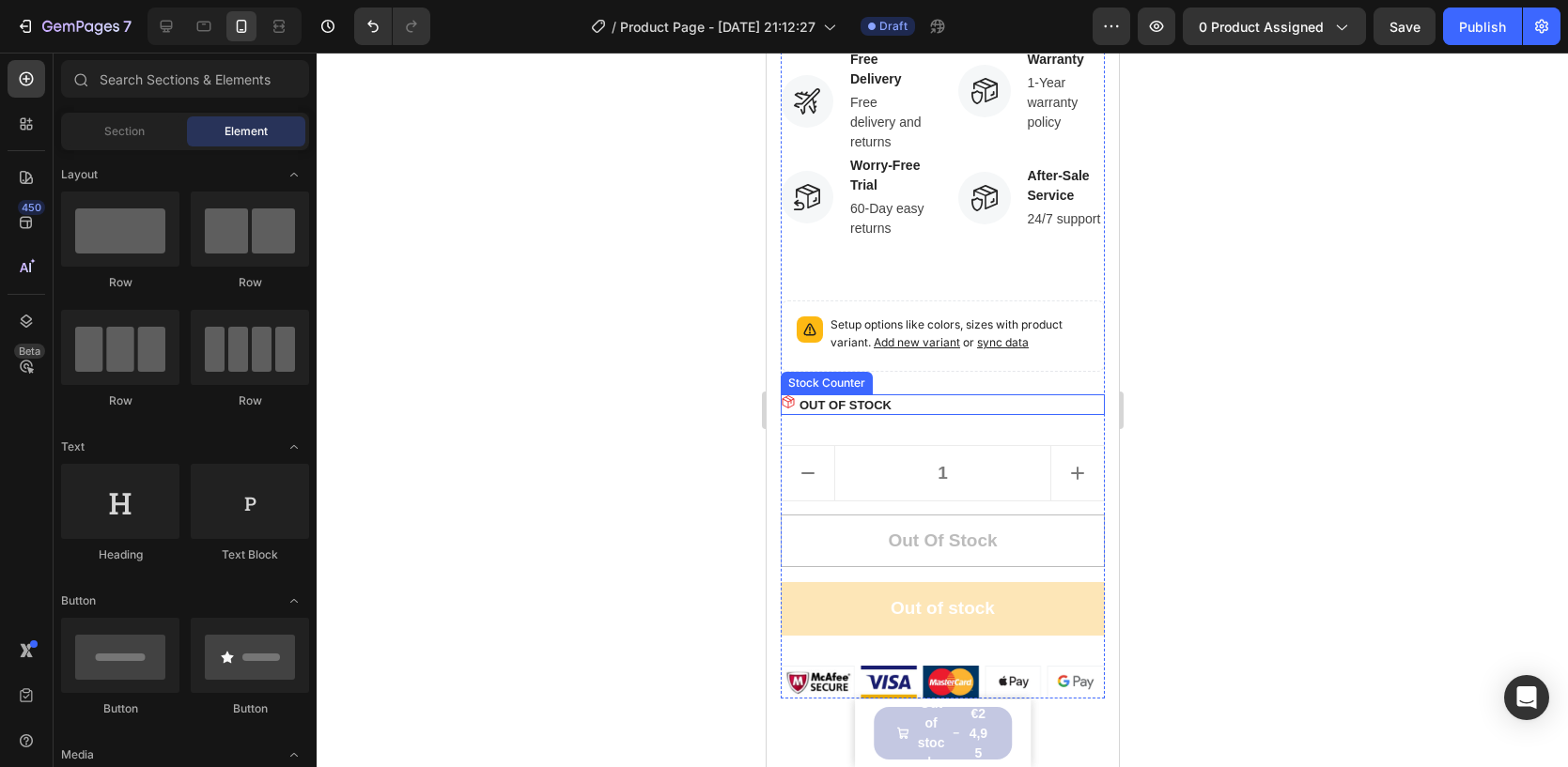
click at [858, 396] on p "OUT OF STOCK" at bounding box center [844, 405] width 92 height 19
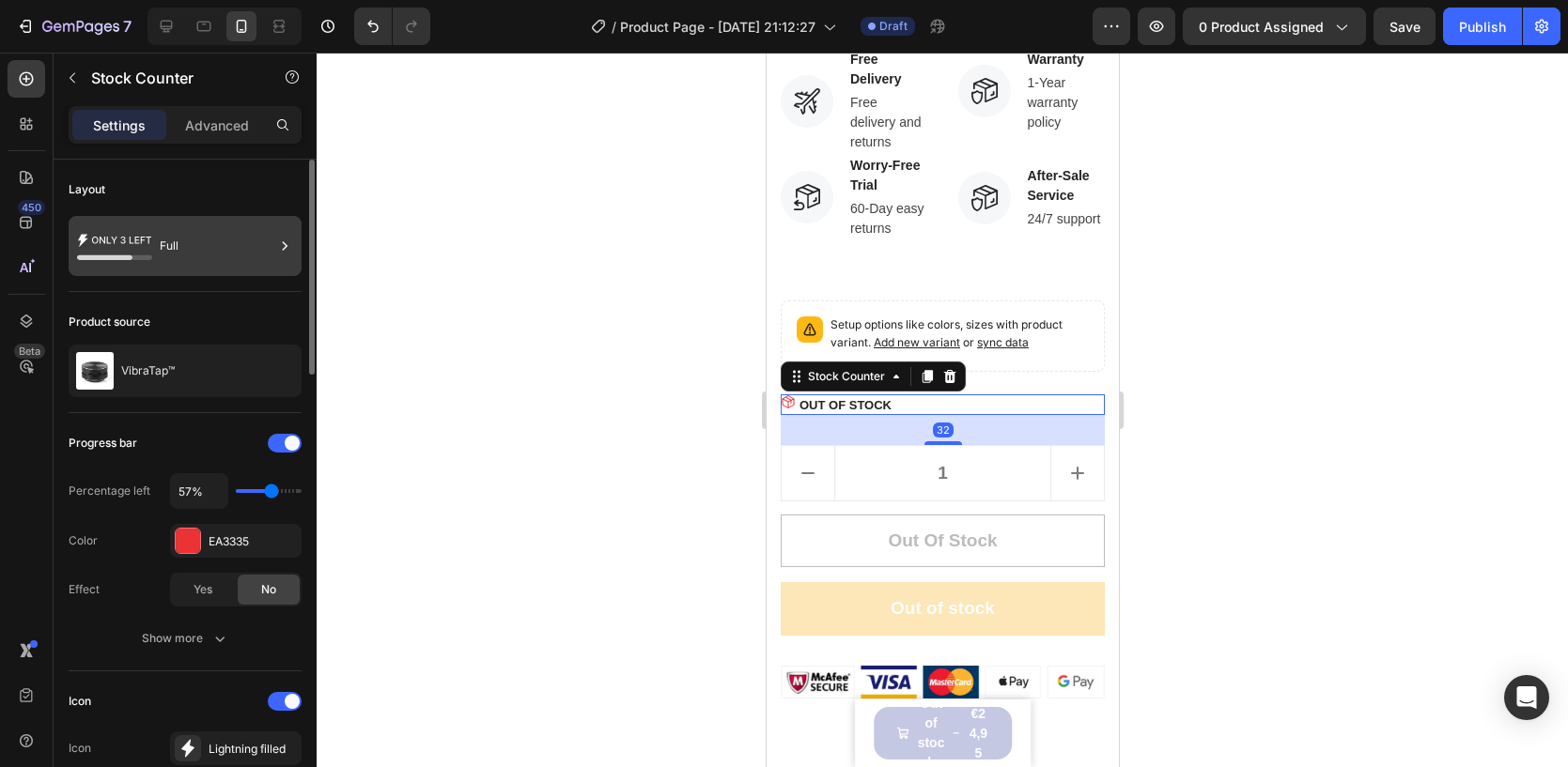
click at [119, 256] on icon at bounding box center [105, 258] width 56 height 5
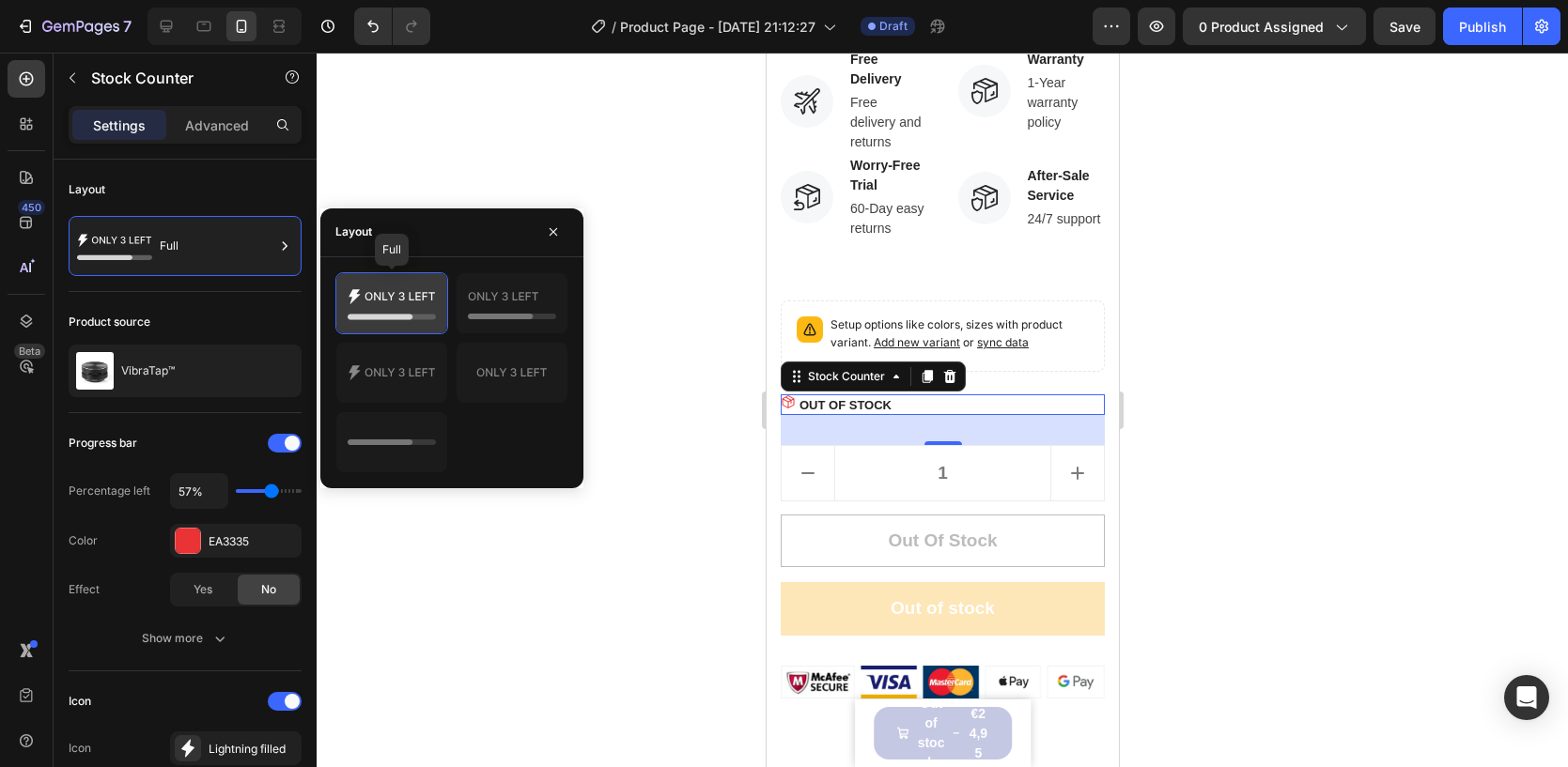
click at [379, 304] on icon at bounding box center [392, 303] width 88 height 38
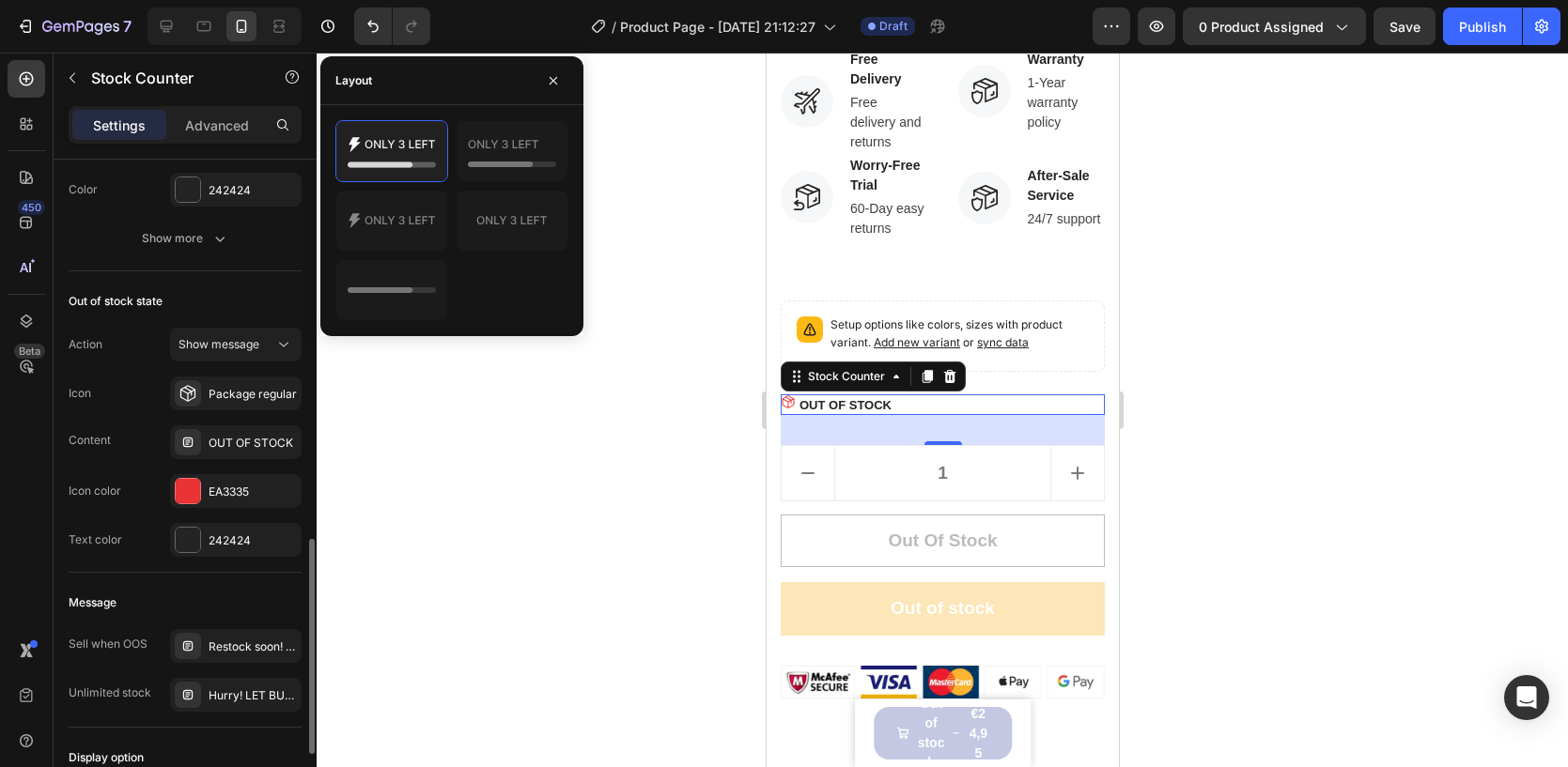
scroll to position [1370, 0]
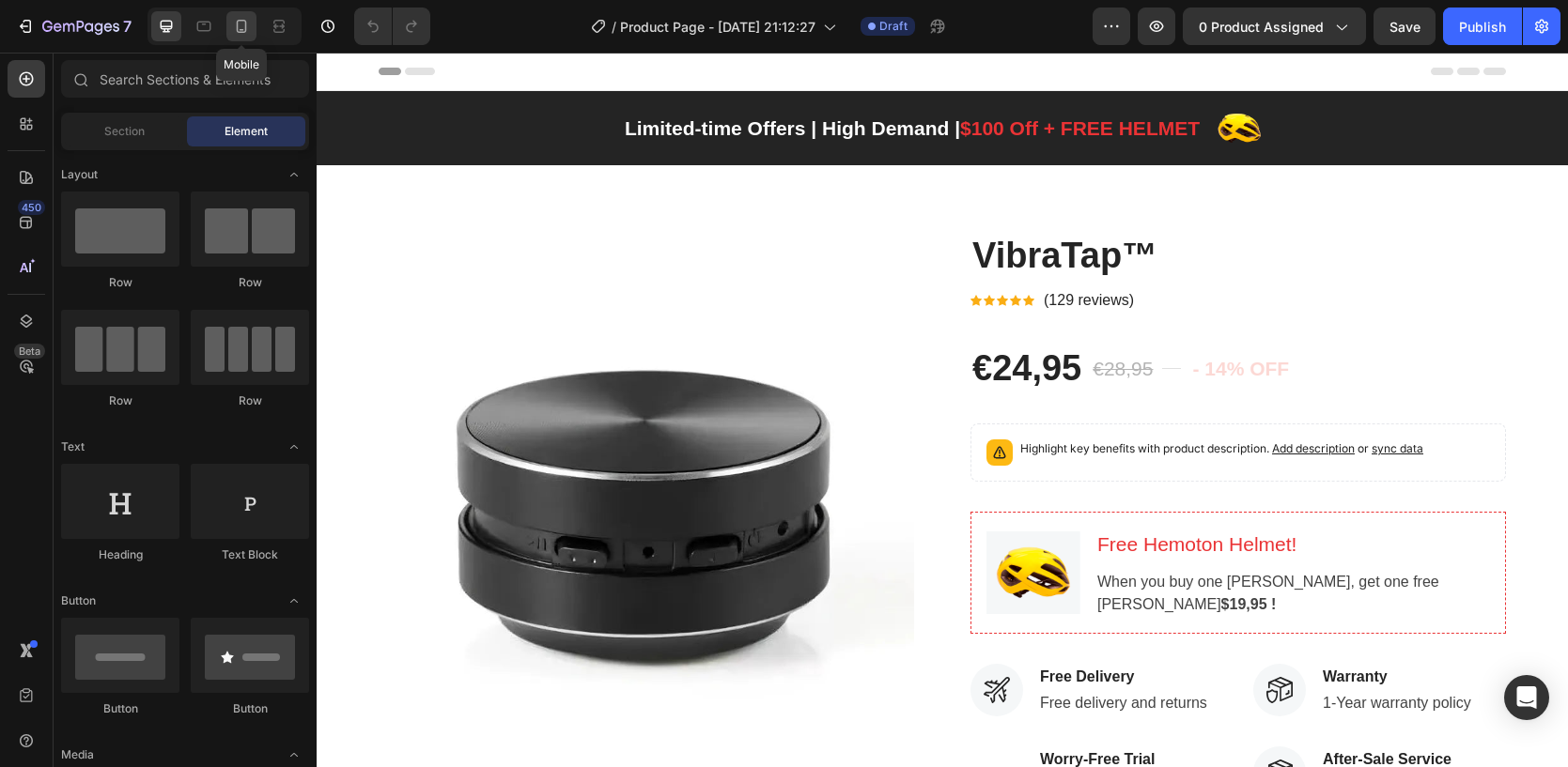
click at [232, 33] on icon at bounding box center [241, 26] width 19 height 19
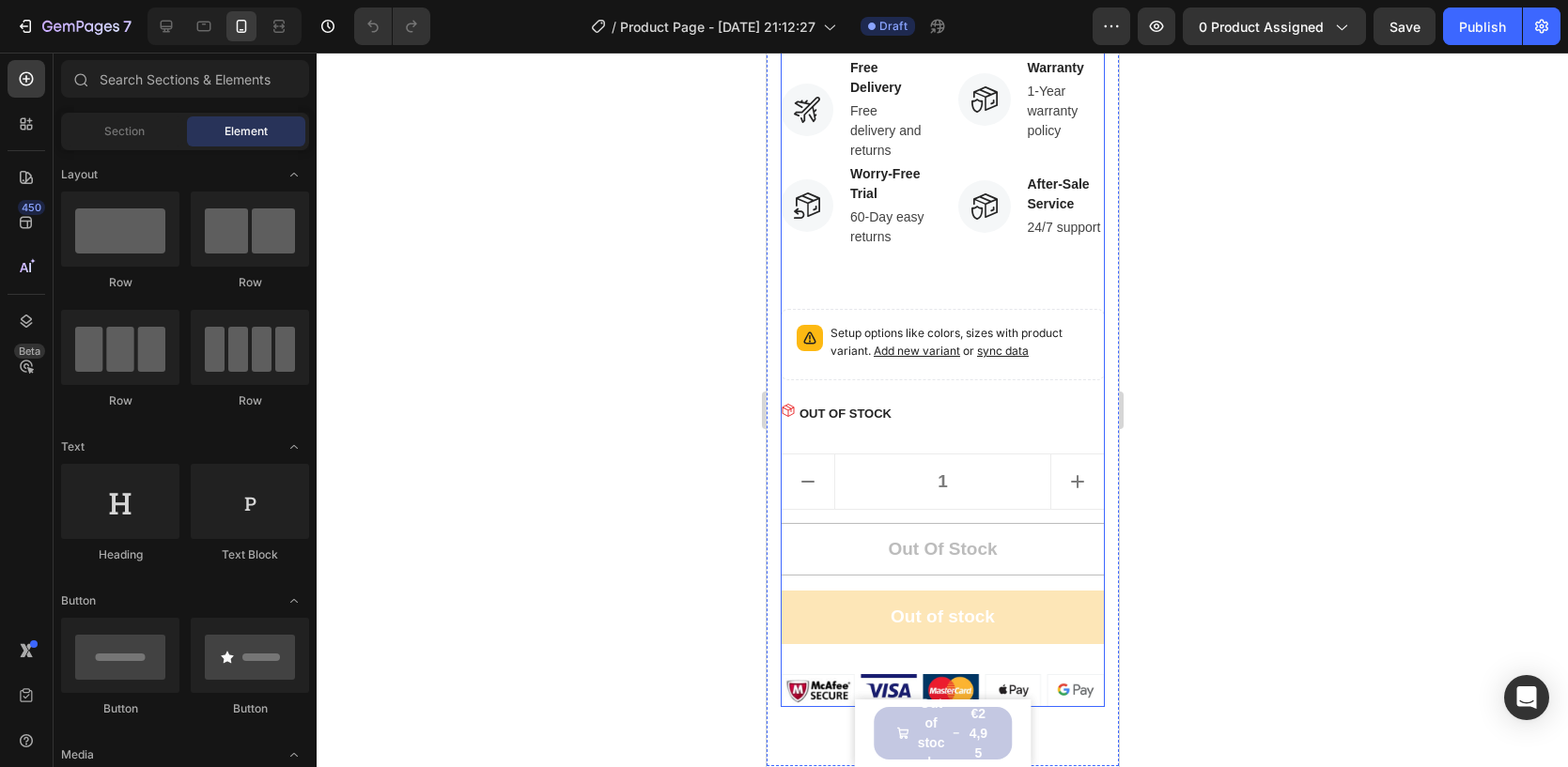
scroll to position [1156, 0]
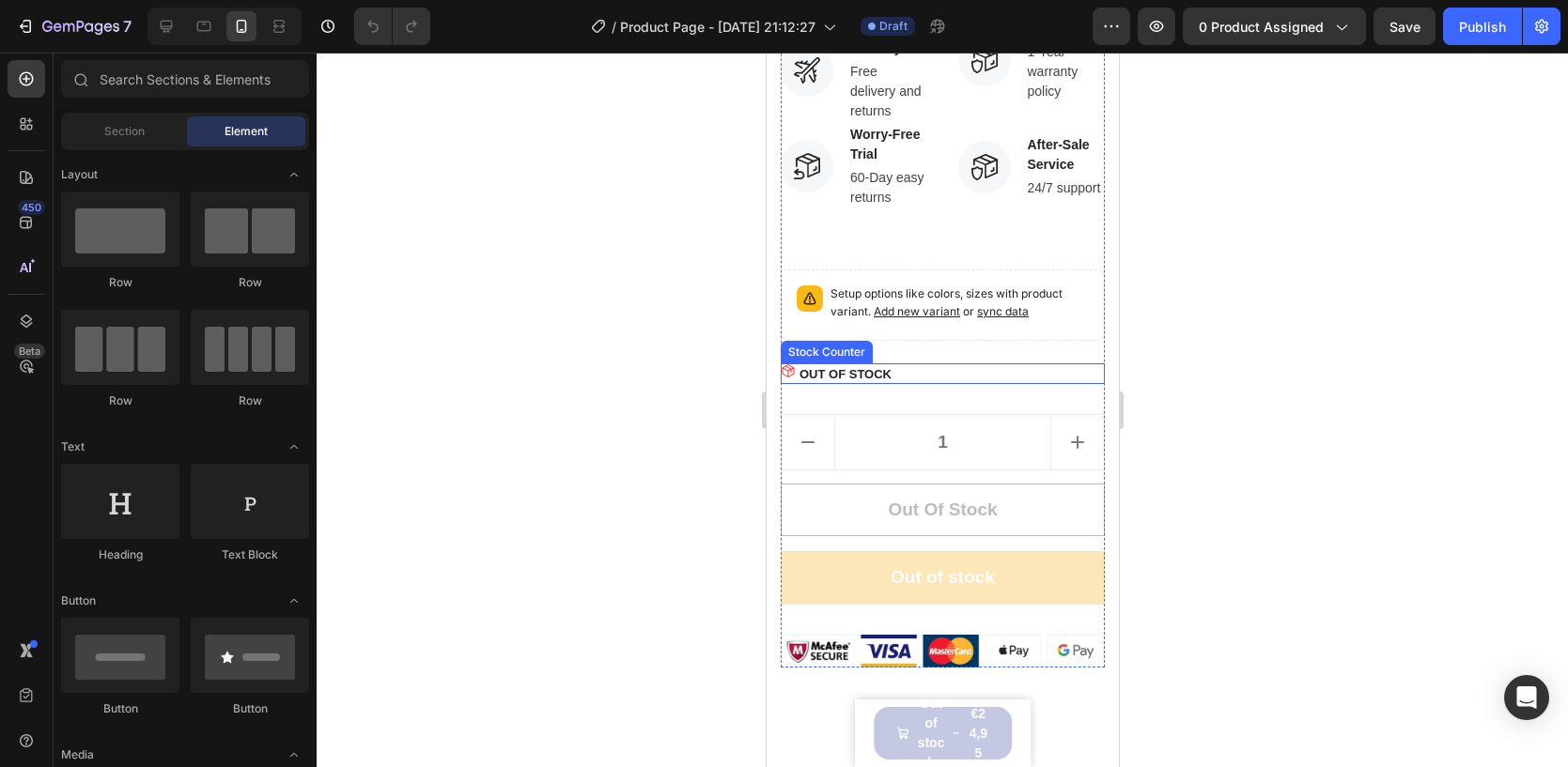
click at [890, 366] on p "OUT OF STOCK" at bounding box center [844, 375] width 92 height 19
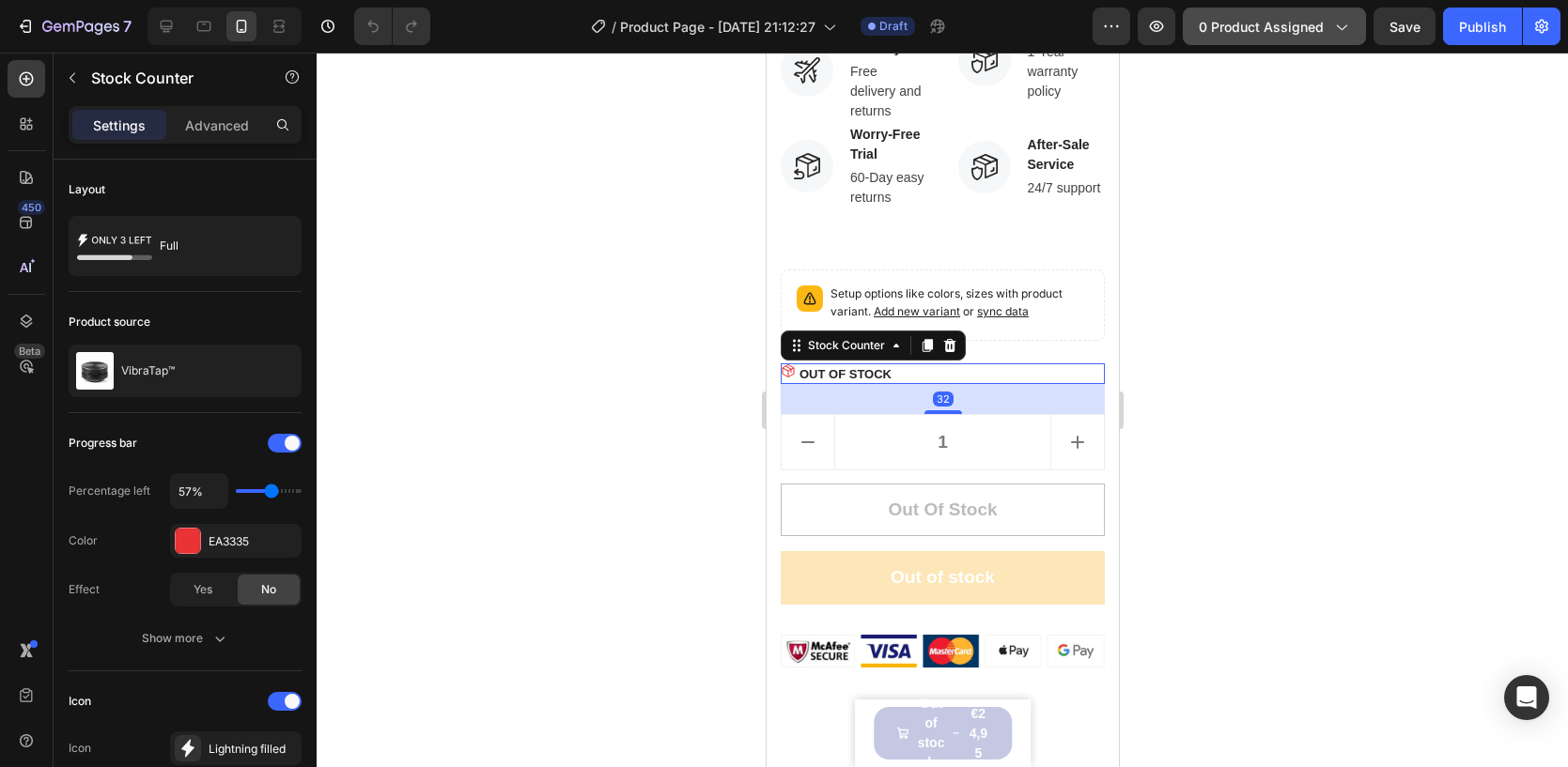
click at [1295, 24] on span "0 product assigned" at bounding box center [1261, 27] width 125 height 20
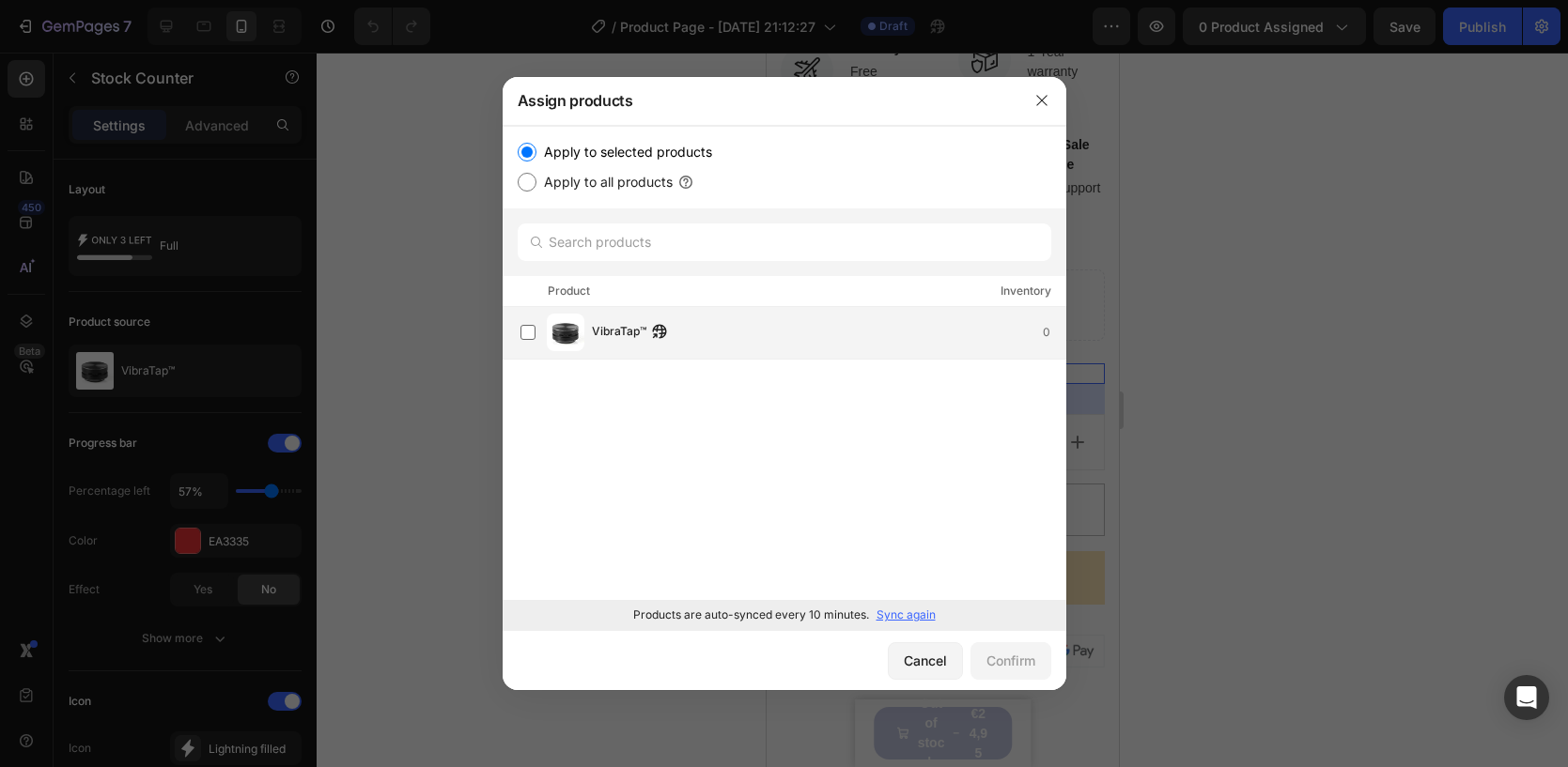
click at [773, 340] on div "VibraTap™ 0" at bounding box center [829, 332] width 474 height 21
click at [988, 663] on div "Confirm" at bounding box center [1010, 661] width 49 height 20
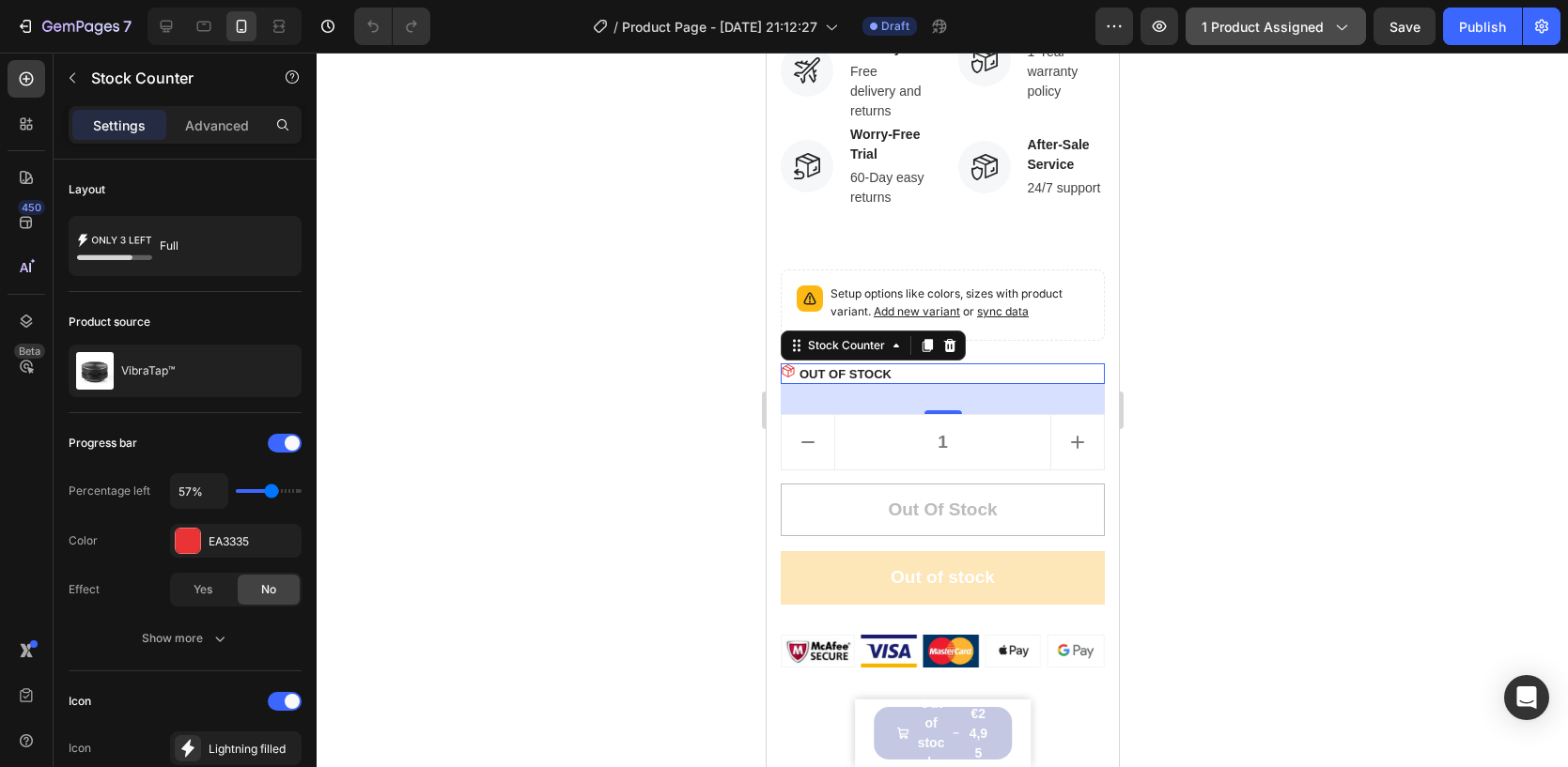
click at [1304, 24] on span "1 product assigned" at bounding box center [1262, 27] width 122 height 20
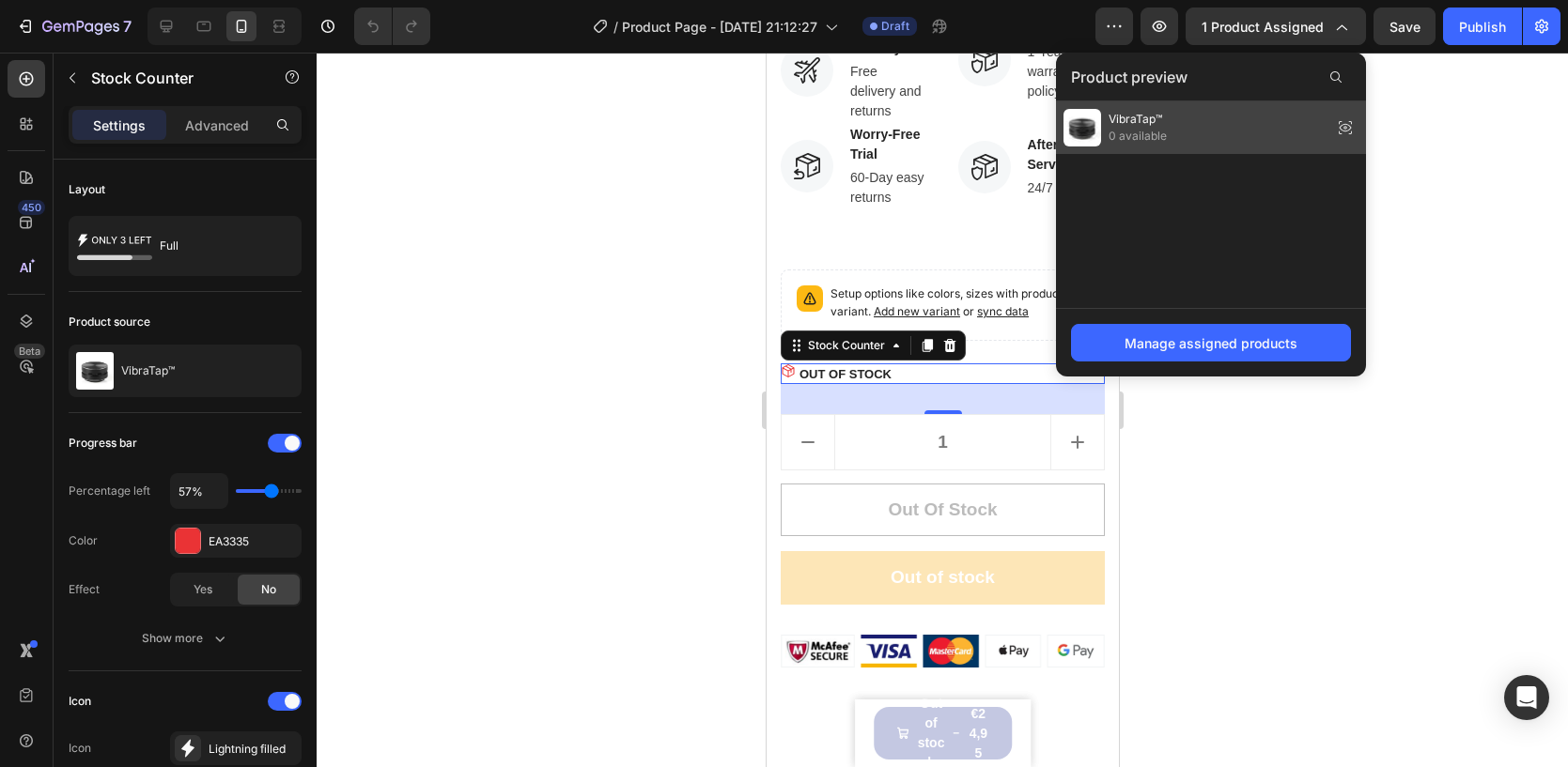
click at [1179, 139] on div "VibraTap™ 0 available" at bounding box center [1210, 127] width 310 height 53
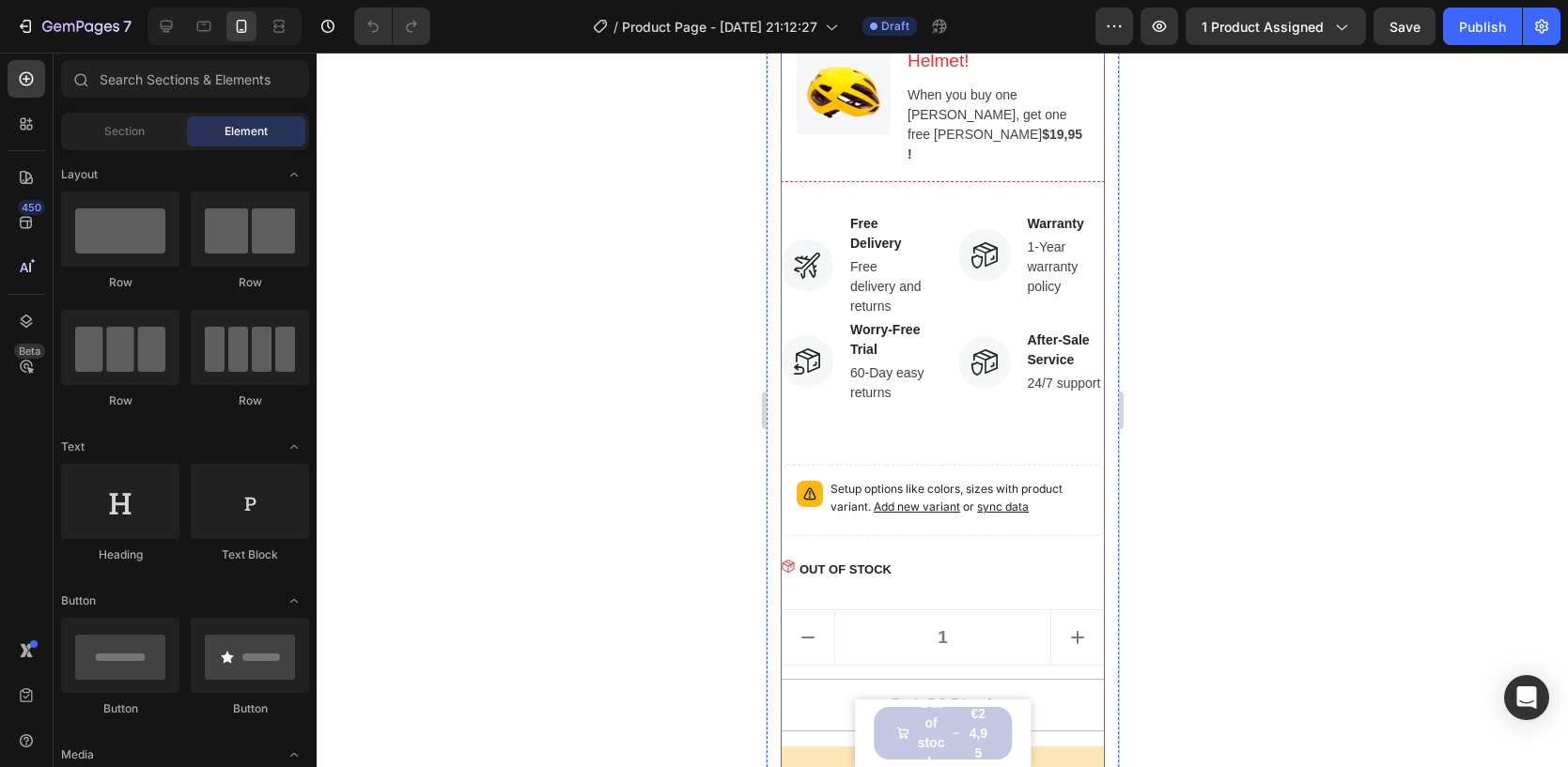
scroll to position [1149, 0]
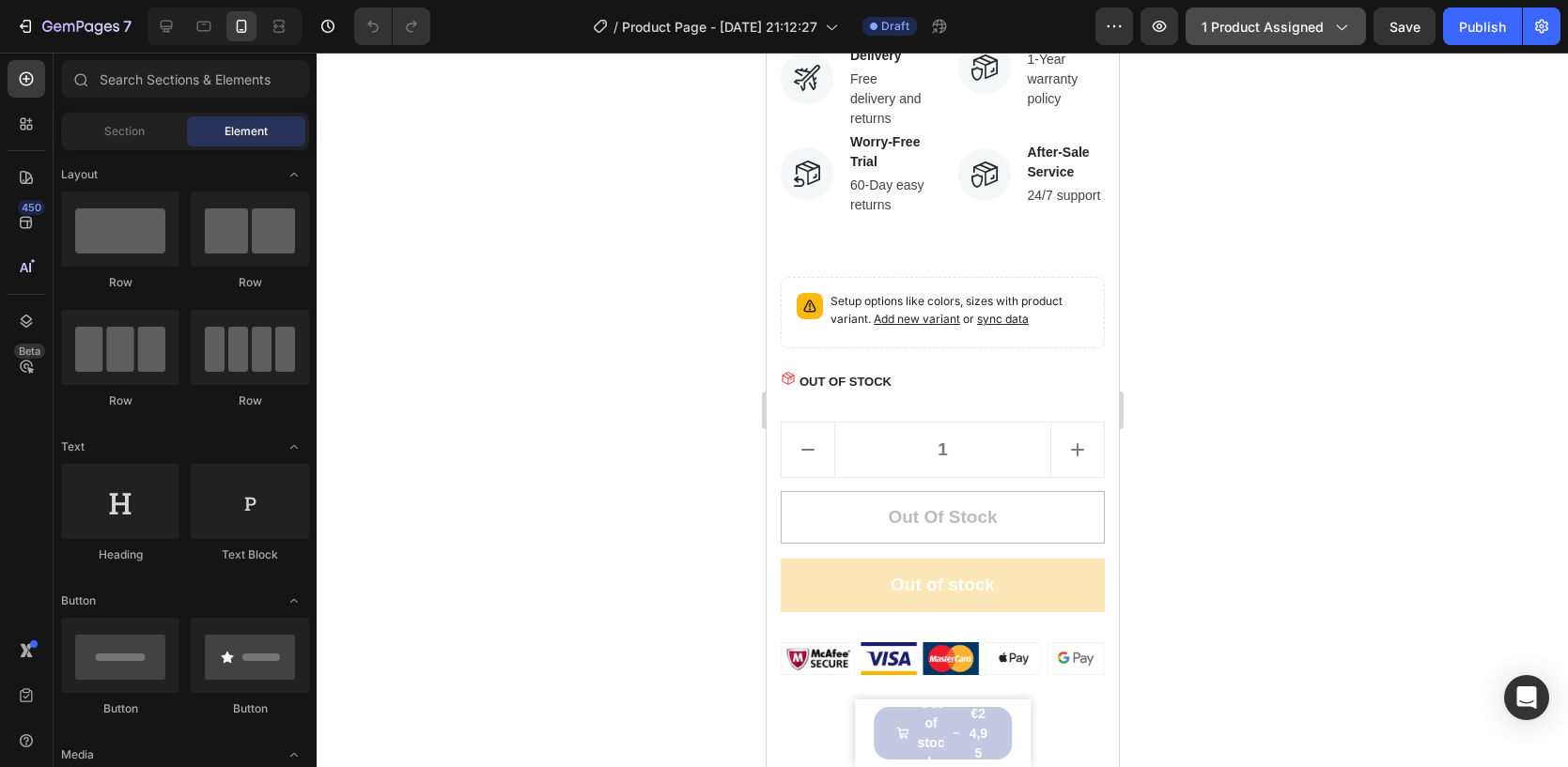
click at [1332, 28] on icon "button" at bounding box center [1340, 26] width 19 height 19
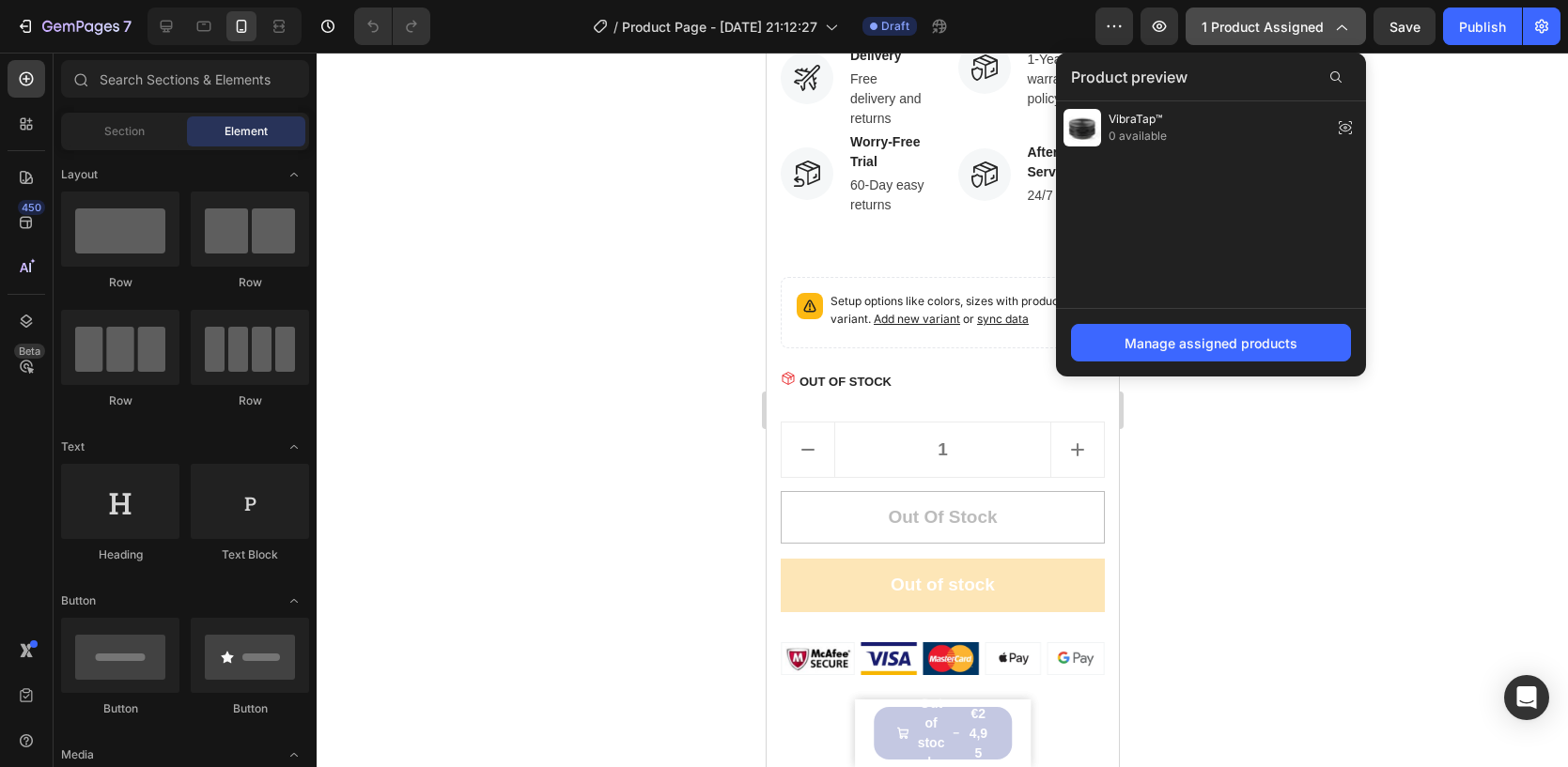
click at [1332, 28] on icon "button" at bounding box center [1340, 26] width 19 height 19
